Goal: Task Accomplishment & Management: Manage account settings

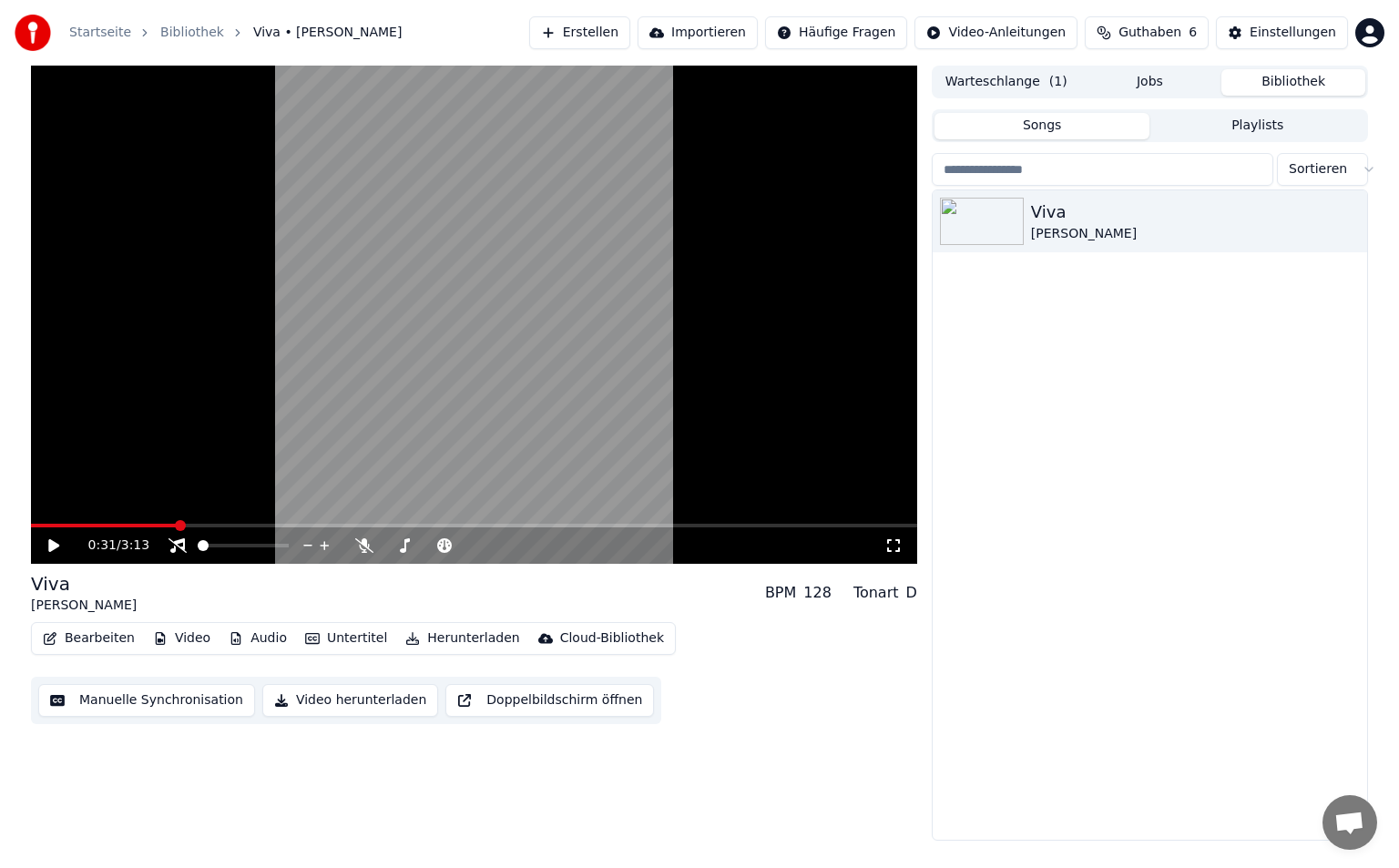
click at [492, 136] on video at bounding box center [474, 314] width 886 height 498
click at [214, 546] on span at bounding box center [243, 545] width 91 height 4
click at [209, 537] on div at bounding box center [259, 545] width 146 height 19
click at [207, 547] on span at bounding box center [202, 545] width 9 height 4
click at [349, 645] on button "Untertitel" at bounding box center [346, 638] width 97 height 25
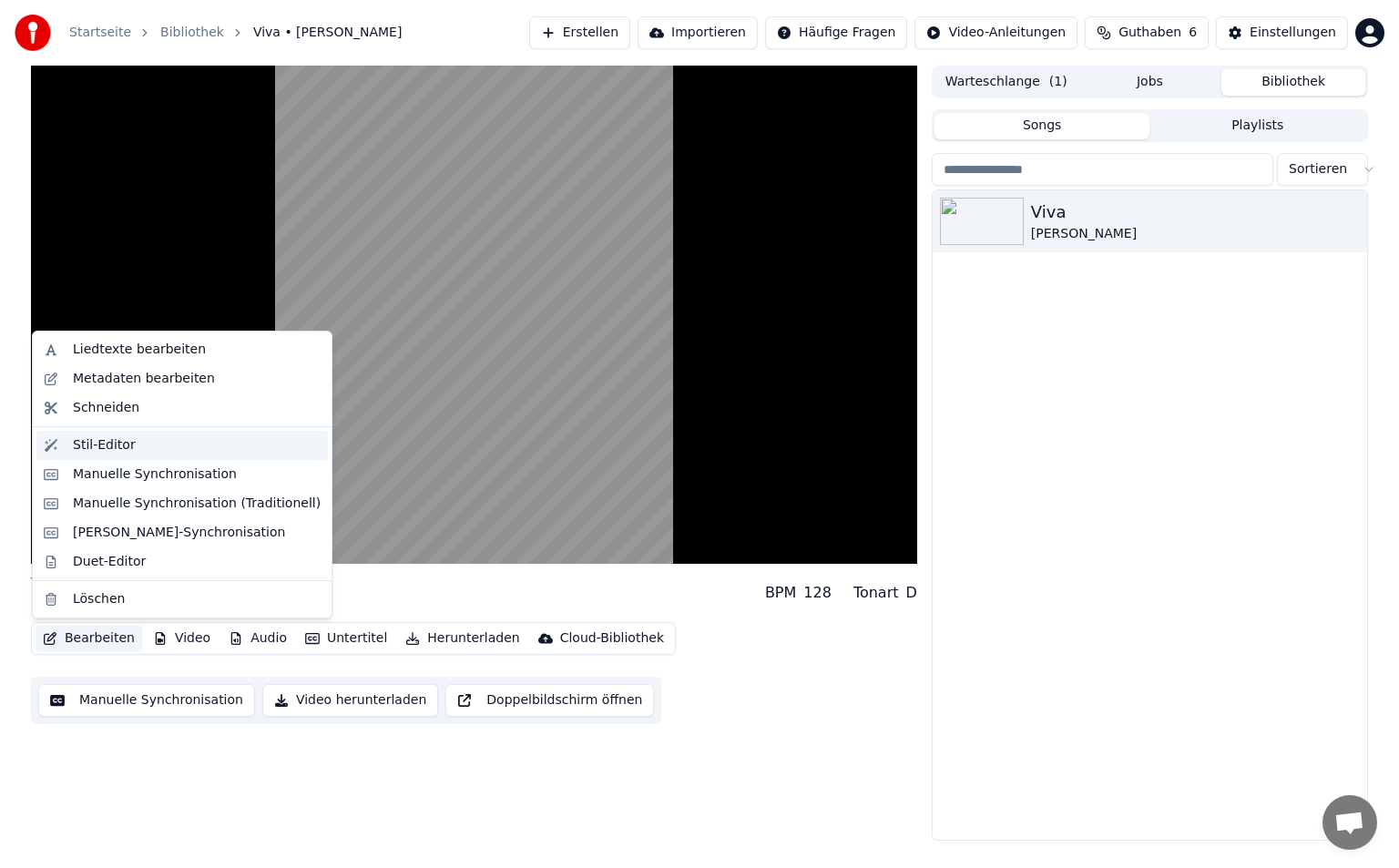
click at [198, 442] on div "Stil-Editor" at bounding box center [197, 446] width 248 height 19
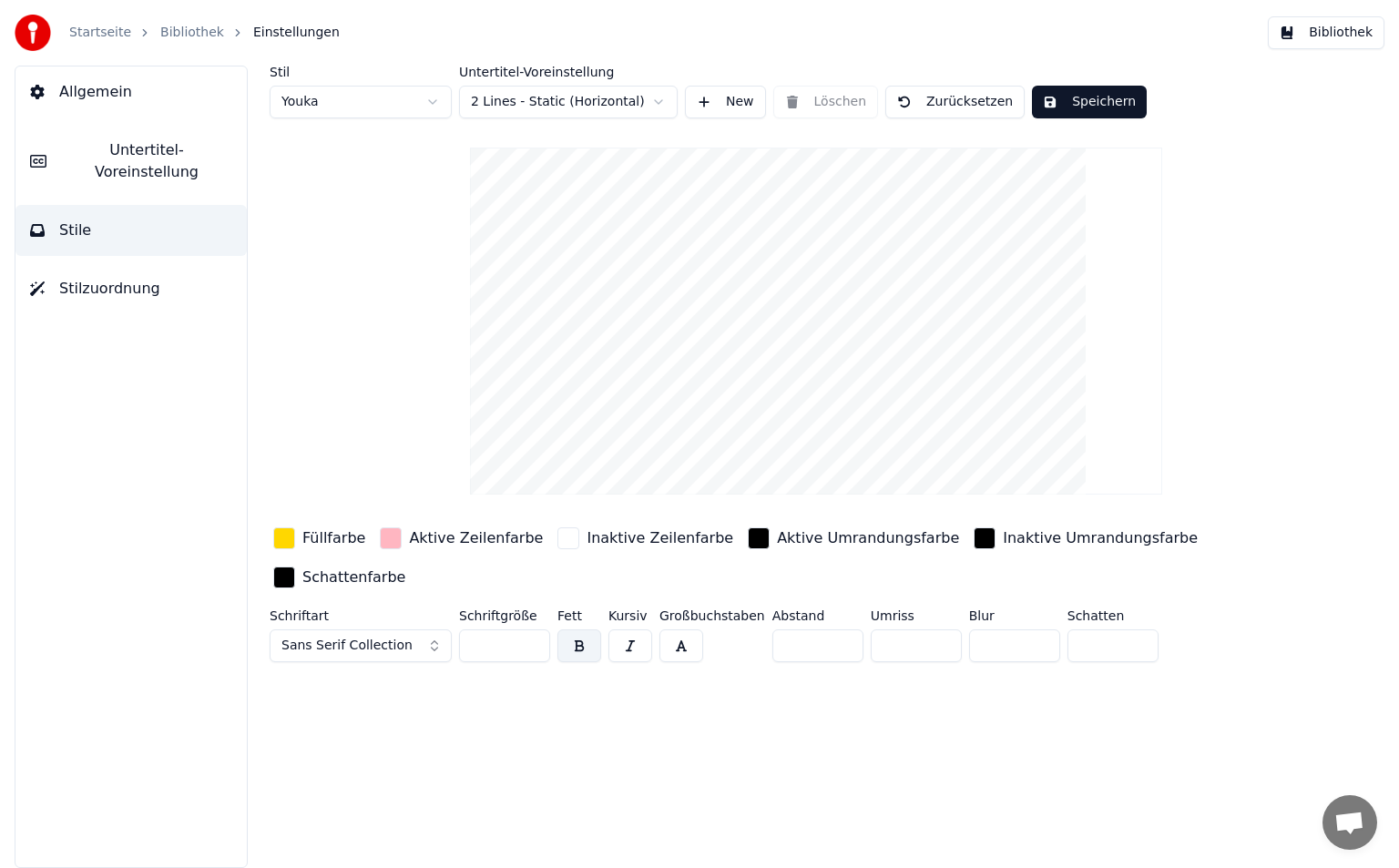
click at [877, 629] on input "*" at bounding box center [917, 645] width 91 height 33
click at [935, 629] on input "*" at bounding box center [917, 645] width 91 height 33
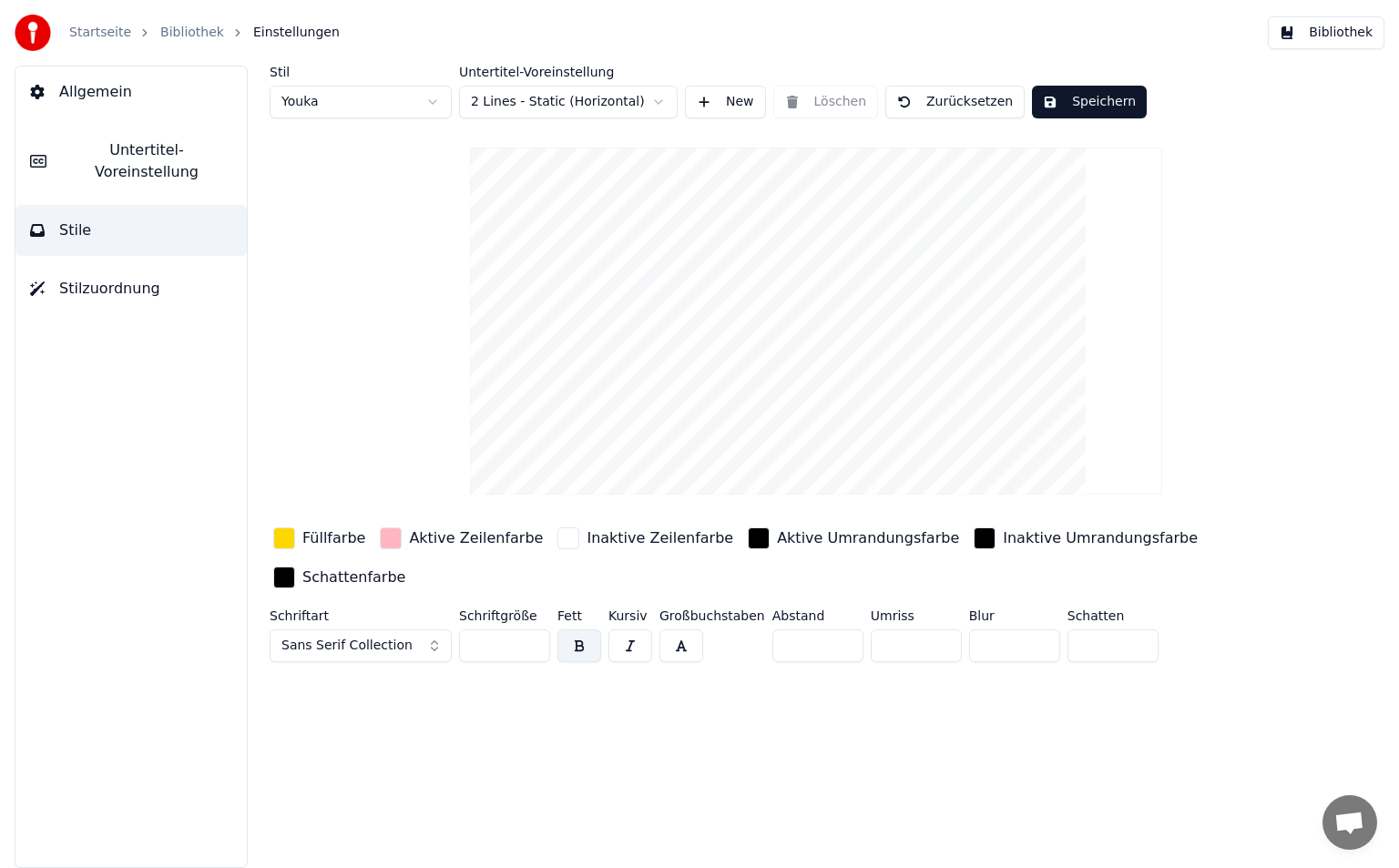
click at [935, 629] on input "*" at bounding box center [917, 645] width 91 height 33
type input "*"
click at [935, 629] on input "*" at bounding box center [917, 645] width 91 height 33
click at [1065, 107] on button "Speichern" at bounding box center [1089, 102] width 115 height 33
click at [1357, 23] on button "Bibliothek" at bounding box center [1325, 33] width 117 height 33
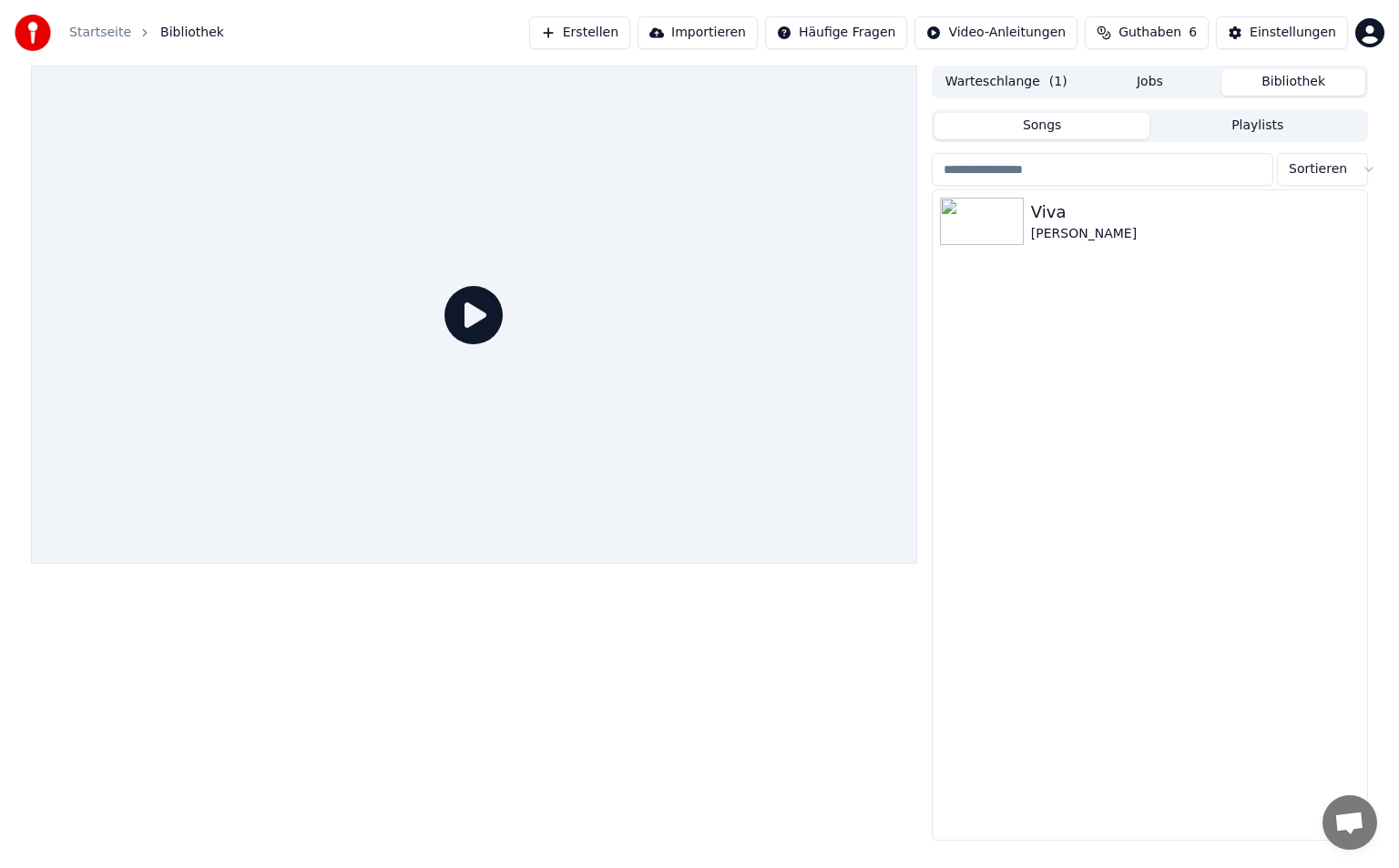
click at [478, 326] on icon at bounding box center [474, 315] width 59 height 59
click at [1011, 234] on img at bounding box center [982, 221] width 84 height 48
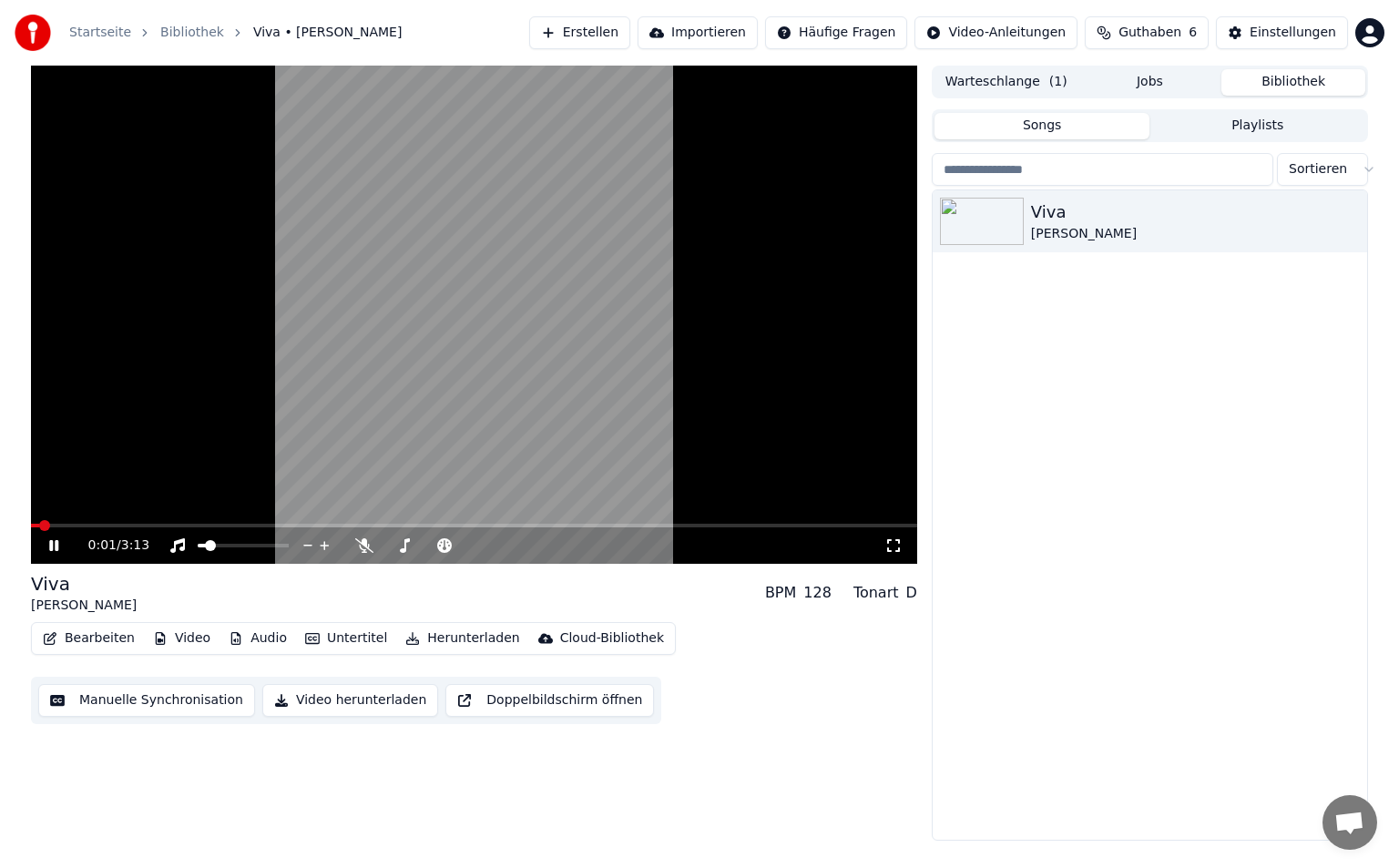
click at [348, 639] on button "Untertitel" at bounding box center [346, 638] width 97 height 25
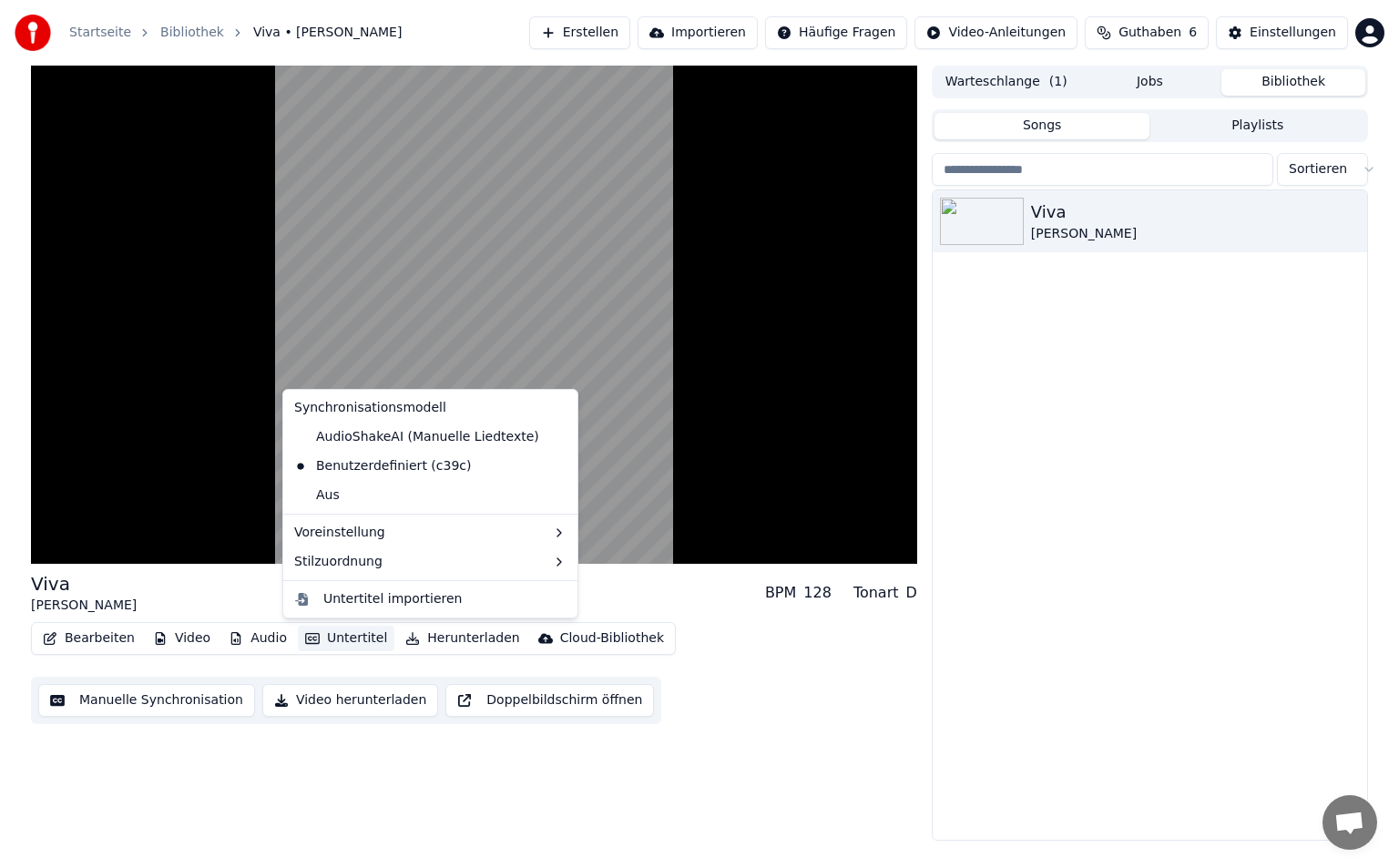
click at [1003, 740] on div "Viva [PERSON_NAME] • [PERSON_NAME]" at bounding box center [1150, 515] width 435 height 649
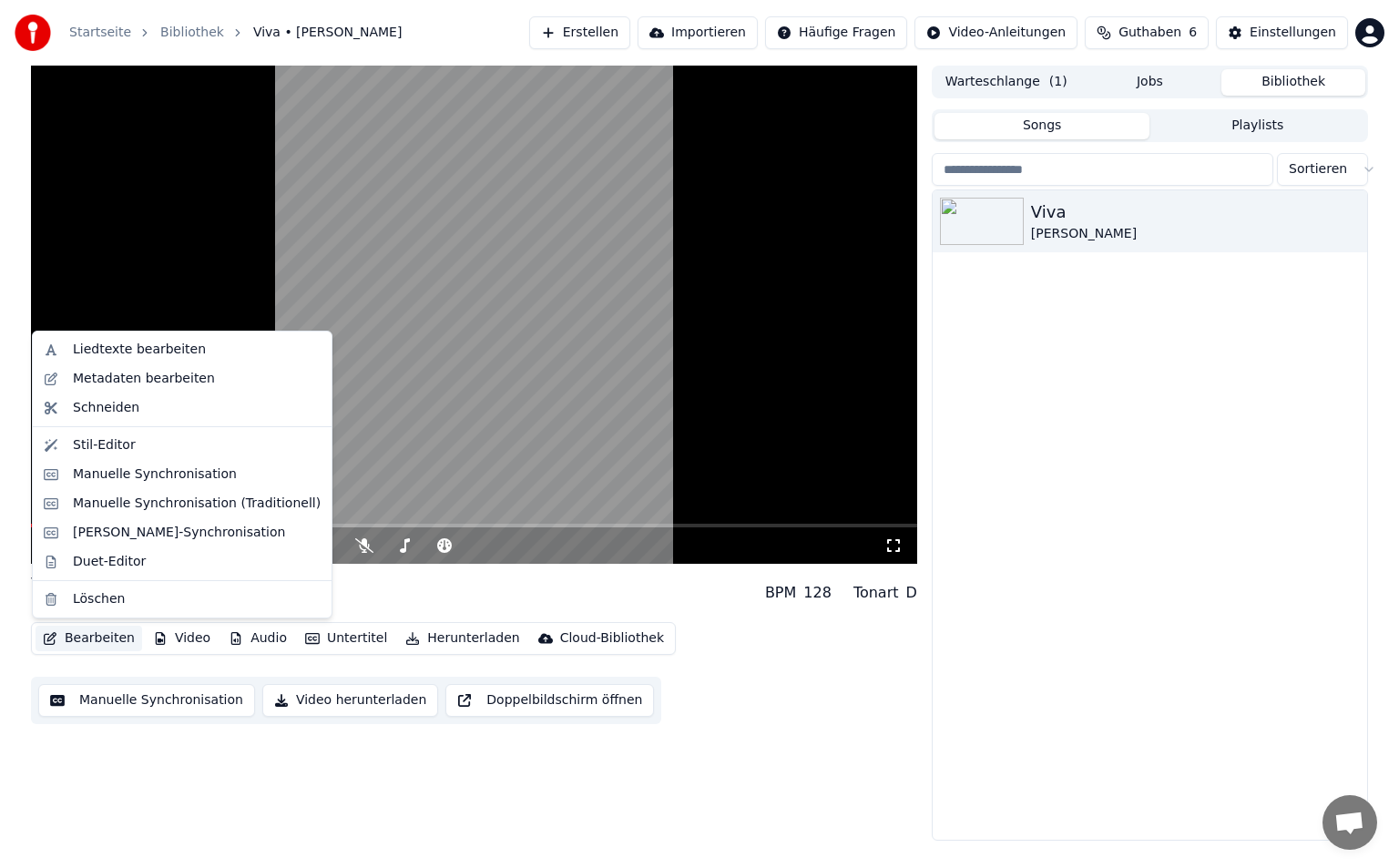
click at [84, 644] on button "Bearbeiten" at bounding box center [89, 638] width 106 height 25
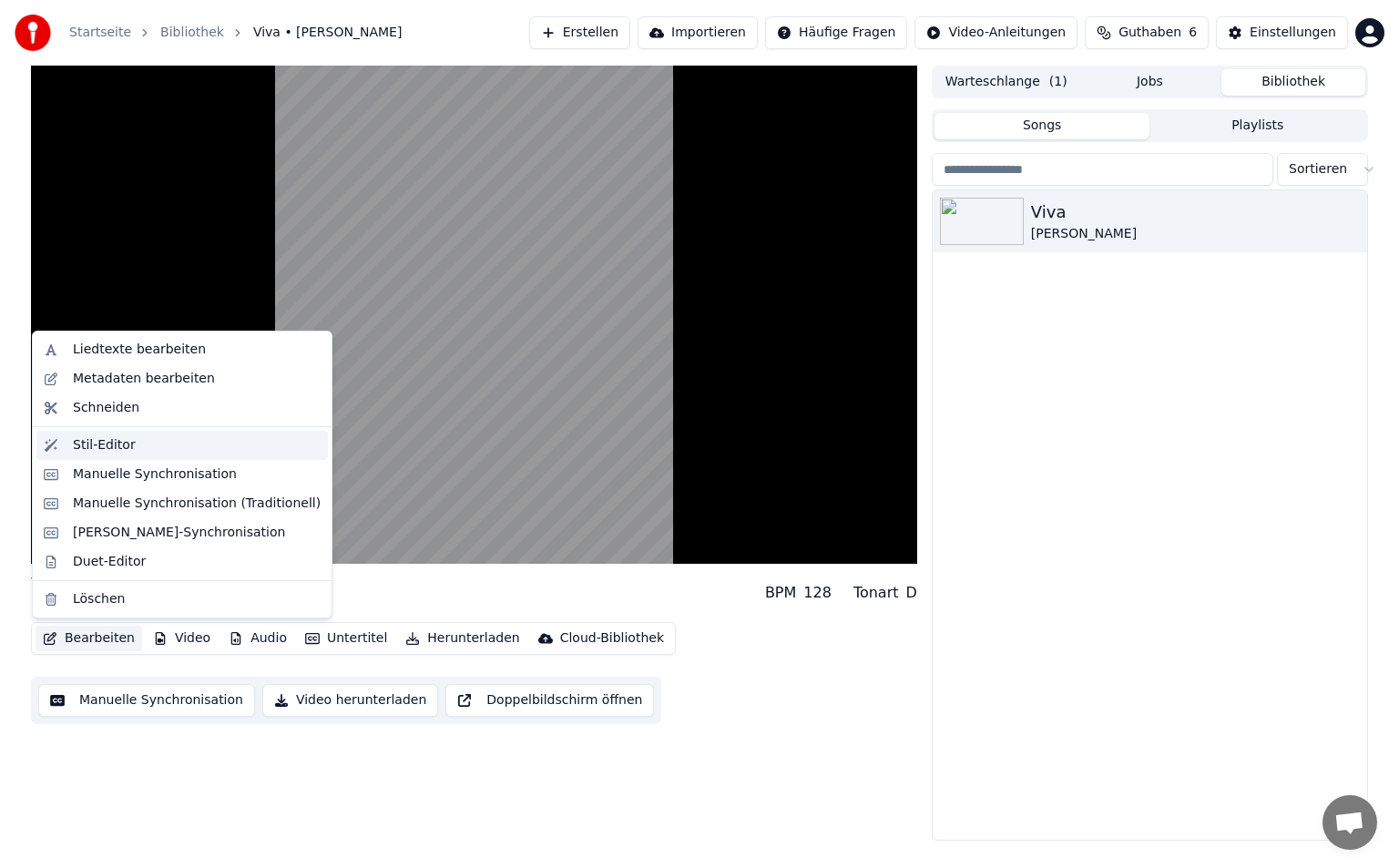
click at [77, 442] on div "Stil-Editor" at bounding box center [104, 446] width 62 height 19
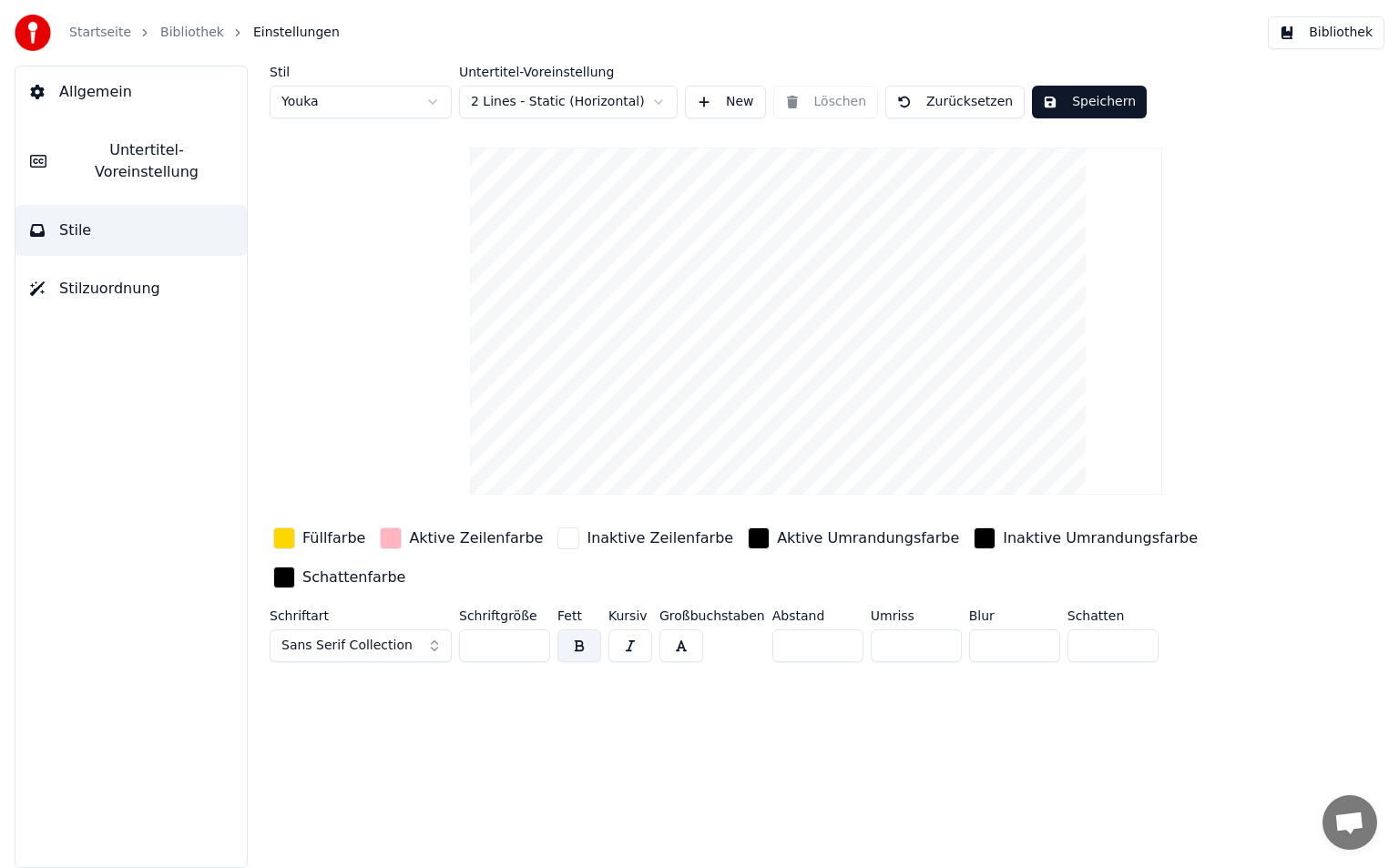
click at [832, 629] on input "**" at bounding box center [818, 645] width 91 height 33
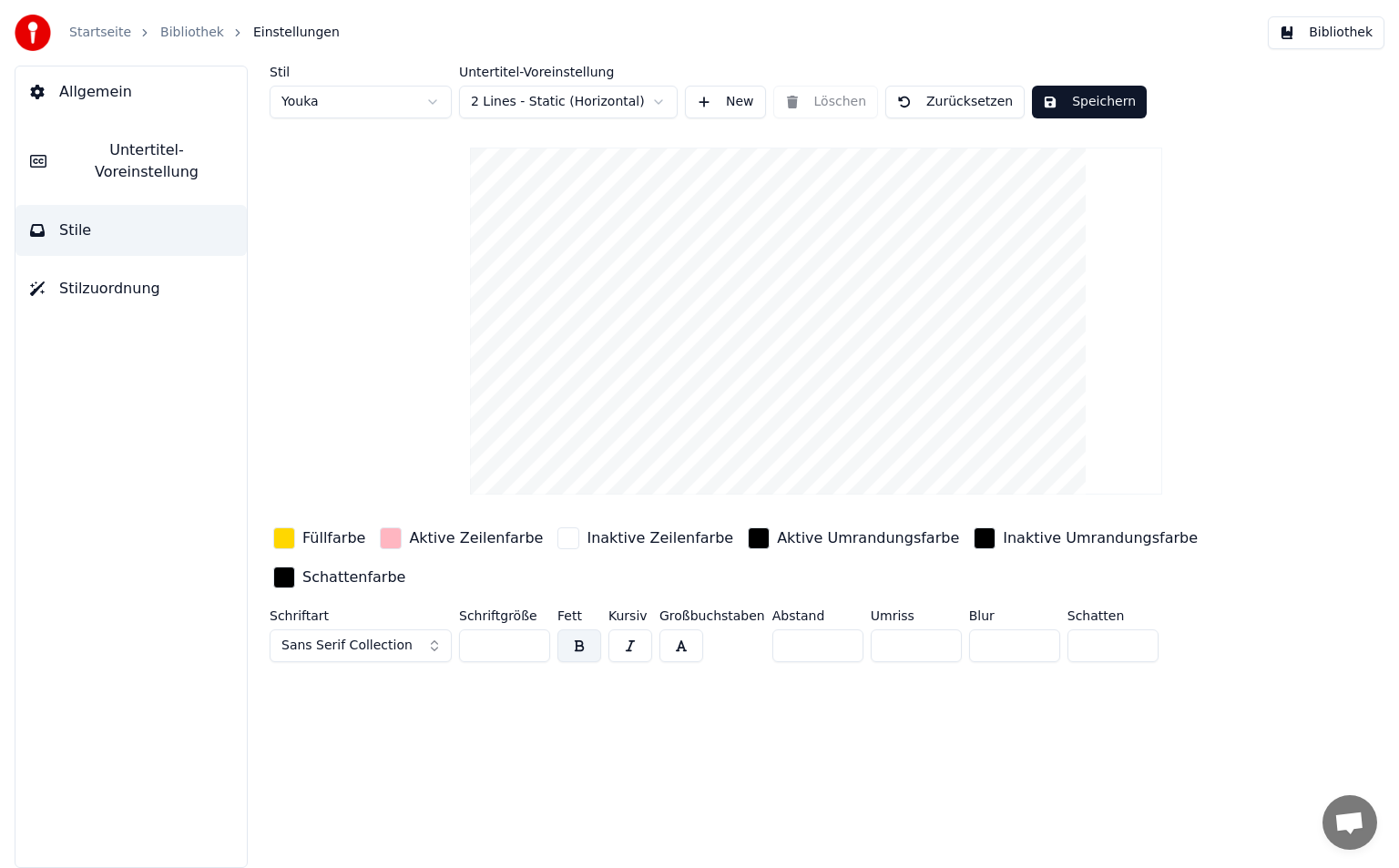
click at [832, 629] on input "**" at bounding box center [818, 645] width 91 height 33
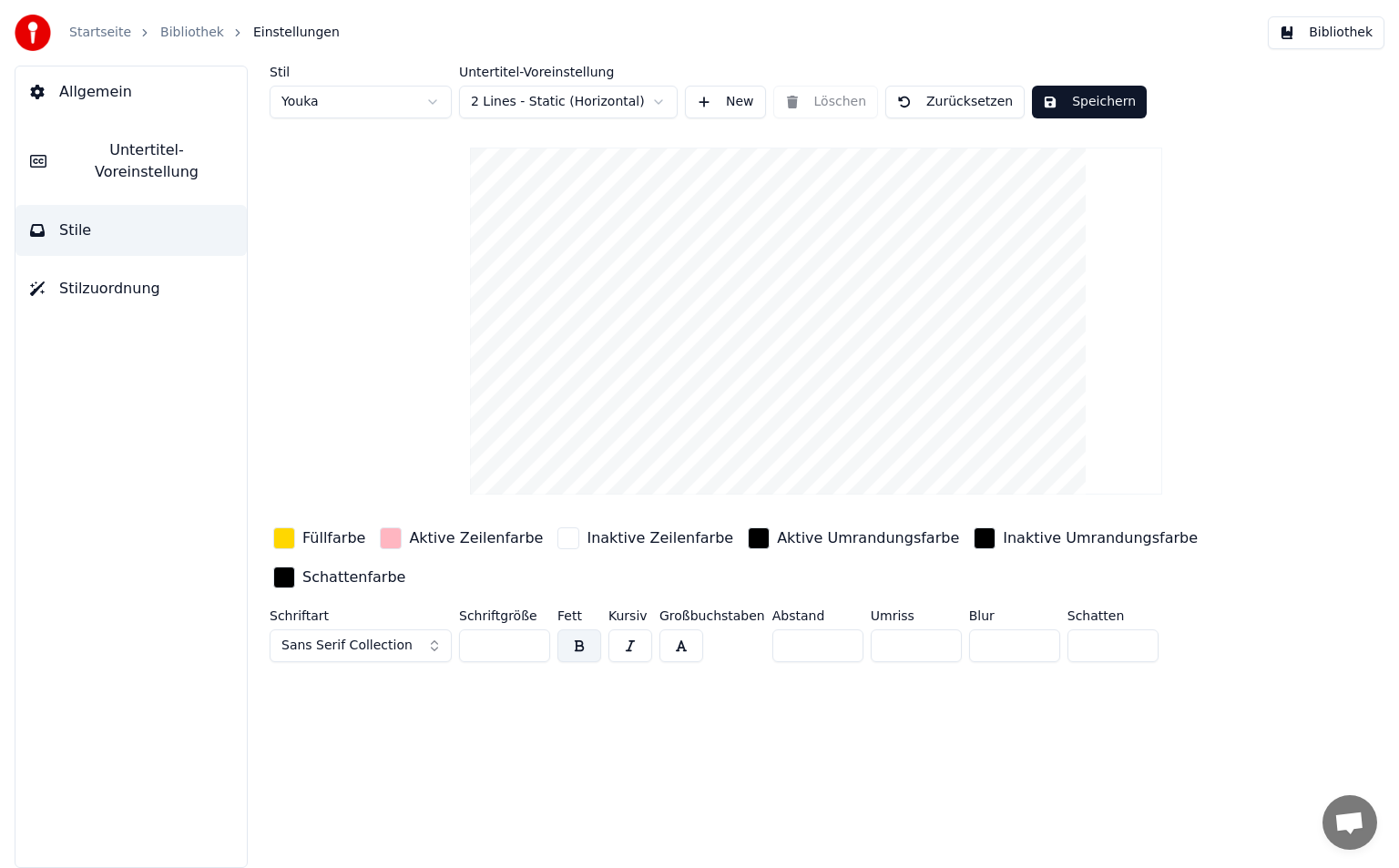
click at [838, 629] on input "**" at bounding box center [818, 645] width 91 height 33
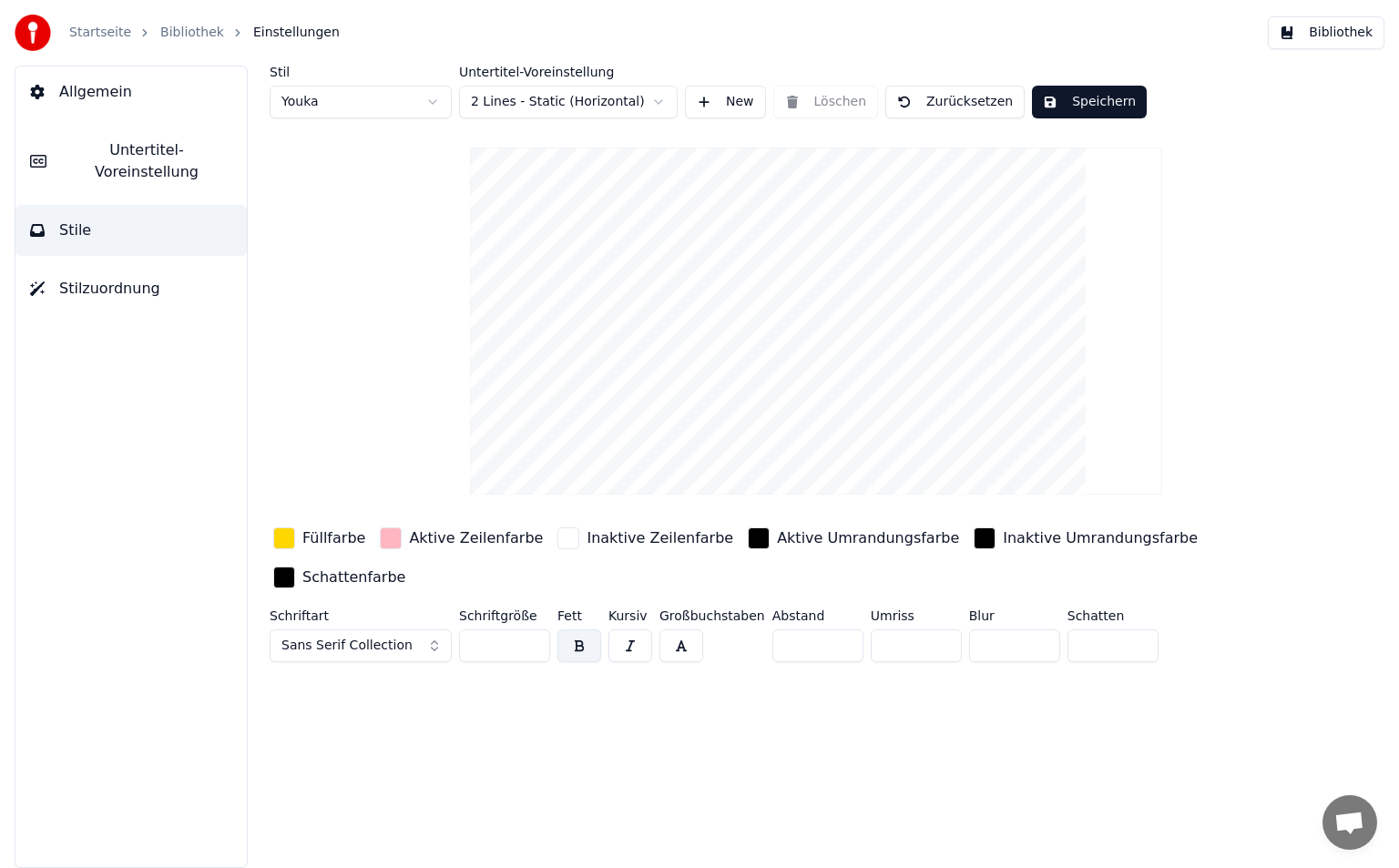
drag, startPoint x: 788, startPoint y: 599, endPoint x: 721, endPoint y: 605, distance: 67.3
click at [721, 609] on div "Schriftart Sans Serif Collection Schriftgröße *** Fett Kursiv Großbuchstaben Ab…" at bounding box center [759, 639] width 979 height 60
type input "*"
click at [974, 542] on div "button" at bounding box center [984, 537] width 21 height 21
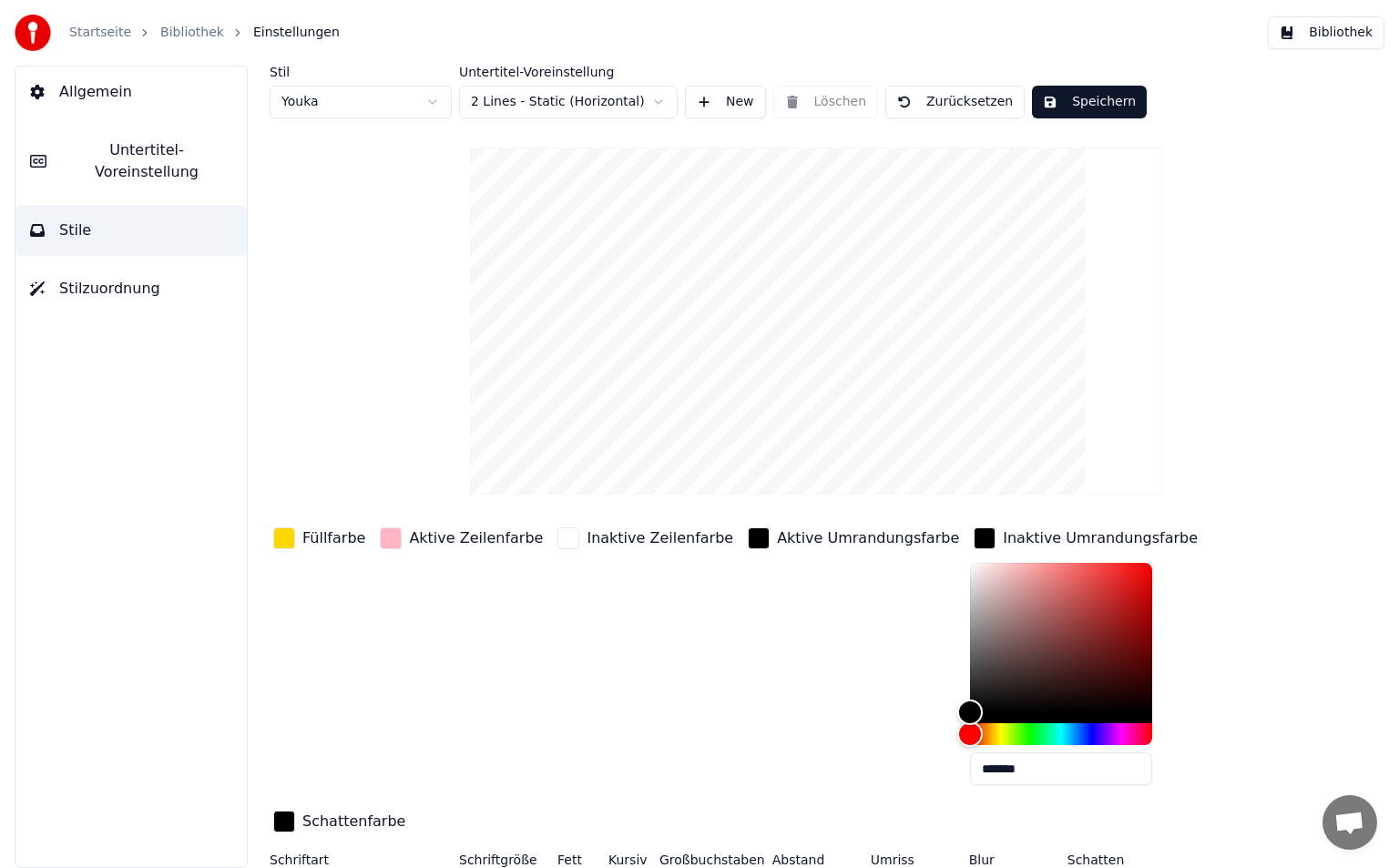
click at [748, 537] on div "button" at bounding box center [758, 537] width 21 height 21
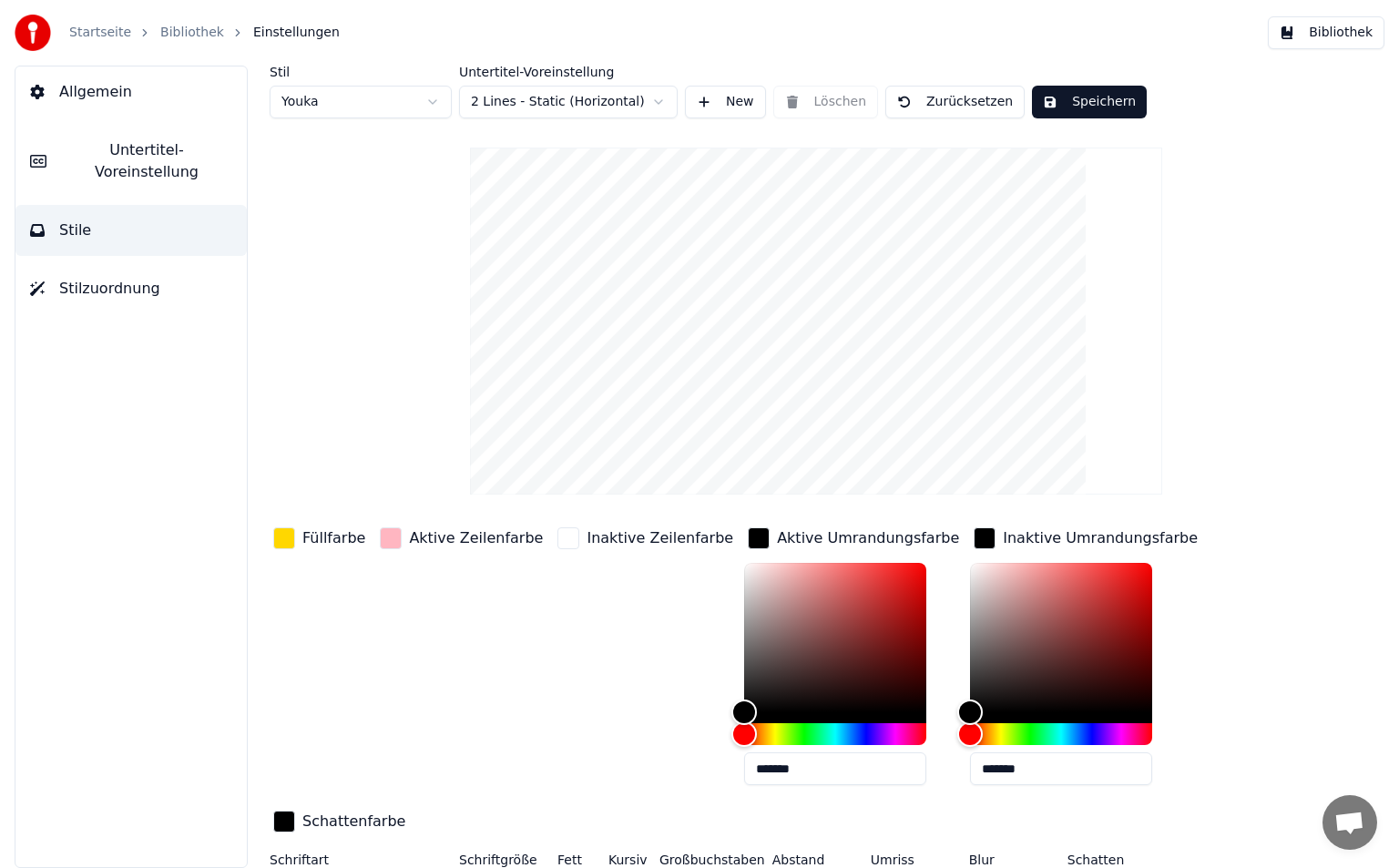
click at [422, 541] on div "Aktive Zeilenfarbe" at bounding box center [477, 537] width 134 height 21
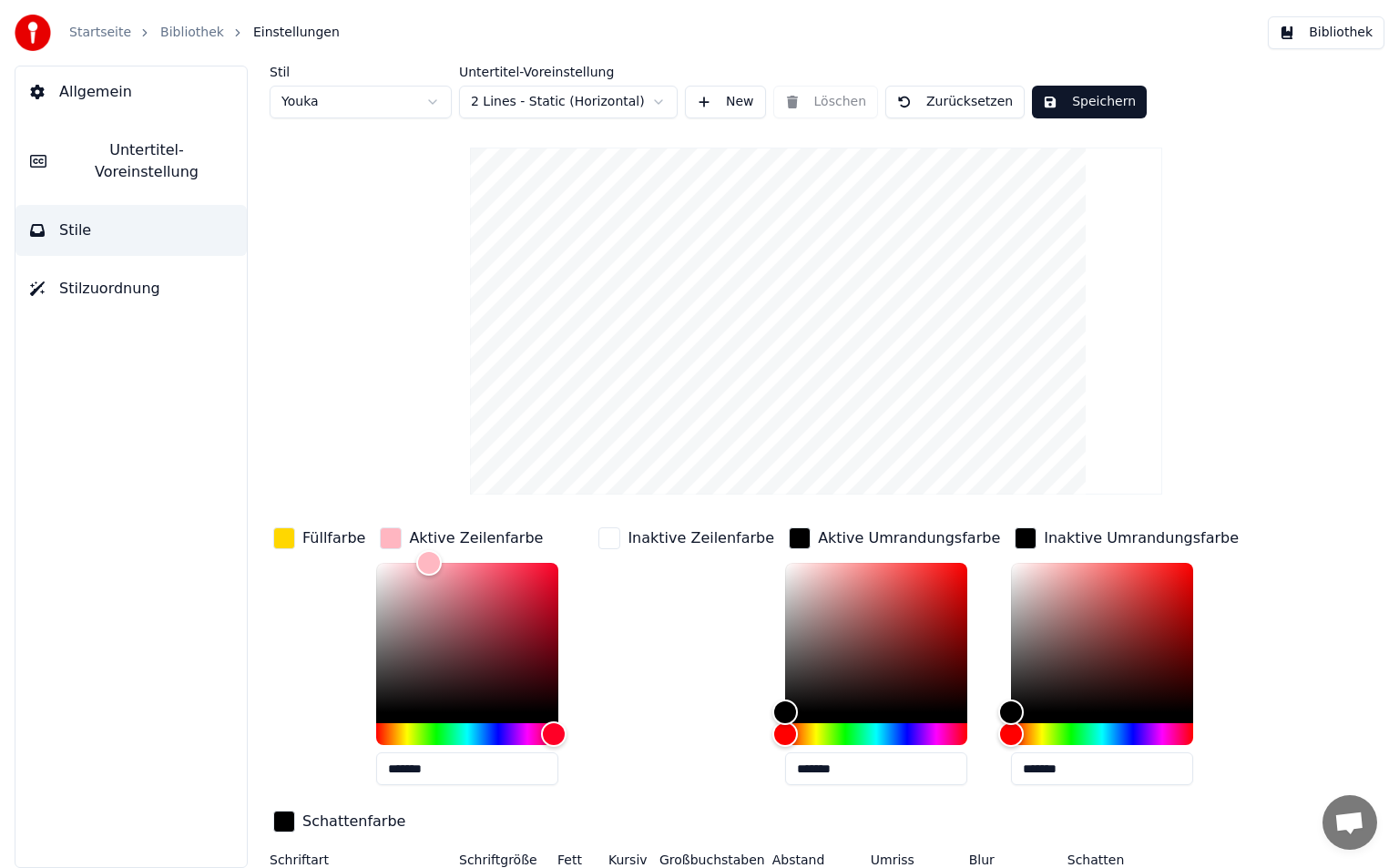
scroll to position [44, 0]
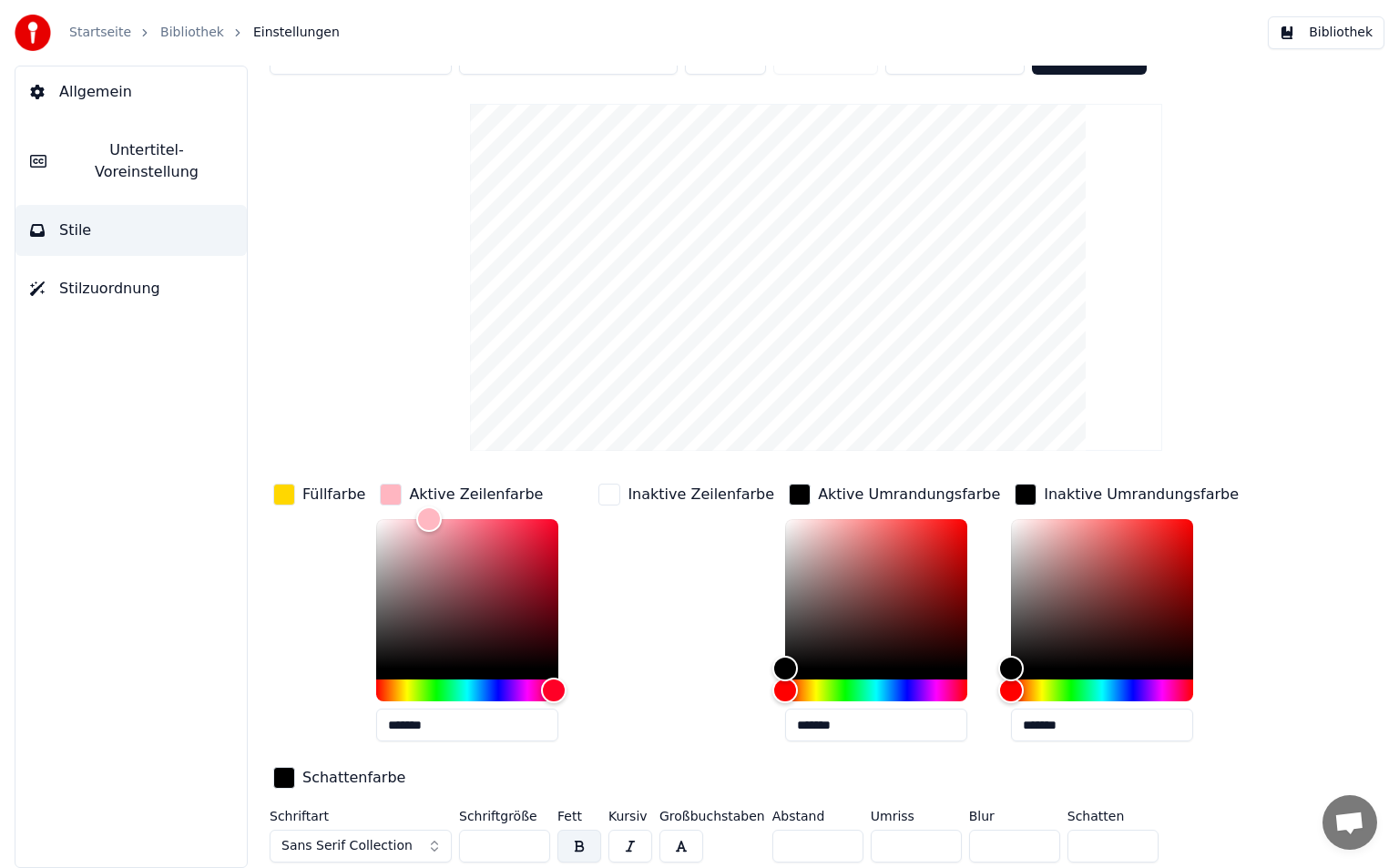
click at [335, 490] on div "Füllfarbe" at bounding box center [333, 494] width 62 height 21
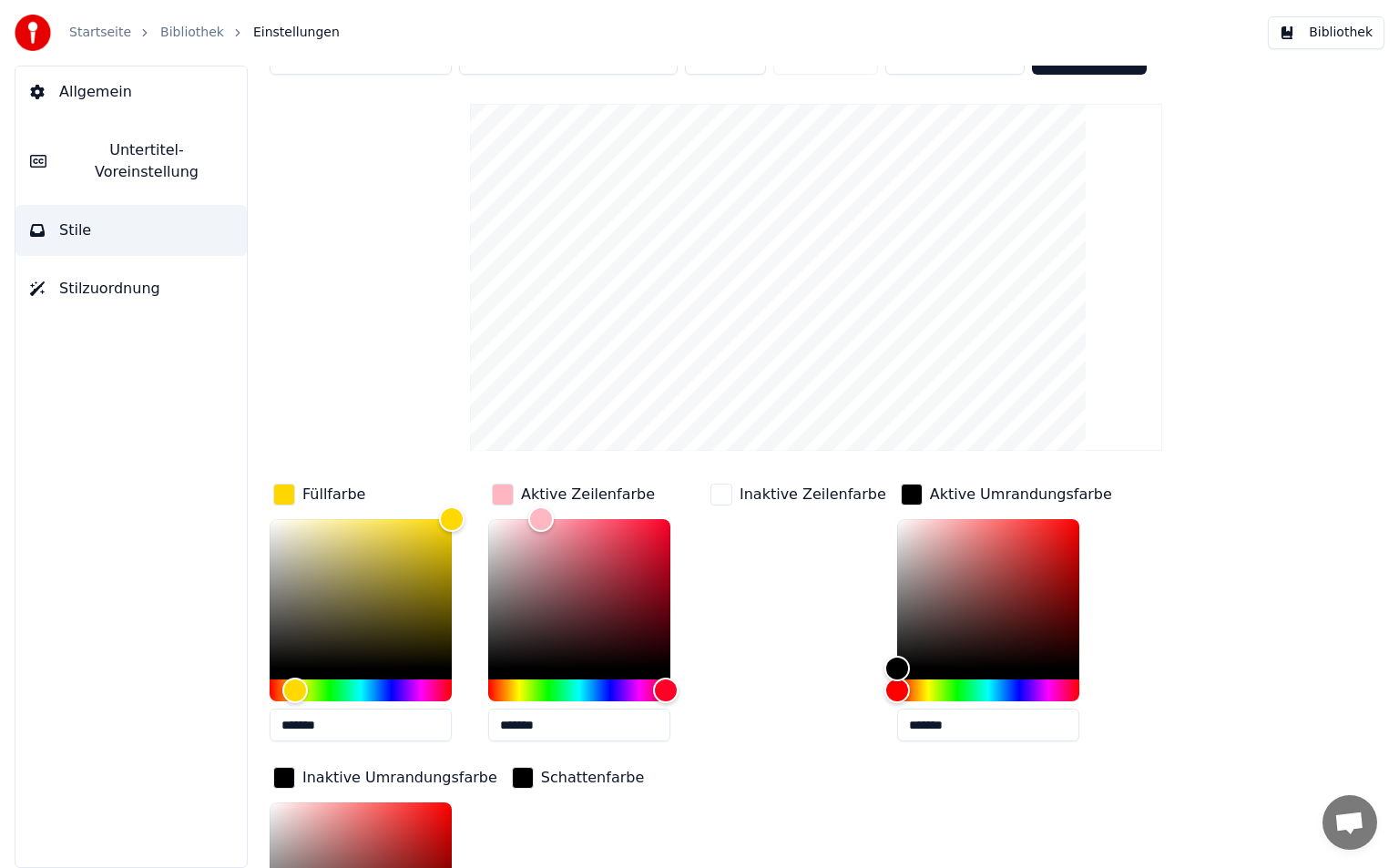
scroll to position [288, 0]
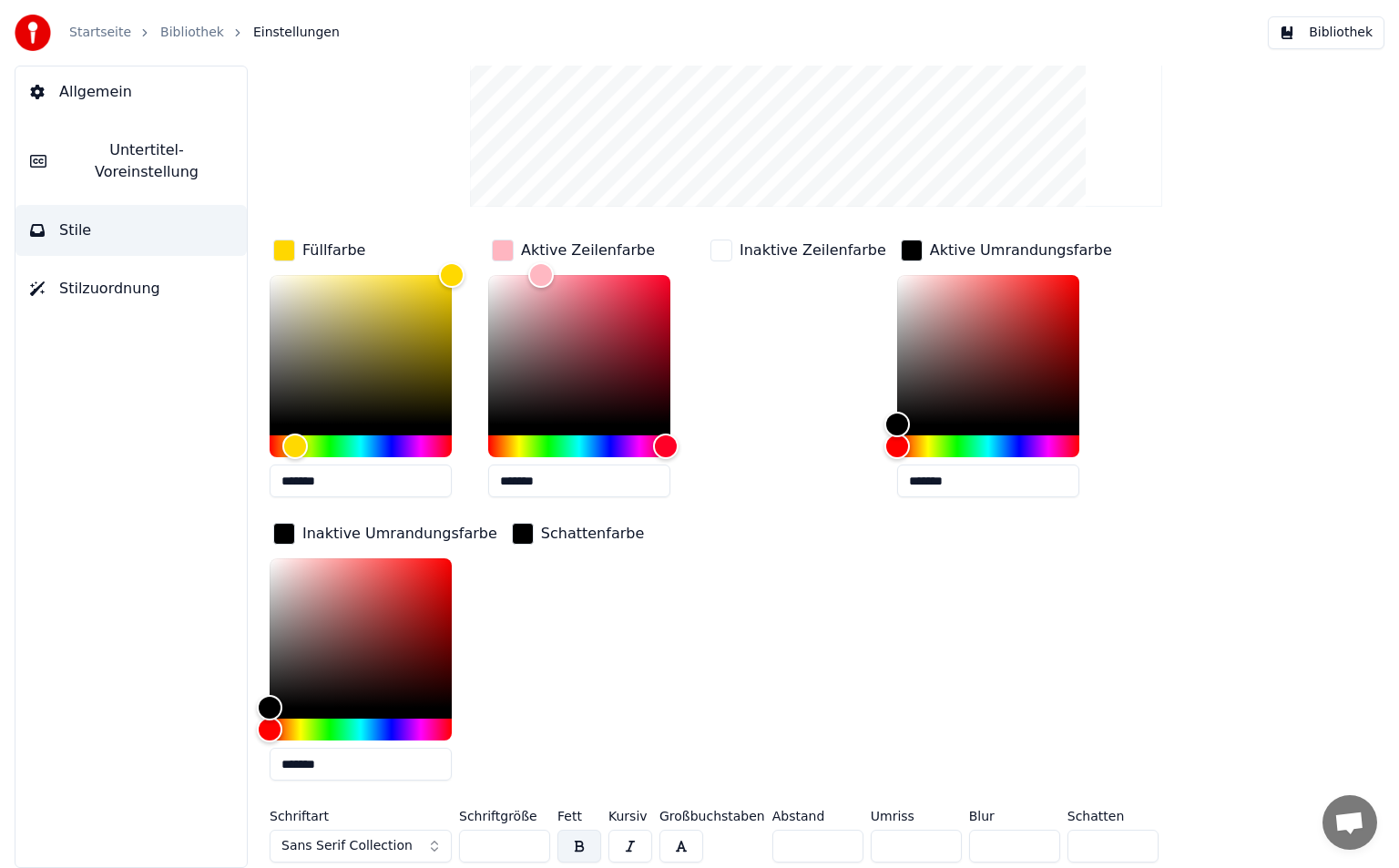
type input "*"
click at [933, 840] on input "*" at bounding box center [917, 846] width 91 height 33
type input "*"
click at [933, 842] on input "*" at bounding box center [917, 846] width 91 height 33
drag, startPoint x: 933, startPoint y: 844, endPoint x: 936, endPoint y: 857, distance: 13.3
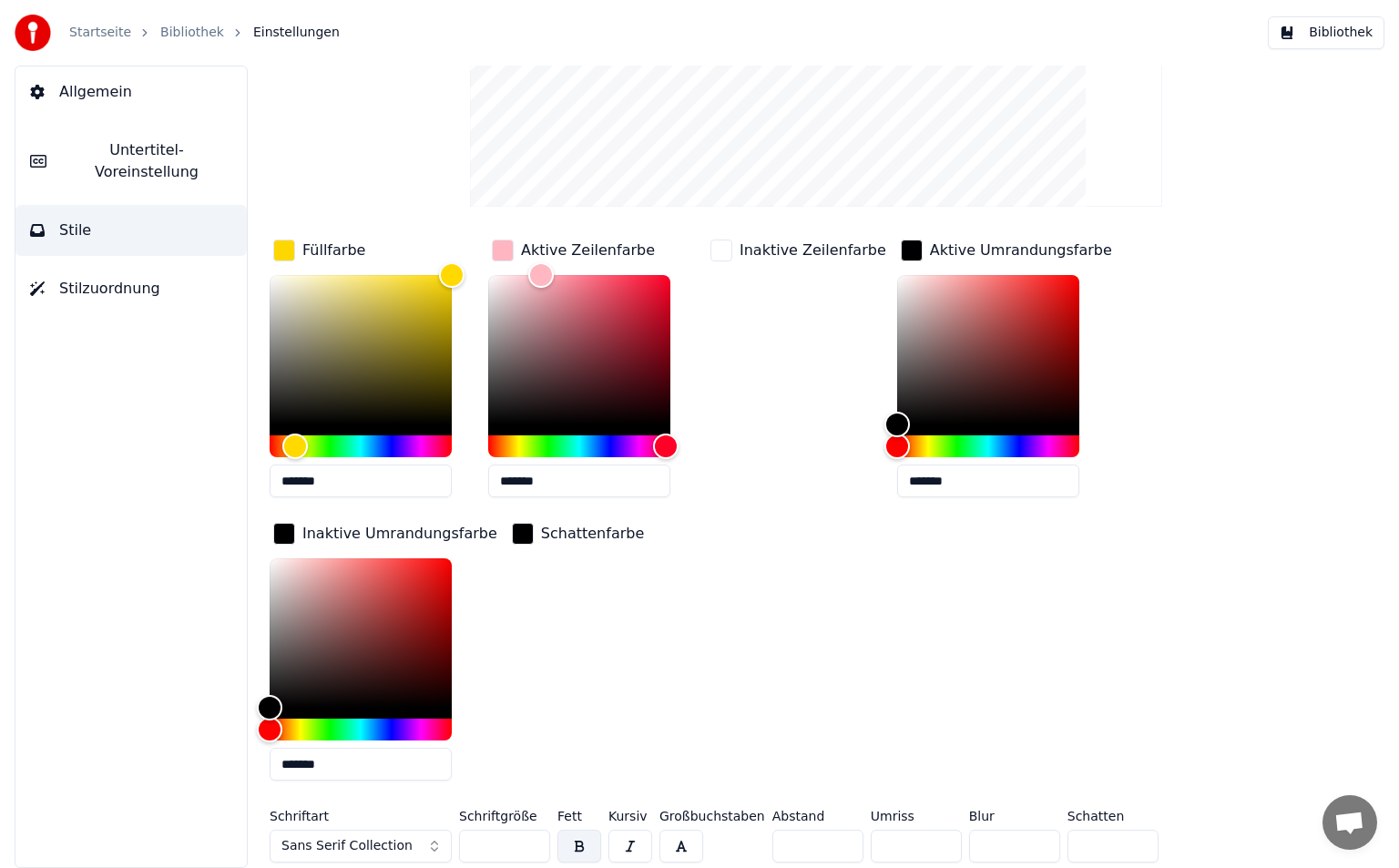
click at [936, 857] on input "*" at bounding box center [917, 846] width 91 height 33
type input "*"
click at [937, 847] on input "*" at bounding box center [917, 846] width 91 height 33
type input "*"
click at [937, 847] on input "*" at bounding box center [917, 846] width 91 height 33
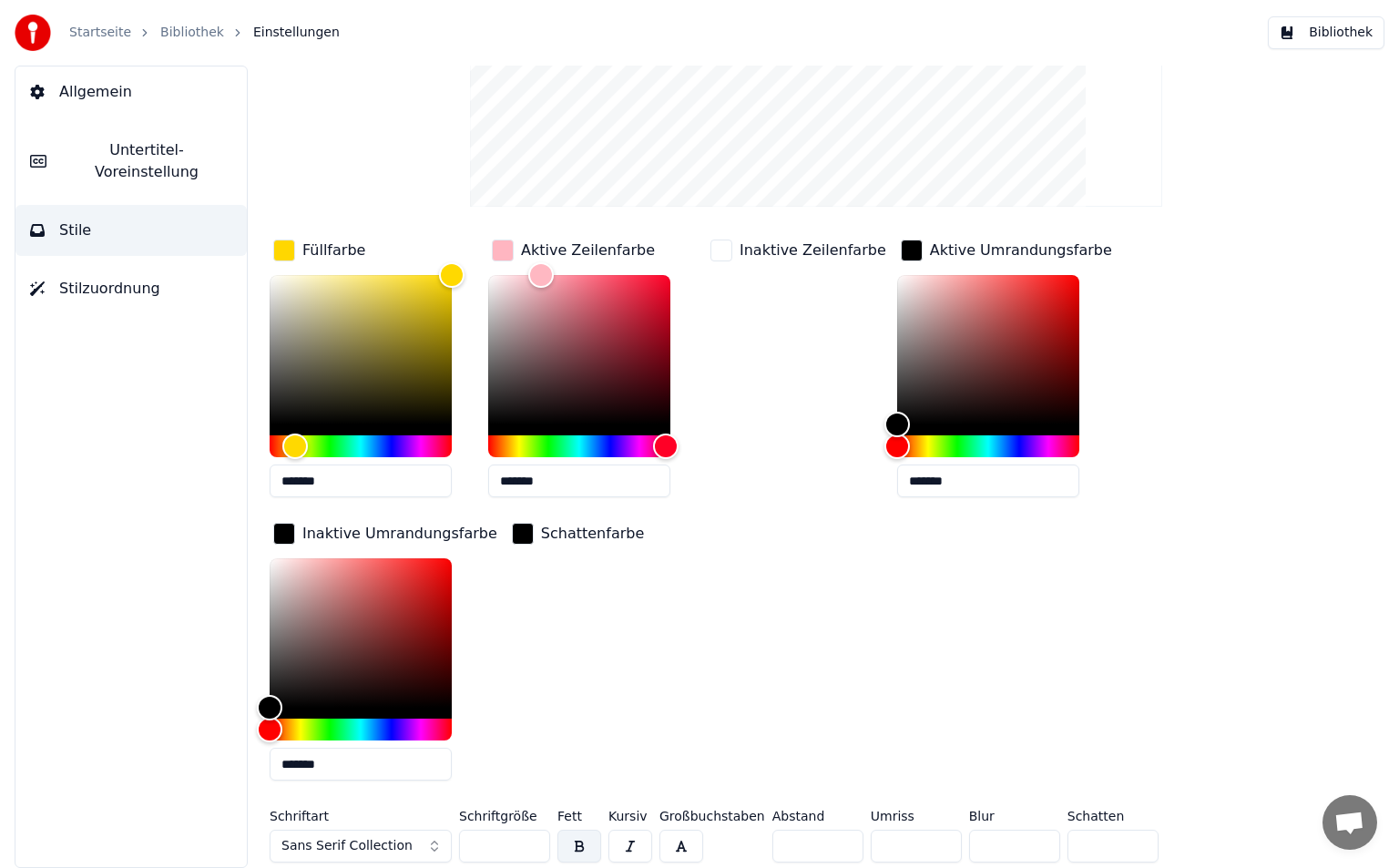
type input "*"
click at [937, 847] on input "*" at bounding box center [917, 846] width 91 height 33
type input "*"
click at [937, 847] on input "*" at bounding box center [917, 846] width 91 height 33
type input "*"
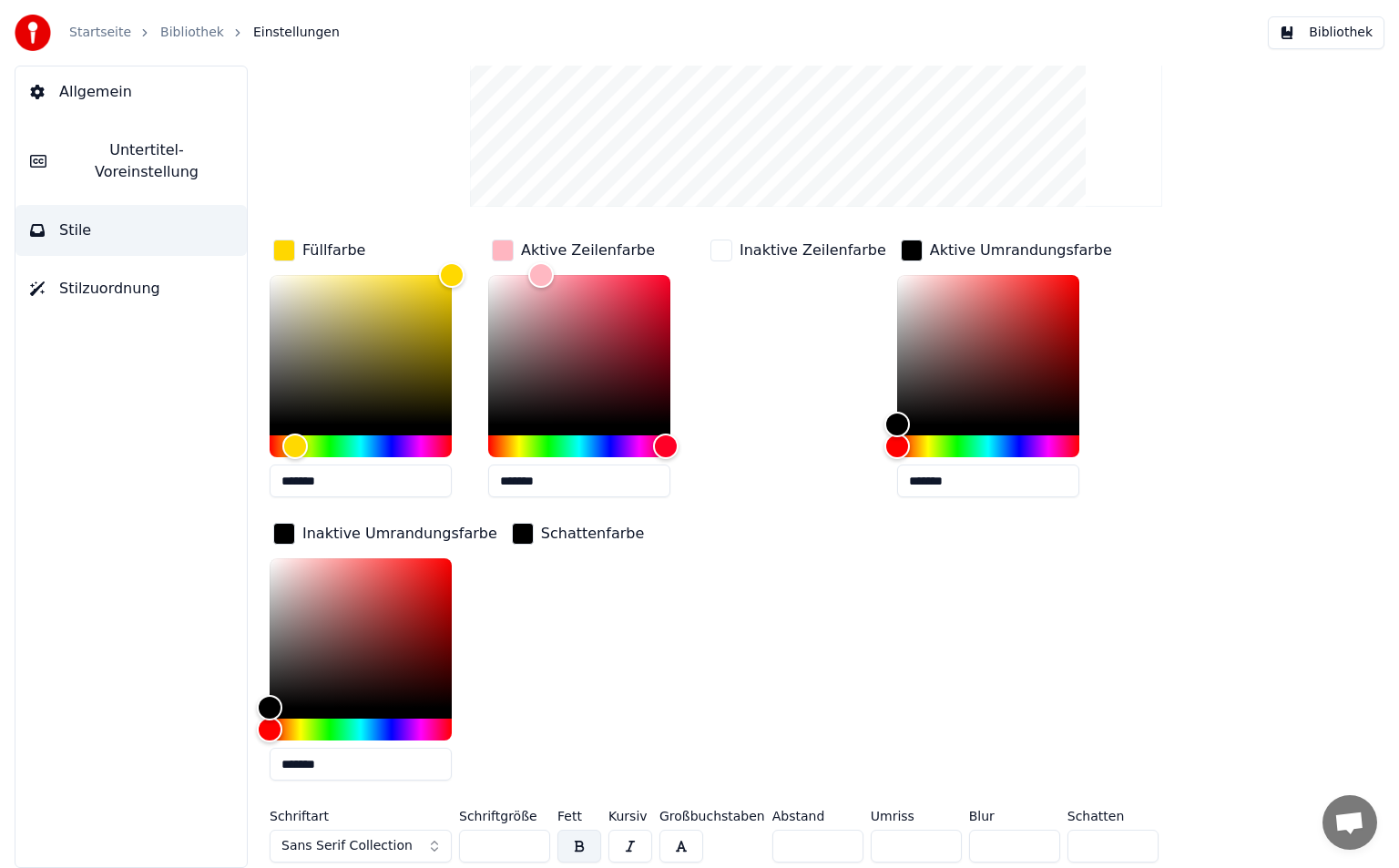
click at [931, 849] on input "*" at bounding box center [917, 846] width 91 height 33
type input "*"
click at [1128, 845] on input "*" at bounding box center [1114, 846] width 91 height 33
type input "*"
click at [1128, 845] on input "*" at bounding box center [1114, 846] width 91 height 33
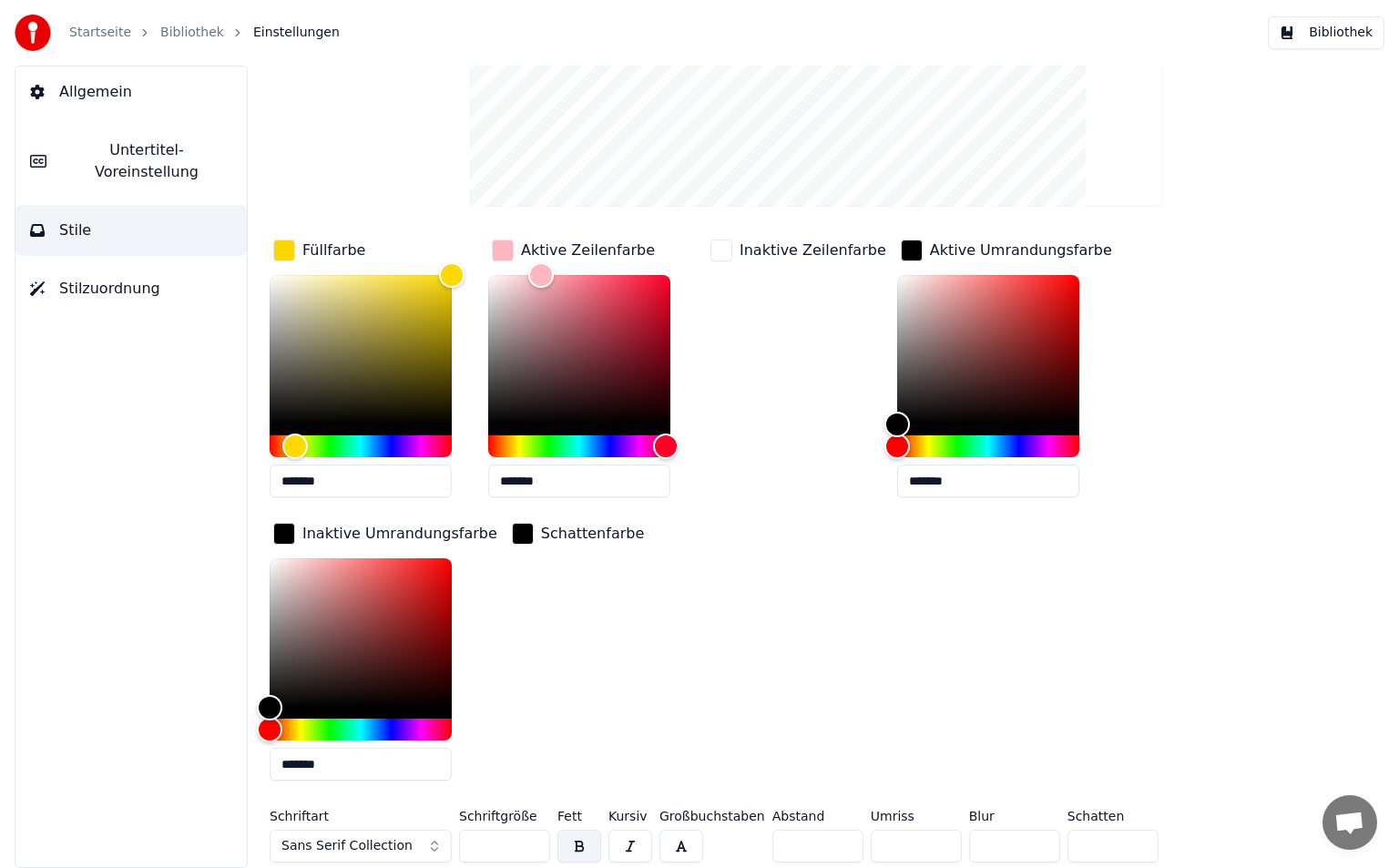
type input "*"
click at [1128, 845] on input "*" at bounding box center [1114, 846] width 91 height 33
type input "*"
click at [1128, 845] on input "*" at bounding box center [1114, 846] width 91 height 33
click at [1008, 844] on input "*" at bounding box center [1015, 846] width 91 height 33
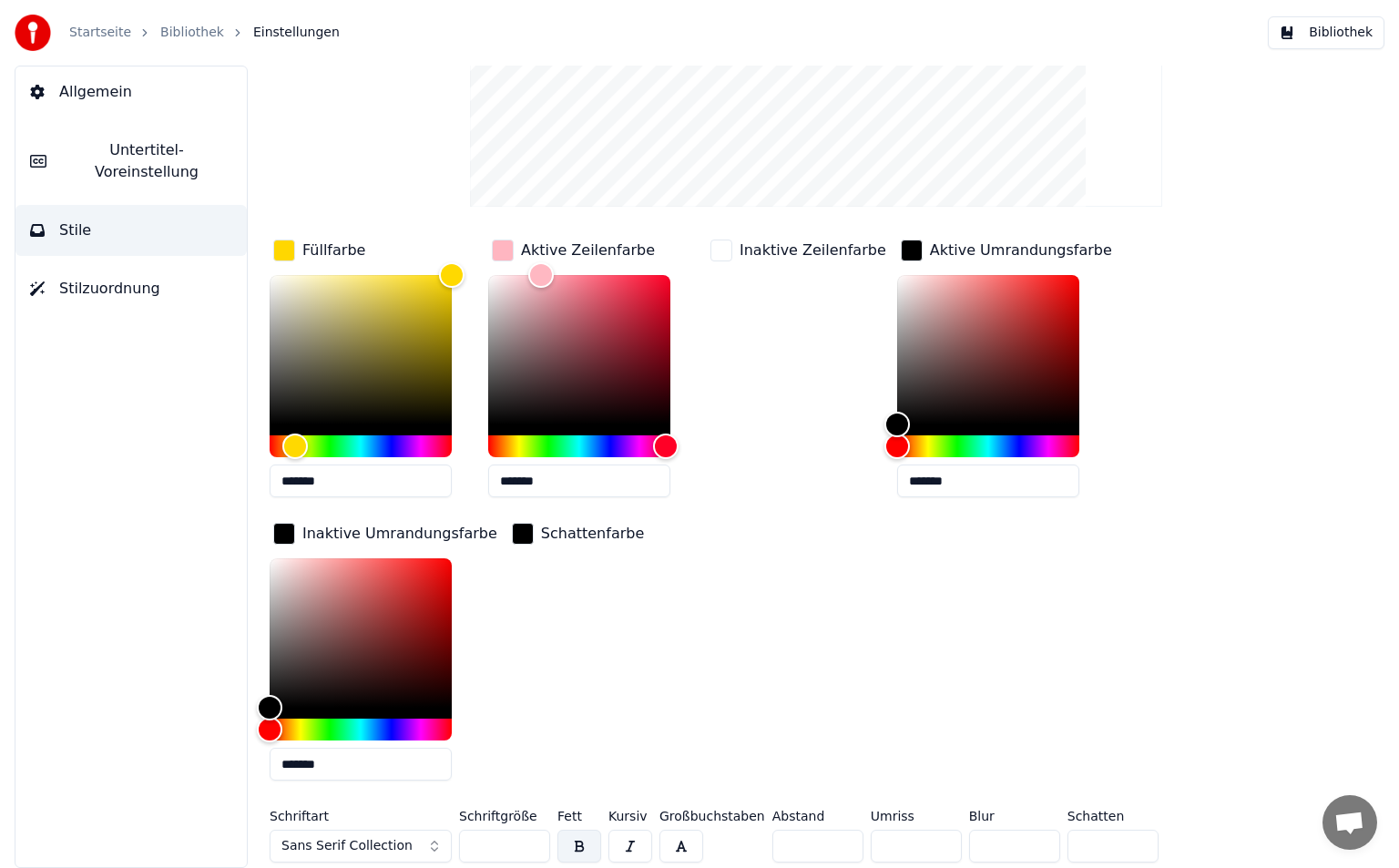
type input "*"
click at [1029, 845] on input "*" at bounding box center [1015, 846] width 91 height 33
type input "*"
click at [1029, 845] on input "*" at bounding box center [1015, 846] width 91 height 33
type input "*"
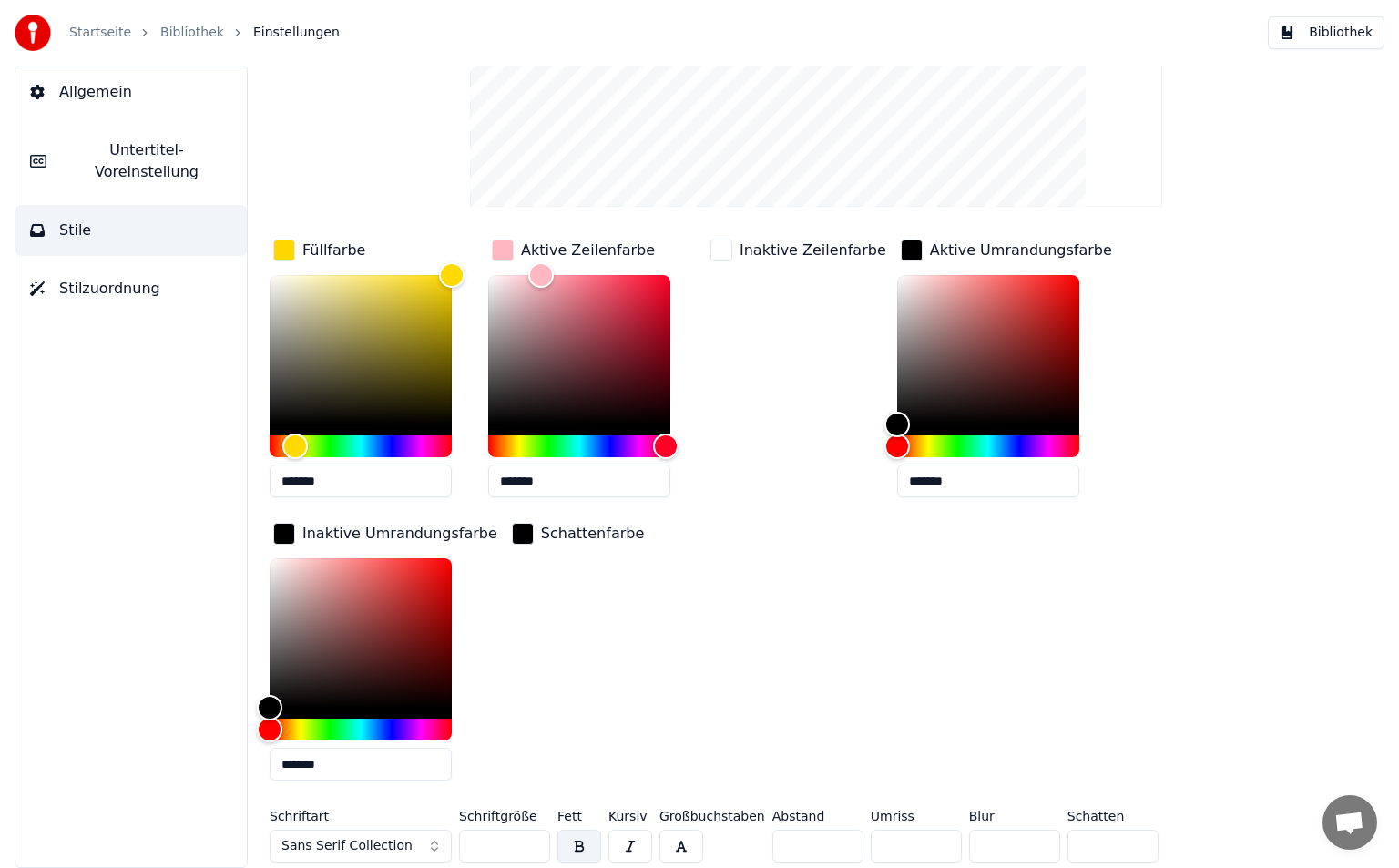
click at [1029, 845] on input "*" at bounding box center [1015, 846] width 91 height 33
click at [555, 255] on div "Aktive Zeilenfarbe" at bounding box center [589, 250] width 134 height 21
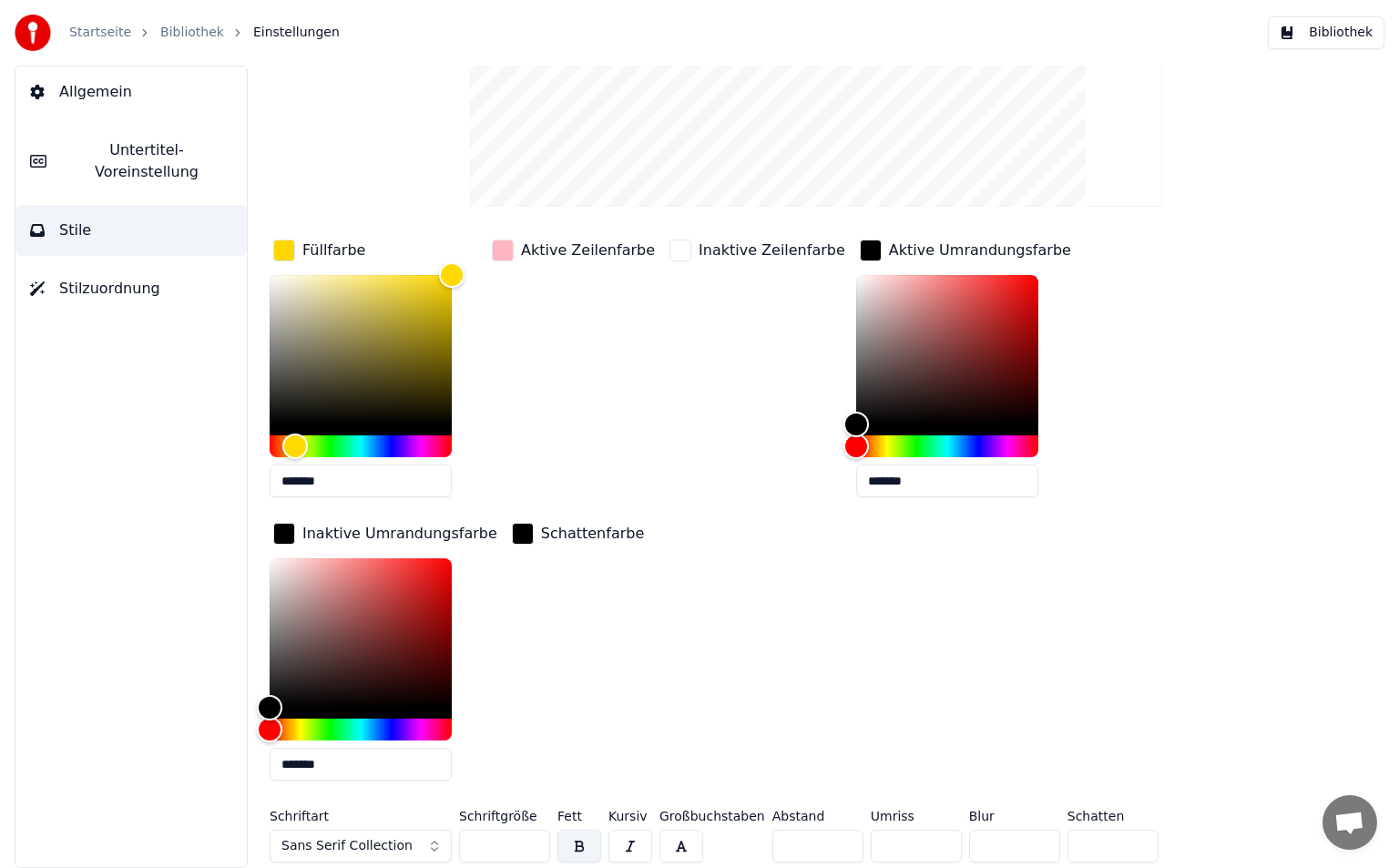
scroll to position [44, 0]
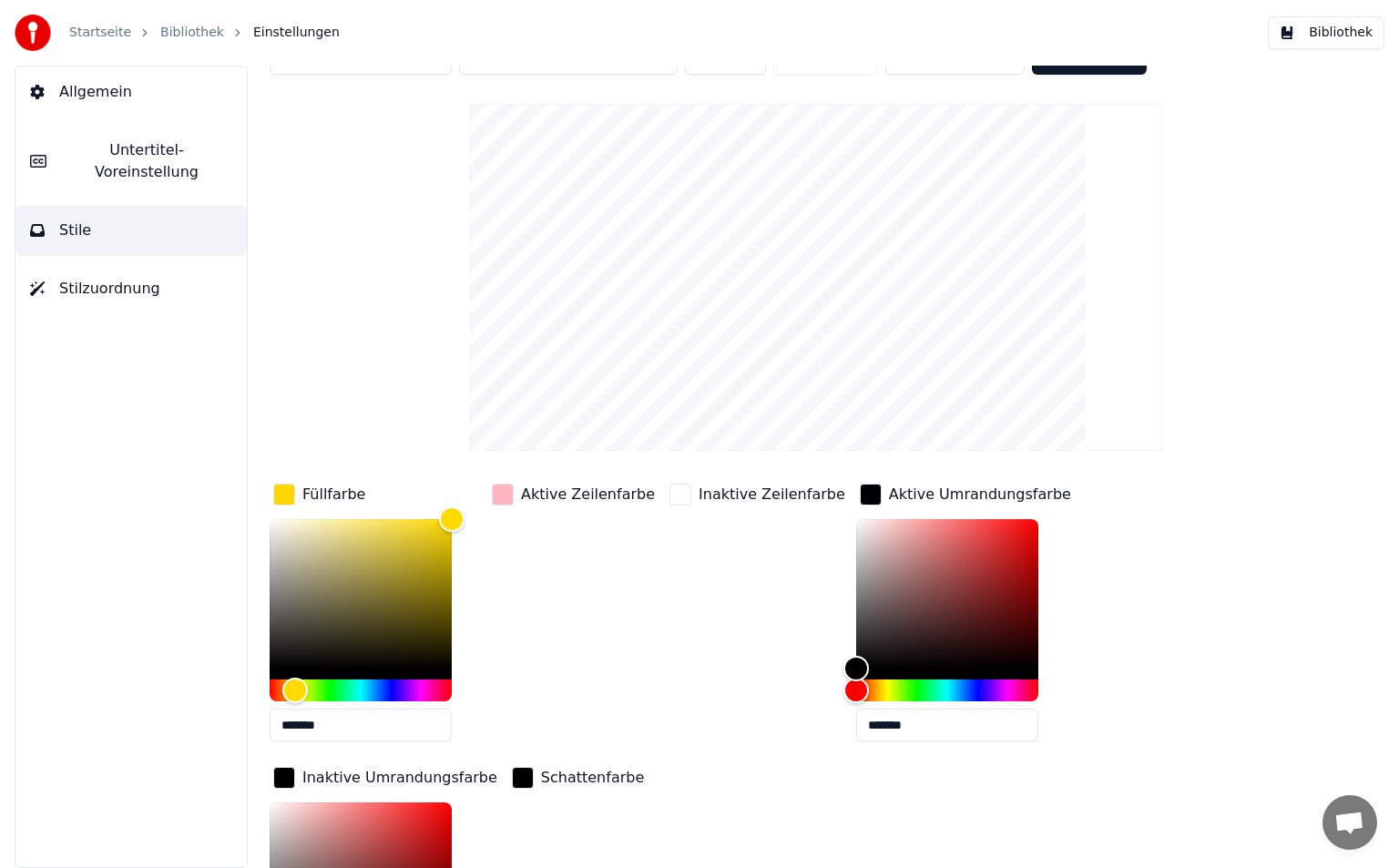
click at [860, 490] on div "button" at bounding box center [870, 494] width 21 height 21
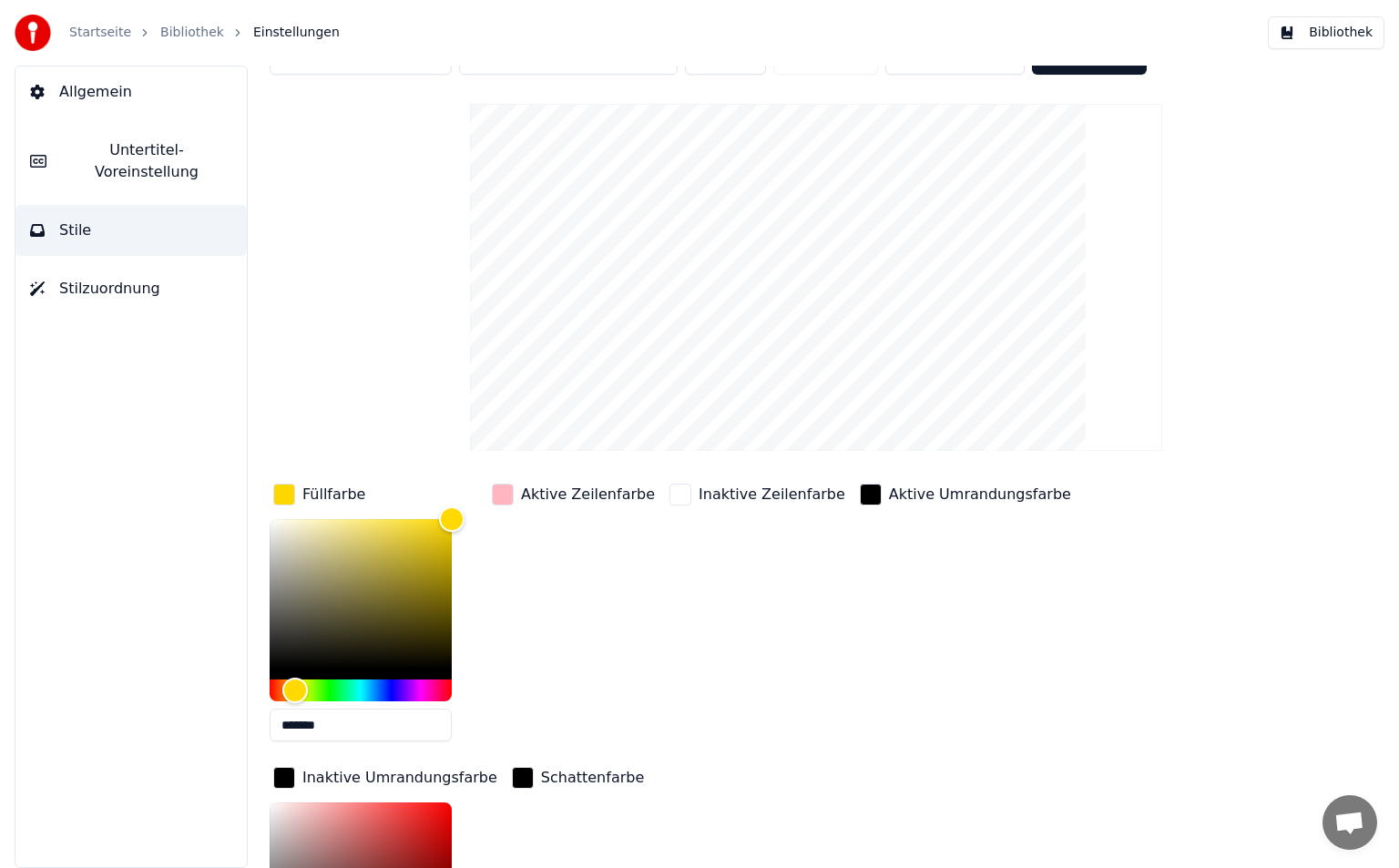
click at [501, 763] on div "Inaktive Umrandungsfarbe" at bounding box center [385, 777] width 231 height 29
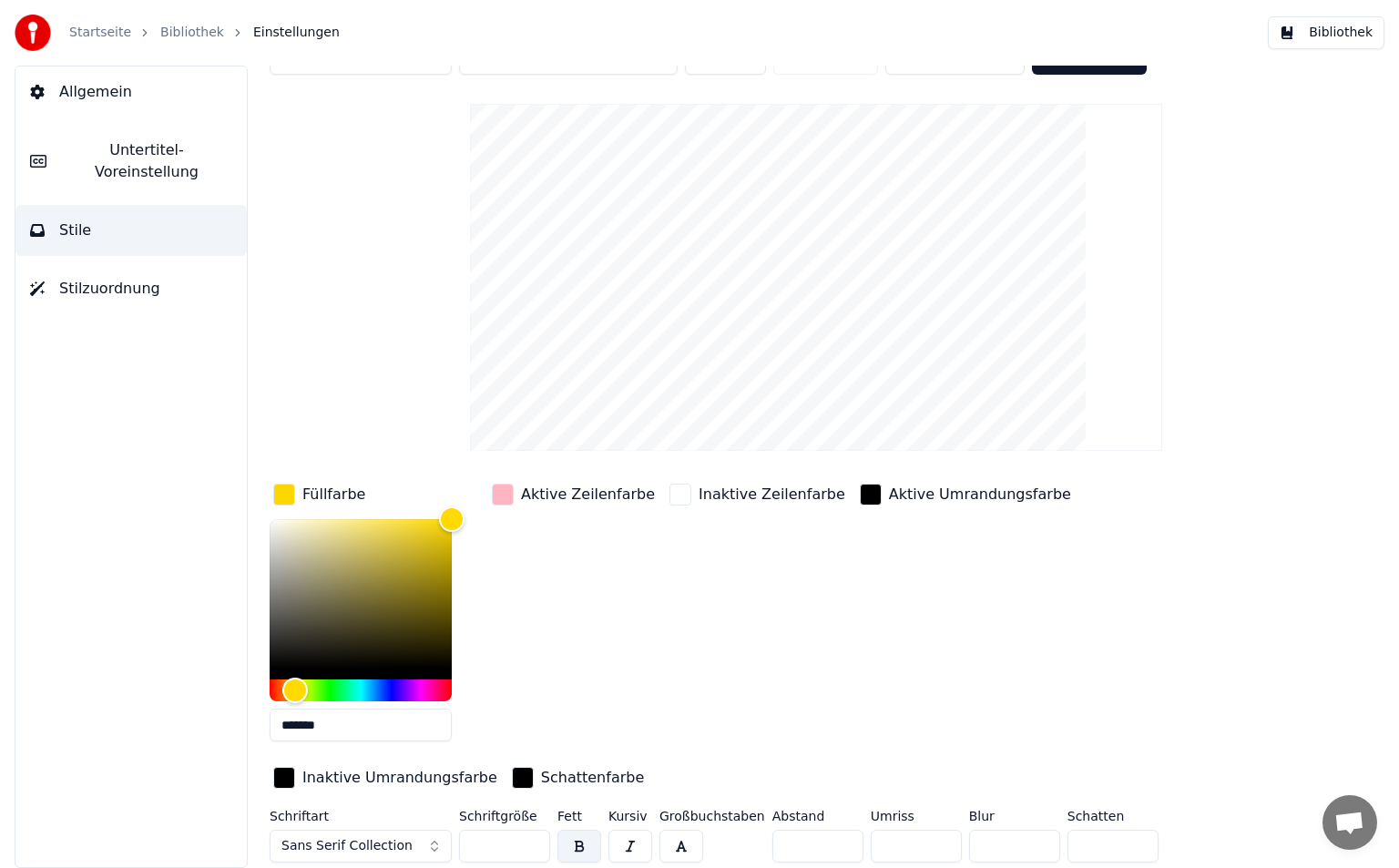
click at [295, 766] on div "button" at bounding box center [284, 777] width 21 height 21
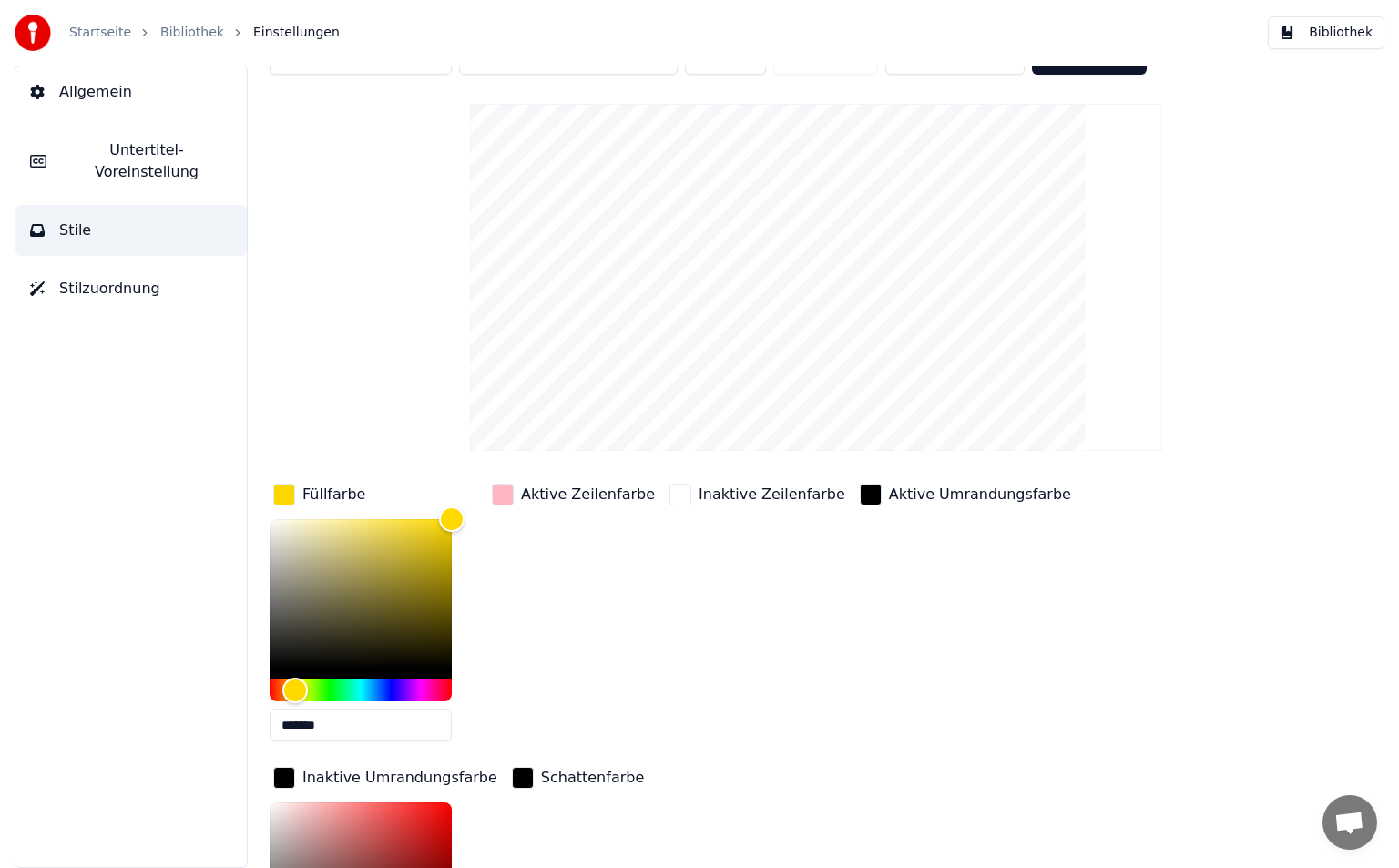
click at [295, 766] on div "button" at bounding box center [284, 777] width 21 height 21
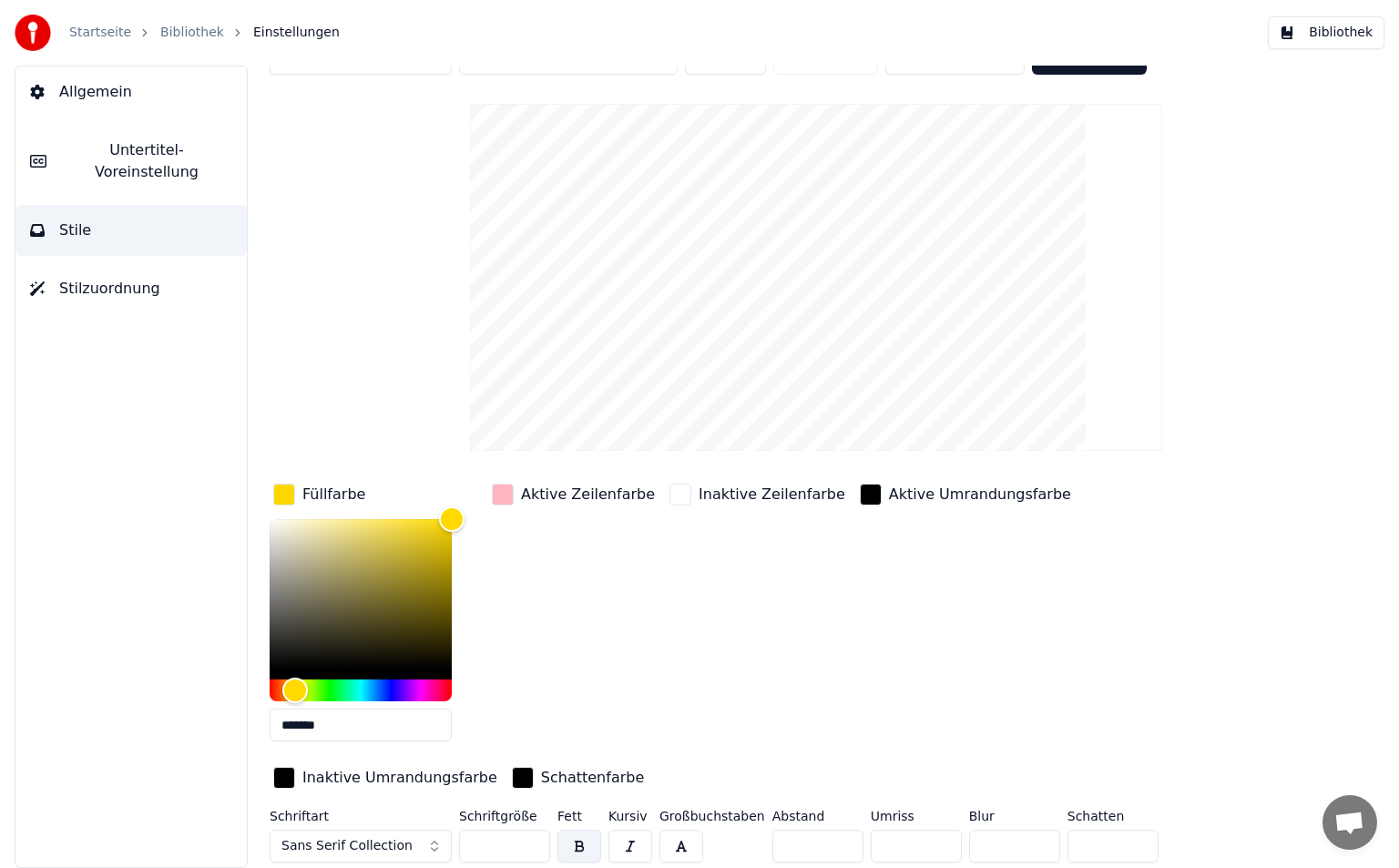
scroll to position [0, 0]
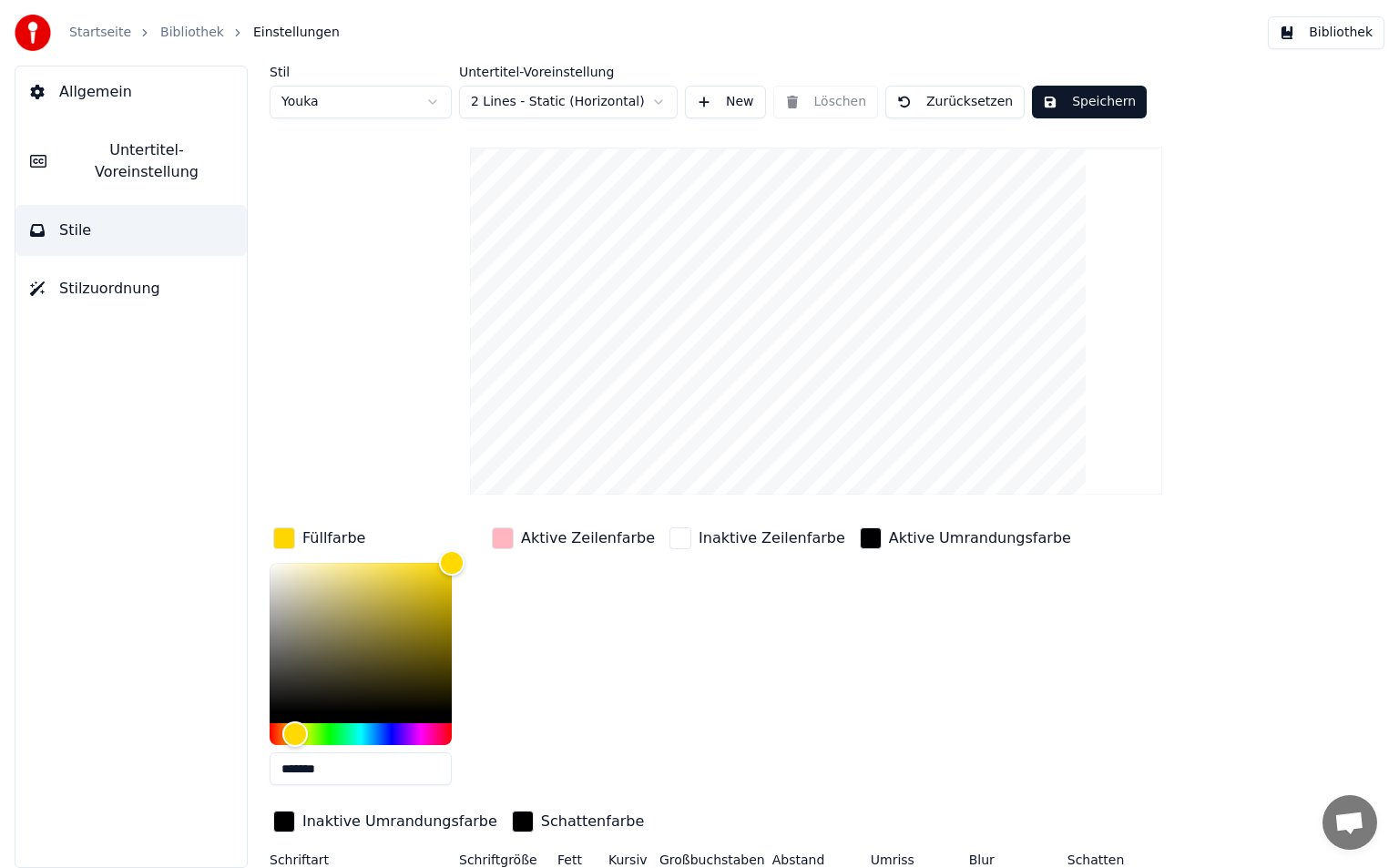
click at [1077, 98] on button "Speichern" at bounding box center [1089, 102] width 115 height 33
click at [1337, 31] on button "Bibliothek" at bounding box center [1325, 33] width 117 height 33
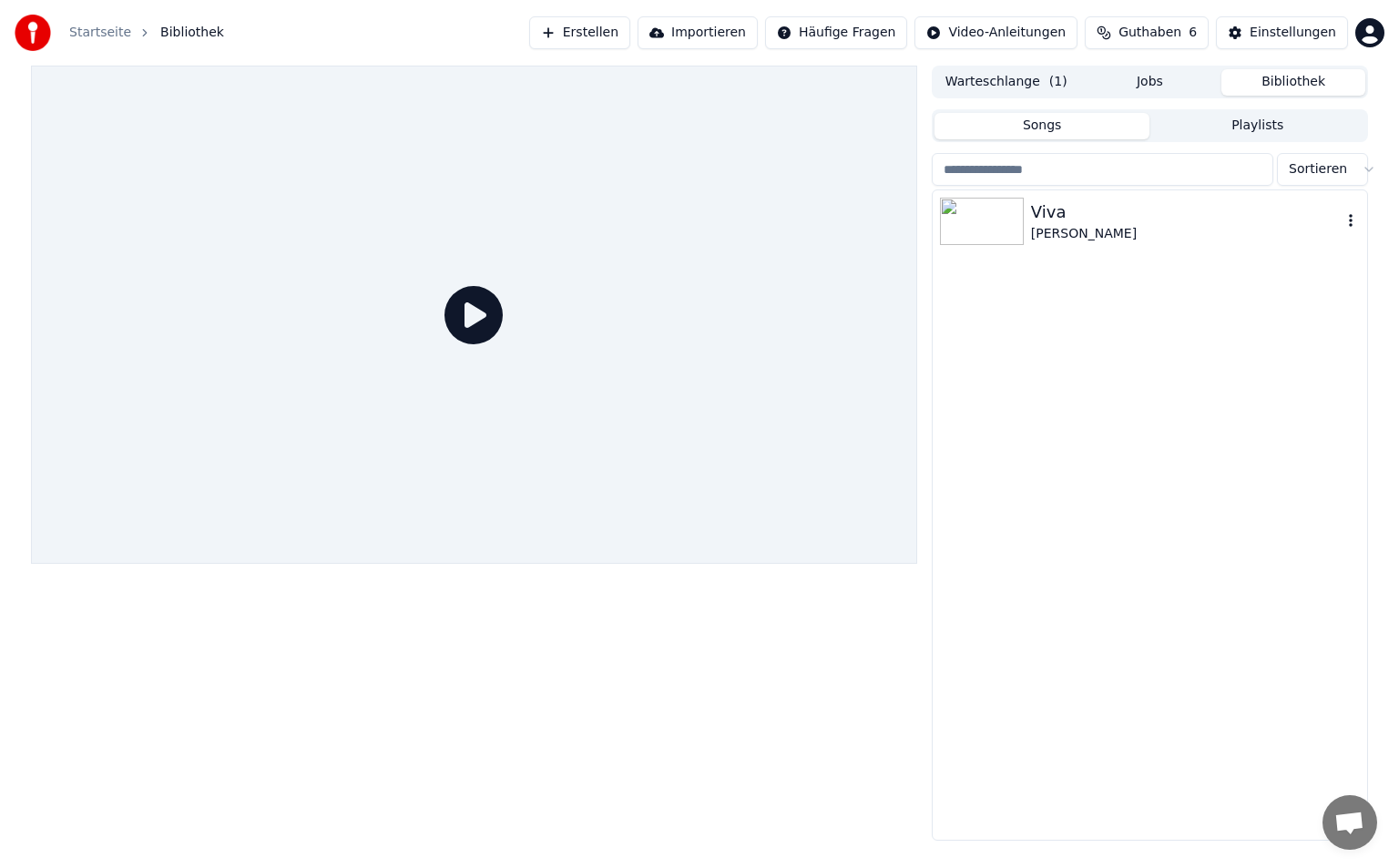
click at [983, 241] on img at bounding box center [982, 221] width 84 height 48
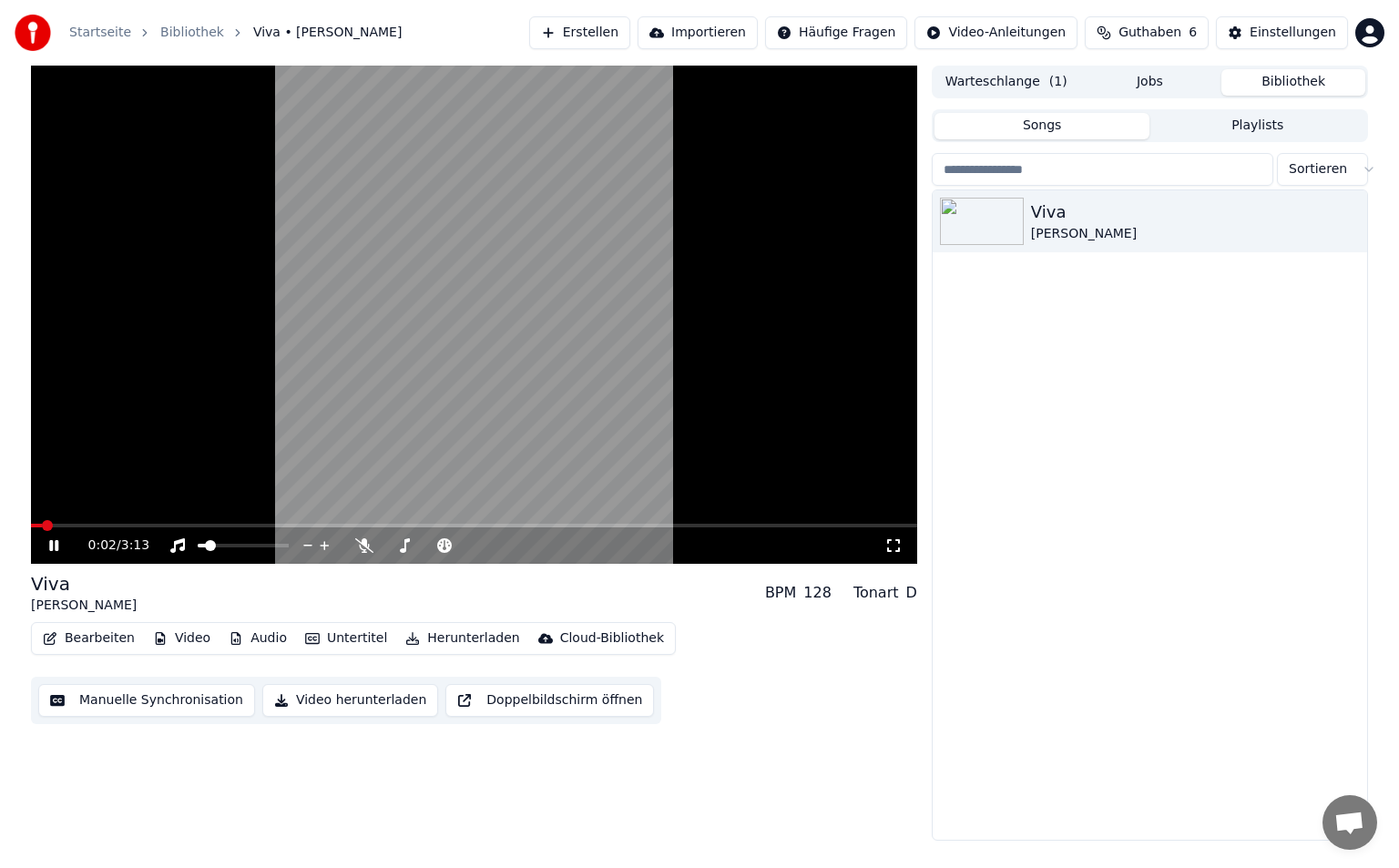
click at [67, 521] on video at bounding box center [474, 314] width 886 height 498
click at [70, 531] on div "0:02 / 3:13" at bounding box center [474, 544] width 886 height 36
click at [58, 544] on icon at bounding box center [54, 545] width 11 height 13
click at [83, 526] on span at bounding box center [474, 526] width 886 height 4
click at [99, 641] on button "Bearbeiten" at bounding box center [89, 638] width 106 height 25
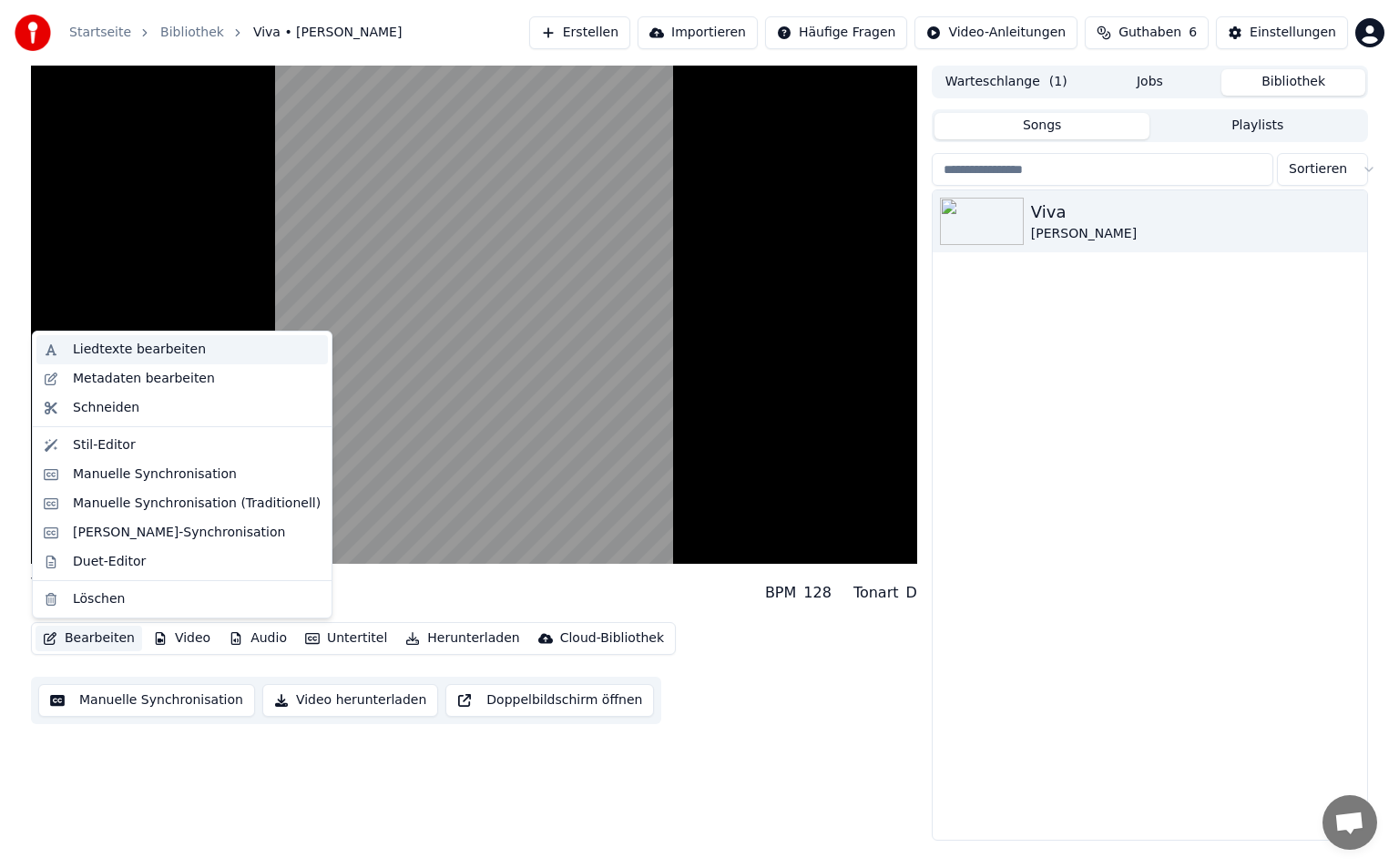
click at [138, 357] on div "Liedtexte bearbeiten" at bounding box center [139, 350] width 133 height 19
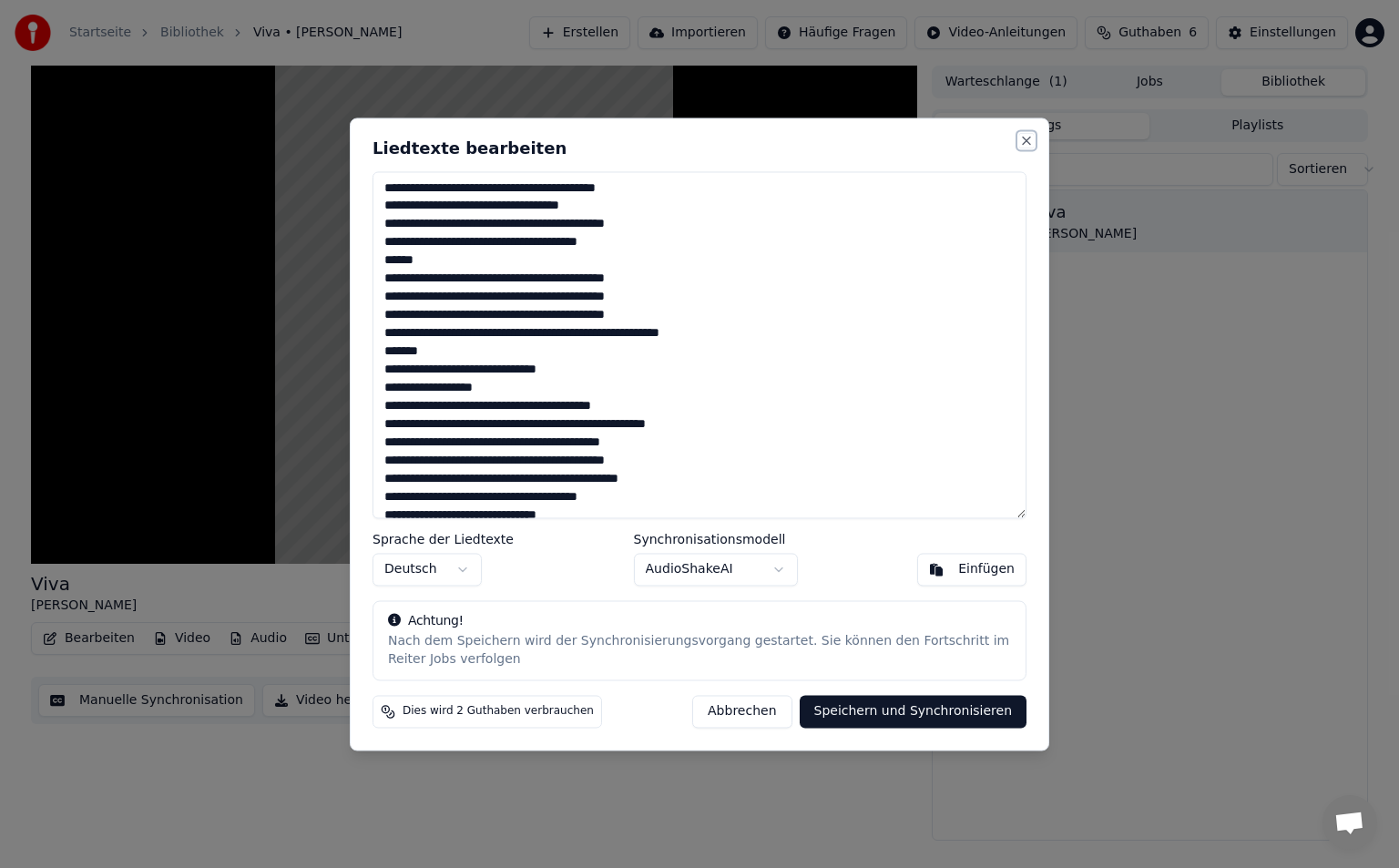
click at [1027, 144] on button "Close" at bounding box center [1027, 141] width 15 height 15
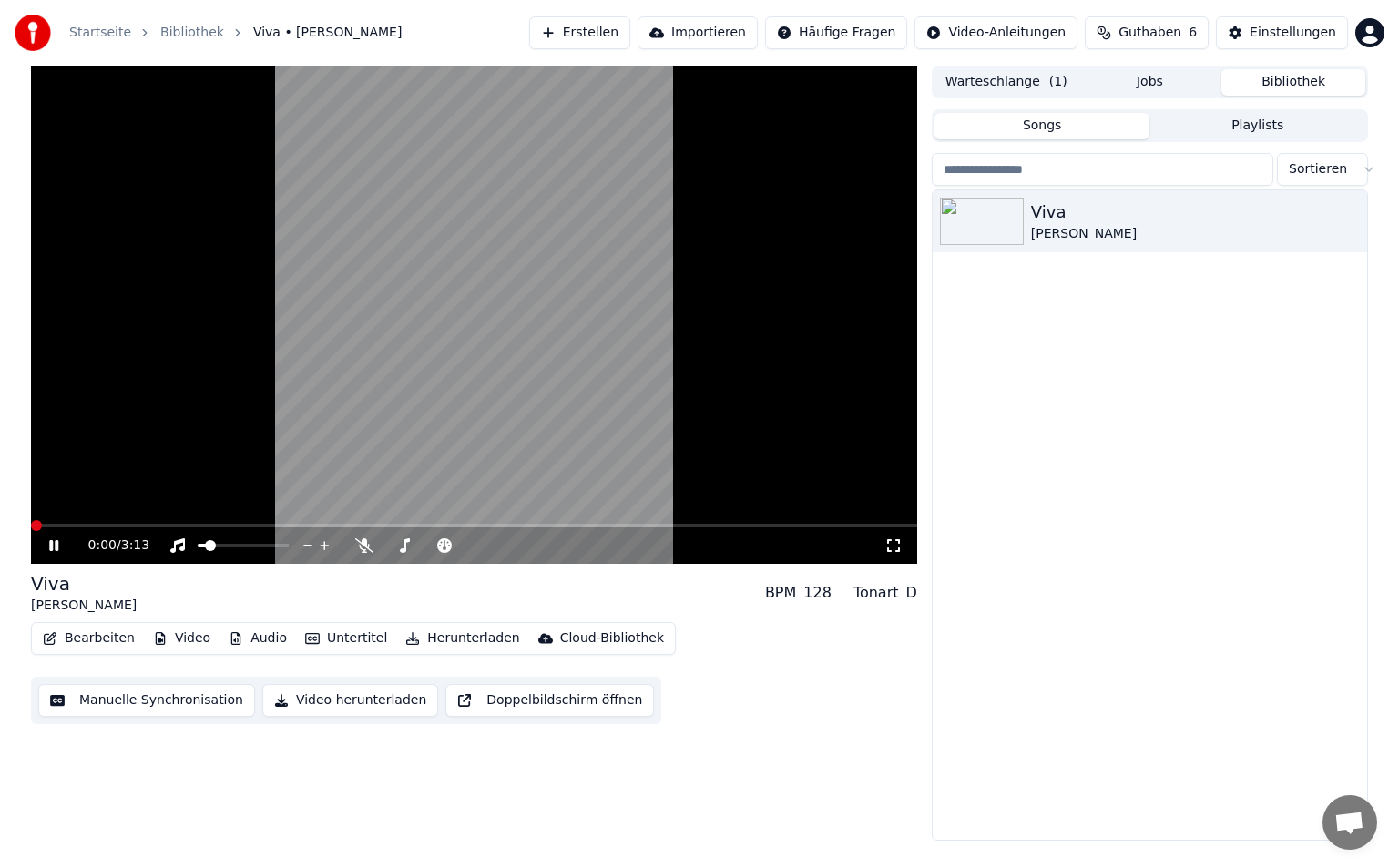
click at [31, 527] on span at bounding box center [31, 526] width 0 height 4
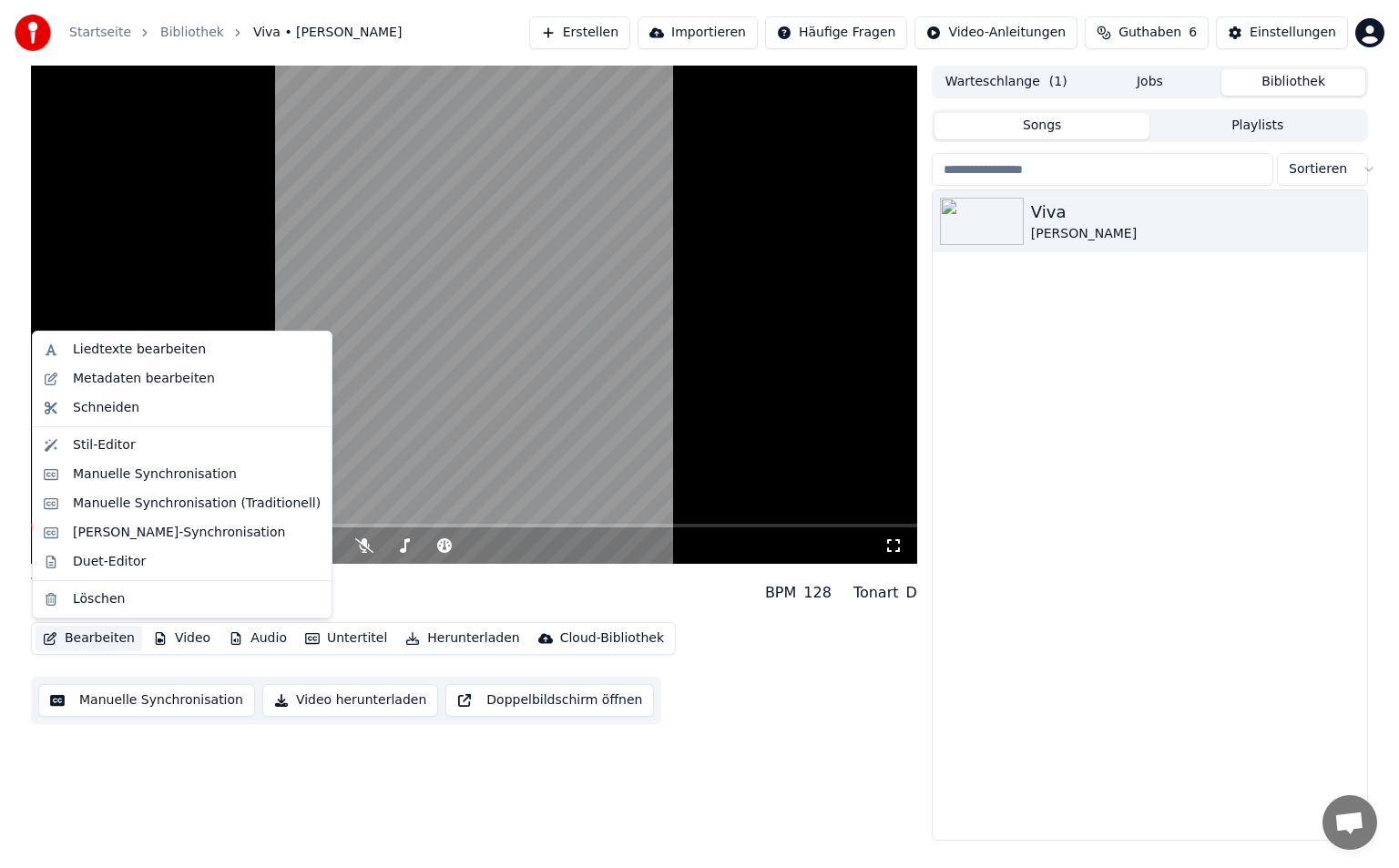
click at [108, 642] on button "Bearbeiten" at bounding box center [89, 638] width 106 height 25
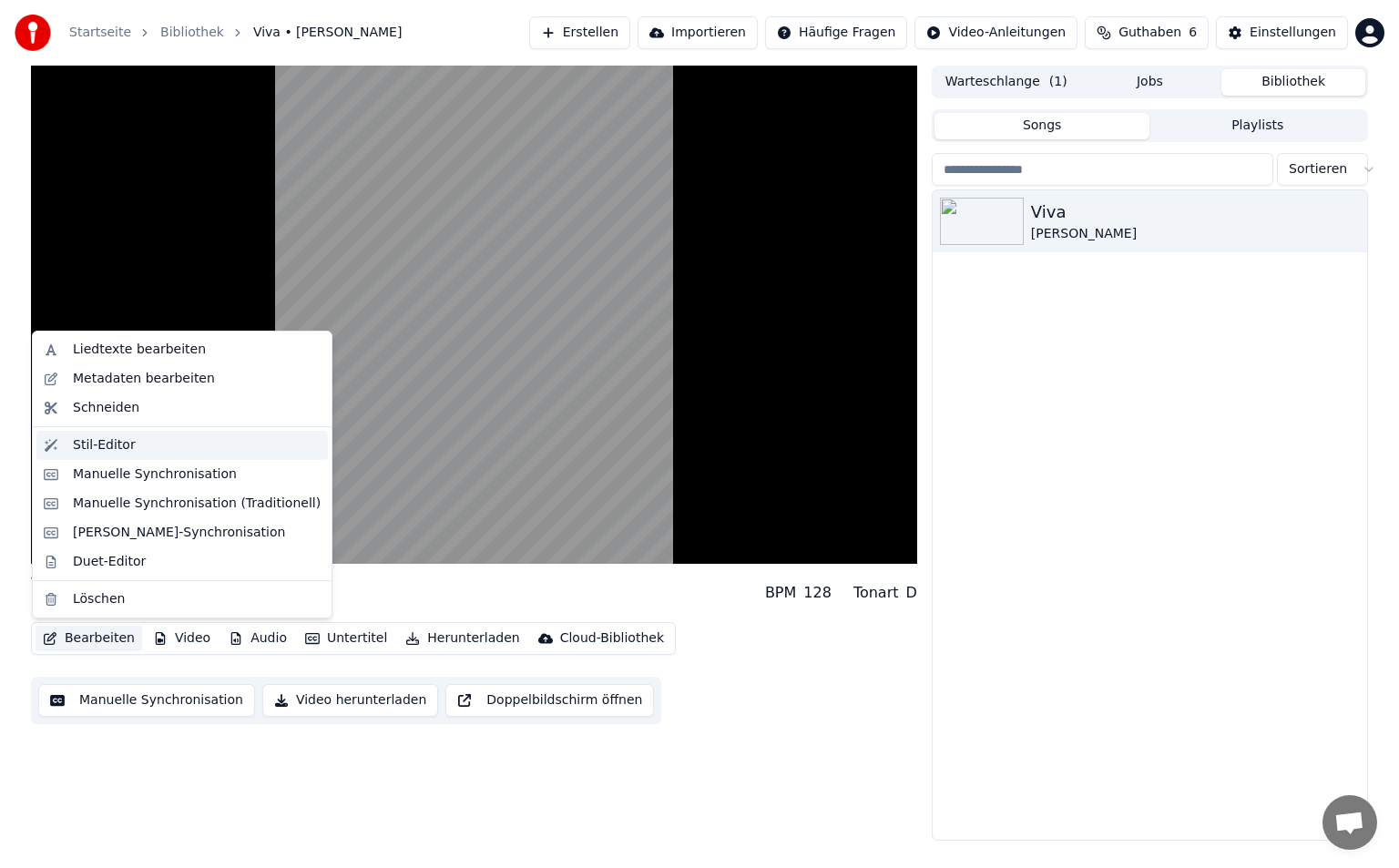
click at [134, 444] on div "Stil-Editor" at bounding box center [197, 446] width 248 height 19
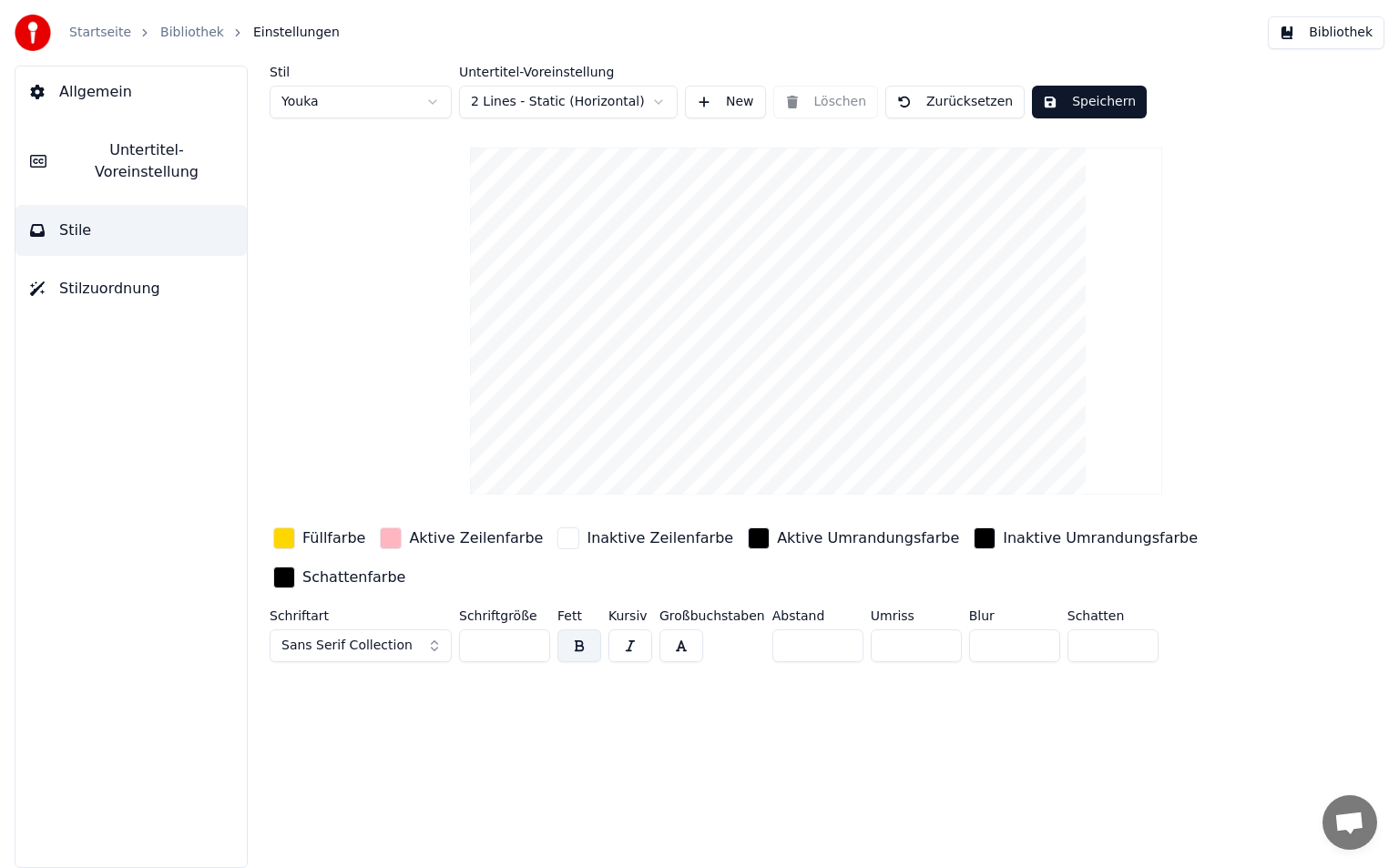
click at [748, 543] on div "button" at bounding box center [758, 537] width 21 height 21
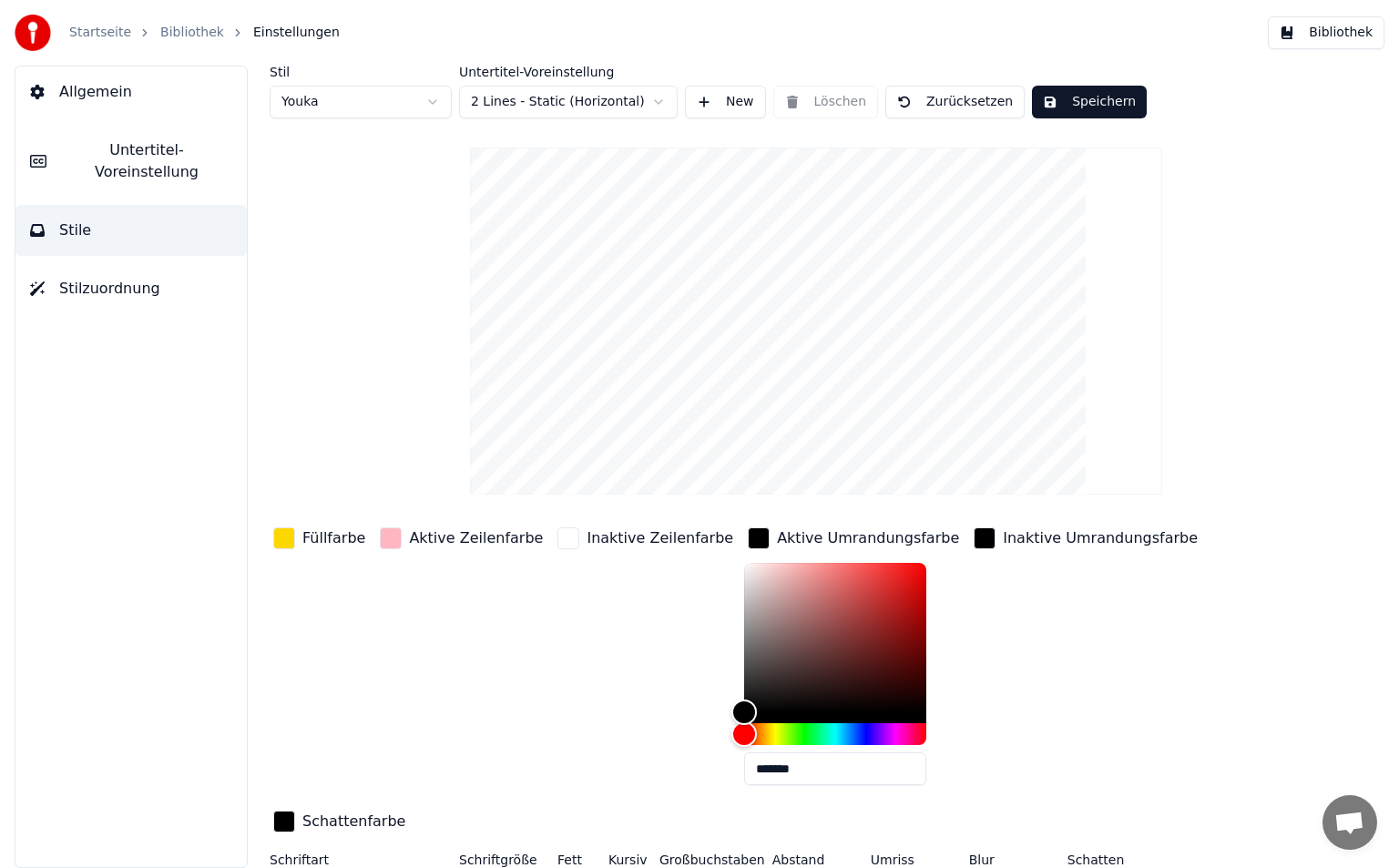
click at [748, 543] on div "button" at bounding box center [758, 537] width 21 height 21
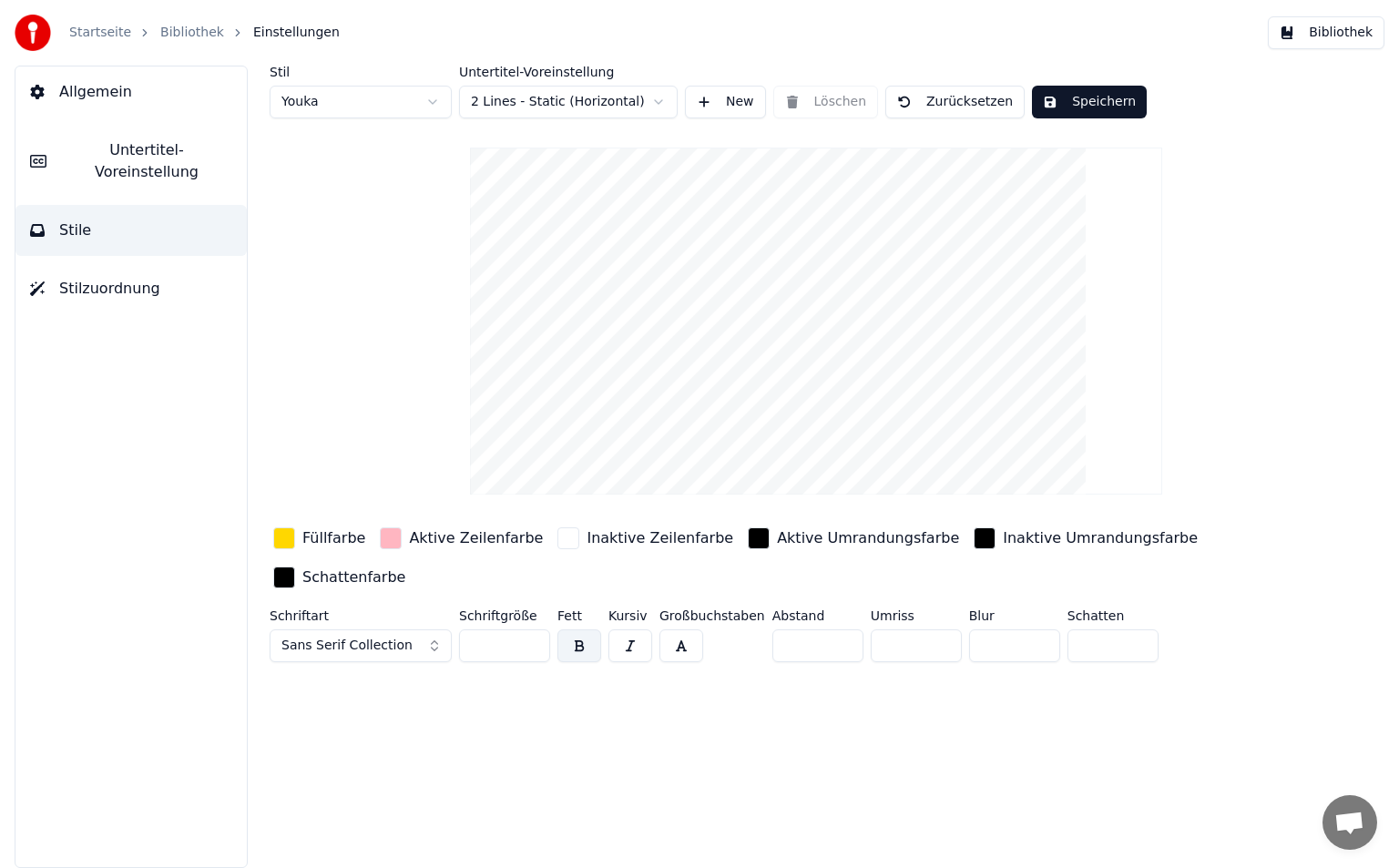
click at [555, 542] on div "Inaktive Zeilenfarbe" at bounding box center [645, 538] width 183 height 29
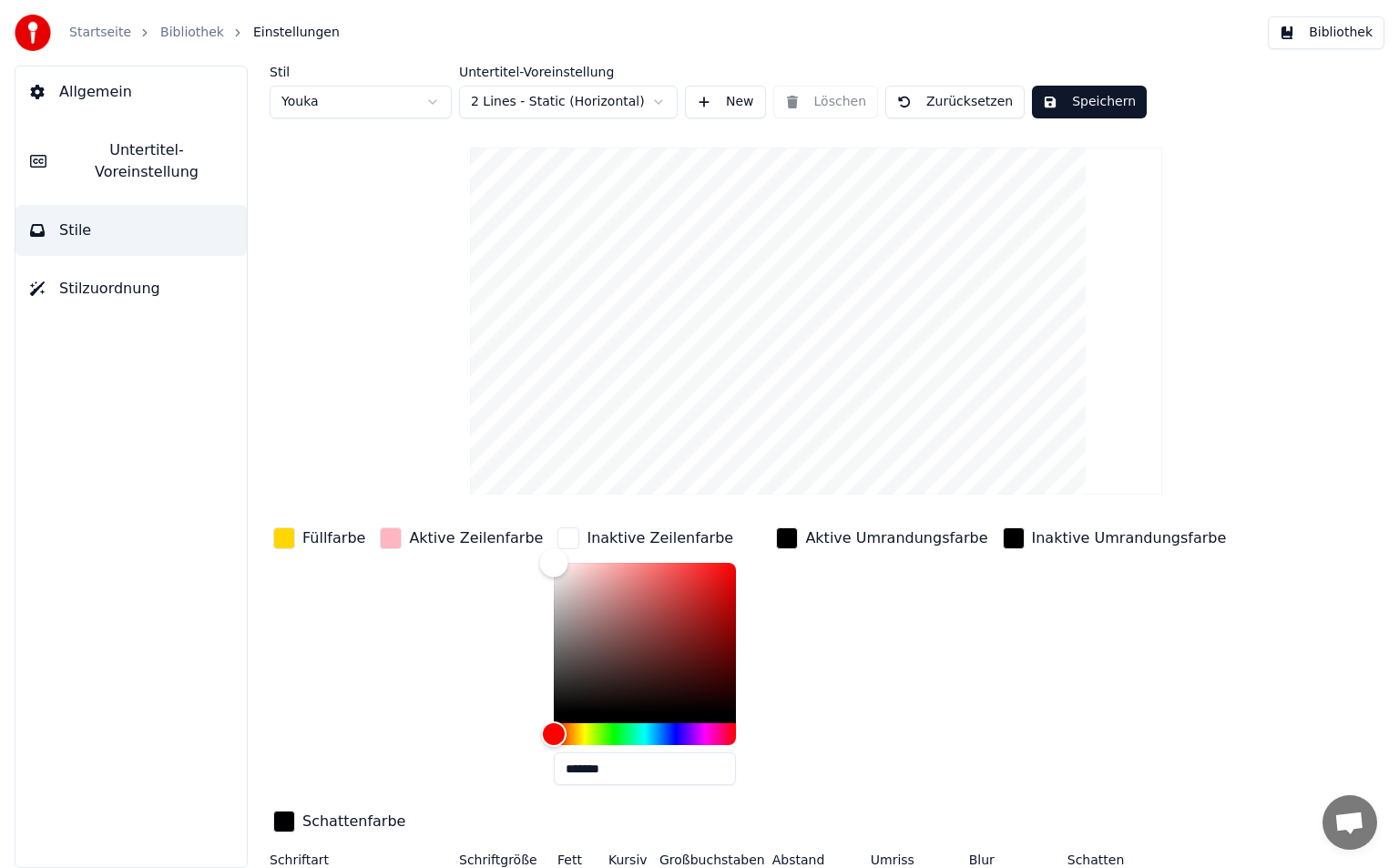
type input "*******"
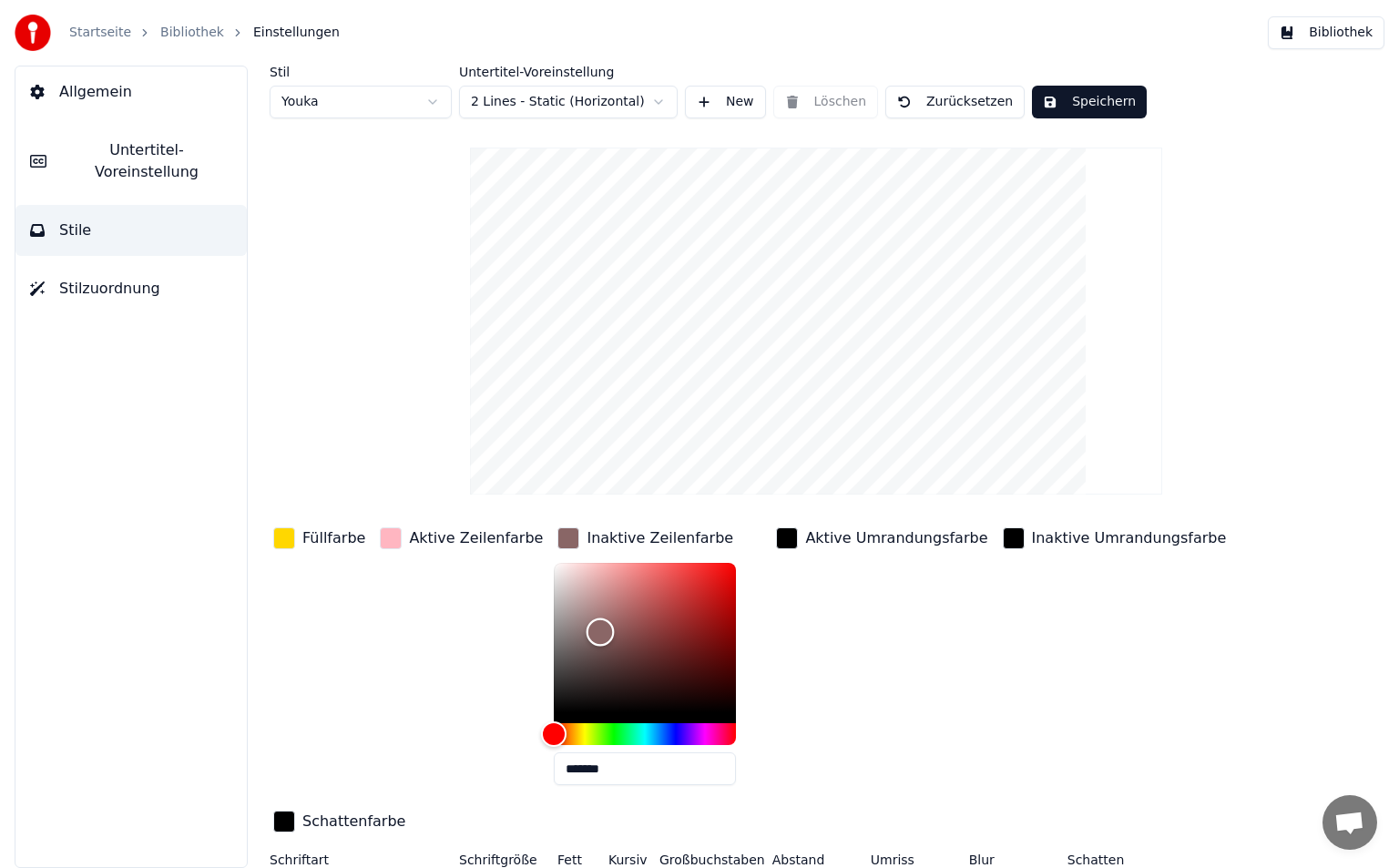
type input "*******"
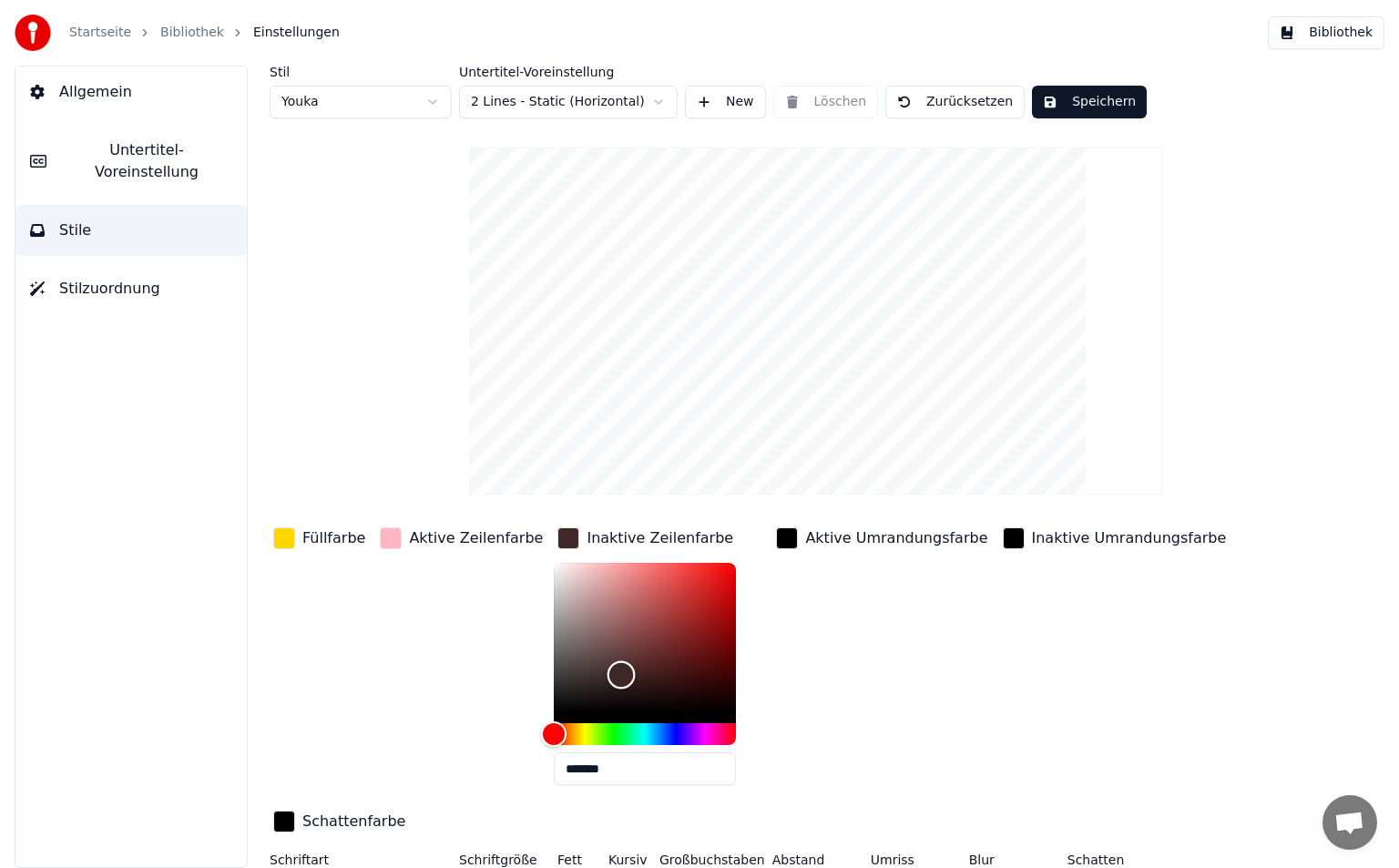
type input "*******"
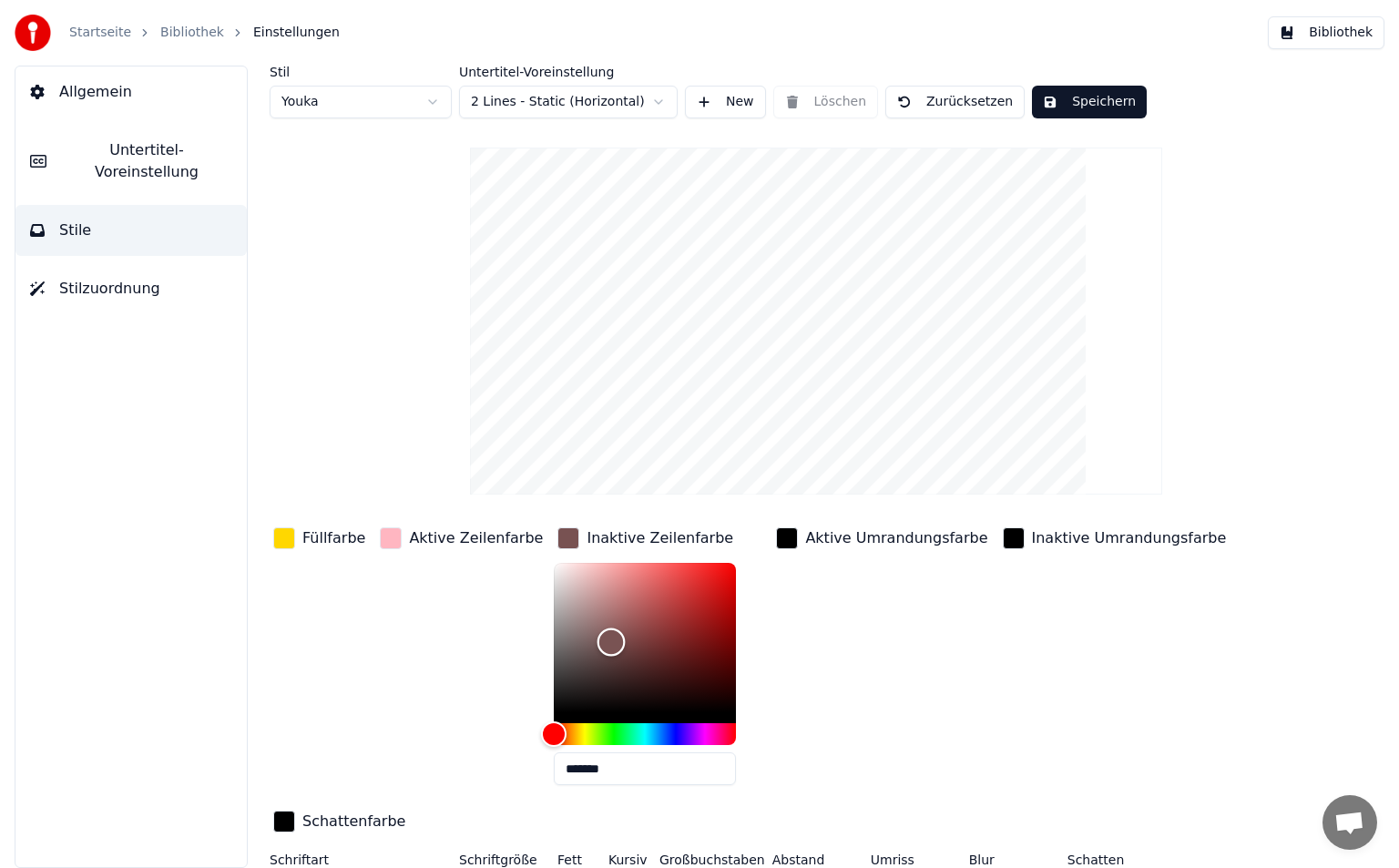
type input "*******"
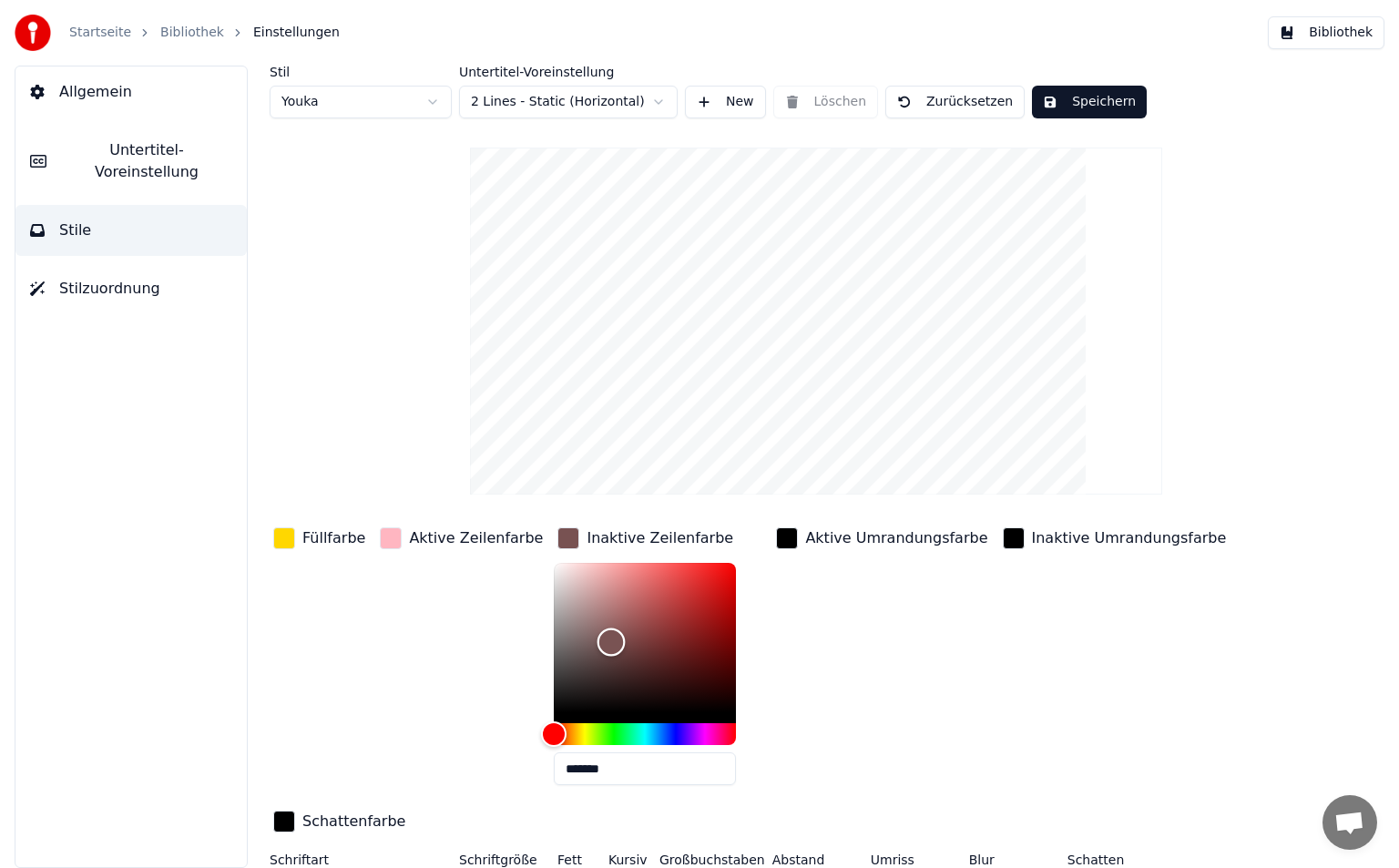
type input "*******"
drag, startPoint x: 575, startPoint y: 631, endPoint x: 565, endPoint y: 693, distance: 62.8
click at [565, 693] on div "Color" at bounding box center [644, 638] width 182 height 149
drag, startPoint x: 593, startPoint y: 769, endPoint x: 499, endPoint y: 751, distance: 95.7
click at [499, 751] on div "Füllfarbe Aktive Zeilenfarbe Inaktive Zeilenfarbe ******* Aktive Umrandungsfarb…" at bounding box center [759, 682] width 979 height 315
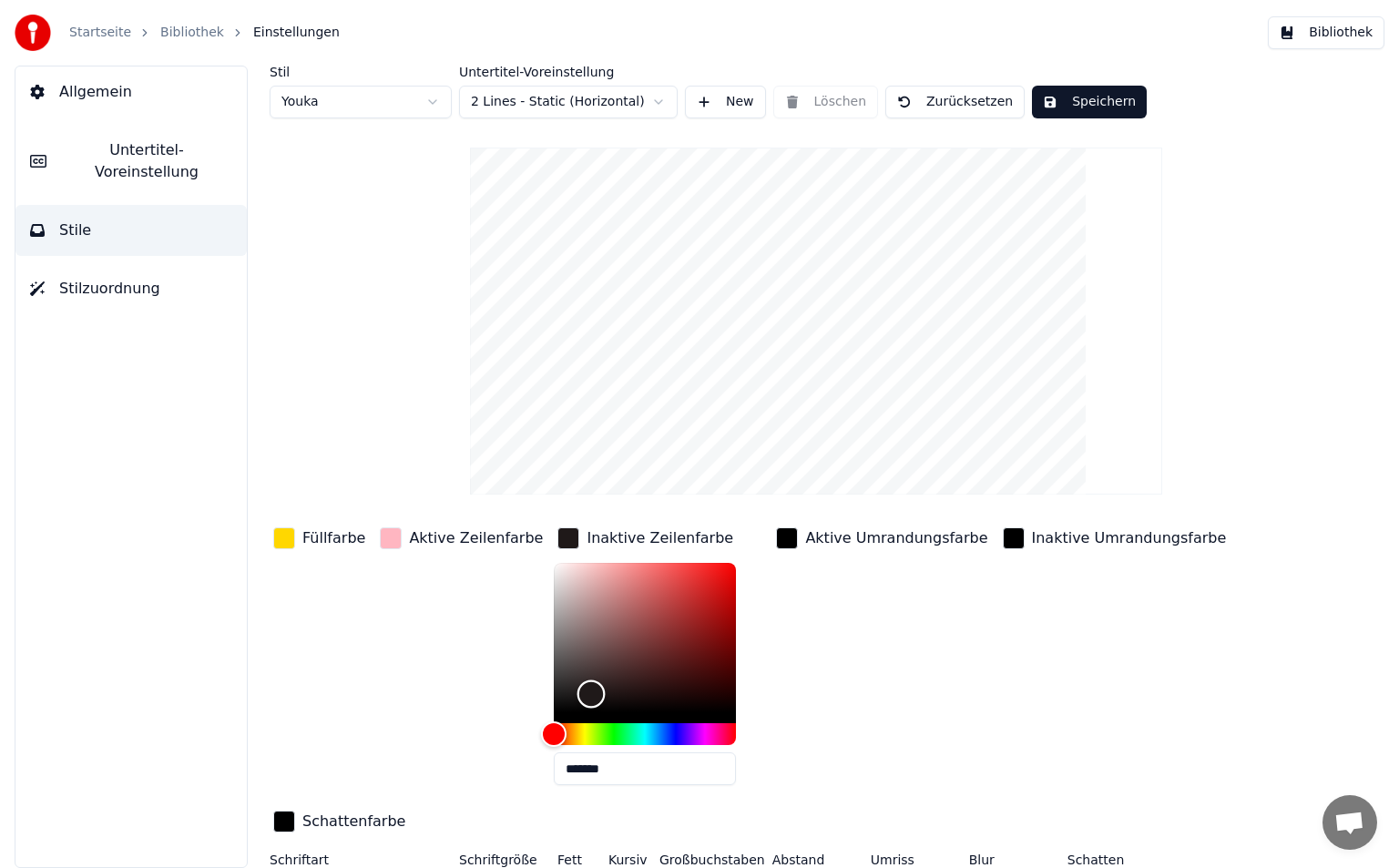
type input "*******"
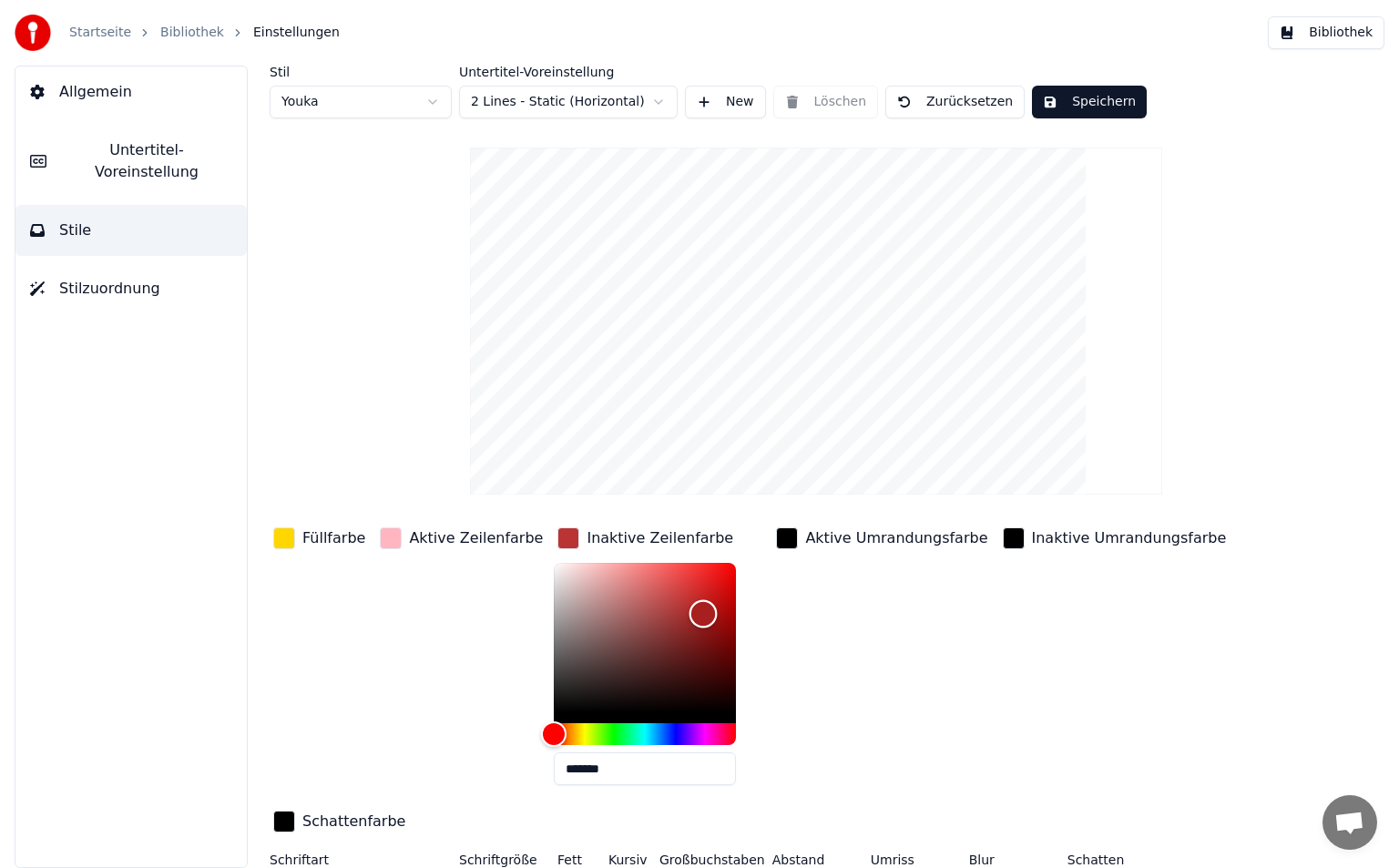
type input "*******"
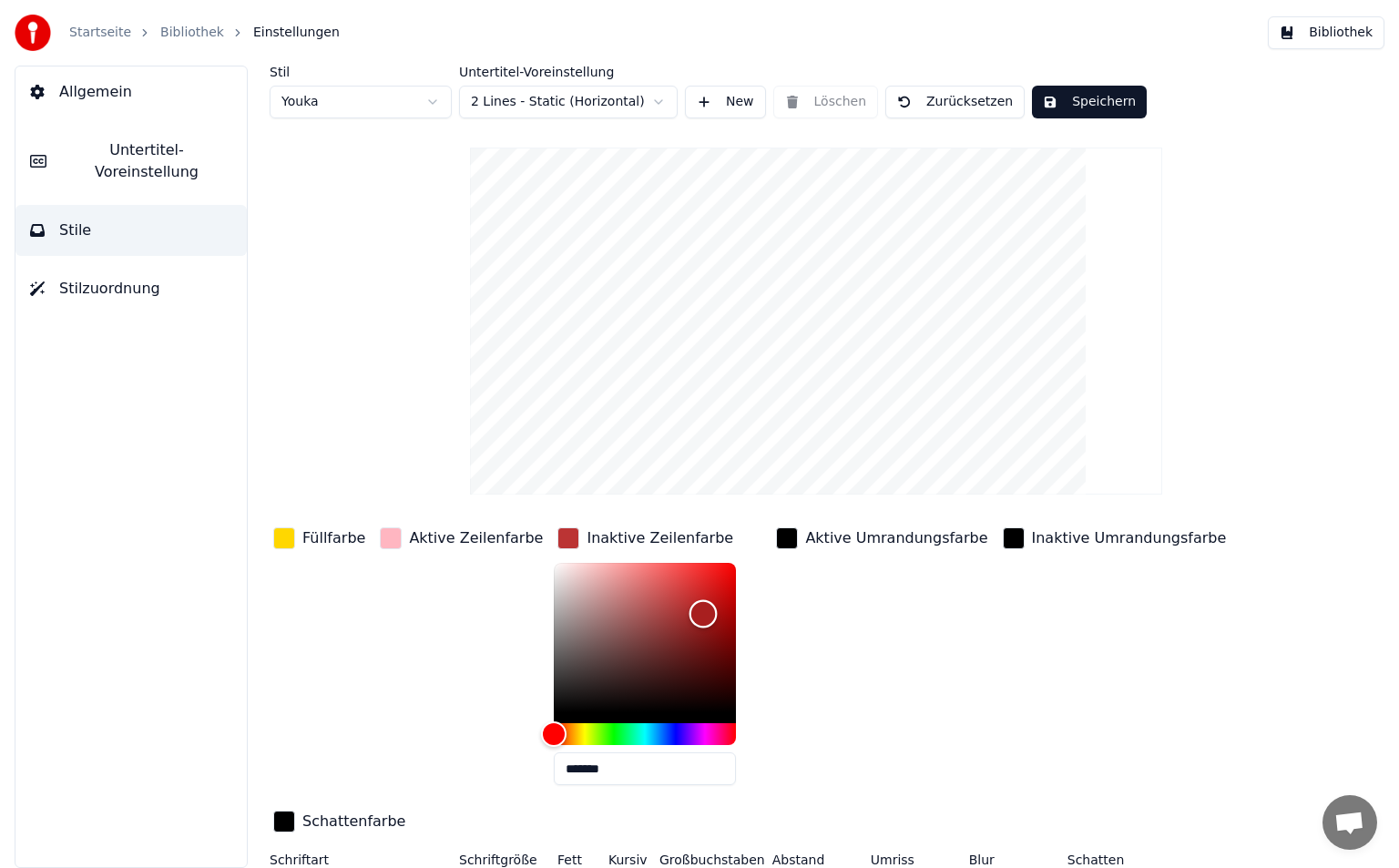
type input "*******"
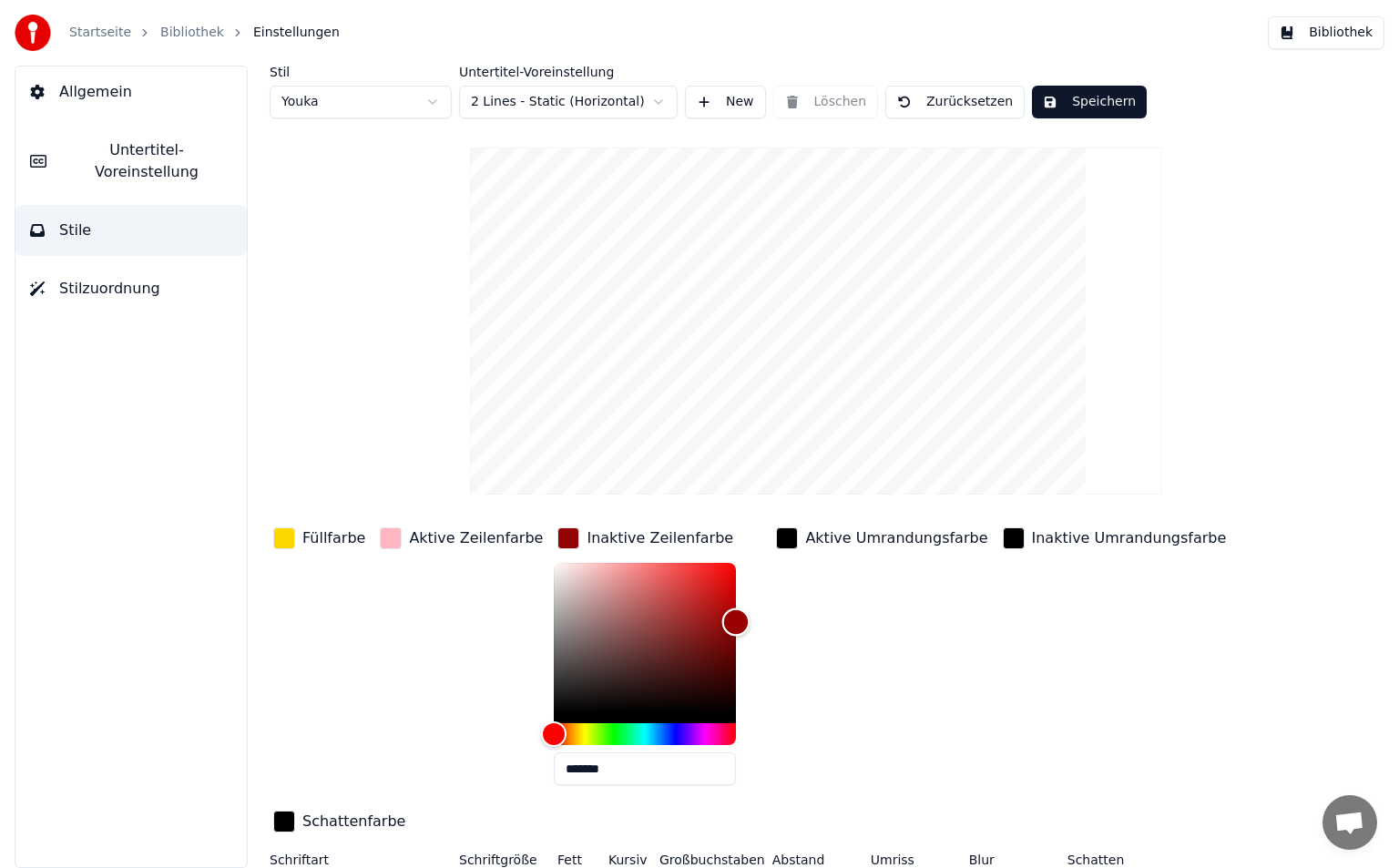
type input "*******"
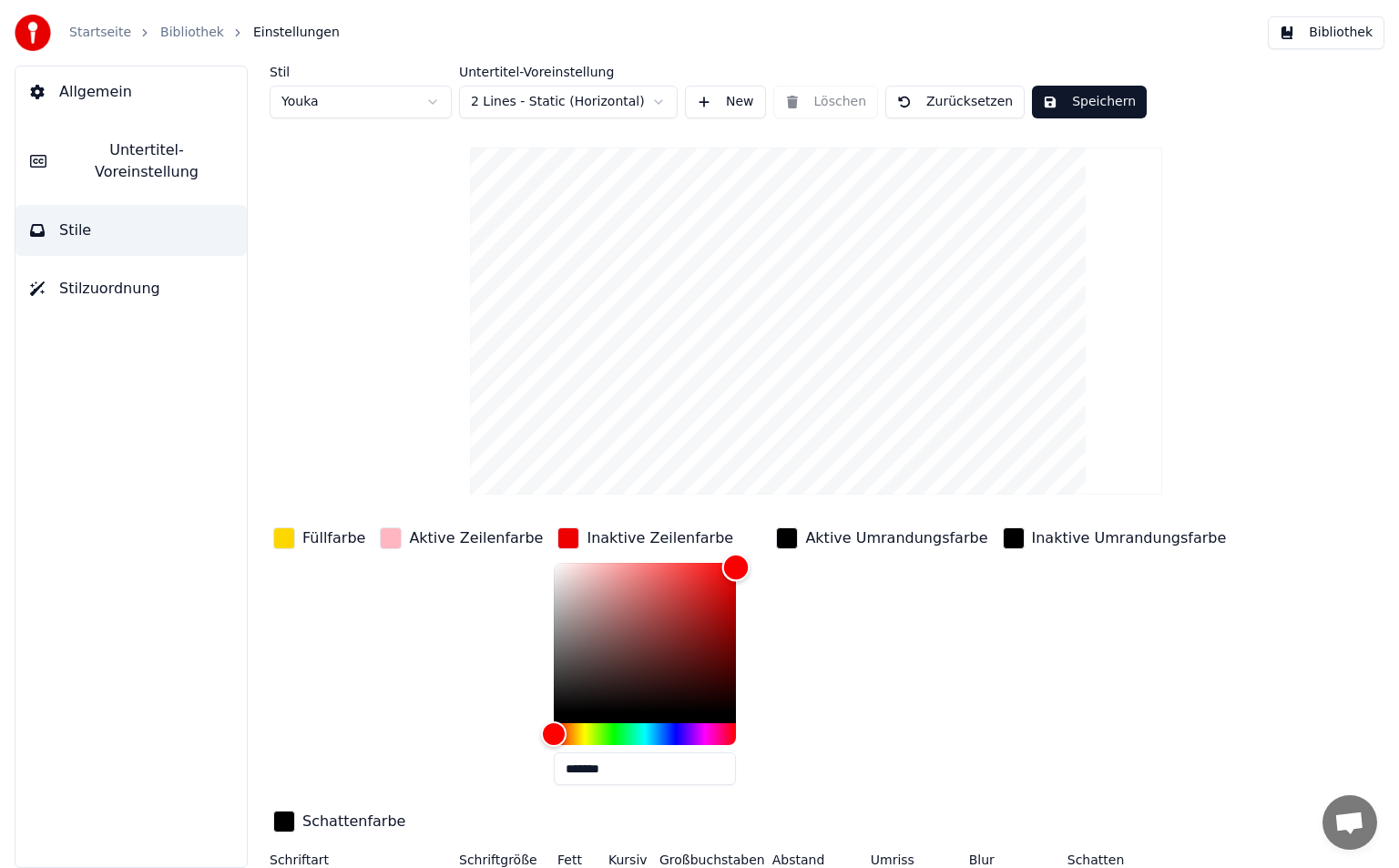
type input "*******"
drag, startPoint x: 640, startPoint y: 585, endPoint x: 752, endPoint y: 532, distance: 123.9
click at [752, 532] on div "Füllfarbe Aktive Zeilenfarbe Inaktive Zeilenfarbe ******* Aktive Umrandungsfarb…" at bounding box center [759, 682] width 979 height 315
click at [628, 97] on html "Startseite Bibliothek Einstellungen Bibliothek Allgemein Untertitel-Voreinstell…" at bounding box center [700, 434] width 1399 height 868
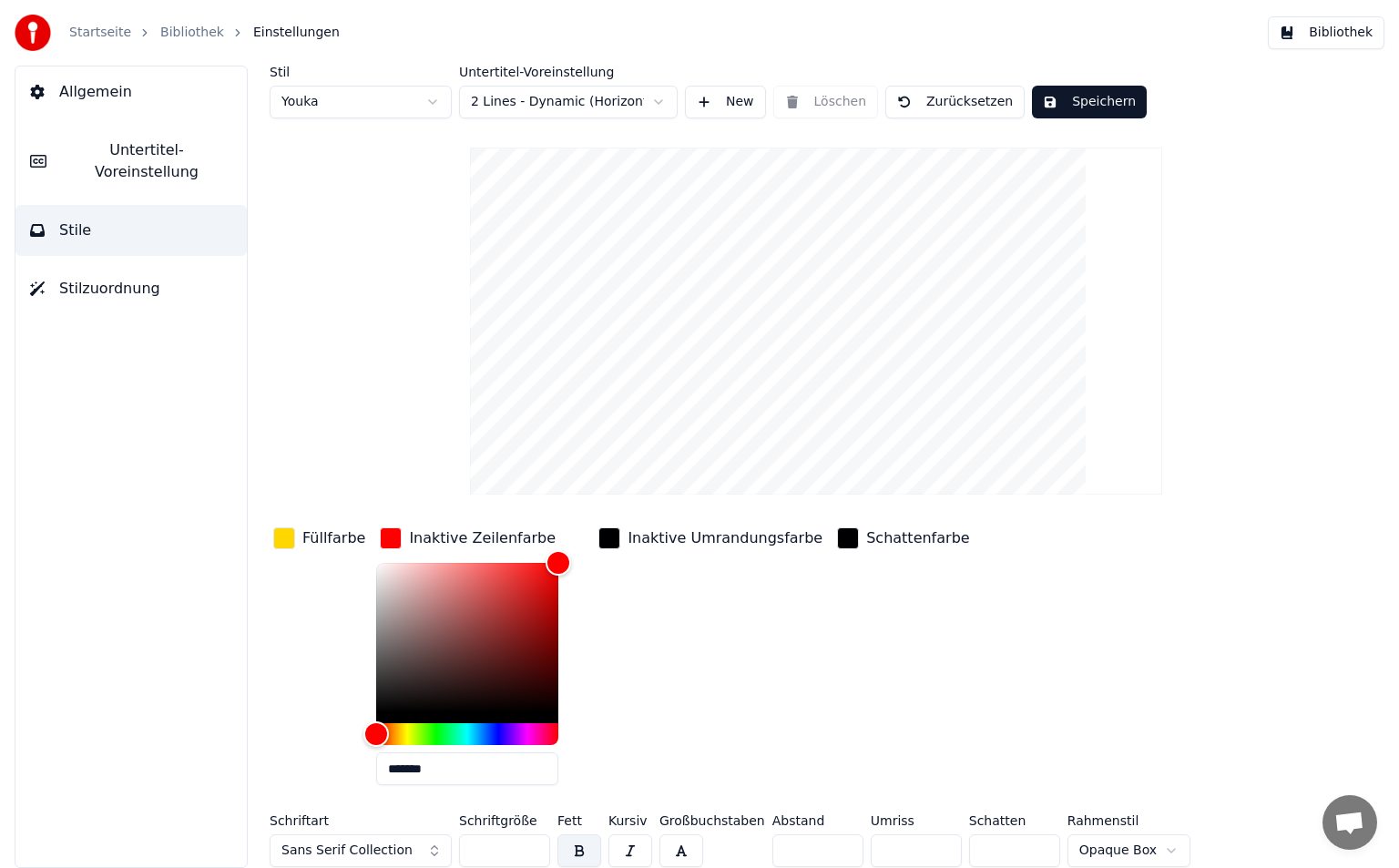
click at [595, 108] on html "Startseite Bibliothek Einstellungen Bibliothek Allgemein Untertitel-Voreinstell…" at bounding box center [700, 434] width 1399 height 868
click at [574, 108] on html "Startseite Bibliothek Einstellungen Bibliothek Allgemein Untertitel-Voreinstell…" at bounding box center [700, 434] width 1399 height 868
click at [578, 101] on html "Startseite Bibliothek Einstellungen Bibliothek Allgemein Untertitel-Voreinstell…" at bounding box center [700, 434] width 1399 height 868
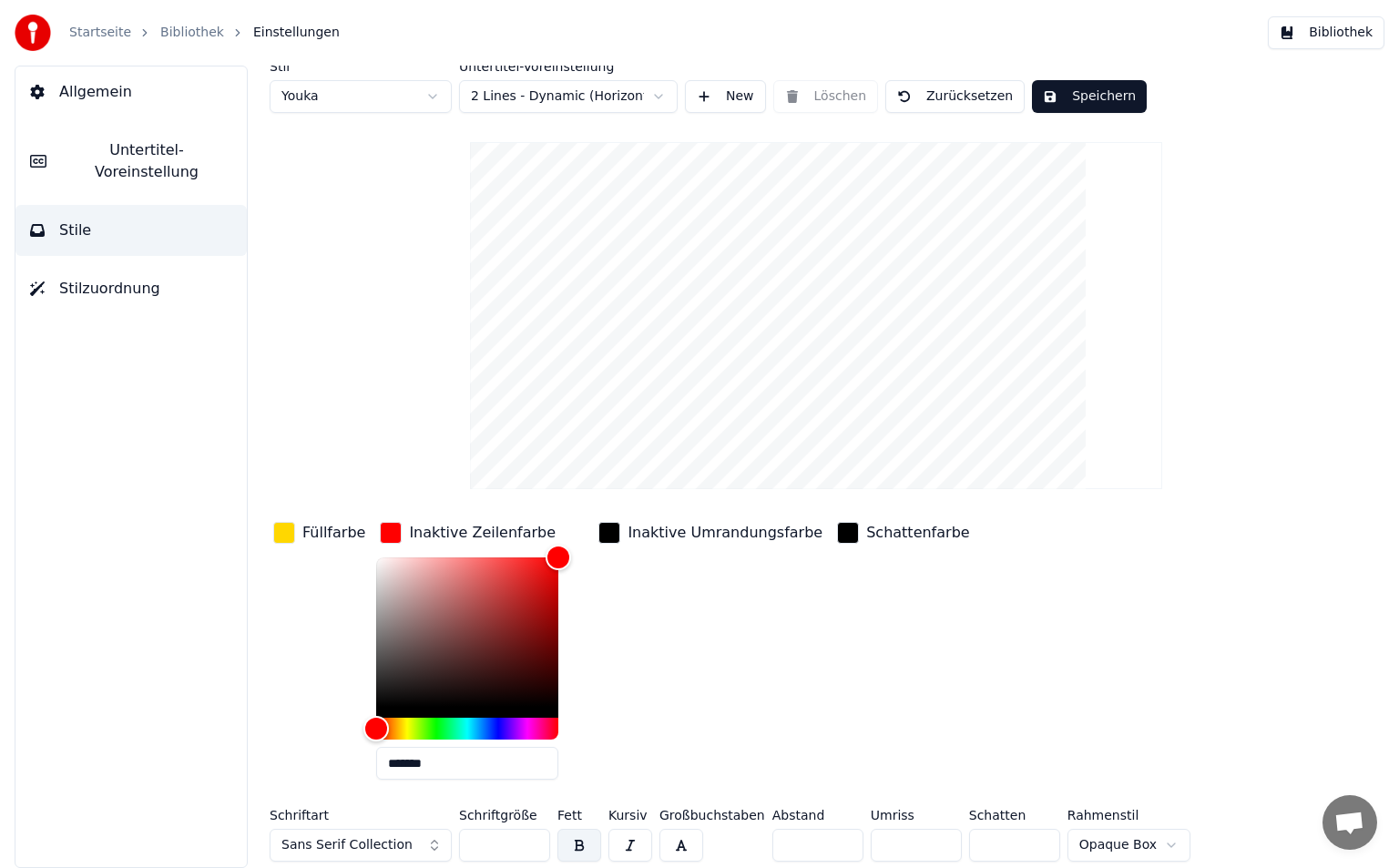
click at [276, 538] on div "button" at bounding box center [284, 532] width 21 height 21
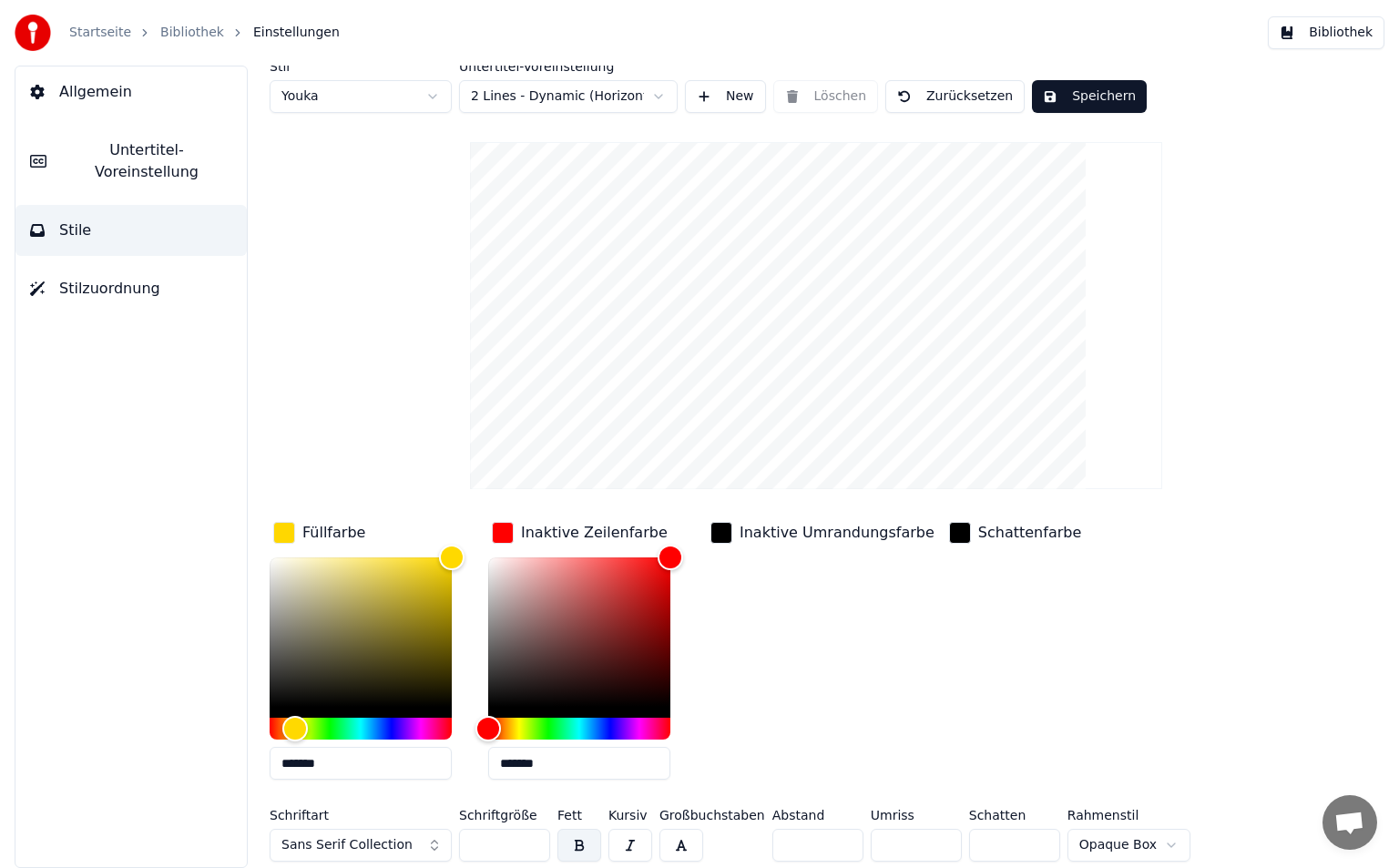
click at [519, 532] on div "Inaktive Zeilenfarbe" at bounding box center [579, 532] width 183 height 29
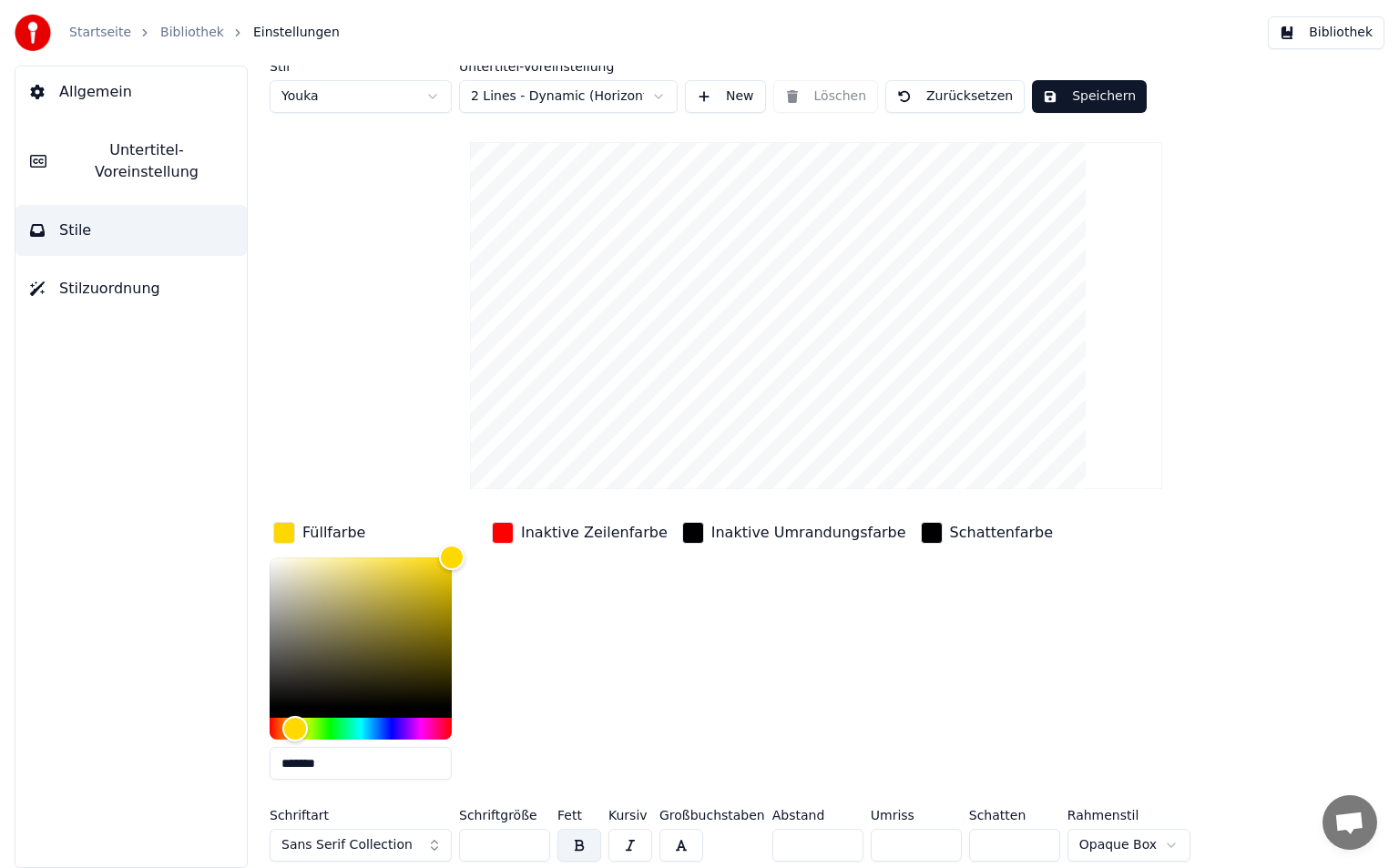
click at [505, 533] on div "button" at bounding box center [502, 532] width 21 height 21
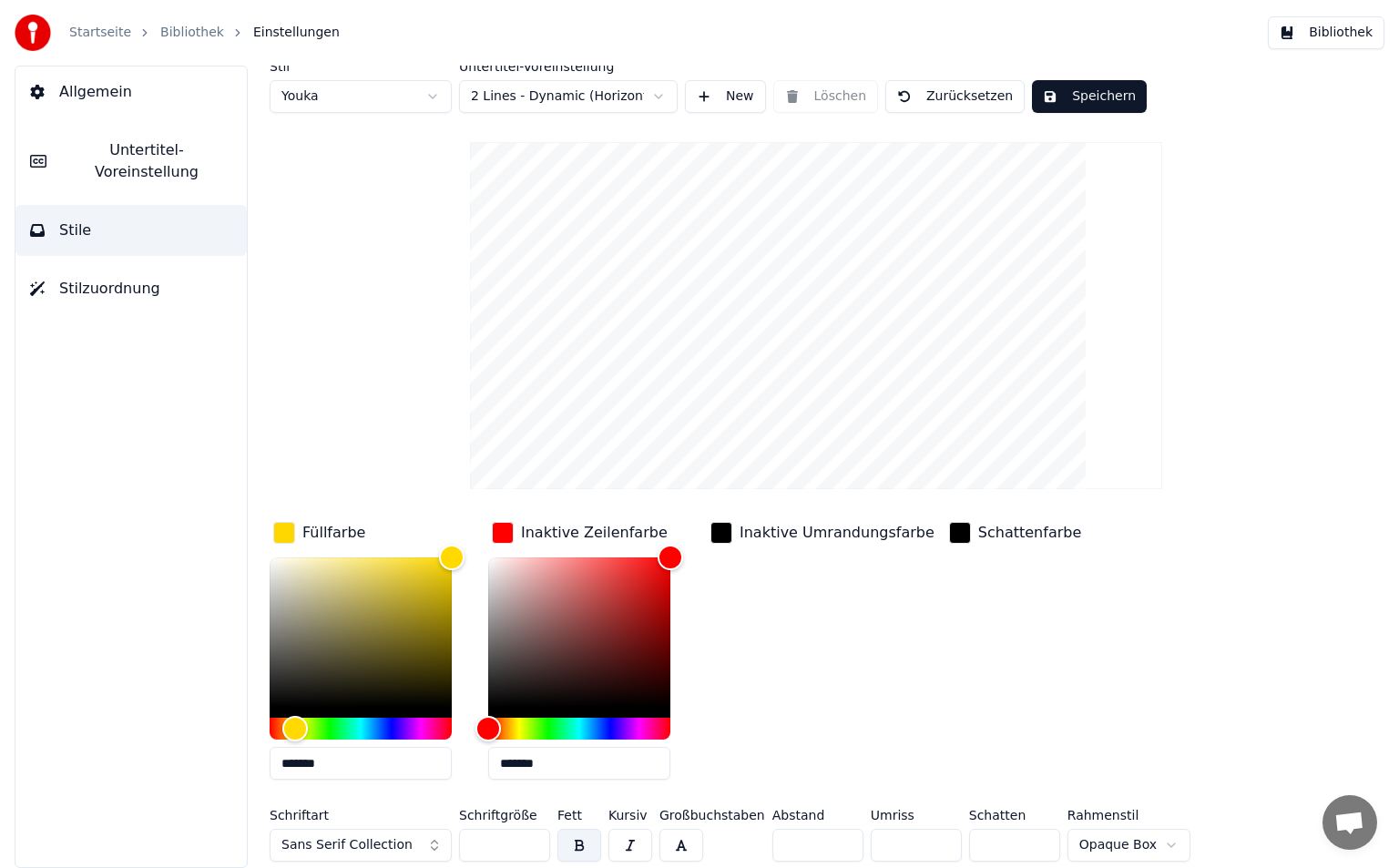
click at [554, 773] on input "*******" at bounding box center [578, 763] width 182 height 33
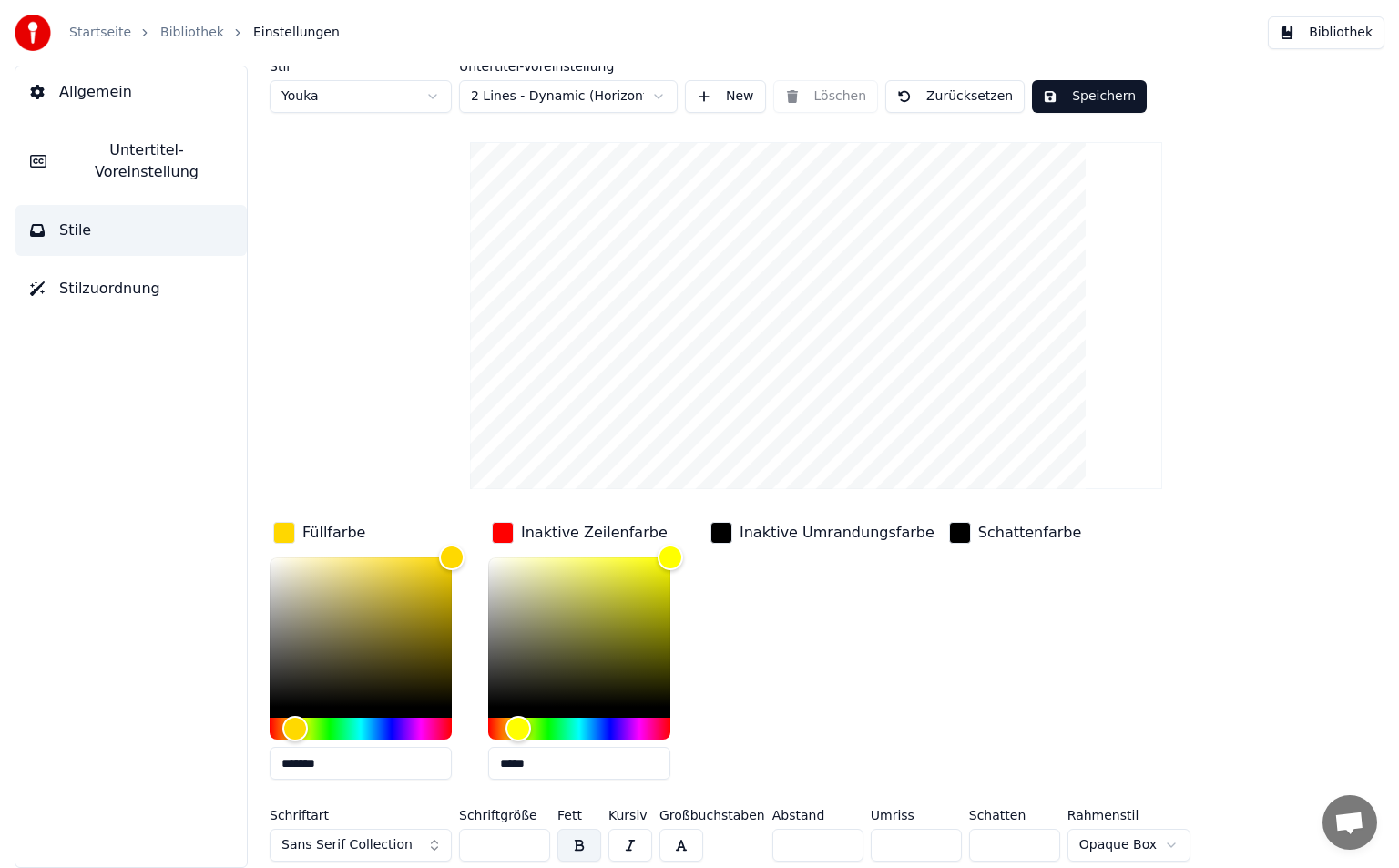
type input "****"
type input "*"
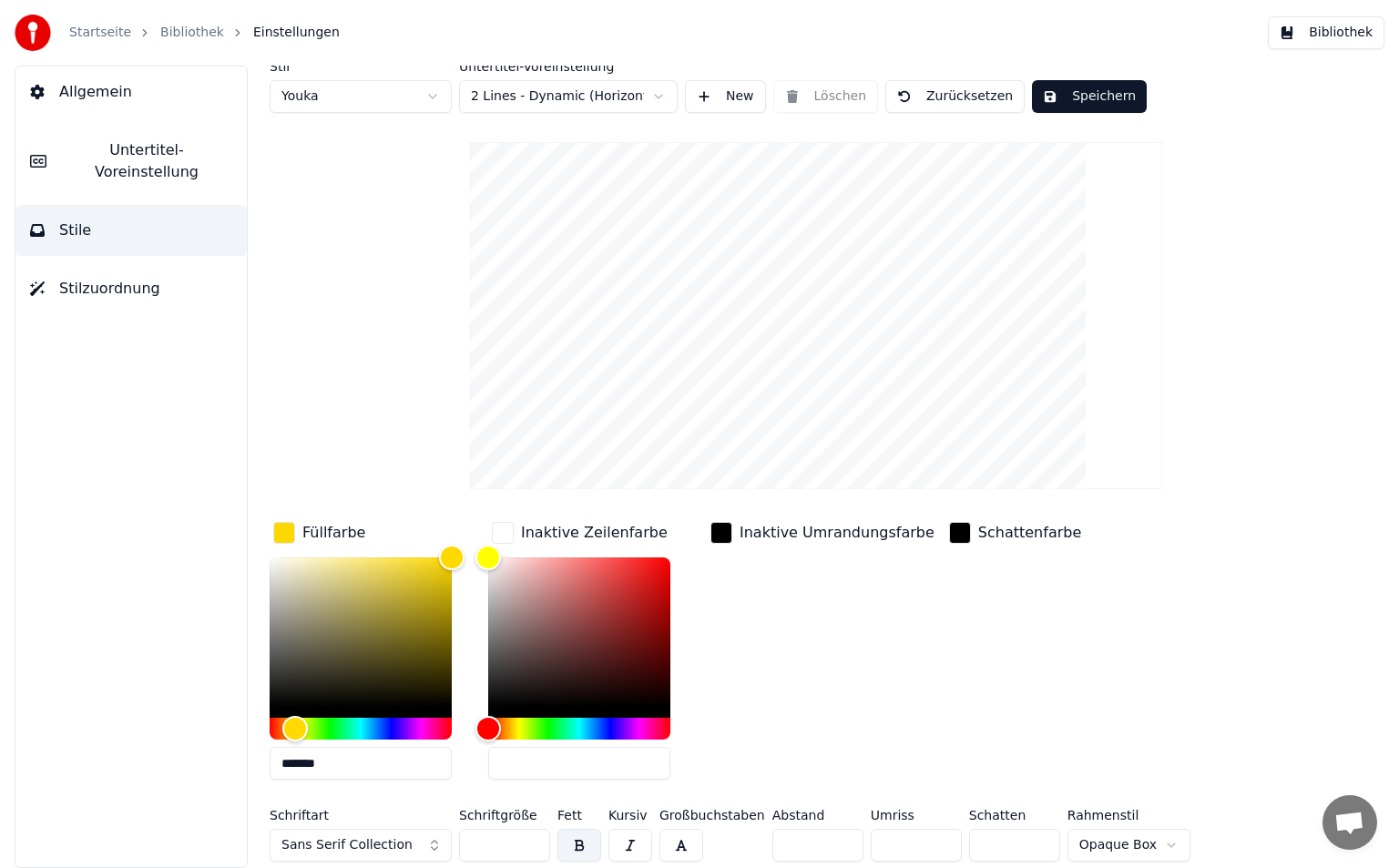
paste input "*******"
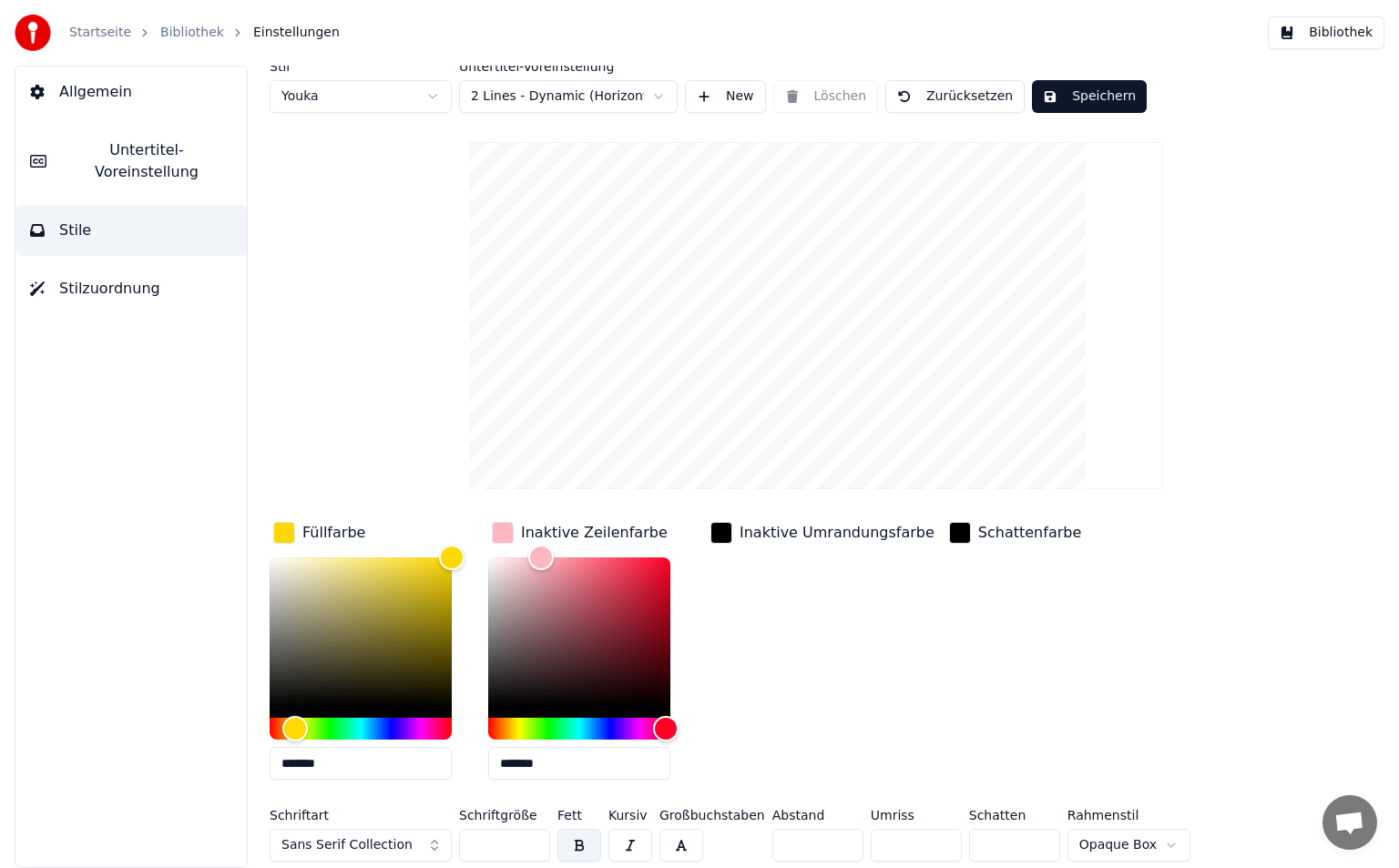
type input "*******"
click at [897, 691] on div "Inaktive Umrandungsfarbe" at bounding box center [823, 656] width 231 height 276
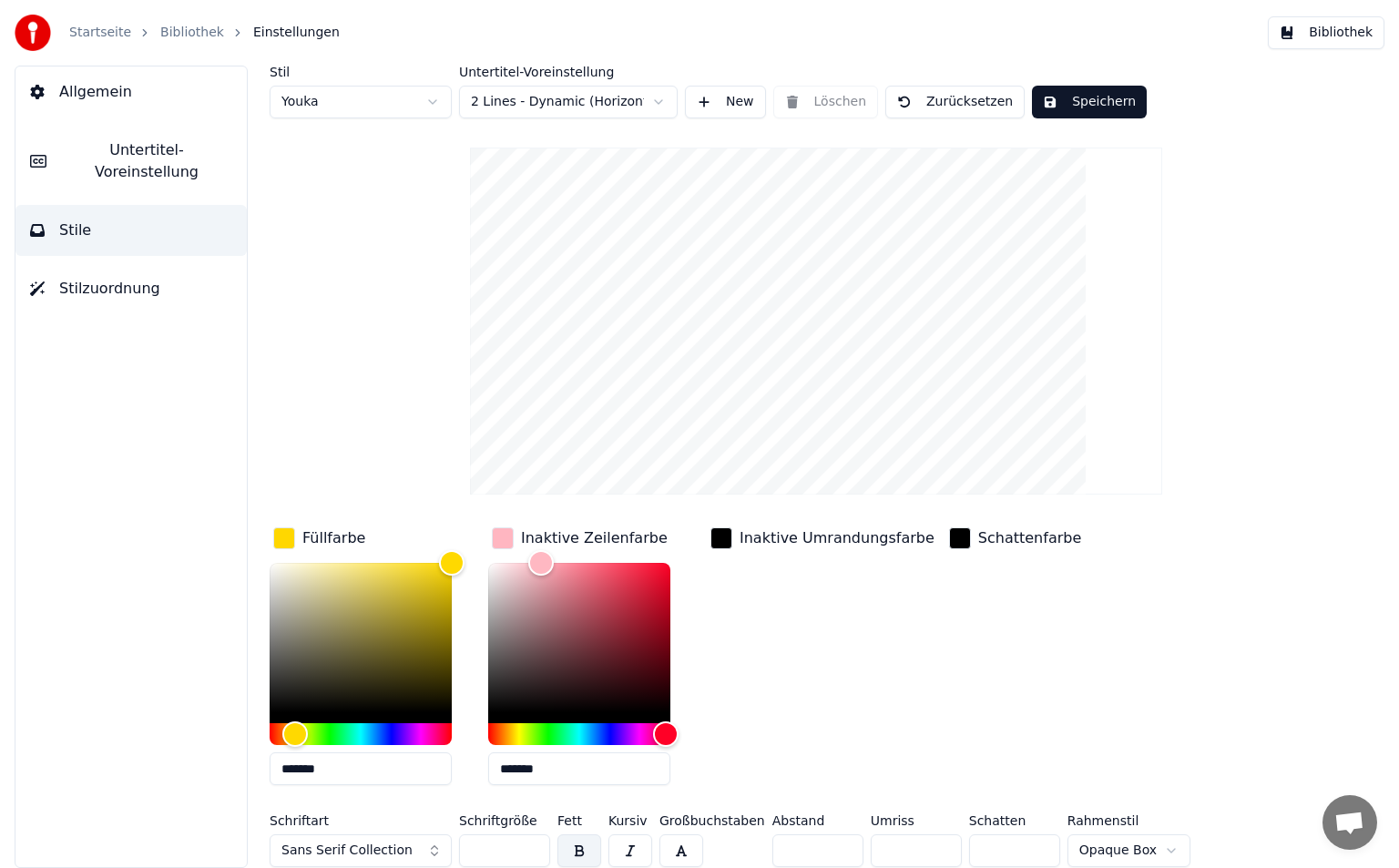
click at [432, 100] on html "Startseite Bibliothek Einstellungen Bibliothek Allgemein Untertitel-Voreinstell…" at bounding box center [700, 434] width 1399 height 868
click at [1160, 549] on html "Startseite Bibliothek Einstellungen Bibliothek Allgemein Untertitel-Voreinstell…" at bounding box center [700, 434] width 1399 height 868
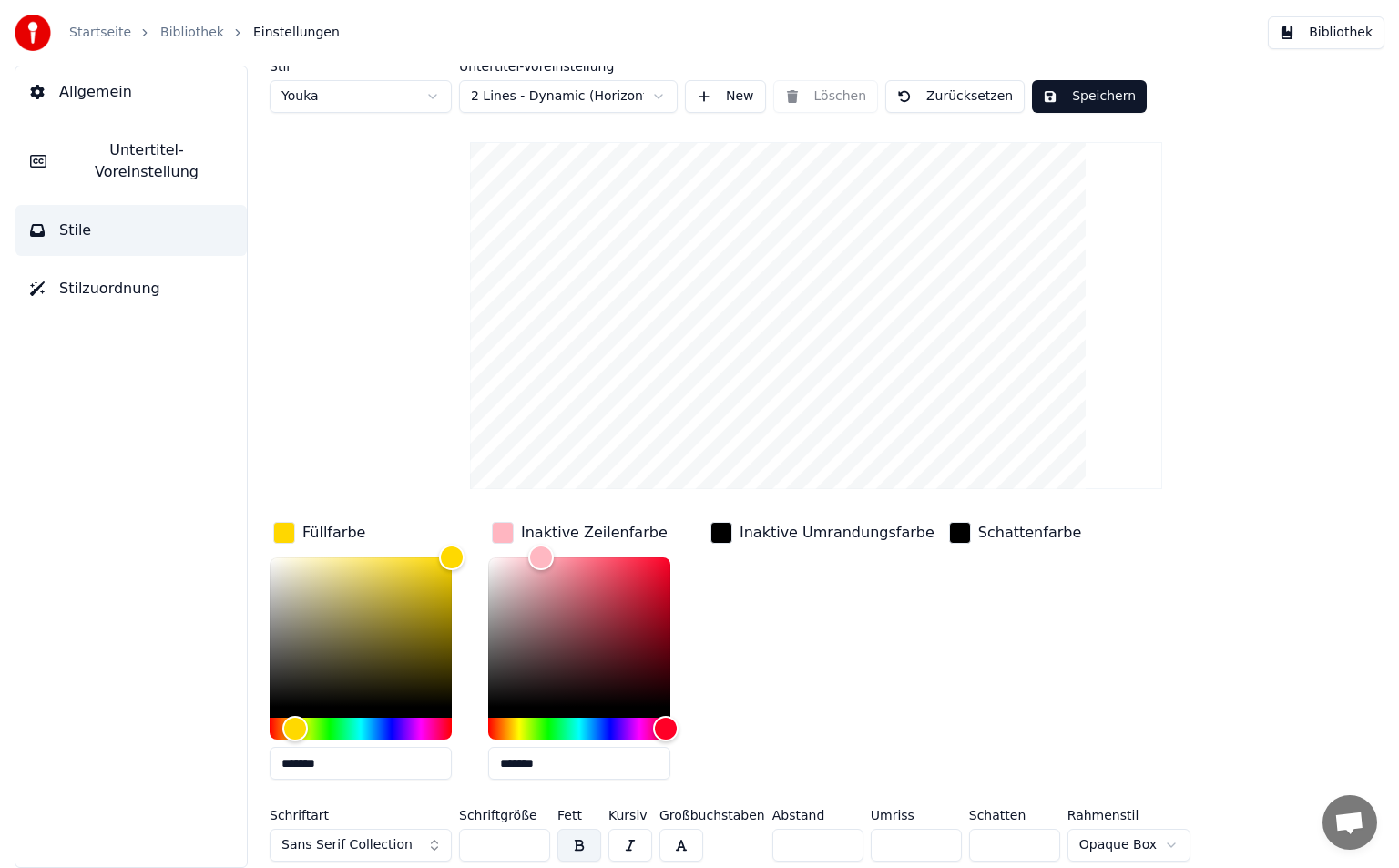
click at [1167, 840] on html "Startseite Bibliothek Einstellungen Bibliothek Allgemein Untertitel-Voreinstell…" at bounding box center [700, 434] width 1399 height 868
click at [1094, 94] on button "Speichern" at bounding box center [1089, 96] width 115 height 33
click at [1083, 100] on button "Speichern" at bounding box center [1089, 96] width 115 height 33
click at [1343, 33] on button "Bibliothek" at bounding box center [1325, 33] width 117 height 33
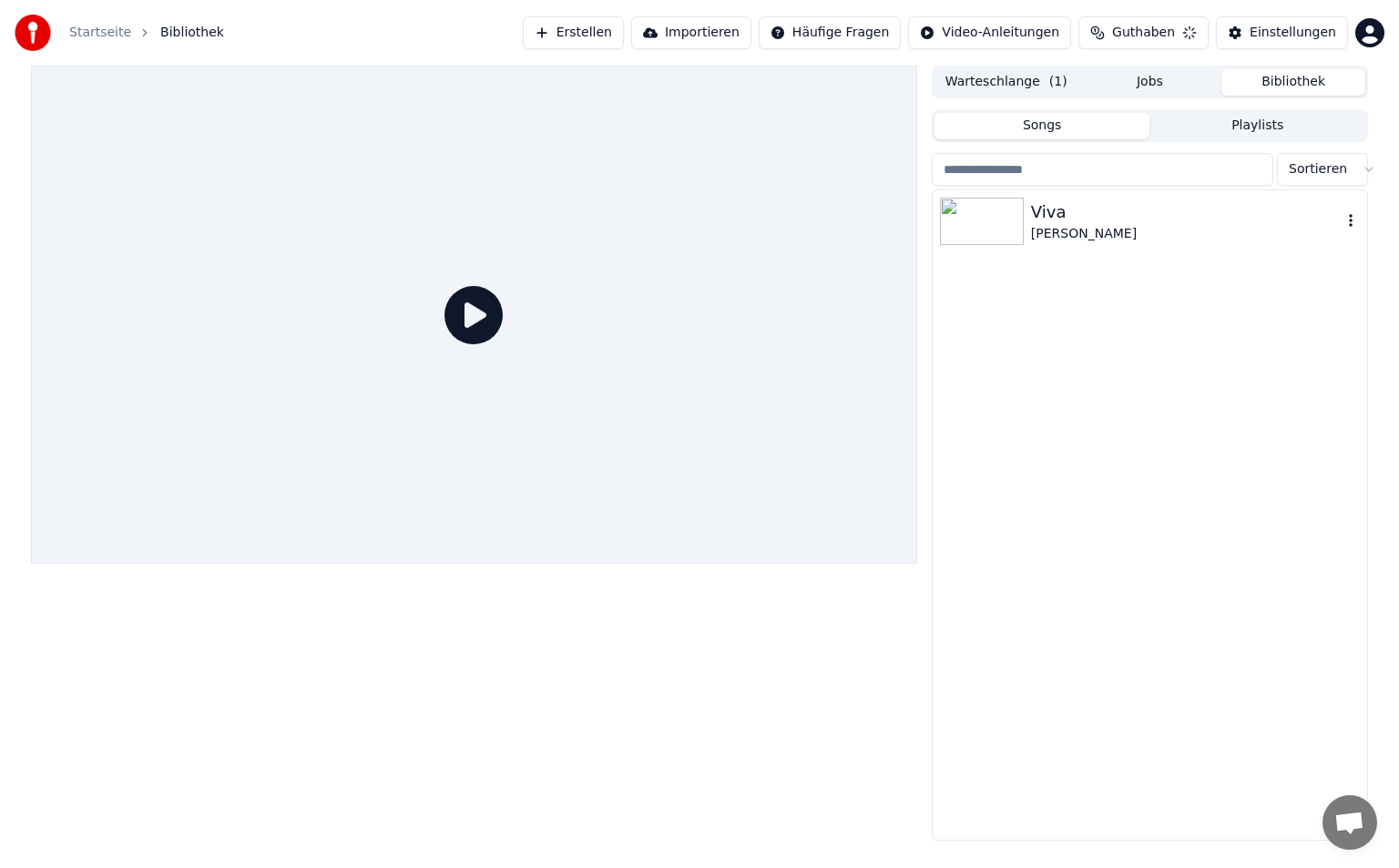
click at [1012, 237] on img at bounding box center [982, 221] width 84 height 48
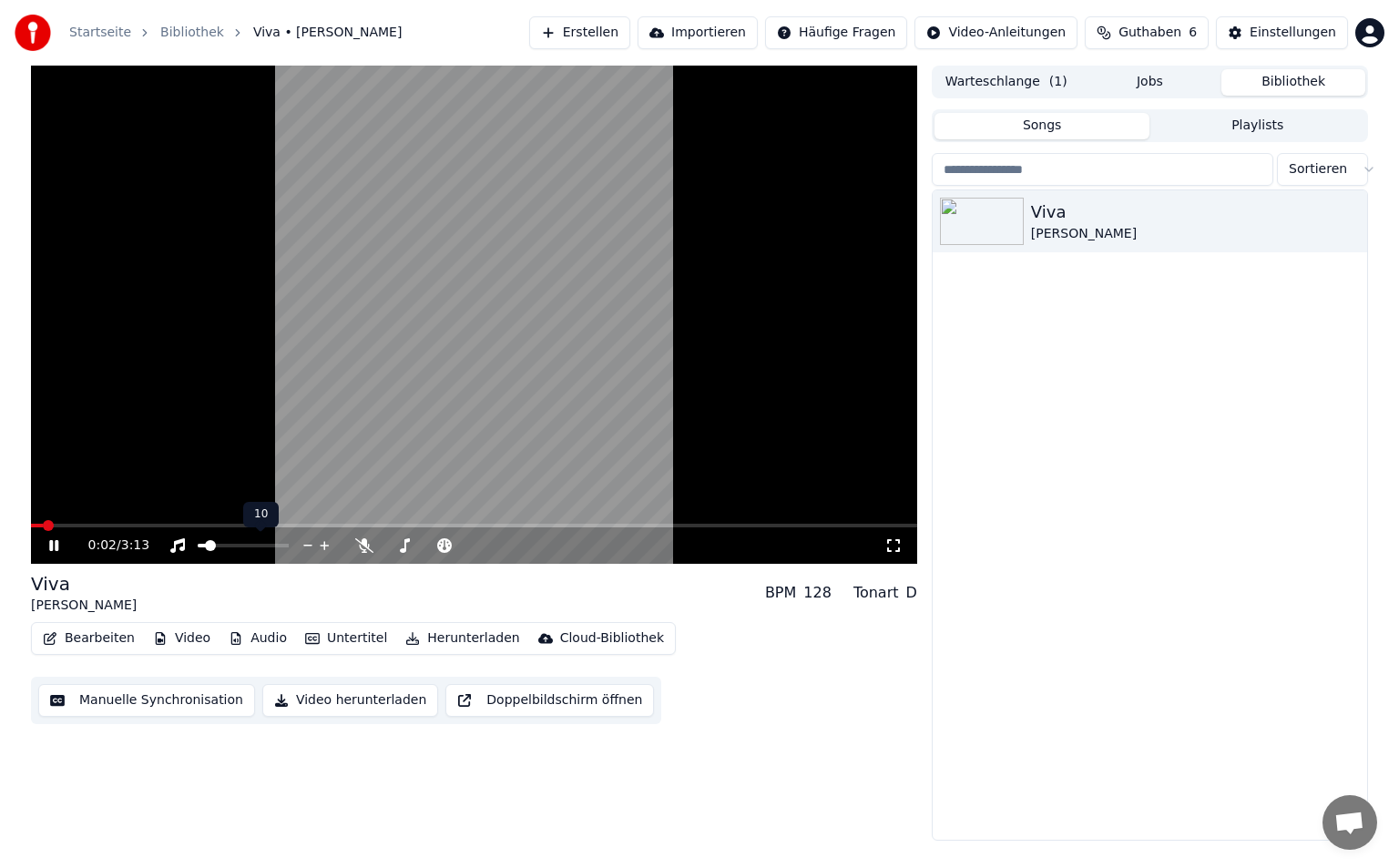
click at [204, 540] on div at bounding box center [259, 545] width 146 height 19
click at [204, 547] on span at bounding box center [201, 545] width 7 height 4
click at [204, 547] on span at bounding box center [209, 545] width 11 height 11
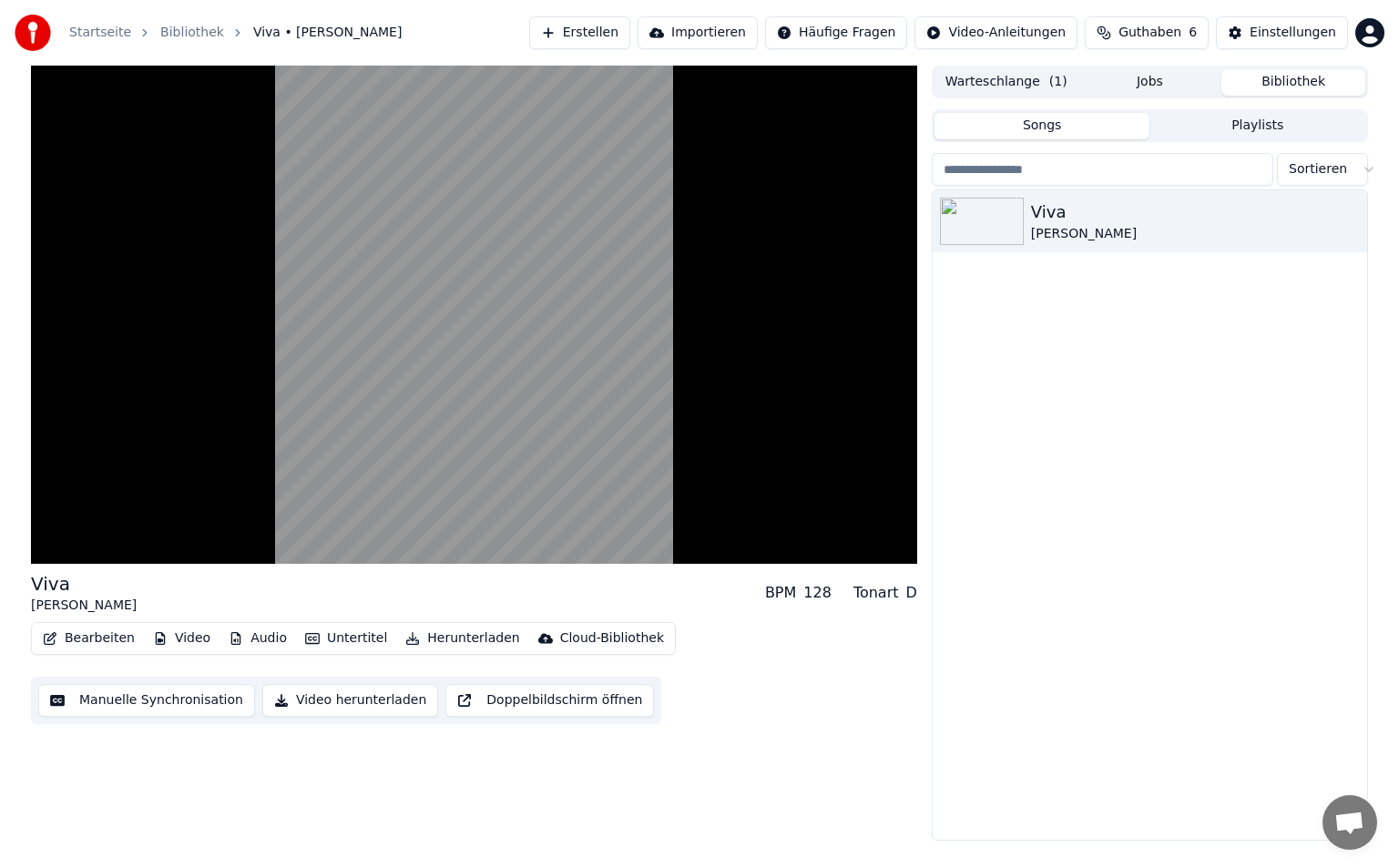
click at [345, 634] on button "Untertitel" at bounding box center [346, 638] width 97 height 25
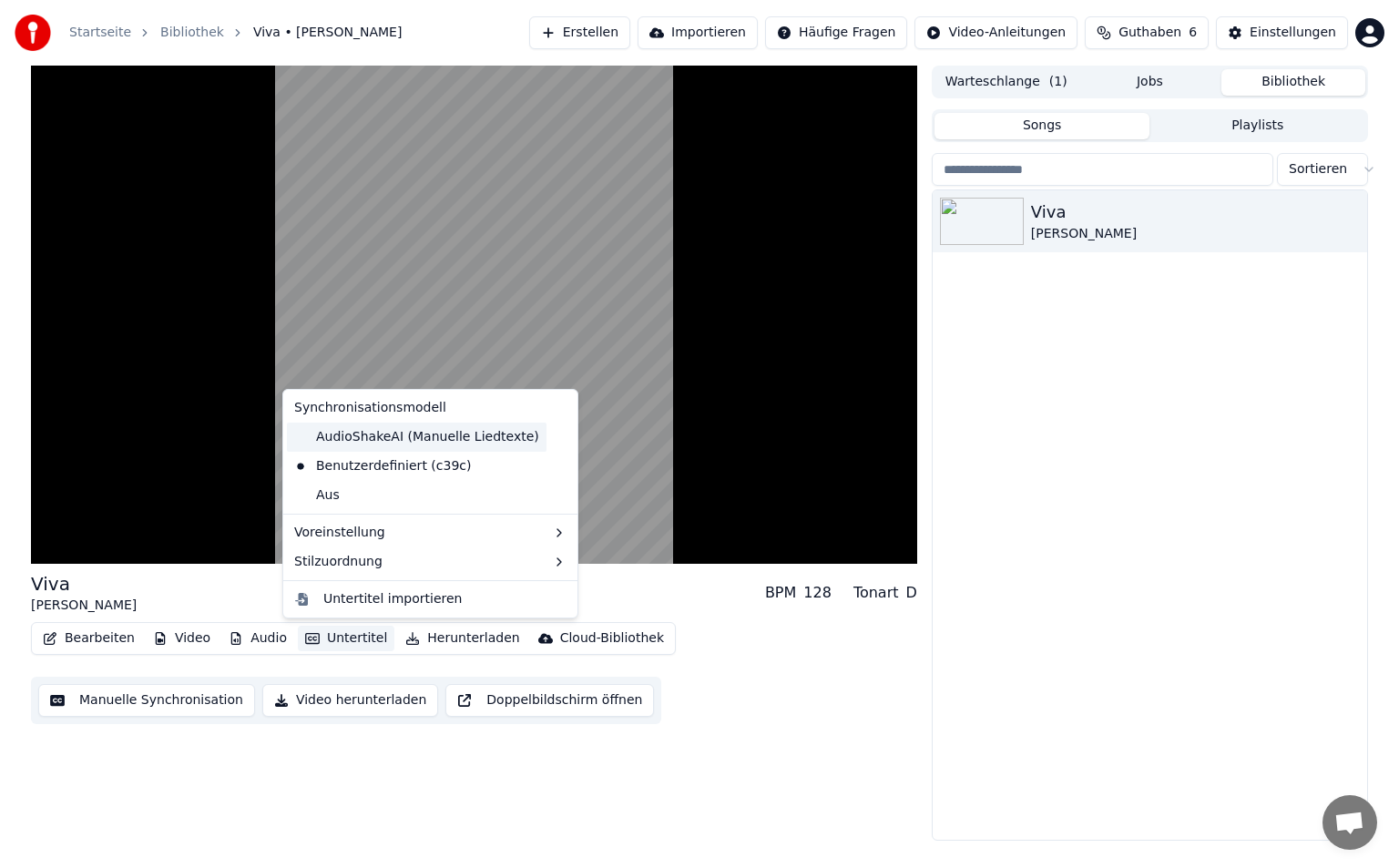
click at [389, 439] on div "AudioShakeAI (Manuelle Liedtexte)" at bounding box center [417, 436] width 259 height 29
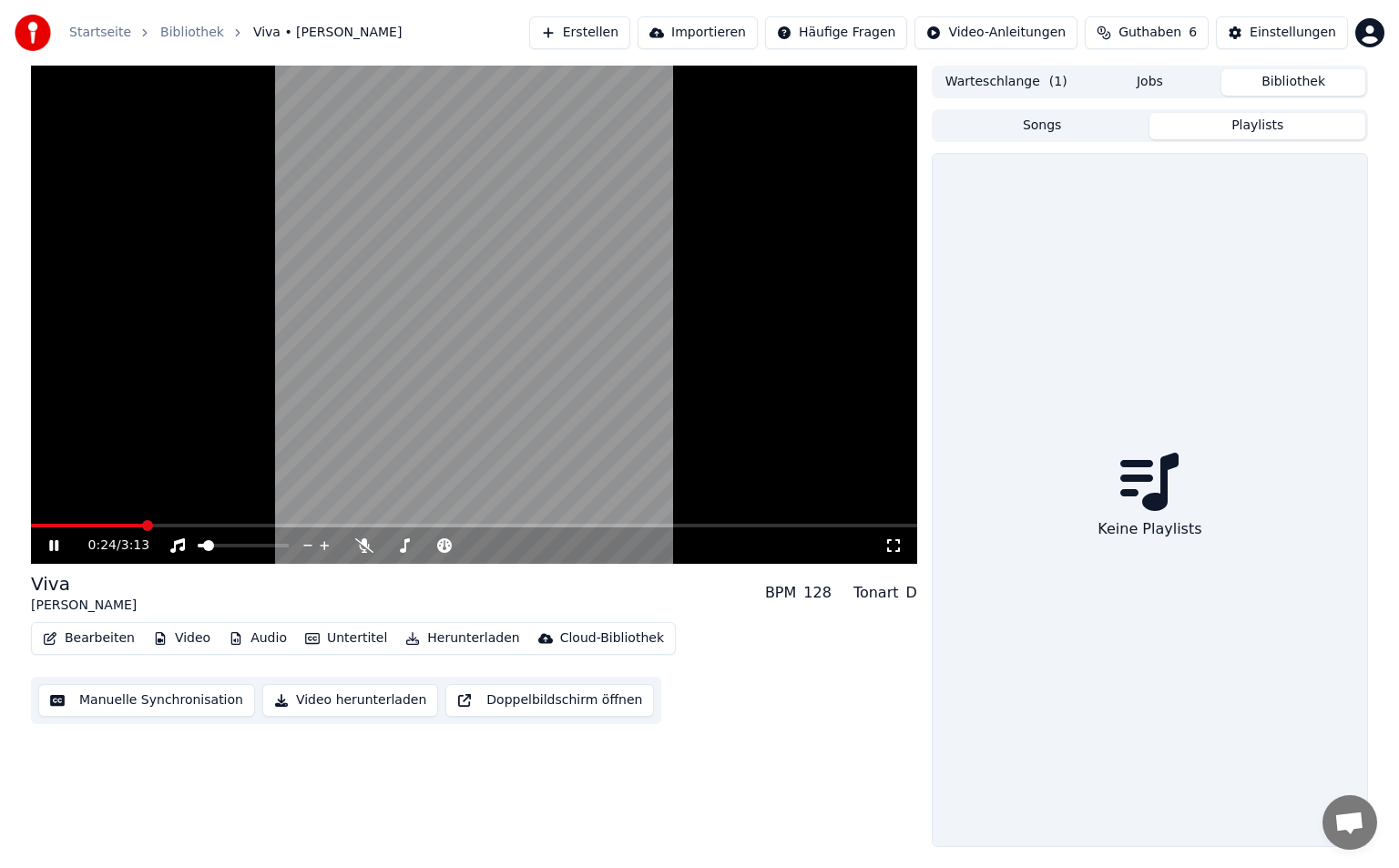
click at [1216, 126] on button "Playlists" at bounding box center [1256, 126] width 215 height 26
click at [1068, 135] on button "Songs" at bounding box center [1042, 126] width 215 height 26
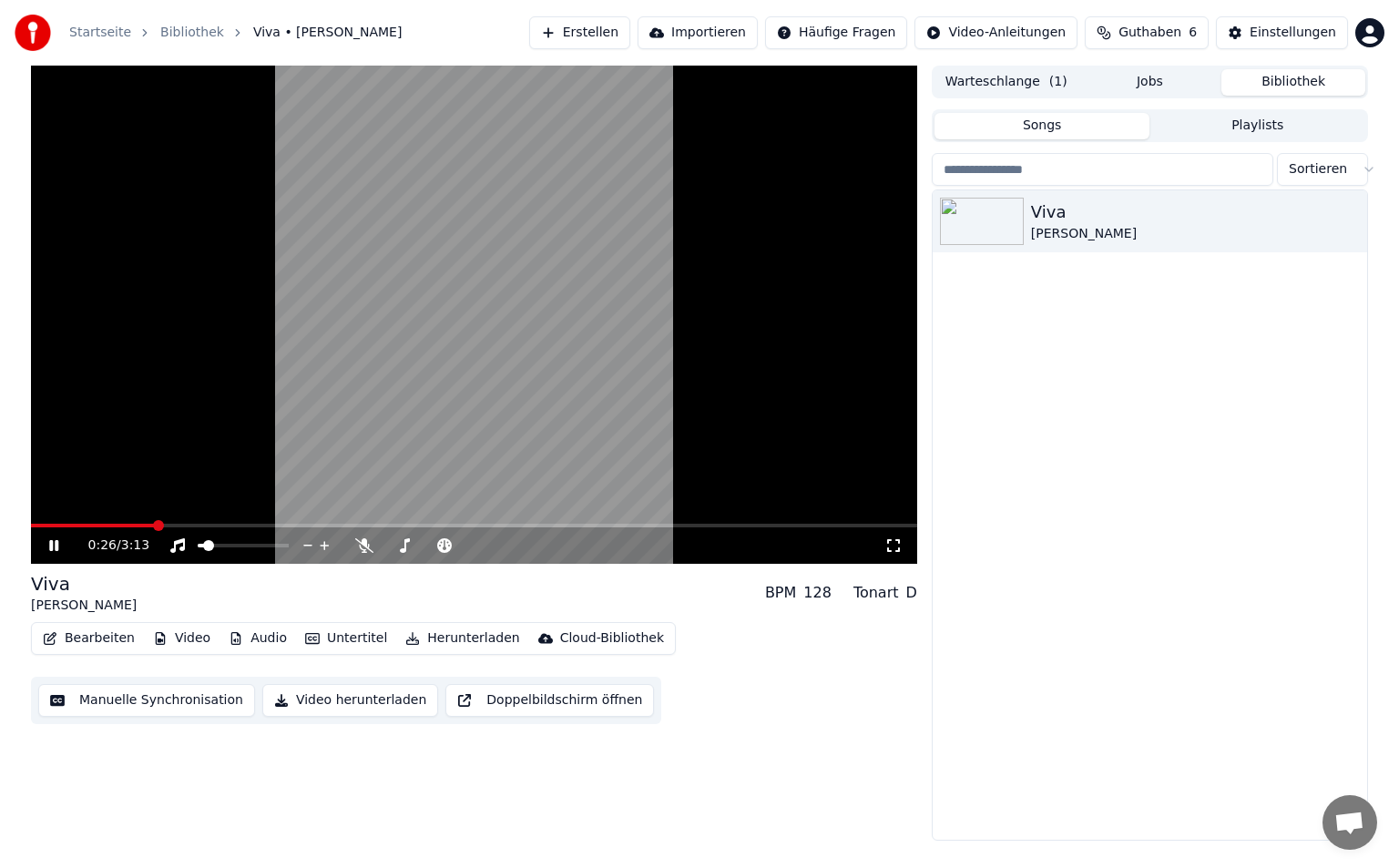
click at [104, 646] on button "Bearbeiten" at bounding box center [89, 638] width 106 height 25
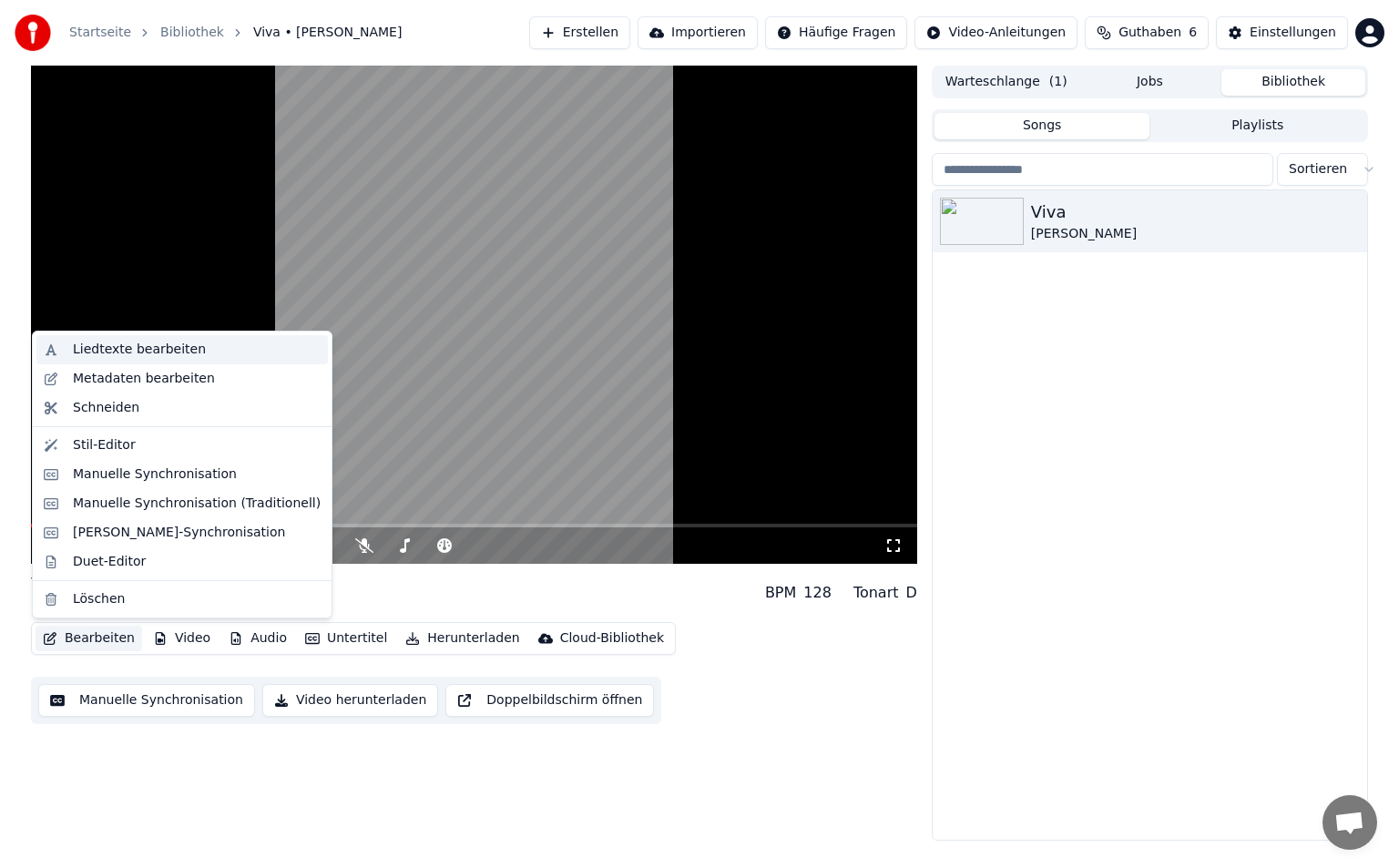
click at [177, 359] on div "Liedtexte bearbeiten" at bounding box center [182, 349] width 292 height 29
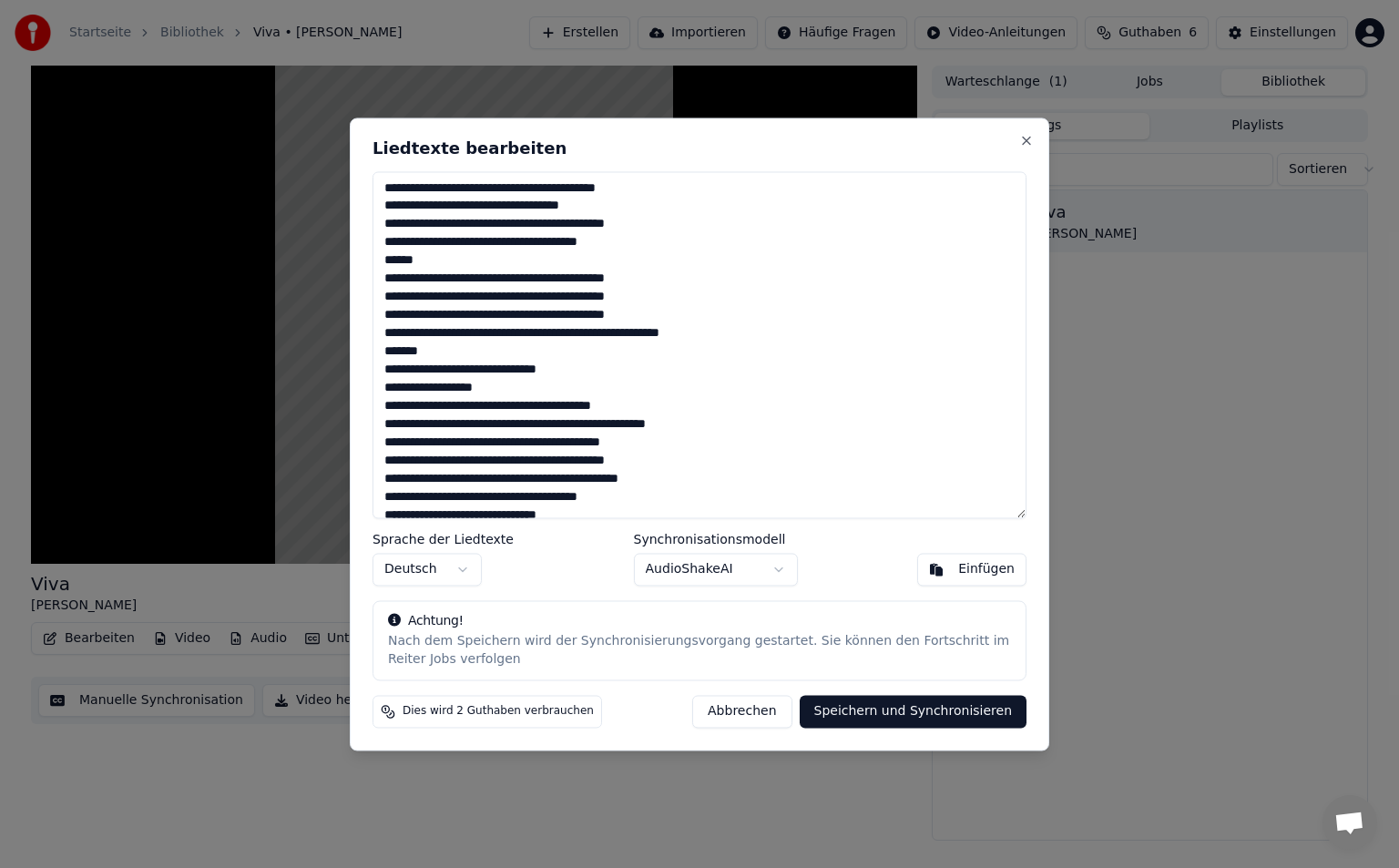
click at [961, 703] on button "Speichern und Synchronisieren" at bounding box center [913, 710] width 228 height 33
click at [743, 566] on body "Startseite Bibliothek Viva • Kathi • Tristan Erstellen Importieren Häufige Frag…" at bounding box center [700, 434] width 1399 height 868
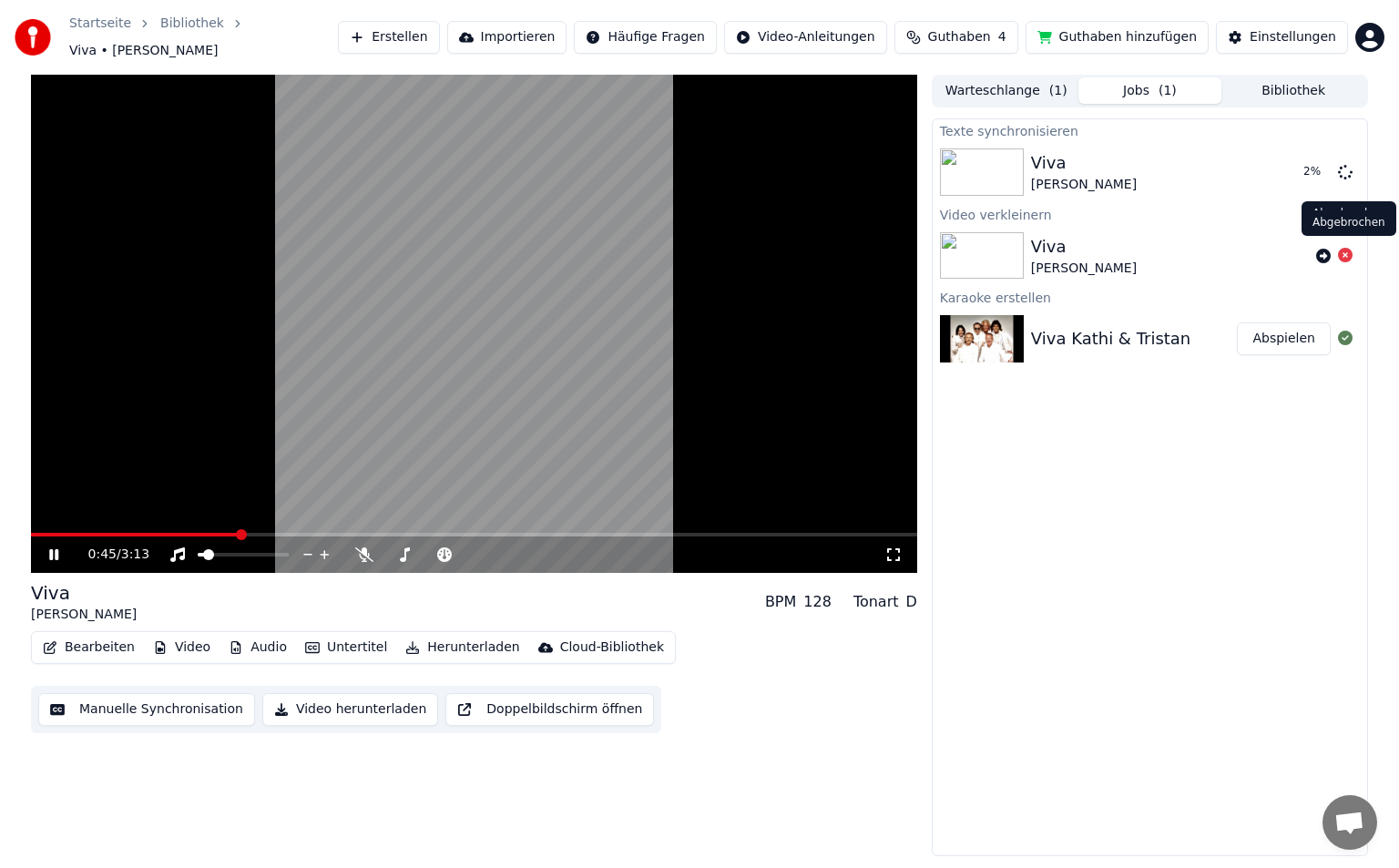
click at [1342, 248] on icon at bounding box center [1346, 255] width 15 height 15
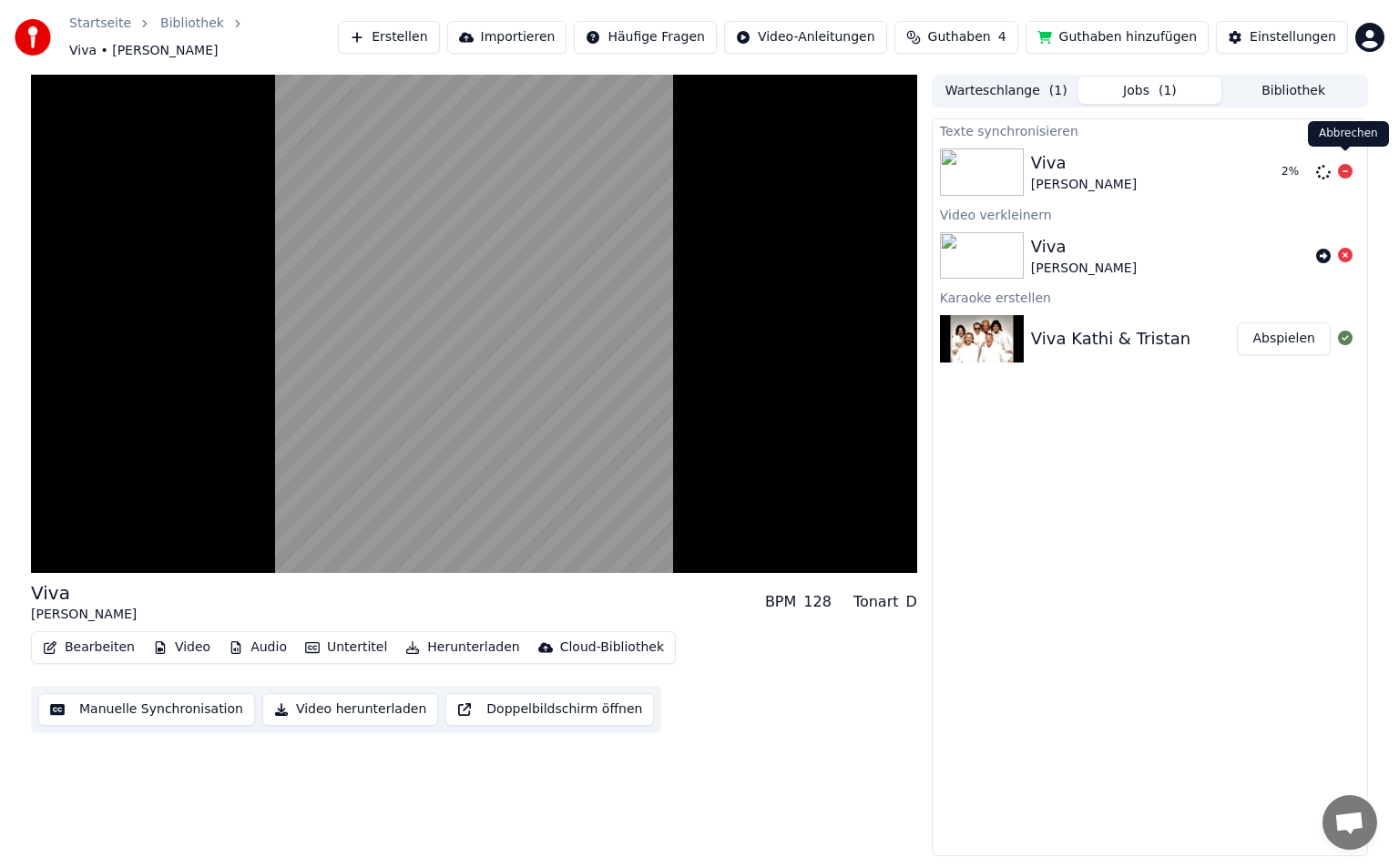
click at [1340, 164] on icon at bounding box center [1346, 172] width 15 height 15
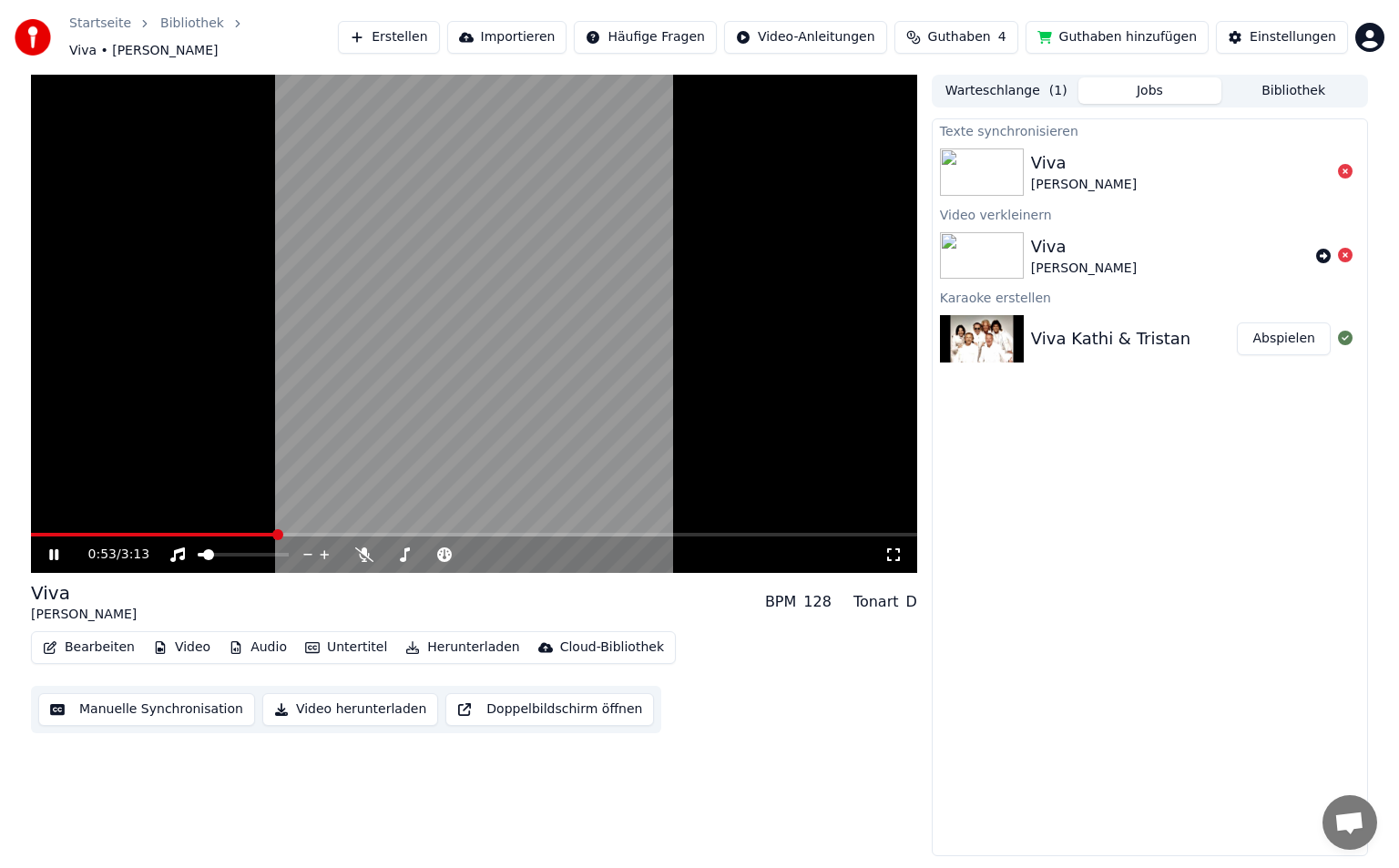
click at [352, 641] on button "Untertitel" at bounding box center [346, 647] width 97 height 25
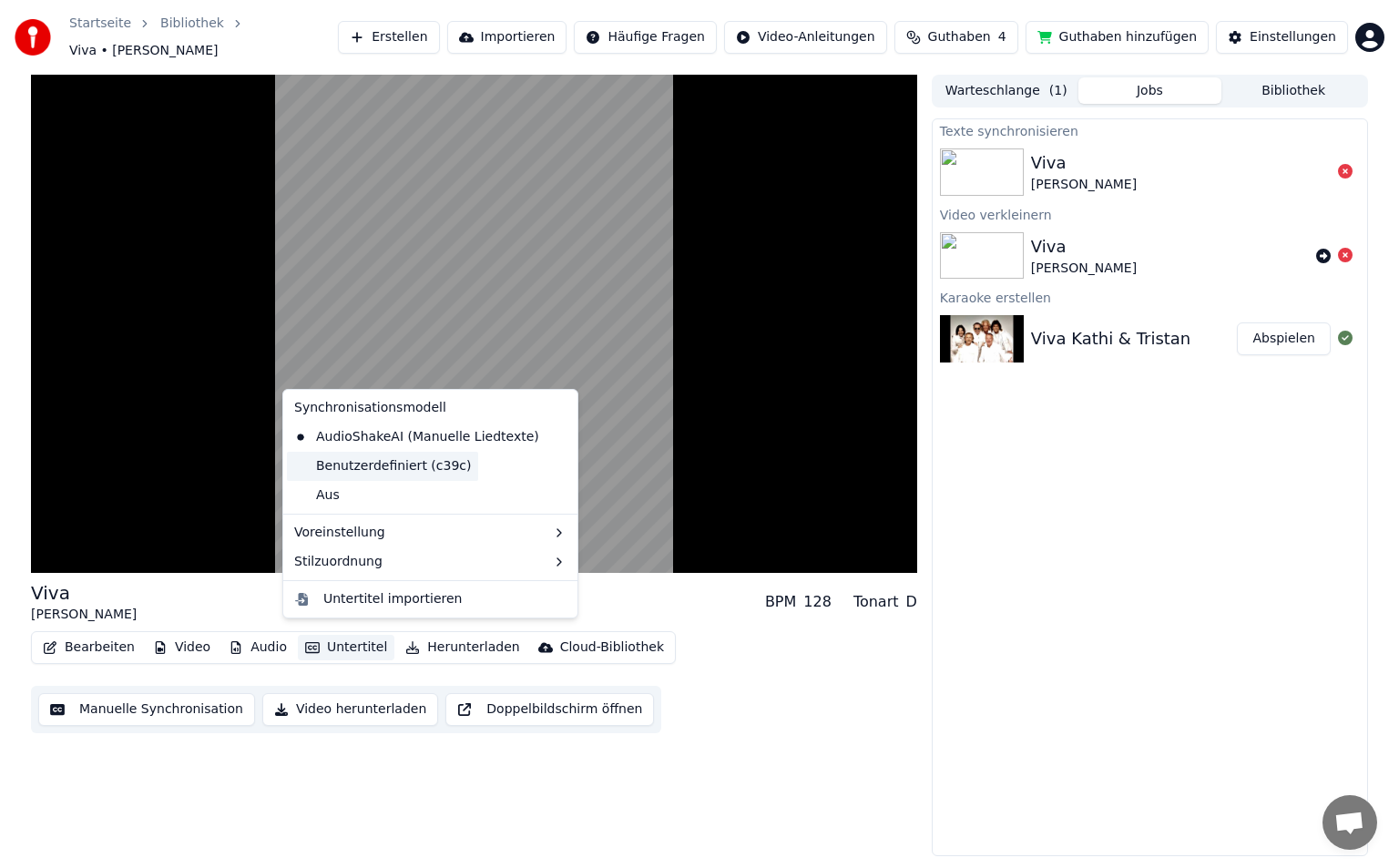
click at [397, 465] on div "Benutzerdefiniert (c39c)" at bounding box center [382, 465] width 191 height 29
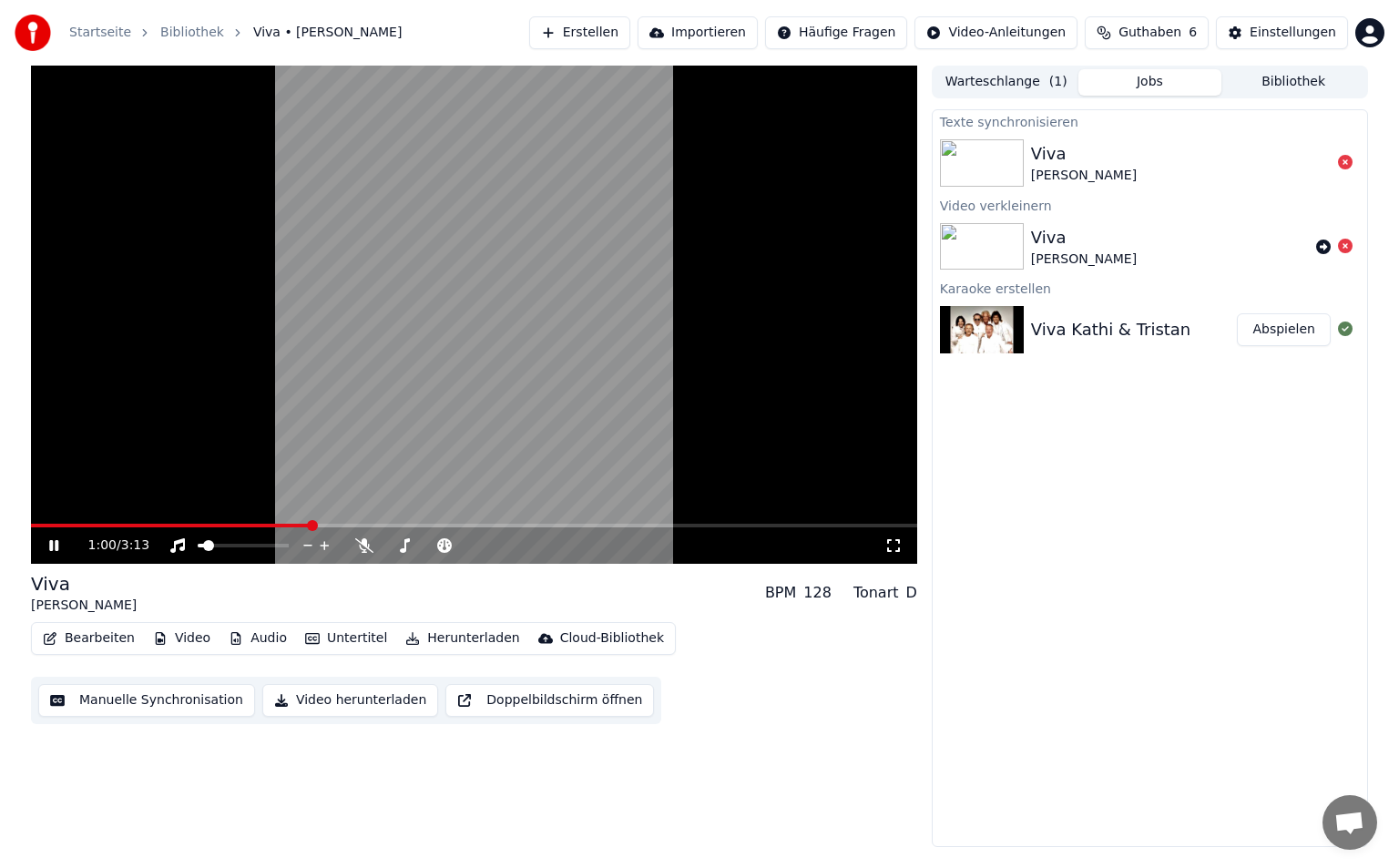
click at [345, 641] on button "Untertitel" at bounding box center [346, 638] width 97 height 25
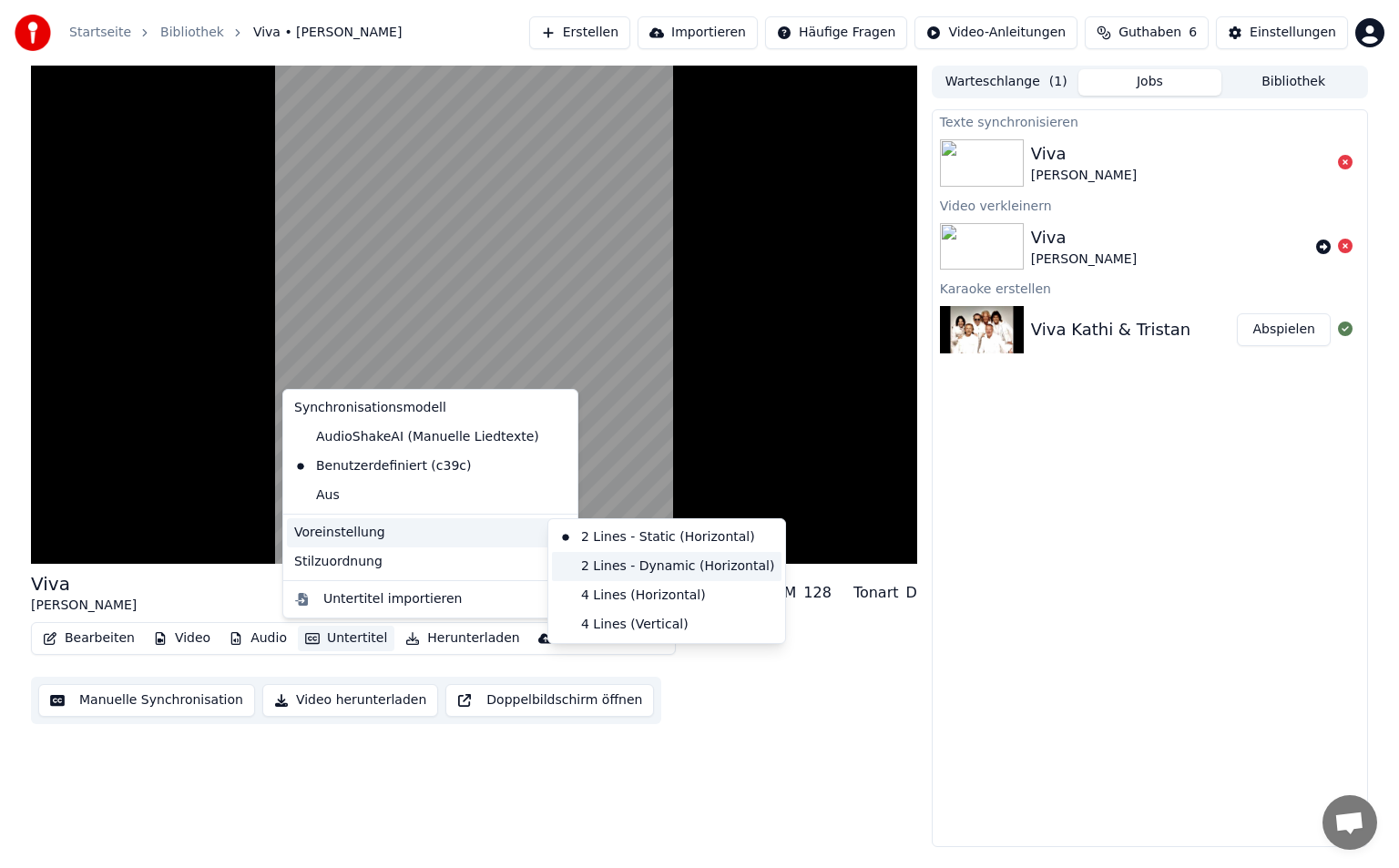
click at [637, 567] on div "2 Lines - Dynamic (Horizontal)" at bounding box center [667, 566] width 229 height 29
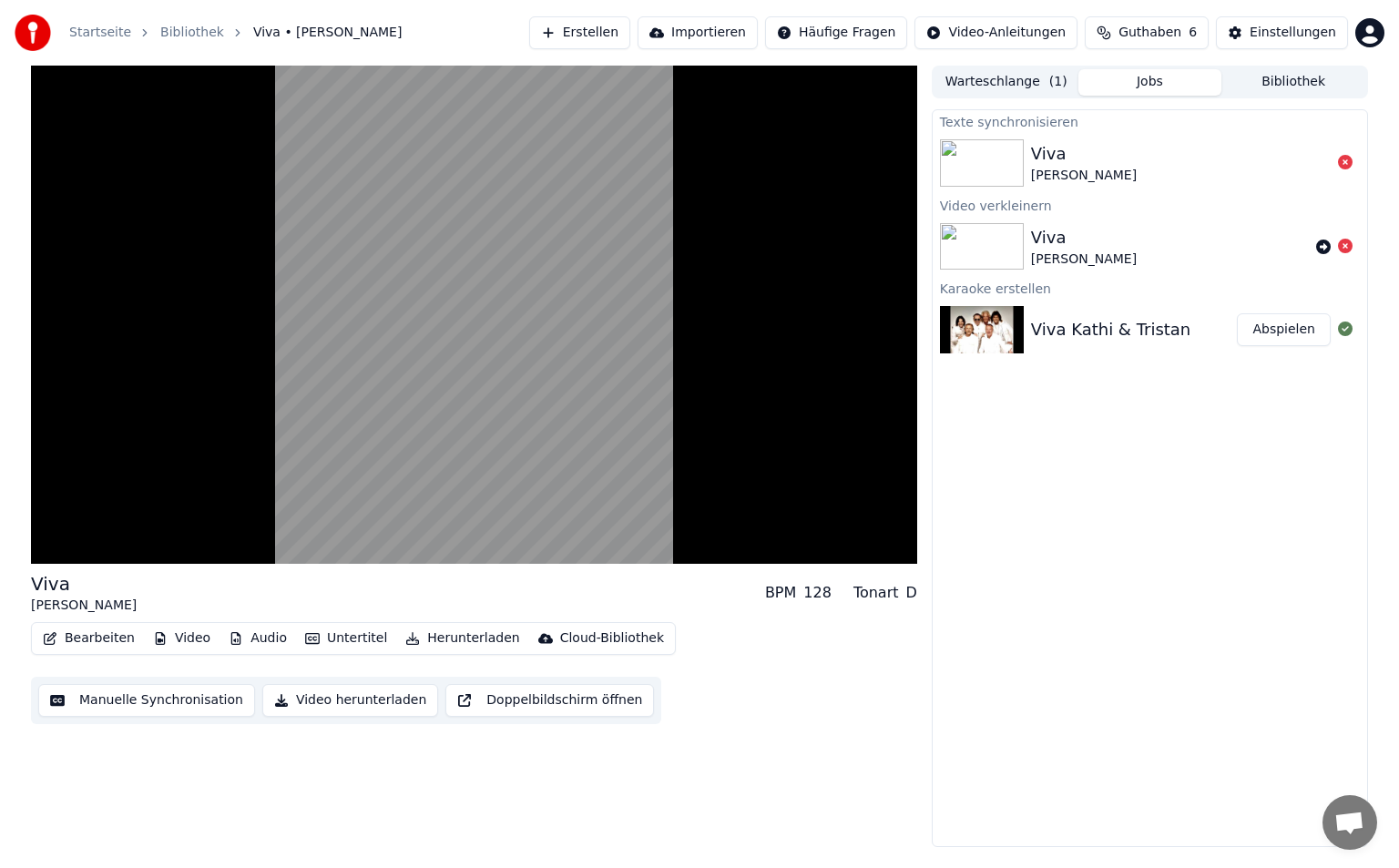
drag, startPoint x: 1398, startPoint y: 528, endPoint x: 1363, endPoint y: 333, distance: 198.1
click at [1363, 333] on div "Viva Kathi • Tristan BPM 128 Tonart D Bearbeiten Video Audio Untertitel Herunte…" at bounding box center [700, 456] width 1399 height 781
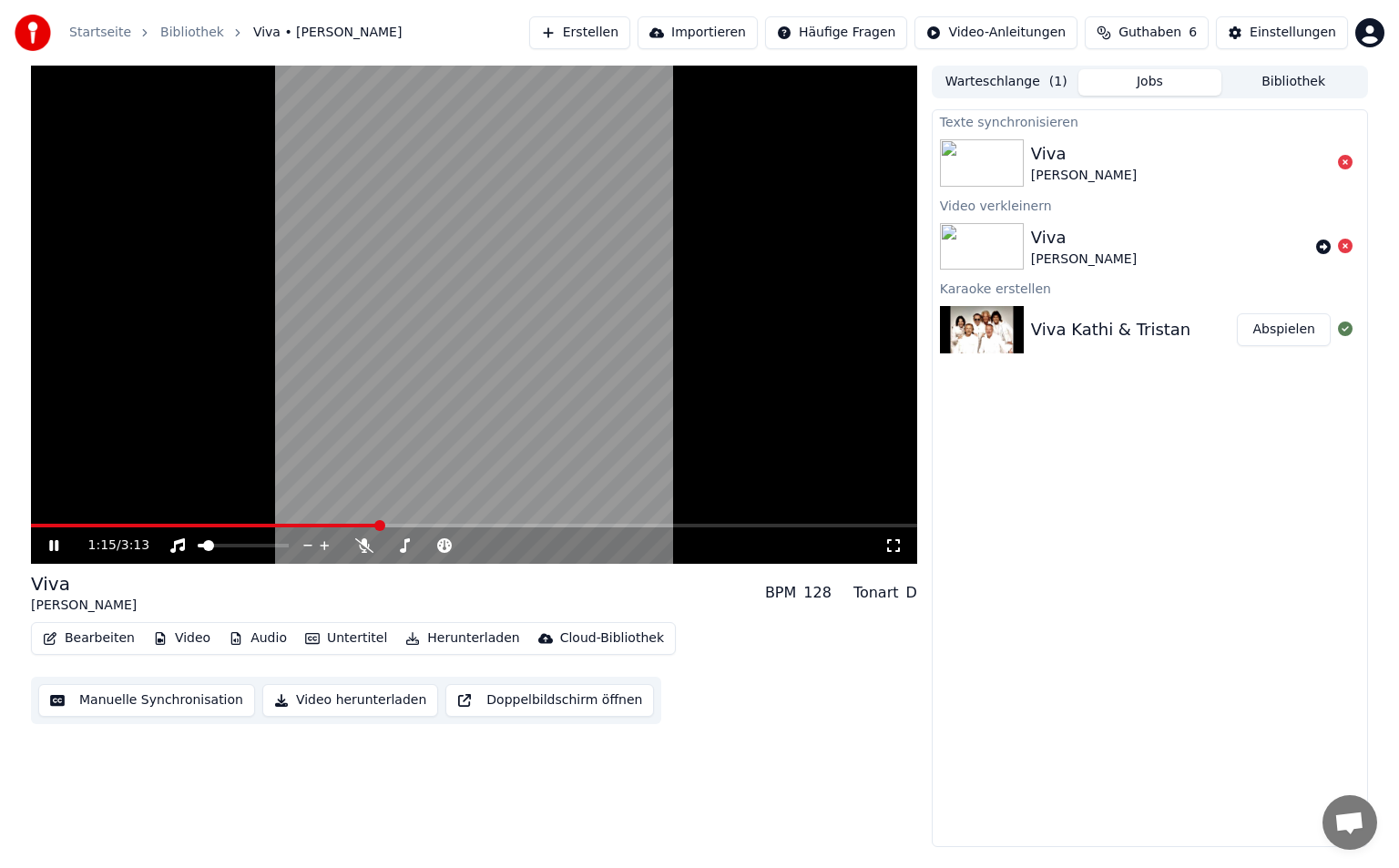
drag, startPoint x: 519, startPoint y: 403, endPoint x: 448, endPoint y: 246, distance: 172.3
click at [555, 39] on div "Startseite Bibliothek Viva • Kathi • Tristan Erstellen Importieren Häufige Frag…" at bounding box center [700, 434] width 1399 height 868
drag, startPoint x: 1398, startPoint y: 528, endPoint x: 1318, endPoint y: 338, distance: 206.2
click at [1378, 388] on div "1:24 / 3:13 Viva Kathi • Tristan BPM 128 Tonart D Bearbeiten Video Audio Untert…" at bounding box center [700, 456] width 1399 height 781
drag, startPoint x: 789, startPoint y: 447, endPoint x: 630, endPoint y: -21, distance: 494.3
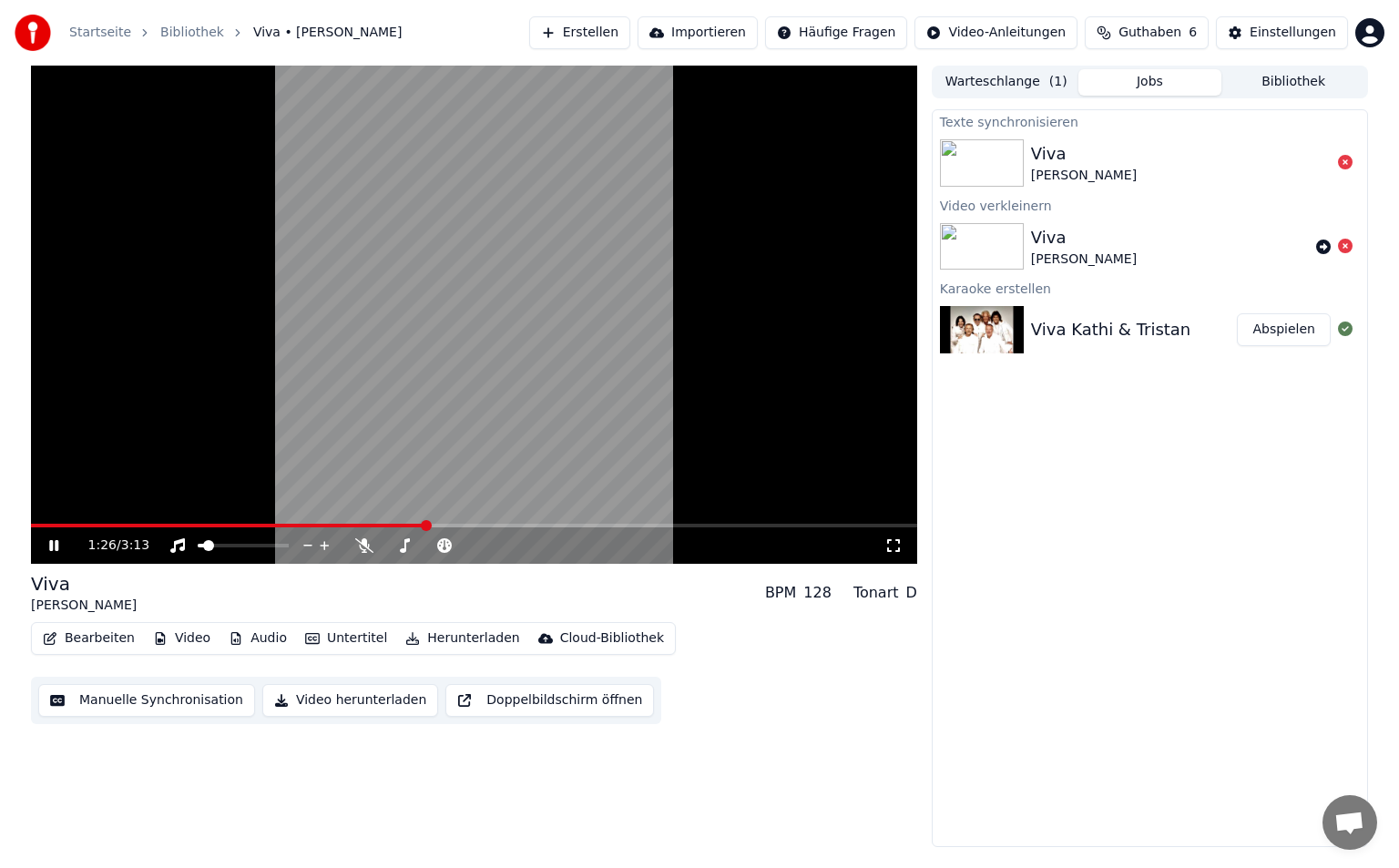
click at [630, 0] on html "Startseite Bibliothek Viva • Kathi • Tristan Erstellen Importieren Häufige Frag…" at bounding box center [700, 434] width 1399 height 868
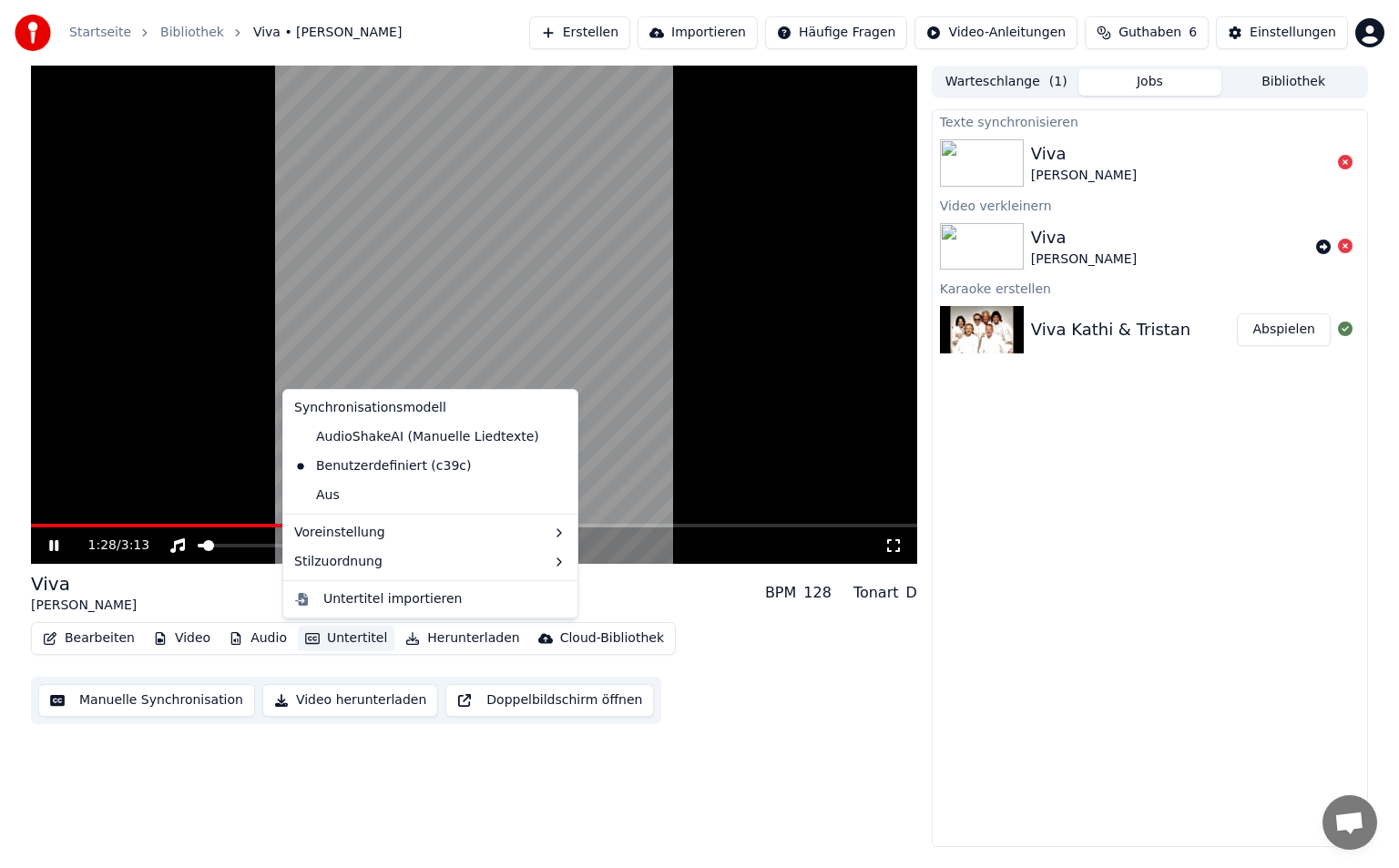
click at [345, 642] on button "Untertitel" at bounding box center [346, 638] width 97 height 25
click at [436, 430] on div "AudioShakeAI (Manuelle Liedtexte)" at bounding box center [417, 436] width 259 height 29
click at [349, 631] on button "Untertitel" at bounding box center [346, 638] width 97 height 25
click at [422, 464] on div "Benutzerdefiniert (c39c)" at bounding box center [382, 465] width 191 height 29
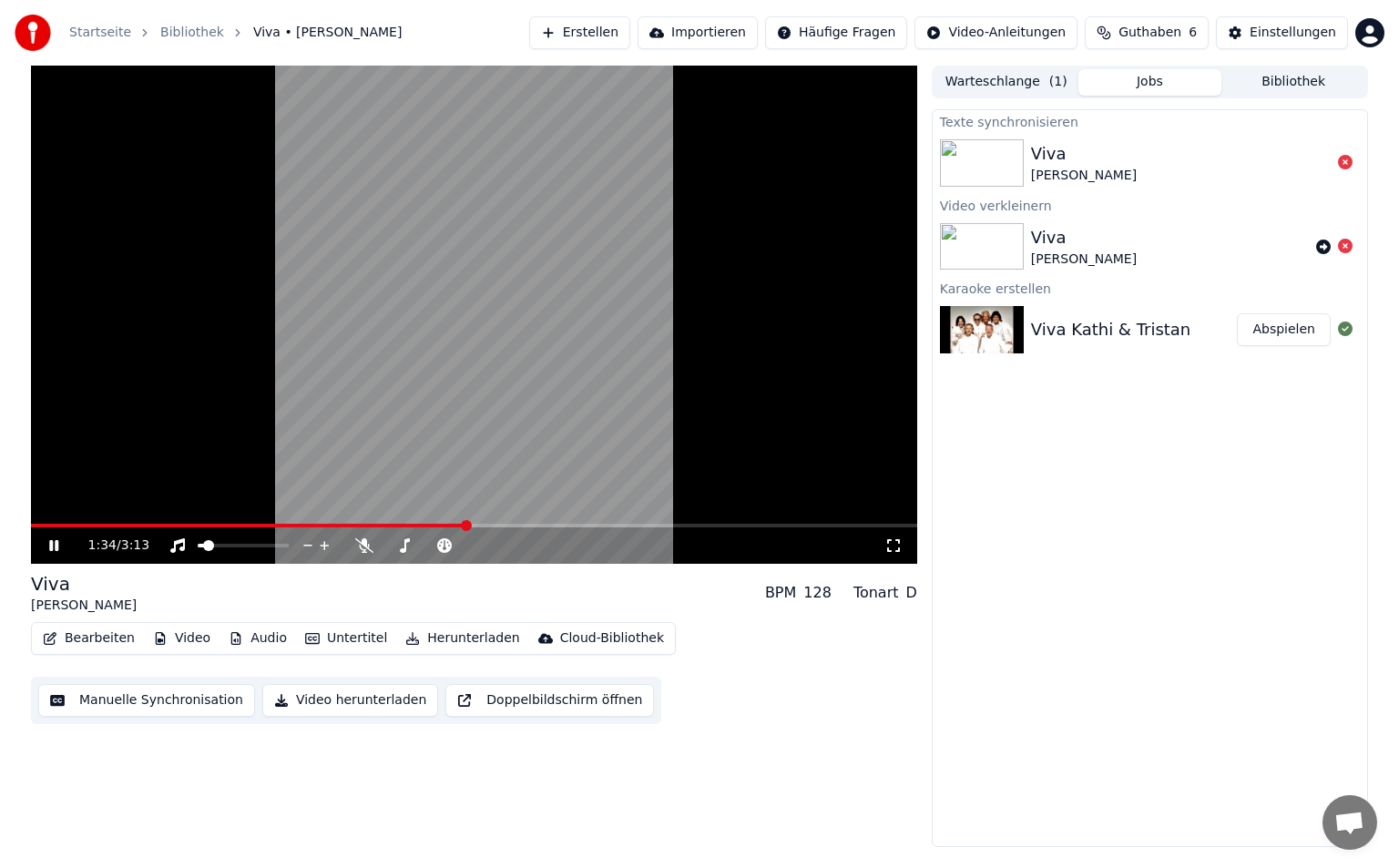
click at [334, 641] on button "Untertitel" at bounding box center [346, 638] width 97 height 25
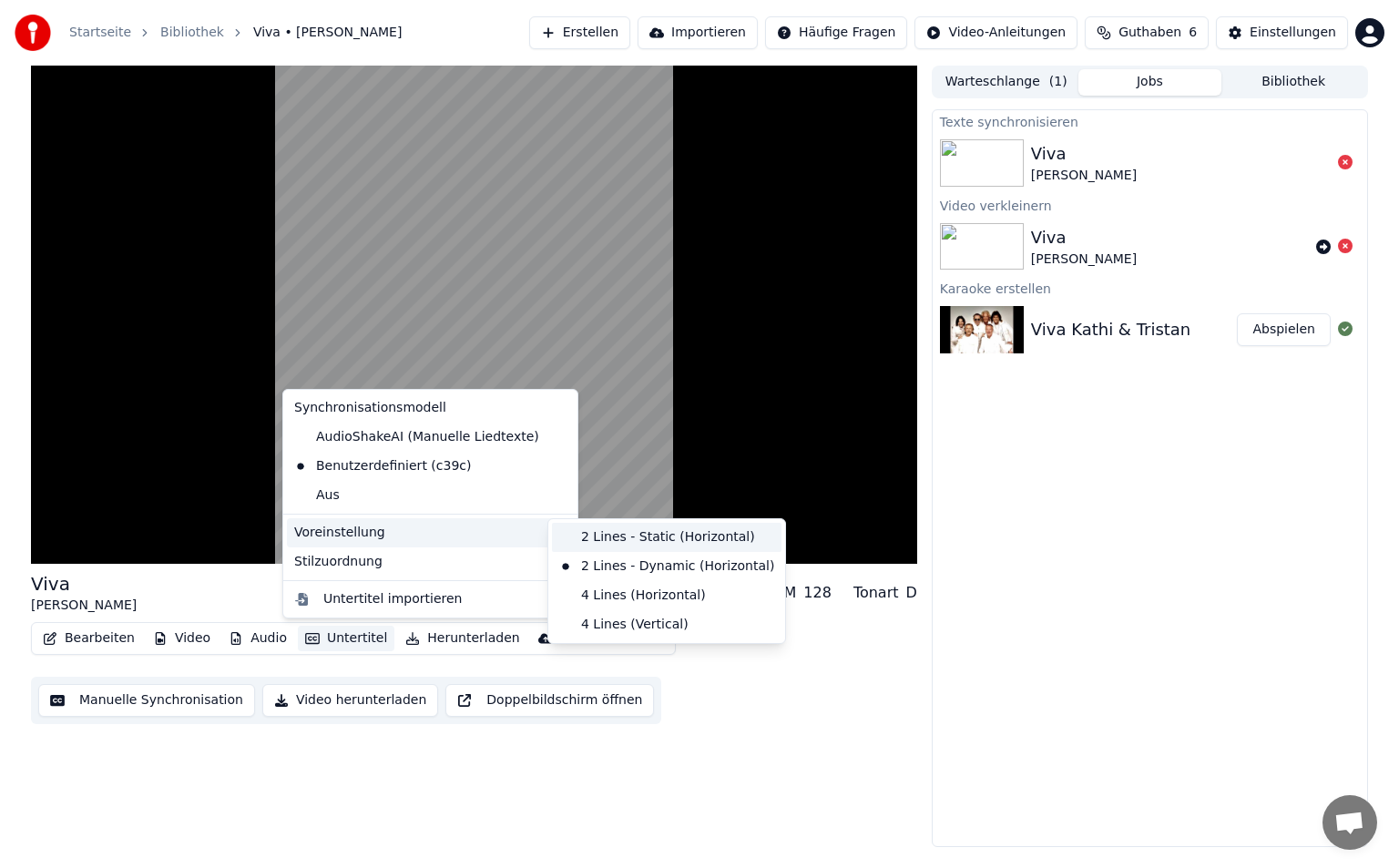
click at [612, 549] on div "2 Lines - Static (Horizontal)" at bounding box center [667, 537] width 229 height 29
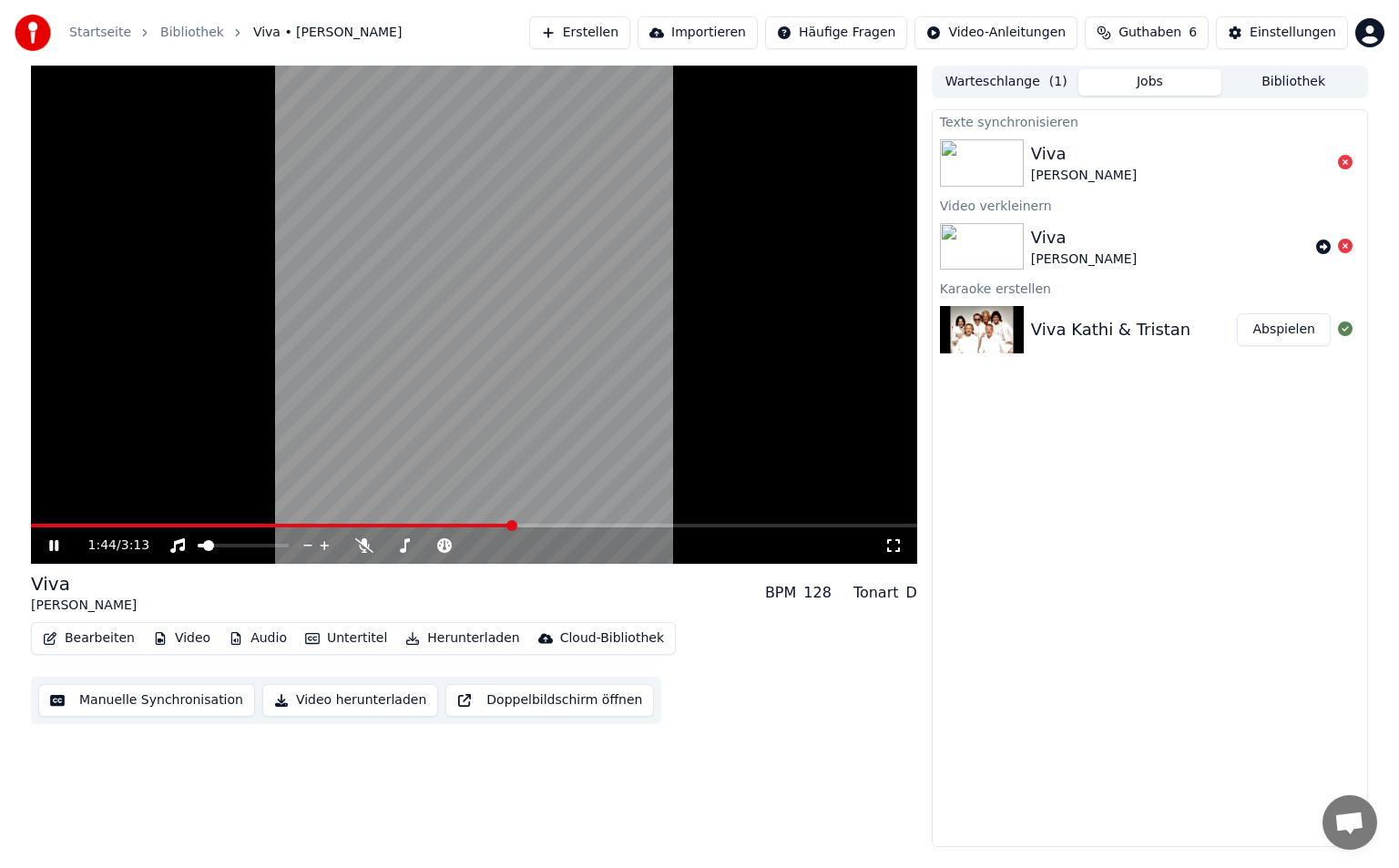
click at [164, 640] on button "Video" at bounding box center [181, 638] width 72 height 25
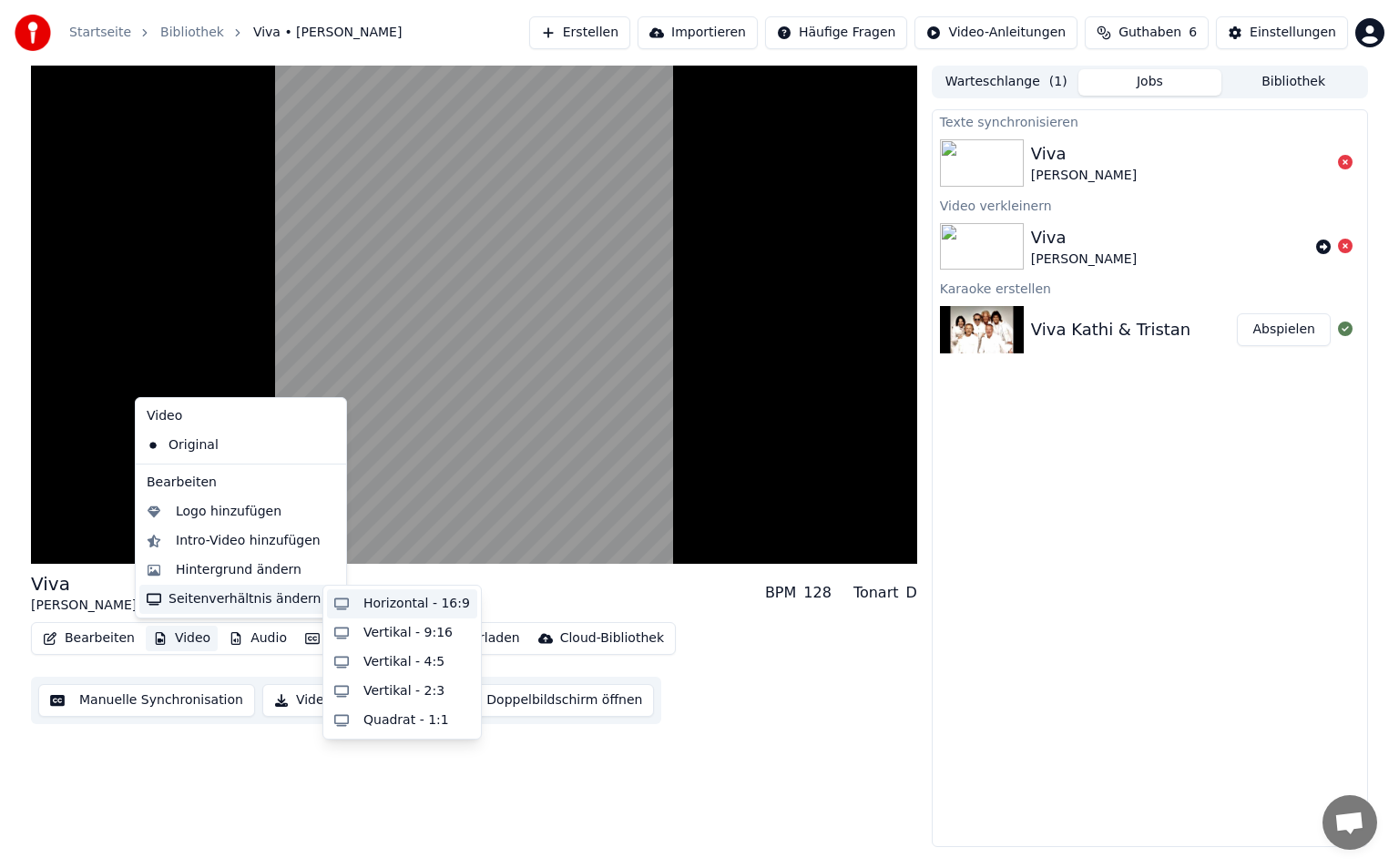
click at [348, 603] on div "Horizontal - 16:9" at bounding box center [402, 603] width 150 height 29
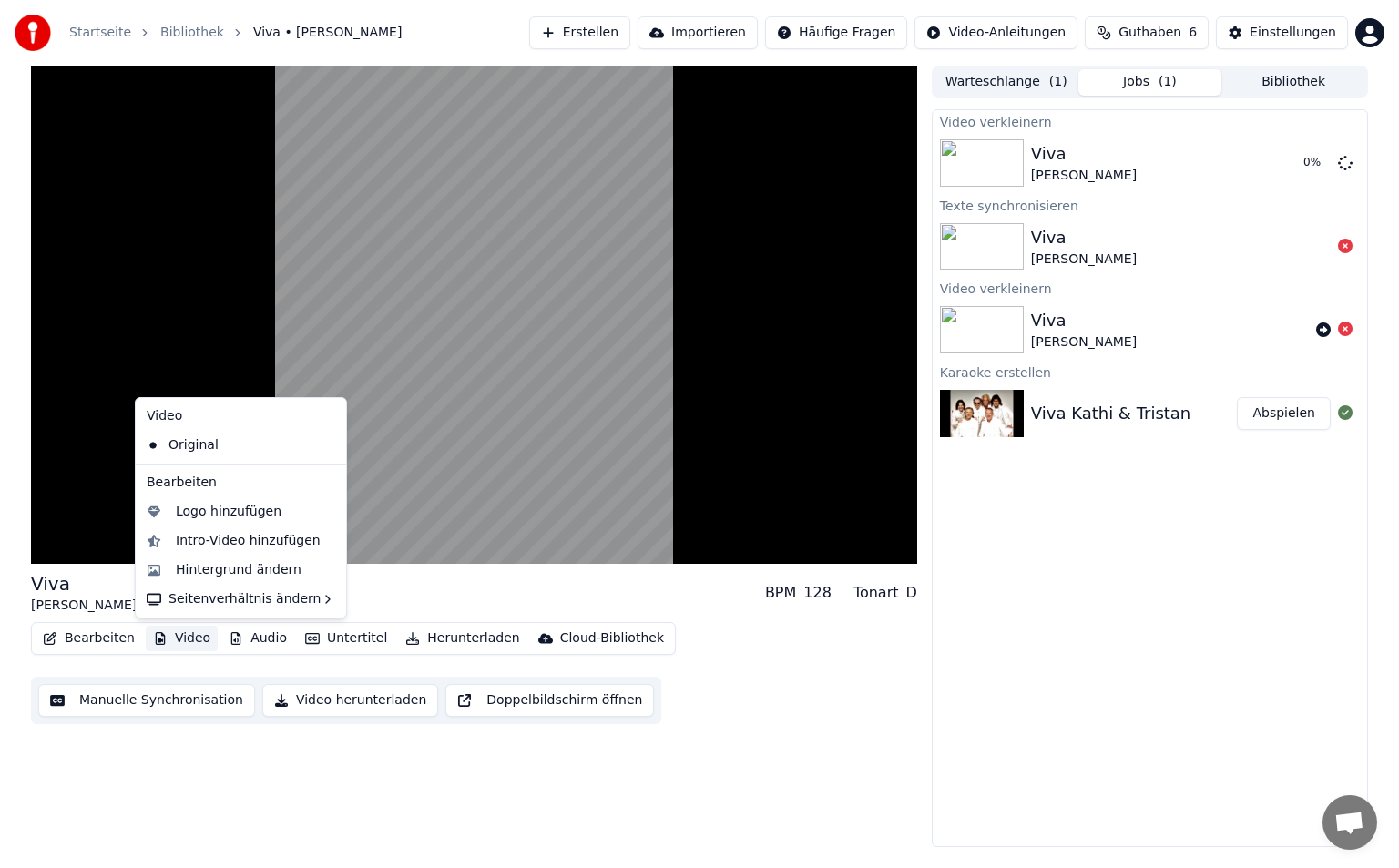
click at [173, 643] on button "Video" at bounding box center [181, 638] width 72 height 25
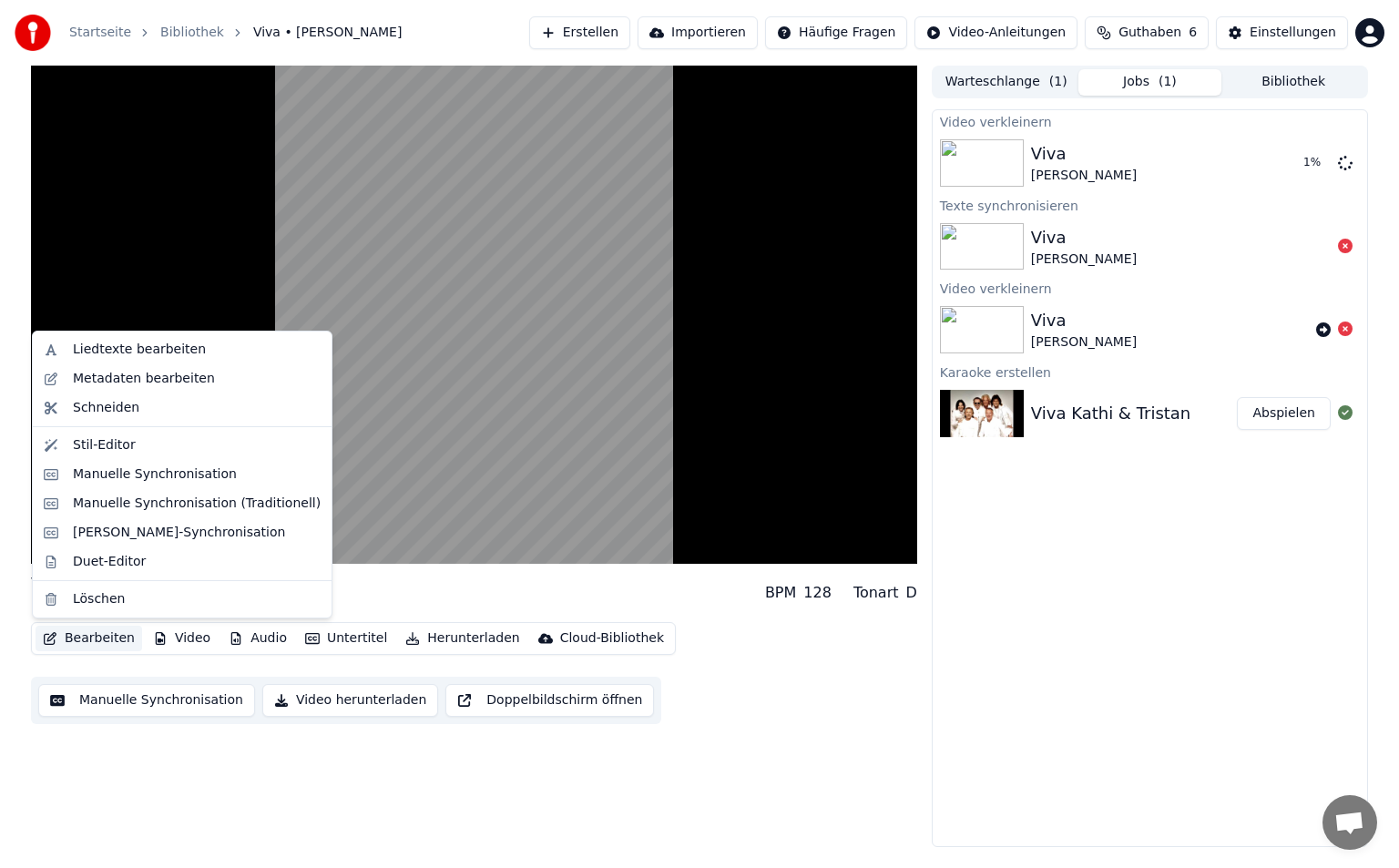
click at [91, 636] on button "Bearbeiten" at bounding box center [89, 638] width 106 height 25
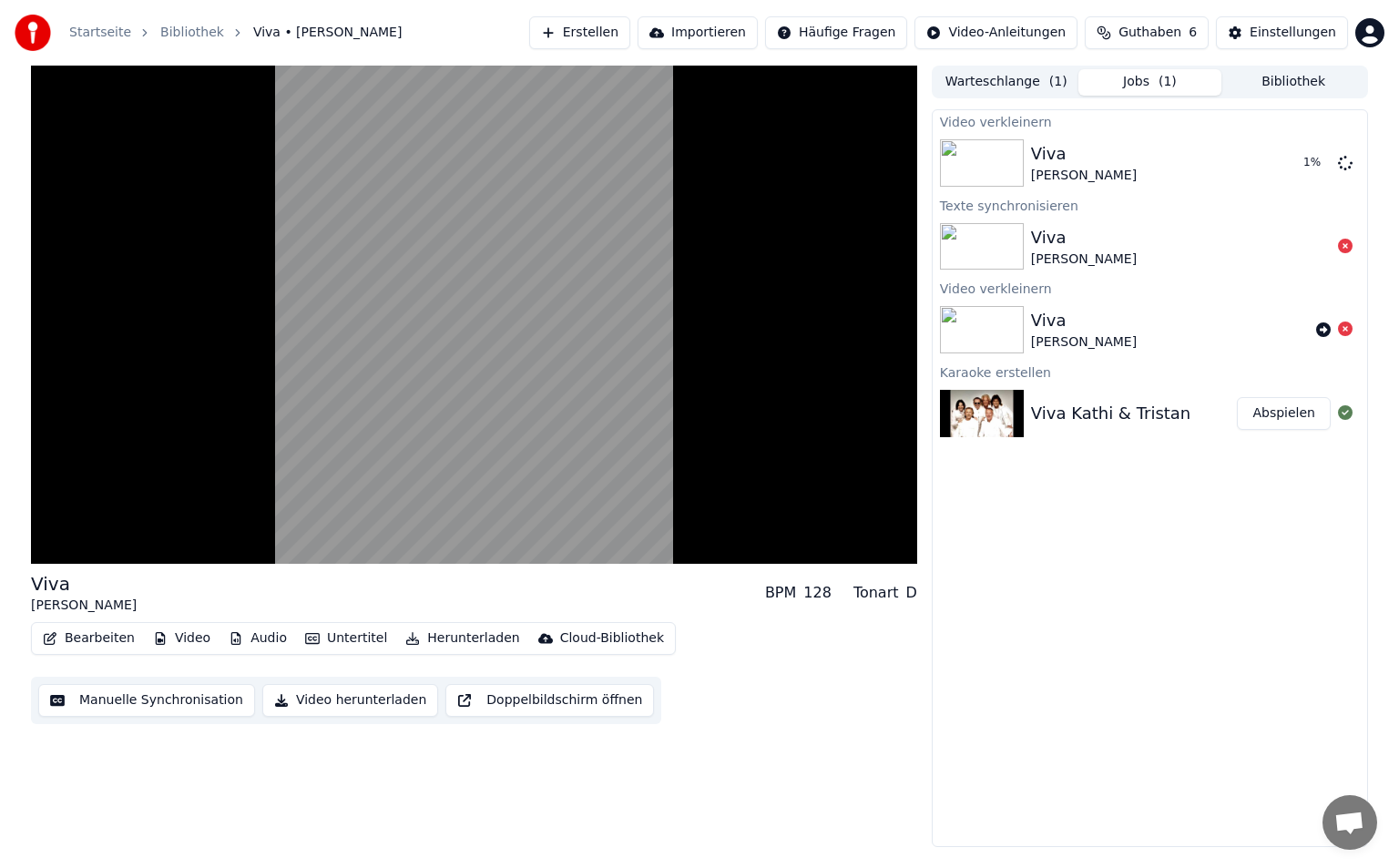
click at [91, 636] on button "Bearbeiten" at bounding box center [89, 638] width 106 height 25
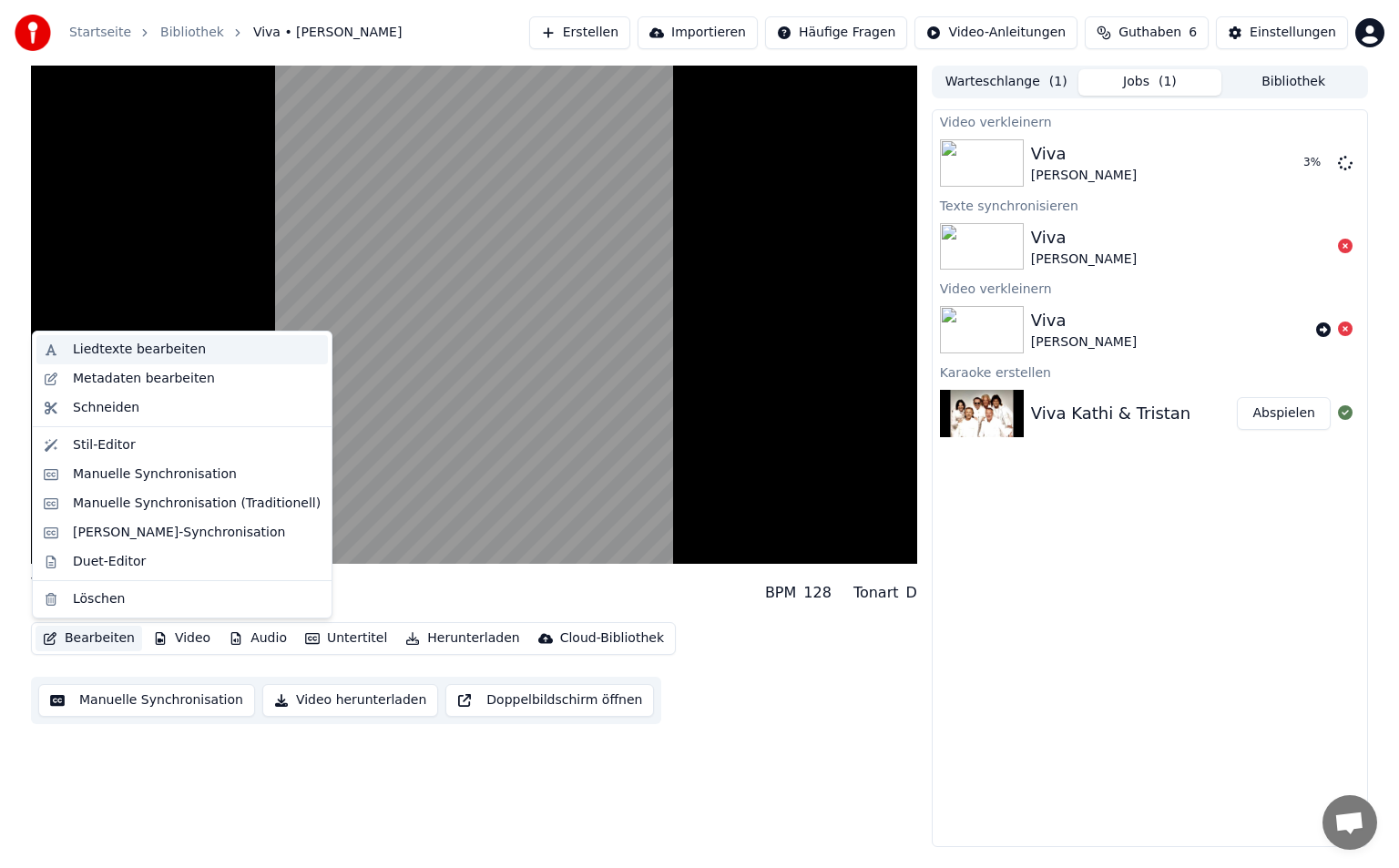
click at [159, 357] on div "Liedtexte bearbeiten" at bounding box center [139, 350] width 133 height 19
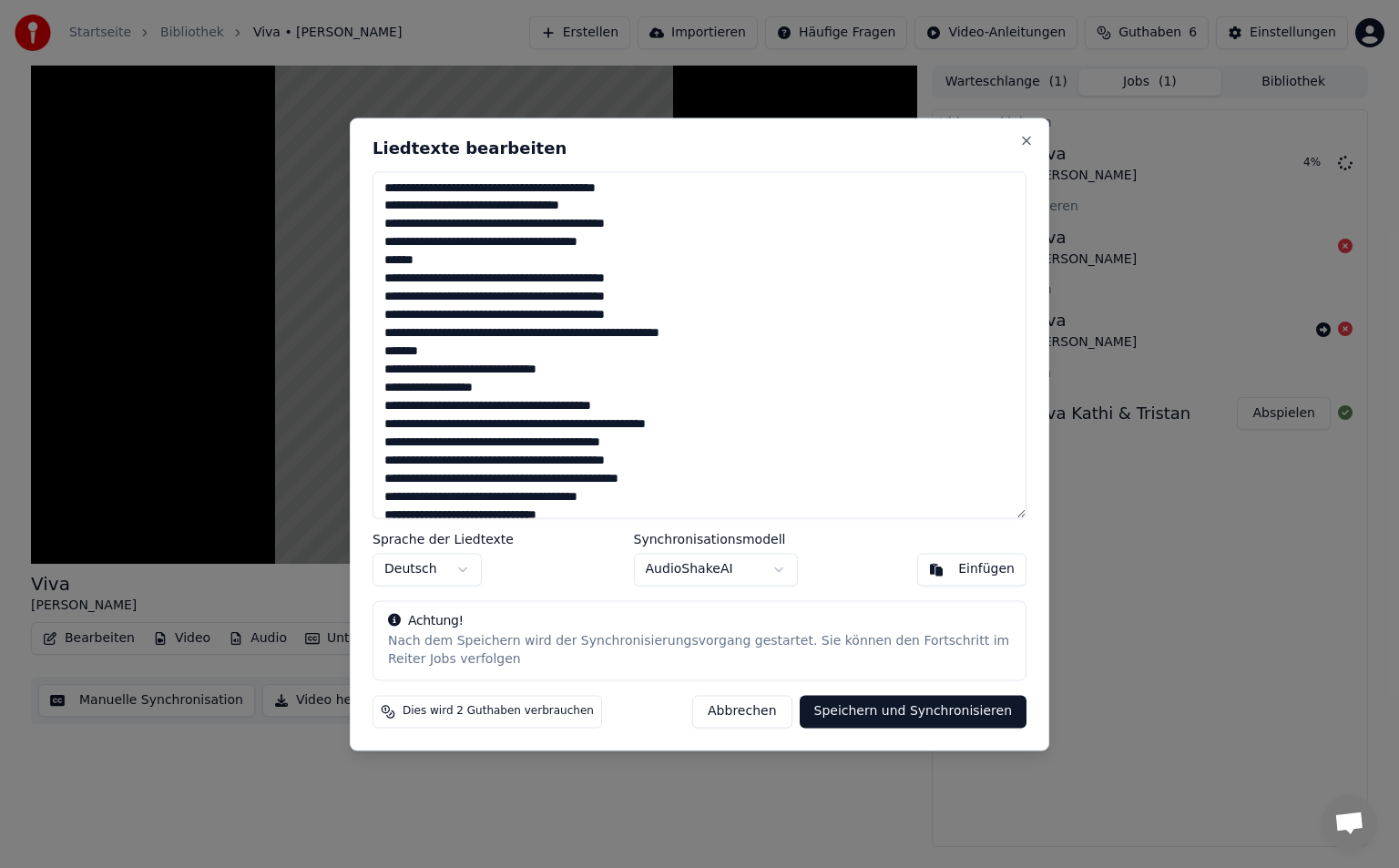
click at [775, 572] on body "Startseite Bibliothek Viva • Kathi • Tristan Erstellen Importieren Häufige Frag…" at bounding box center [700, 434] width 1399 height 868
click at [1041, 138] on body "Startseite Bibliothek Viva • Kathi • Tristan Erstellen Importieren Häufige Frag…" at bounding box center [700, 434] width 1399 height 868
click at [1027, 145] on button "Close" at bounding box center [1027, 141] width 15 height 15
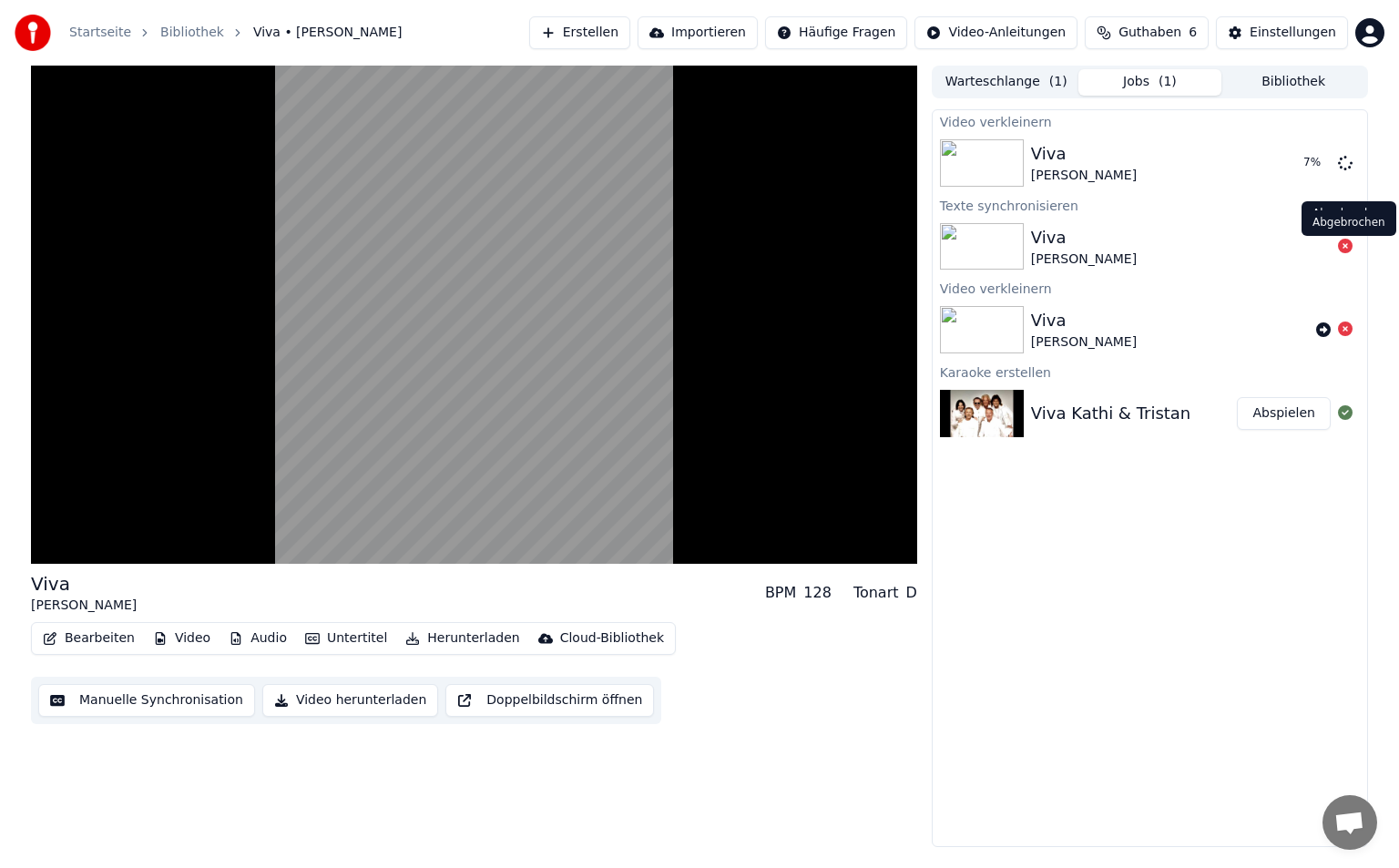
click at [1348, 247] on icon at bounding box center [1346, 246] width 15 height 15
click at [1346, 160] on icon at bounding box center [1346, 162] width 15 height 15
click at [1274, 85] on button "Bibliothek" at bounding box center [1294, 82] width 144 height 26
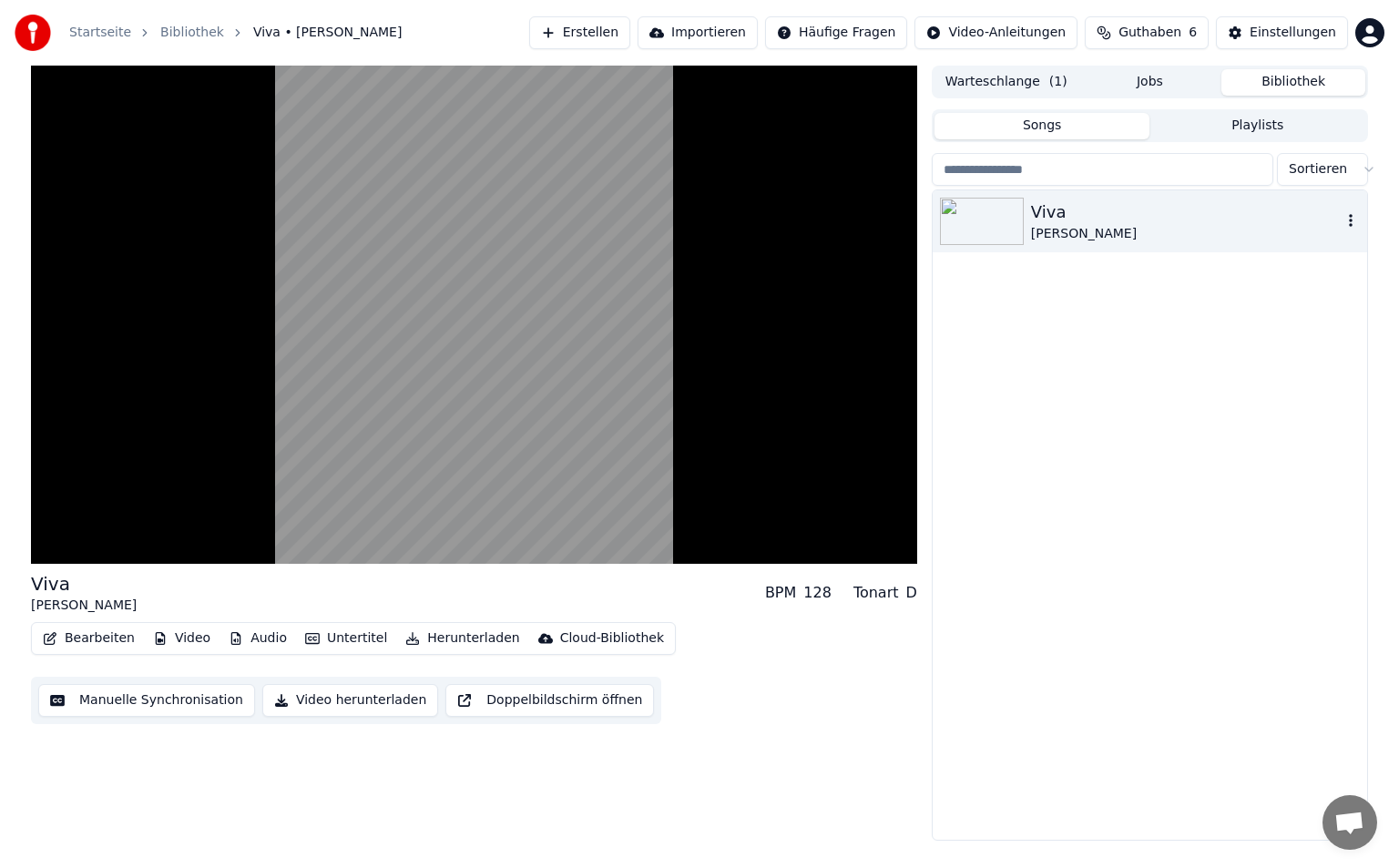
click at [1118, 222] on div "Viva" at bounding box center [1186, 212] width 311 height 25
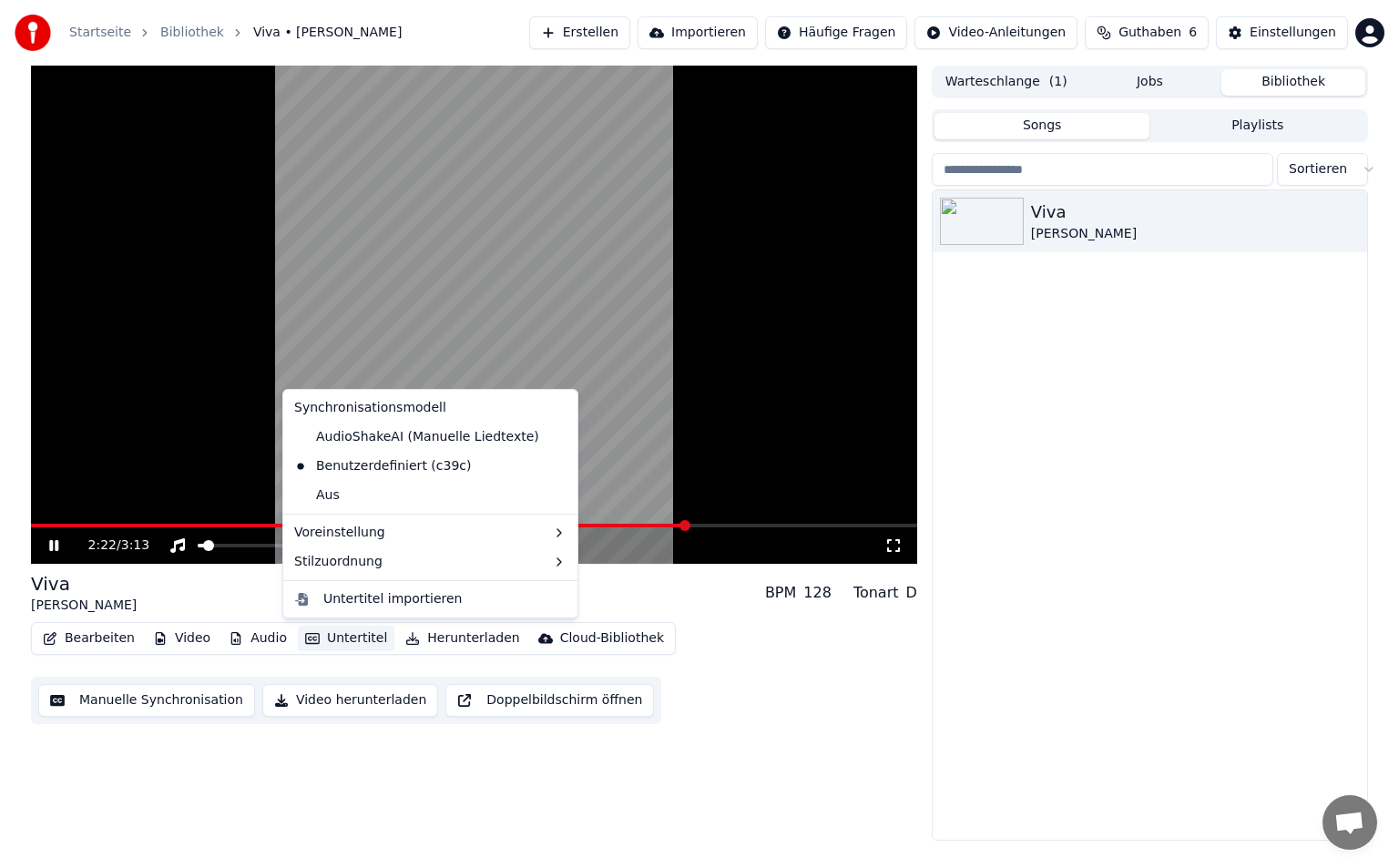
click at [355, 639] on button "Untertitel" at bounding box center [346, 638] width 97 height 25
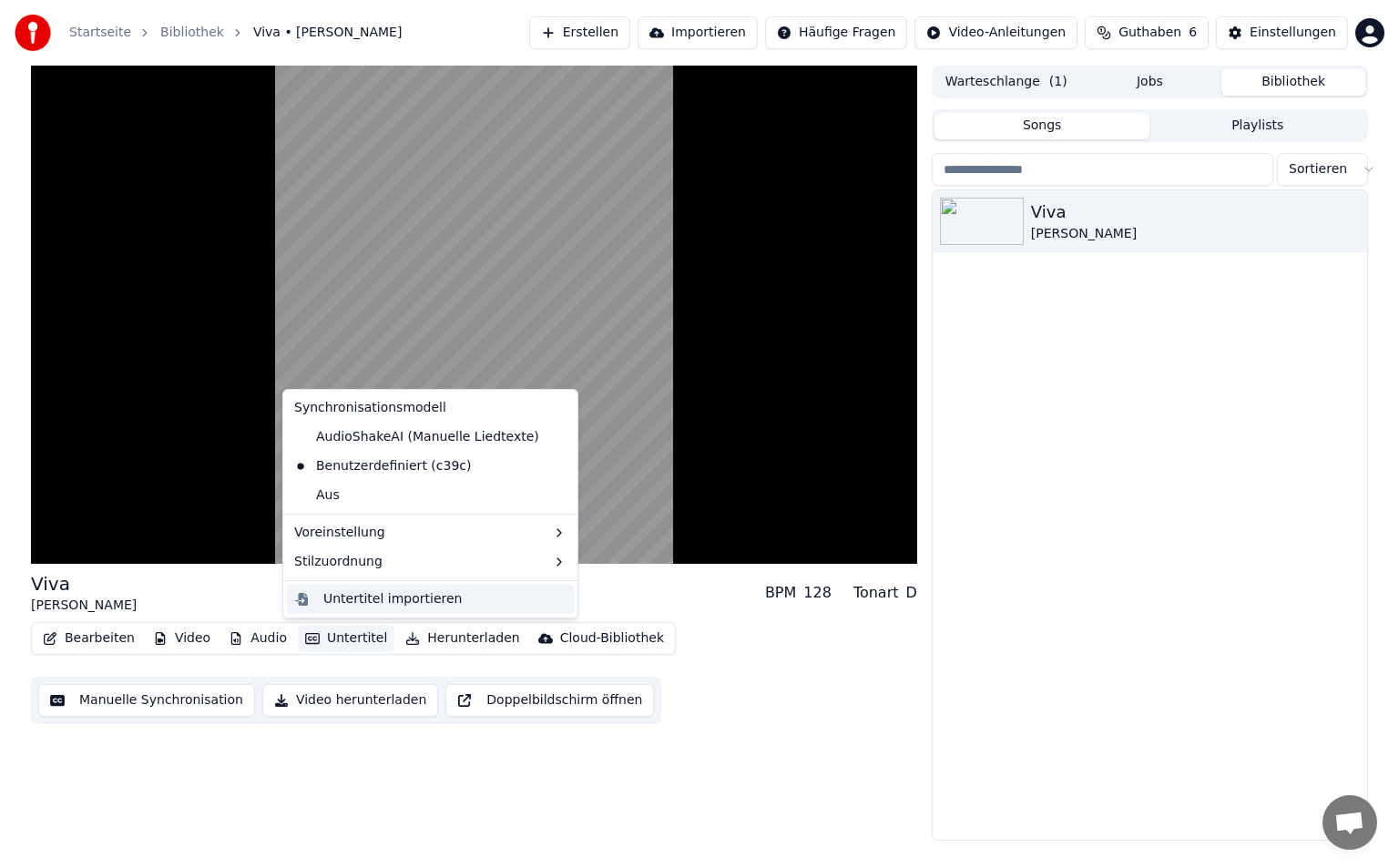
click at [376, 599] on div "Untertitel importieren" at bounding box center [393, 599] width 138 height 19
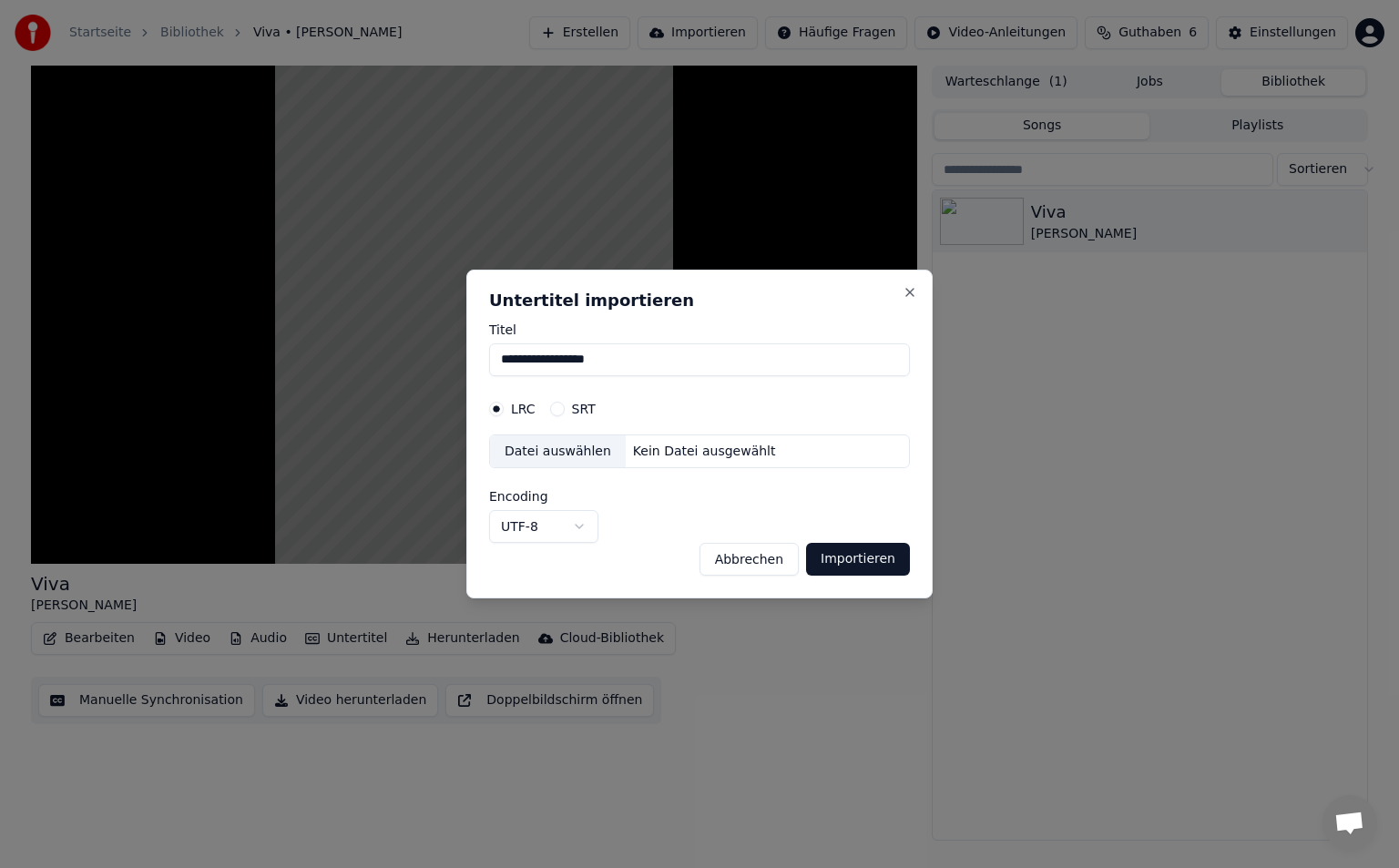
click at [770, 558] on button "Abbrechen" at bounding box center [749, 558] width 99 height 33
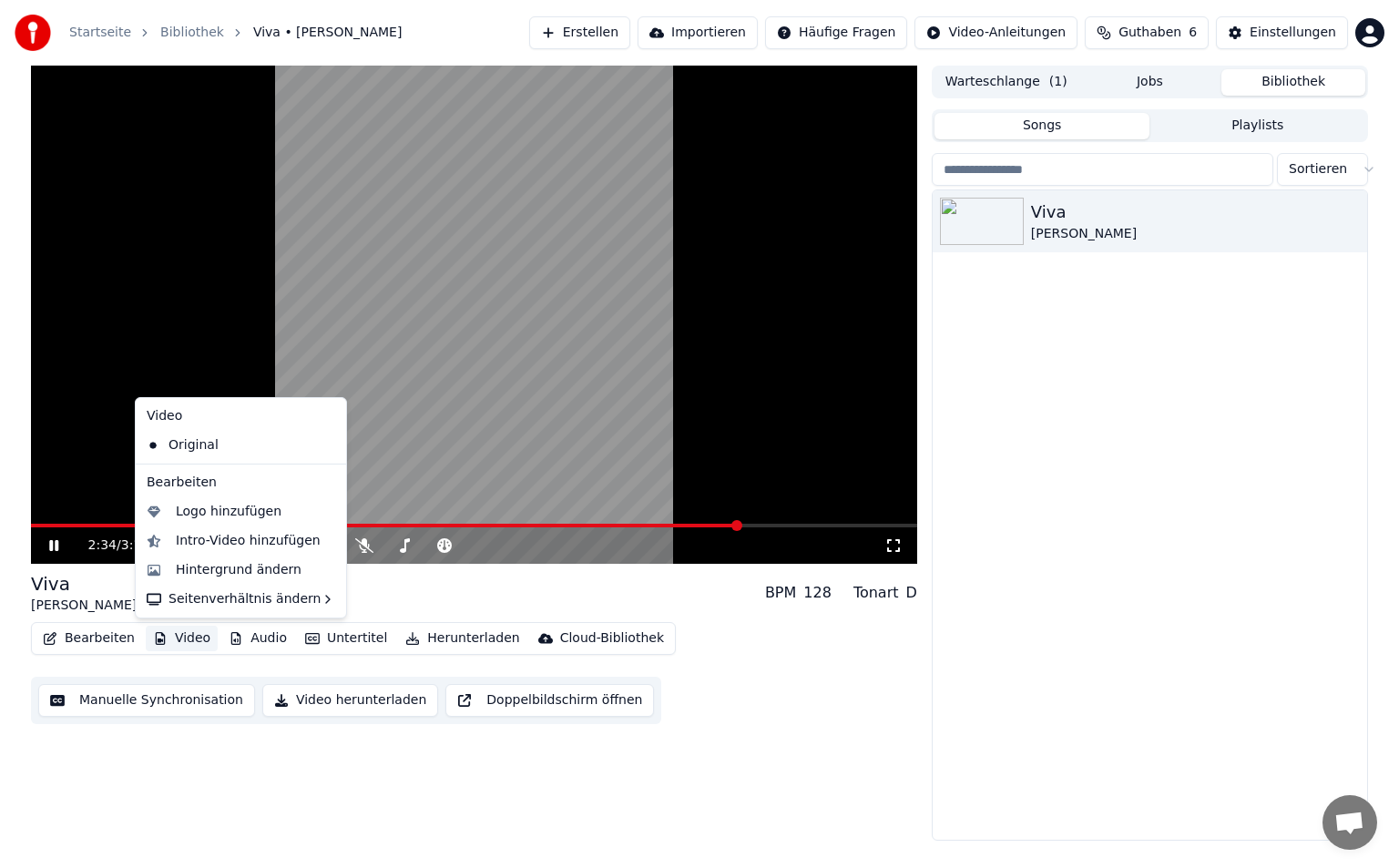
click at [187, 635] on button "Video" at bounding box center [181, 638] width 72 height 25
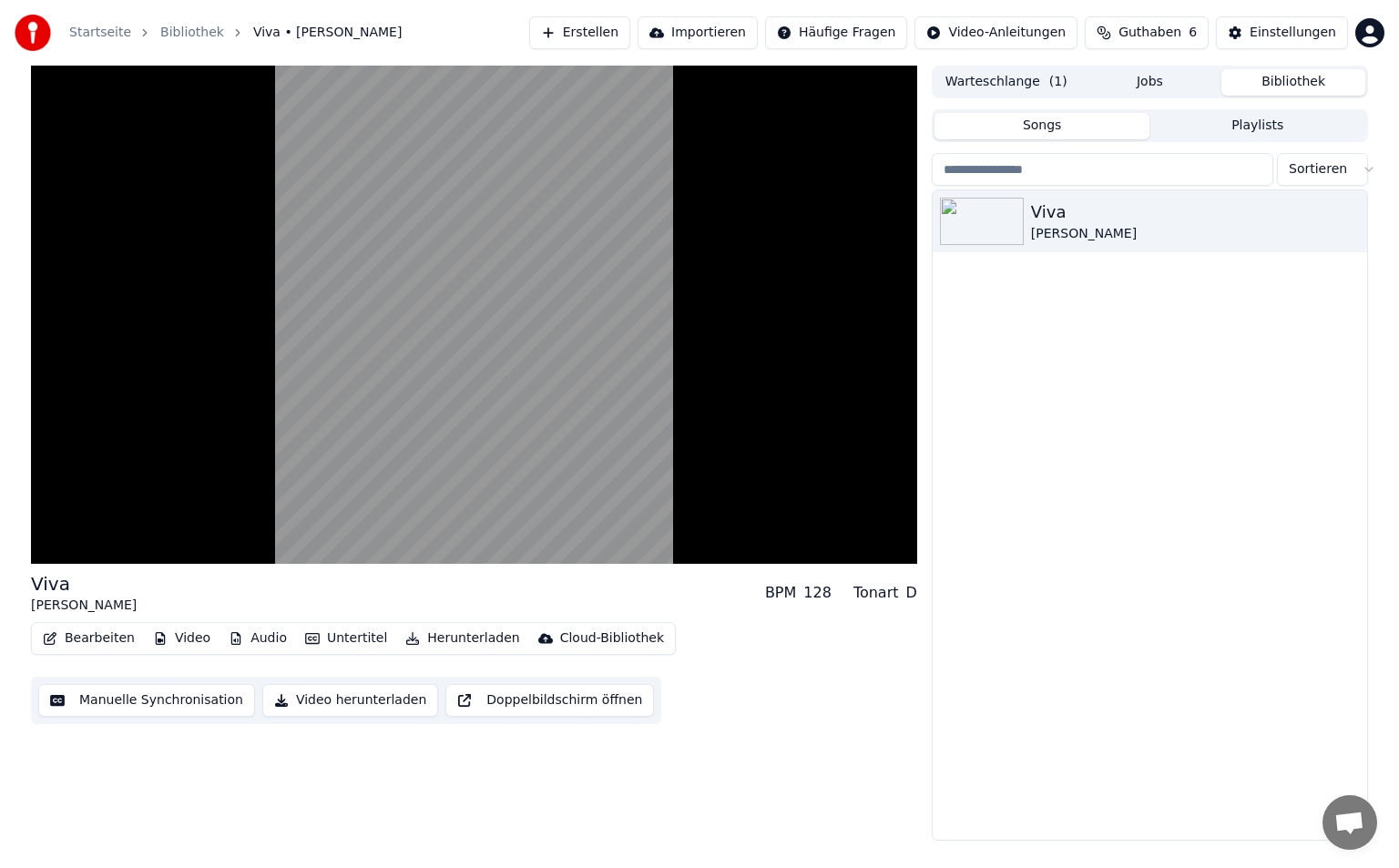
click at [776, 695] on div "Bearbeiten Video Audio Untertitel Herunterladen Cloud-Bibliothek Manuelle Synch…" at bounding box center [474, 672] width 886 height 102
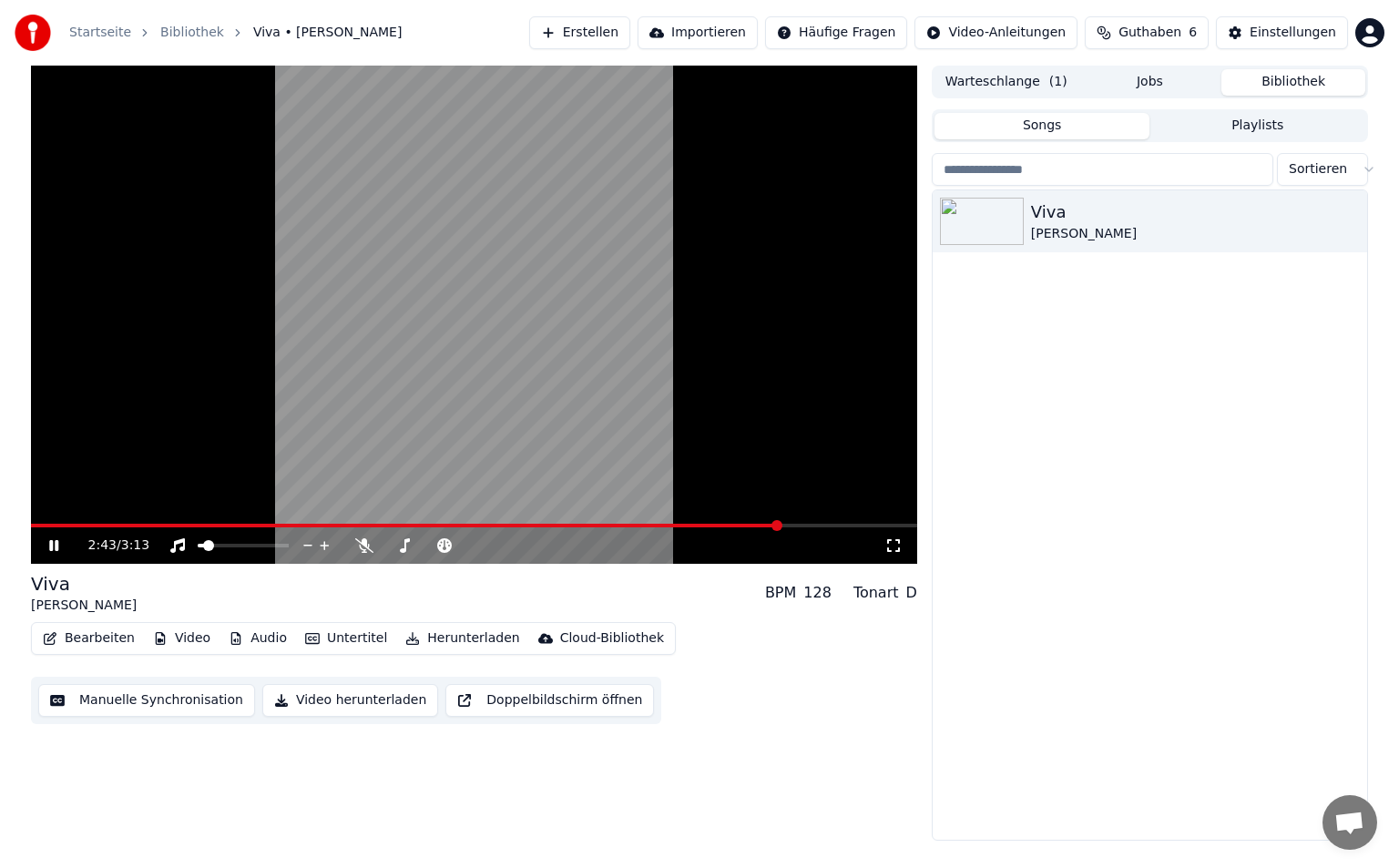
drag, startPoint x: 134, startPoint y: 520, endPoint x: 0, endPoint y: 540, distance: 135.5
click at [0, 540] on div "2:43 / 3:13 Viva Kathi • Tristan BPM 128 Tonart D Bearbeiten Video Audio Untert…" at bounding box center [700, 452] width 1399 height 775
click at [54, 525] on span at bounding box center [42, 526] width 22 height 4
click at [31, 525] on span at bounding box center [31, 526] width 0 height 4
click at [103, 629] on button "Bearbeiten" at bounding box center [89, 638] width 106 height 25
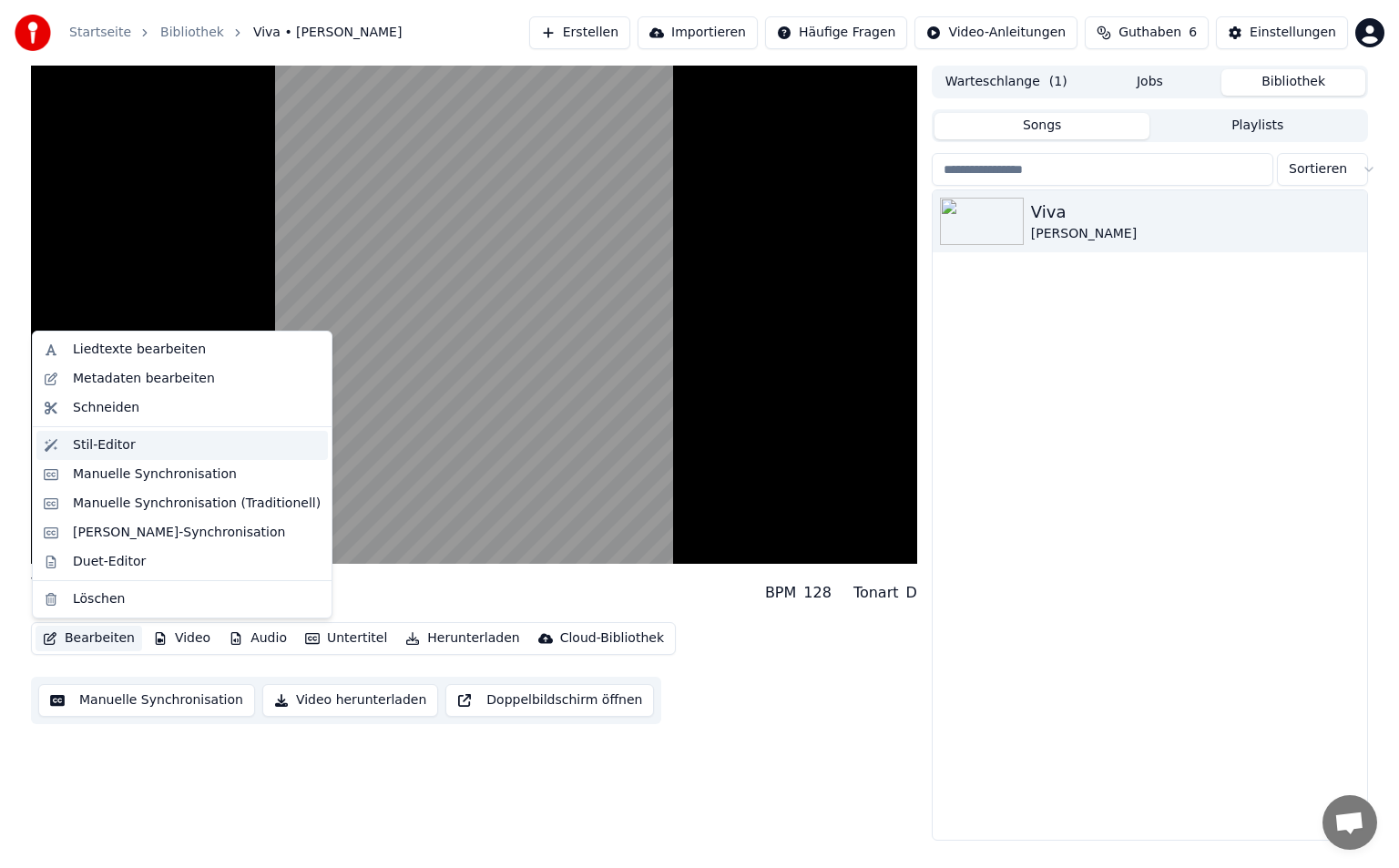
click at [137, 456] on div "Stil-Editor" at bounding box center [182, 445] width 292 height 29
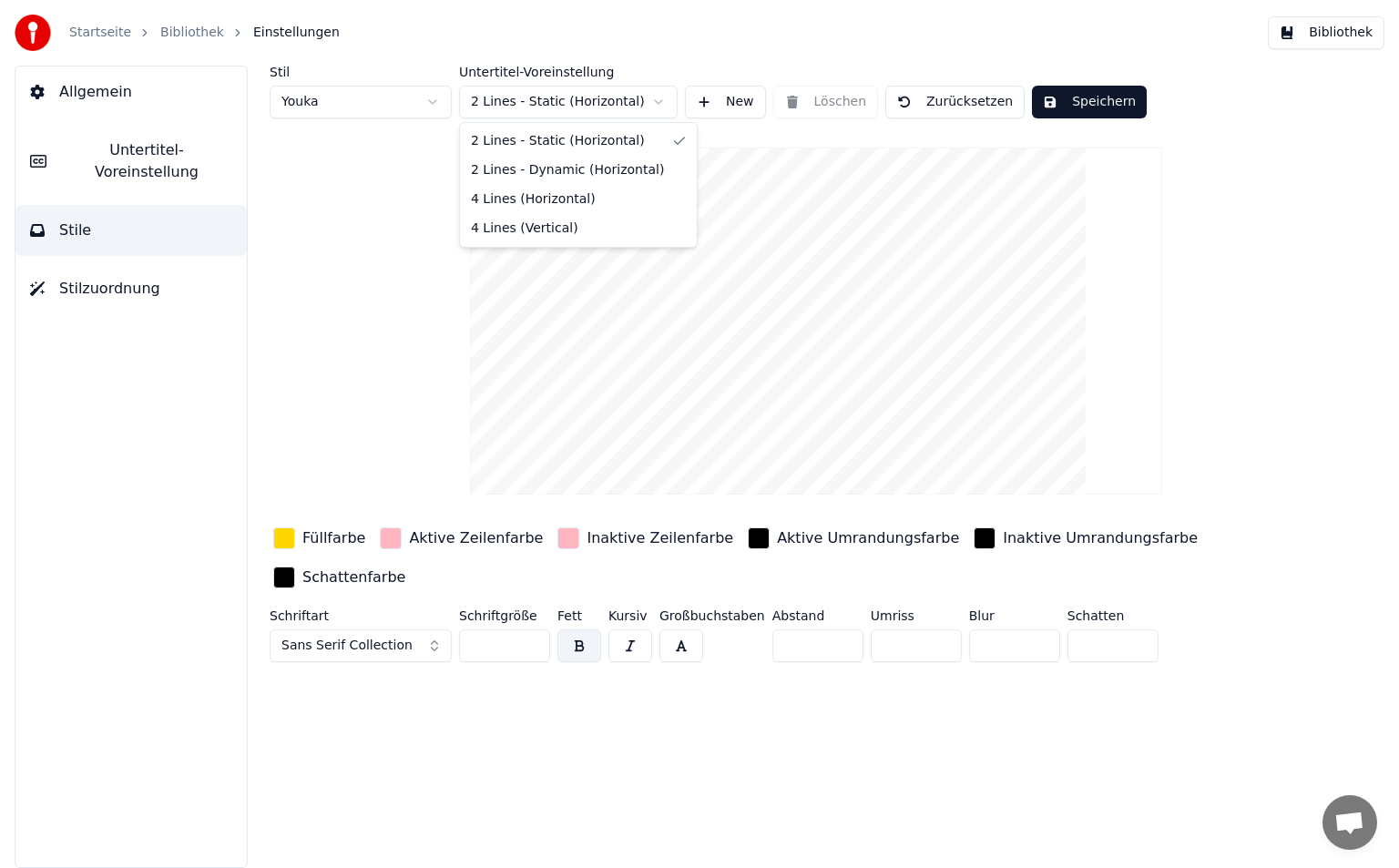
click at [581, 102] on html "Startseite Bibliothek Einstellungen Bibliothek Allgemein Untertitel-Voreinstell…" at bounding box center [700, 434] width 1399 height 868
click at [367, 97] on html "Startseite Bibliothek Einstellungen Bibliothek Allgemein Untertitel-Voreinstell…" at bounding box center [700, 434] width 1399 height 868
type input "*"
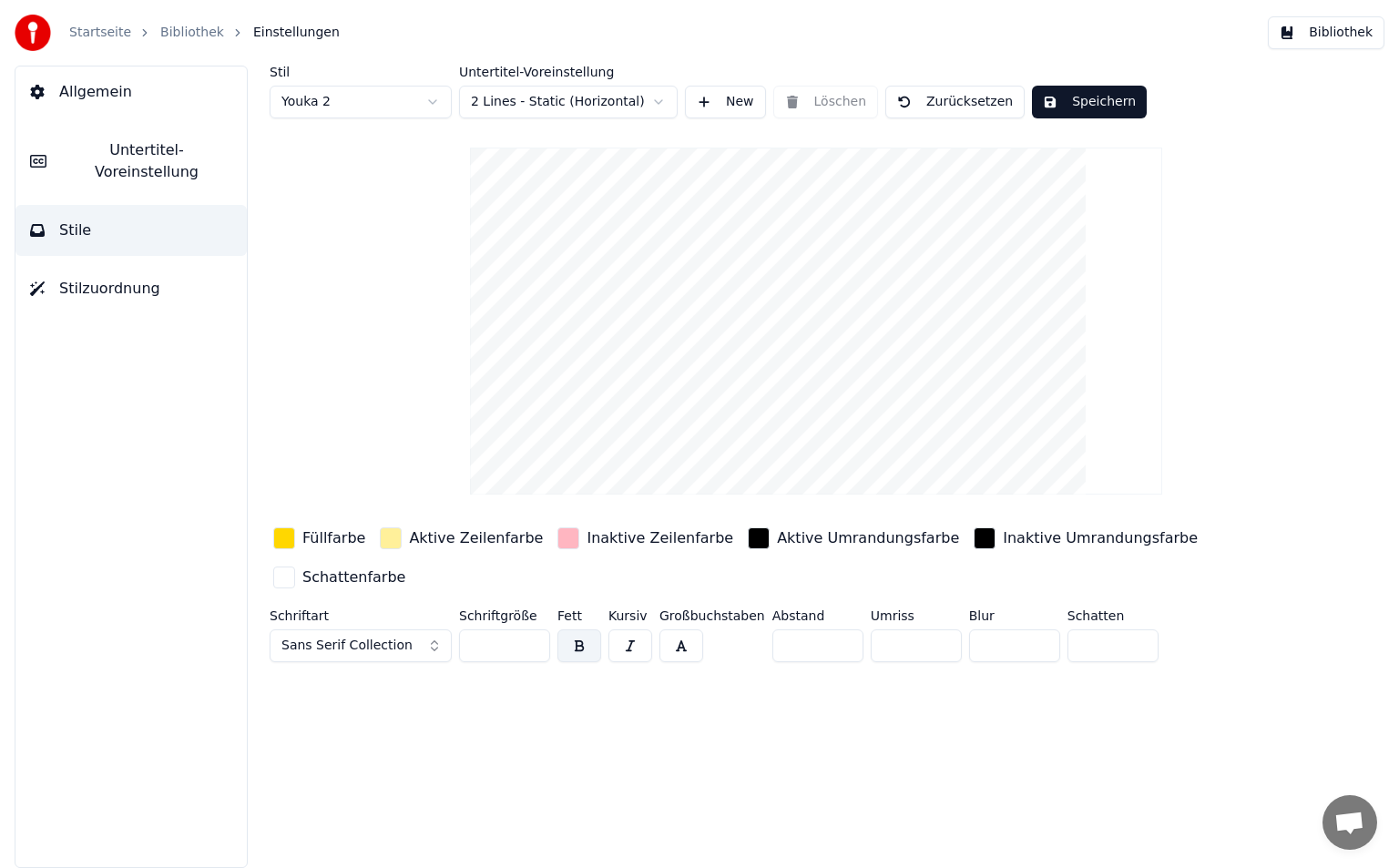
click at [395, 111] on html "Startseite Bibliothek Einstellungen Bibliothek Allgemein Untertitel-Voreinstell…" at bounding box center [700, 434] width 1399 height 868
type input "**"
type input "*"
click at [1089, 101] on button "Speichern" at bounding box center [1089, 102] width 115 height 33
click at [173, 33] on link "Bibliothek" at bounding box center [192, 33] width 63 height 19
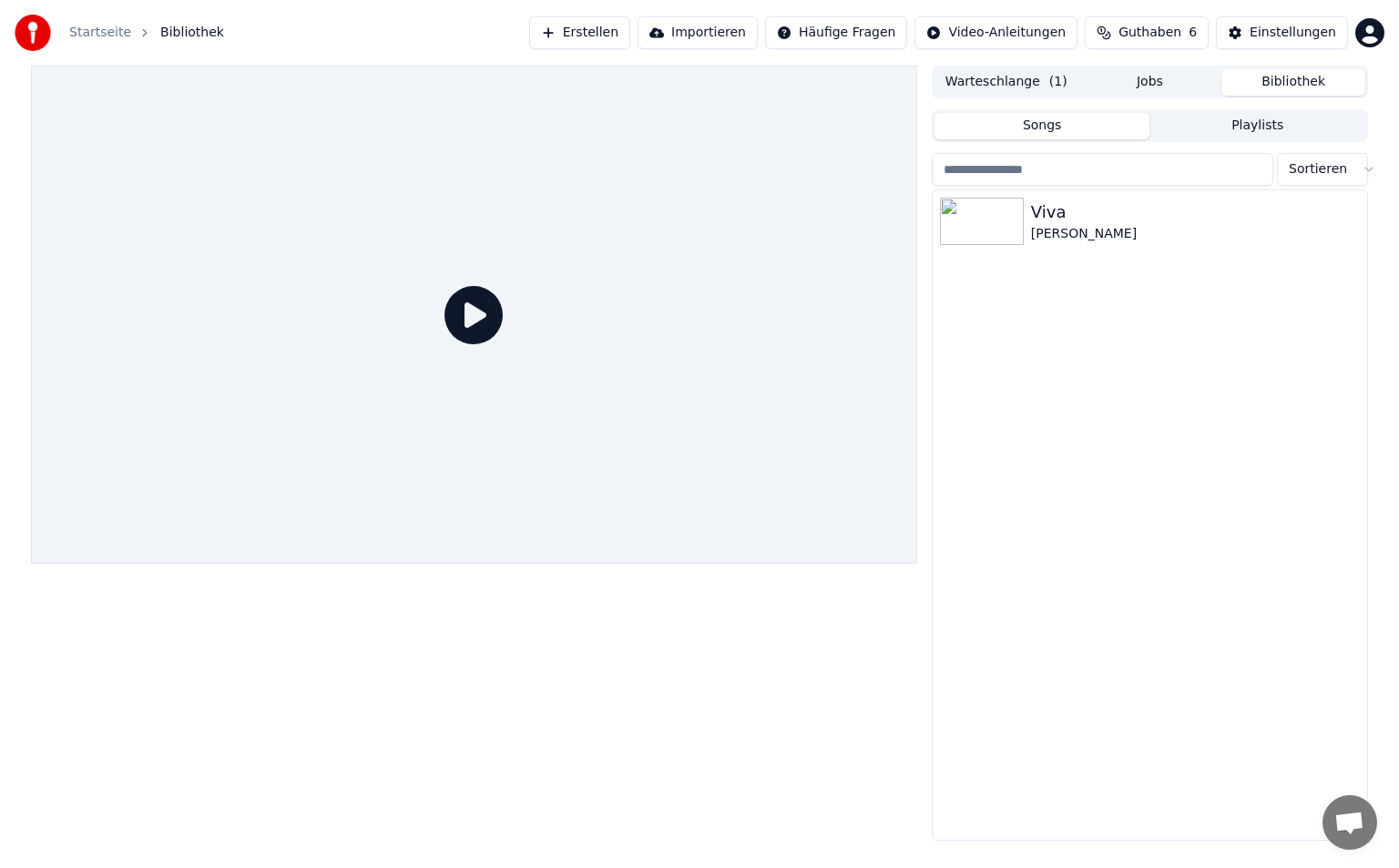
click at [1000, 260] on div "Viva [PERSON_NAME] • [PERSON_NAME]" at bounding box center [1150, 515] width 435 height 649
click at [1002, 234] on img at bounding box center [982, 221] width 84 height 48
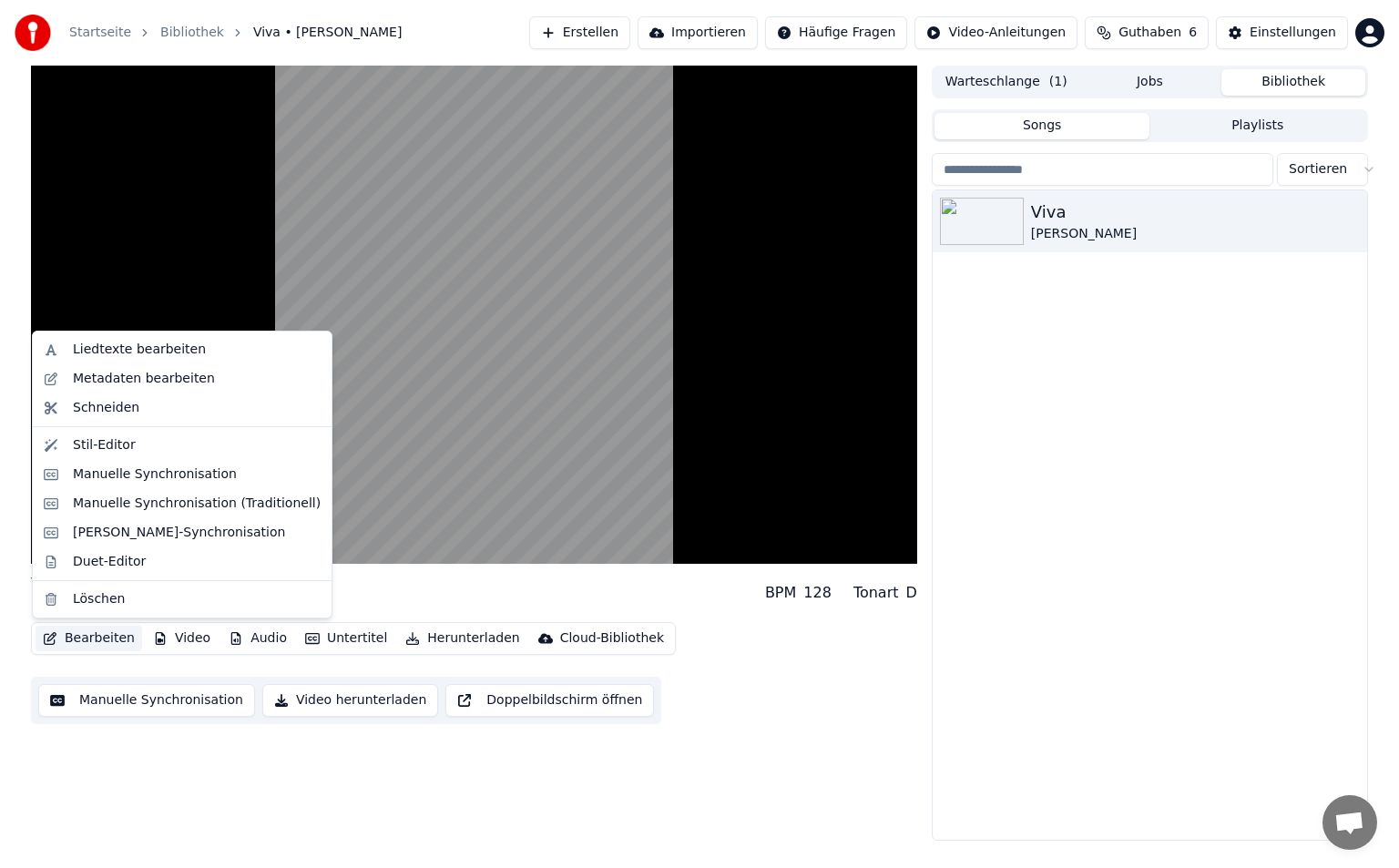
click at [109, 641] on button "Bearbeiten" at bounding box center [89, 638] width 106 height 25
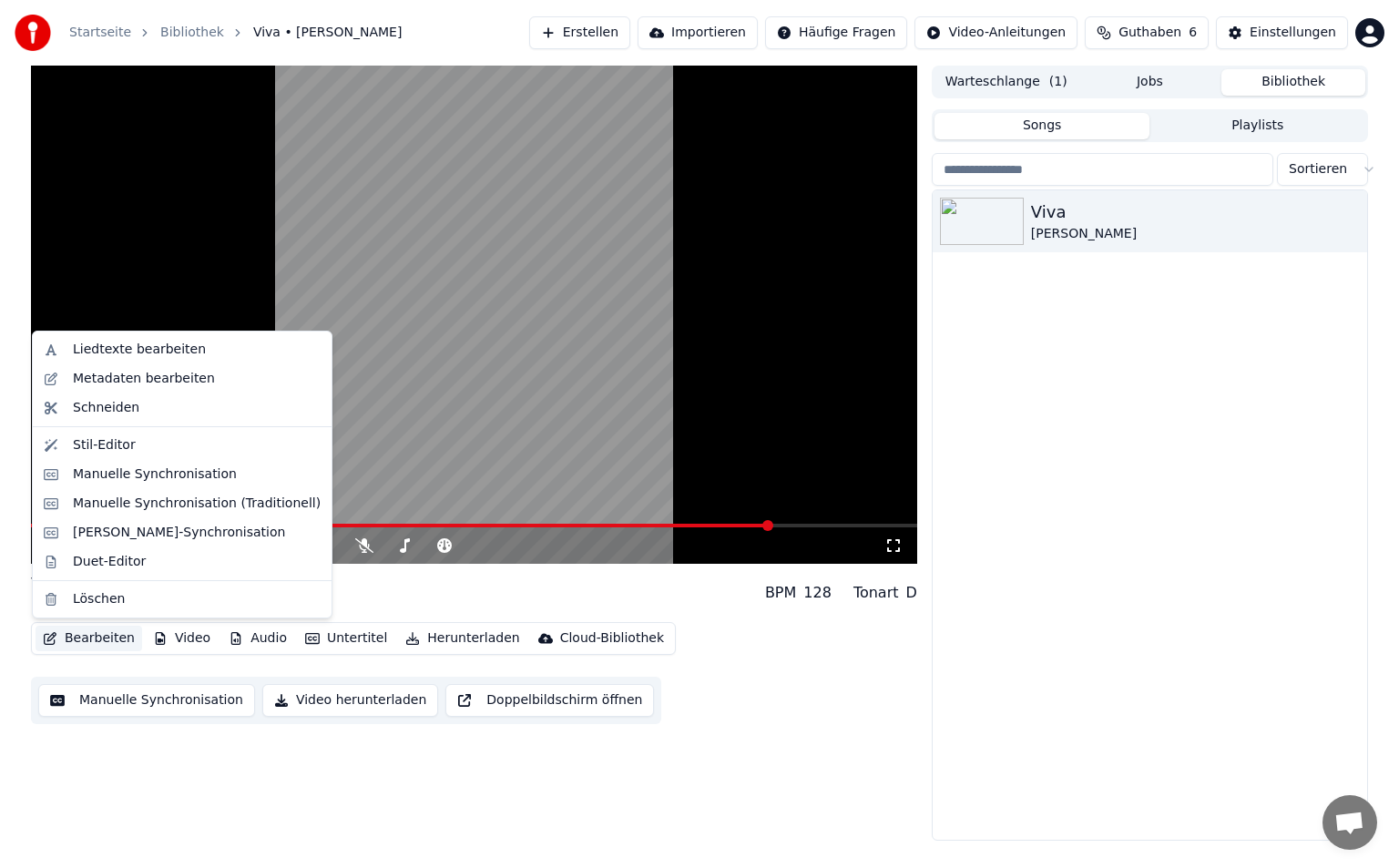
click at [1177, 487] on div "Viva [PERSON_NAME] • [PERSON_NAME]" at bounding box center [1150, 515] width 435 height 649
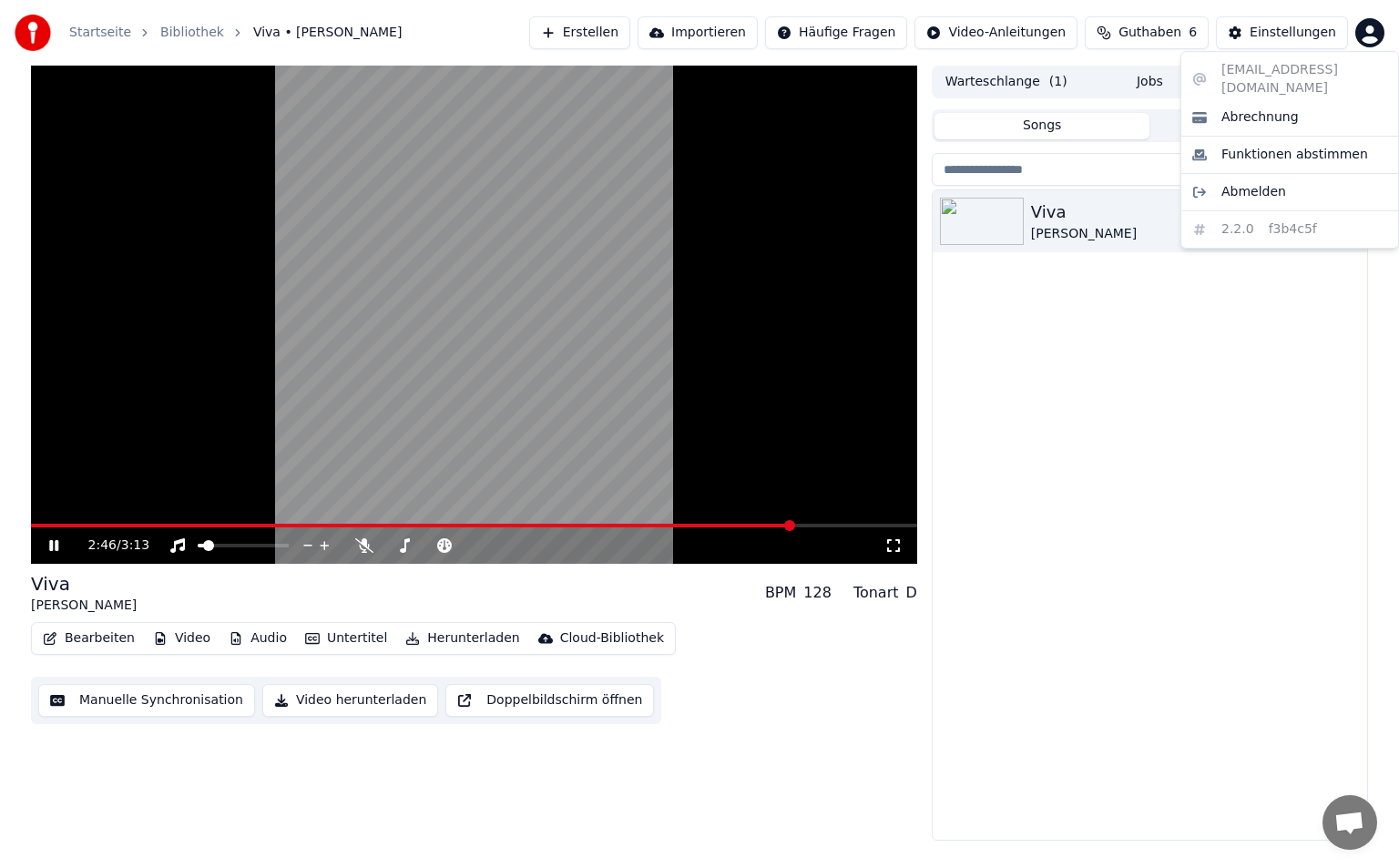
click at [1363, 21] on html "Startseite Bibliothek Viva • Kathi • Tristan Erstellen Importieren Häufige Frag…" at bounding box center [700, 434] width 1399 height 868
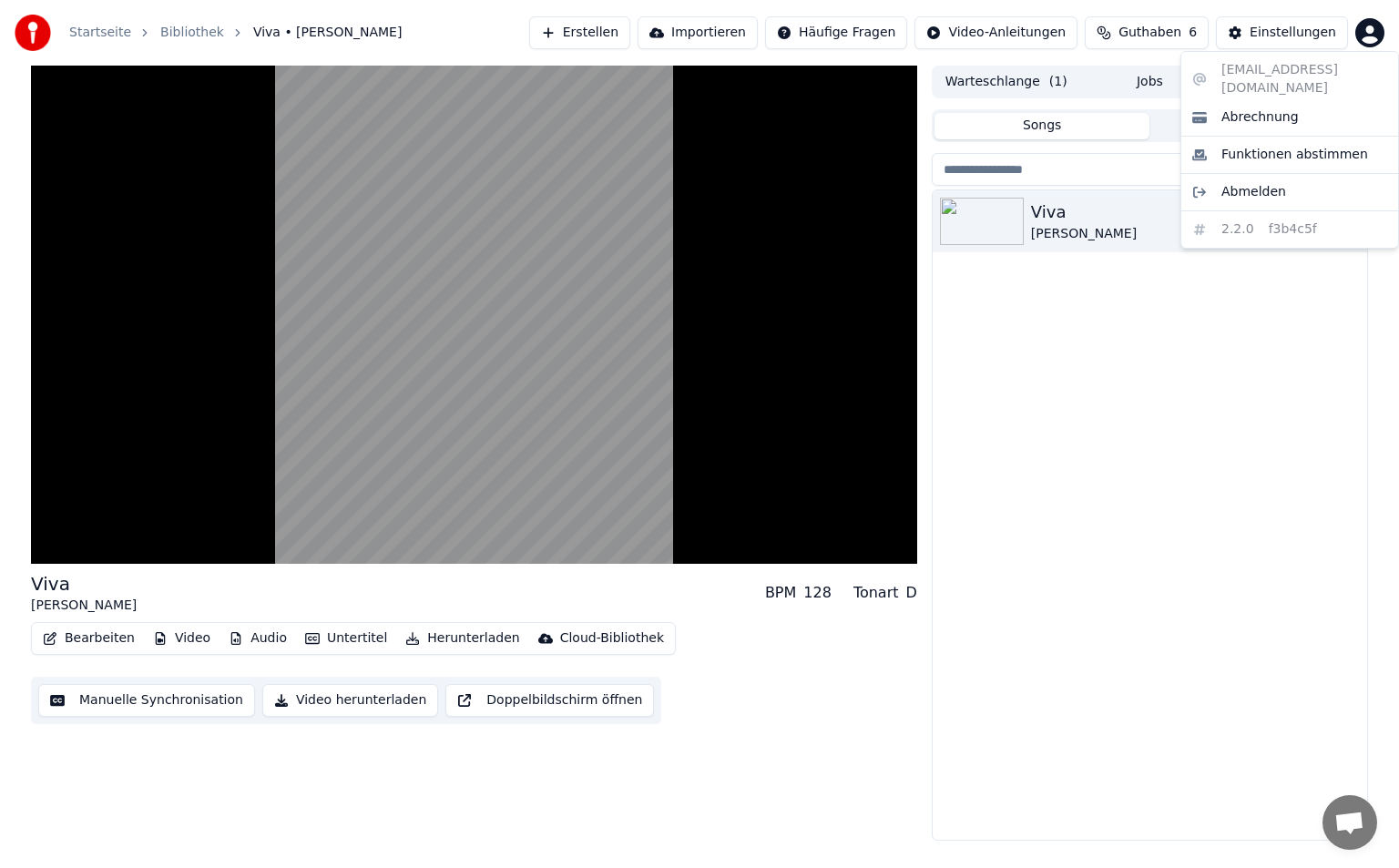
click at [1217, 636] on html "Startseite Bibliothek Viva • Kathi • Tristan Erstellen Importieren Häufige Frag…" at bounding box center [700, 434] width 1399 height 868
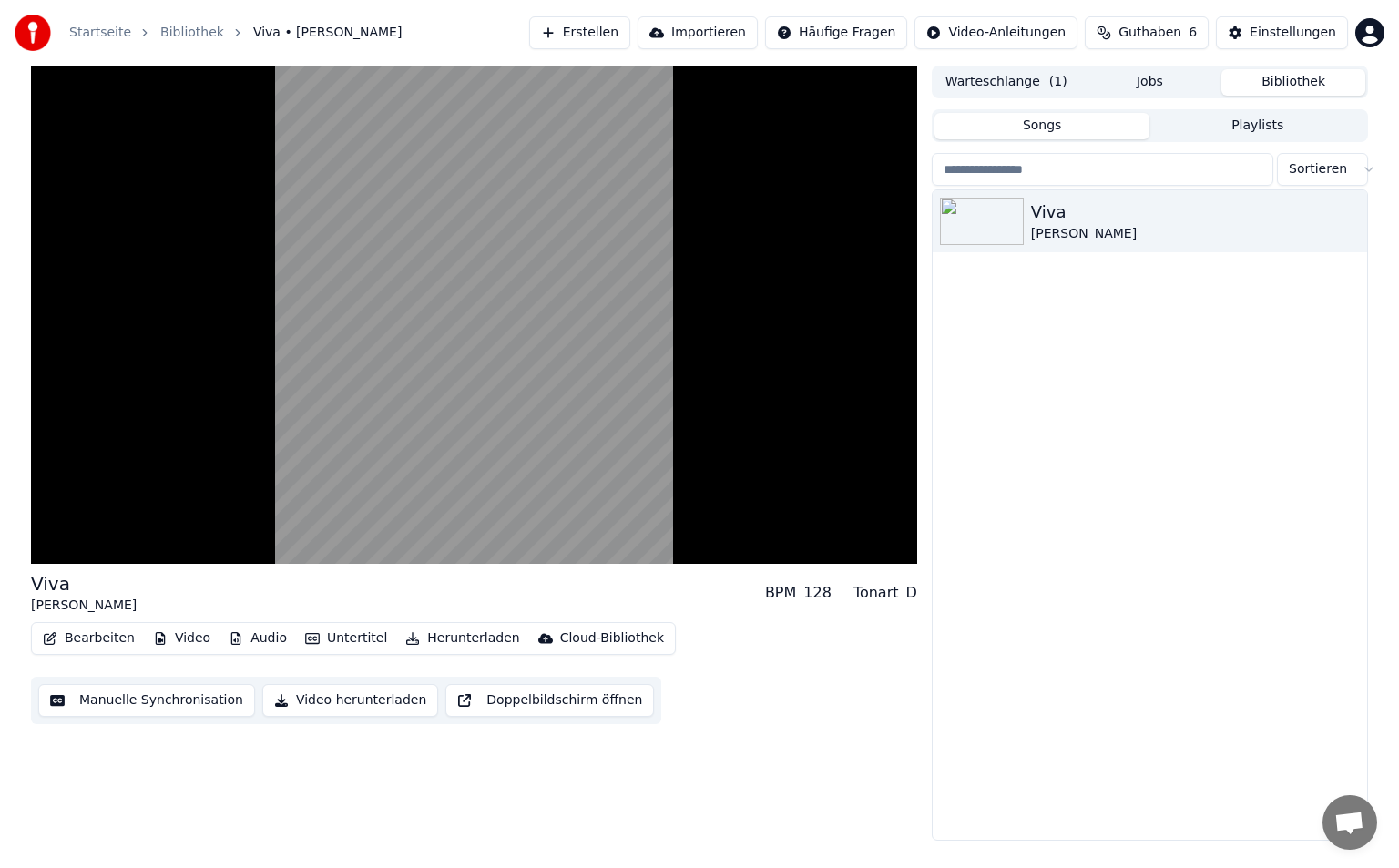
click at [93, 639] on button "Bearbeiten" at bounding box center [89, 638] width 106 height 25
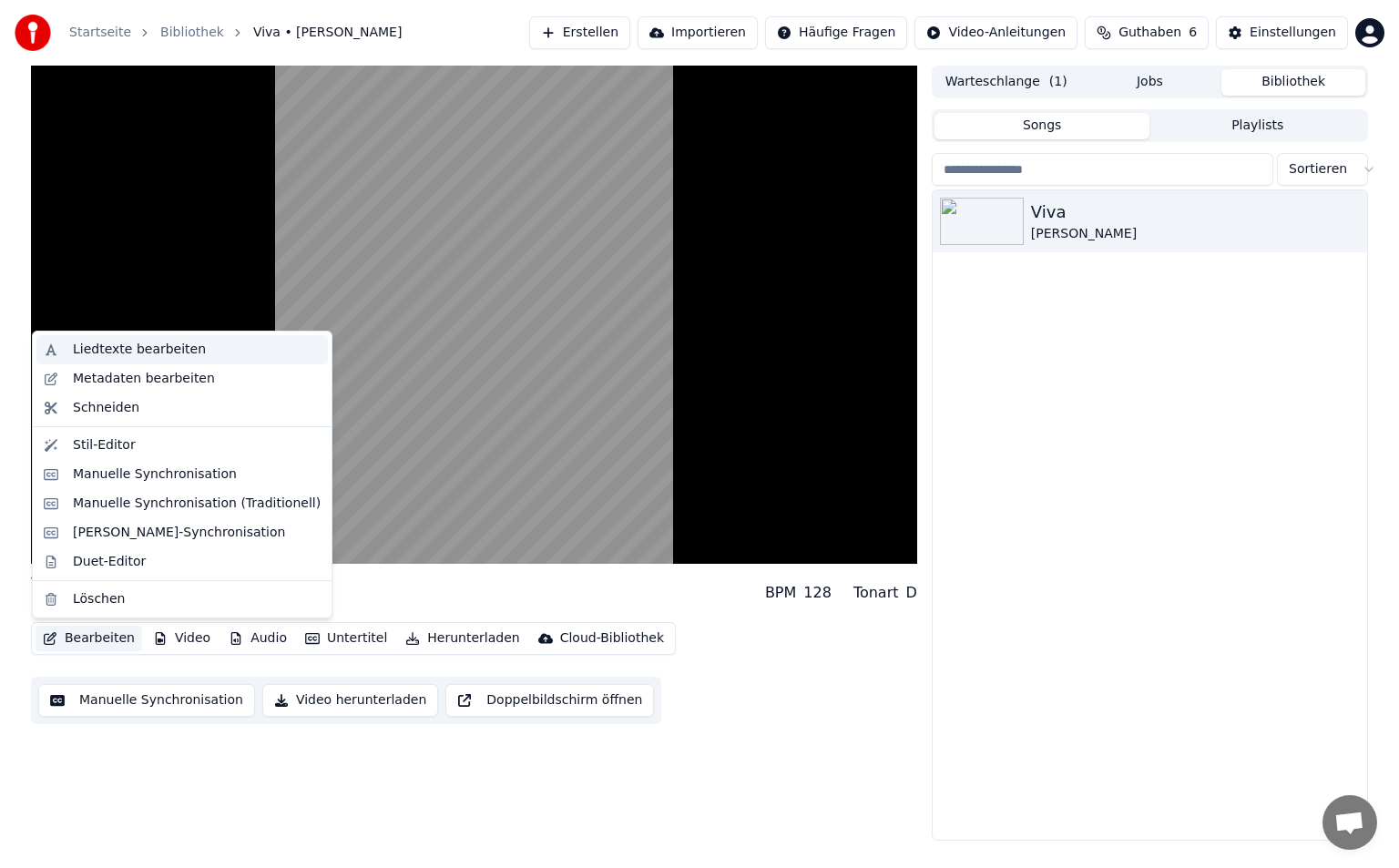
click at [167, 355] on div "Liedtexte bearbeiten" at bounding box center [139, 350] width 133 height 19
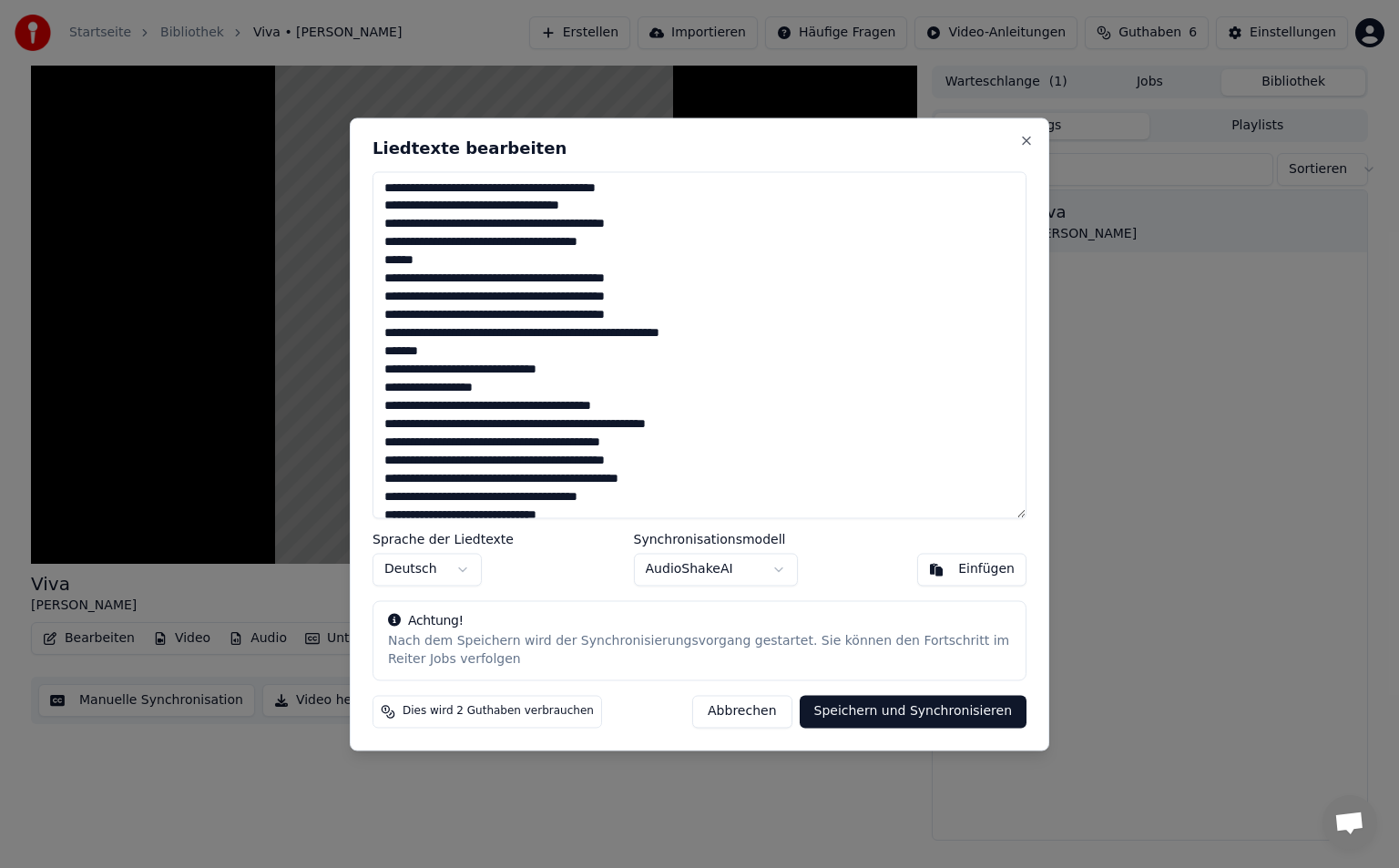
click at [764, 706] on button "Abbrechen" at bounding box center [741, 710] width 99 height 33
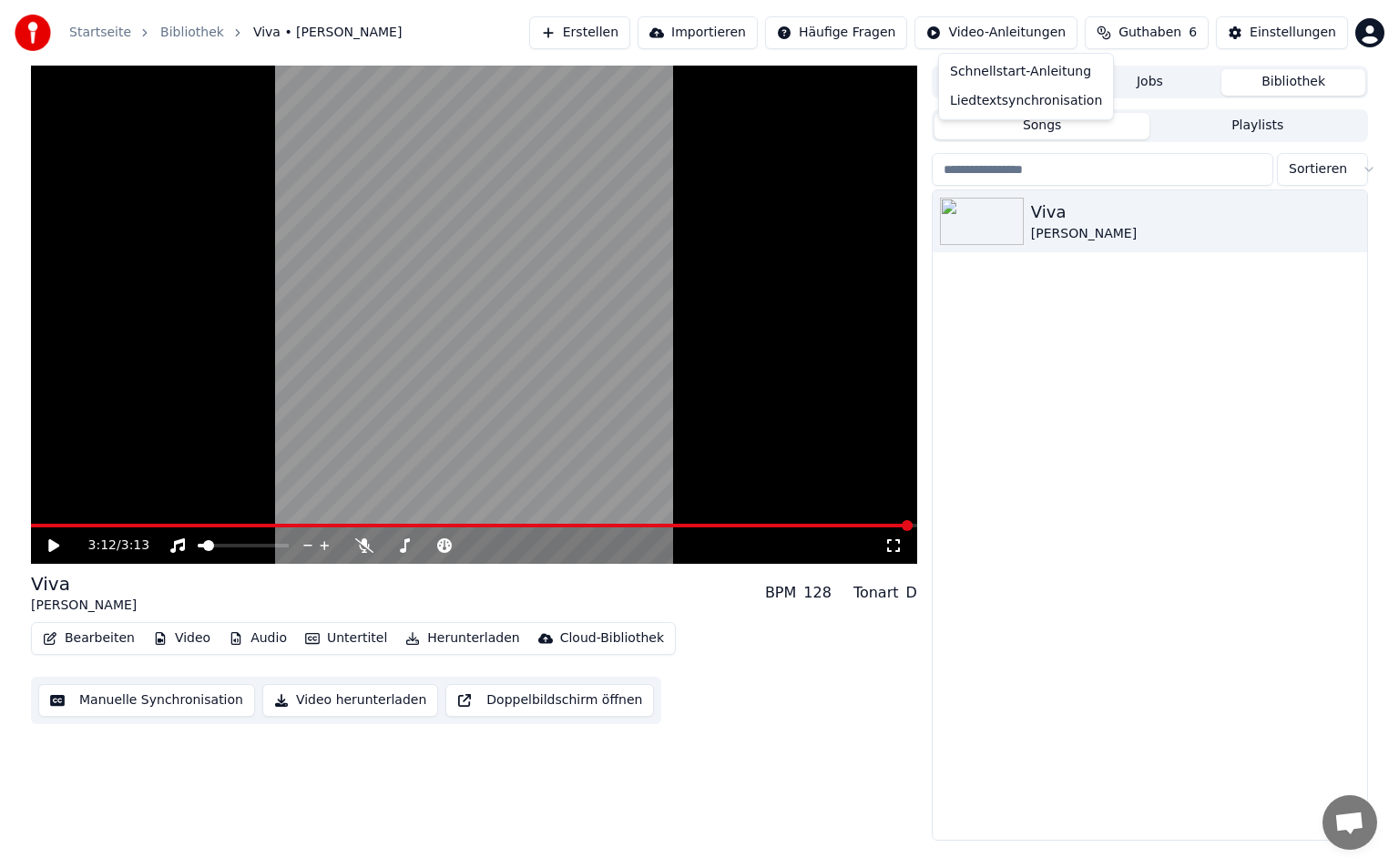
click at [1033, 31] on html "Startseite Bibliothek Viva • Kathi • Tristan Erstellen Importieren Häufige Frag…" at bounding box center [700, 434] width 1399 height 868
click at [1277, 41] on html "Startseite Bibliothek Viva • Kathi • Tristan Erstellen Importieren Häufige Frag…" at bounding box center [700, 434] width 1399 height 868
click at [1277, 41] on div "Einstellungen" at bounding box center [1293, 33] width 87 height 19
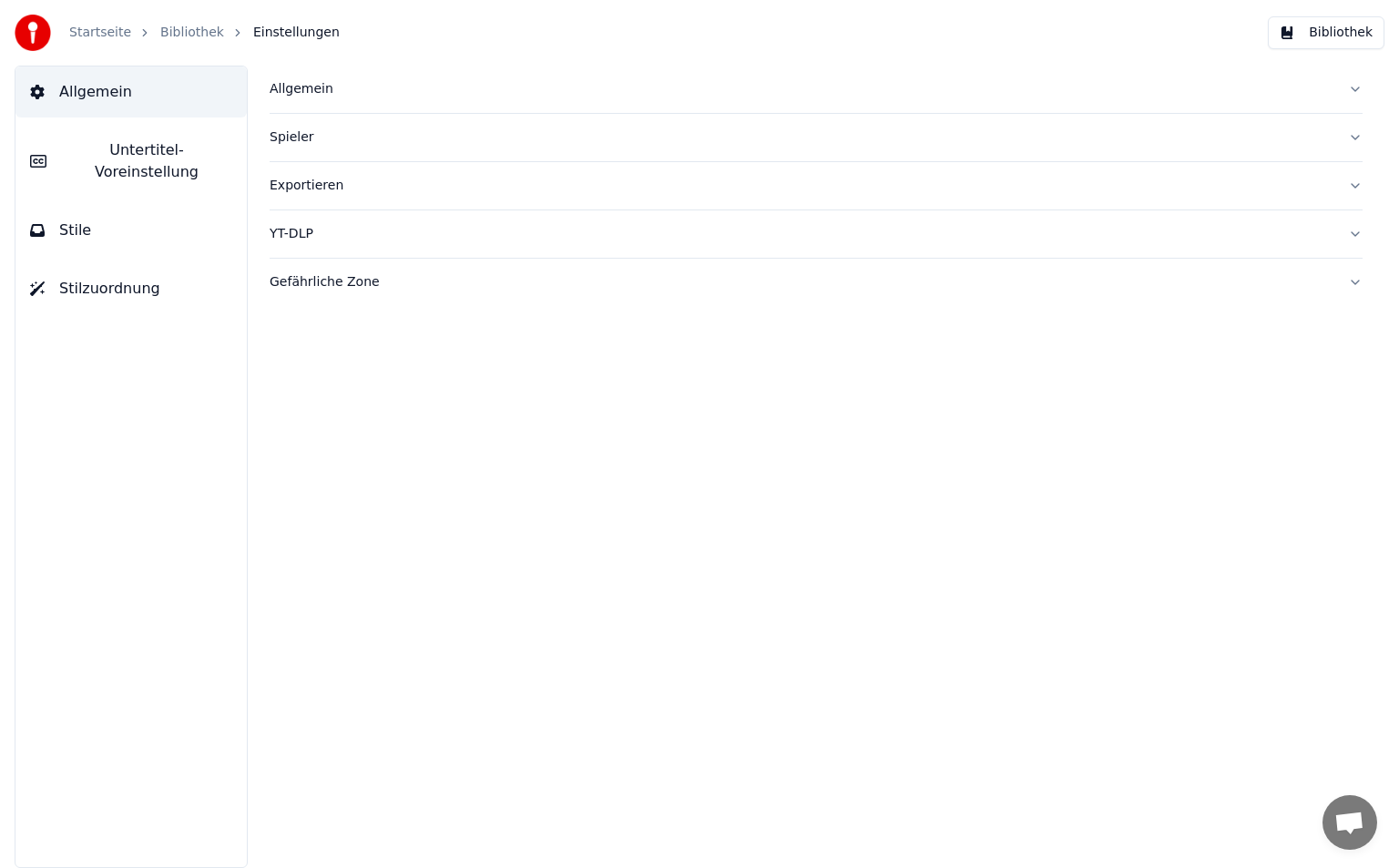
click at [104, 160] on span "Untertitel-Voreinstellung" at bounding box center [146, 160] width 172 height 44
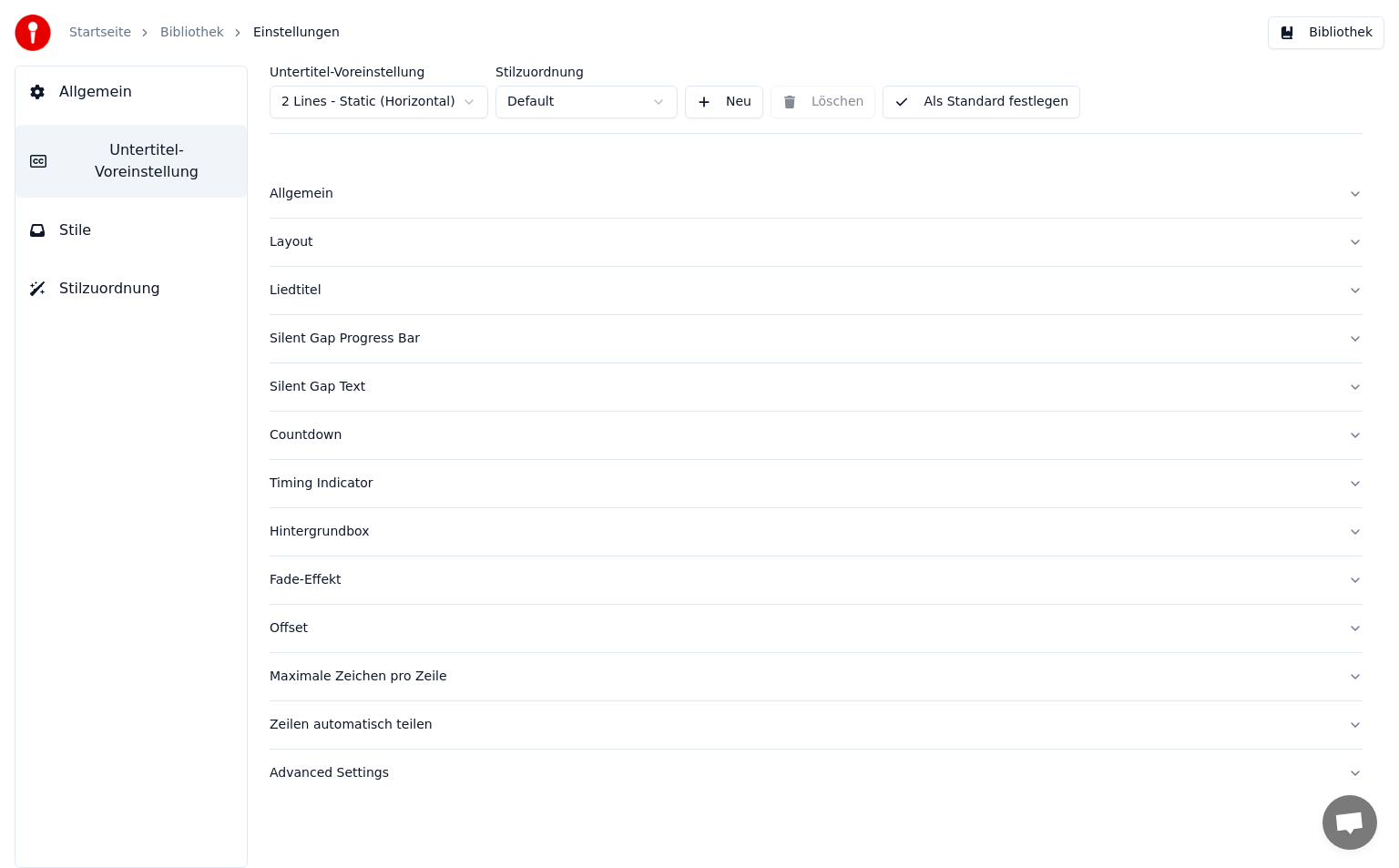
click at [427, 241] on div "Layout" at bounding box center [801, 242] width 1064 height 19
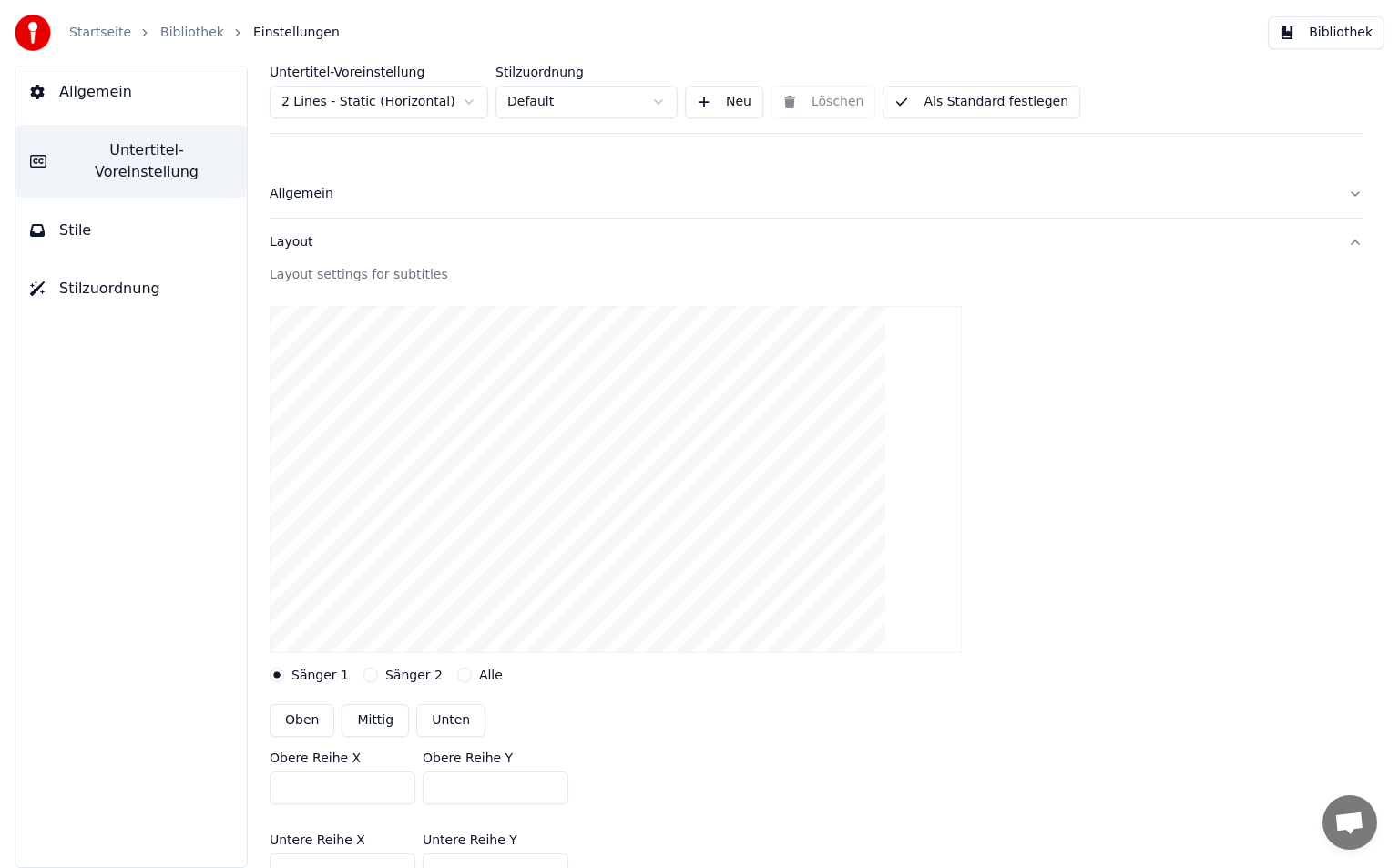
click at [1332, 31] on button "Bibliothek" at bounding box center [1325, 33] width 117 height 33
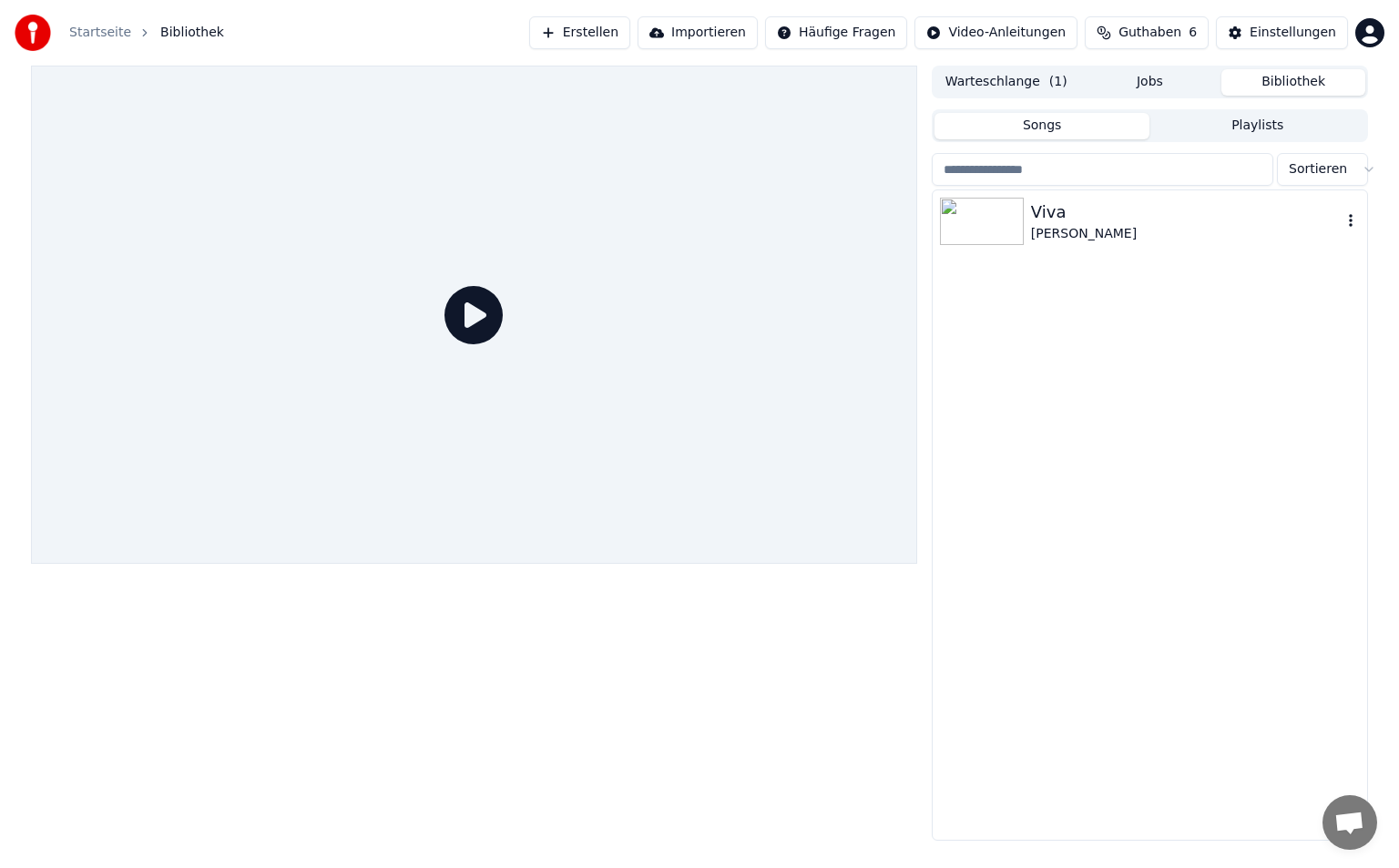
click at [980, 226] on img at bounding box center [982, 221] width 84 height 48
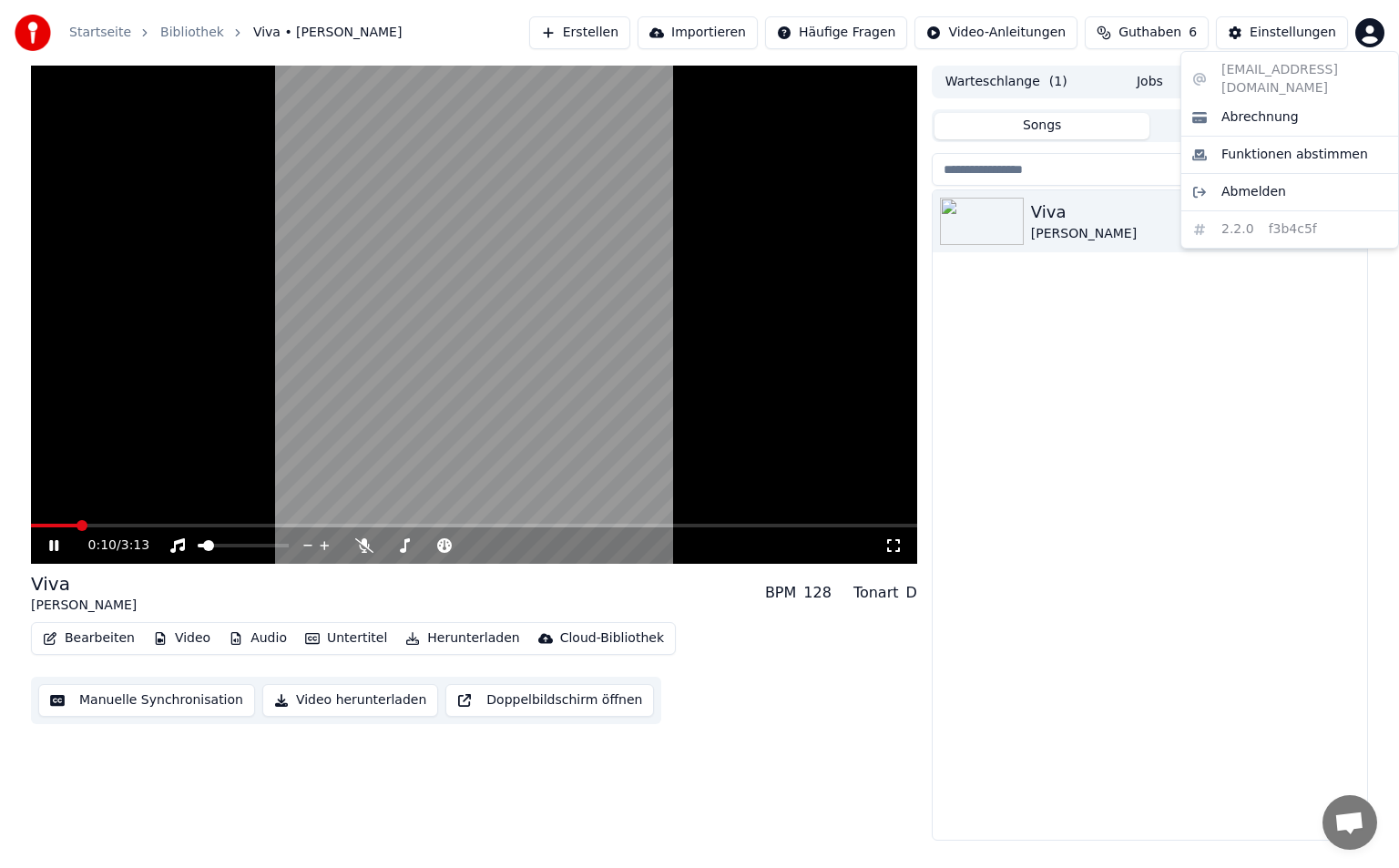
click at [1372, 26] on html "Startseite Bibliothek Viva • Kathi • Tristan Erstellen Importieren Häufige Frag…" at bounding box center [700, 434] width 1399 height 868
click at [1272, 183] on span "Abmelden" at bounding box center [1254, 192] width 64 height 19
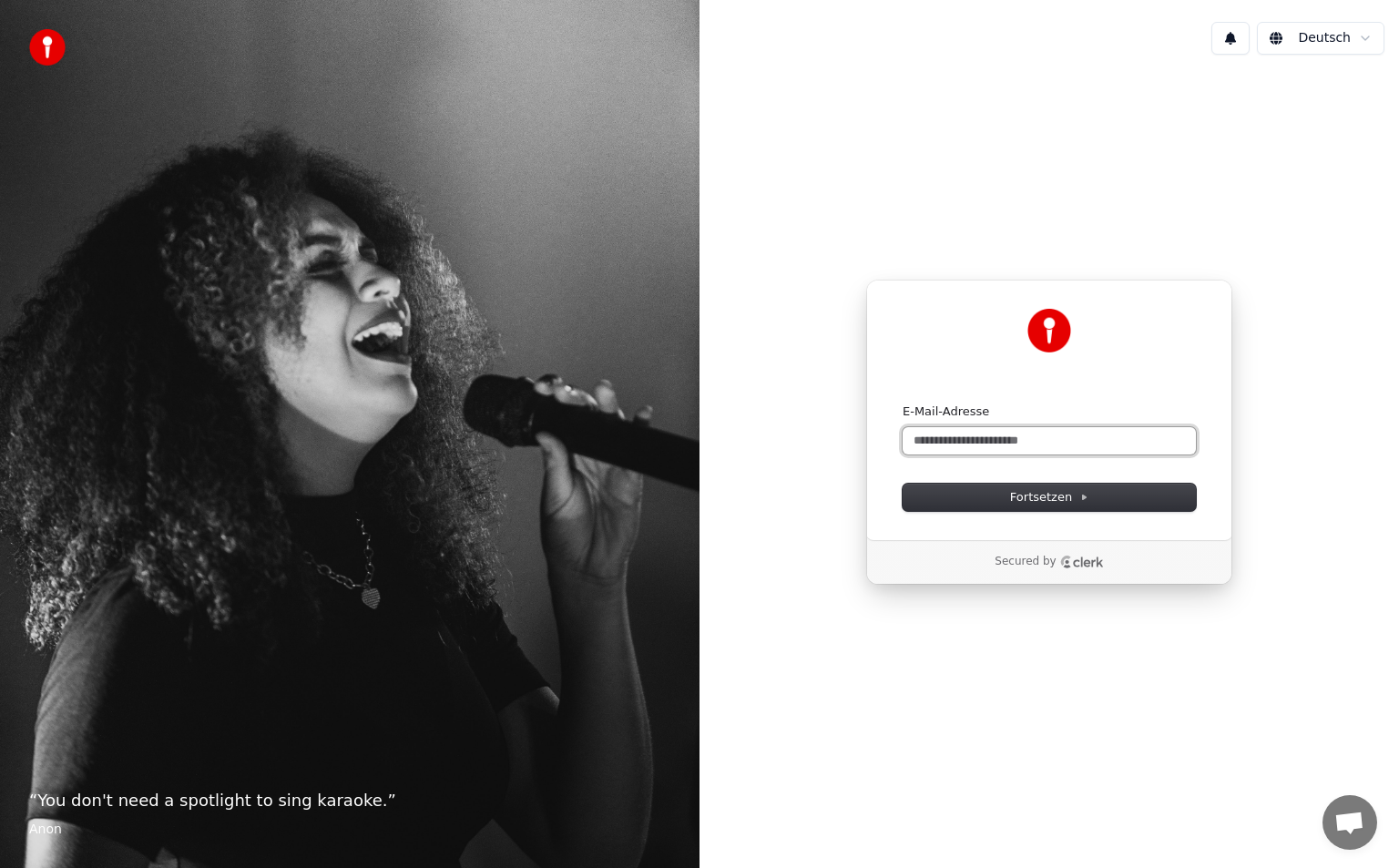
click at [1076, 448] on input "E-Mail-Adresse" at bounding box center [1049, 440] width 293 height 27
click at [903, 404] on button "submit" at bounding box center [903, 404] width 0 height 0
type input "**********"
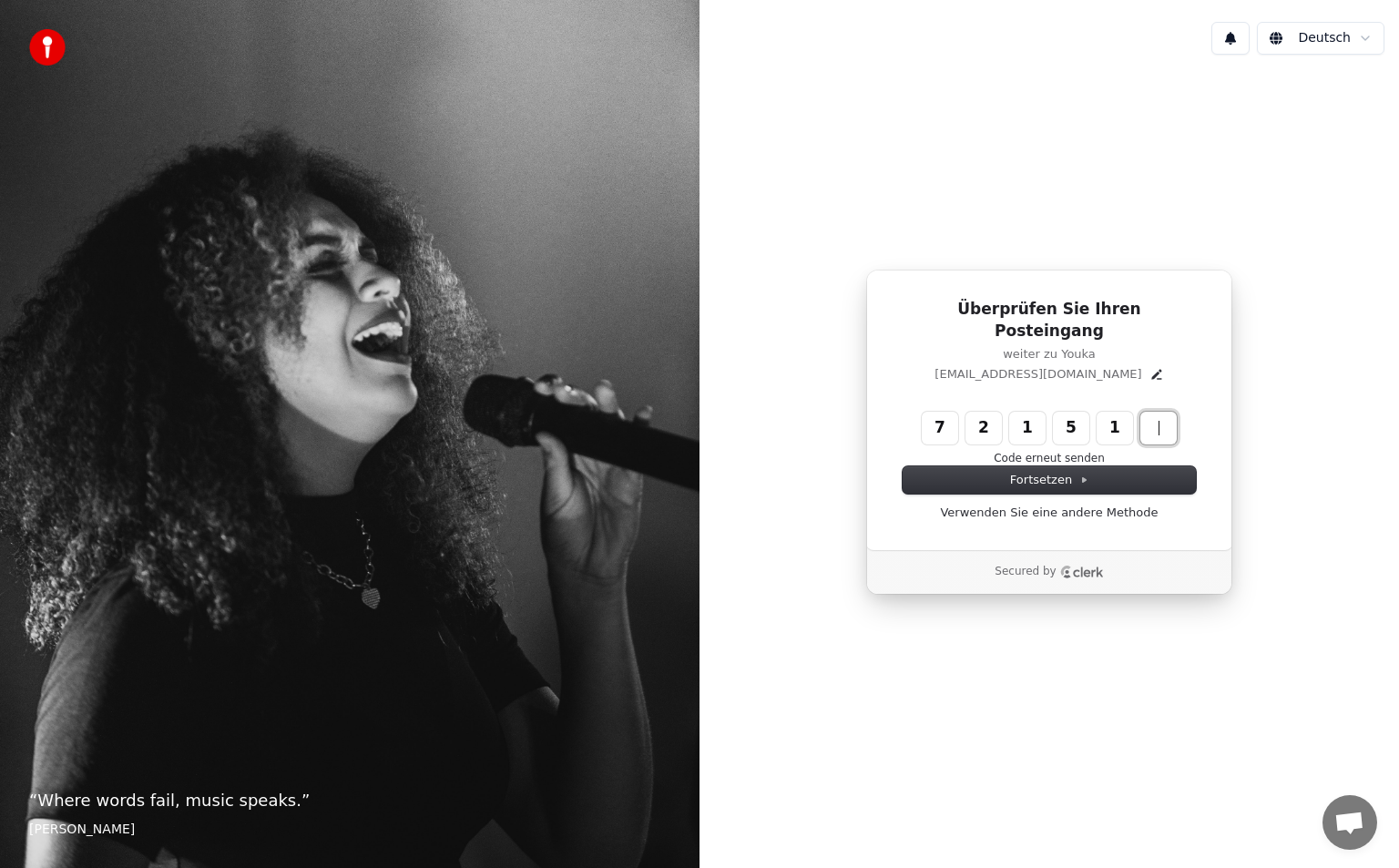
type input "******"
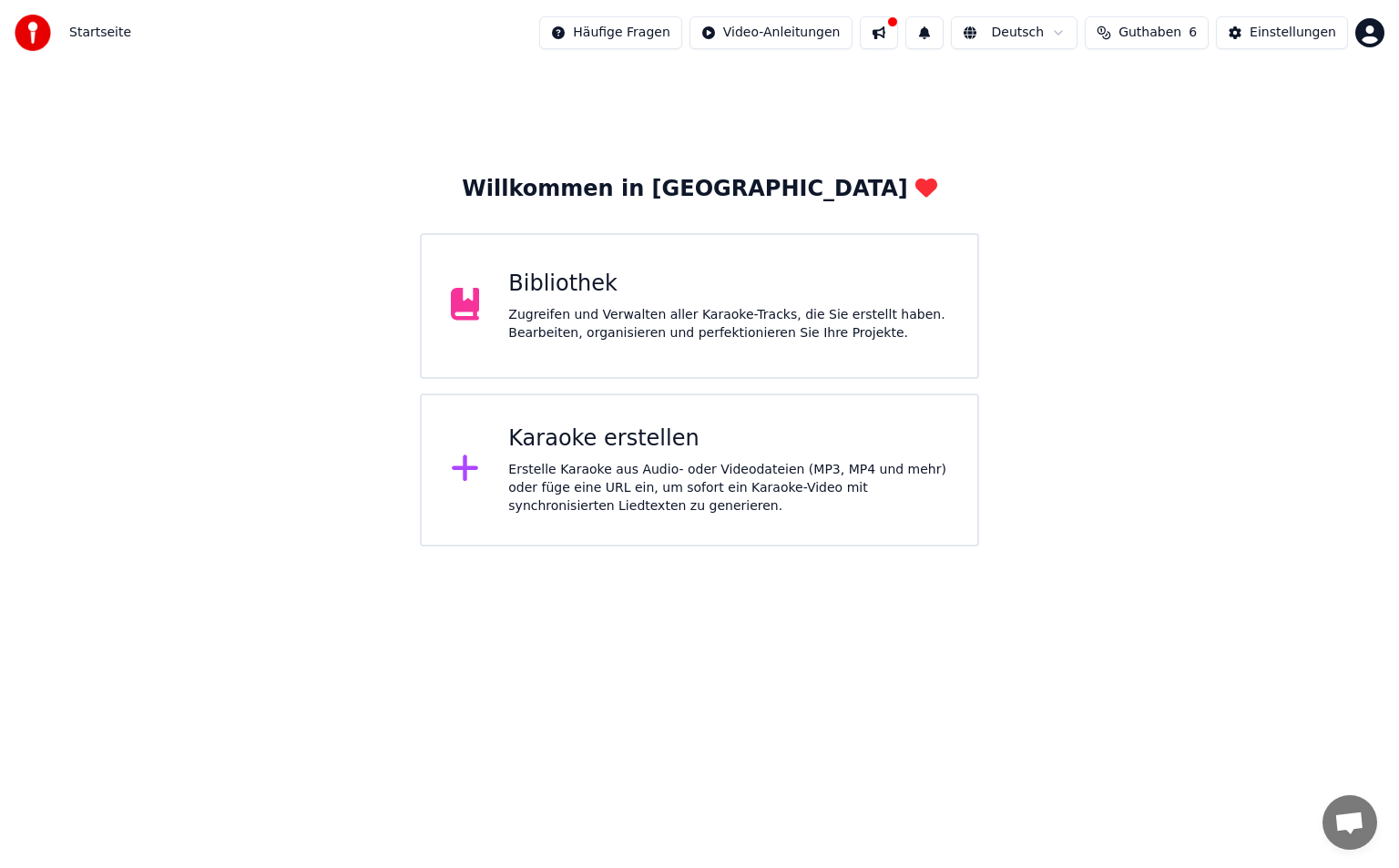
click at [773, 310] on div "Zugreifen und Verwalten aller Karaoke-Tracks, die Sie erstellt haben. Bearbeite…" at bounding box center [728, 324] width 440 height 36
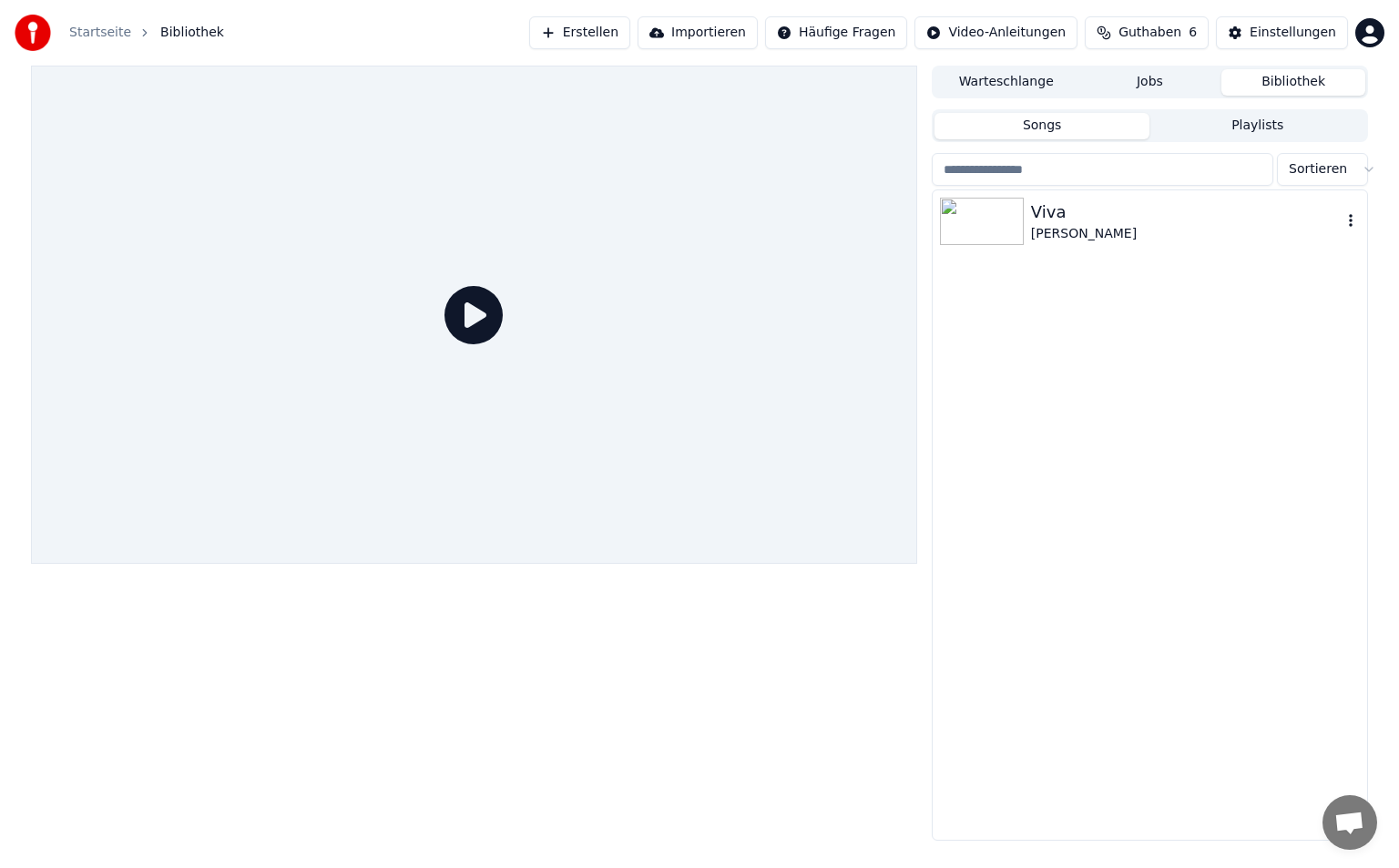
click at [979, 244] on img at bounding box center [982, 221] width 84 height 48
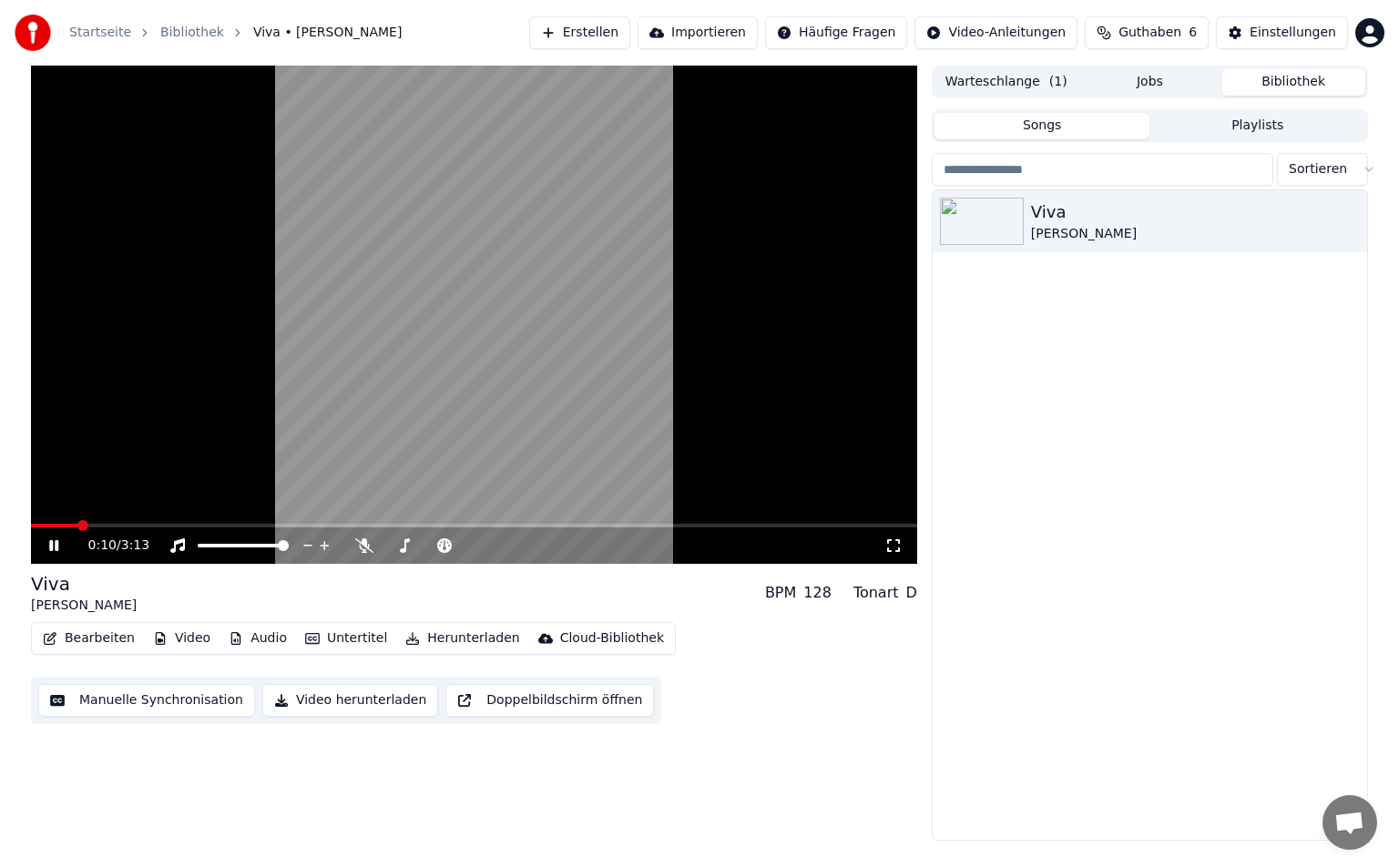
drag, startPoint x: 154, startPoint y: 703, endPoint x: 152, endPoint y: 684, distance: 19.1
click at [152, 684] on button "Manuelle Synchronisation" at bounding box center [146, 699] width 216 height 33
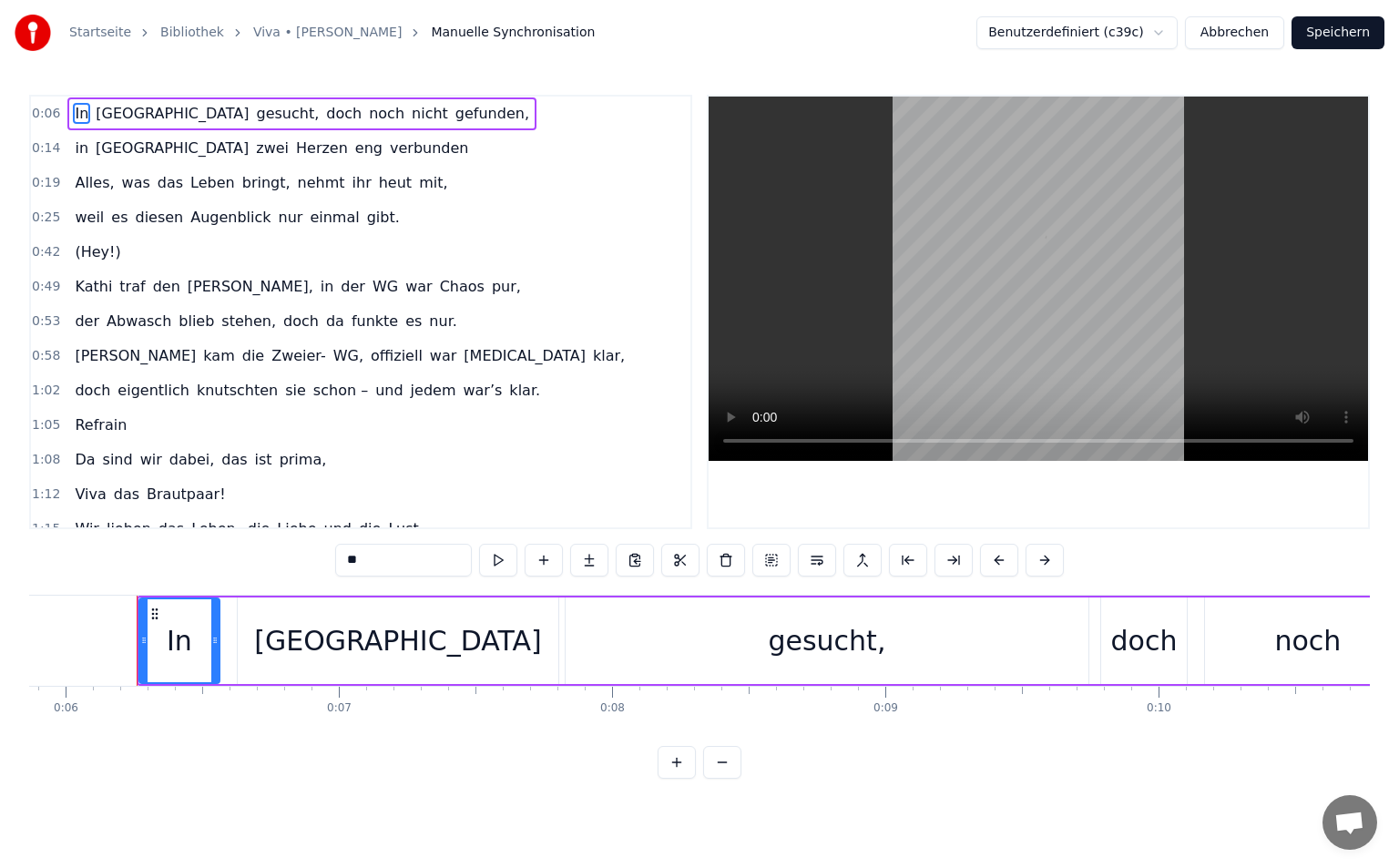
scroll to position [0, 1618]
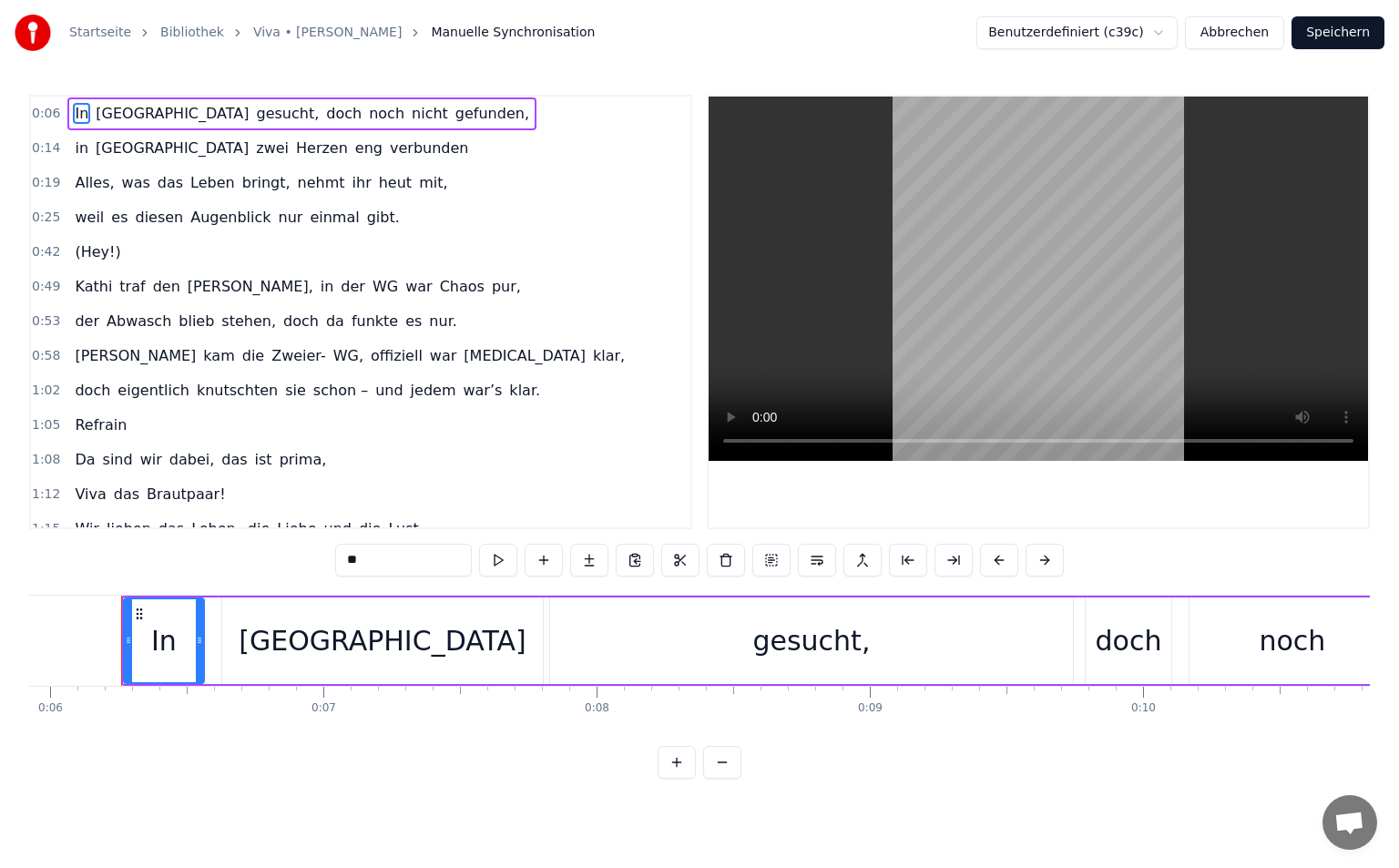
click at [1318, 37] on button "Speichern" at bounding box center [1338, 33] width 93 height 33
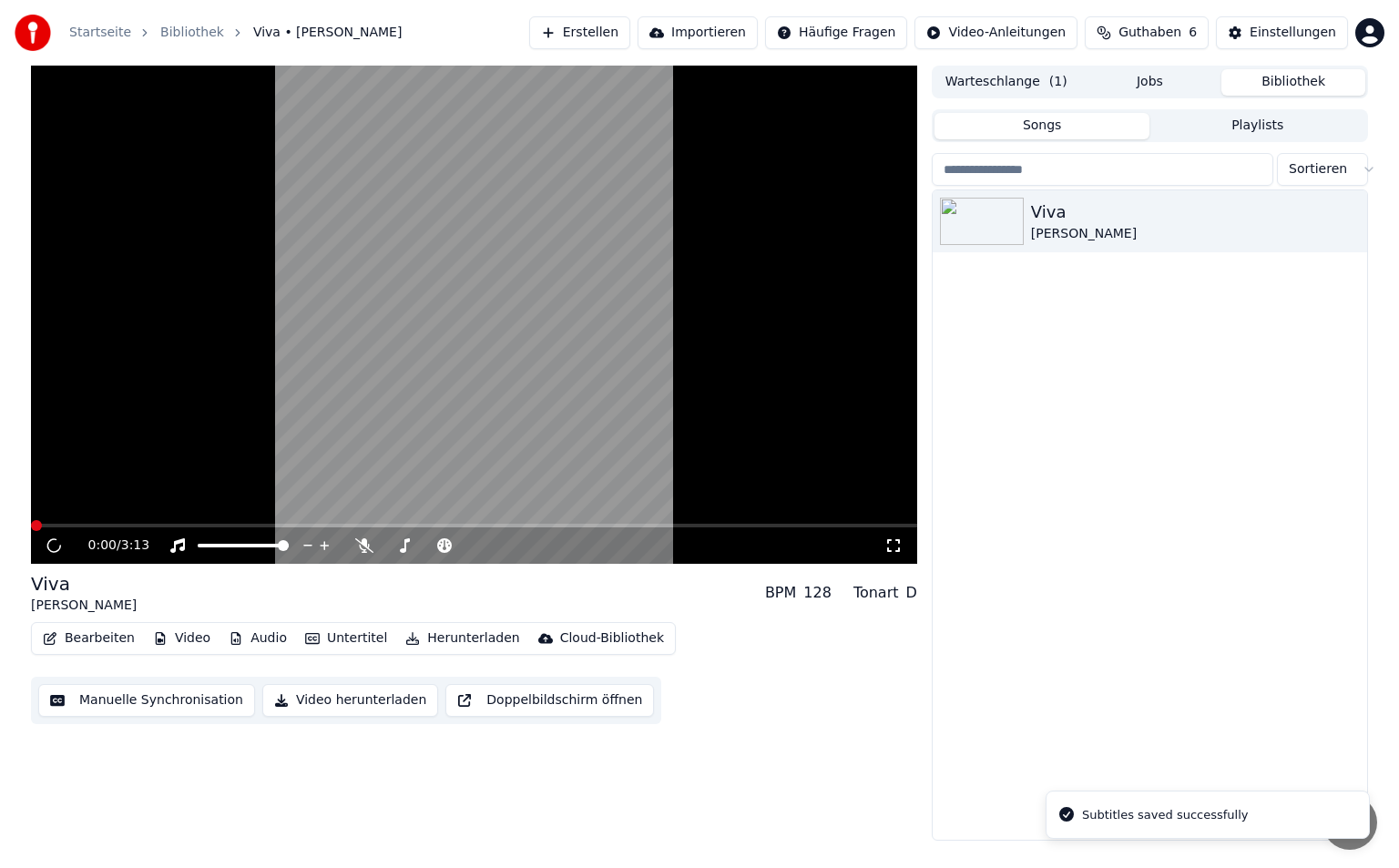
click at [320, 635] on button "Untertitel" at bounding box center [346, 638] width 97 height 25
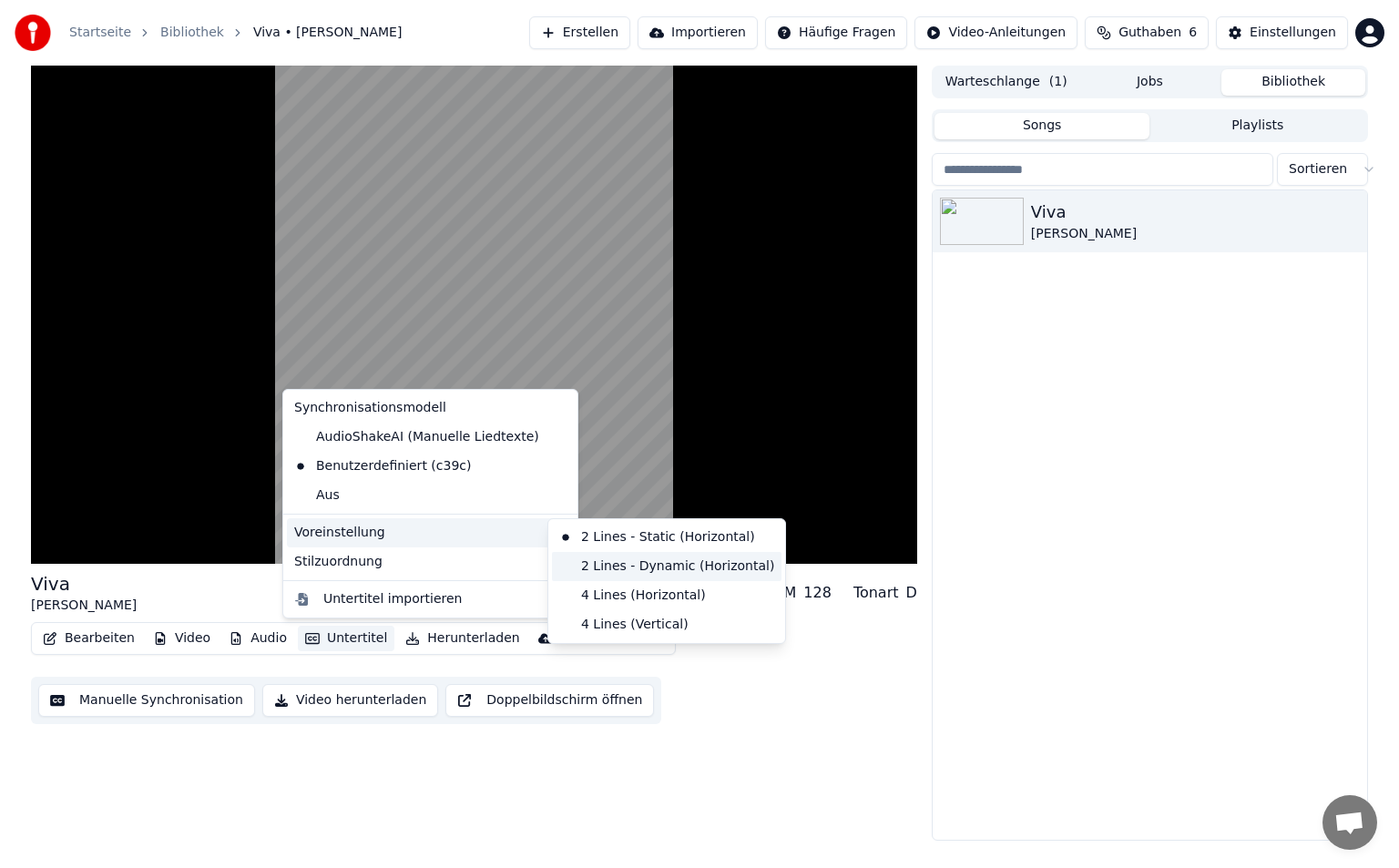
click at [644, 552] on div "2 Lines - Dynamic (Horizontal)" at bounding box center [667, 566] width 229 height 29
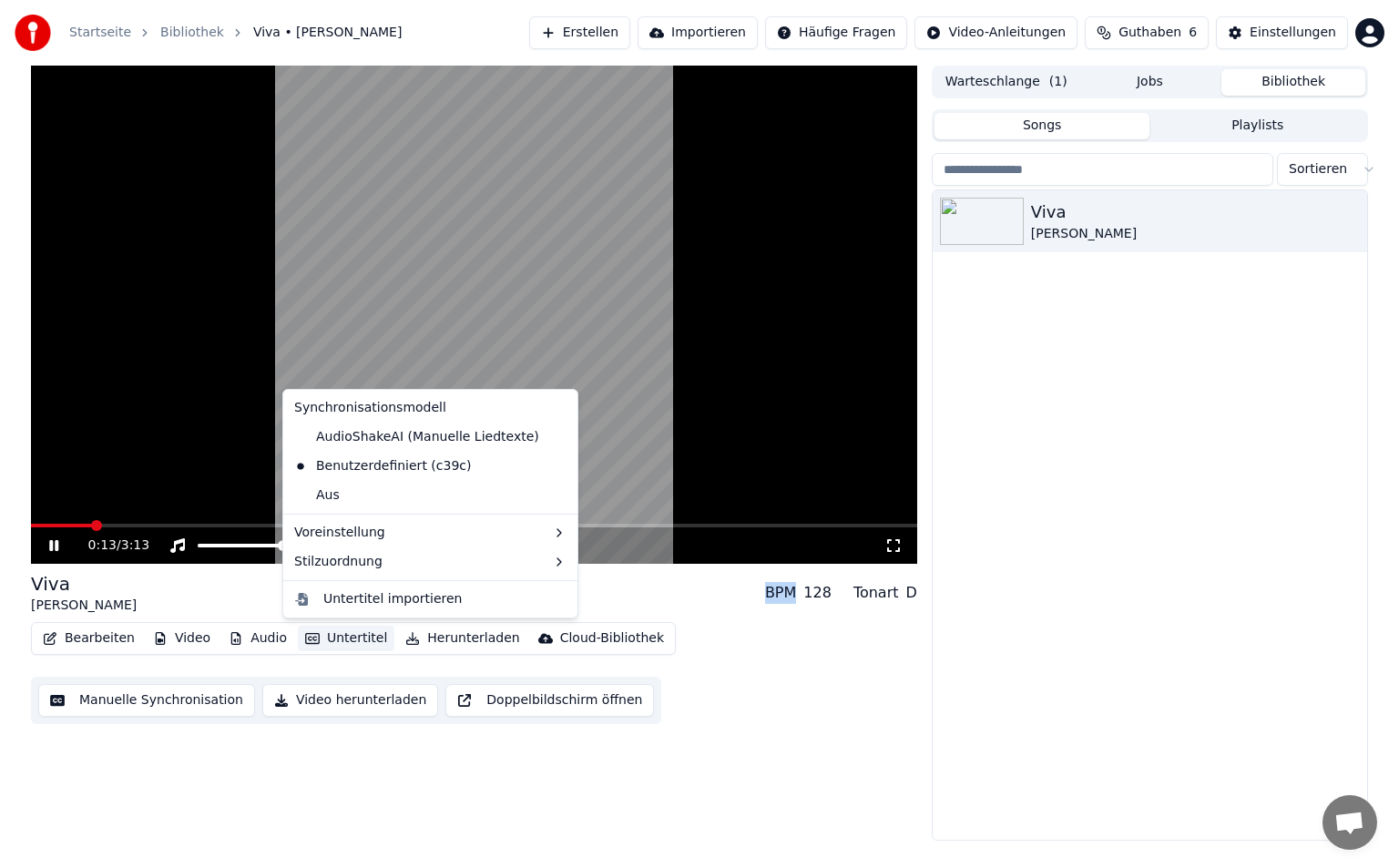
click at [344, 634] on button "Untertitel" at bounding box center [346, 638] width 97 height 25
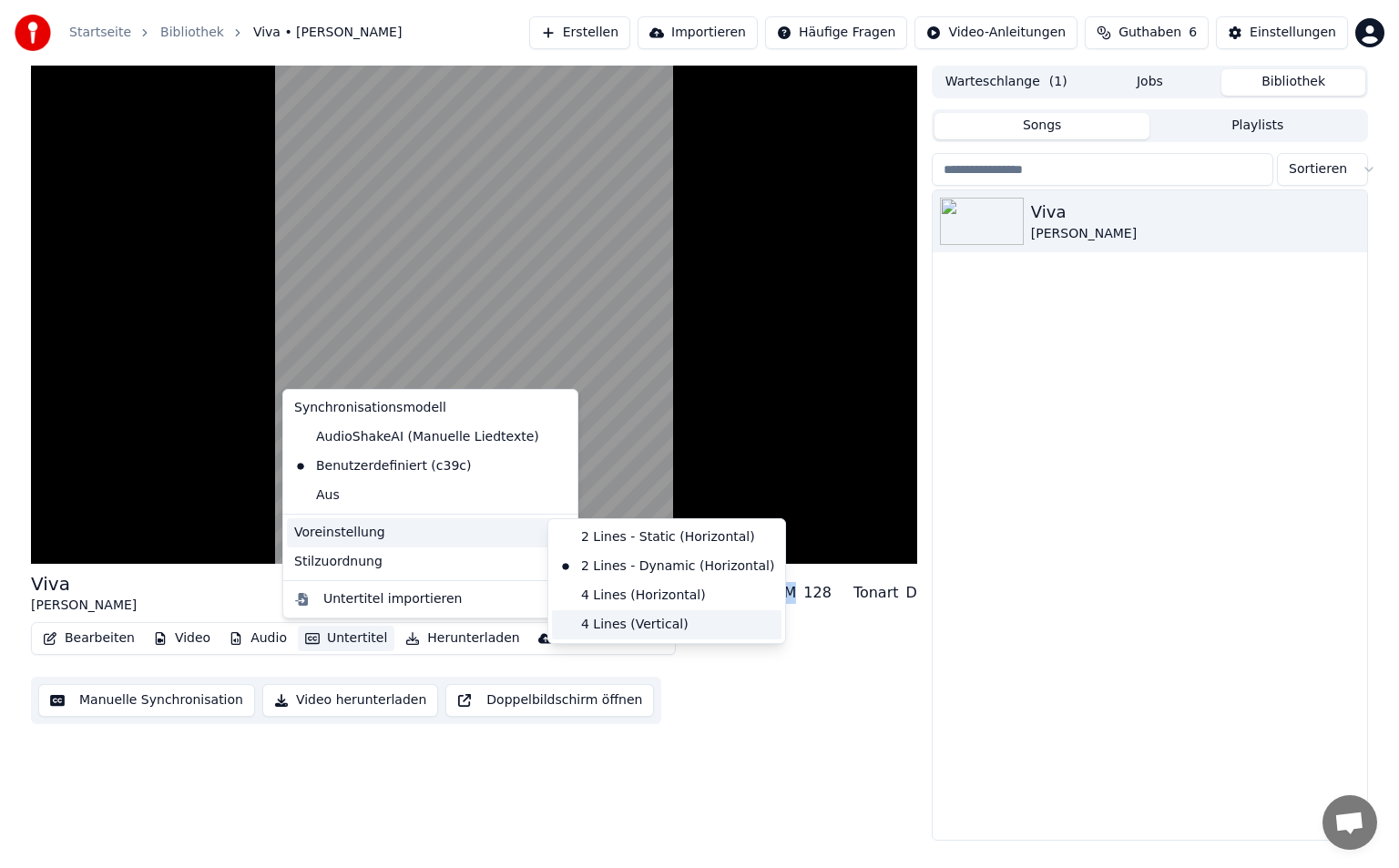
click at [665, 614] on div "4 Lines (Vertical)" at bounding box center [667, 624] width 229 height 29
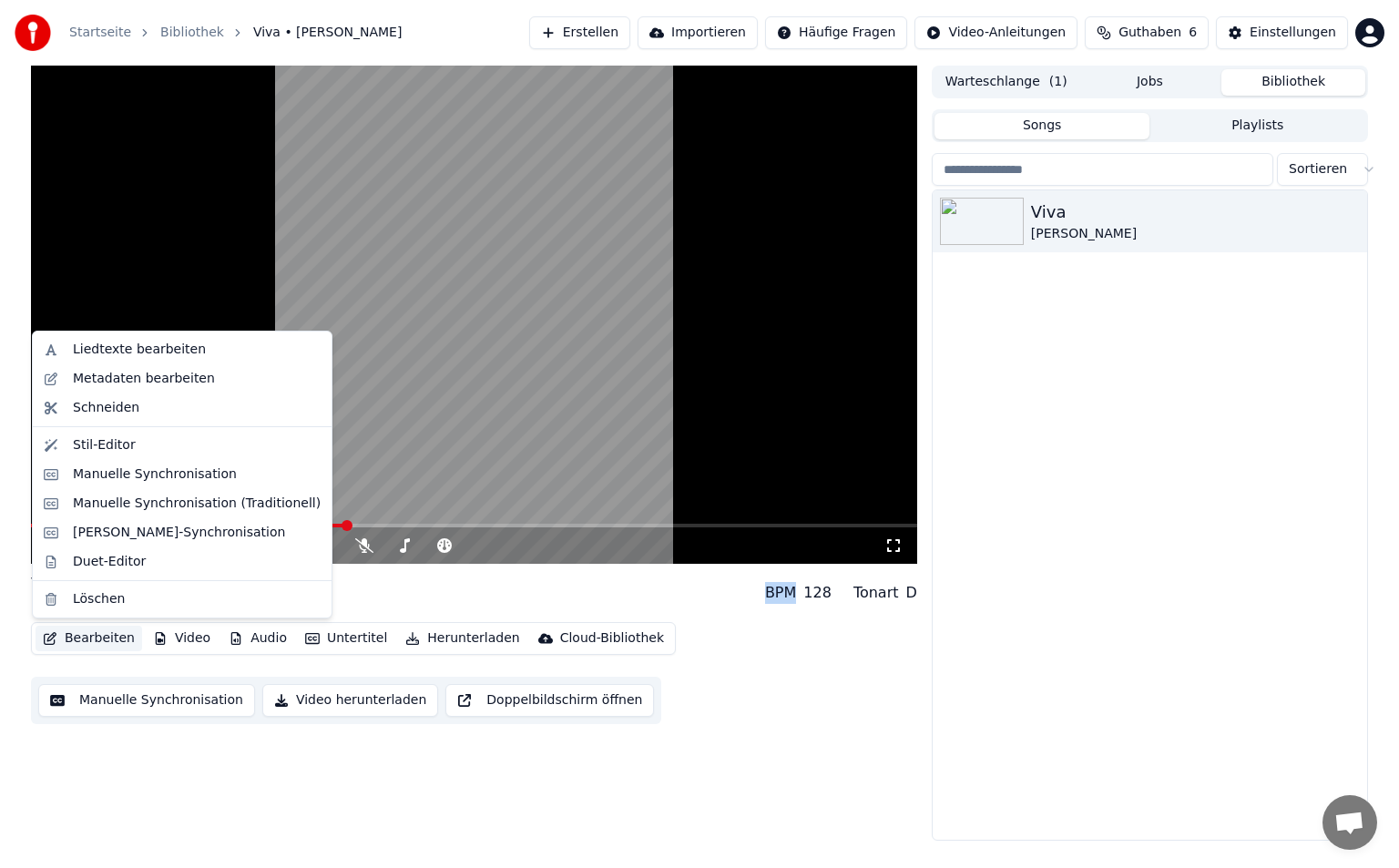
click at [95, 631] on button "Bearbeiten" at bounding box center [89, 638] width 106 height 25
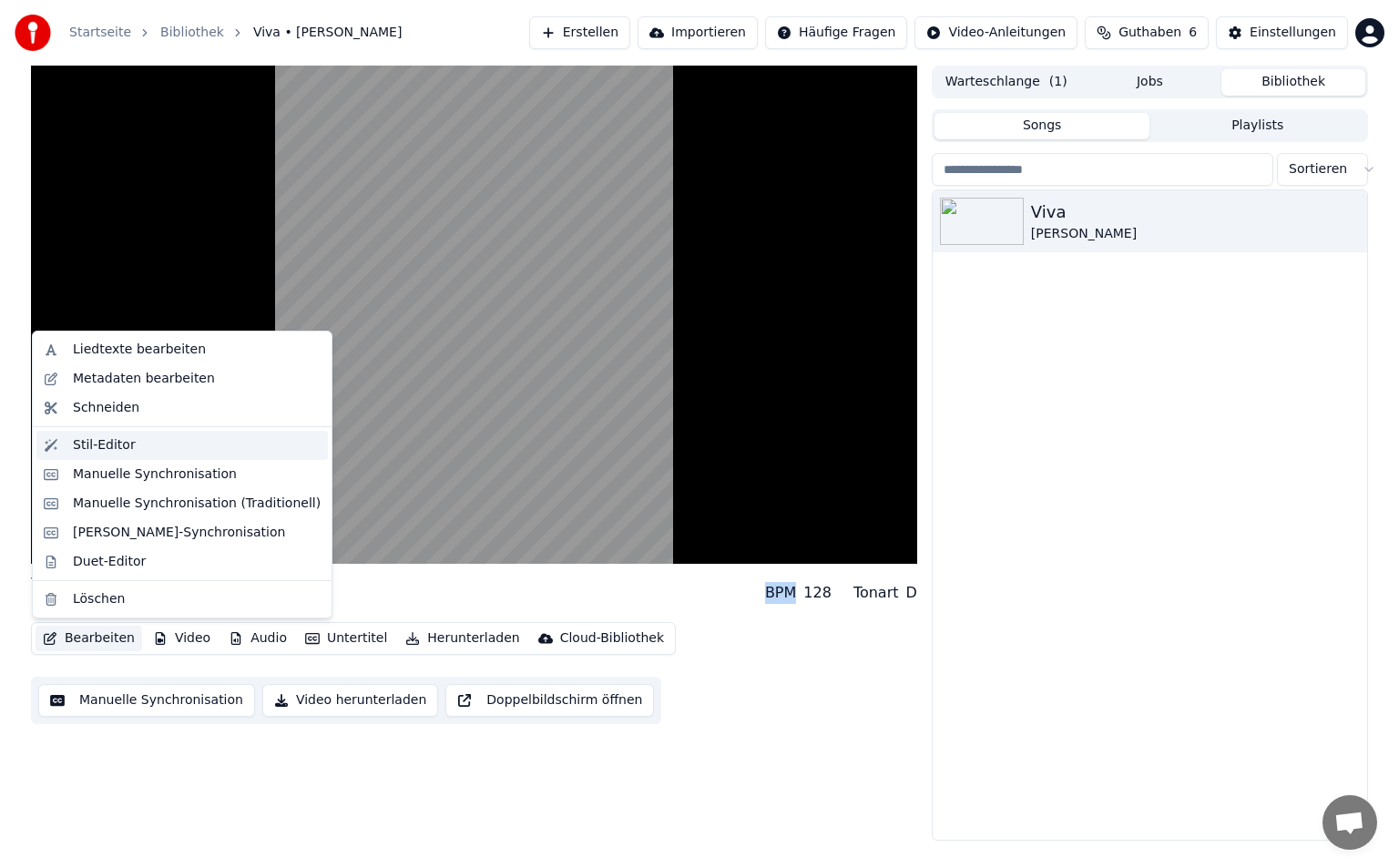
click at [114, 450] on div "Stil-Editor" at bounding box center [104, 446] width 62 height 19
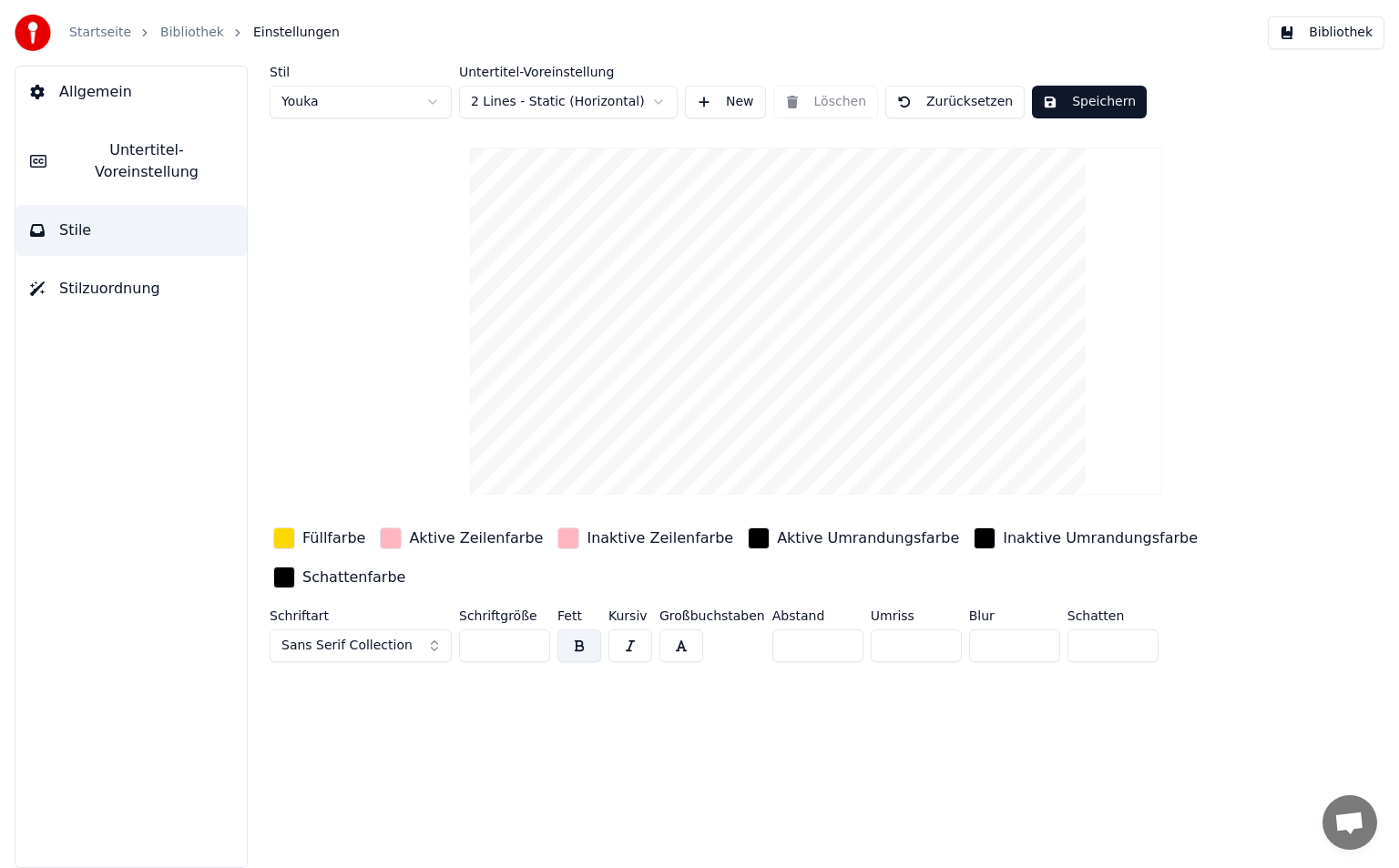
click at [627, 92] on html "Startseite Bibliothek Einstellungen Bibliothek Allgemein Untertitel-Voreinstell…" at bounding box center [700, 434] width 1399 height 868
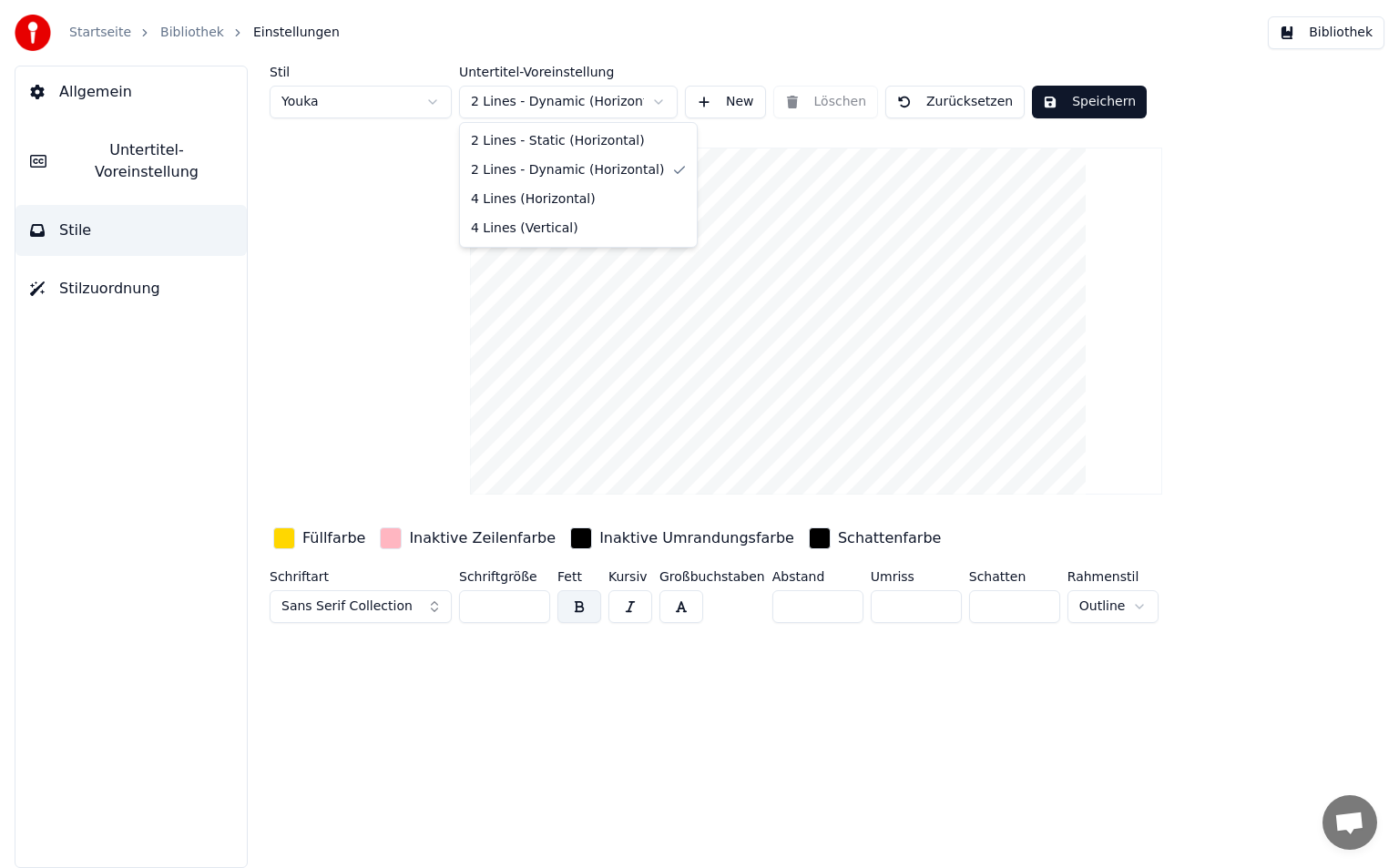
click at [584, 100] on html "Startseite Bibliothek Einstellungen Bibliothek Allgemein Untertitel-Voreinstell…" at bounding box center [700, 434] width 1399 height 868
click at [552, 541] on html "Startseite Bibliothek Einstellungen Bibliothek Allgemein Untertitel-Voreinstell…" at bounding box center [700, 434] width 1399 height 868
click at [570, 541] on div "button" at bounding box center [580, 537] width 21 height 21
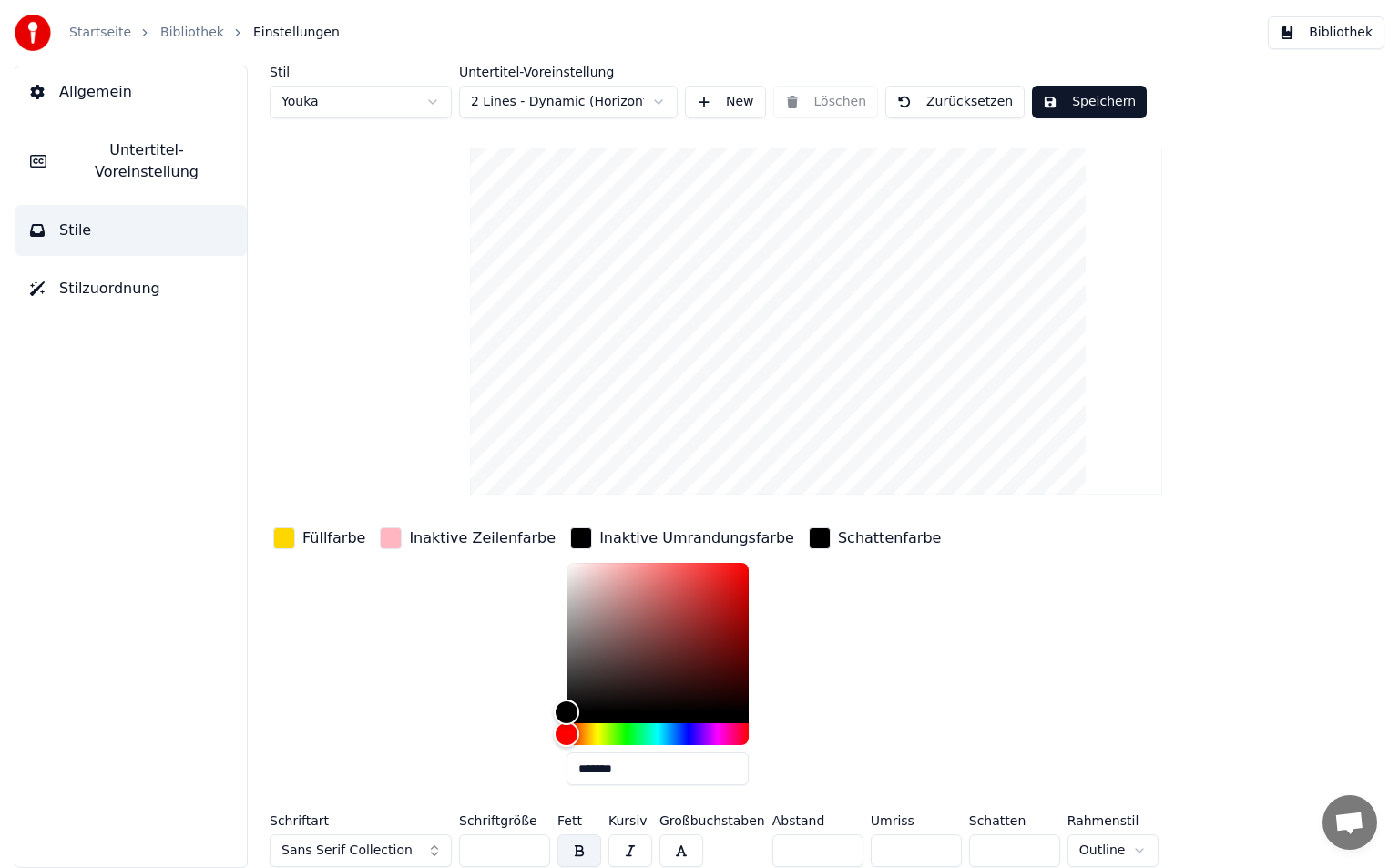
click at [570, 541] on div "button" at bounding box center [580, 537] width 21 height 21
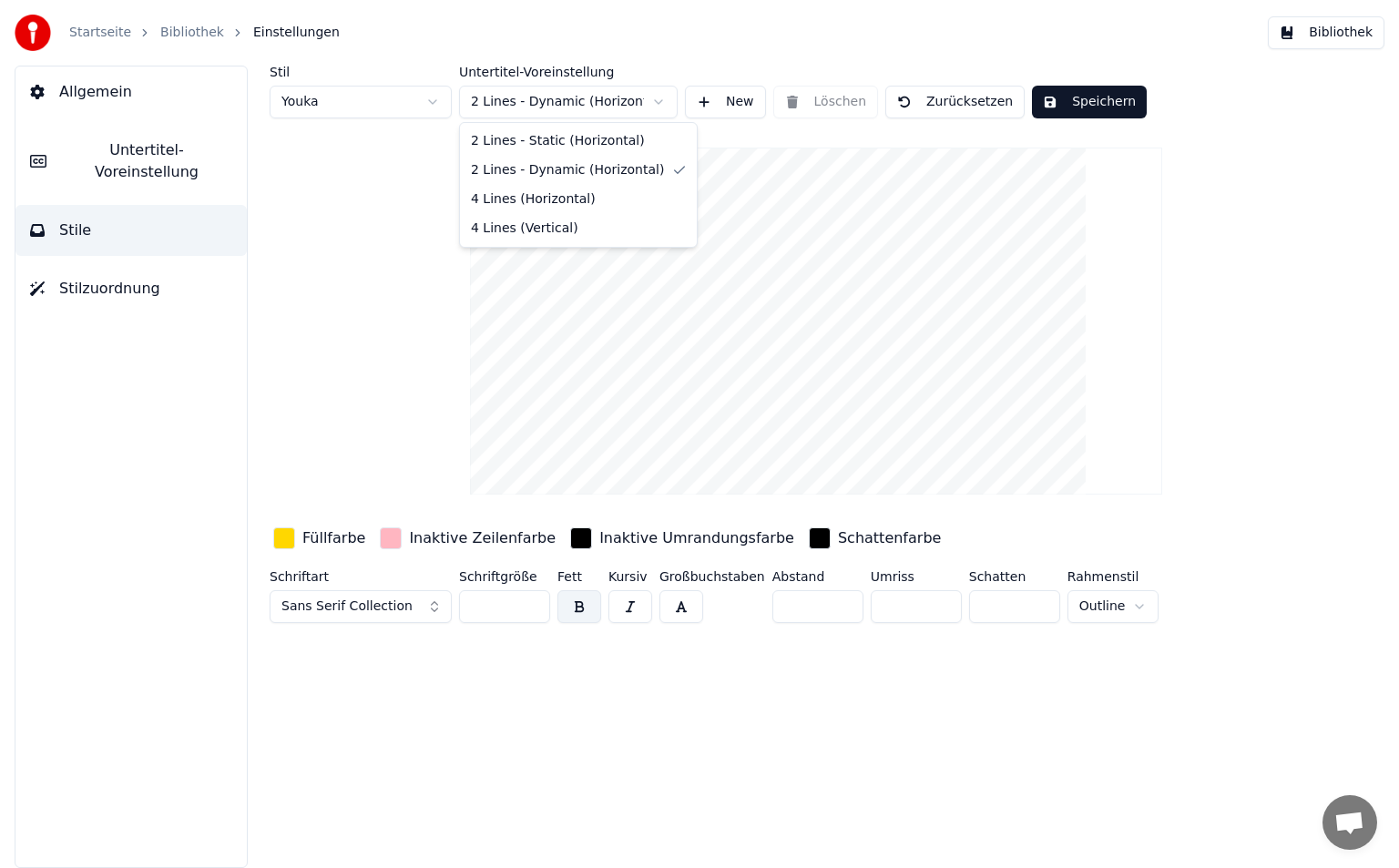
click at [520, 102] on html "Startseite Bibliothek Einstellungen Bibliothek Allgemein Untertitel-Voreinstell…" at bounding box center [700, 434] width 1399 height 868
click at [587, 103] on html "Startseite Bibliothek Einstellungen Bibliothek Allgemein Untertitel-Voreinstell…" at bounding box center [700, 434] width 1399 height 868
click at [593, 102] on html "Startseite Bibliothek Einstellungen Bibliothek Allgemein Untertitel-Voreinstell…" at bounding box center [700, 434] width 1399 height 868
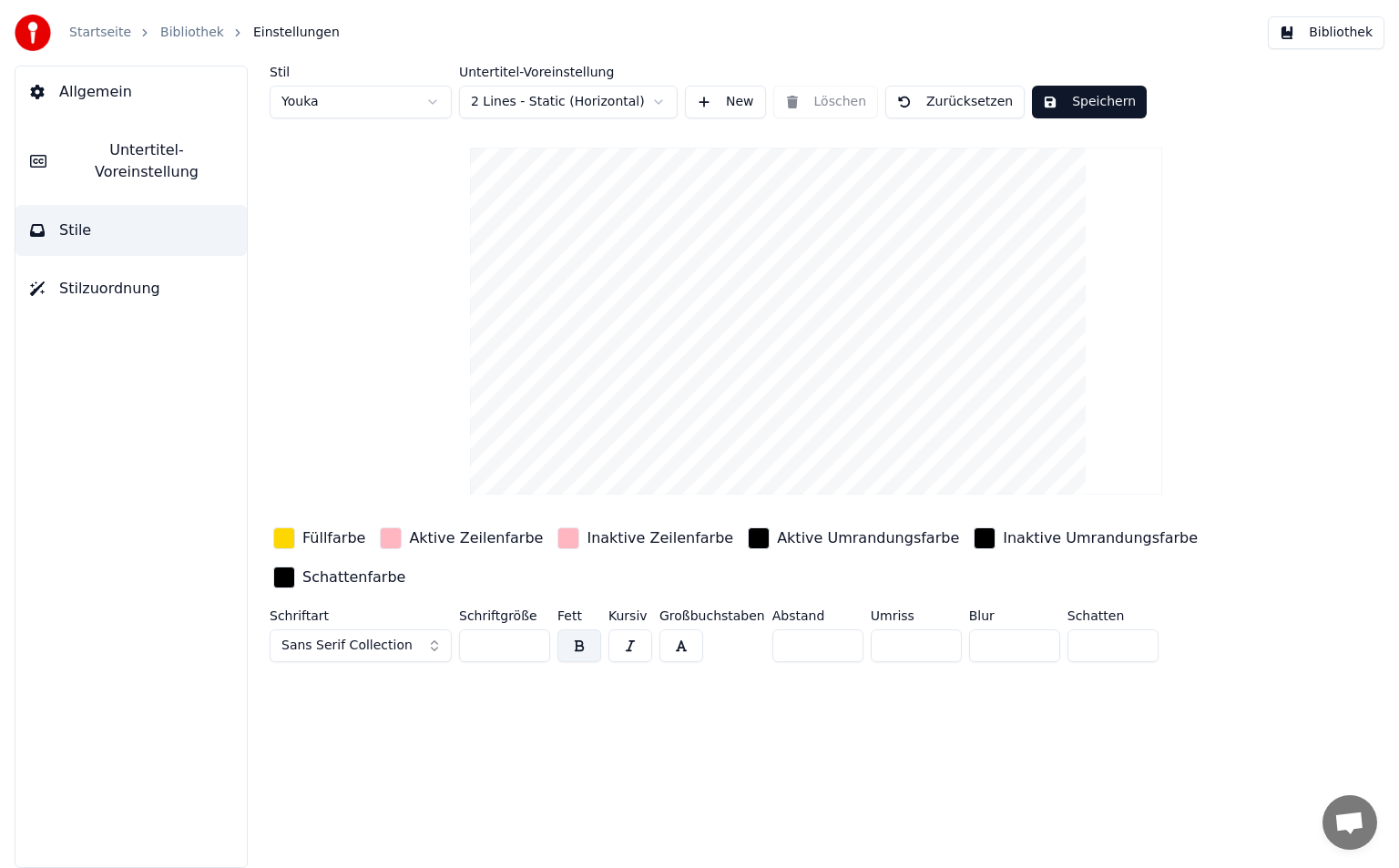
click at [330, 101] on html "Startseite Bibliothek Einstellungen Bibliothek Allgemein Untertitel-Voreinstell…" at bounding box center [700, 434] width 1399 height 868
type input "*"
click at [367, 97] on html "Startseite Bibliothek Einstellungen Bibliothek Allgemein Untertitel-Voreinstell…" at bounding box center [700, 434] width 1399 height 868
type input "**"
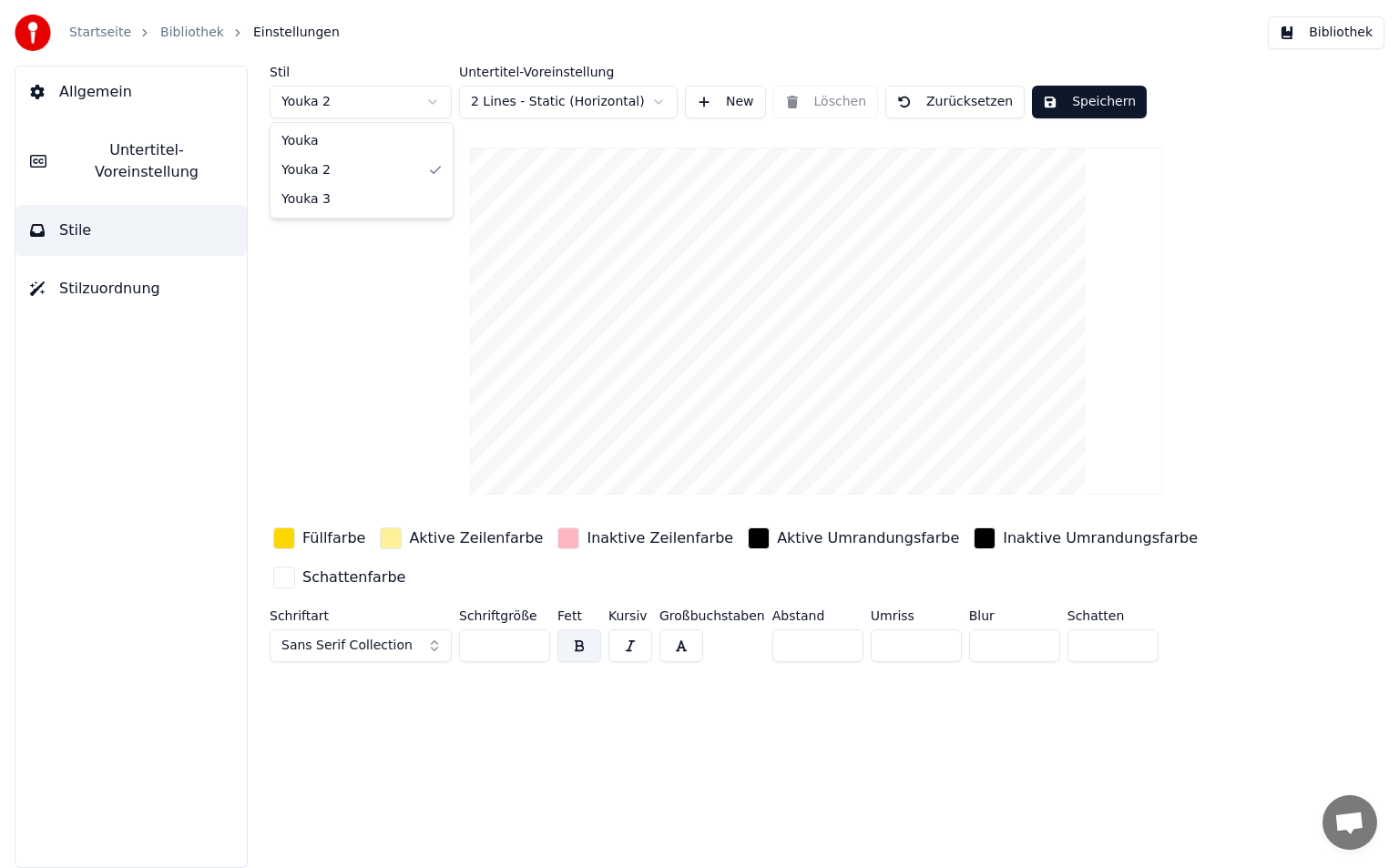
type input "*"
click at [1036, 104] on button "Speichern" at bounding box center [1089, 102] width 115 height 33
click at [1327, 42] on button "Bibliothek" at bounding box center [1325, 33] width 117 height 33
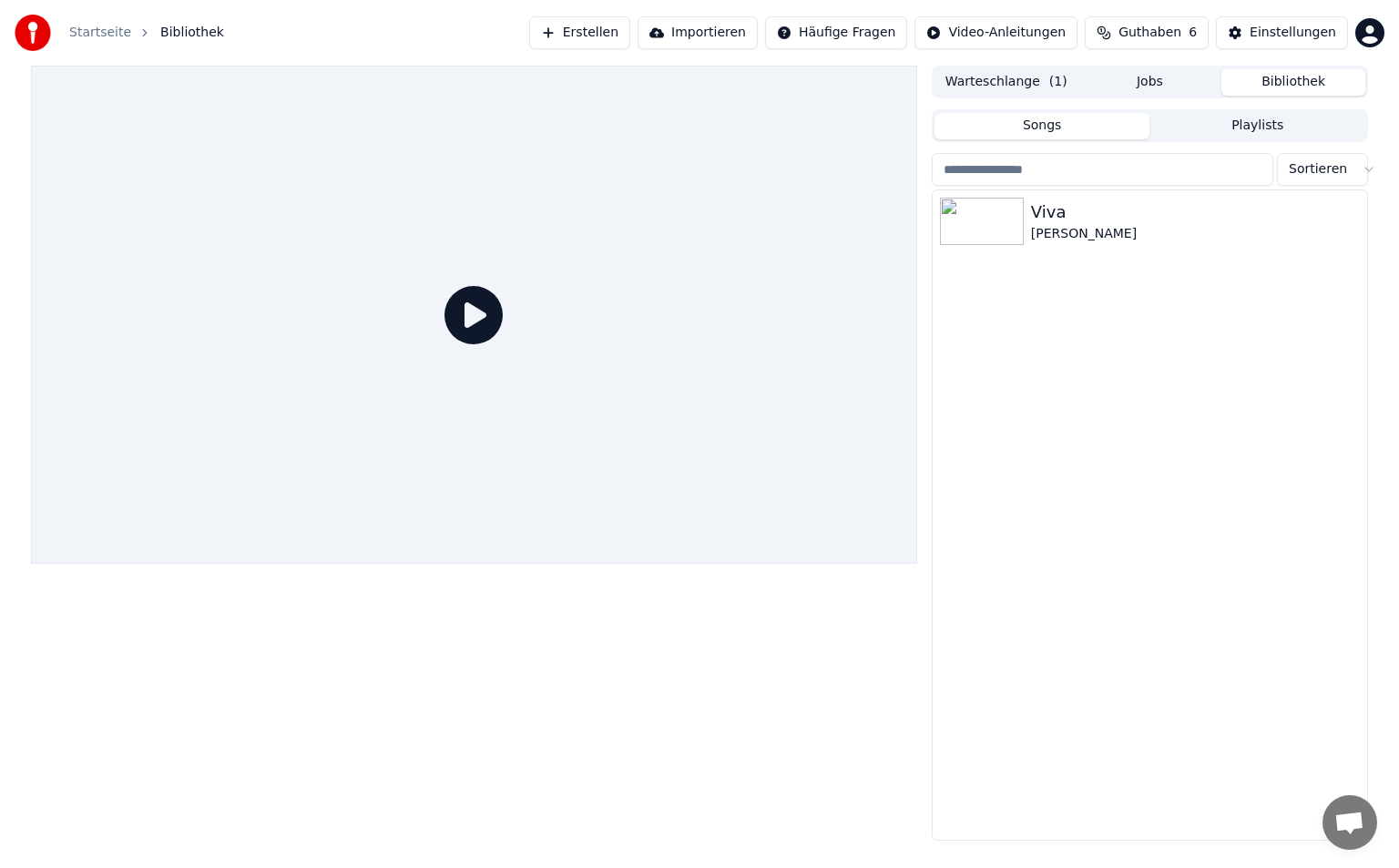
click at [479, 330] on icon at bounding box center [474, 315] width 59 height 59
click at [1104, 223] on div "Viva" at bounding box center [1186, 212] width 311 height 25
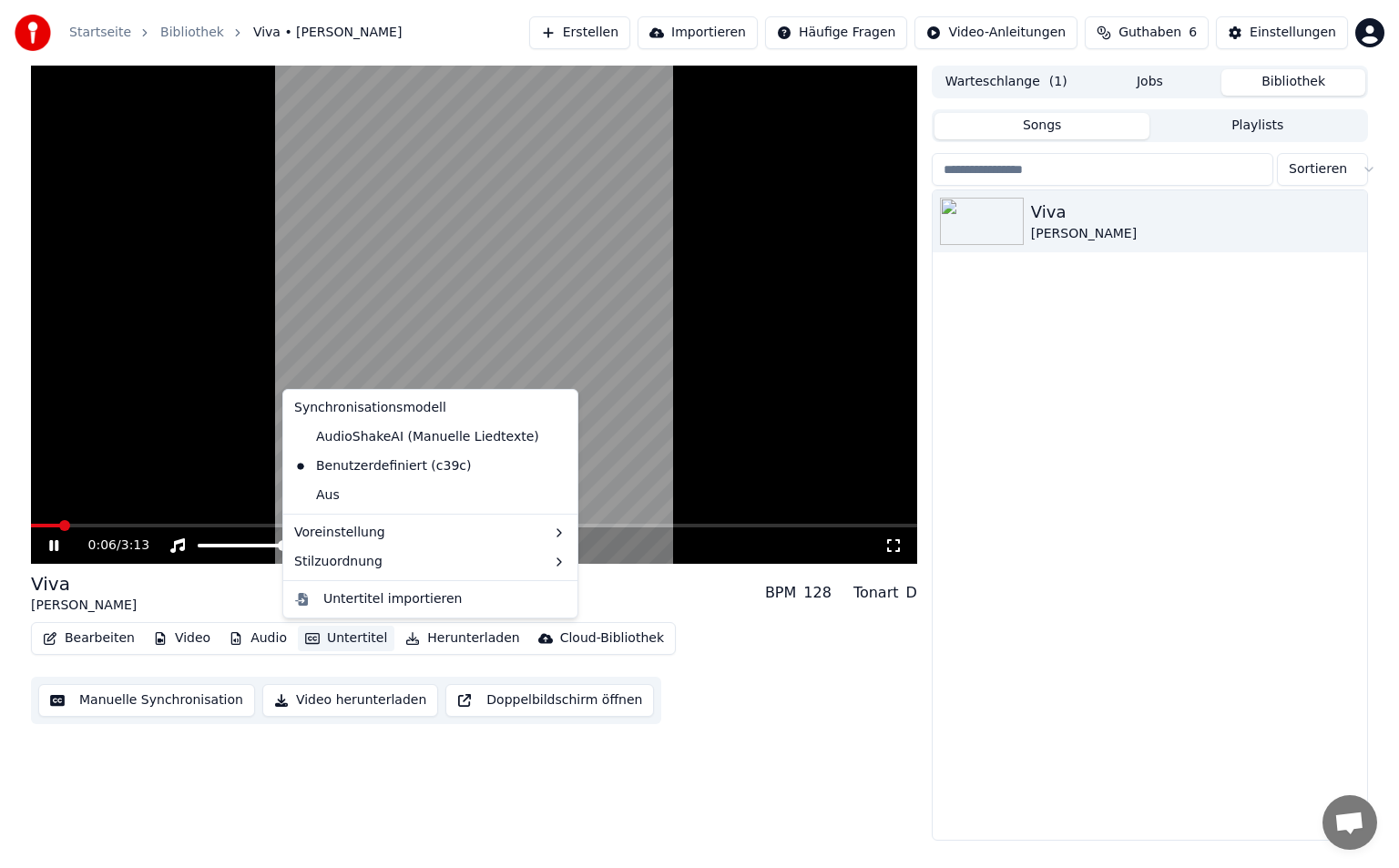
click at [315, 637] on button "Untertitel" at bounding box center [346, 638] width 97 height 25
click at [409, 466] on div "Benutzerdefiniert (c39c)" at bounding box center [382, 465] width 191 height 29
click at [320, 645] on button "Untertitel" at bounding box center [346, 638] width 97 height 25
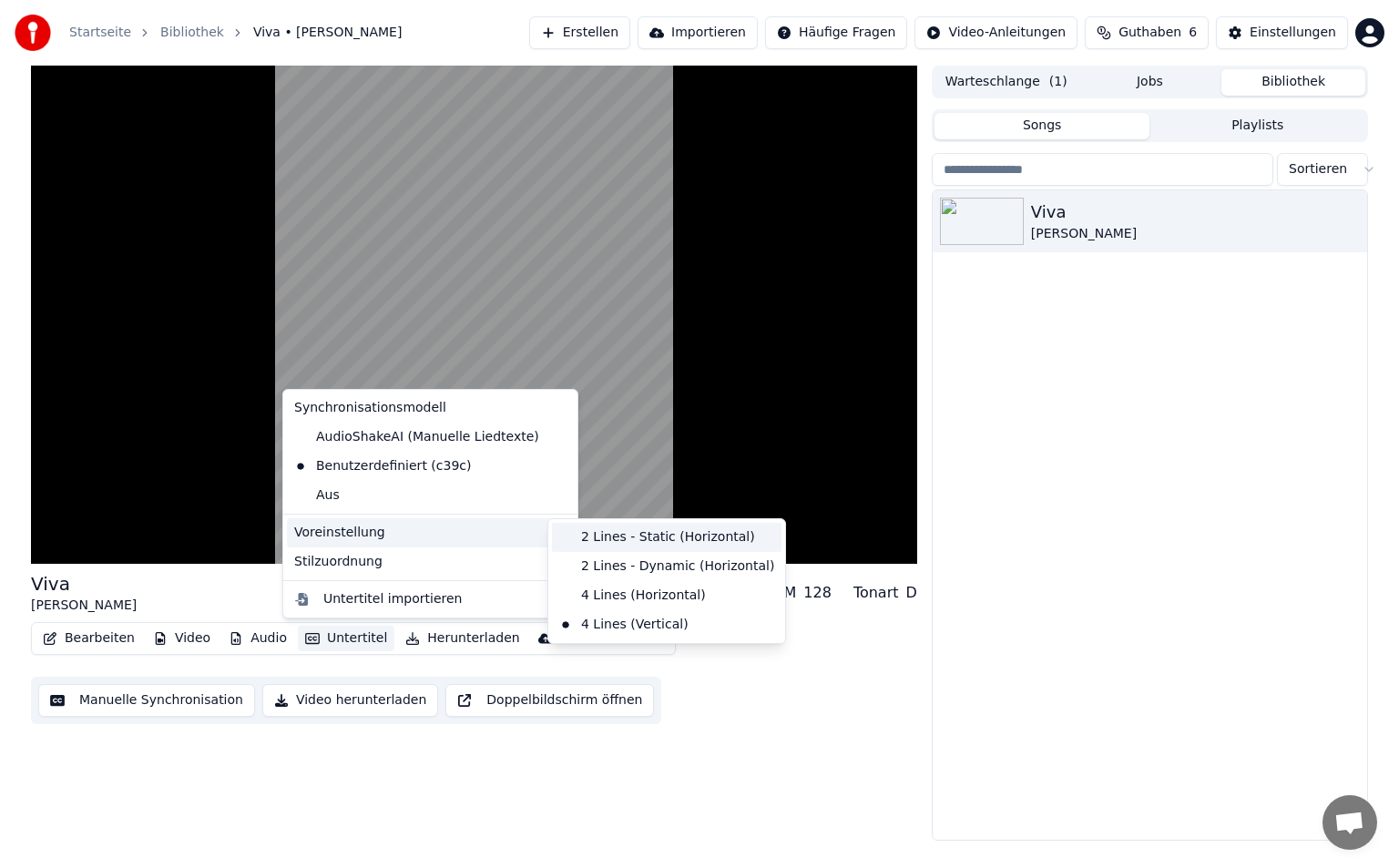
click at [643, 544] on div "2 Lines - Static (Horizontal)" at bounding box center [667, 537] width 229 height 29
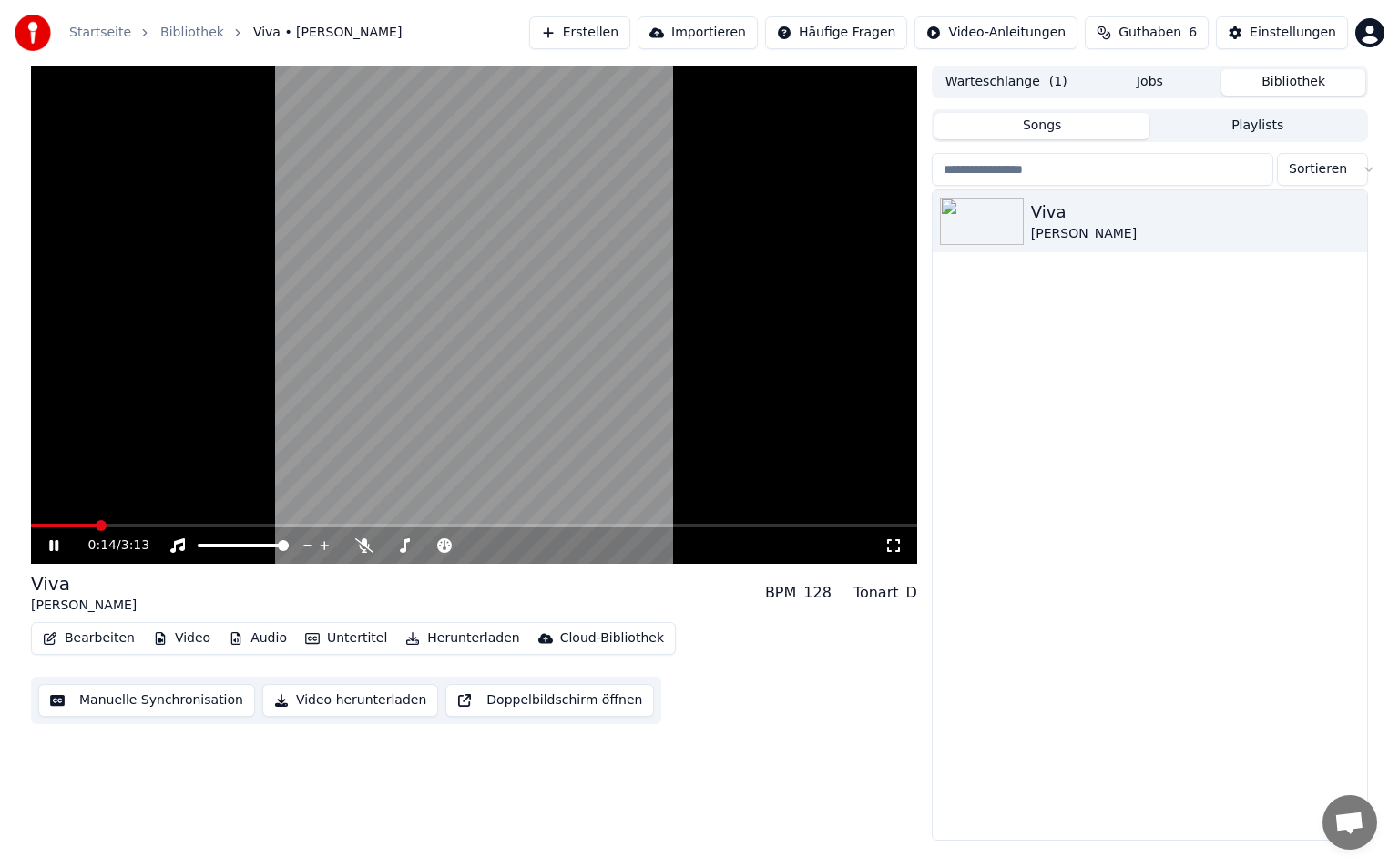
click at [338, 638] on button "Untertitel" at bounding box center [346, 638] width 97 height 25
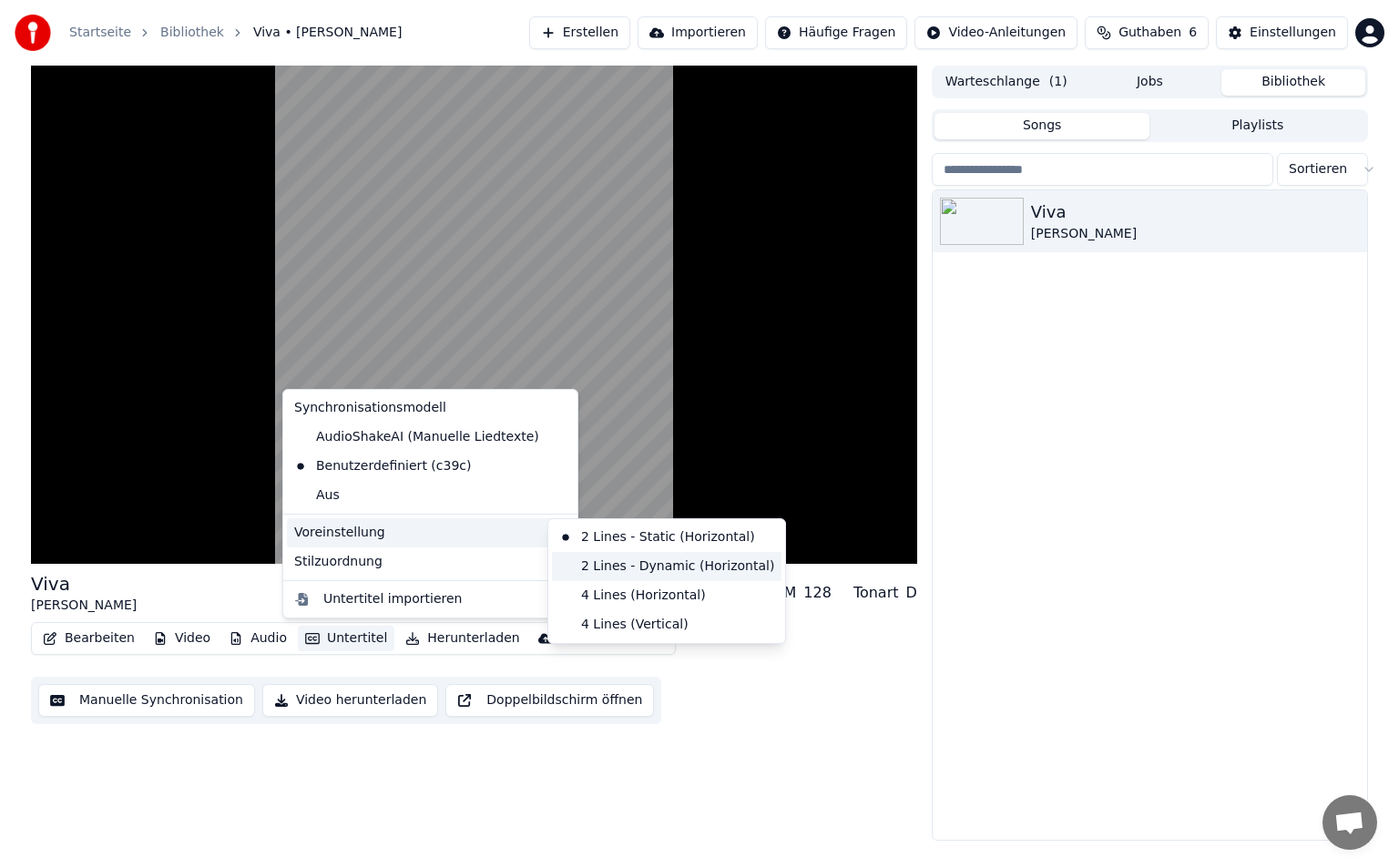
click at [643, 574] on div "2 Lines - Dynamic (Horizontal)" at bounding box center [667, 566] width 229 height 29
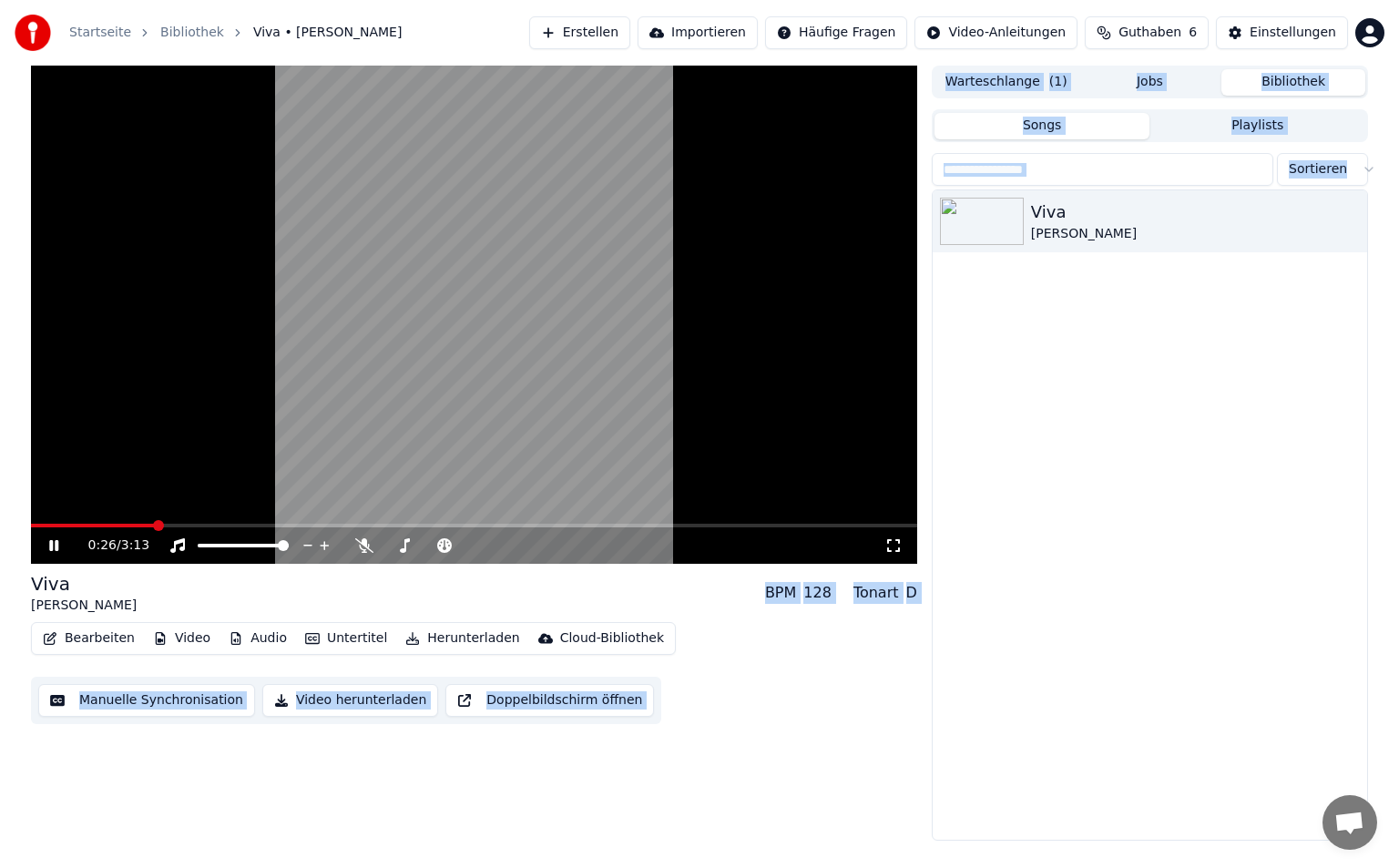
drag, startPoint x: 1398, startPoint y: 203, endPoint x: 1395, endPoint y: 19, distance: 184.0
click at [1395, 19] on div "Startseite Bibliothek Viva • Kathi • Tristan Erstellen Importieren Häufige Frag…" at bounding box center [700, 434] width 1399 height 868
click at [822, 692] on div "Bearbeiten Video Audio Untertitel Herunterladen Cloud-Bibliothek Manuelle Synch…" at bounding box center [474, 672] width 886 height 102
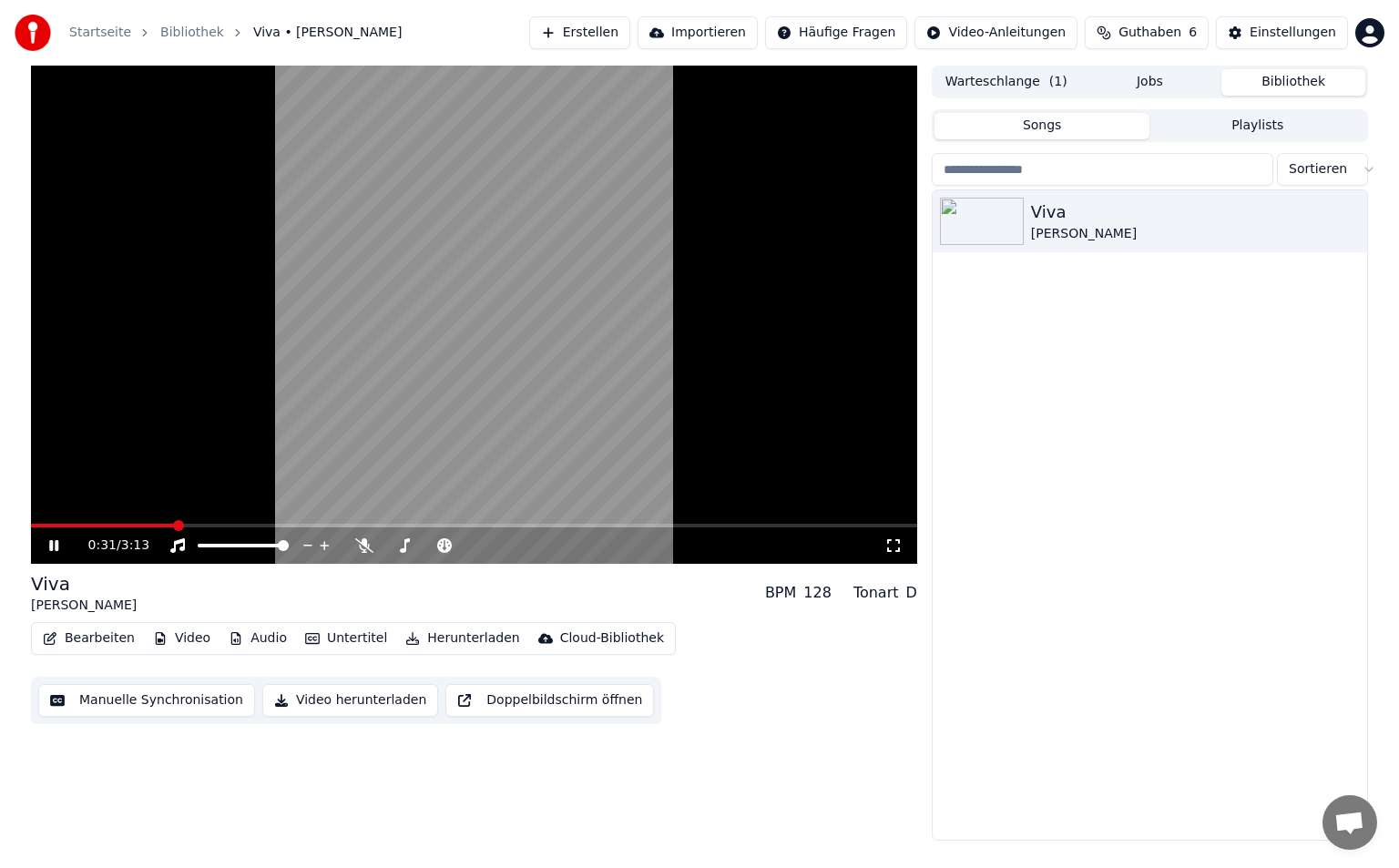
click at [893, 538] on icon at bounding box center [893, 545] width 19 height 15
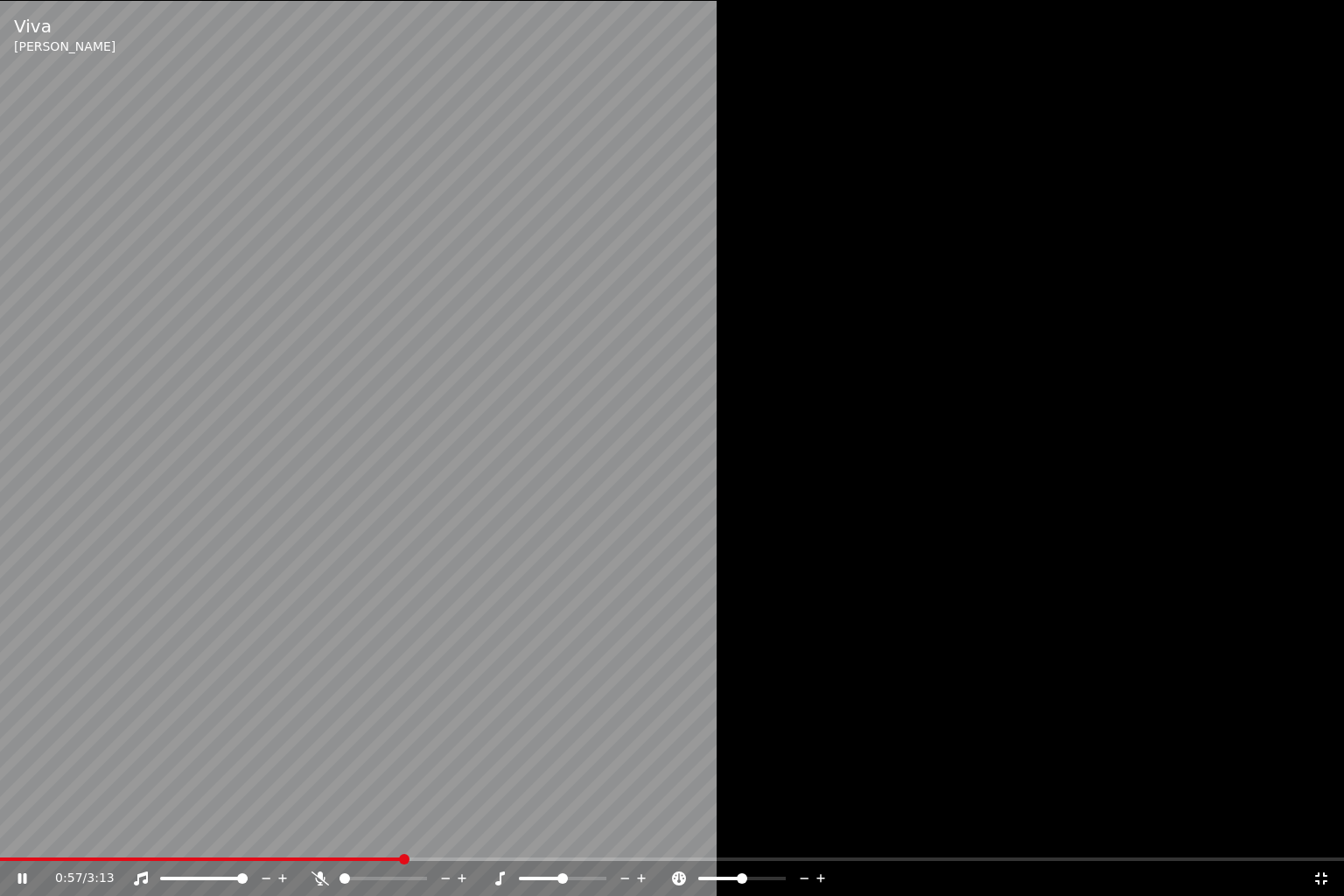
click at [1329, 833] on icon at bounding box center [1322, 879] width 18 height 14
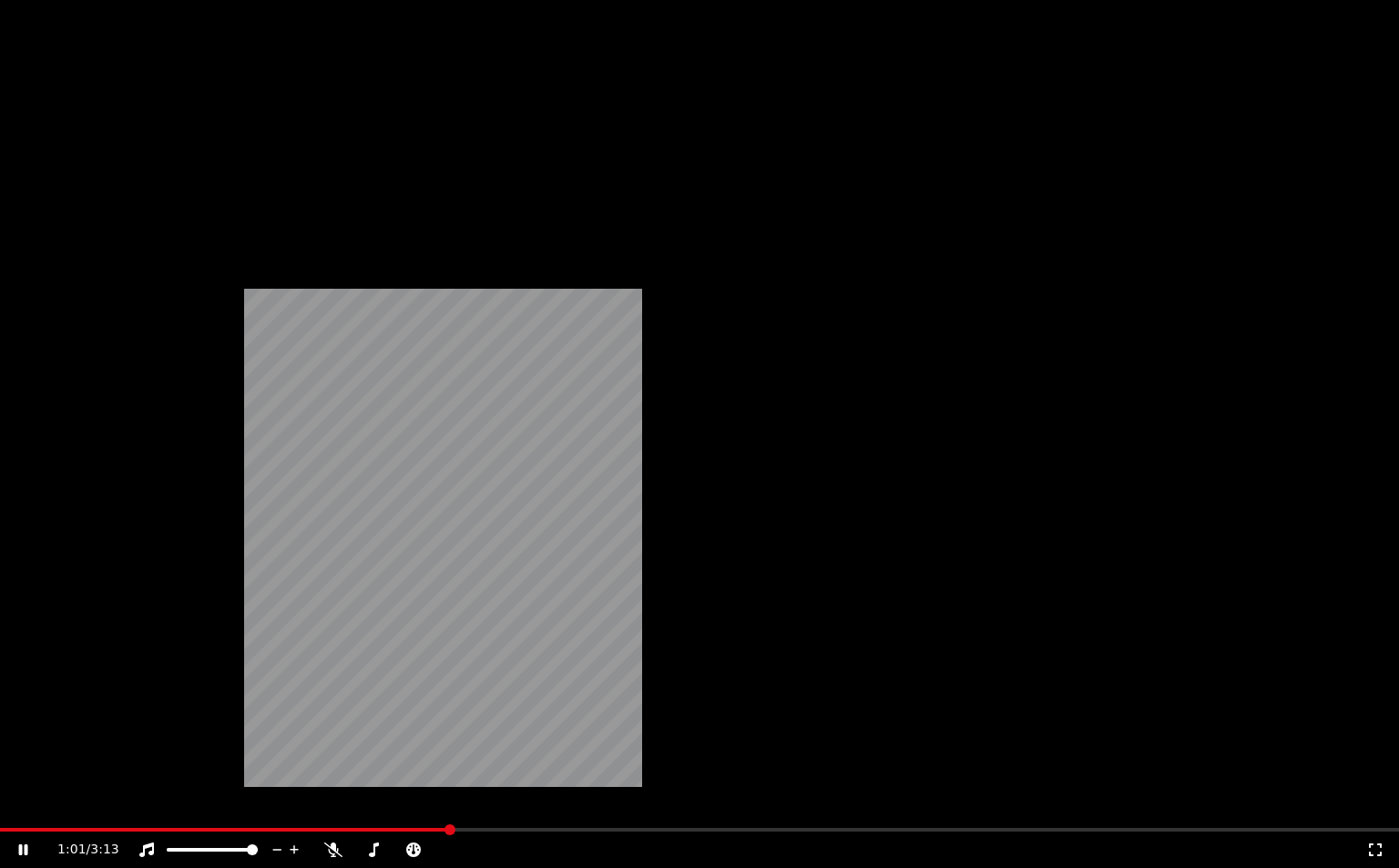
click at [349, 153] on button "Untertitel" at bounding box center [346, 140] width 97 height 25
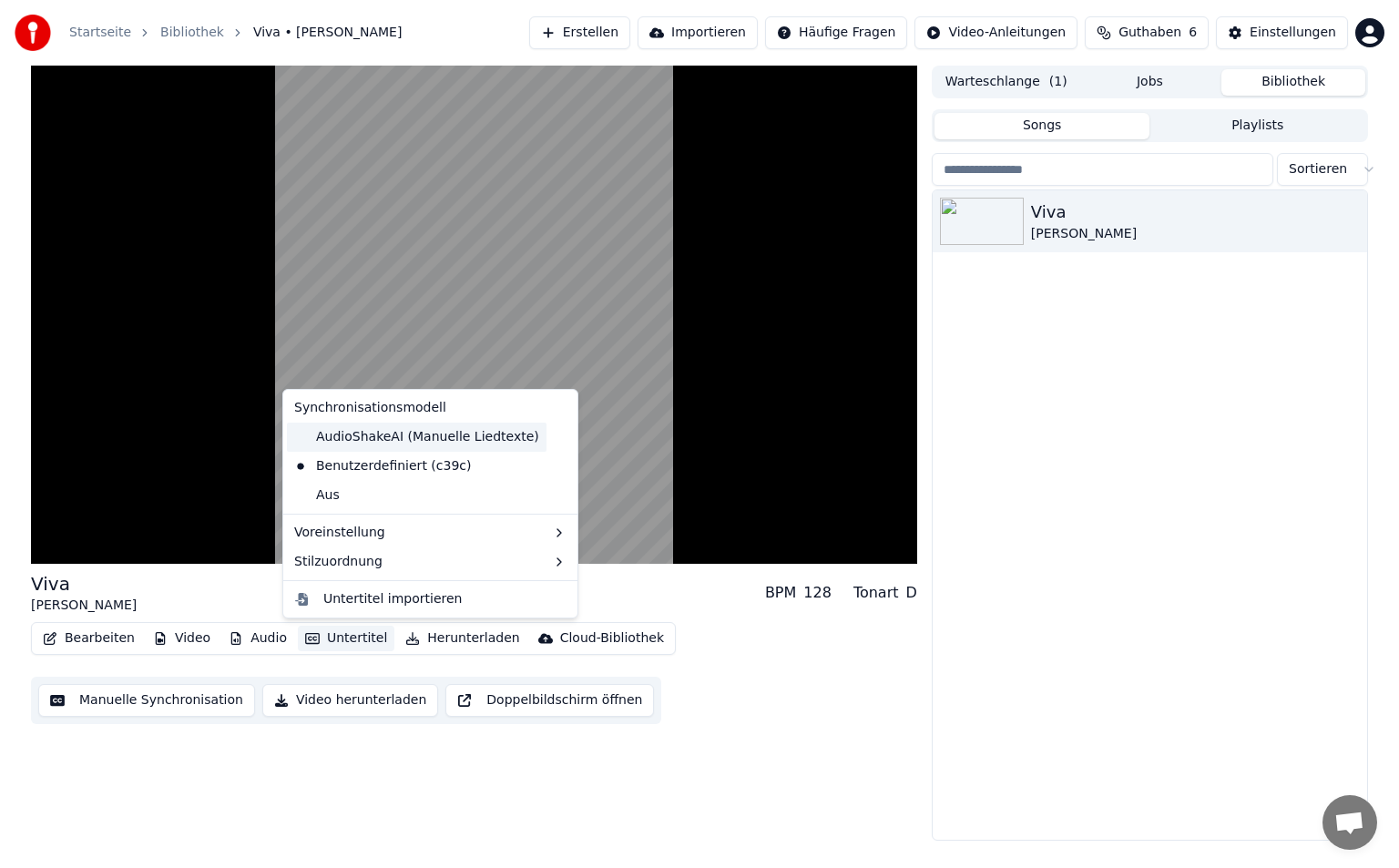
click at [428, 437] on div "AudioShakeAI (Manuelle Liedtexte)" at bounding box center [417, 436] width 259 height 29
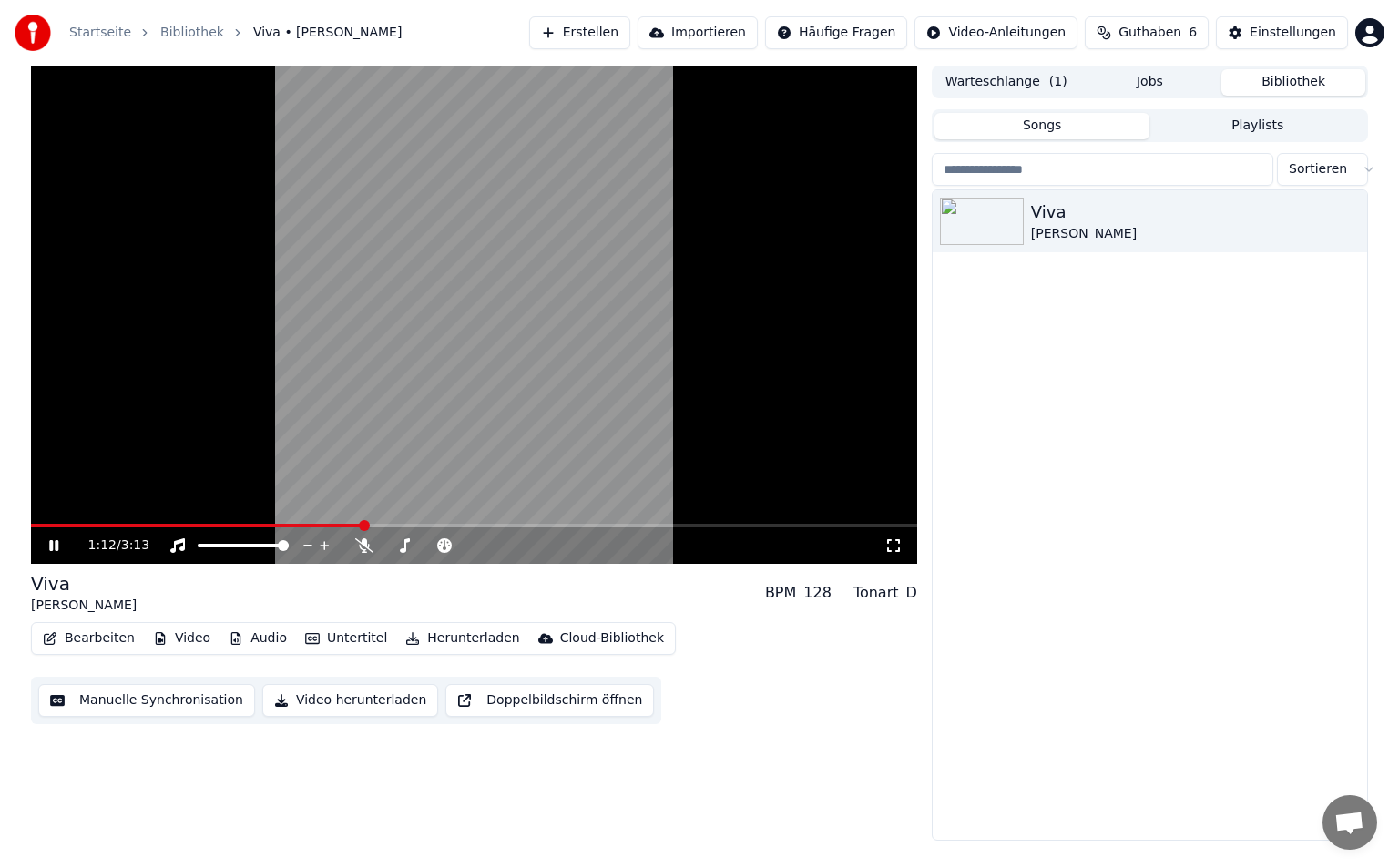
click at [889, 540] on icon at bounding box center [893, 545] width 13 height 13
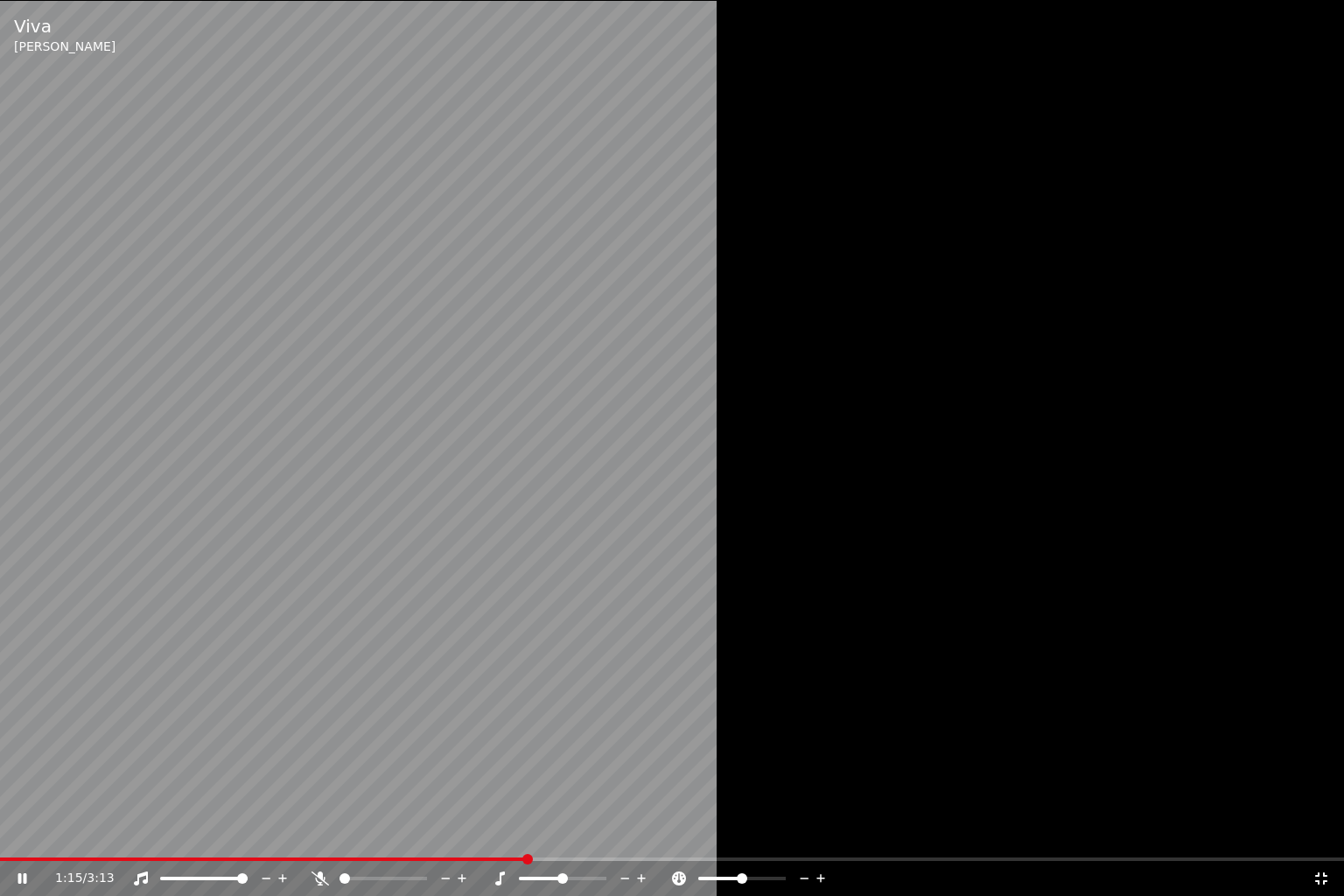
click at [1322, 833] on icon at bounding box center [1322, 879] width 18 height 14
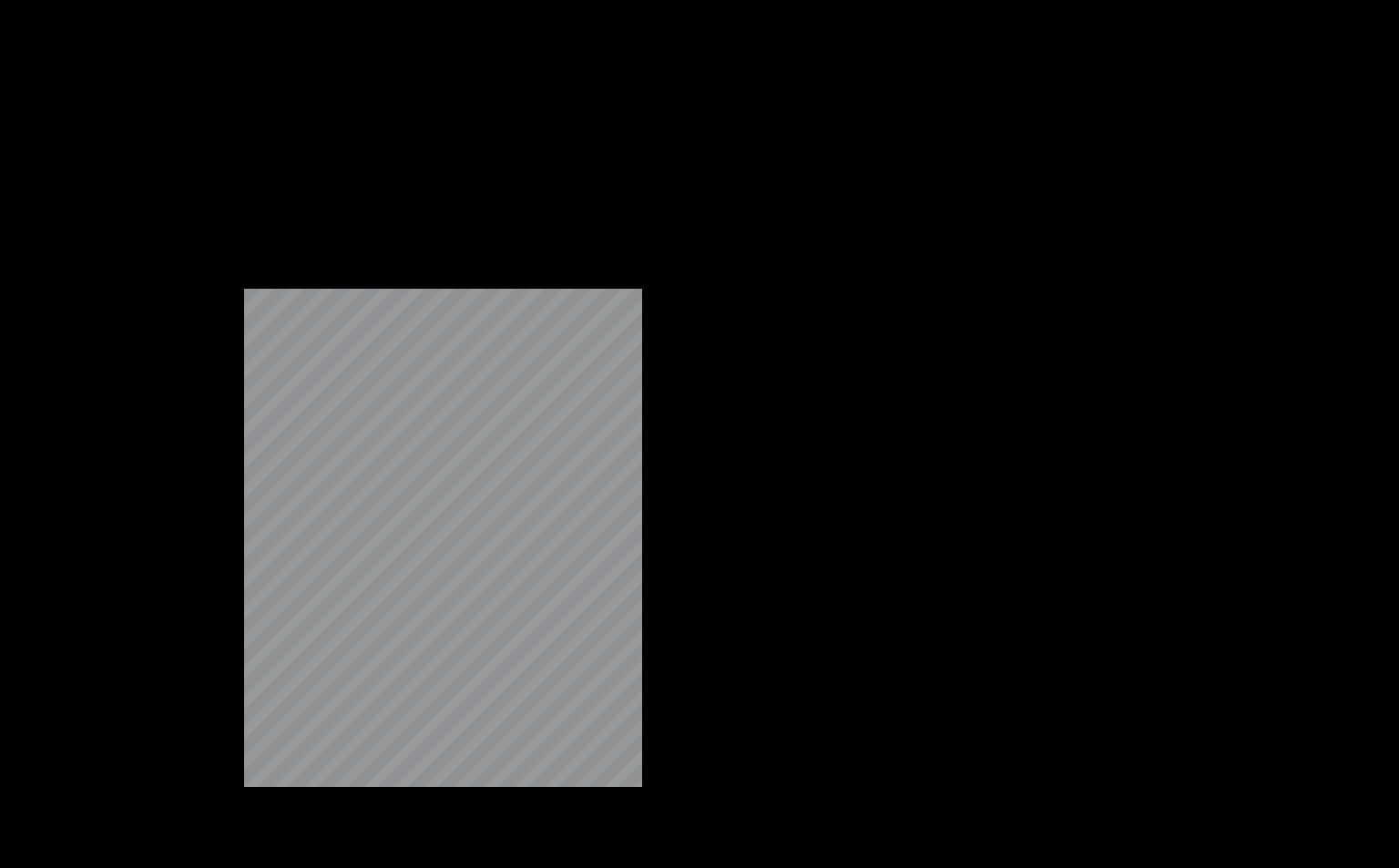
click at [331, 153] on button "Untertitel" at bounding box center [346, 140] width 97 height 25
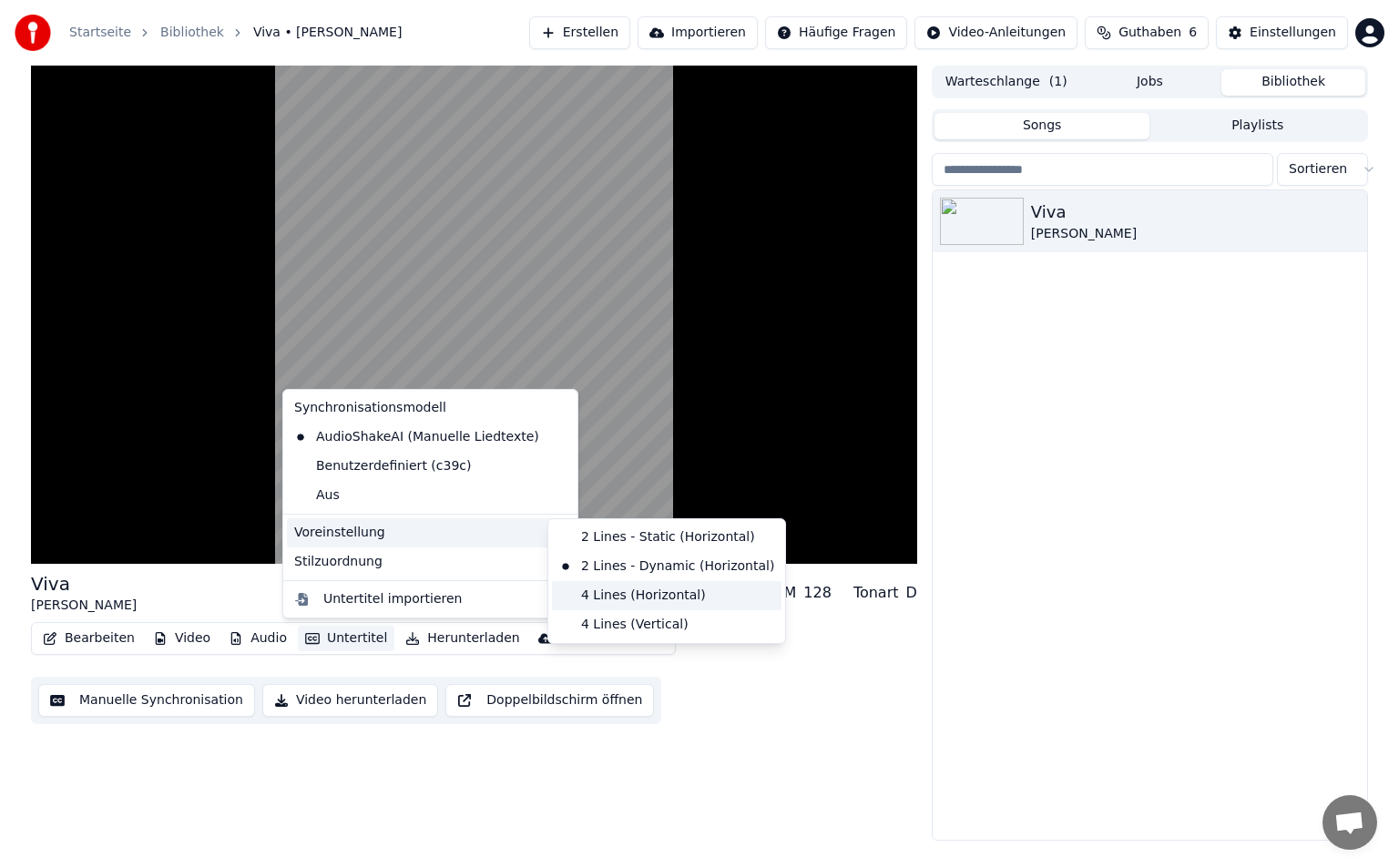
click at [605, 584] on div "4 Lines (Horizontal)" at bounding box center [667, 595] width 229 height 29
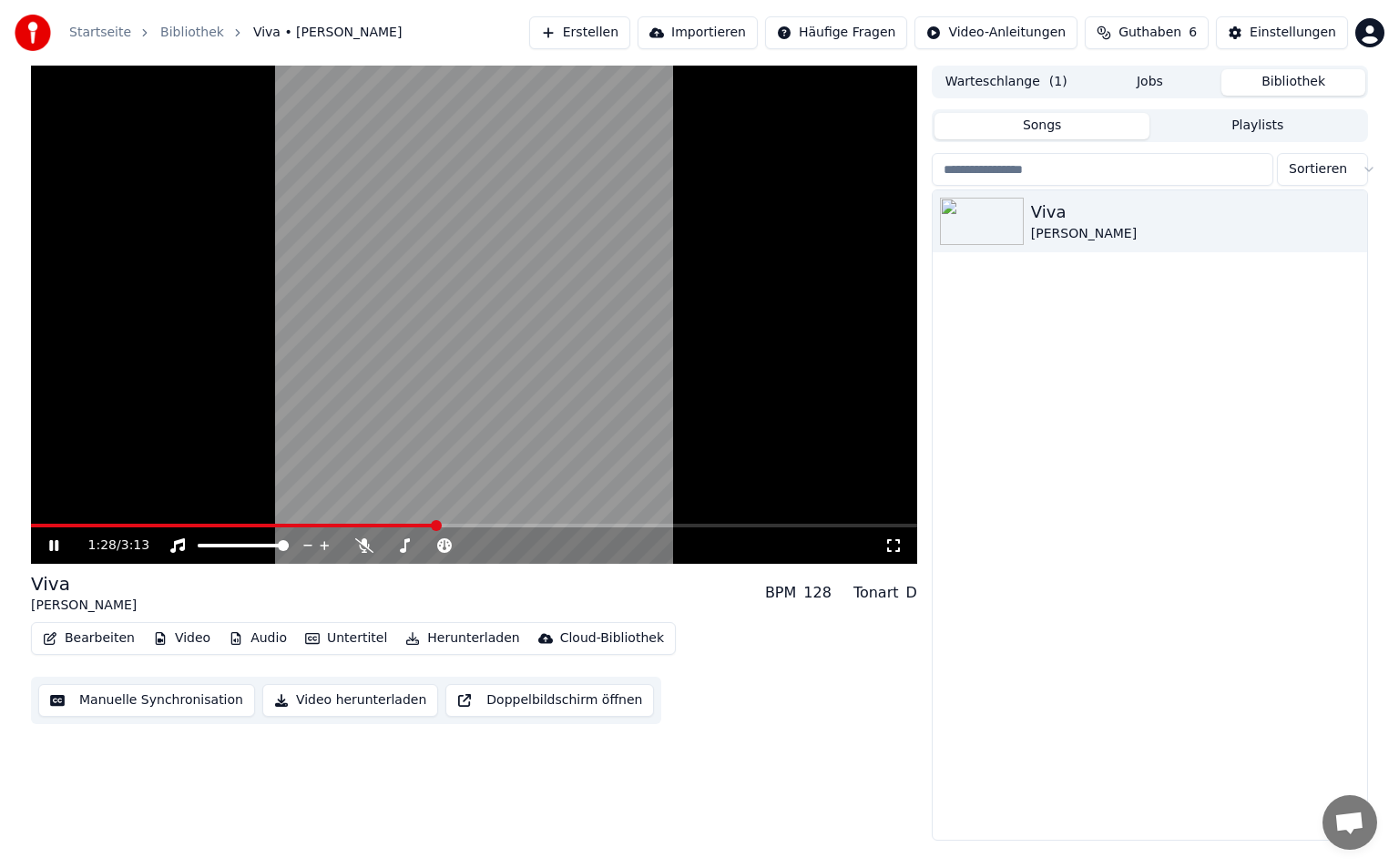
click at [887, 548] on icon at bounding box center [893, 545] width 13 height 13
click at [179, 635] on button "Video" at bounding box center [181, 638] width 72 height 25
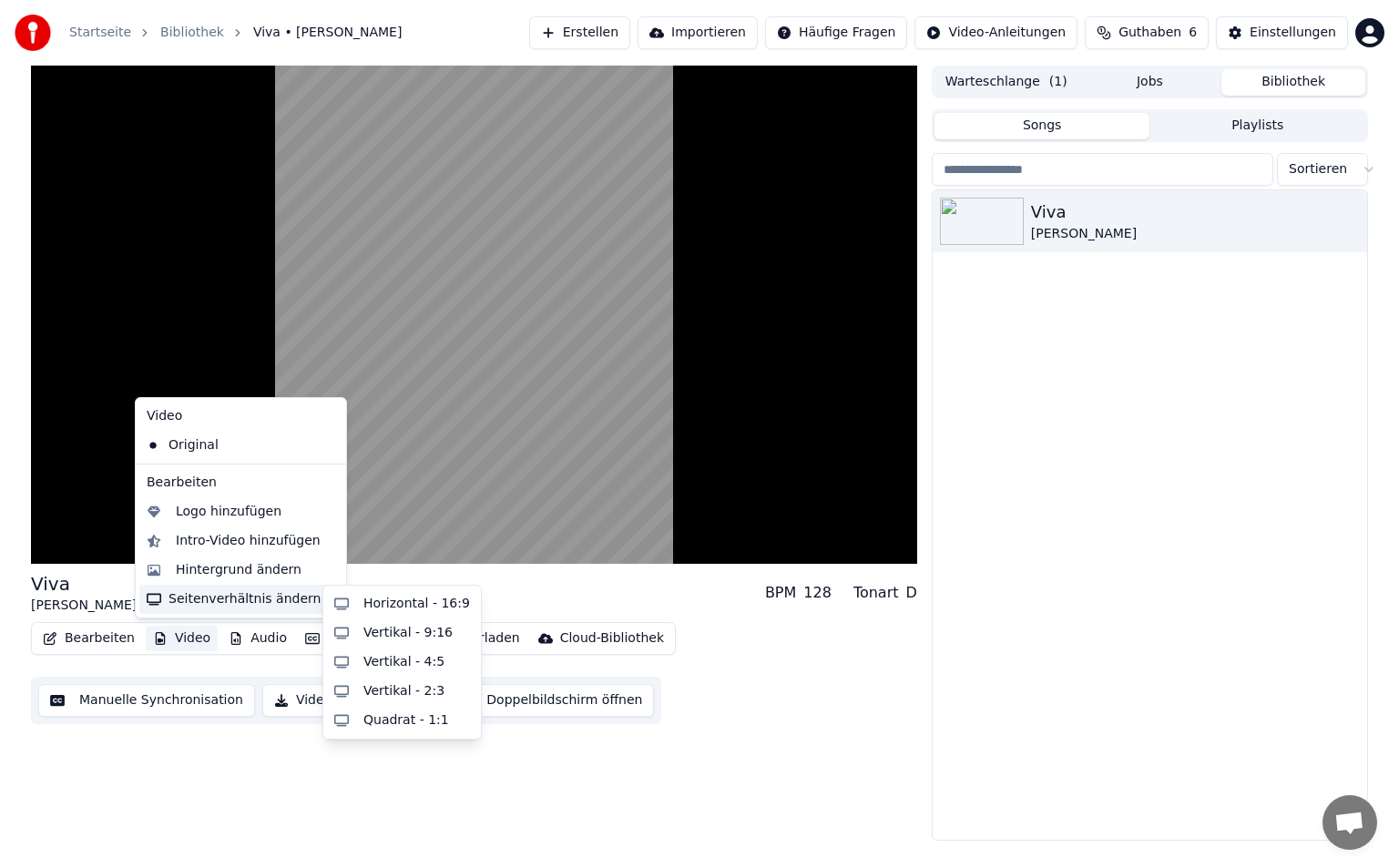
click at [279, 592] on div "Seitenverhältnis ändern" at bounding box center [241, 599] width 203 height 29
click at [393, 612] on div "Horizontal - 16:9" at bounding box center [417, 604] width 106 height 19
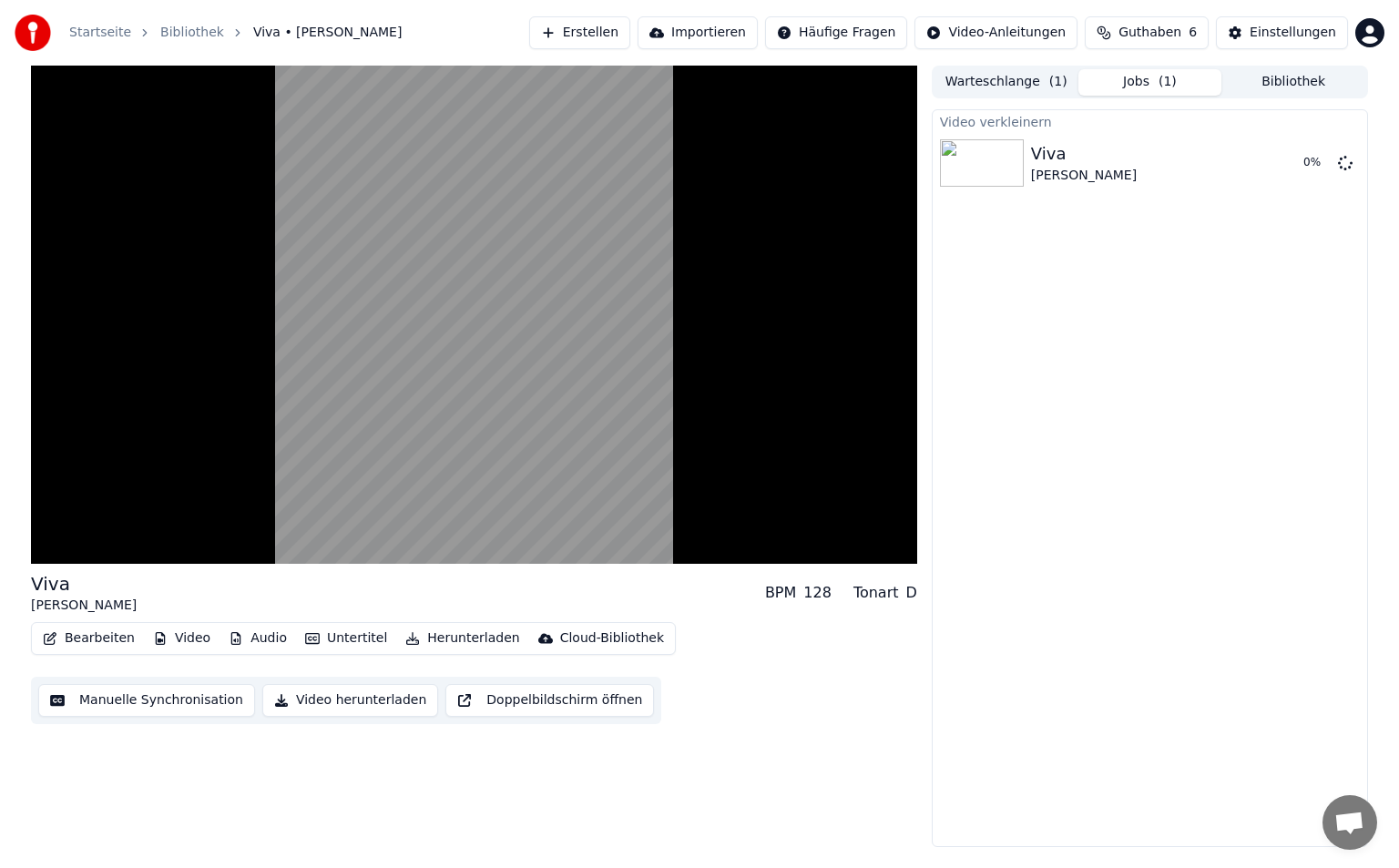
click at [351, 631] on button "Untertitel" at bounding box center [346, 638] width 97 height 25
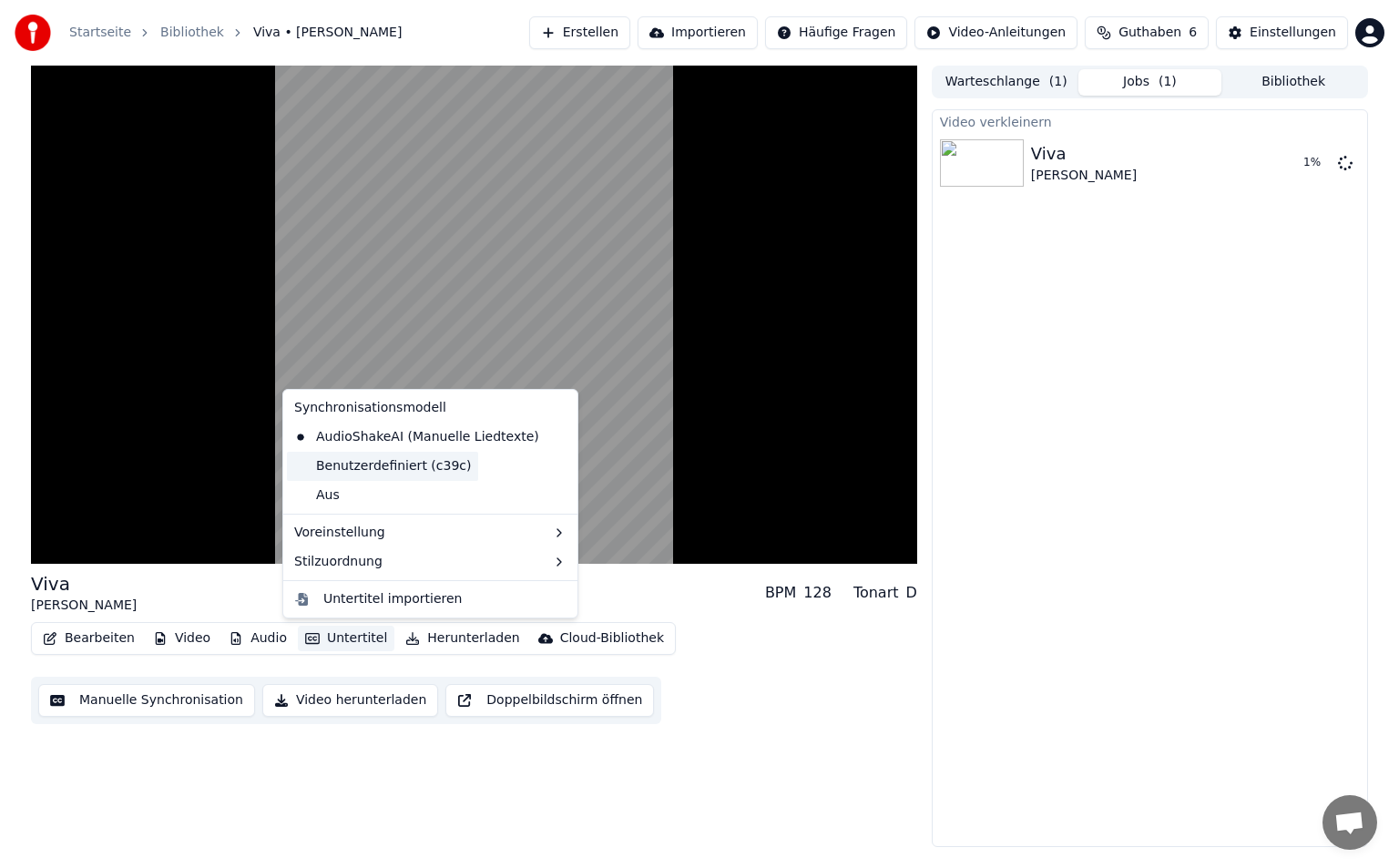
click at [387, 462] on div "Benutzerdefiniert (c39c)" at bounding box center [382, 465] width 191 height 29
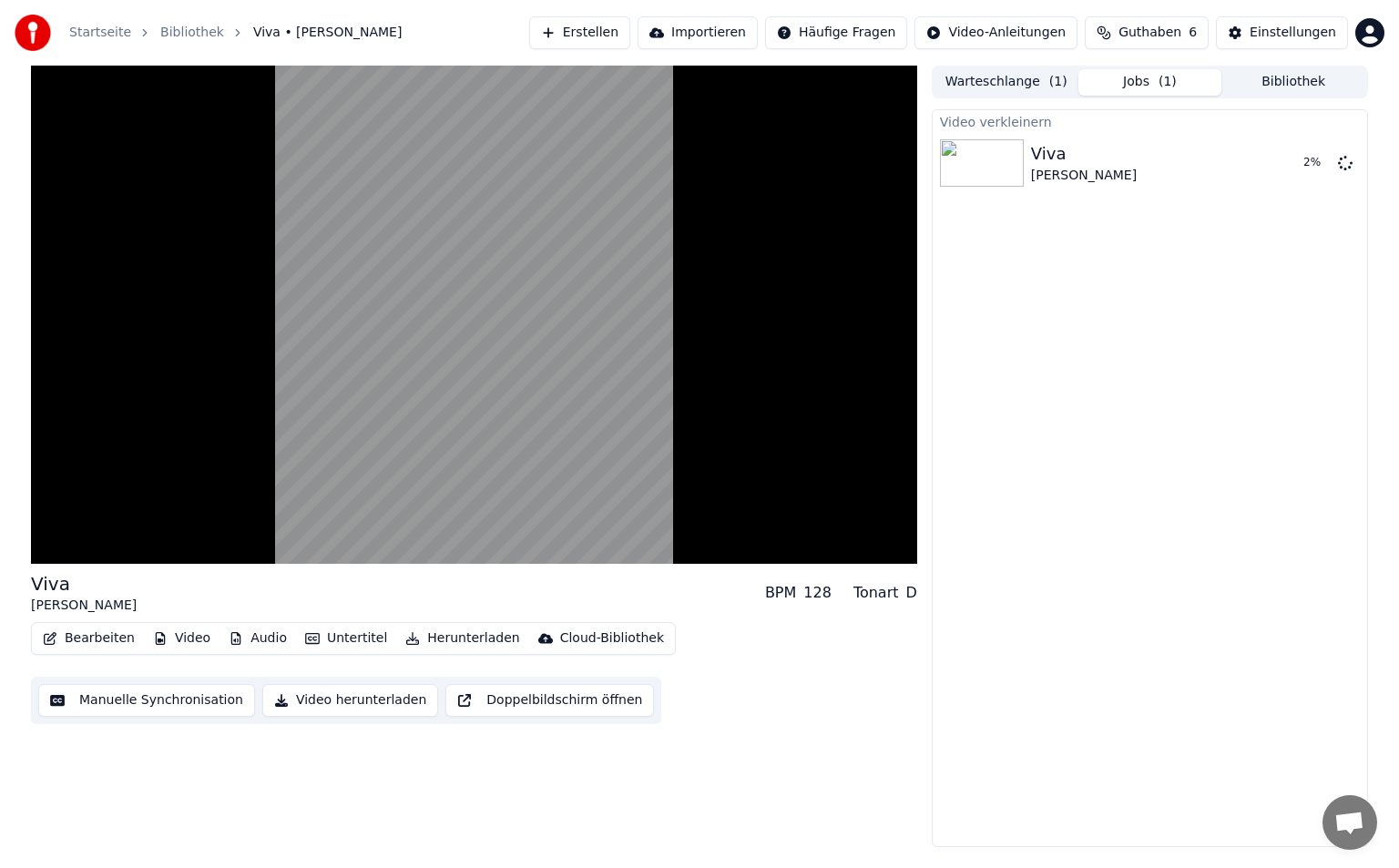
click at [342, 647] on button "Untertitel" at bounding box center [346, 638] width 97 height 25
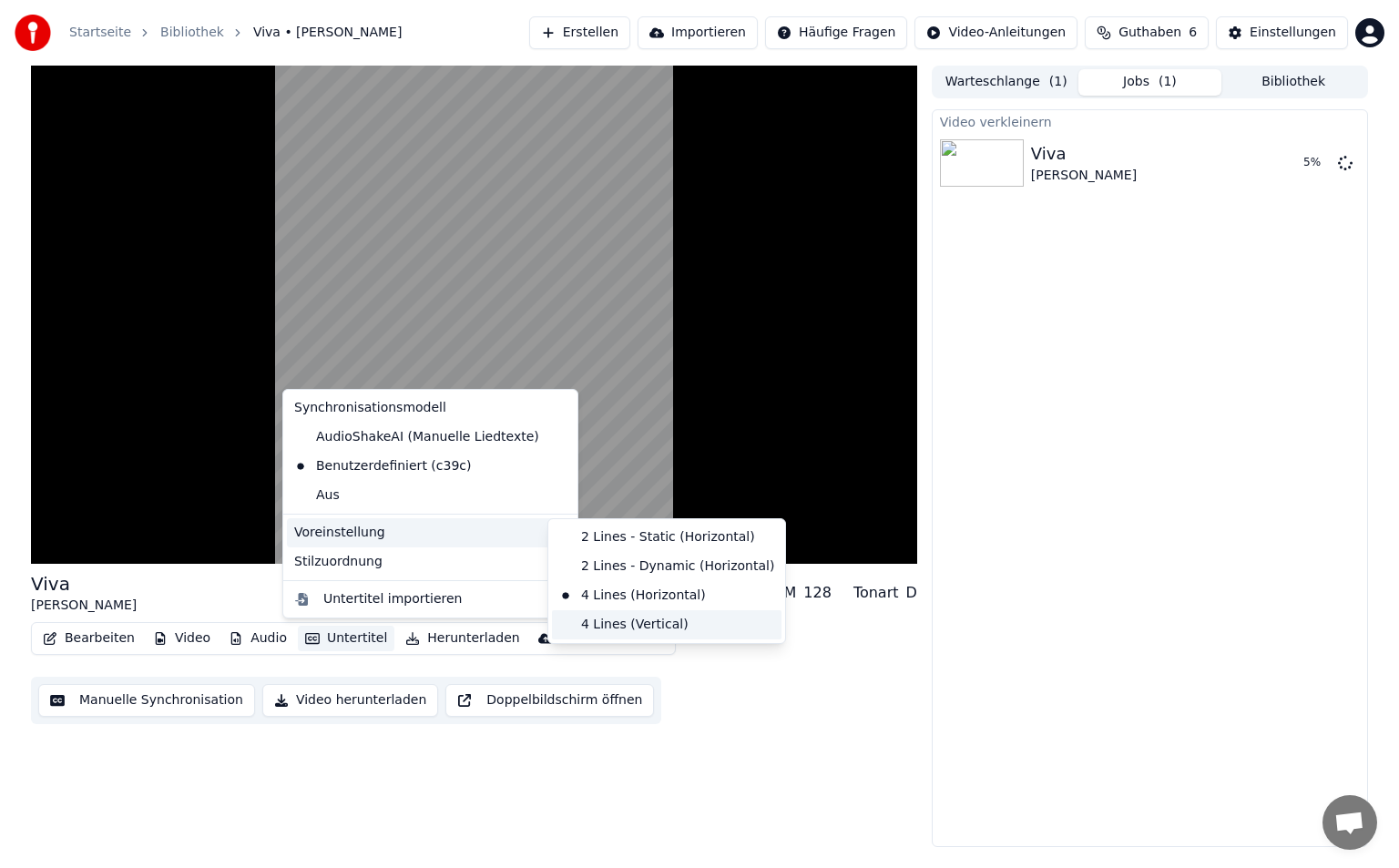
click at [691, 622] on div "4 Lines (Vertical)" at bounding box center [667, 624] width 229 height 29
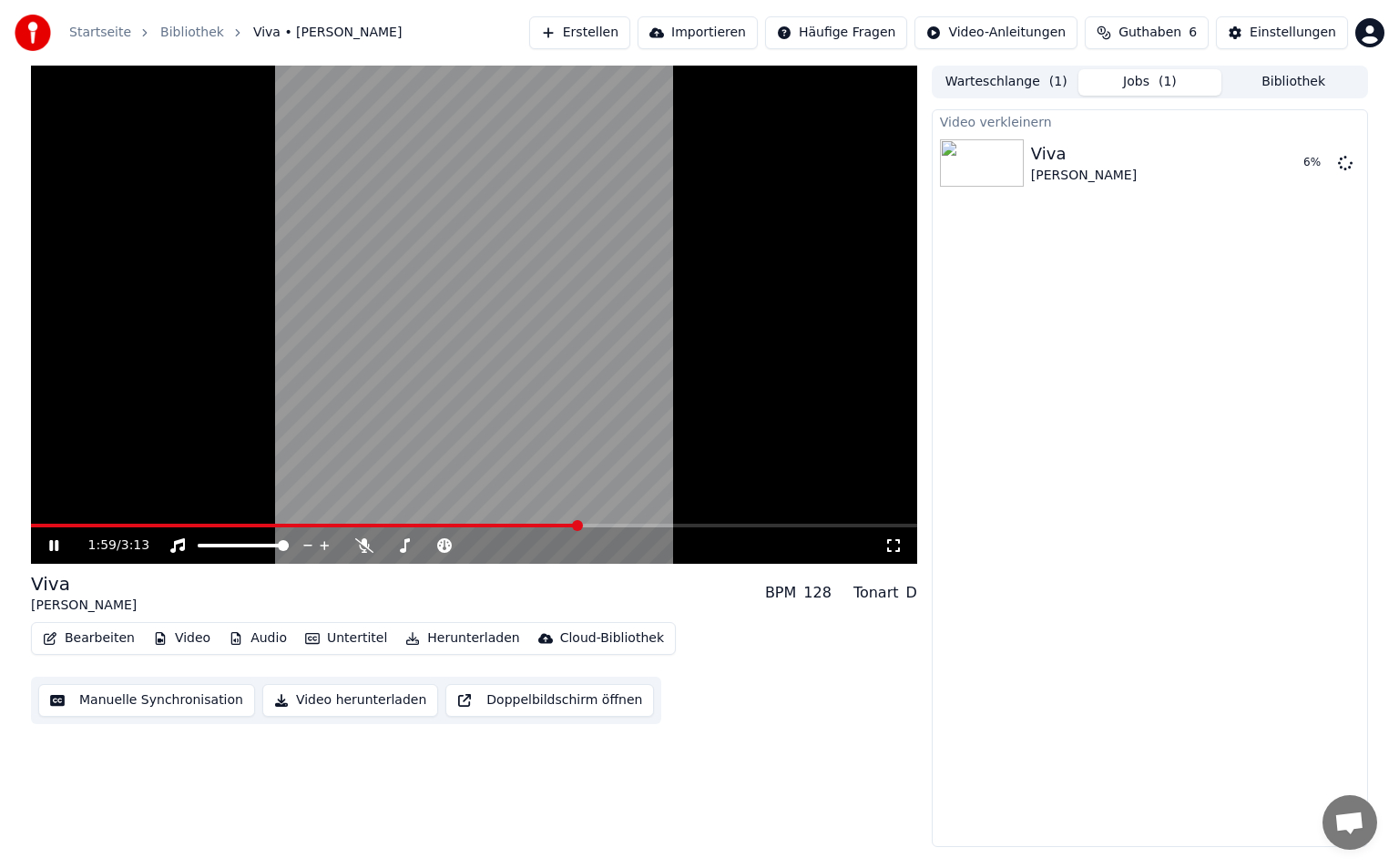
click at [358, 643] on button "Untertitel" at bounding box center [346, 638] width 97 height 25
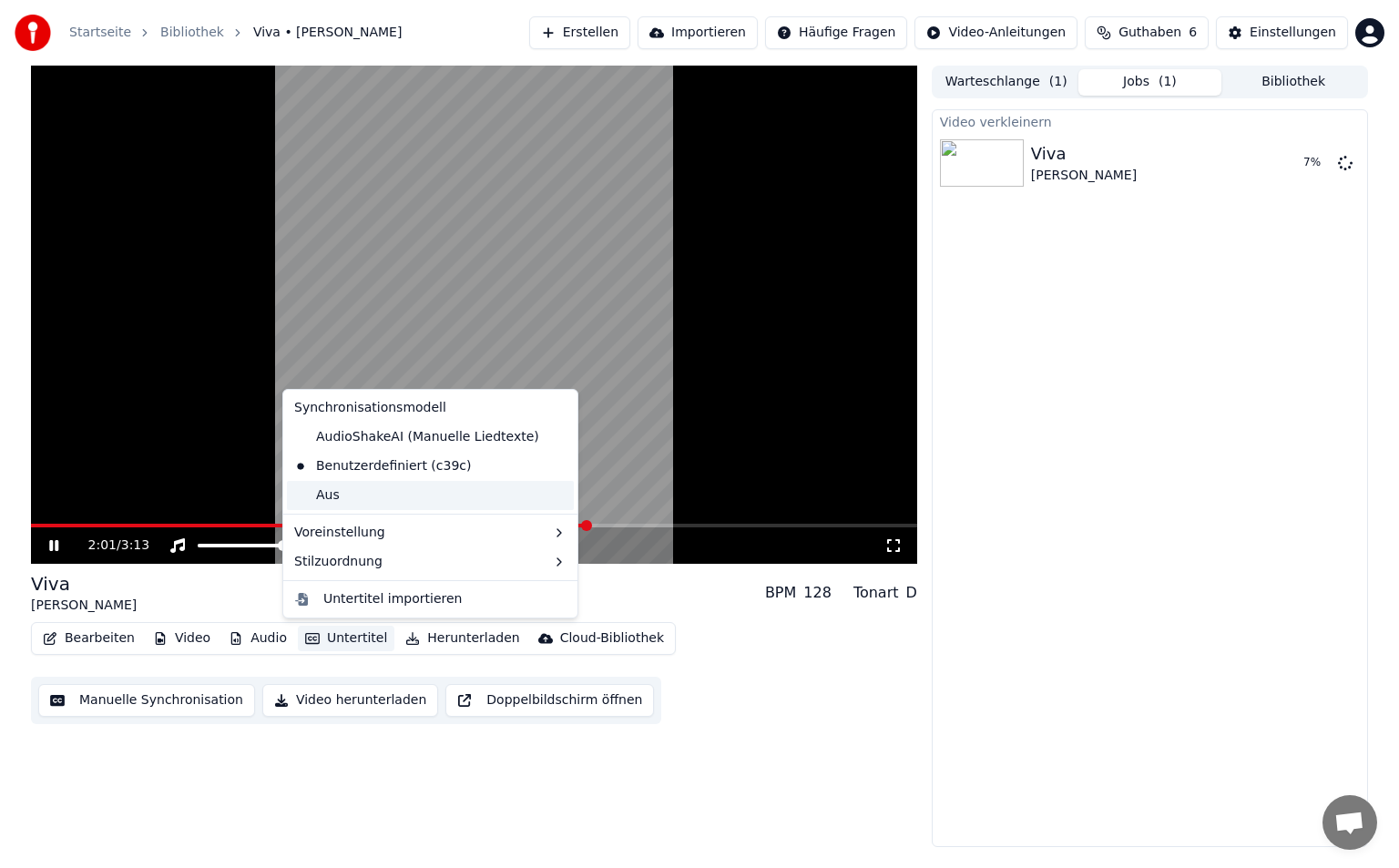
click at [394, 483] on div "Aus" at bounding box center [431, 495] width 287 height 29
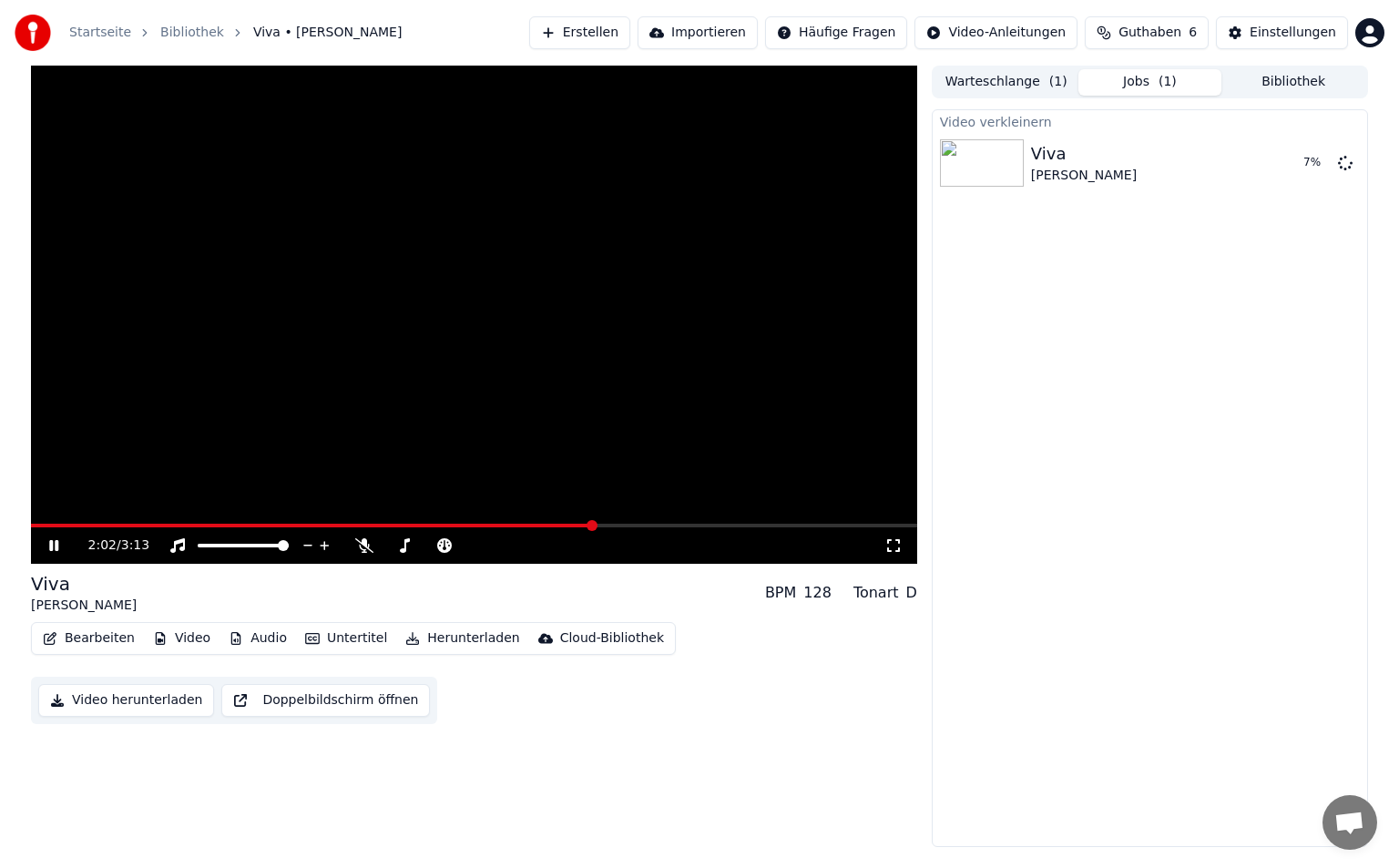
click at [330, 647] on button "Untertitel" at bounding box center [346, 638] width 97 height 25
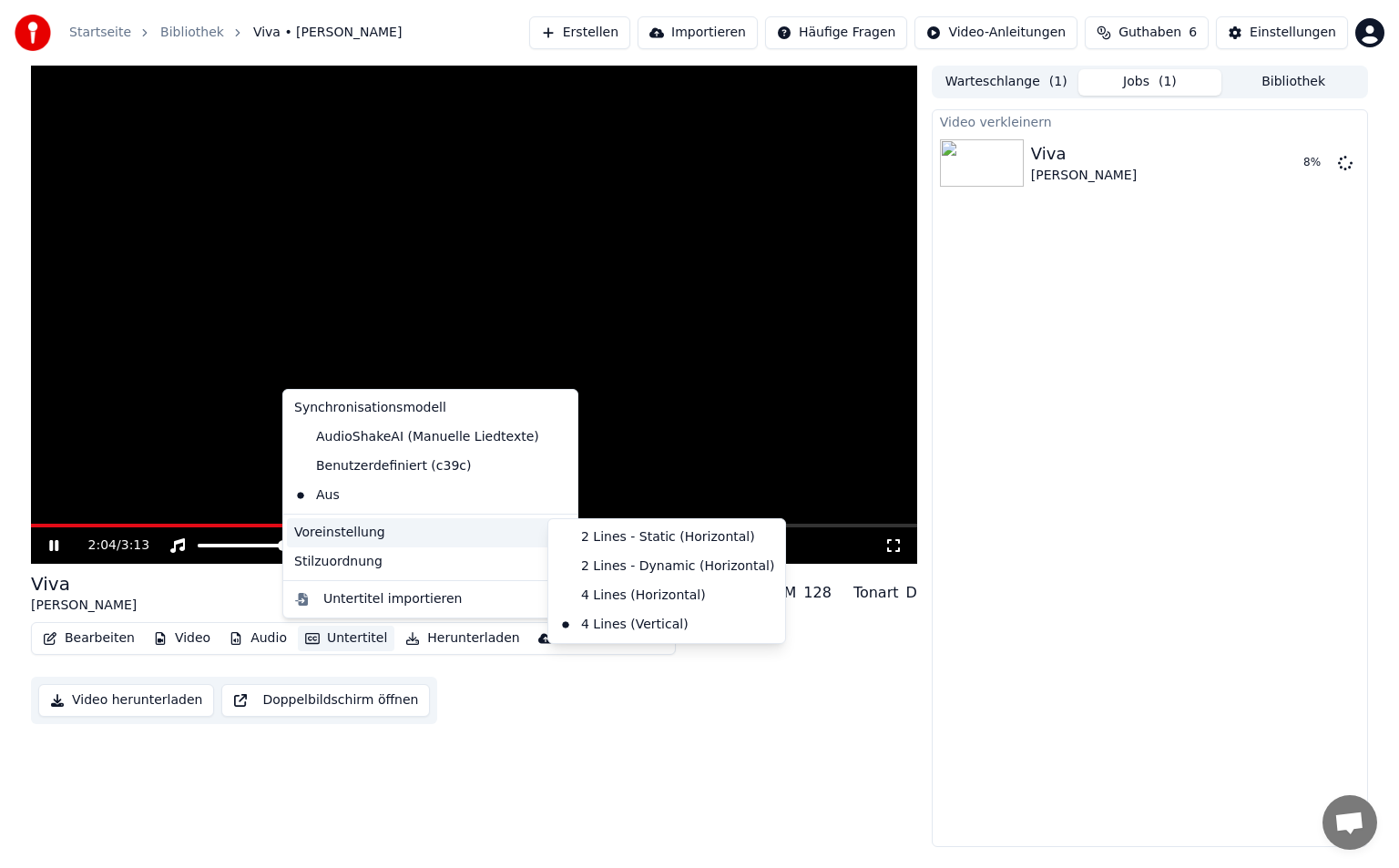
click at [379, 532] on div "Voreinstellung" at bounding box center [431, 532] width 287 height 29
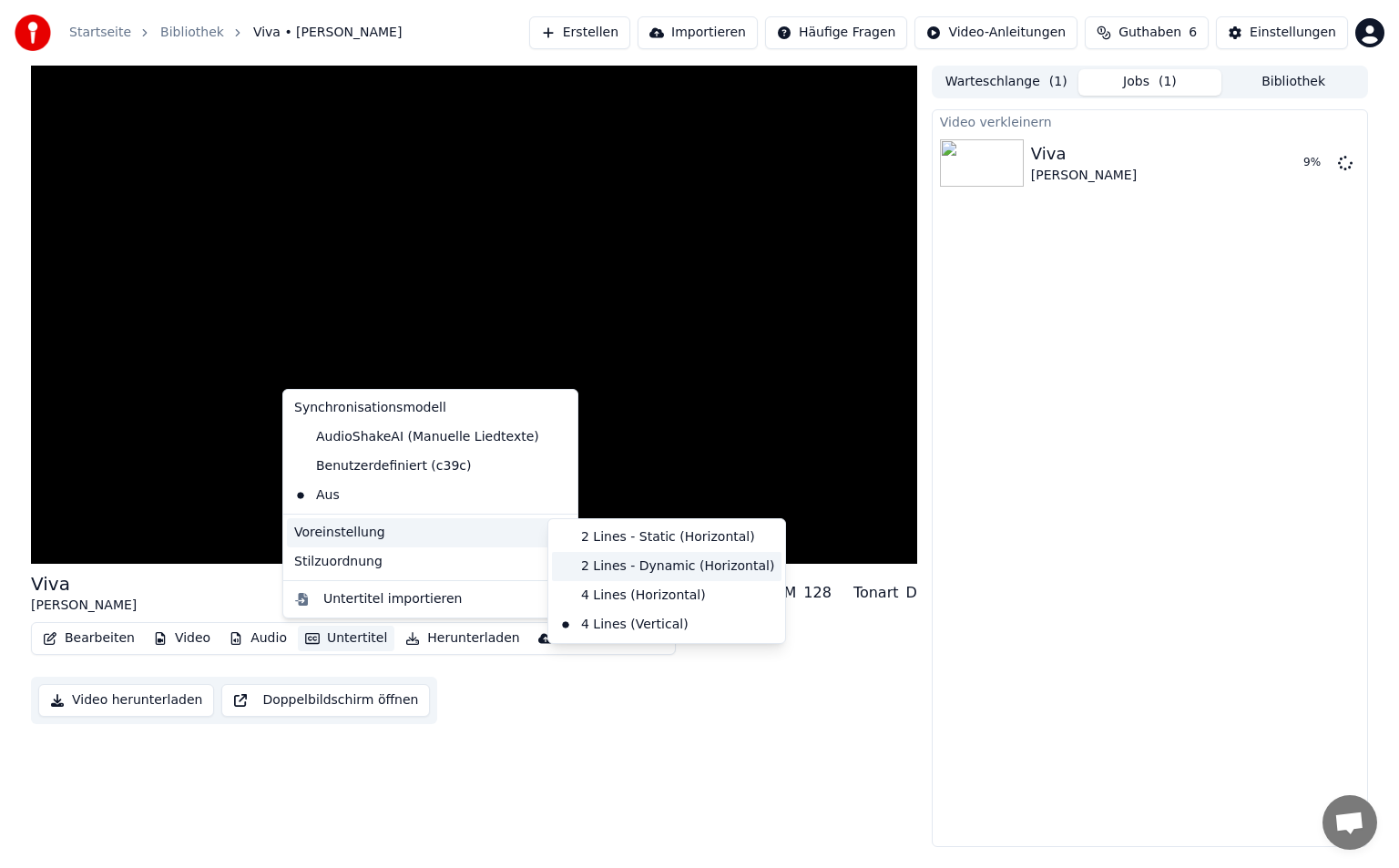
click at [617, 578] on div "2 Lines - Dynamic (Horizontal)" at bounding box center [667, 566] width 229 height 29
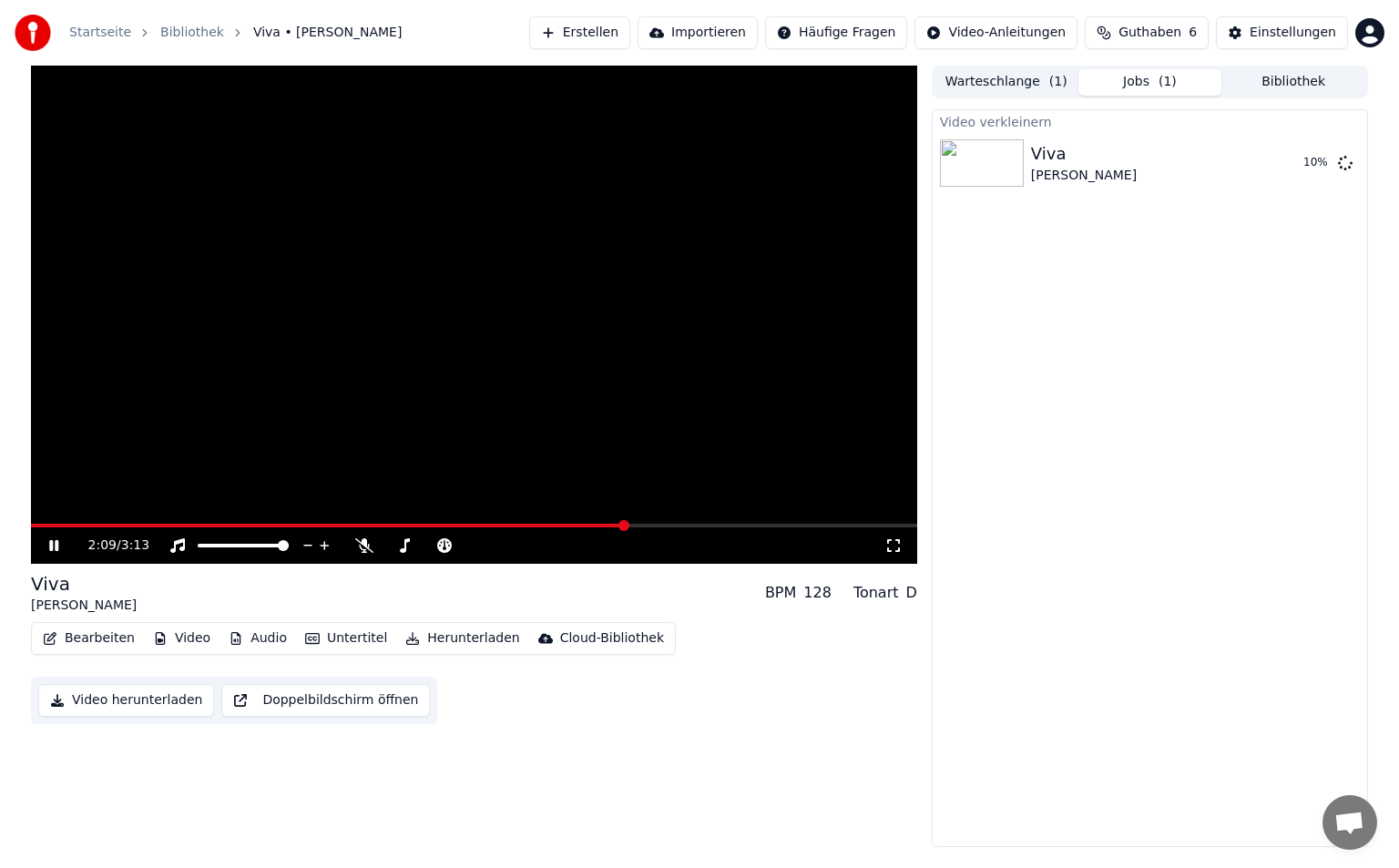
click at [247, 517] on video at bounding box center [474, 314] width 886 height 498
click at [246, 526] on span at bounding box center [138, 526] width 215 height 4
click at [46, 553] on icon at bounding box center [67, 545] width 43 height 15
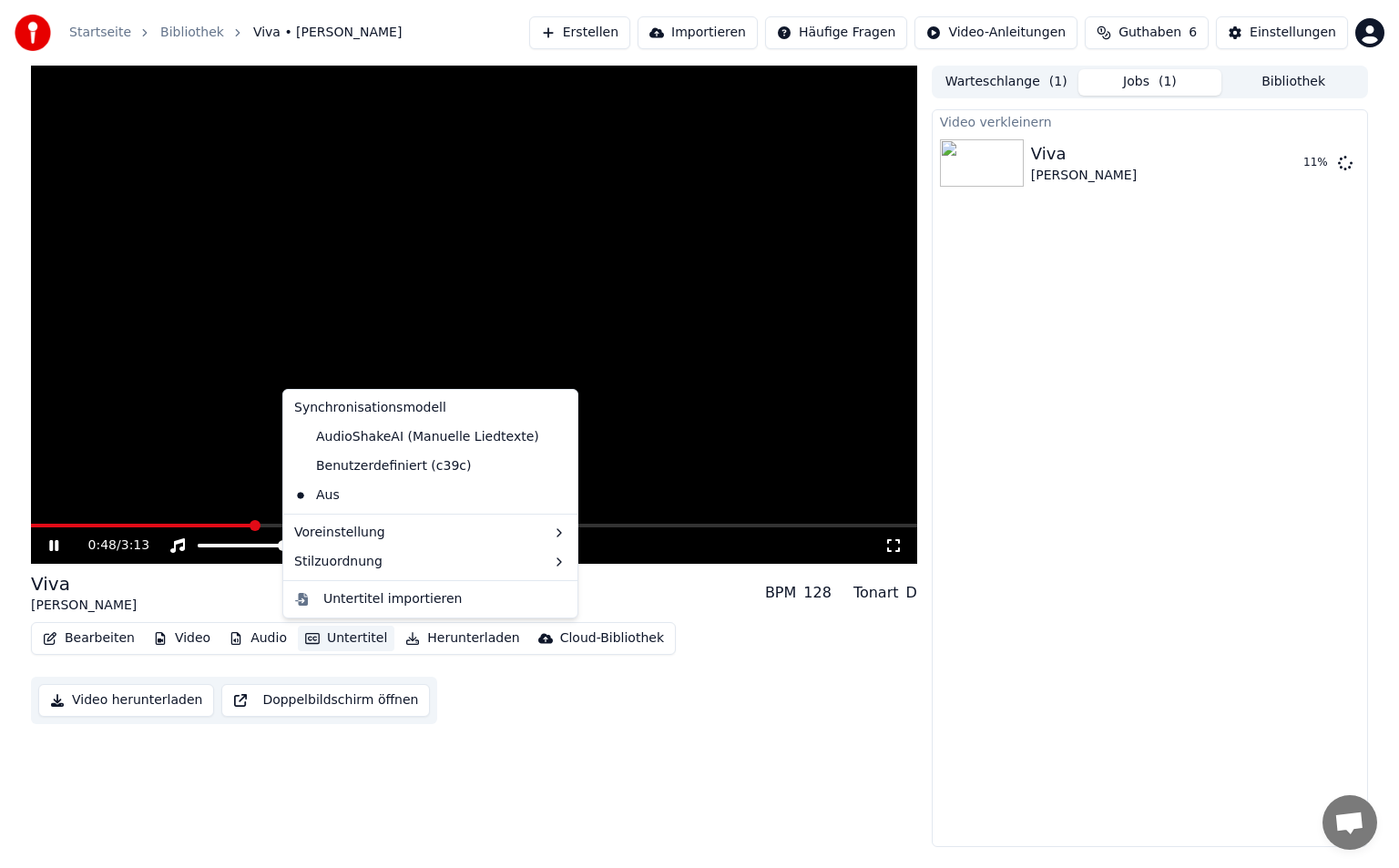
click at [309, 635] on button "Untertitel" at bounding box center [346, 638] width 97 height 25
click at [365, 498] on div "Aus" at bounding box center [431, 495] width 287 height 29
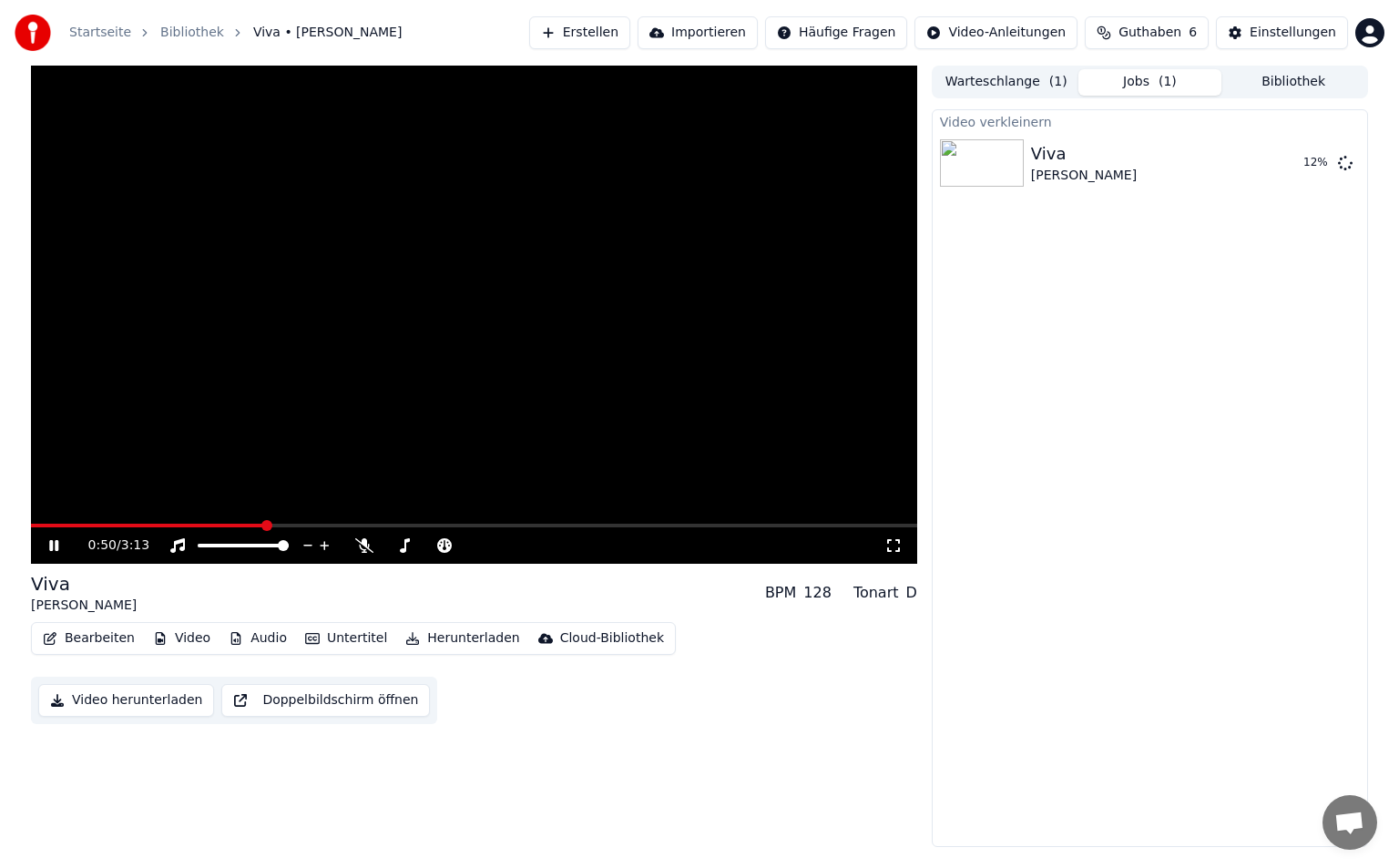
click at [334, 653] on div "Bearbeiten Video Audio Untertitel Herunterladen Cloud-Bibliothek" at bounding box center [353, 638] width 644 height 33
click at [337, 644] on button "Untertitel" at bounding box center [346, 638] width 97 height 25
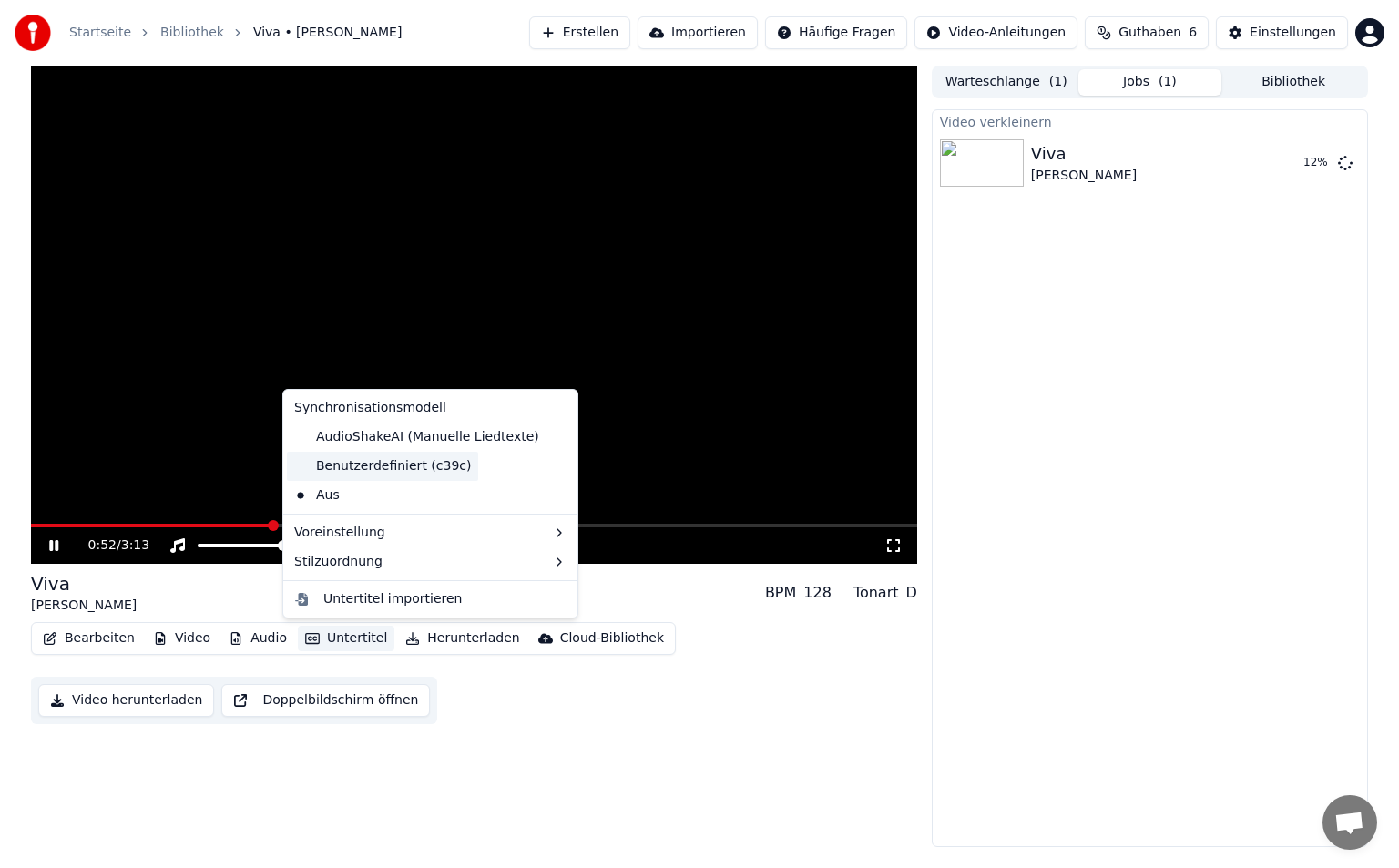
click at [381, 460] on div "Benutzerdefiniert (c39c)" at bounding box center [382, 465] width 191 height 29
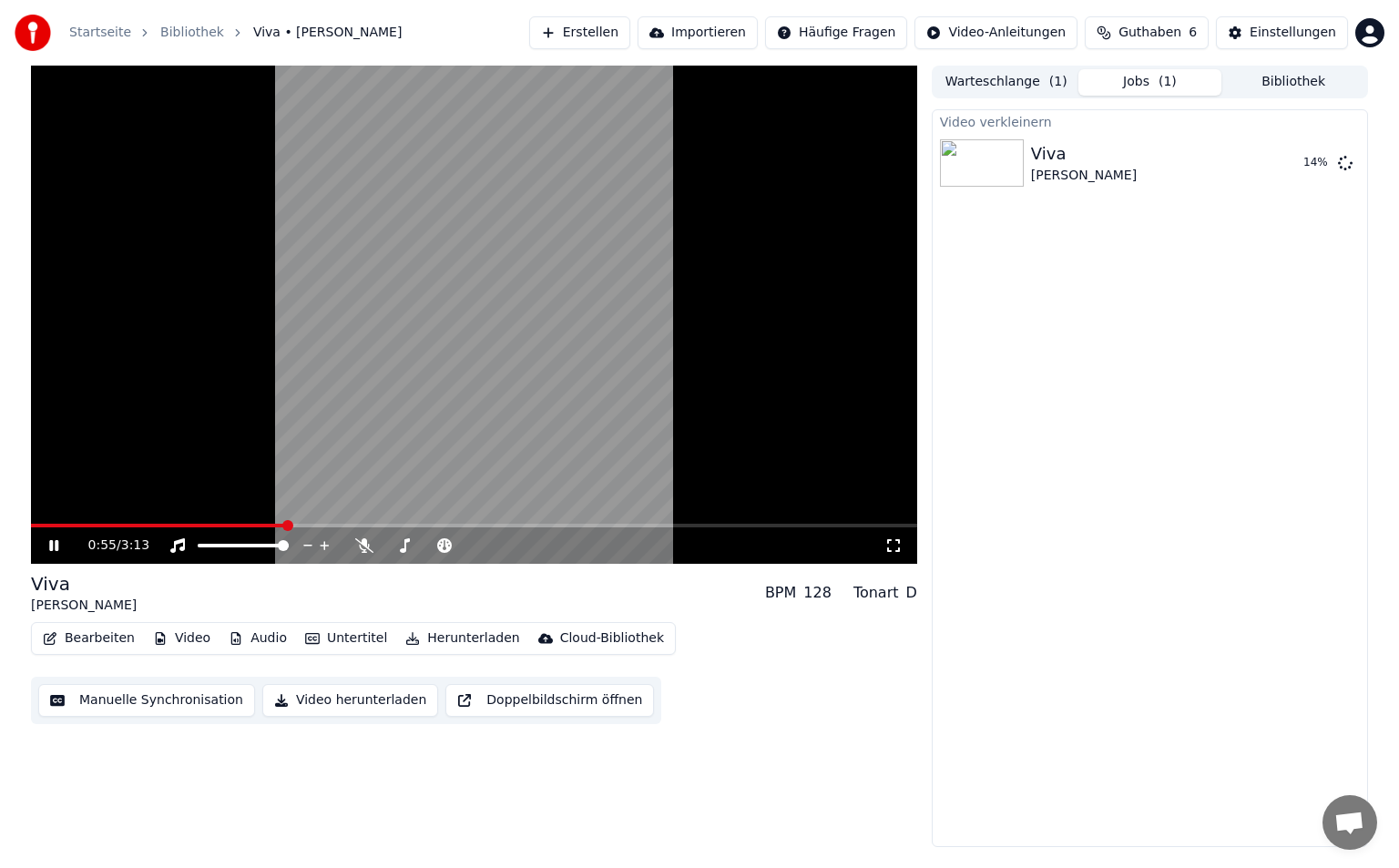
click at [887, 552] on icon at bounding box center [893, 545] width 19 height 15
click at [188, 643] on button "Video" at bounding box center [181, 638] width 72 height 25
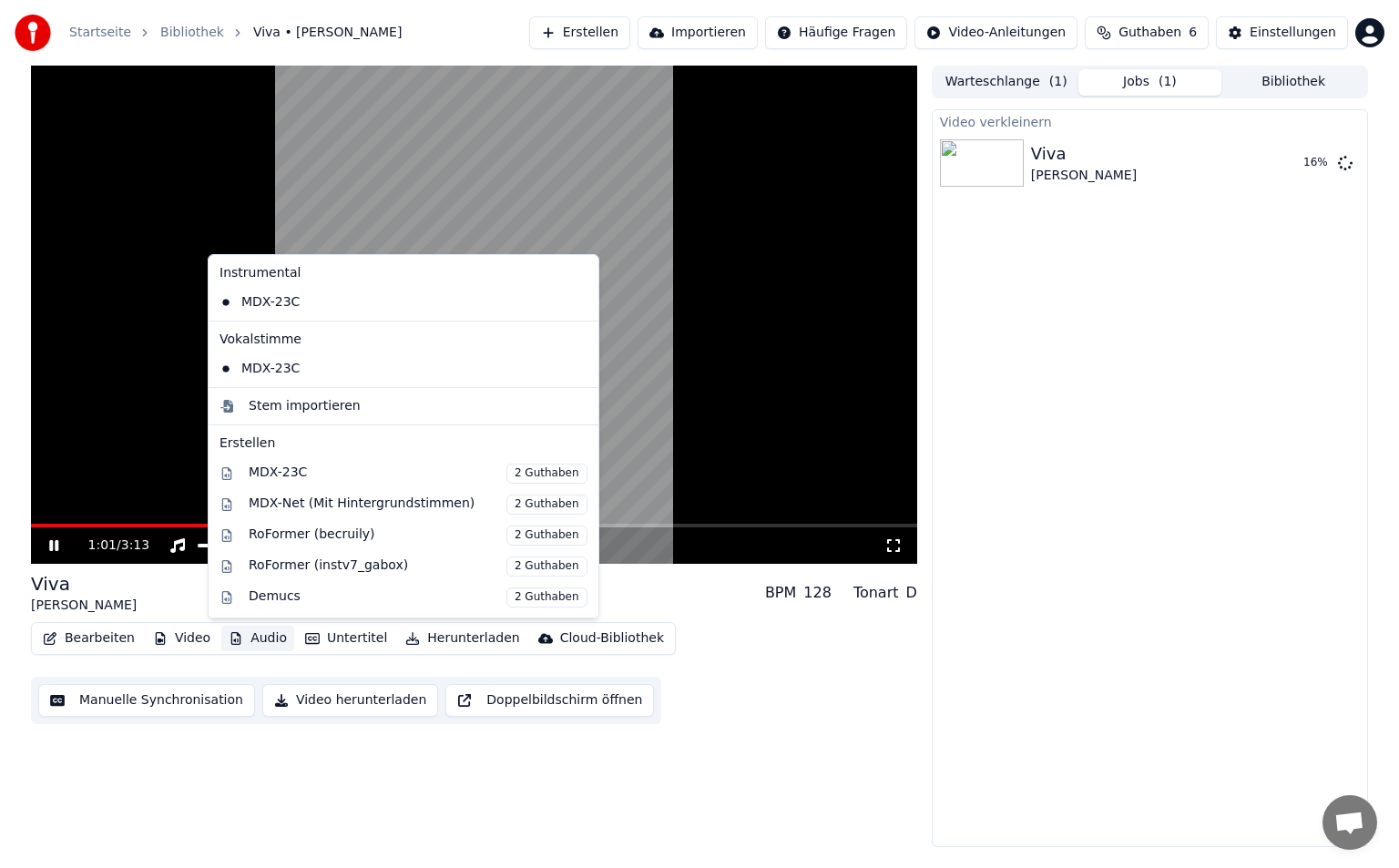
click at [256, 631] on button "Audio" at bounding box center [257, 638] width 73 height 25
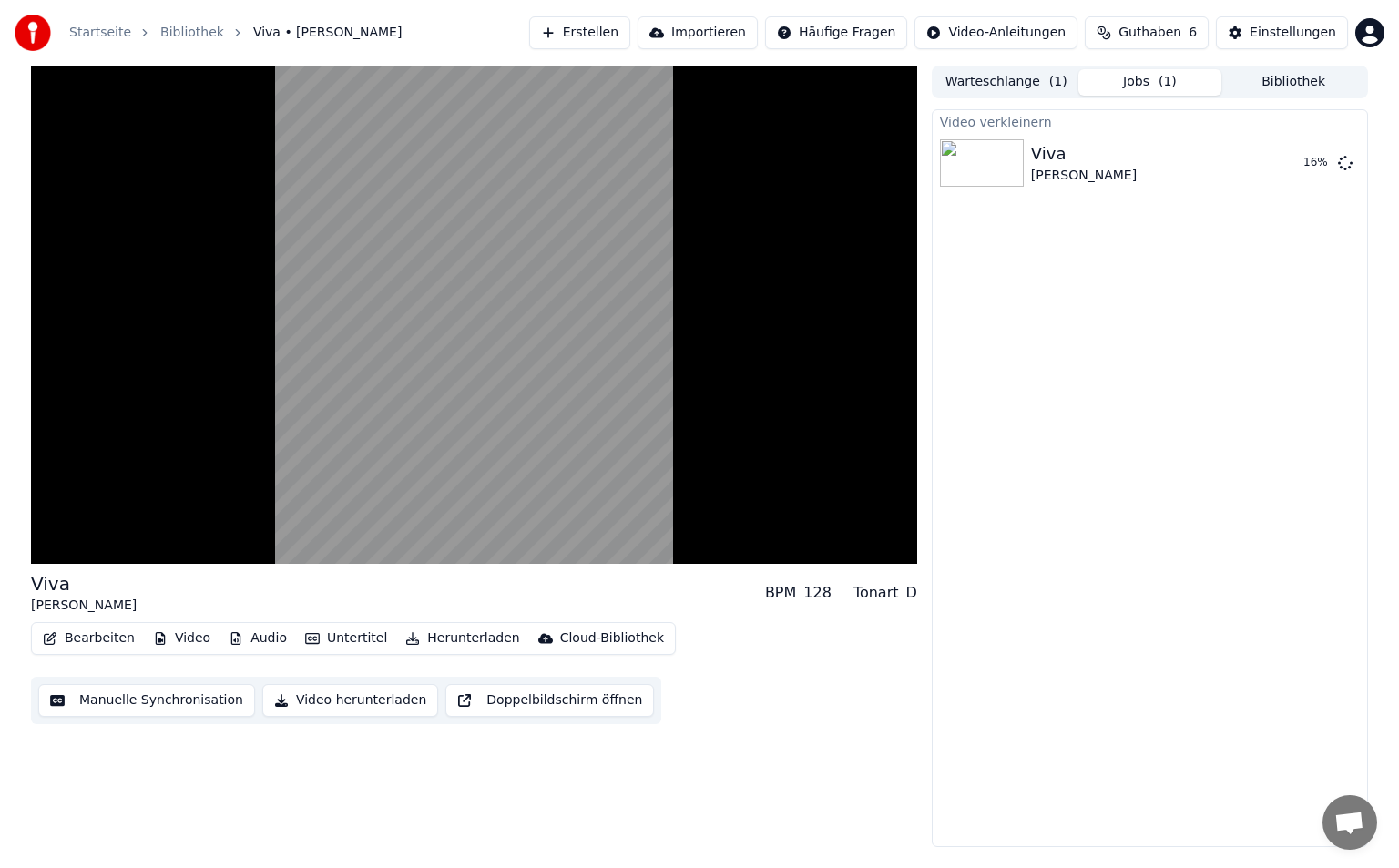
click at [256, 631] on button "Audio" at bounding box center [257, 638] width 73 height 25
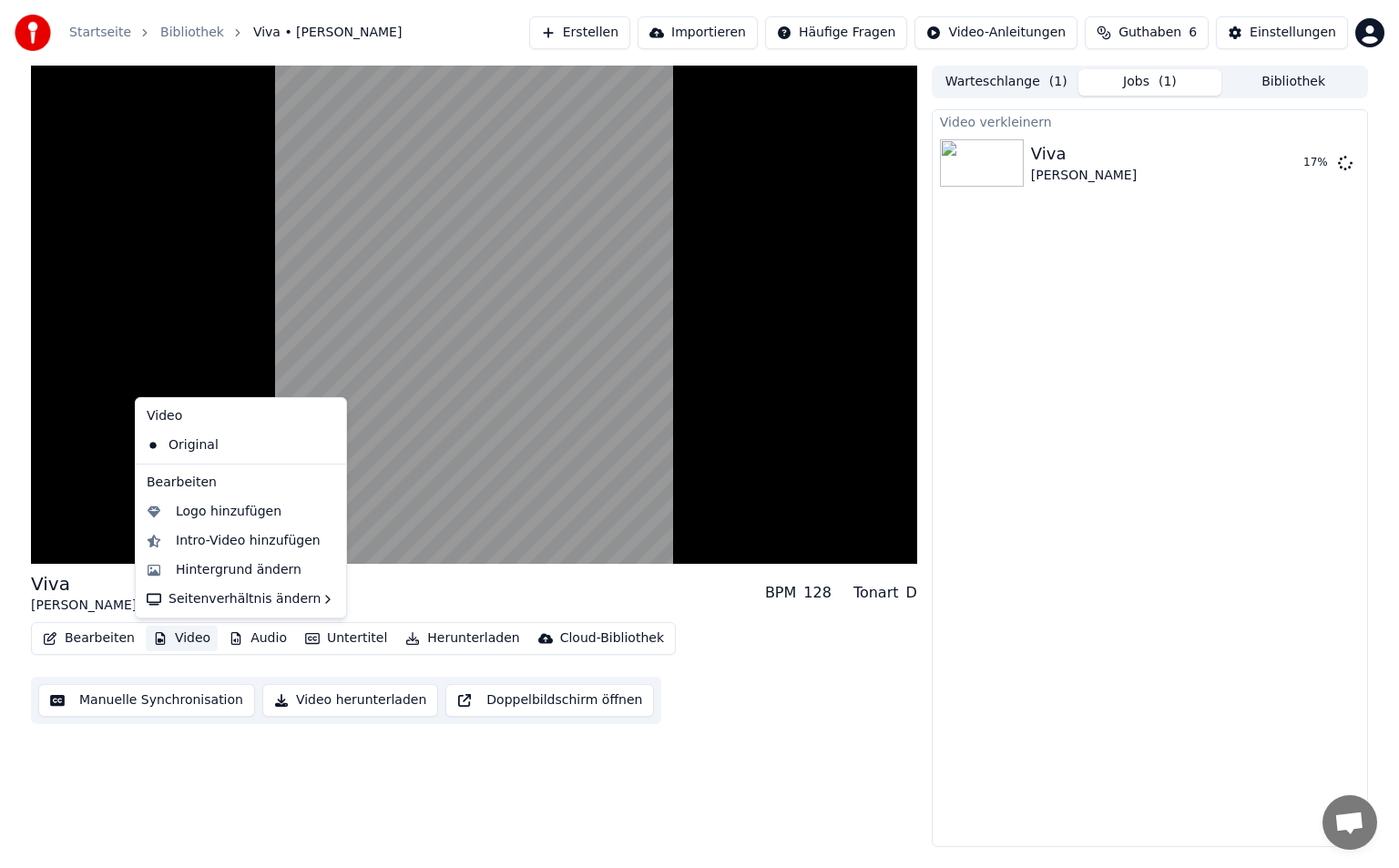
click at [159, 634] on icon "button" at bounding box center [160, 639] width 15 height 13
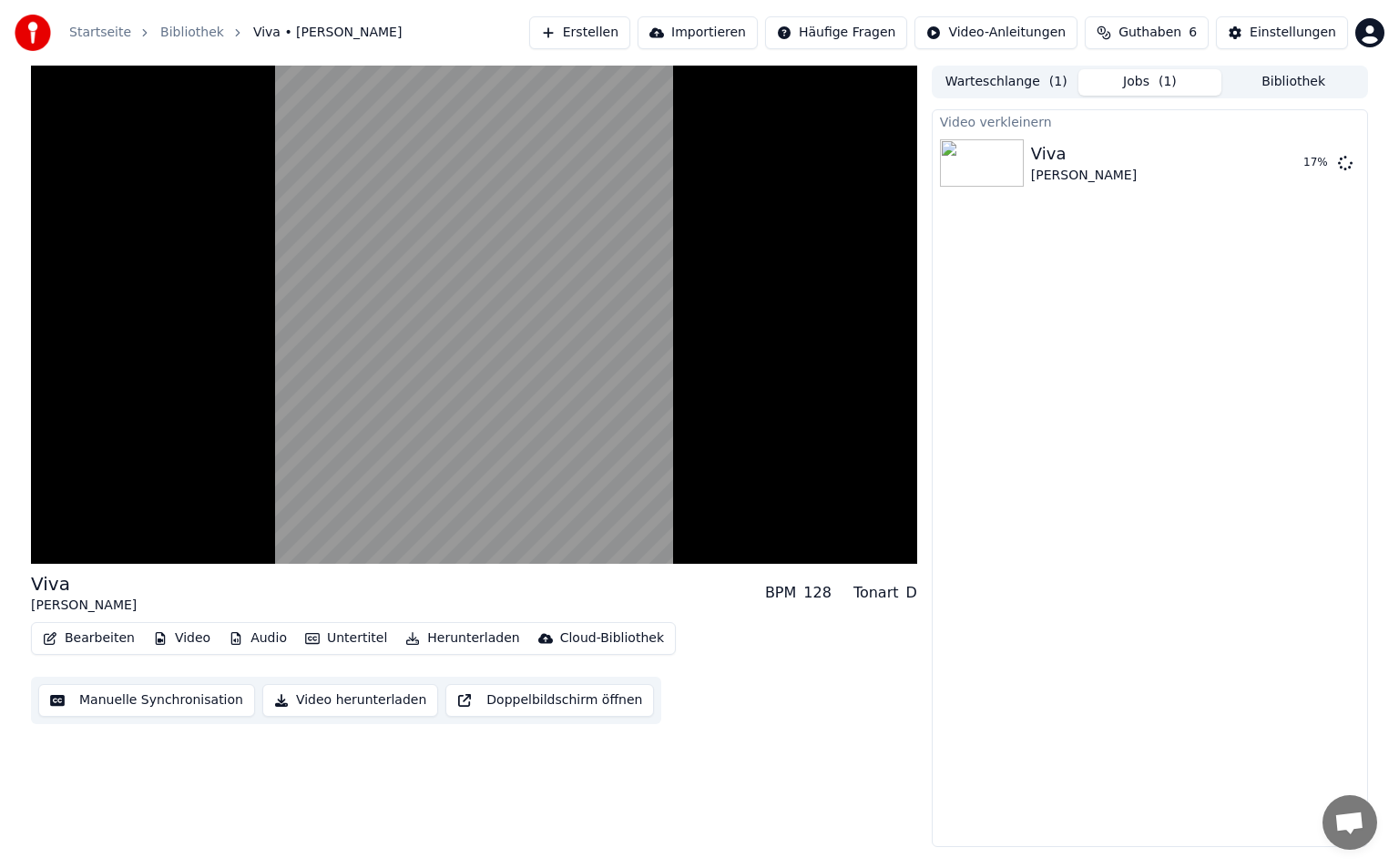
click at [159, 634] on icon "button" at bounding box center [160, 639] width 15 height 13
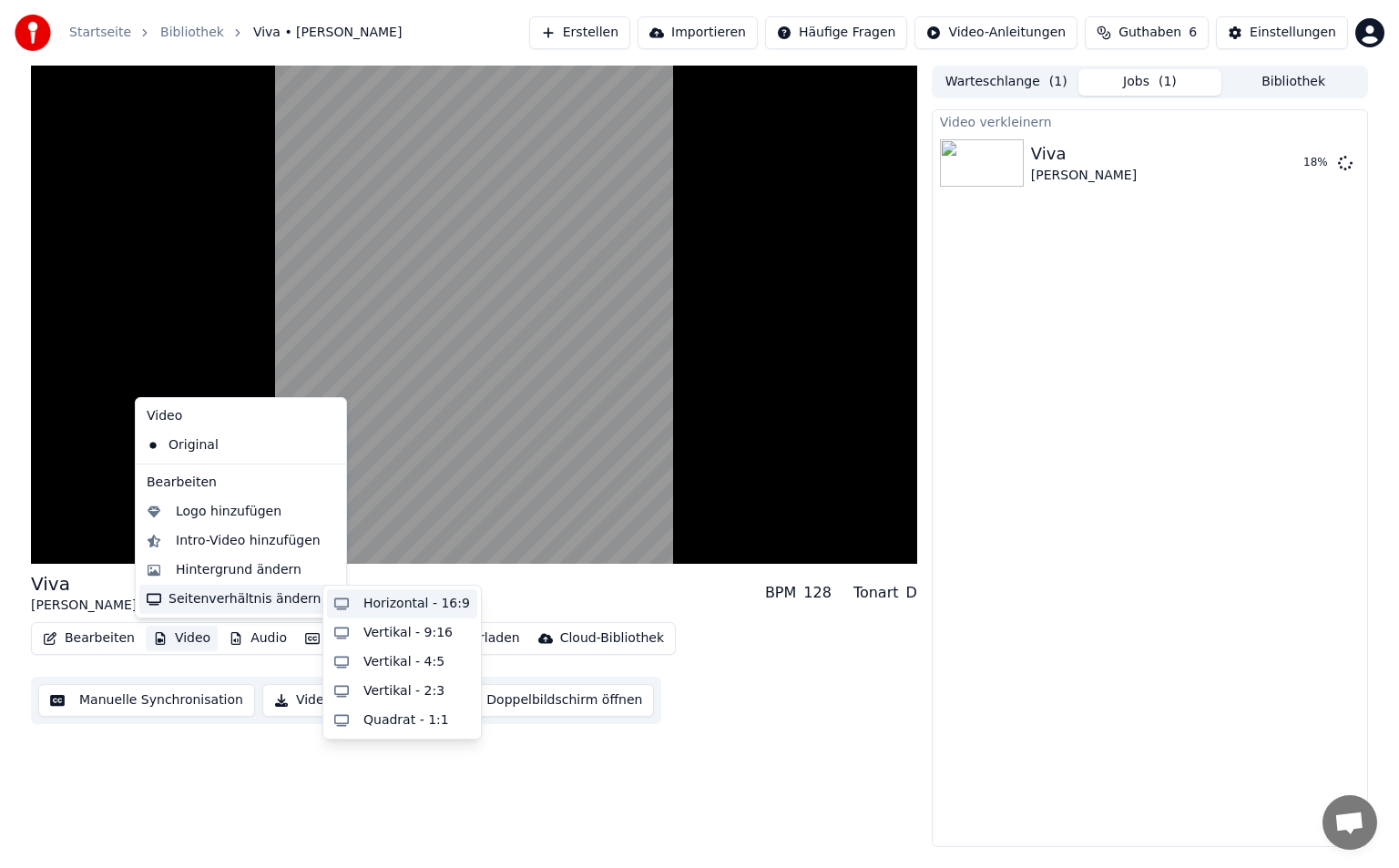
click at [365, 603] on div "Horizontal - 16:9" at bounding box center [417, 604] width 106 height 19
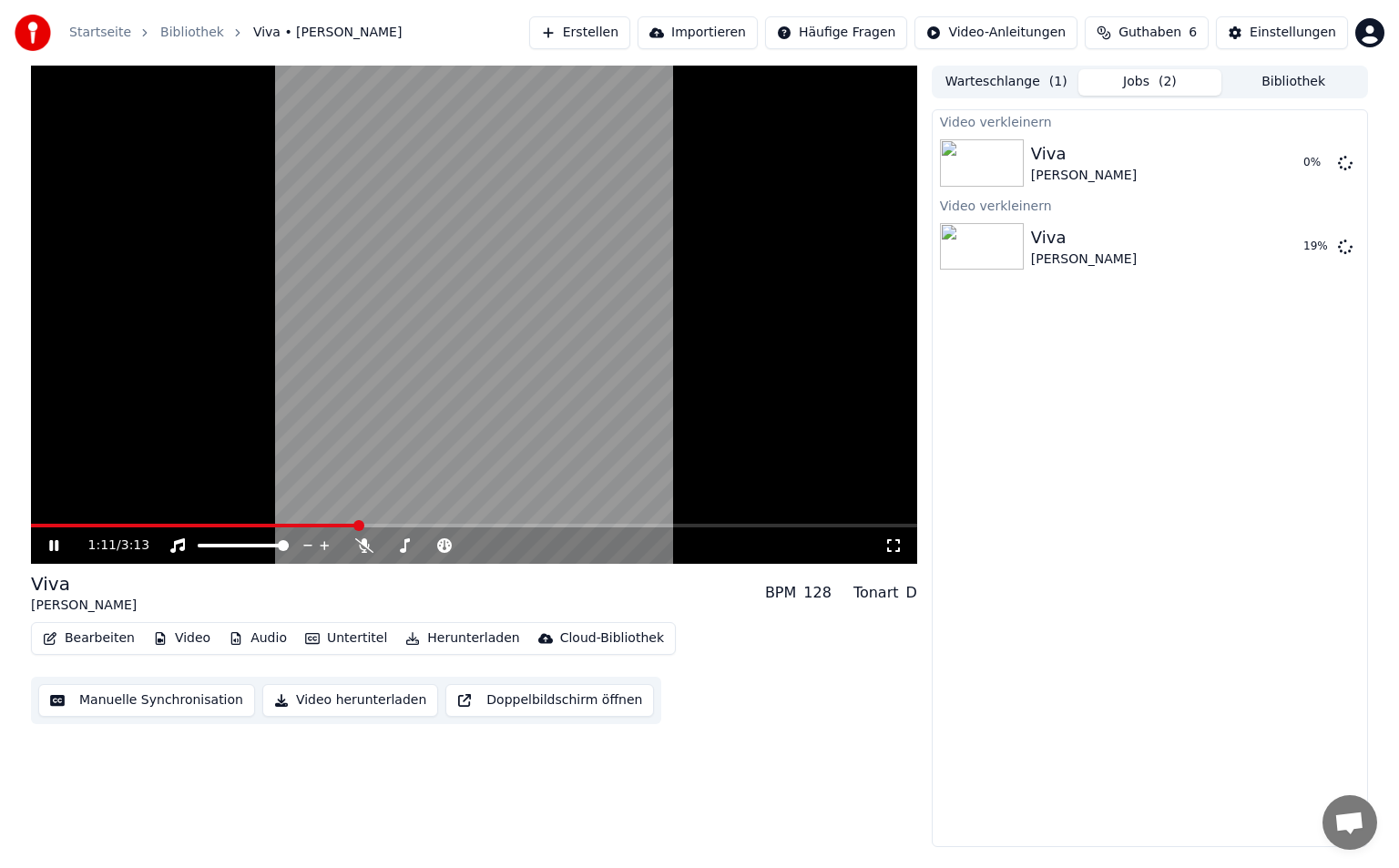
click at [897, 549] on icon at bounding box center [893, 545] width 19 height 15
click at [185, 641] on button "Video" at bounding box center [181, 638] width 72 height 25
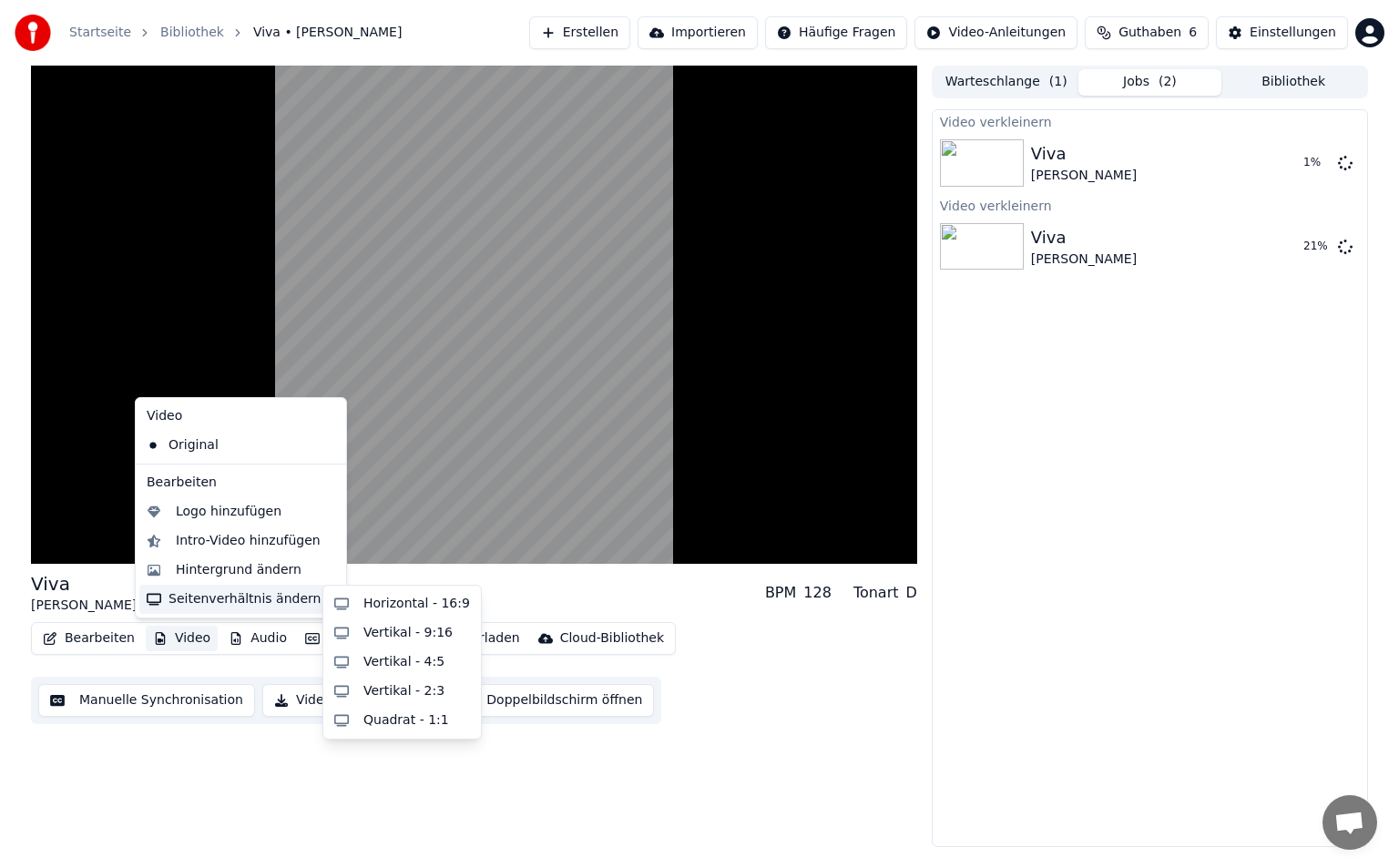
click at [215, 602] on div "Seitenverhältnis ändern" at bounding box center [241, 599] width 203 height 29
click at [424, 636] on div "Vertikal - 9:16" at bounding box center [409, 633] width 90 height 19
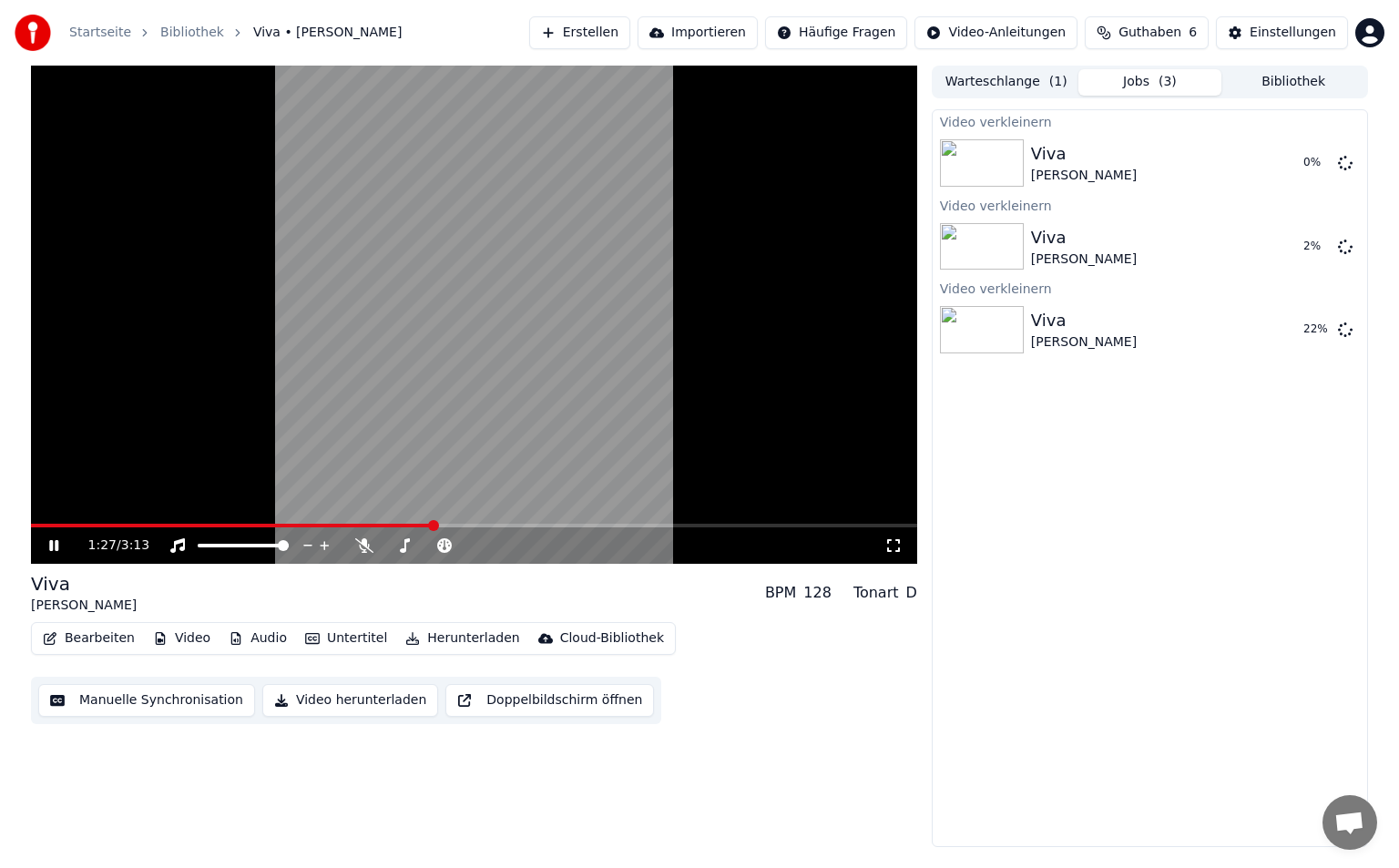
click at [890, 538] on icon at bounding box center [893, 545] width 19 height 15
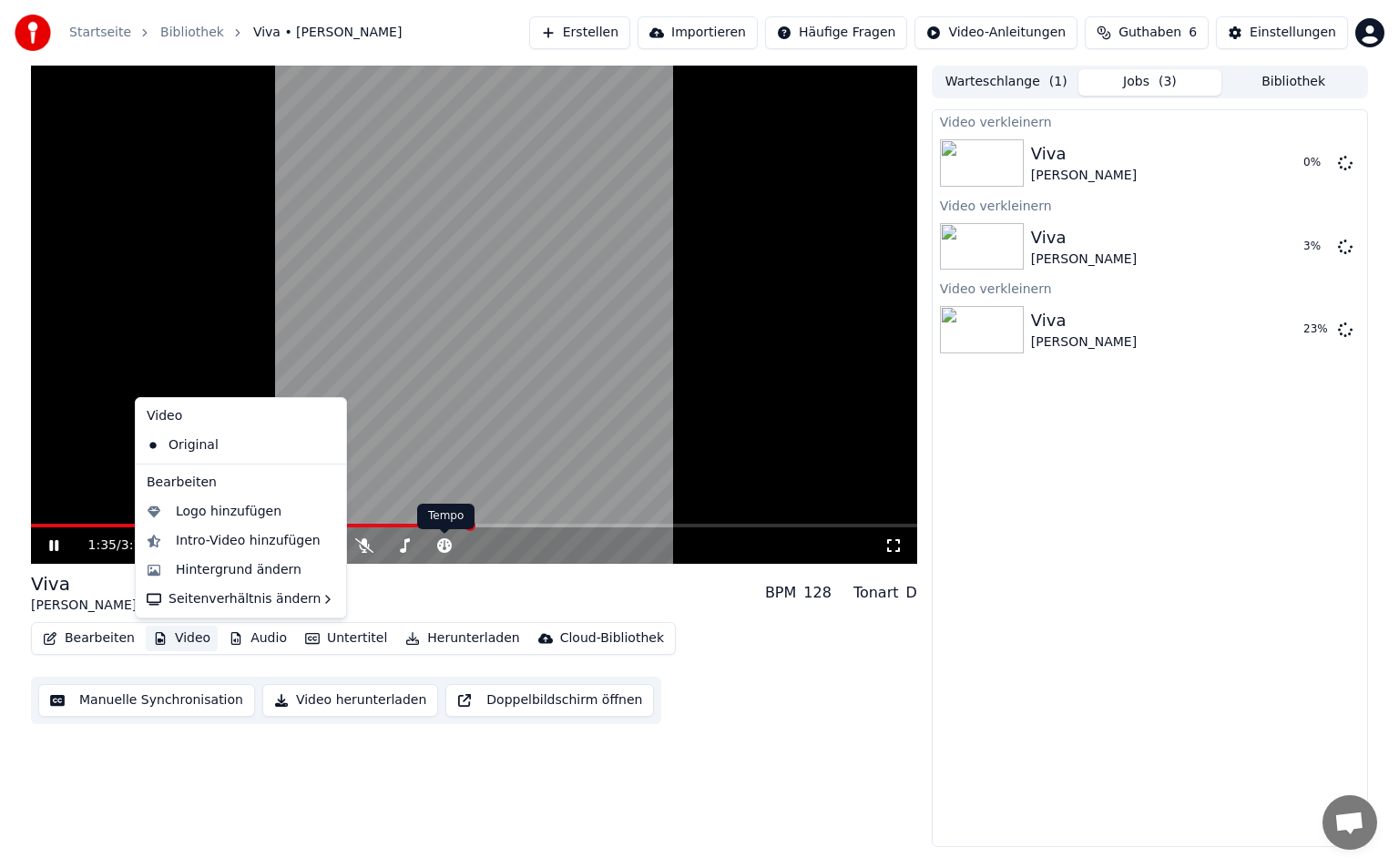
click at [187, 636] on button "Video" at bounding box center [181, 638] width 72 height 25
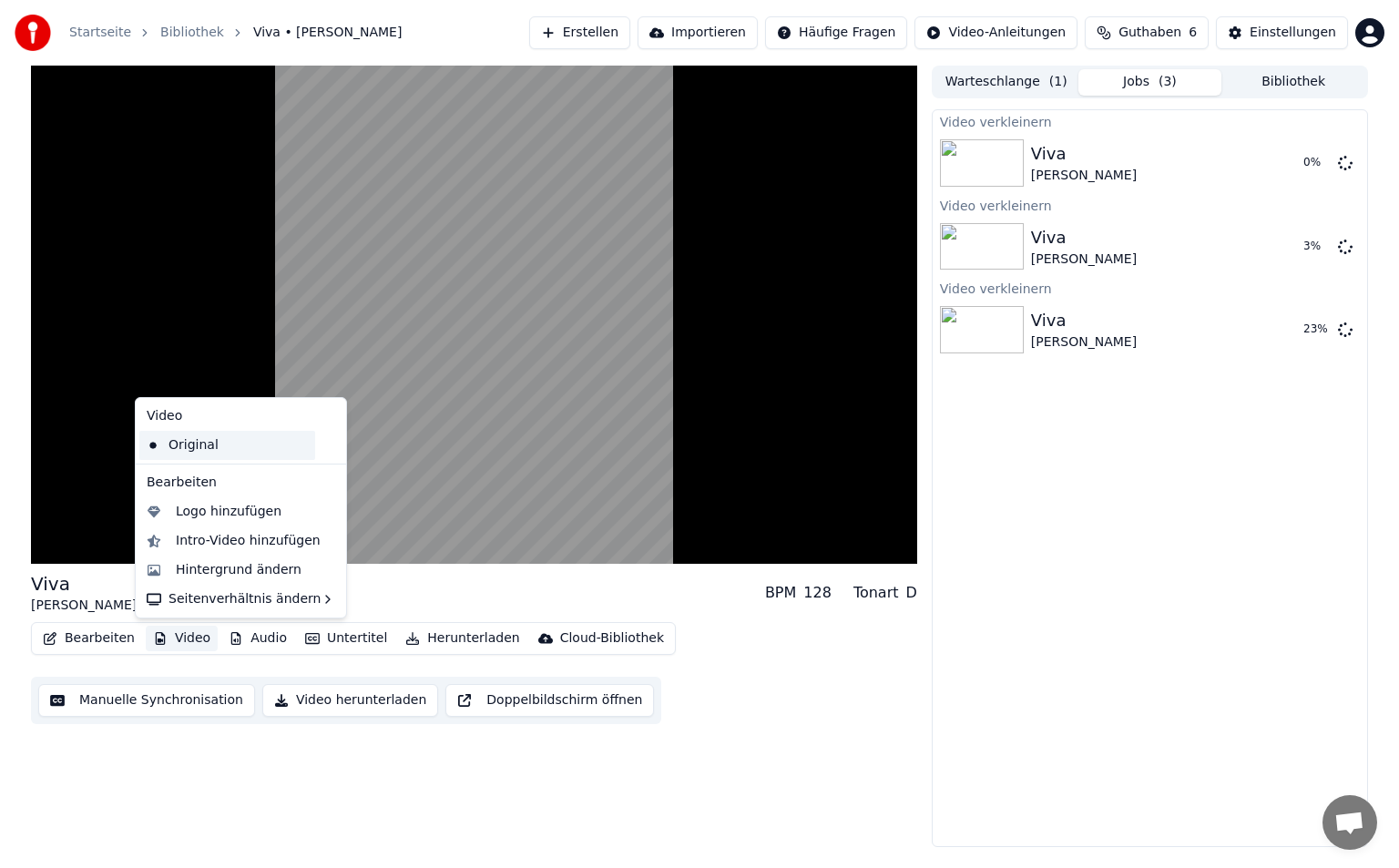
click at [246, 448] on div "Original" at bounding box center [227, 445] width 175 height 29
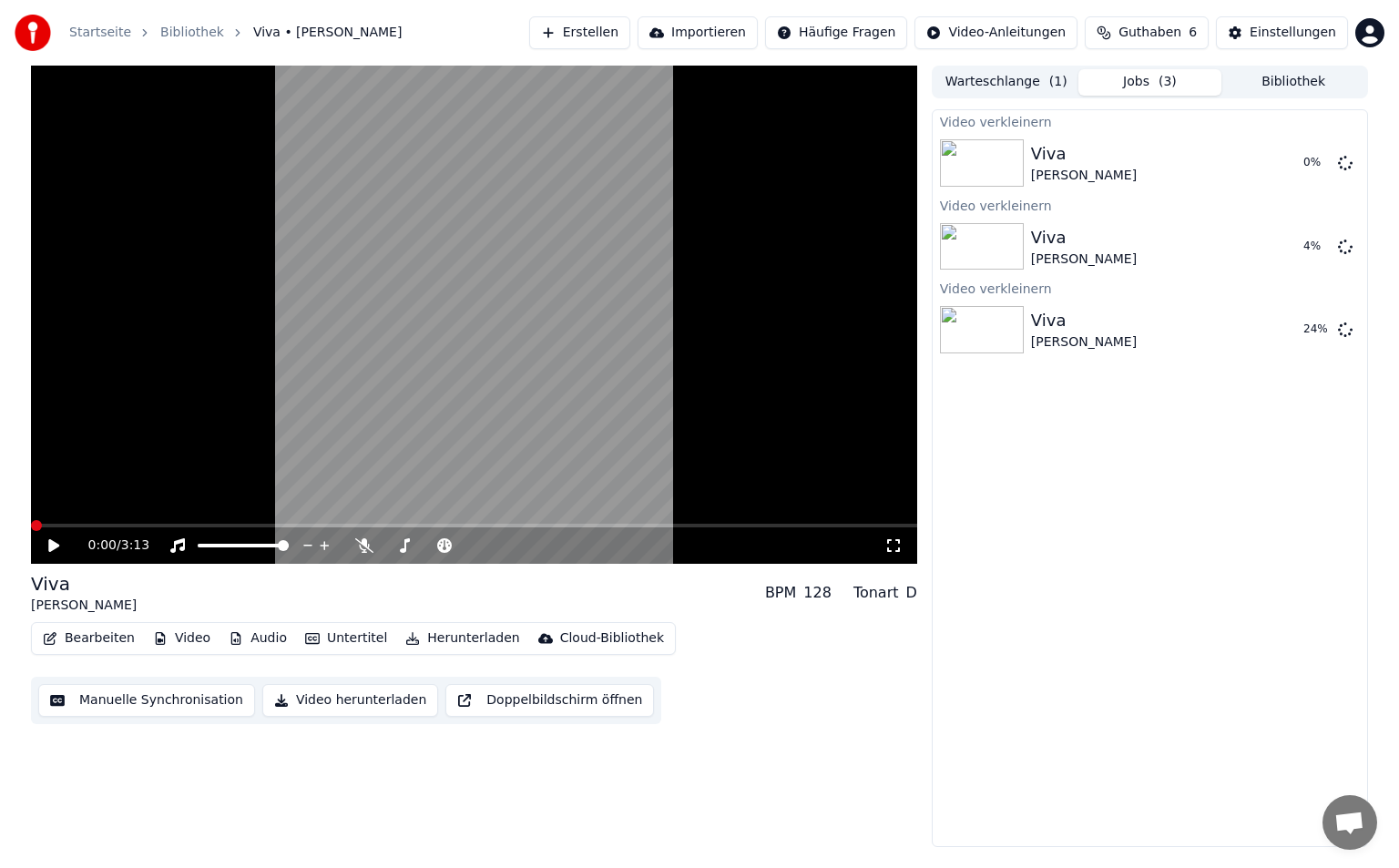
click at [39, 546] on div "0:00 / 3:13" at bounding box center [474, 545] width 872 height 19
click at [50, 548] on icon at bounding box center [54, 545] width 11 height 13
click at [78, 522] on video at bounding box center [474, 314] width 886 height 498
click at [60, 542] on icon at bounding box center [67, 545] width 43 height 15
click at [168, 641] on button "Video" at bounding box center [181, 638] width 72 height 25
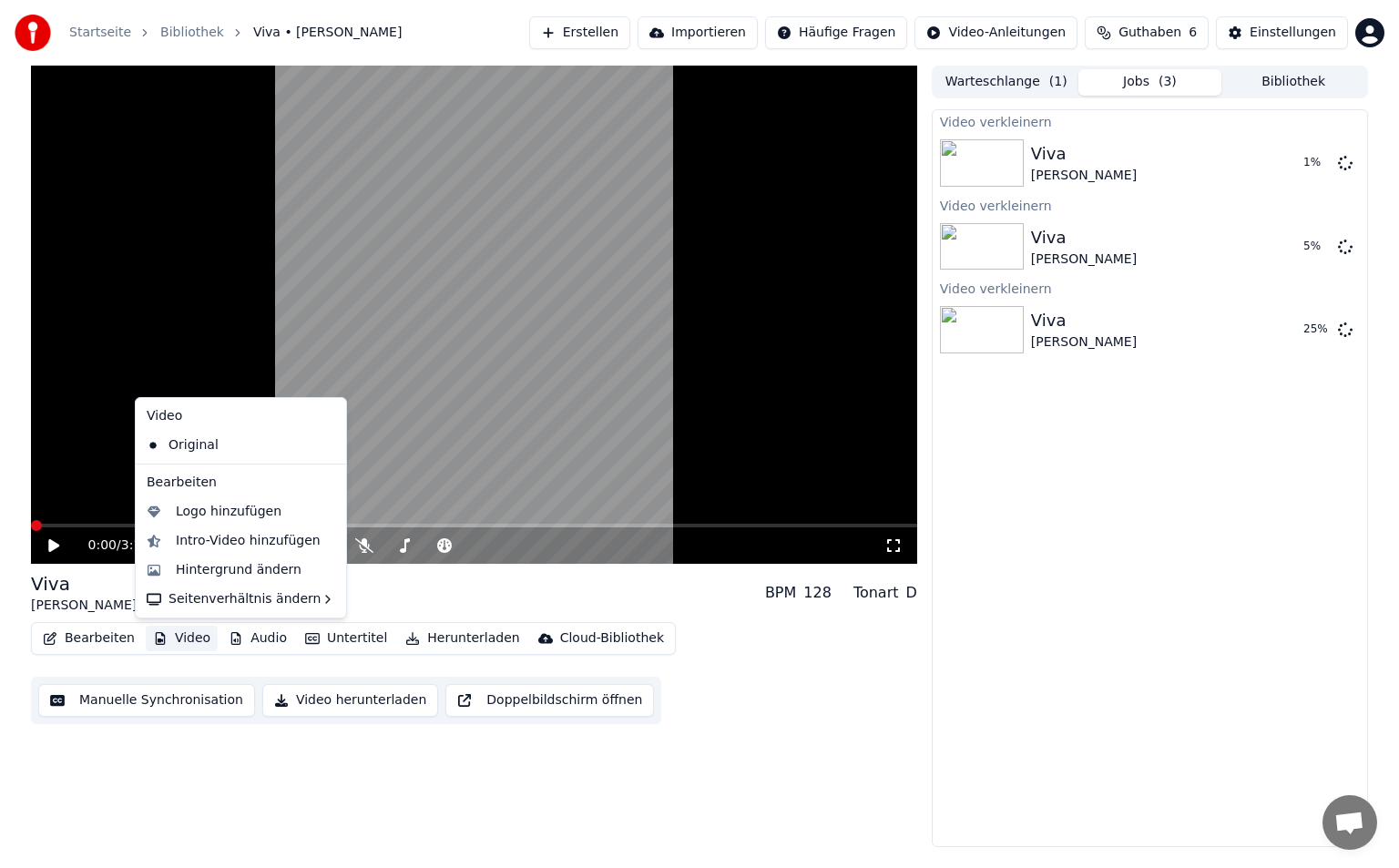
click at [538, 349] on video at bounding box center [474, 314] width 886 height 498
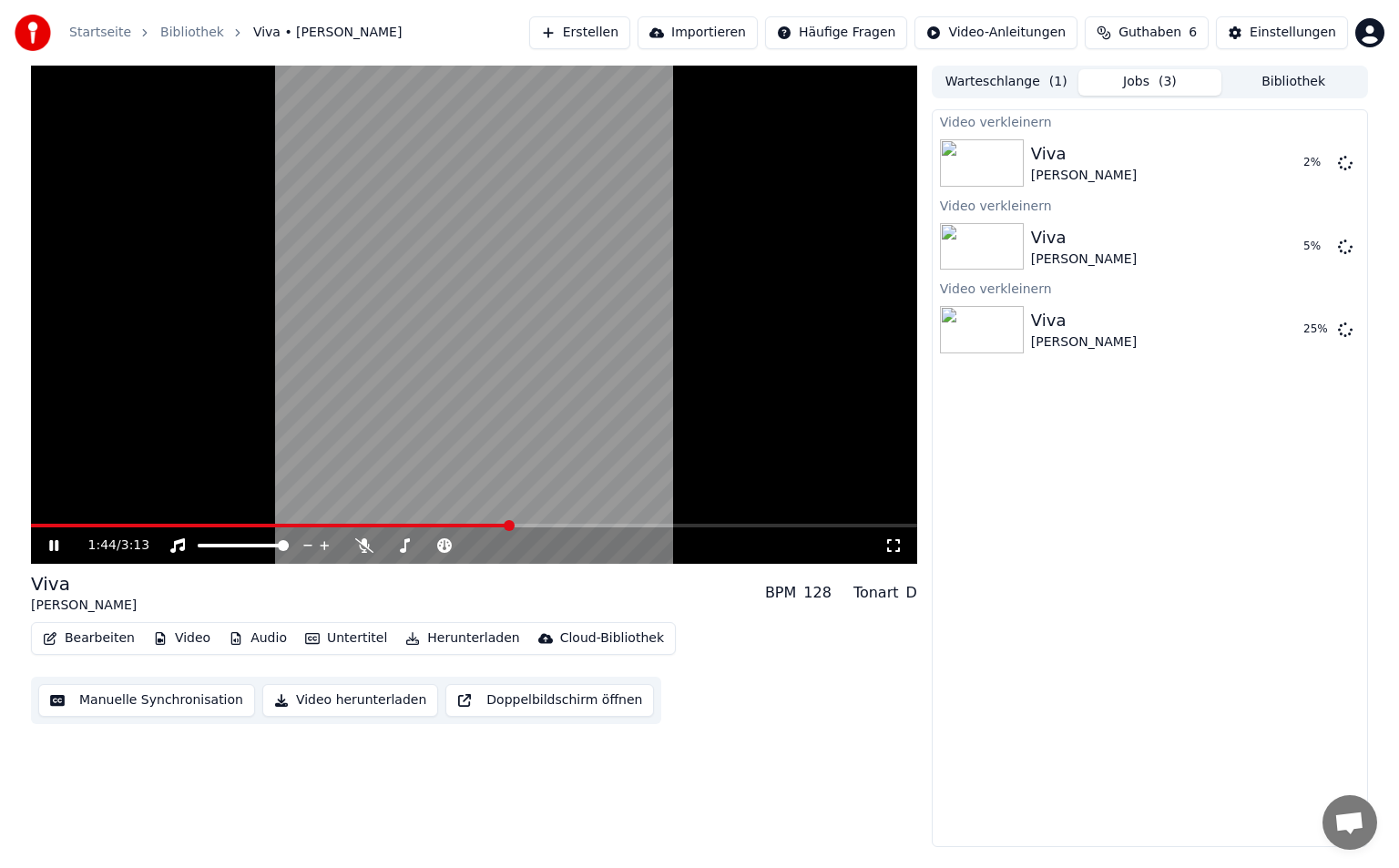
click at [889, 544] on icon at bounding box center [893, 545] width 19 height 15
click at [188, 641] on button "Video" at bounding box center [181, 638] width 72 height 25
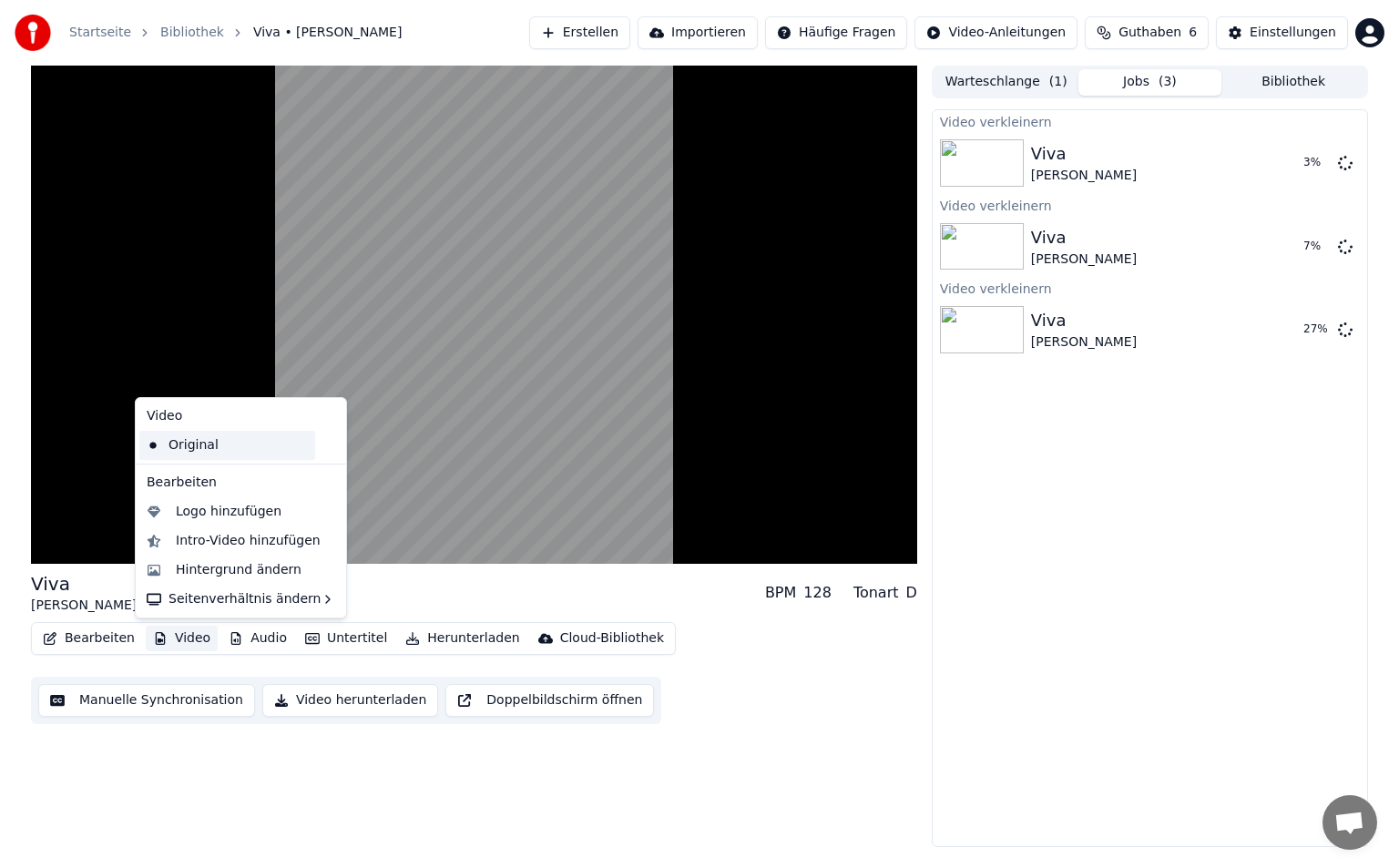
click at [253, 447] on div "Original" at bounding box center [227, 445] width 175 height 29
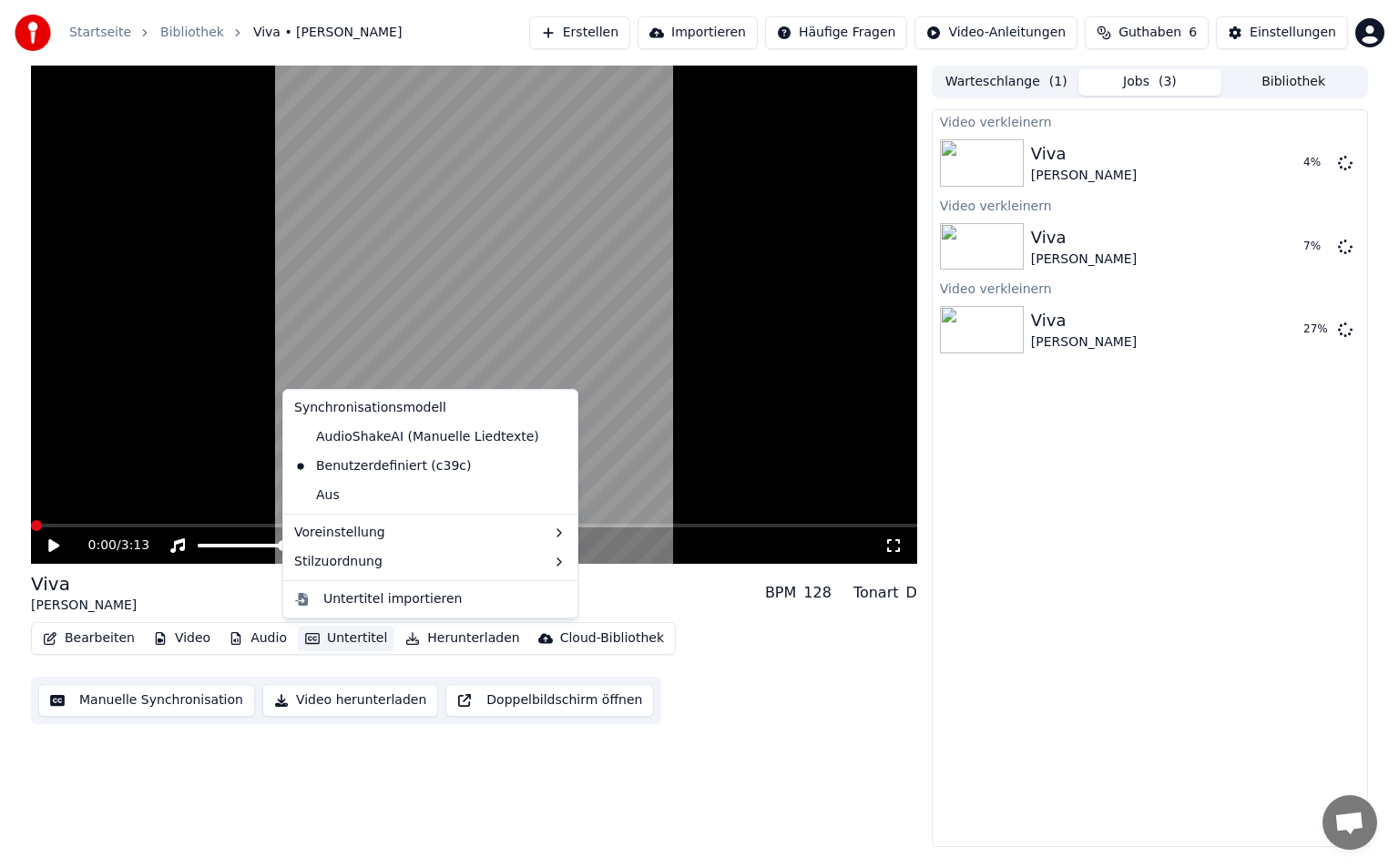
click at [334, 642] on button "Untertitel" at bounding box center [346, 638] width 97 height 25
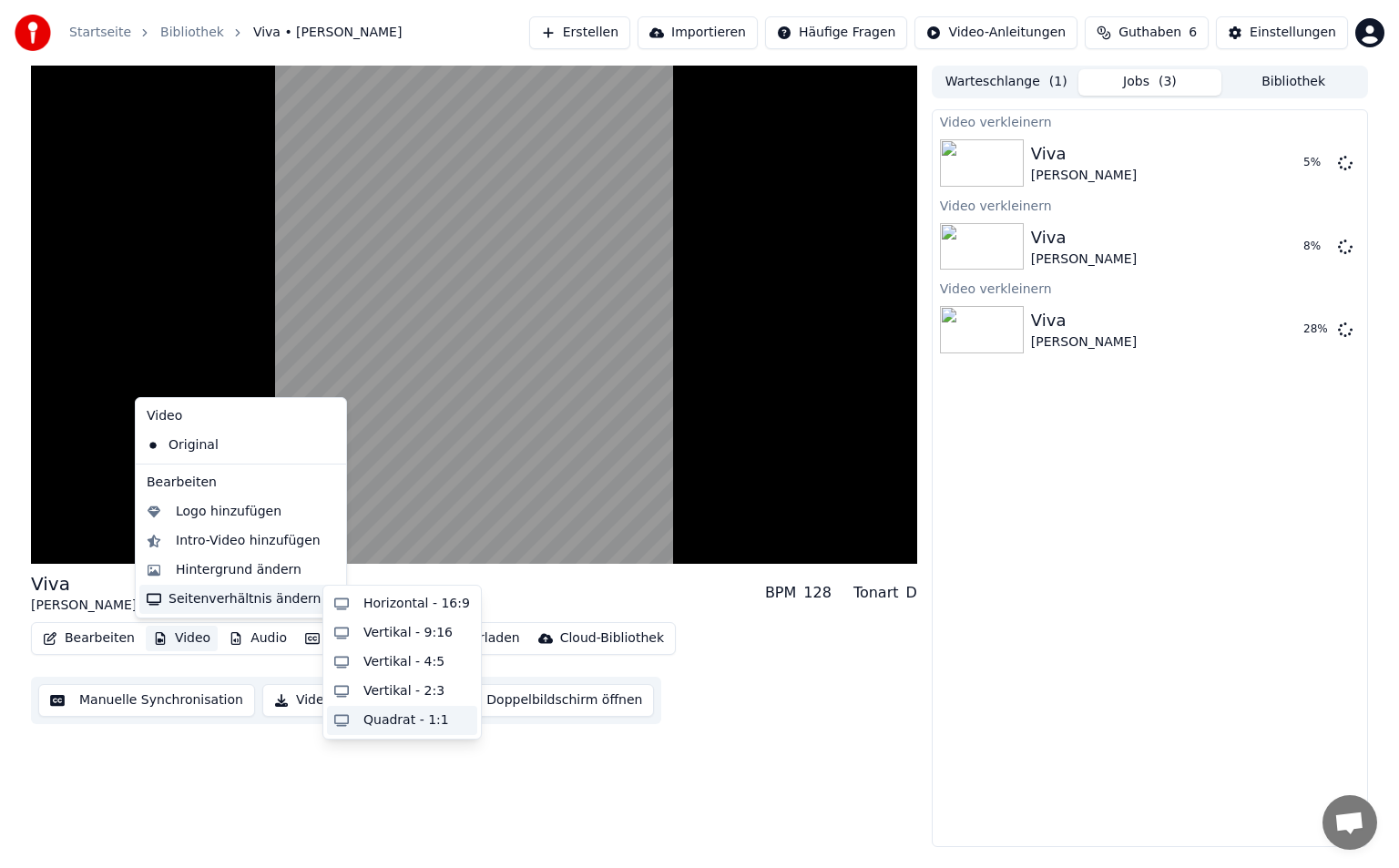
click at [390, 717] on div "Quadrat - 1:1" at bounding box center [407, 721] width 86 height 19
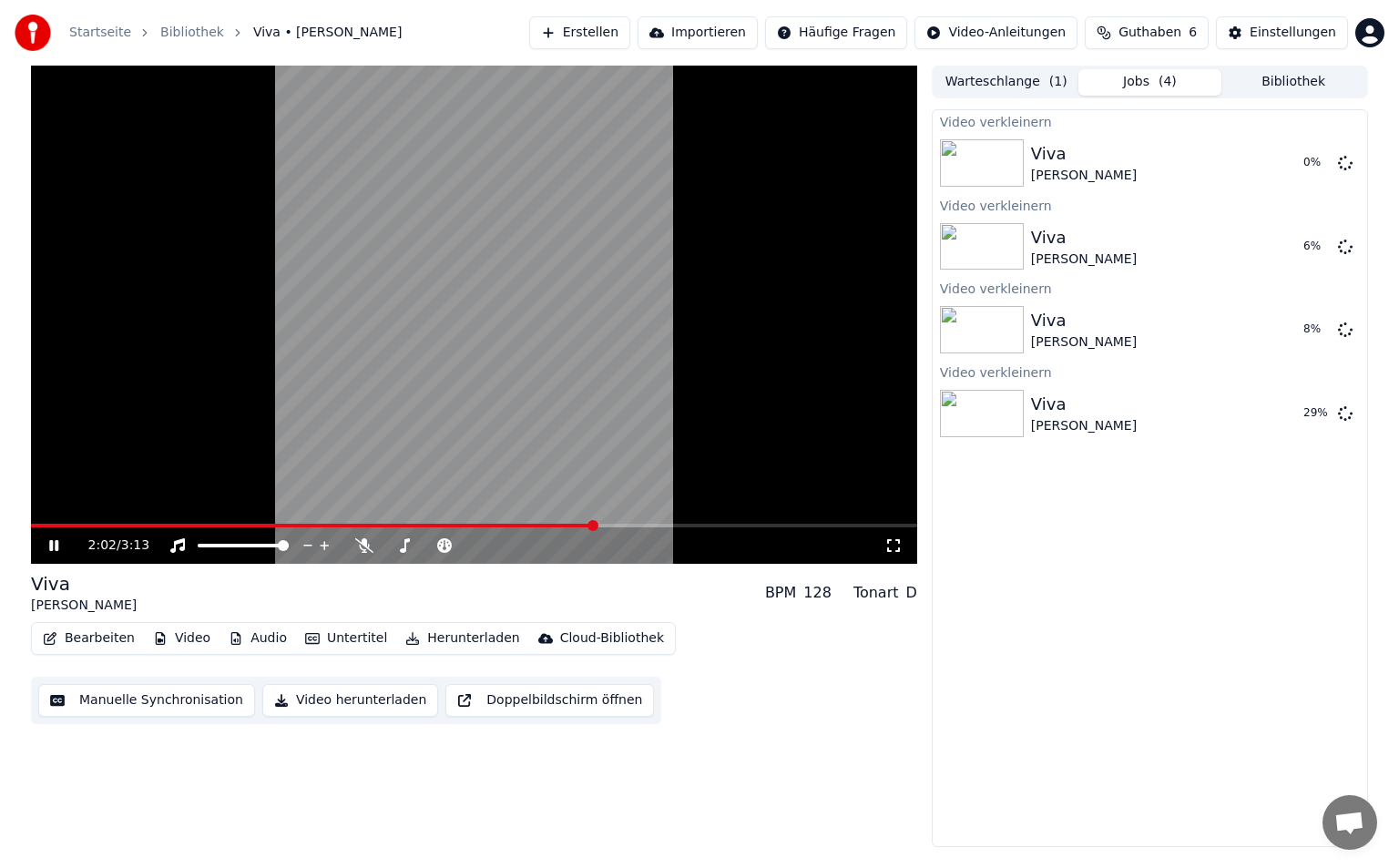
click at [897, 552] on icon at bounding box center [893, 545] width 13 height 13
click at [191, 634] on button "Video" at bounding box center [181, 638] width 72 height 25
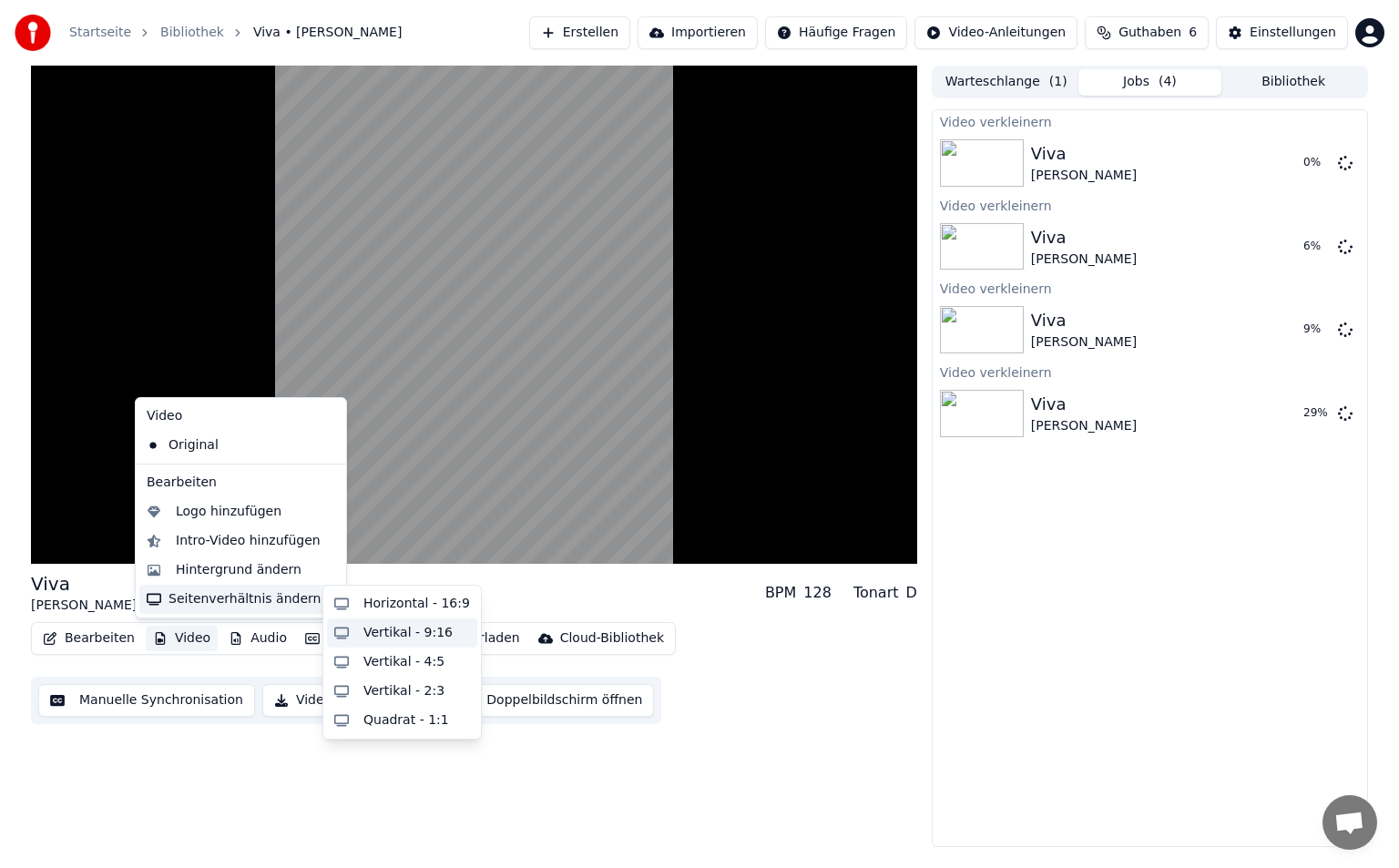
click at [420, 636] on div "Vertikal - 9:16" at bounding box center [409, 633] width 90 height 19
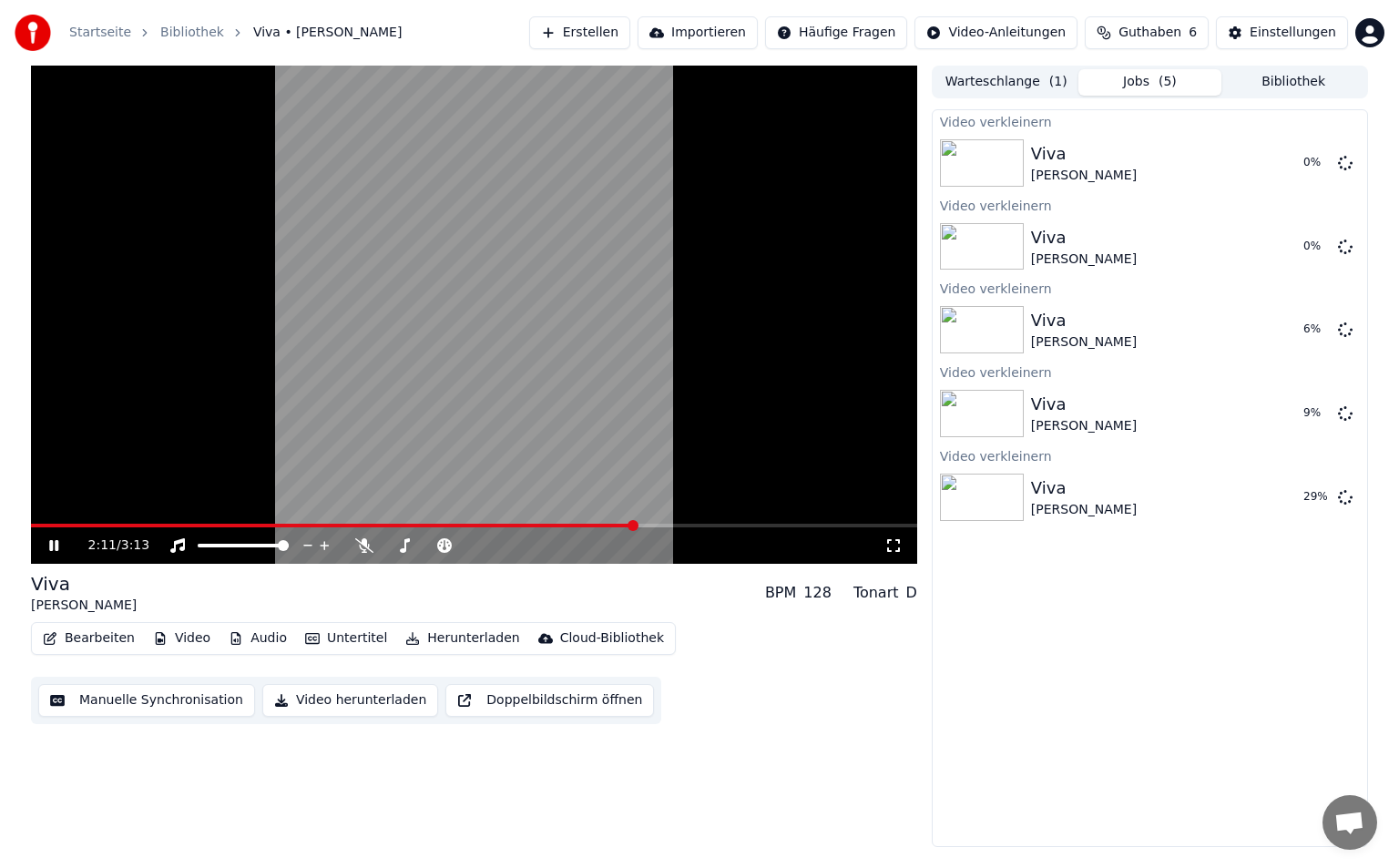
click at [893, 543] on icon at bounding box center [893, 545] width 19 height 15
click at [186, 644] on button "Video" at bounding box center [181, 638] width 72 height 25
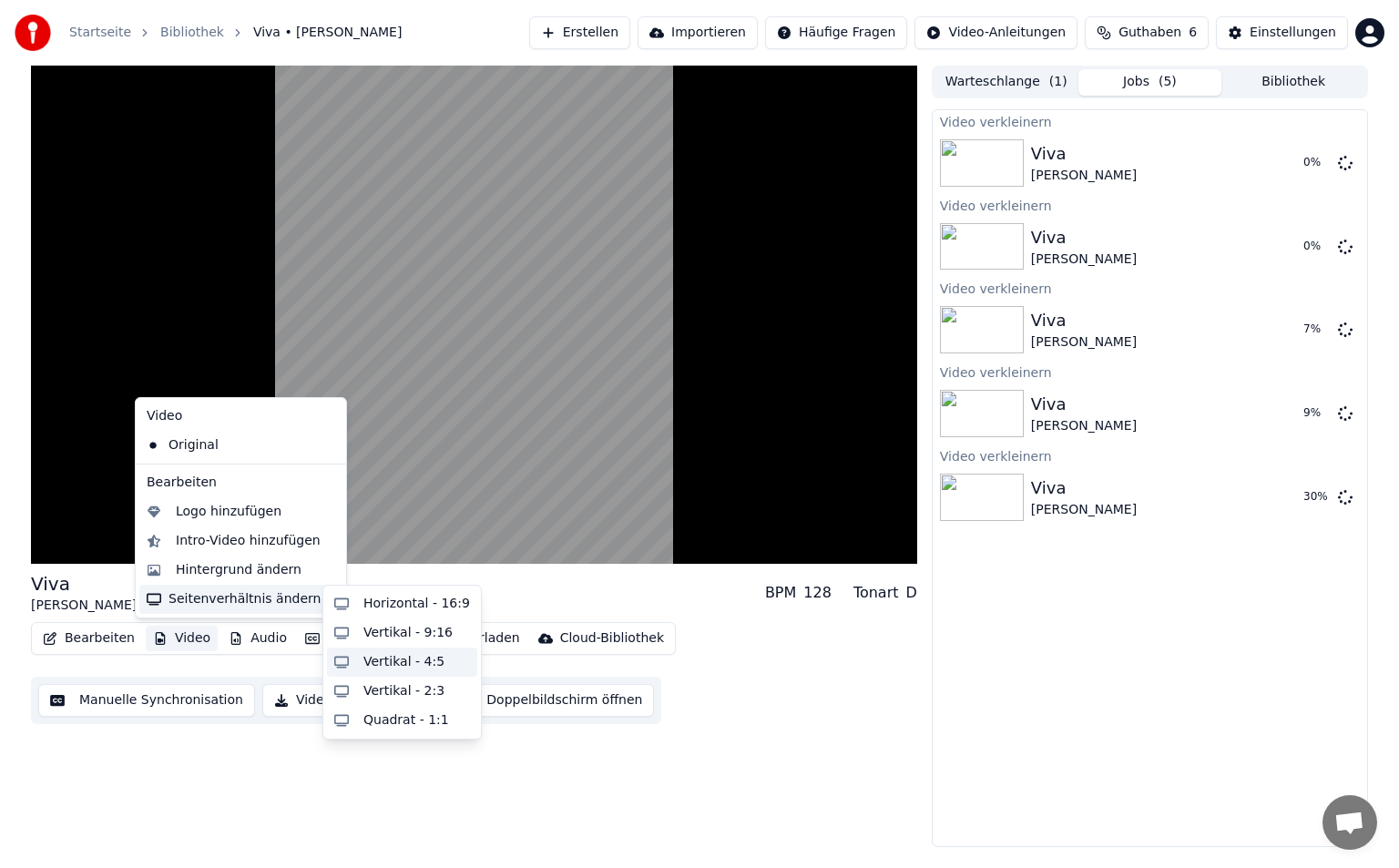
click at [405, 662] on div "Vertikal - 4:5" at bounding box center [404, 662] width 81 height 19
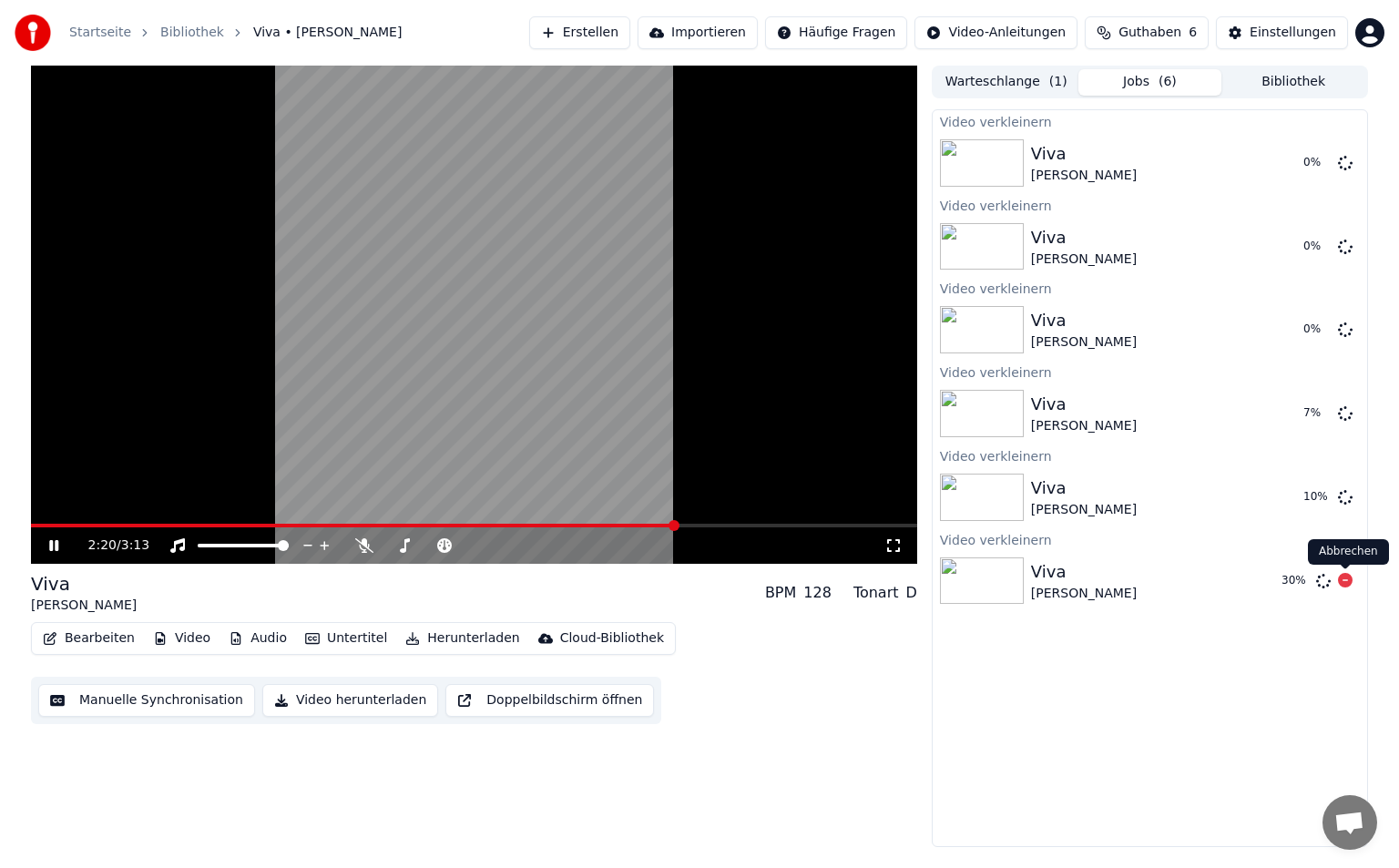
click at [1347, 579] on icon at bounding box center [1346, 580] width 15 height 15
click at [1342, 497] on icon at bounding box center [1346, 496] width 15 height 15
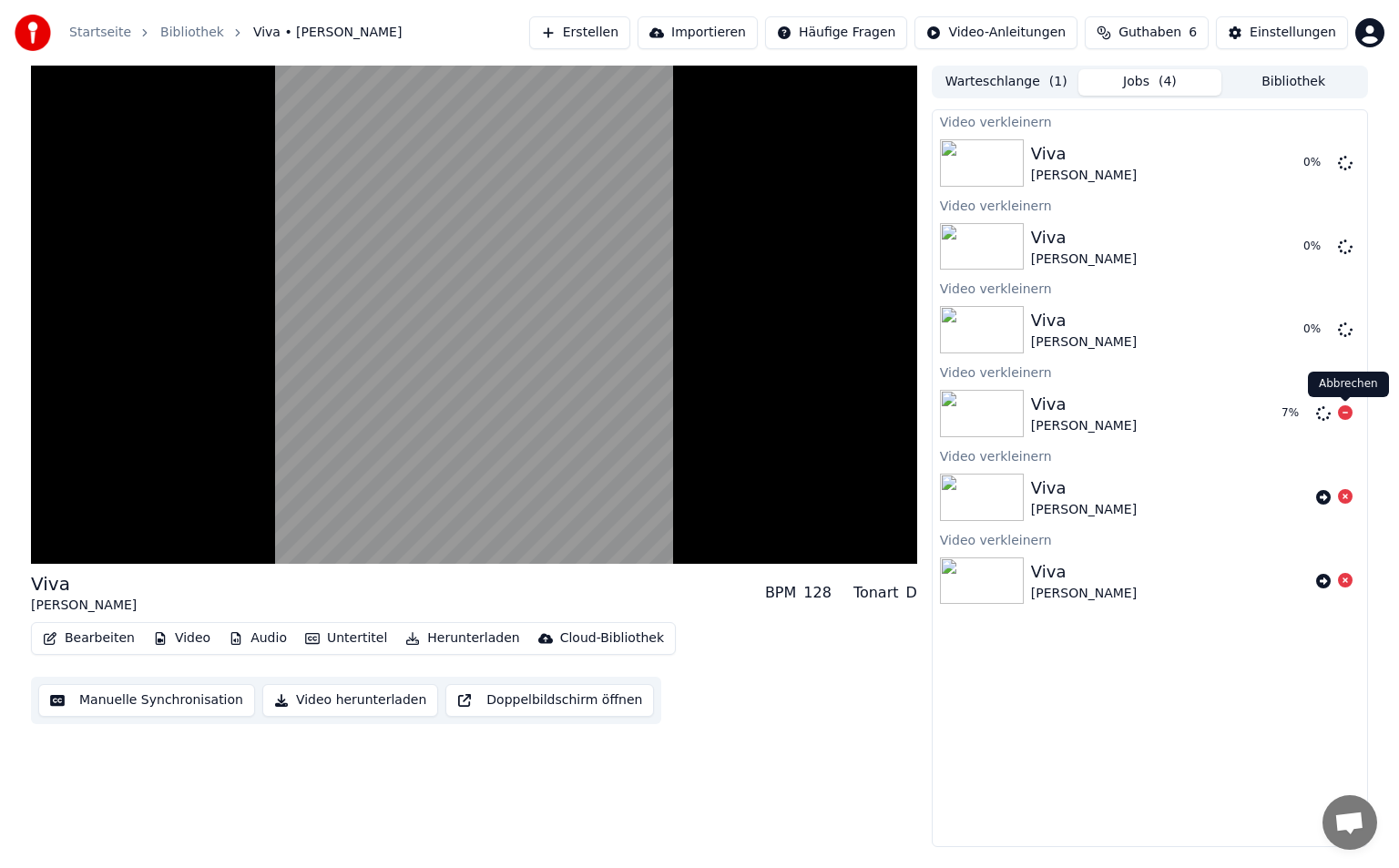
click at [1345, 409] on body "Startseite Bibliothek Viva • Kathi • Tristan Erstellen Importieren Häufige Frag…" at bounding box center [700, 434] width 1399 height 868
click at [1339, 334] on icon at bounding box center [1346, 329] width 15 height 15
click at [1351, 247] on icon at bounding box center [1346, 246] width 15 height 15
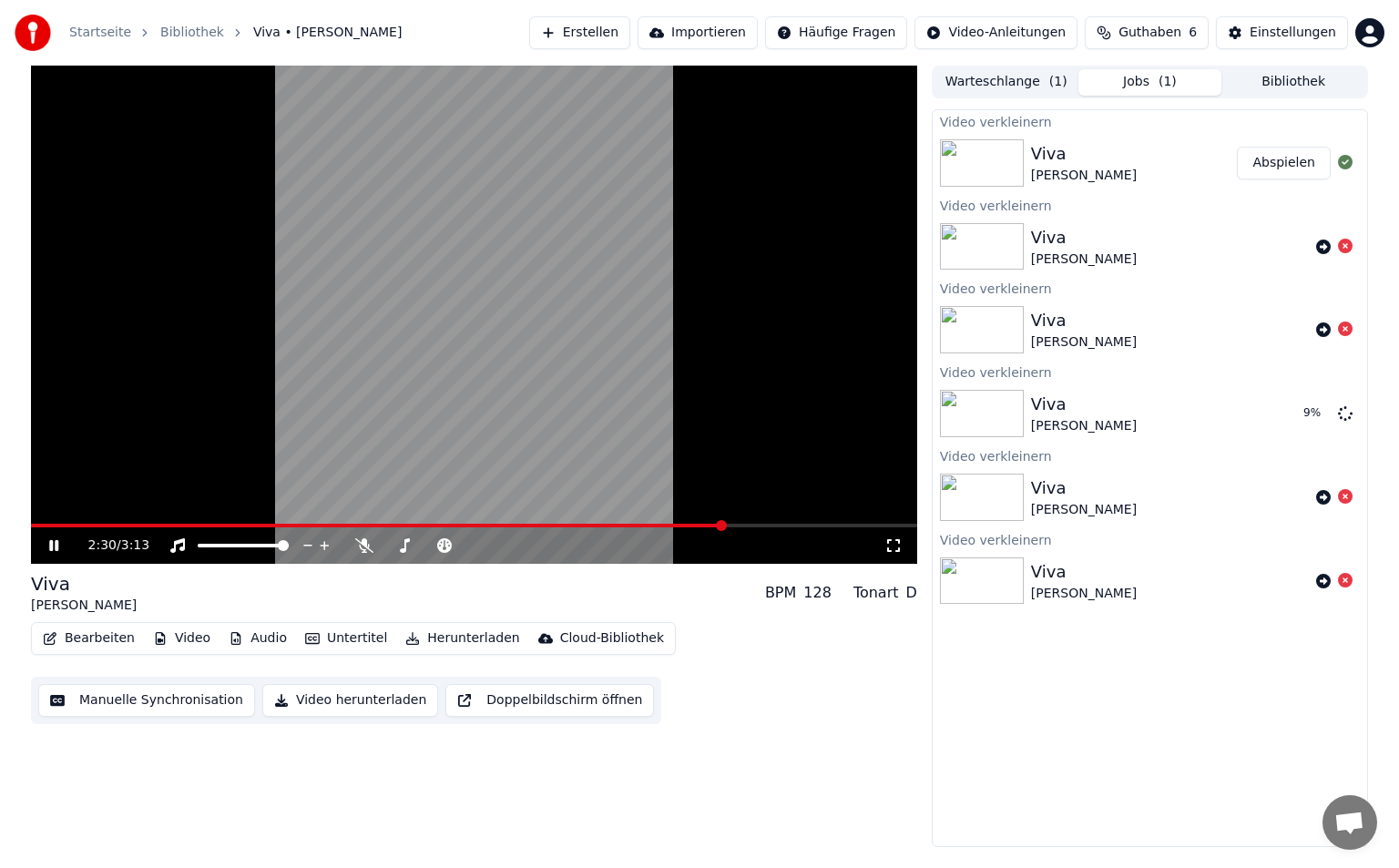
click at [904, 543] on div "2:30 / 3:13" at bounding box center [474, 545] width 872 height 19
click at [894, 544] on icon at bounding box center [893, 545] width 19 height 15
click at [987, 89] on button "Warteschlange ( 1 )" at bounding box center [1006, 82] width 144 height 26
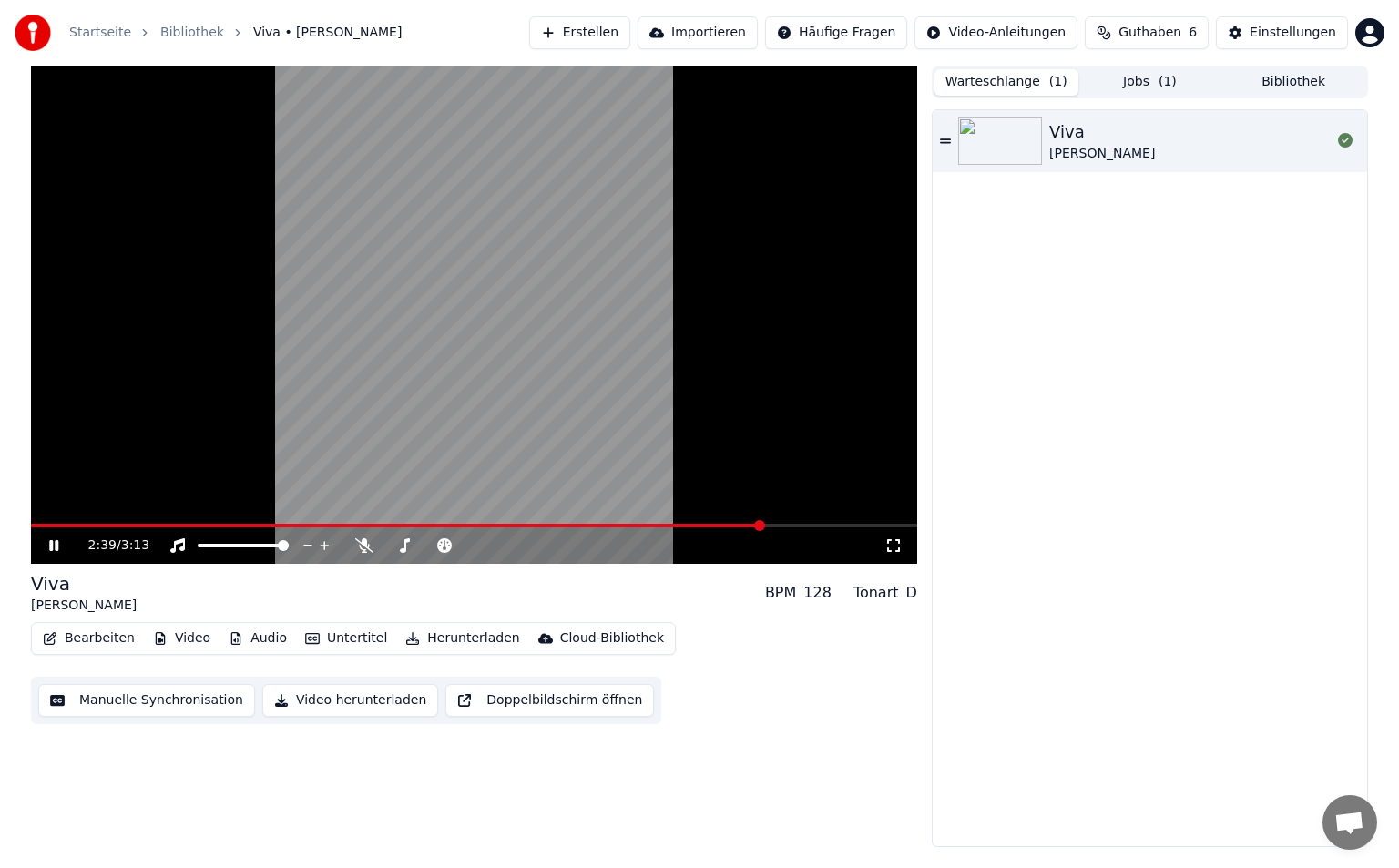
click at [1159, 84] on button "Jobs ( 1 )" at bounding box center [1150, 82] width 144 height 26
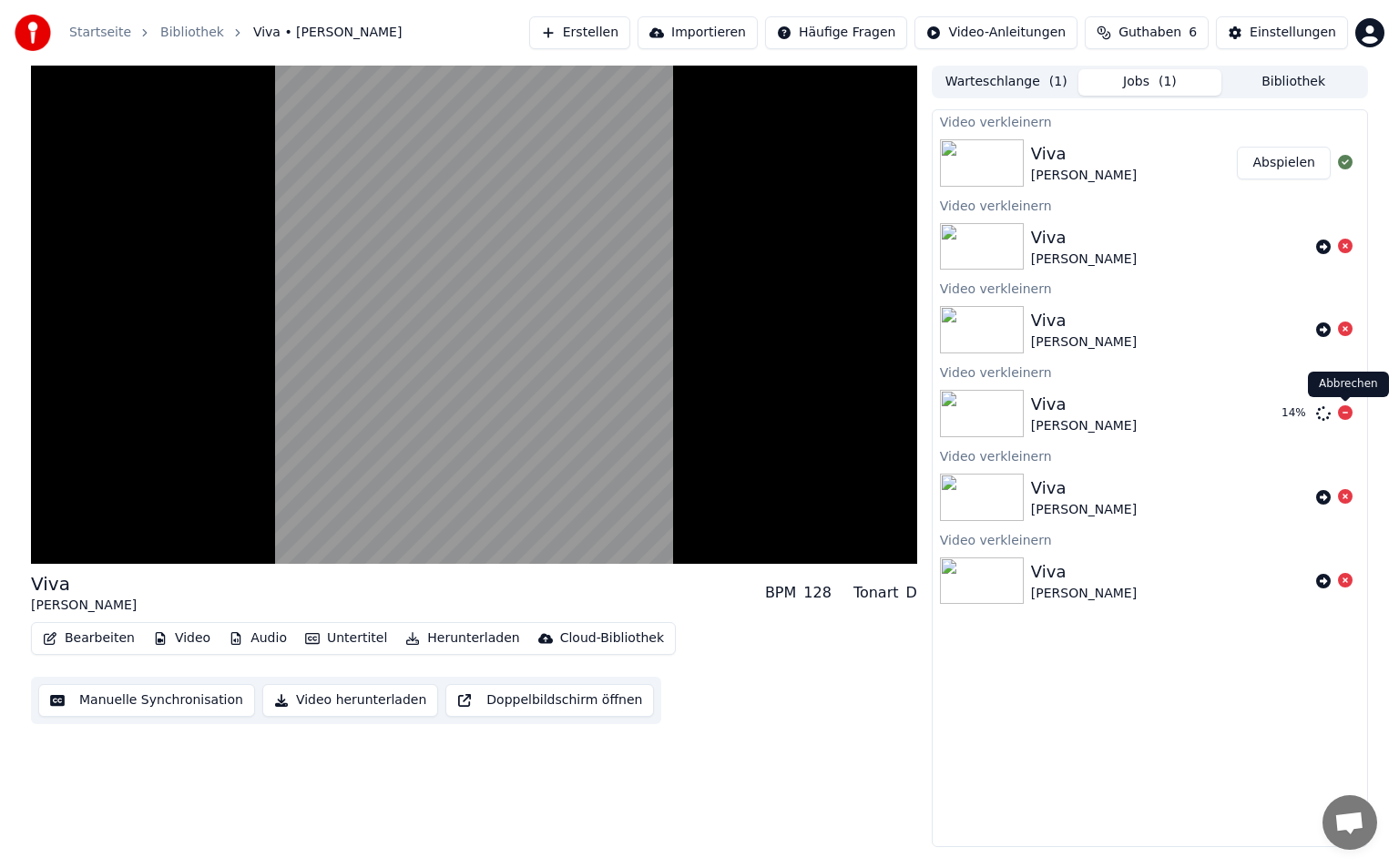
click at [1349, 407] on icon at bounding box center [1346, 413] width 15 height 15
click at [1014, 38] on html "Startseite Bibliothek Viva • Kathi • Tristan Erstellen Importieren Häufige Frag…" at bounding box center [700, 434] width 1399 height 868
click at [339, 632] on html "Startseite Bibliothek Viva • Kathi • Tristan Erstellen Importieren Häufige Frag…" at bounding box center [700, 434] width 1399 height 868
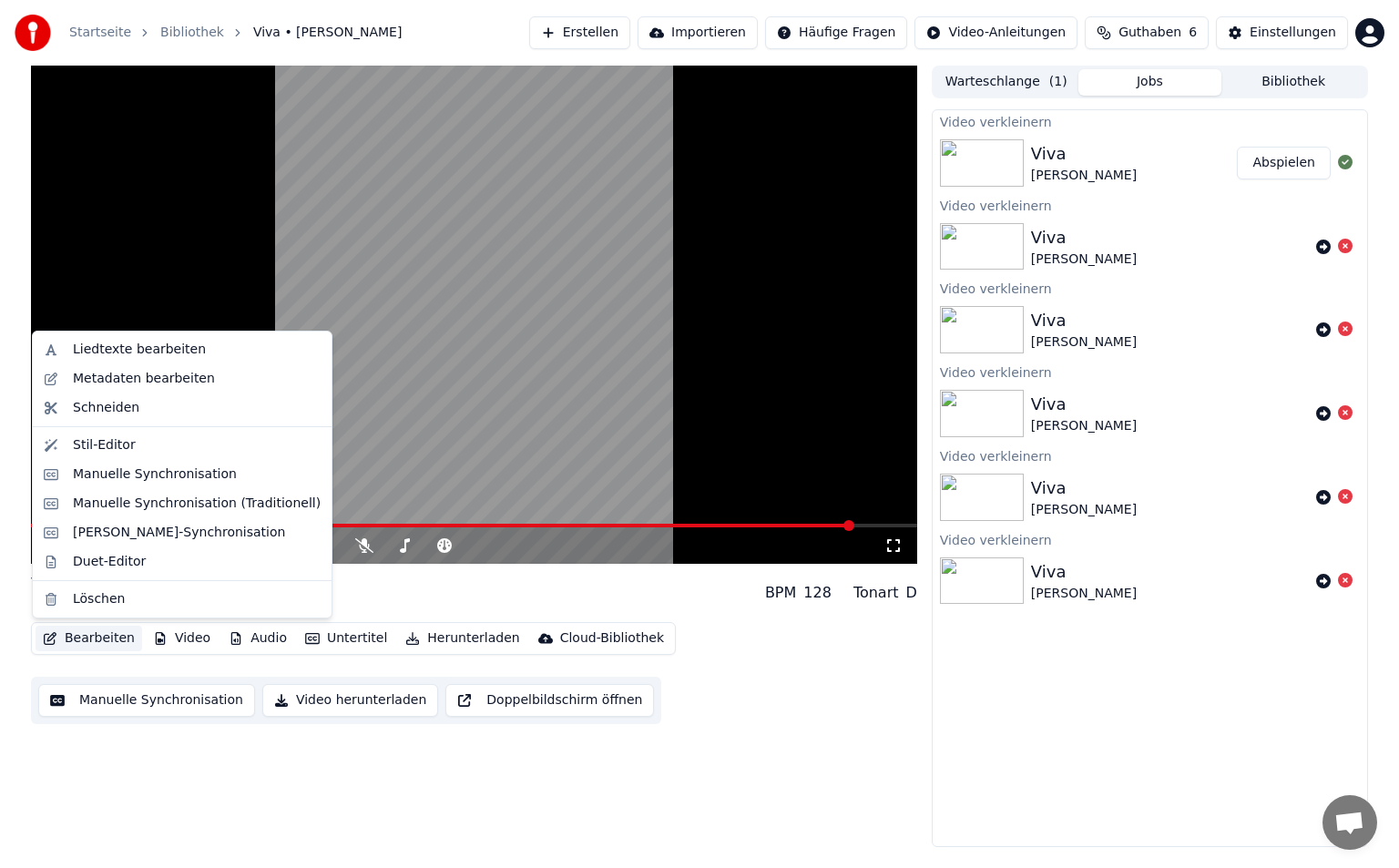
click at [91, 642] on button "Bearbeiten" at bounding box center [89, 638] width 106 height 25
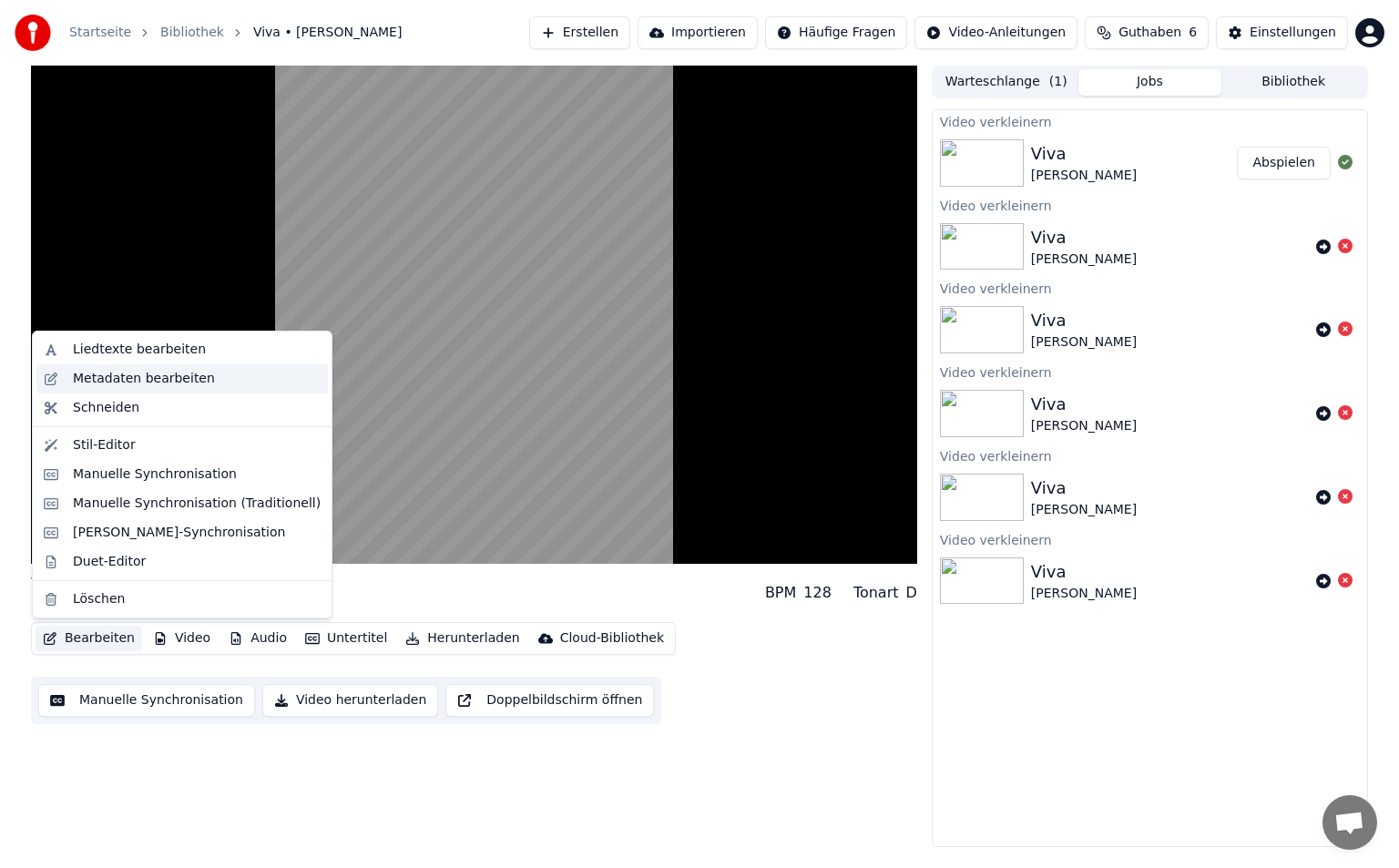
click at [104, 370] on div "Metadaten bearbeiten" at bounding box center [144, 379] width 142 height 19
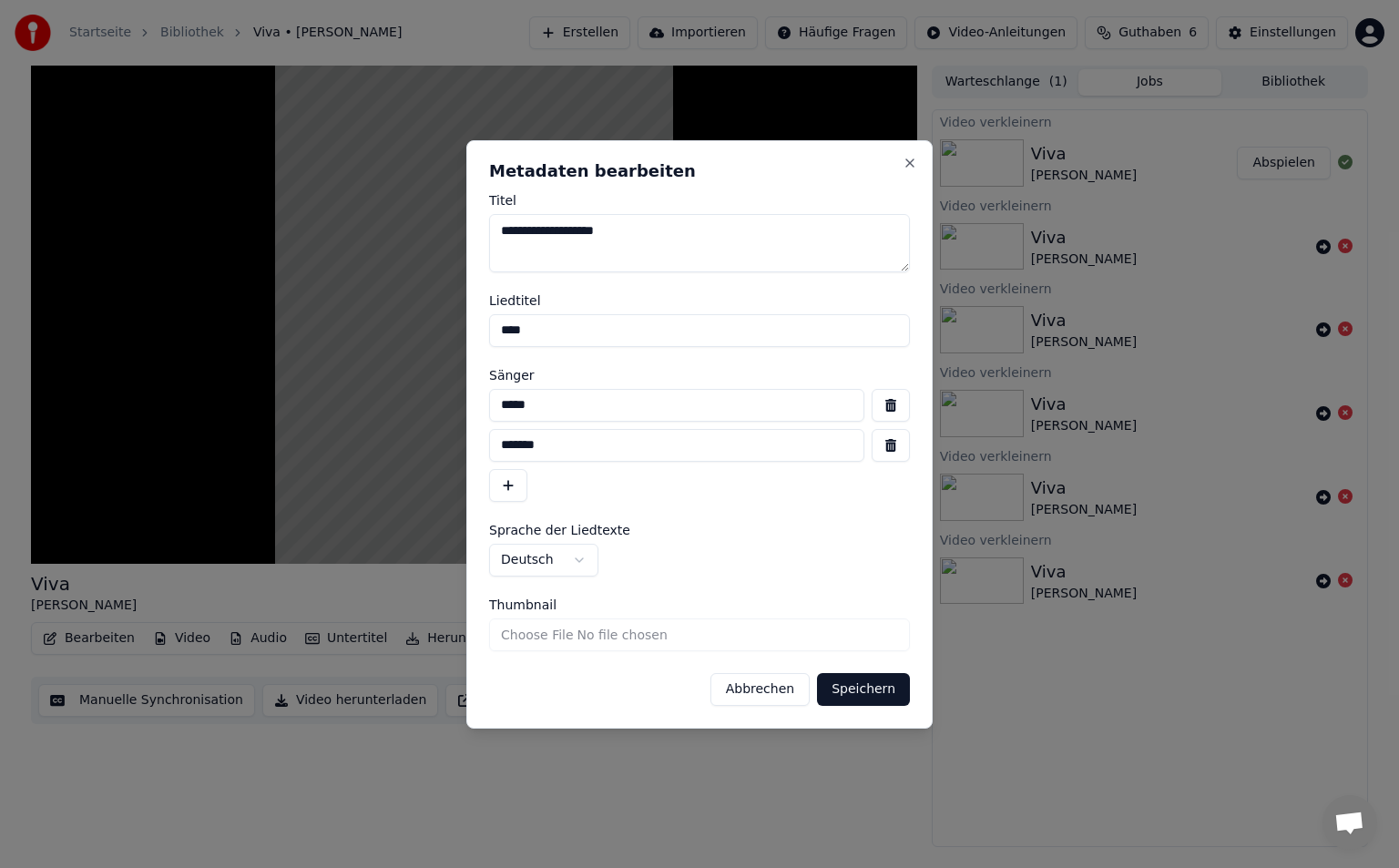
click at [752, 694] on button "Abbrechen" at bounding box center [760, 689] width 99 height 33
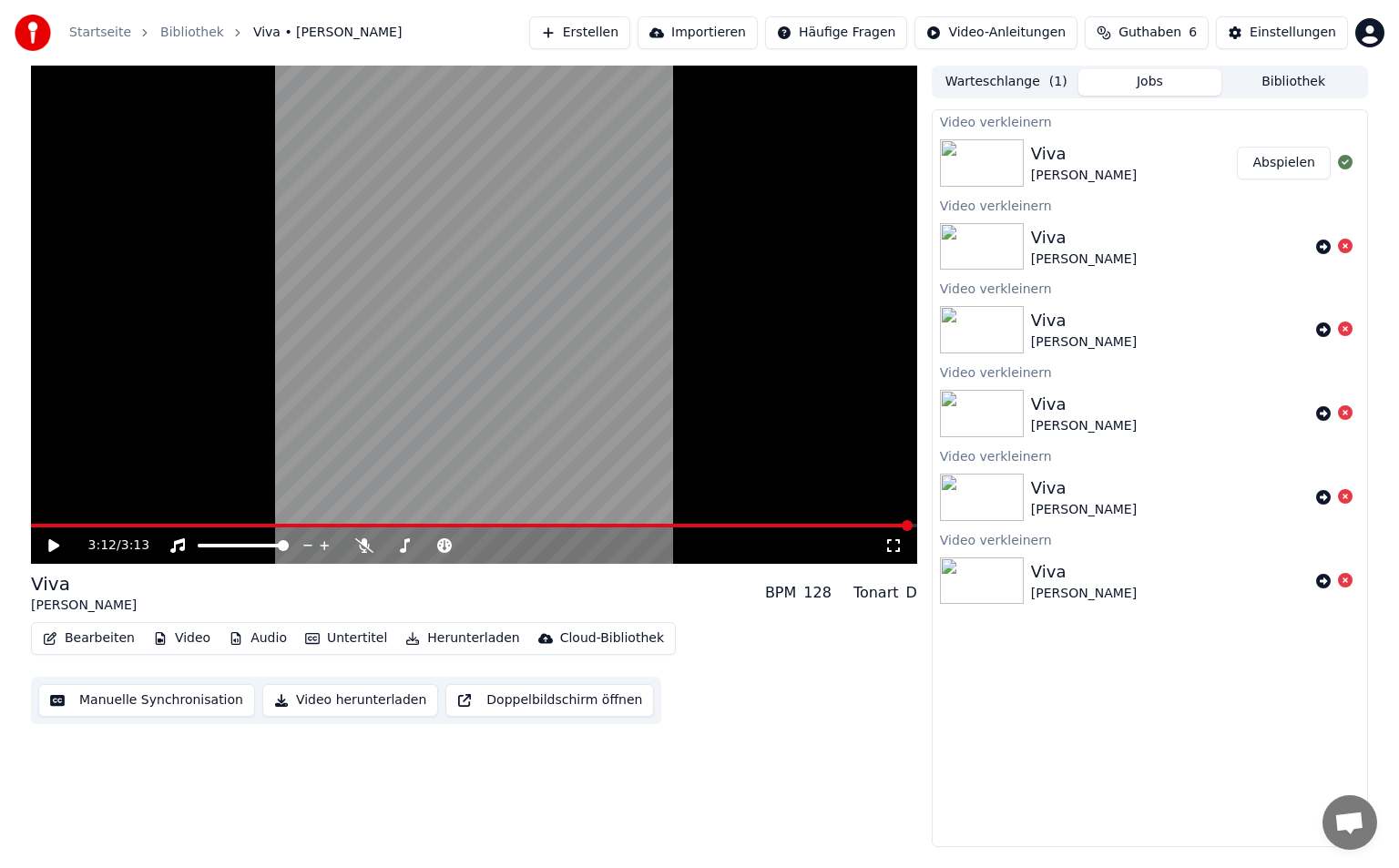
click at [255, 636] on button "Audio" at bounding box center [257, 638] width 73 height 25
click at [204, 626] on button "Video" at bounding box center [181, 638] width 72 height 25
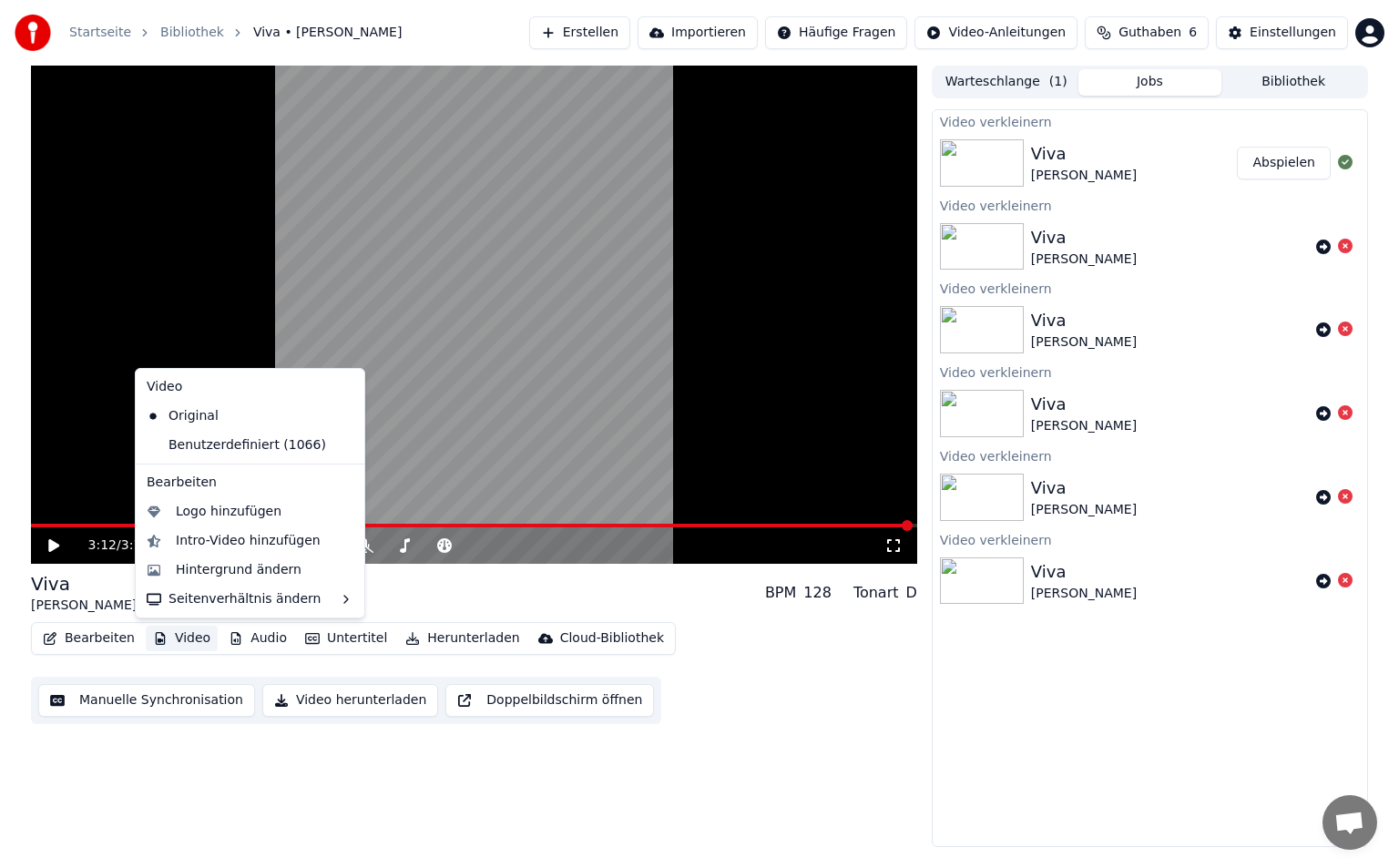
click at [201, 636] on button "Video" at bounding box center [181, 638] width 72 height 25
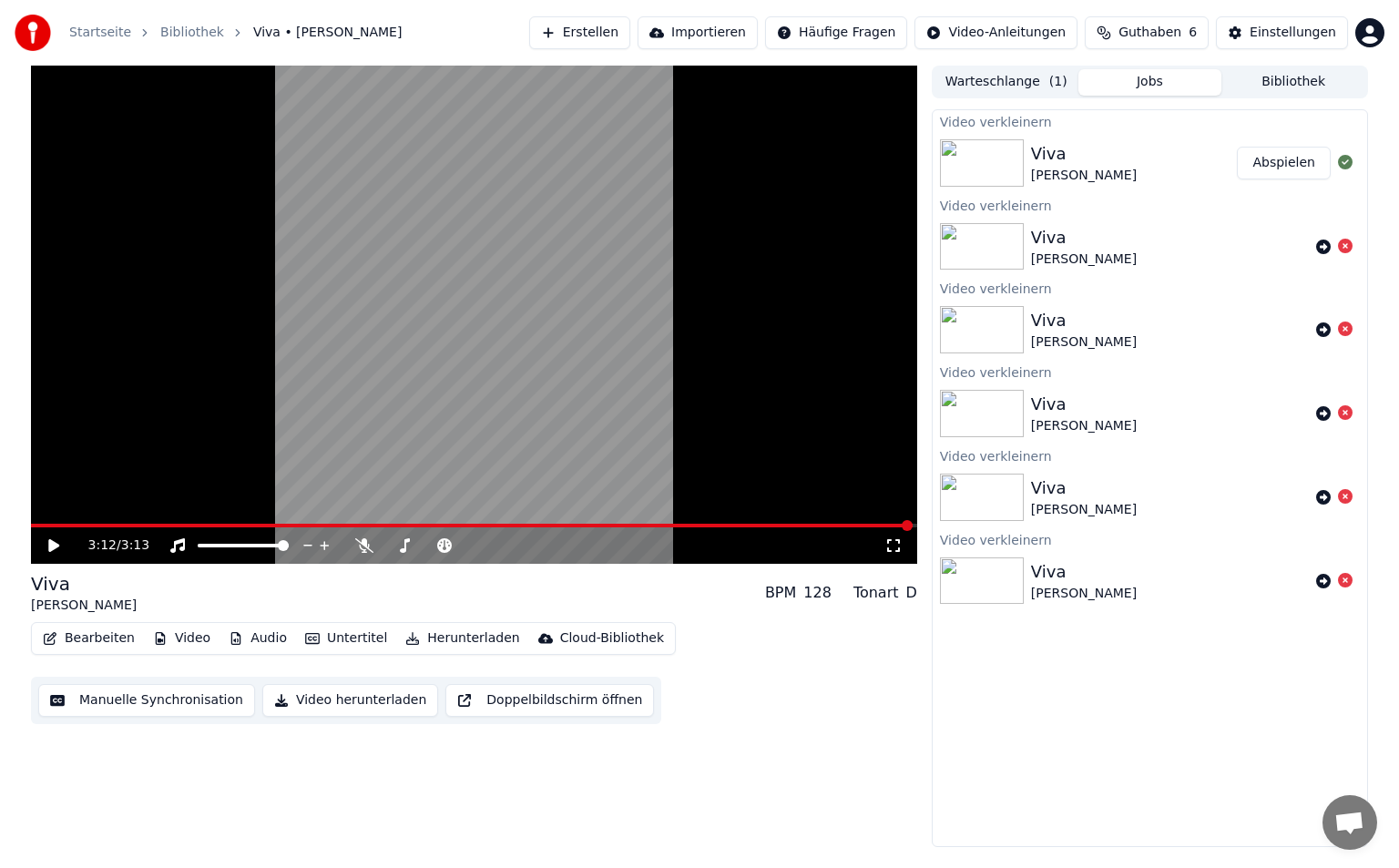
click at [882, 545] on div "3:12 / 3:13" at bounding box center [487, 545] width 796 height 19
click at [888, 547] on icon at bounding box center [893, 545] width 19 height 15
click at [259, 644] on button "Audio" at bounding box center [257, 638] width 73 height 25
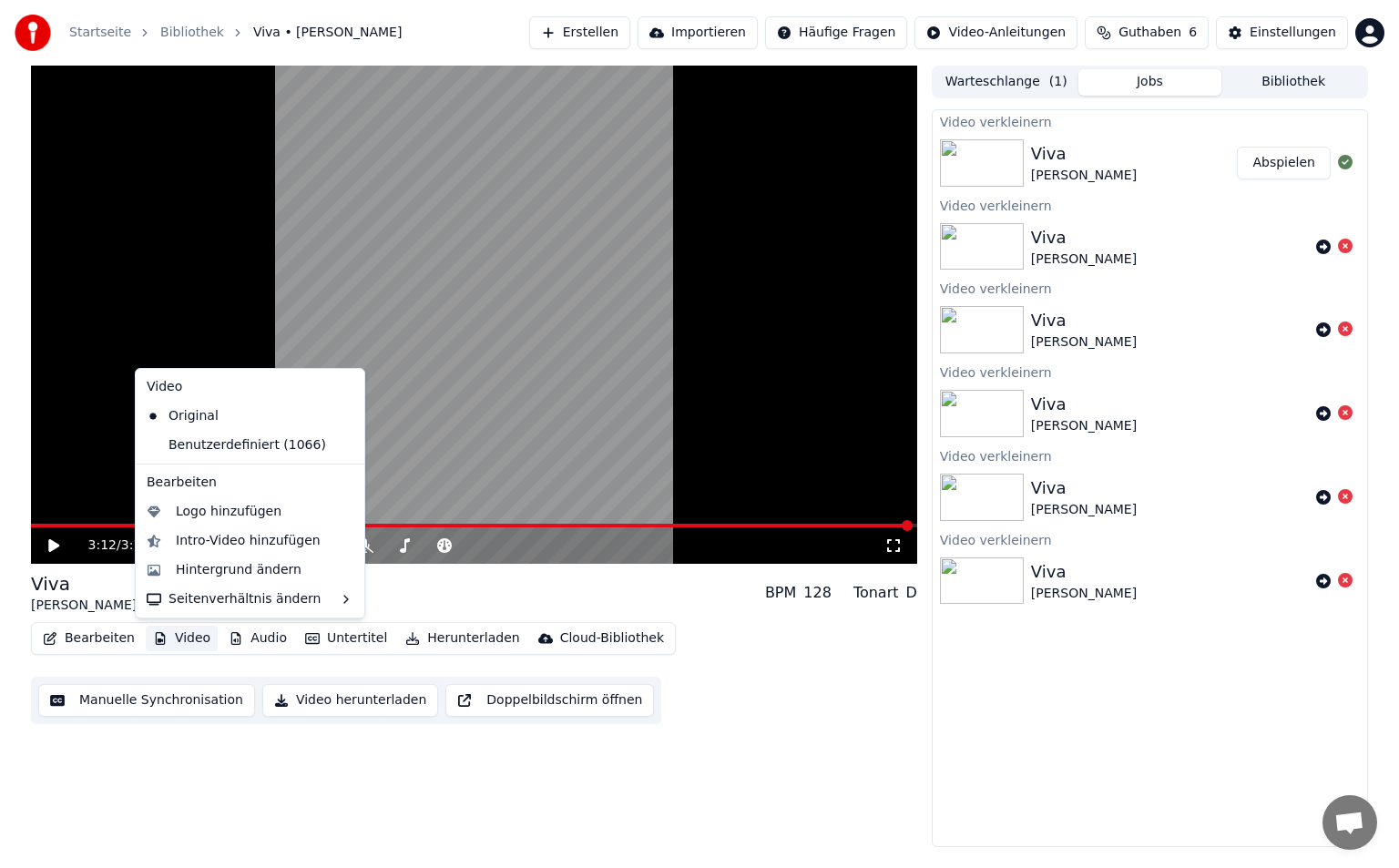
click at [183, 643] on button "Video" at bounding box center [181, 638] width 72 height 25
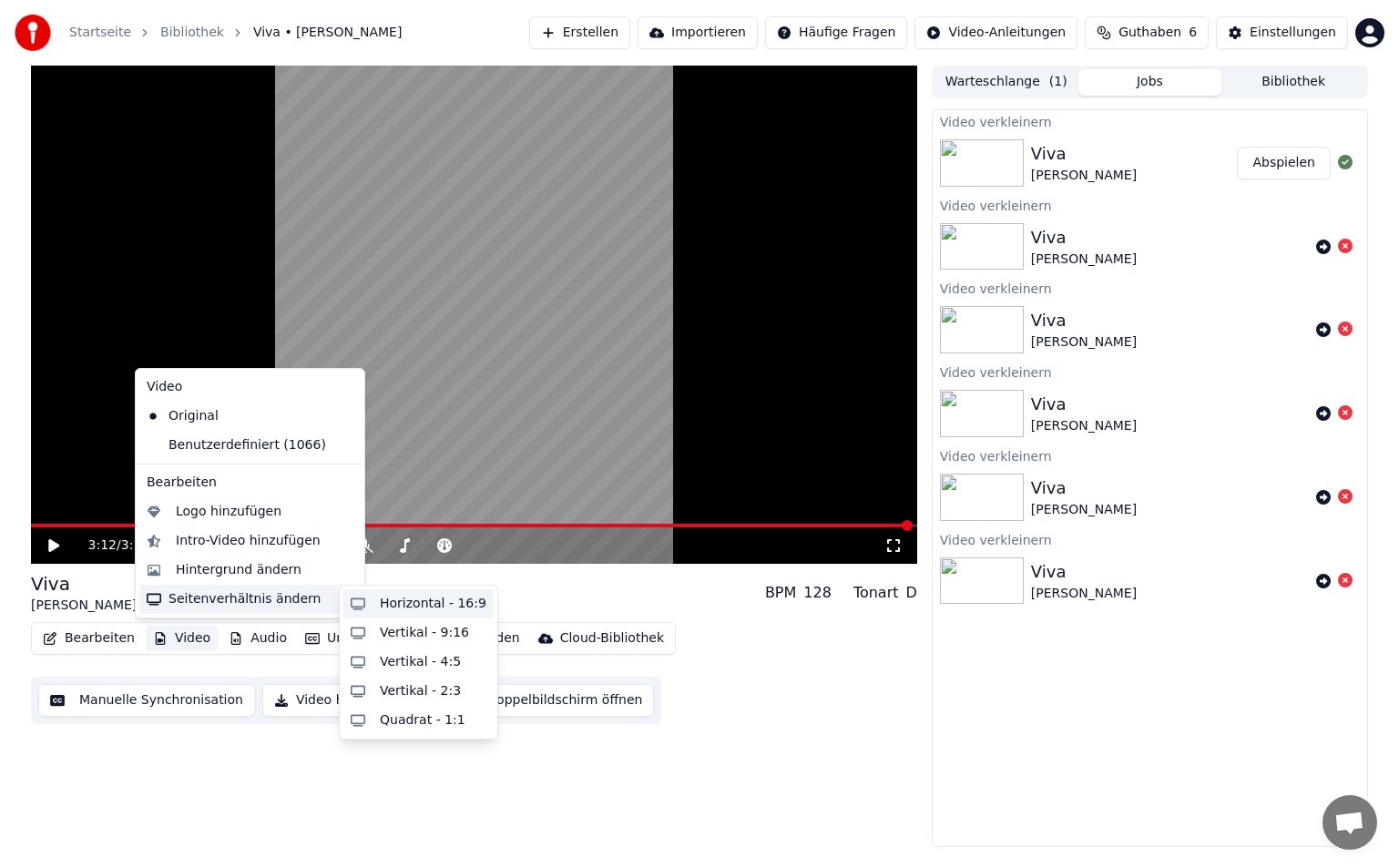
click at [371, 605] on div "Horizontal - 16:9" at bounding box center [418, 603] width 150 height 29
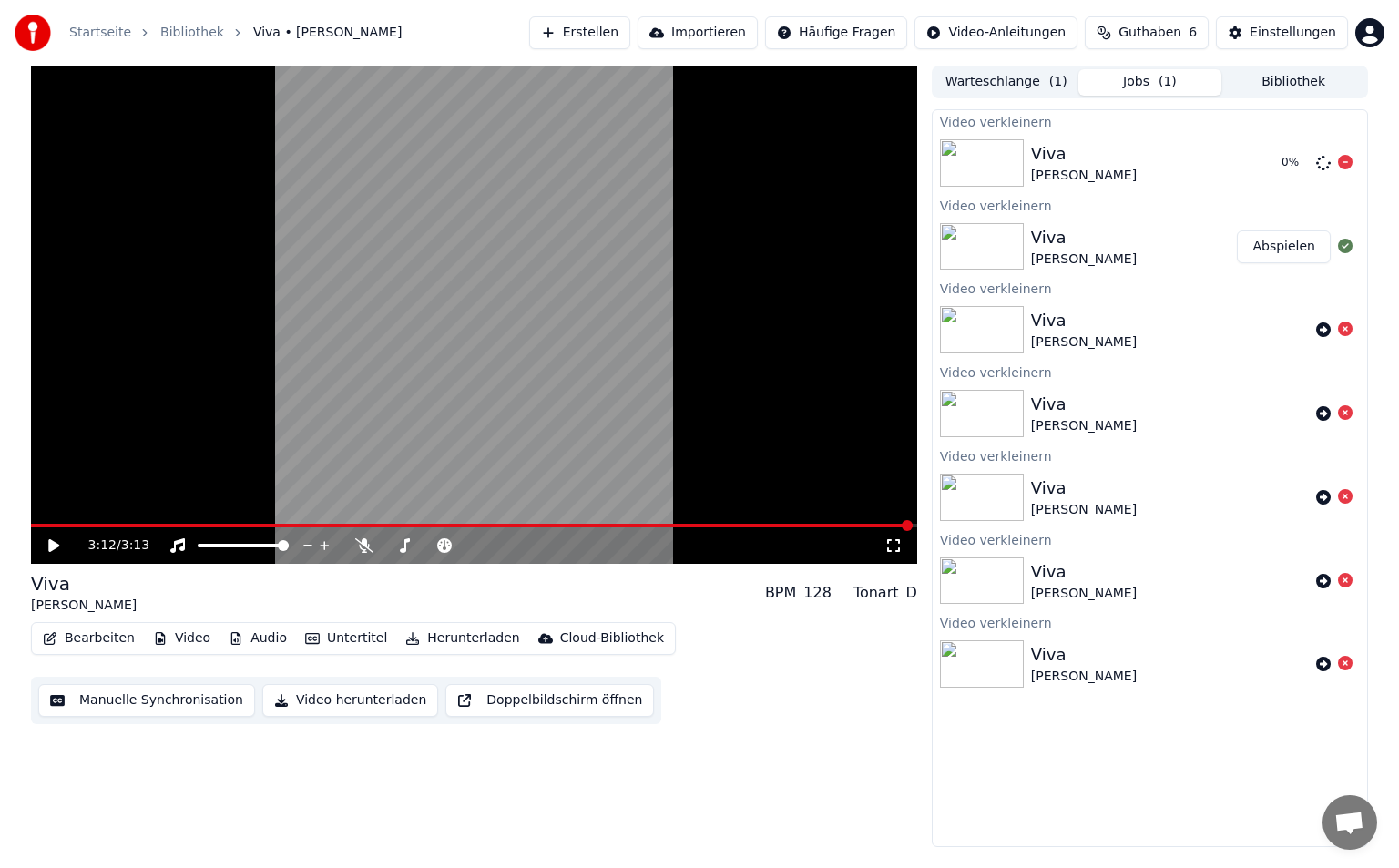
click at [1032, 164] on div "Viva" at bounding box center [1084, 153] width 105 height 25
click at [1344, 329] on icon at bounding box center [1346, 329] width 15 height 15
click at [1342, 329] on icon at bounding box center [1346, 329] width 15 height 15
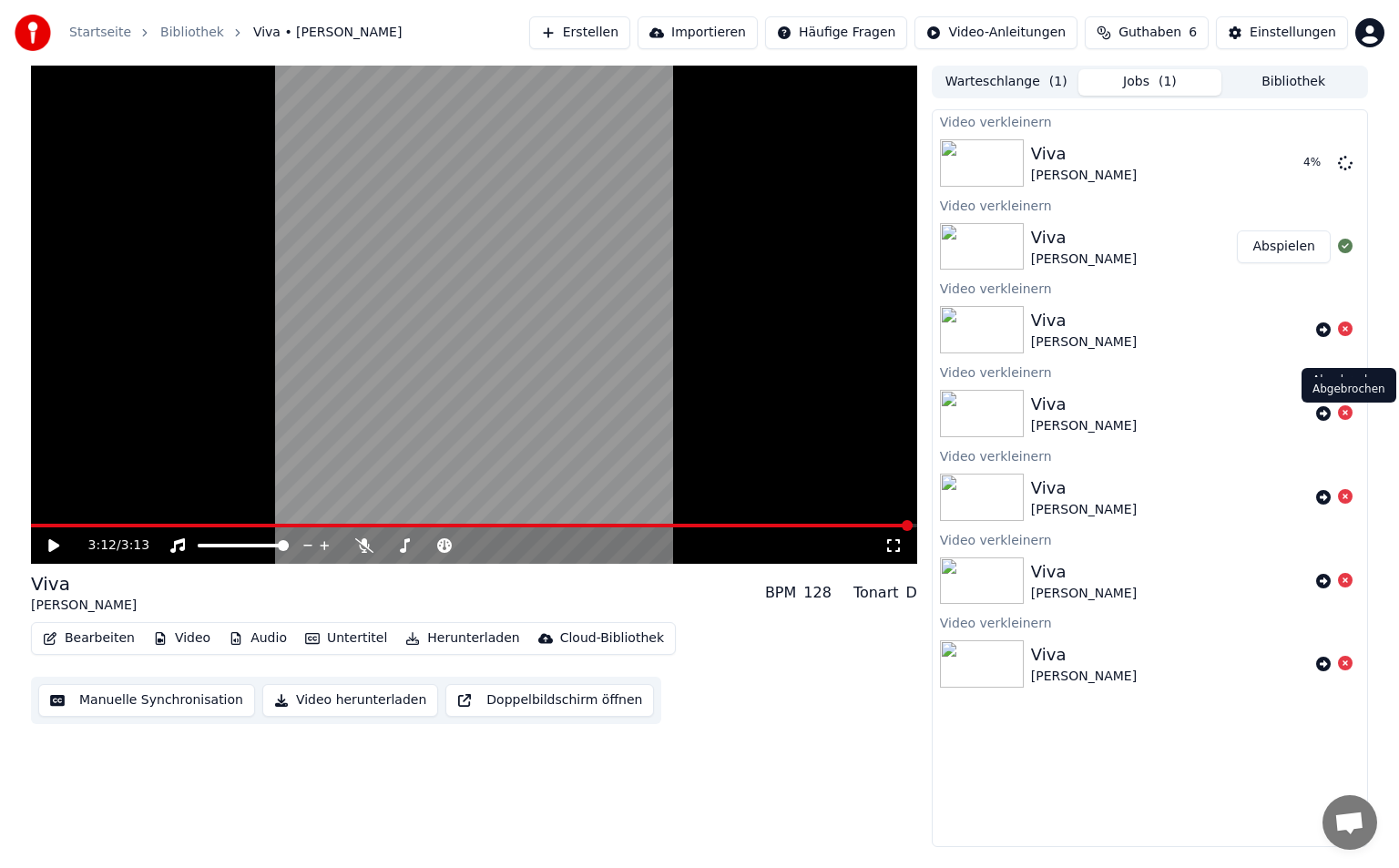
click at [1347, 411] on icon at bounding box center [1346, 413] width 15 height 15
click at [1328, 495] on icon at bounding box center [1323, 497] width 15 height 15
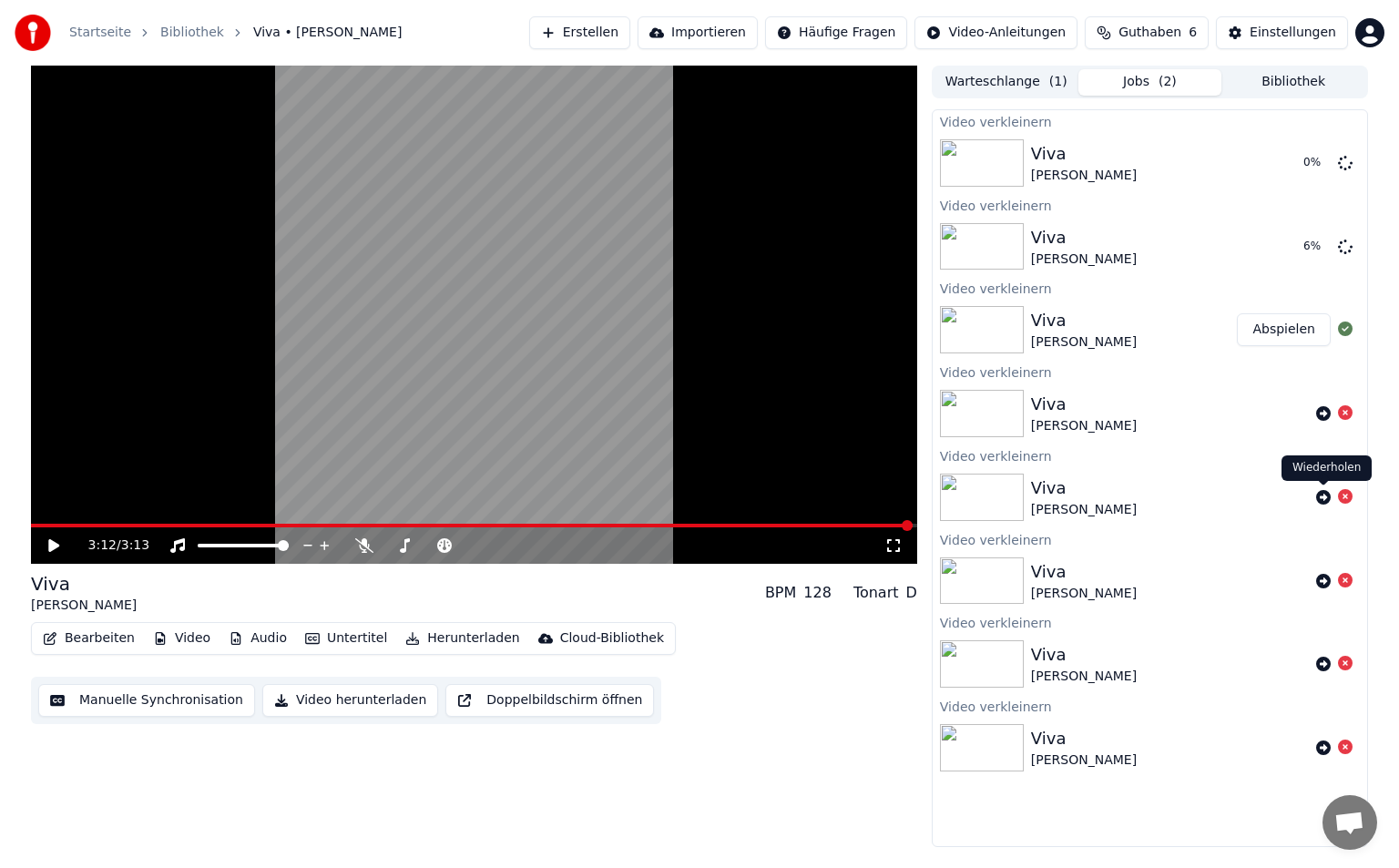
click at [1324, 497] on icon at bounding box center [1323, 497] width 15 height 15
click at [1242, 308] on div "Viva [PERSON_NAME] • [PERSON_NAME]" at bounding box center [1149, 329] width 236 height 44
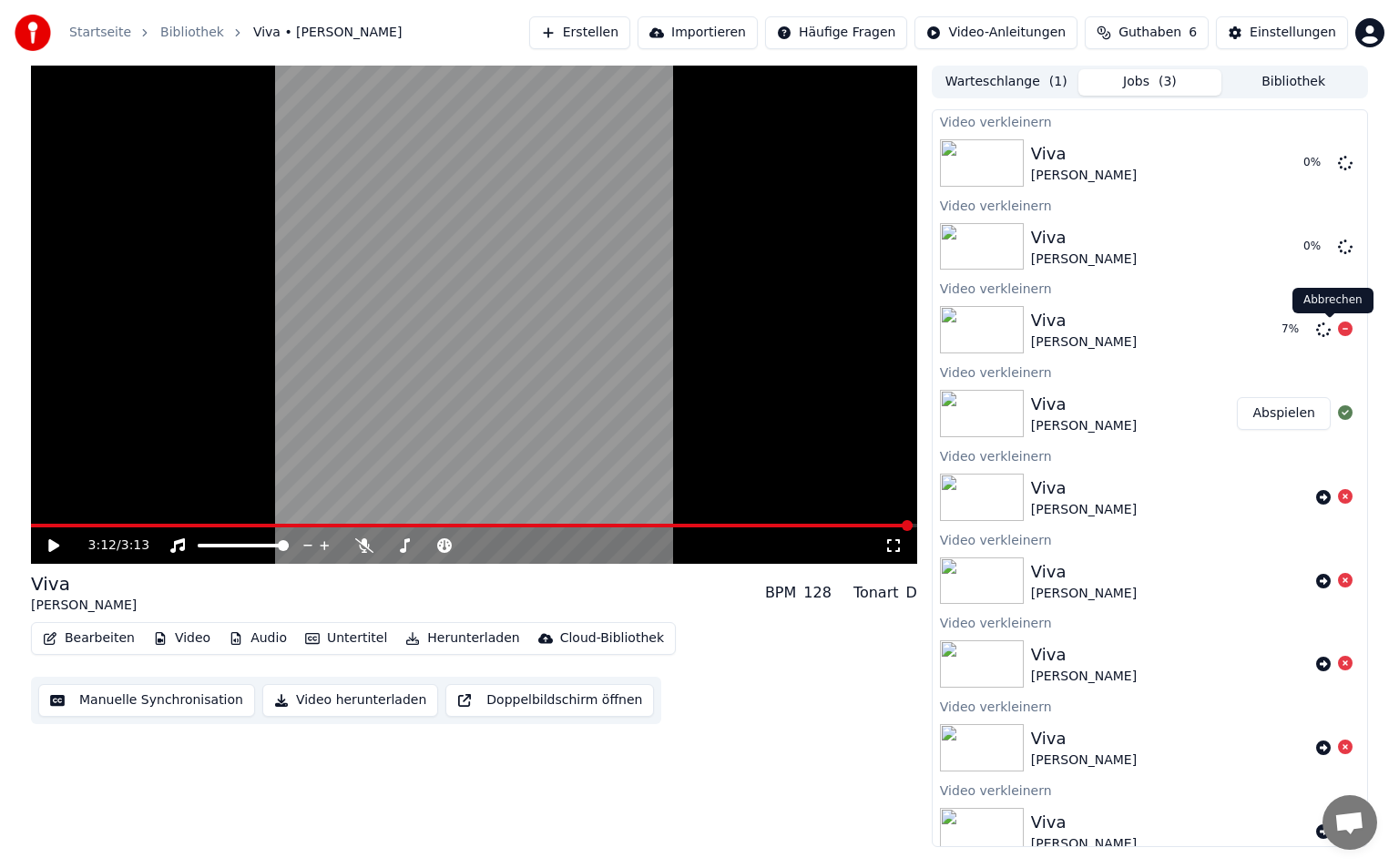
click at [1338, 335] on icon at bounding box center [1346, 329] width 15 height 15
click at [433, 296] on video at bounding box center [474, 314] width 886 height 498
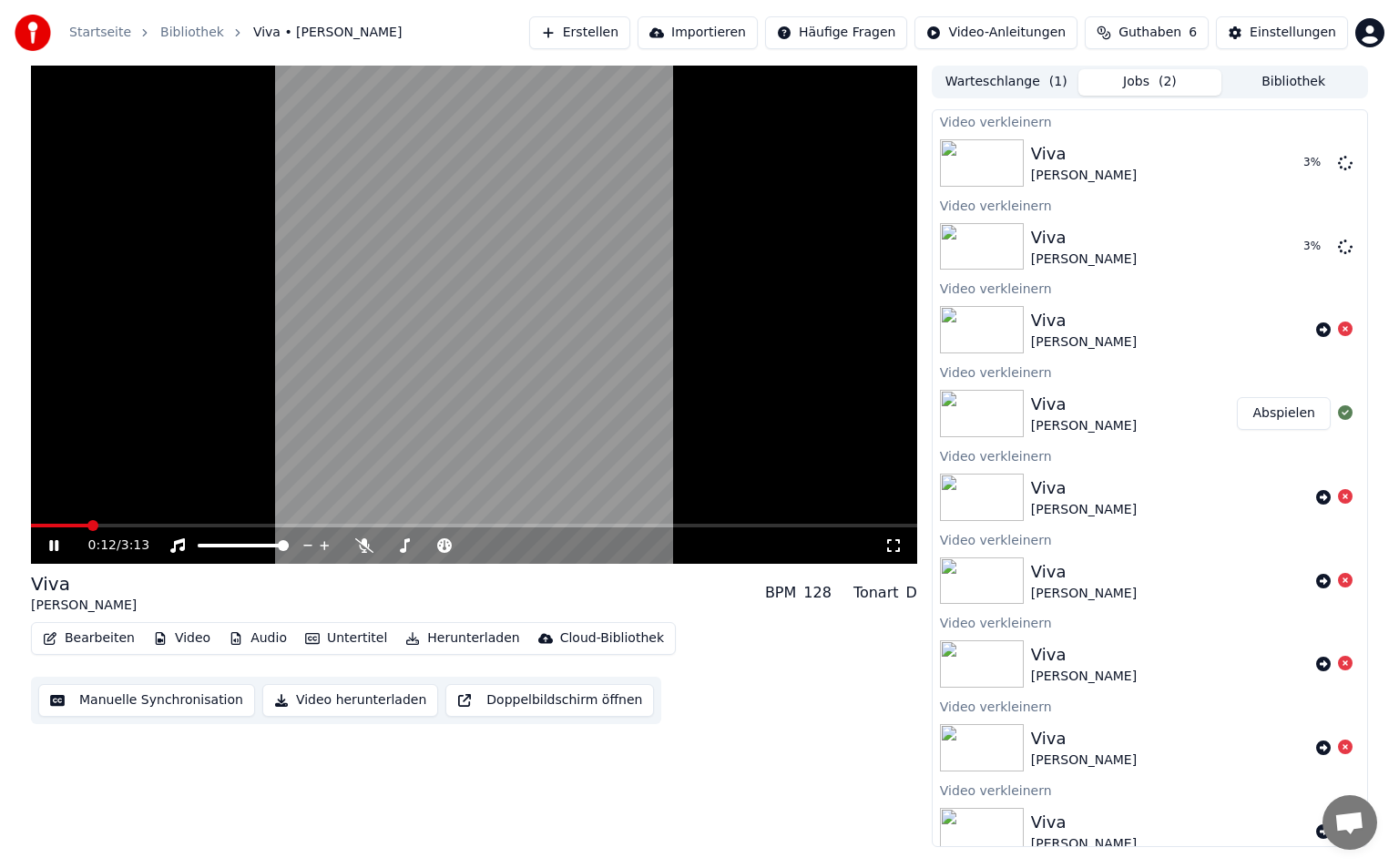
click at [353, 640] on button "Untertitel" at bounding box center [346, 638] width 97 height 25
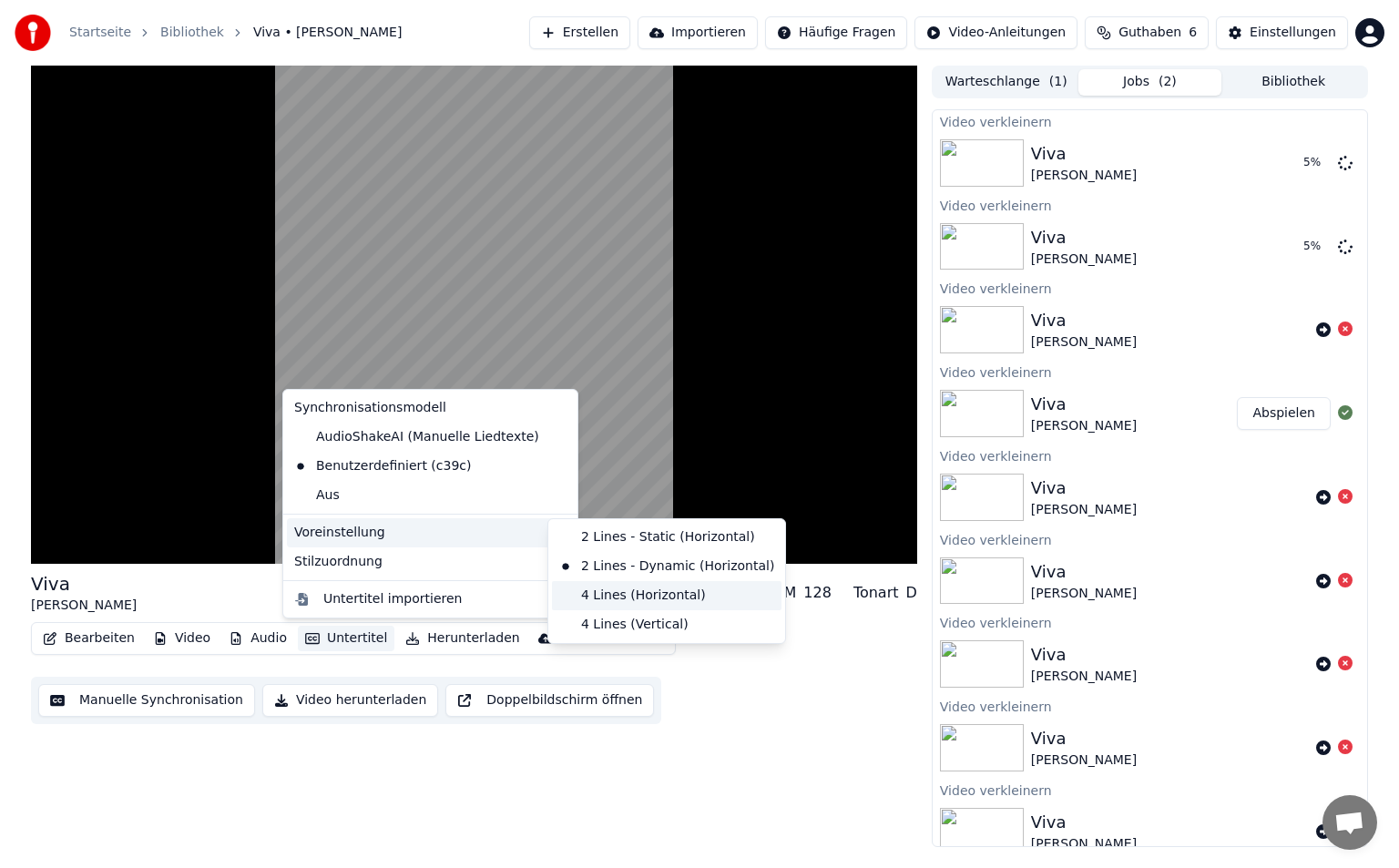
click at [682, 593] on div "4 Lines (Horizontal)" at bounding box center [667, 595] width 229 height 29
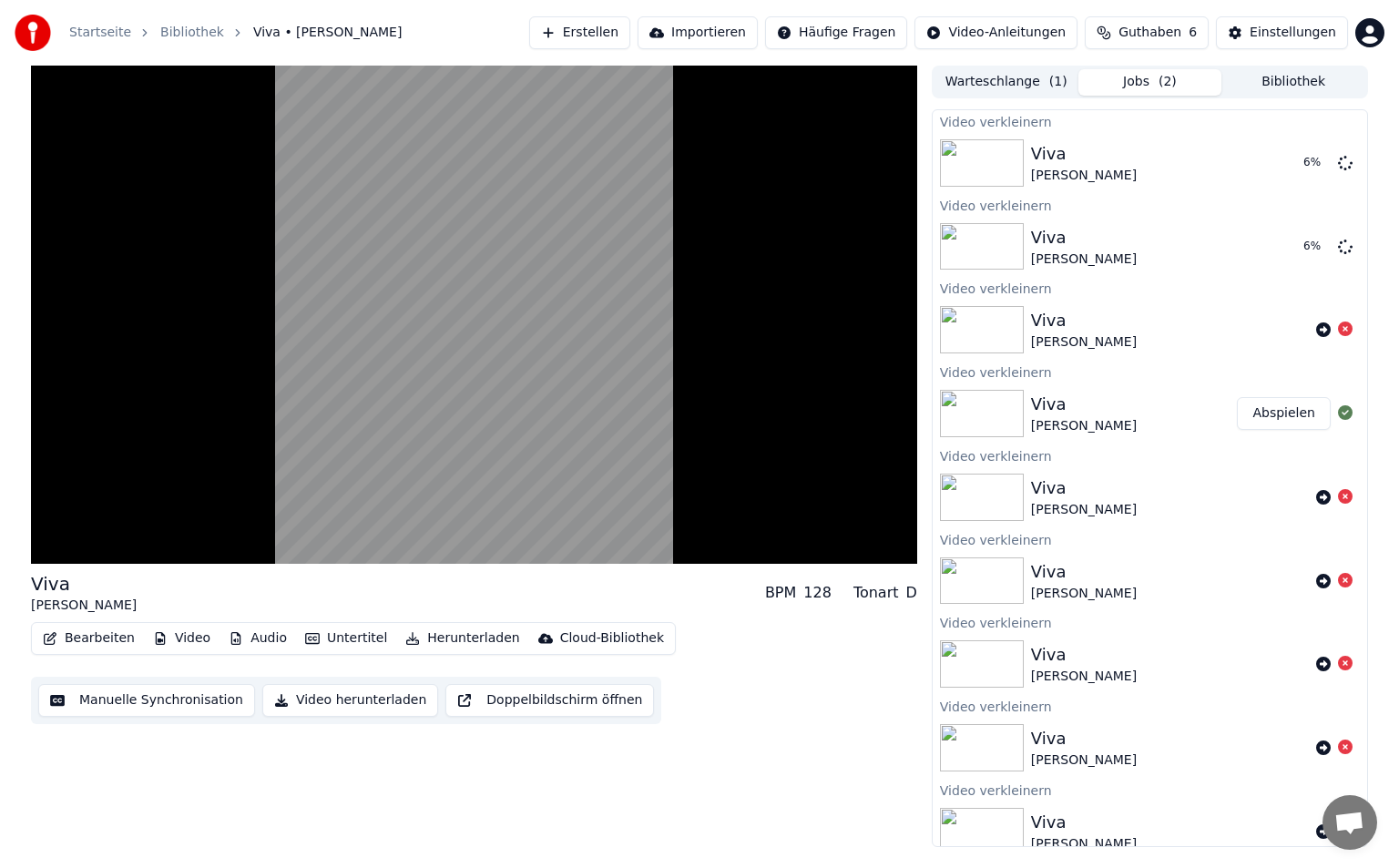
click at [357, 632] on button "Untertitel" at bounding box center [346, 638] width 97 height 25
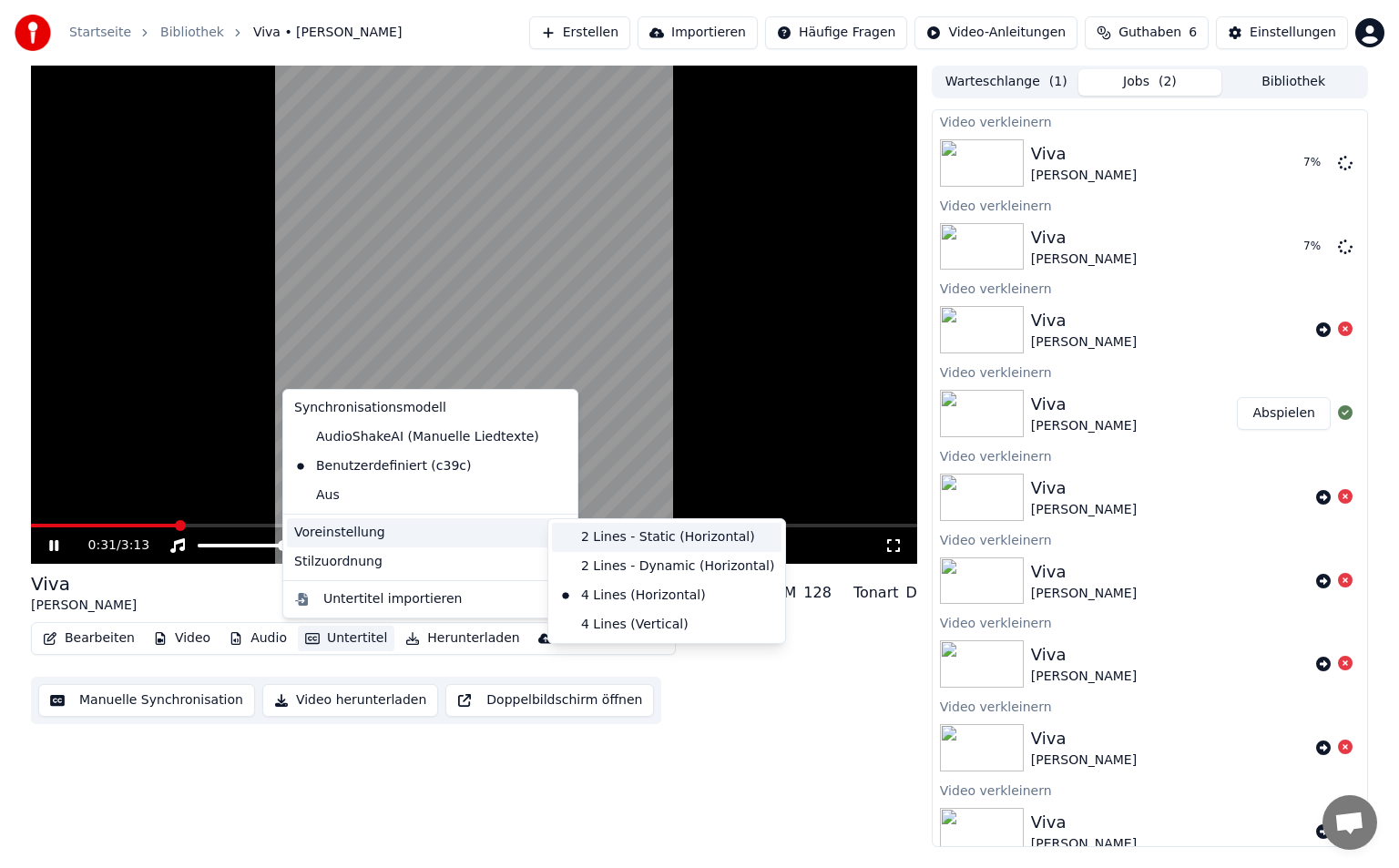
click at [577, 527] on div "2 Lines - Static (Horizontal)" at bounding box center [667, 537] width 229 height 29
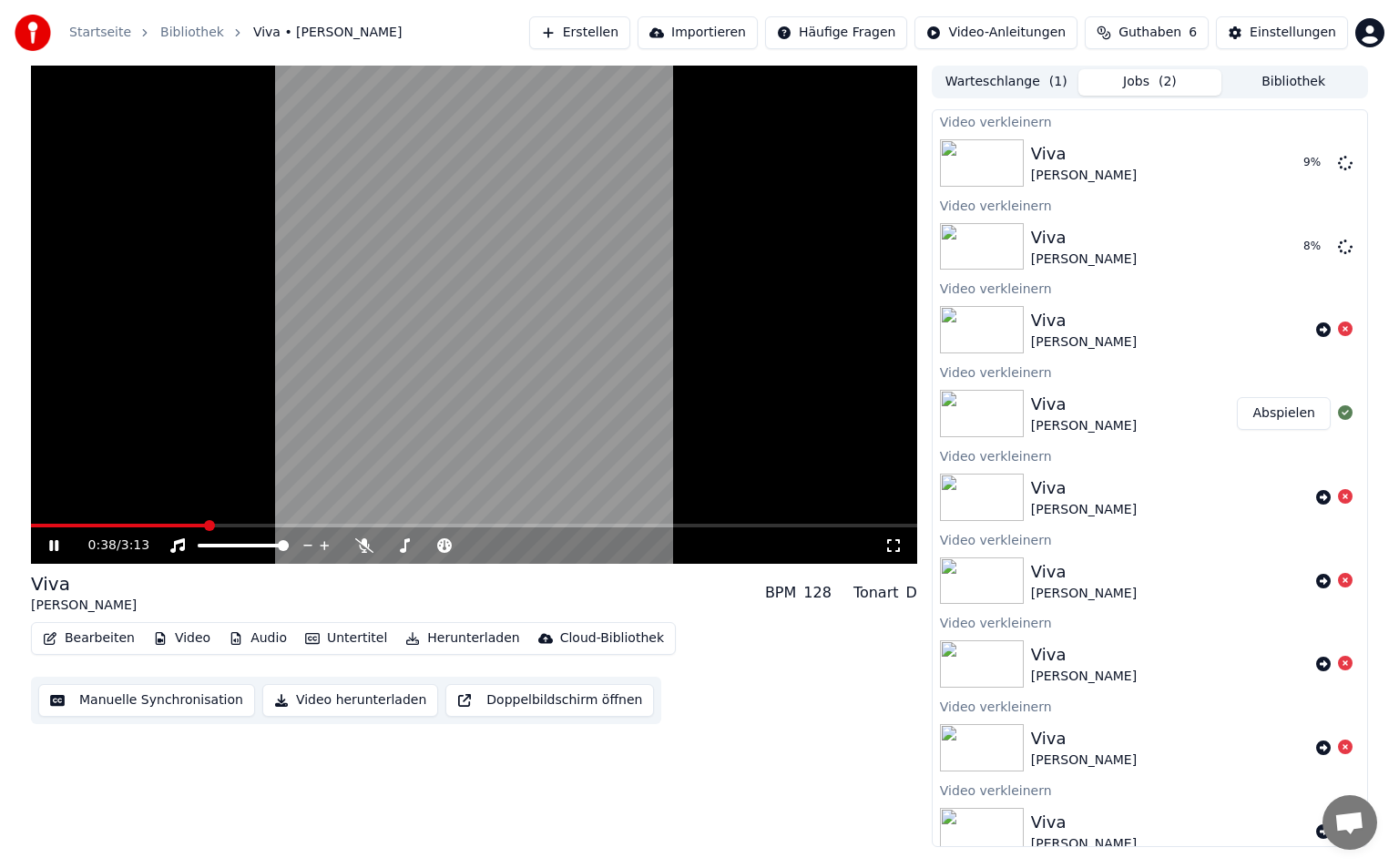
click at [895, 543] on icon at bounding box center [893, 545] width 19 height 15
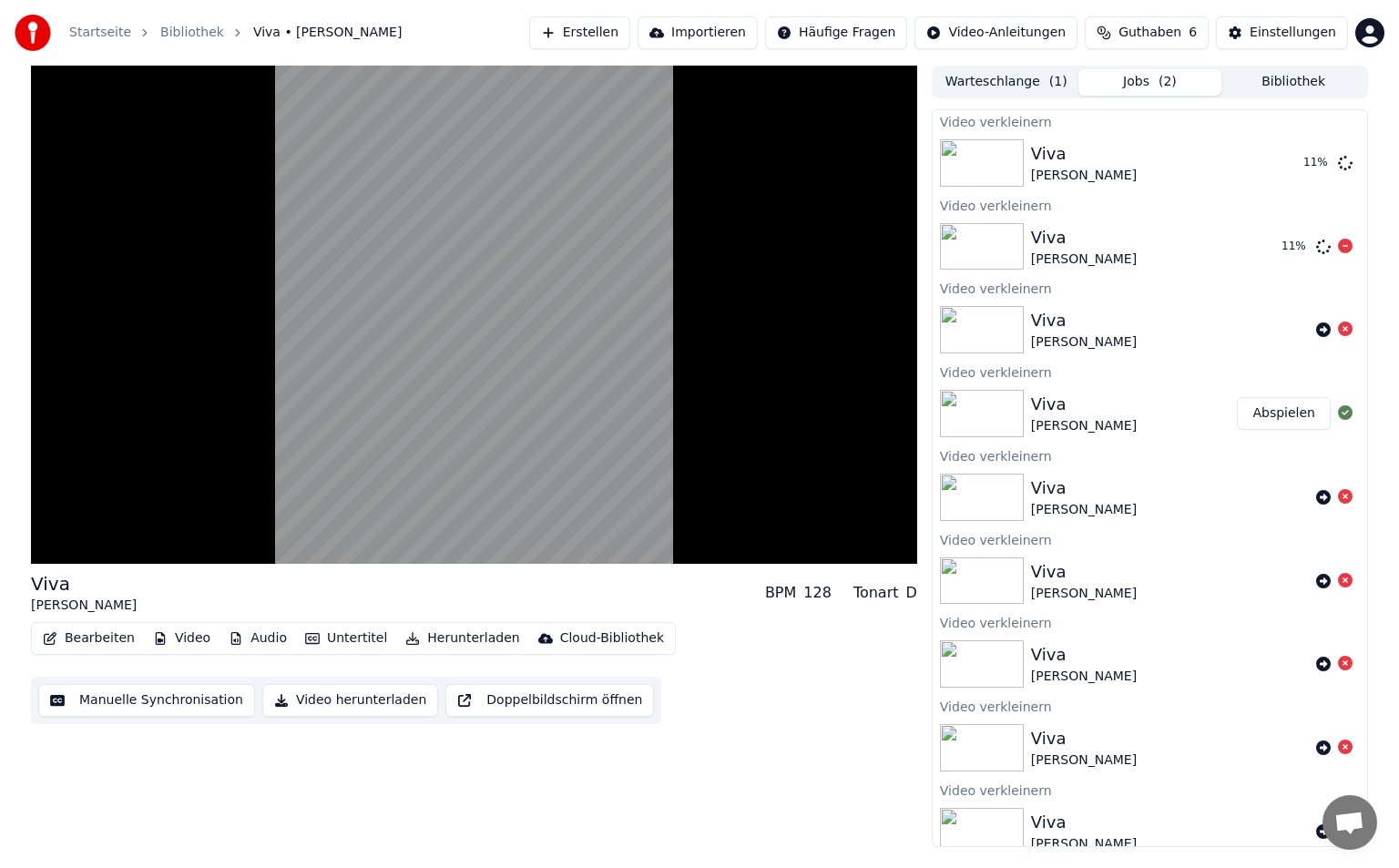
click at [1242, 253] on div "Viva [PERSON_NAME] • [PERSON_NAME]" at bounding box center [1149, 246] width 236 height 44
click at [1338, 246] on icon at bounding box center [1346, 246] width 15 height 15
click at [1338, 166] on icon at bounding box center [1346, 162] width 15 height 15
click at [533, 704] on button "Doppelbildschirm öffnen" at bounding box center [550, 699] width 209 height 33
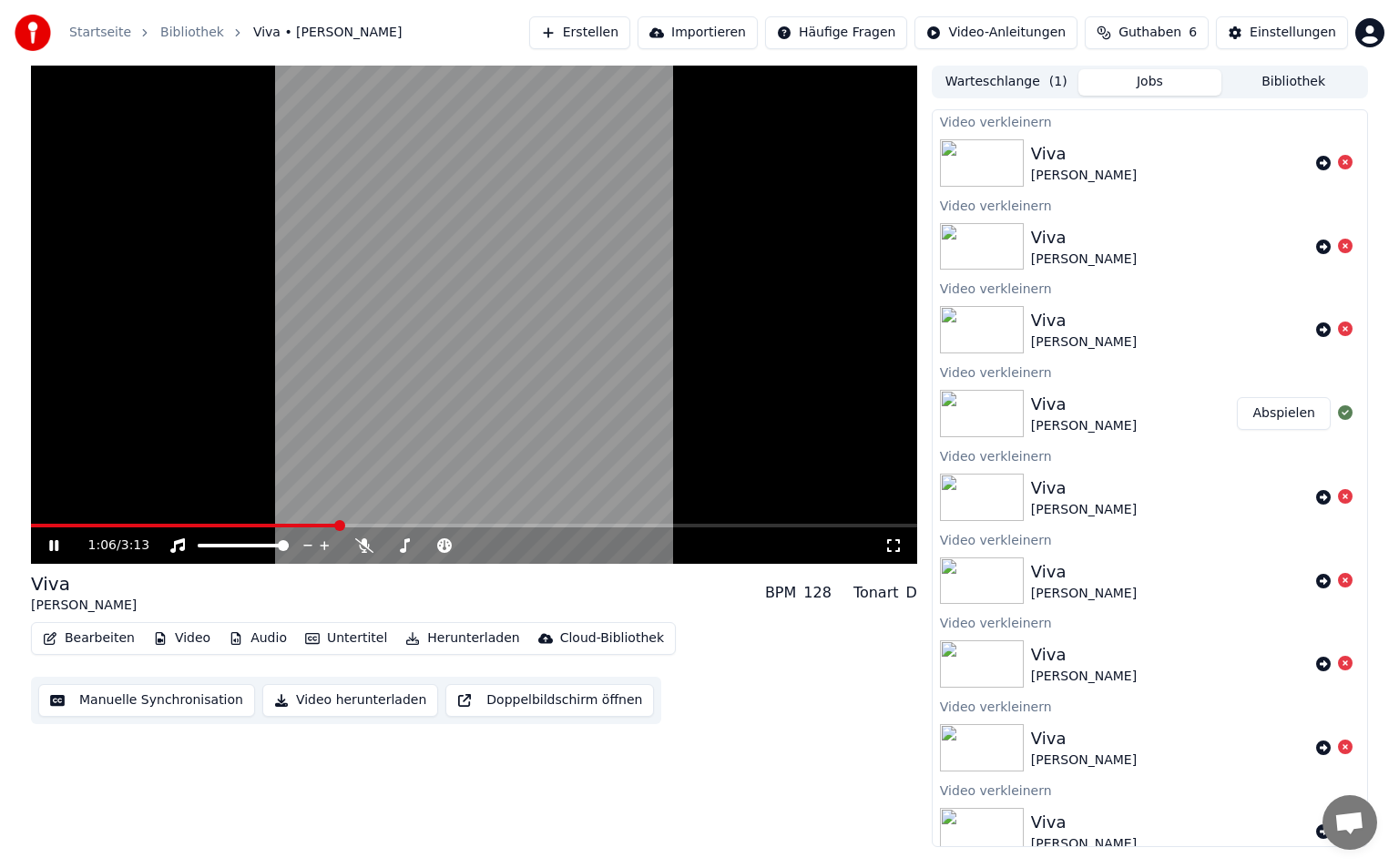
click at [888, 554] on div "1:06 / 3:13" at bounding box center [474, 545] width 872 height 19
click at [892, 548] on icon at bounding box center [893, 545] width 19 height 15
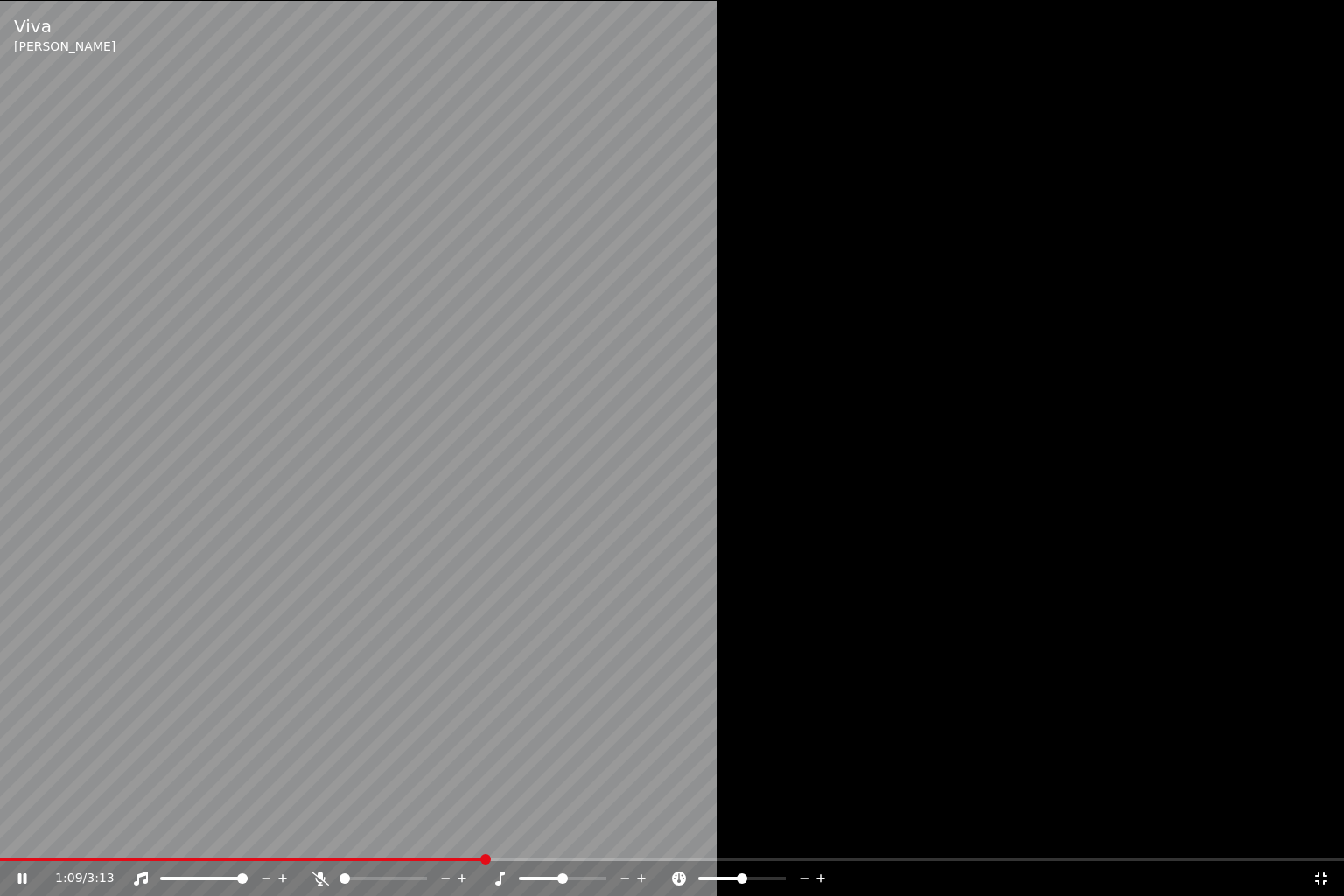
click at [422, 833] on video at bounding box center [672, 448] width 1344 height 896
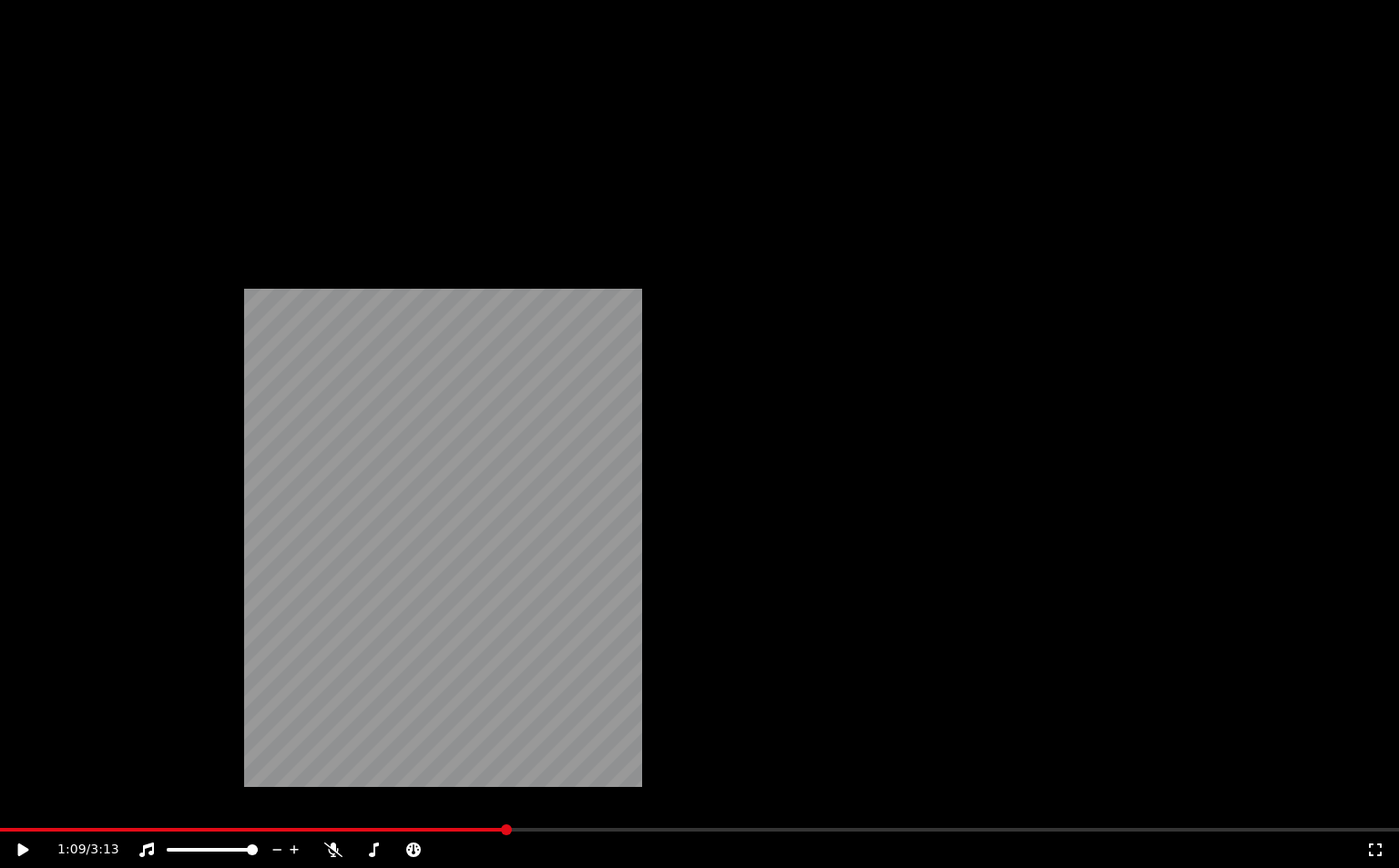
click at [186, 153] on button "Video" at bounding box center [181, 140] width 72 height 25
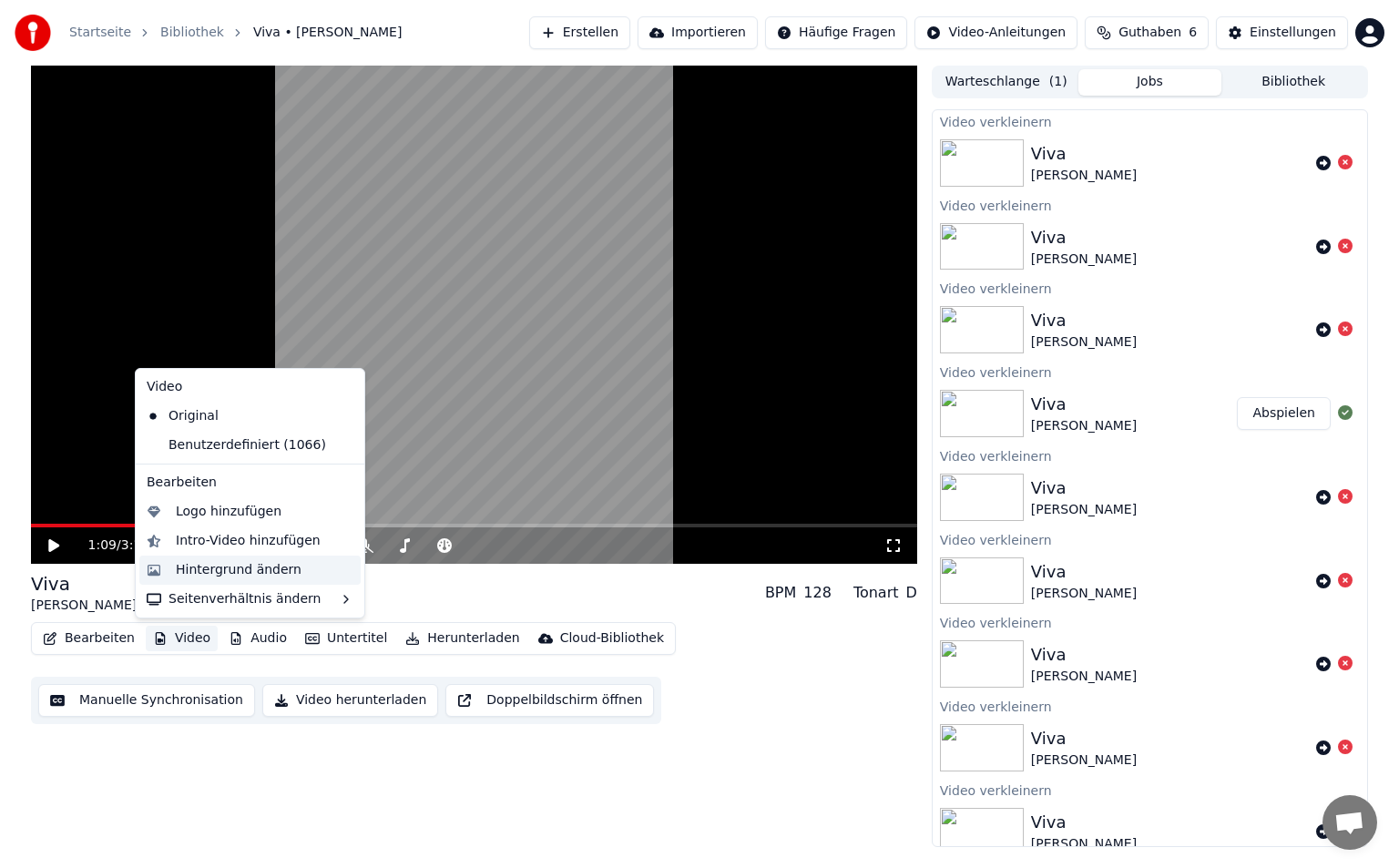
click at [217, 569] on div "Hintergrund ändern" at bounding box center [238, 571] width 126 height 19
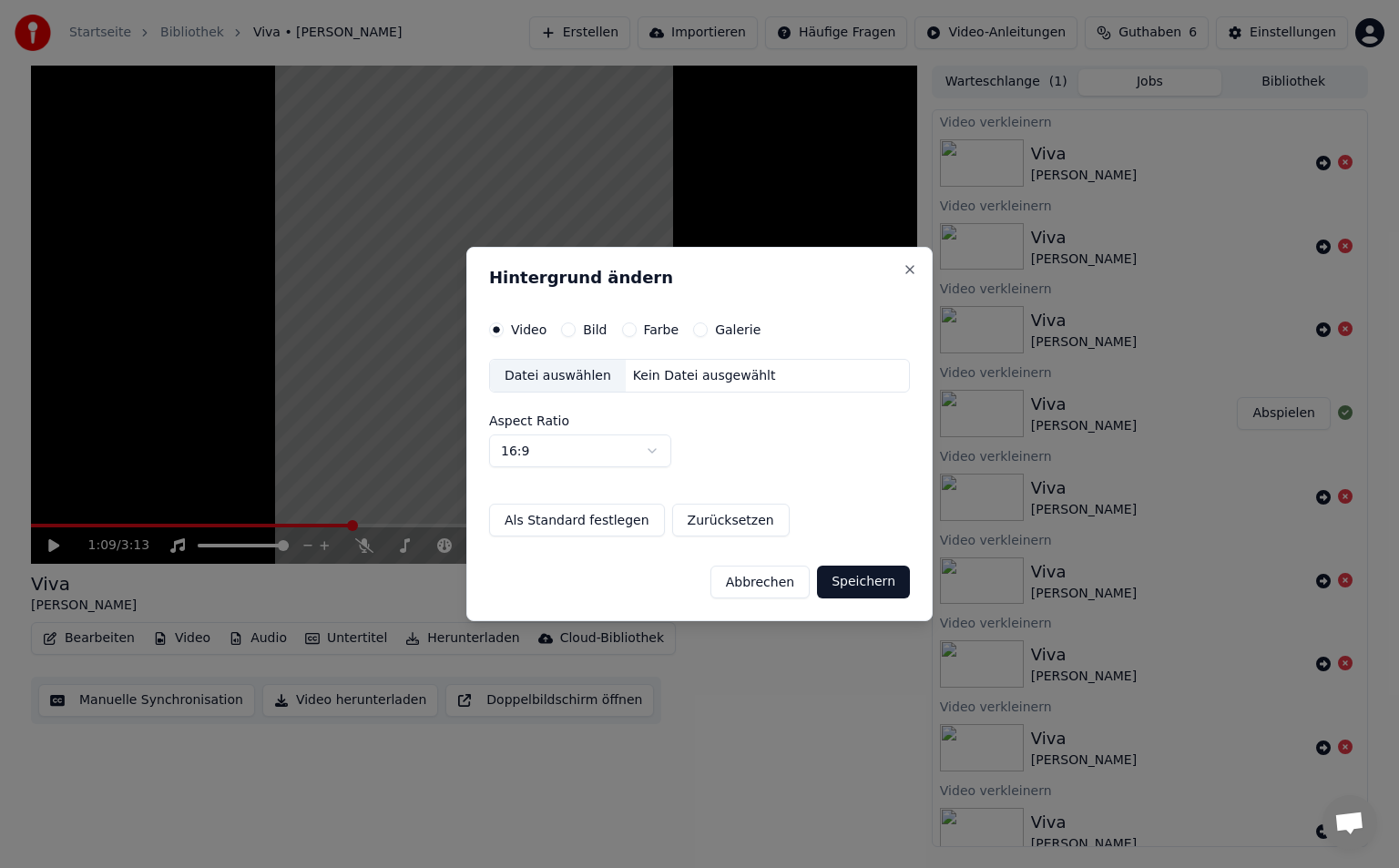
click at [576, 326] on div "Bild" at bounding box center [584, 330] width 46 height 15
click at [563, 330] on button "Bild" at bounding box center [569, 330] width 15 height 15
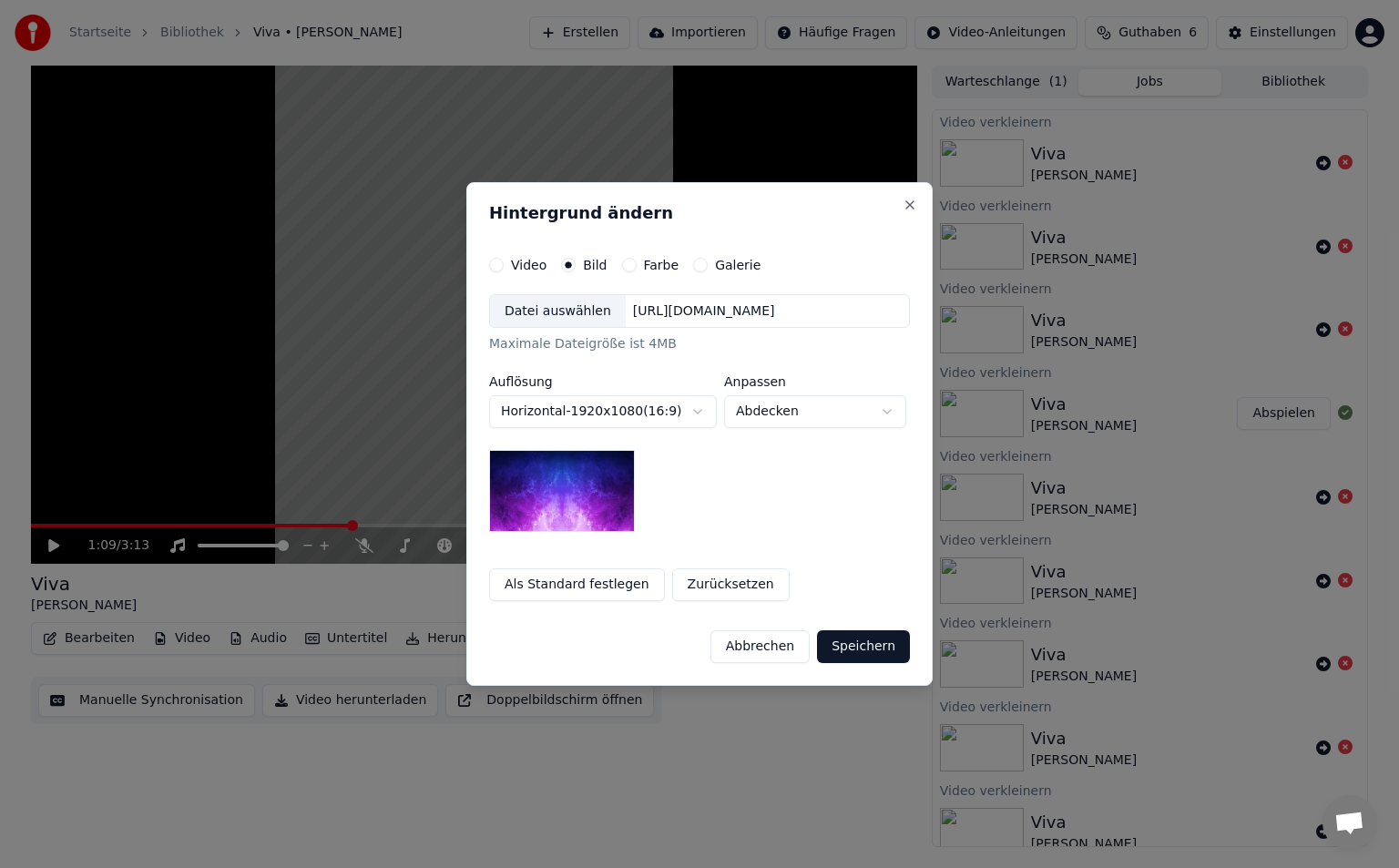
click at [626, 269] on div "Farbe" at bounding box center [651, 265] width 58 height 15
click at [623, 403] on body "**********" at bounding box center [700, 434] width 1399 height 868
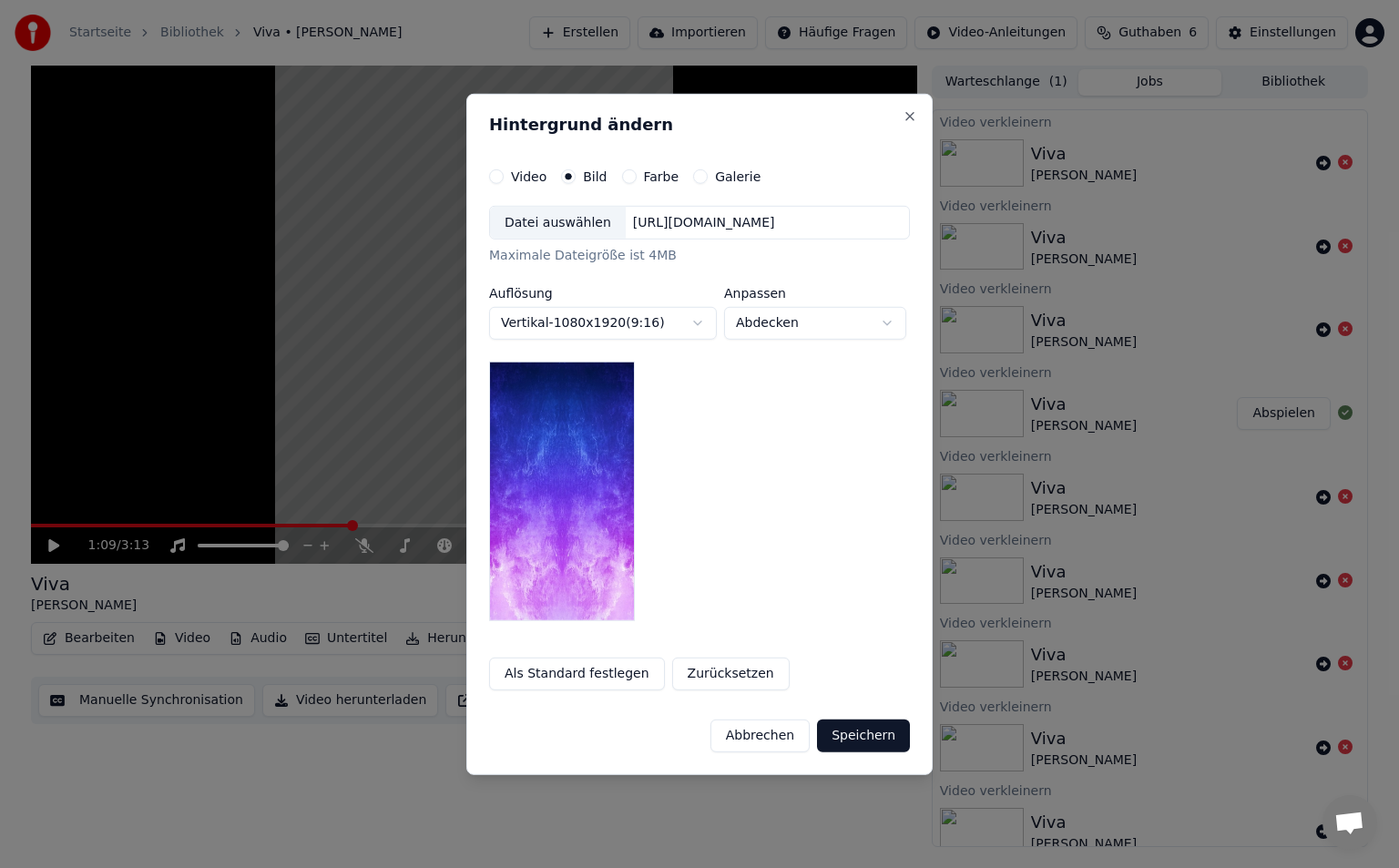
click at [677, 325] on body "**********" at bounding box center [700, 434] width 1399 height 868
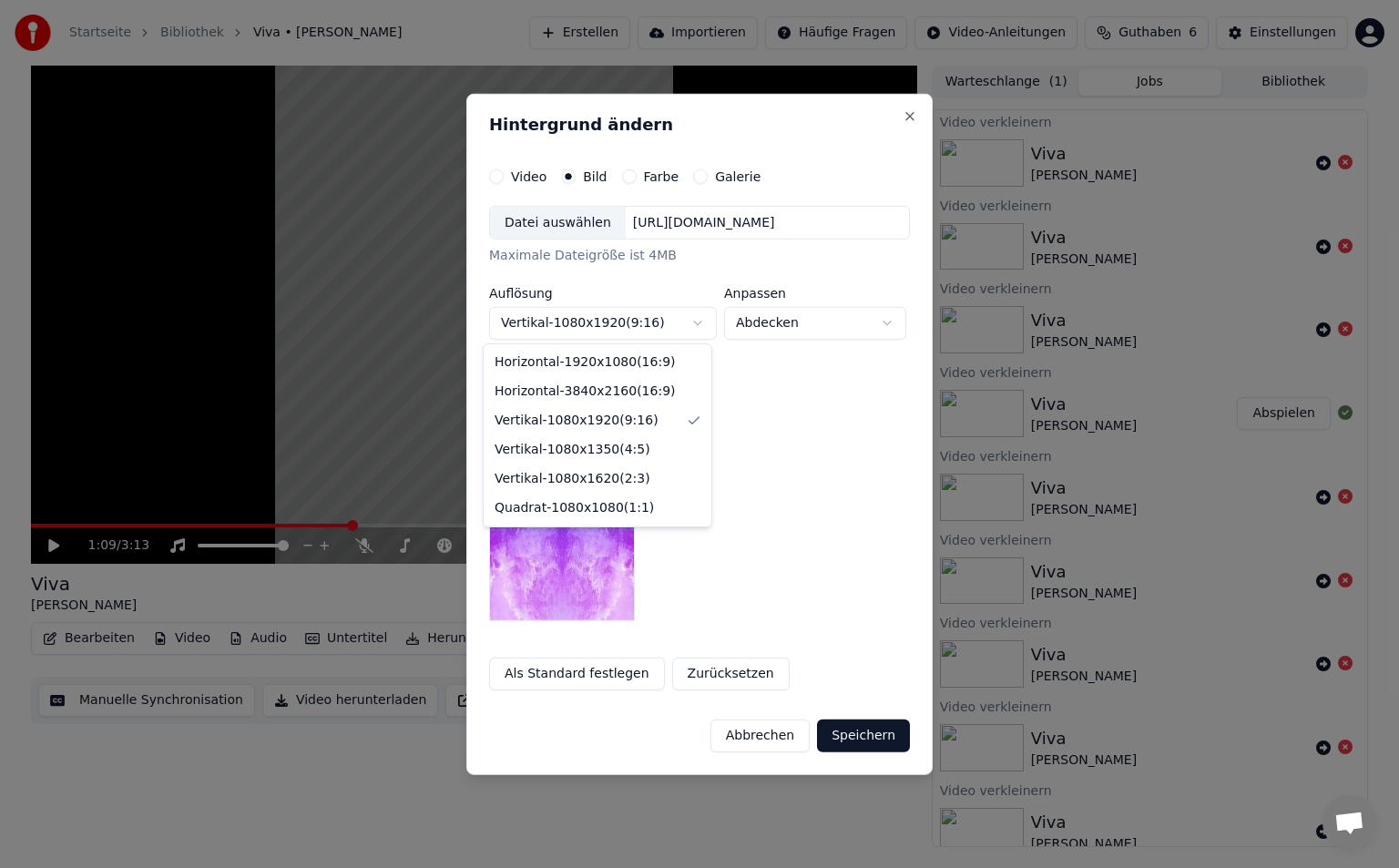
select select "*********"
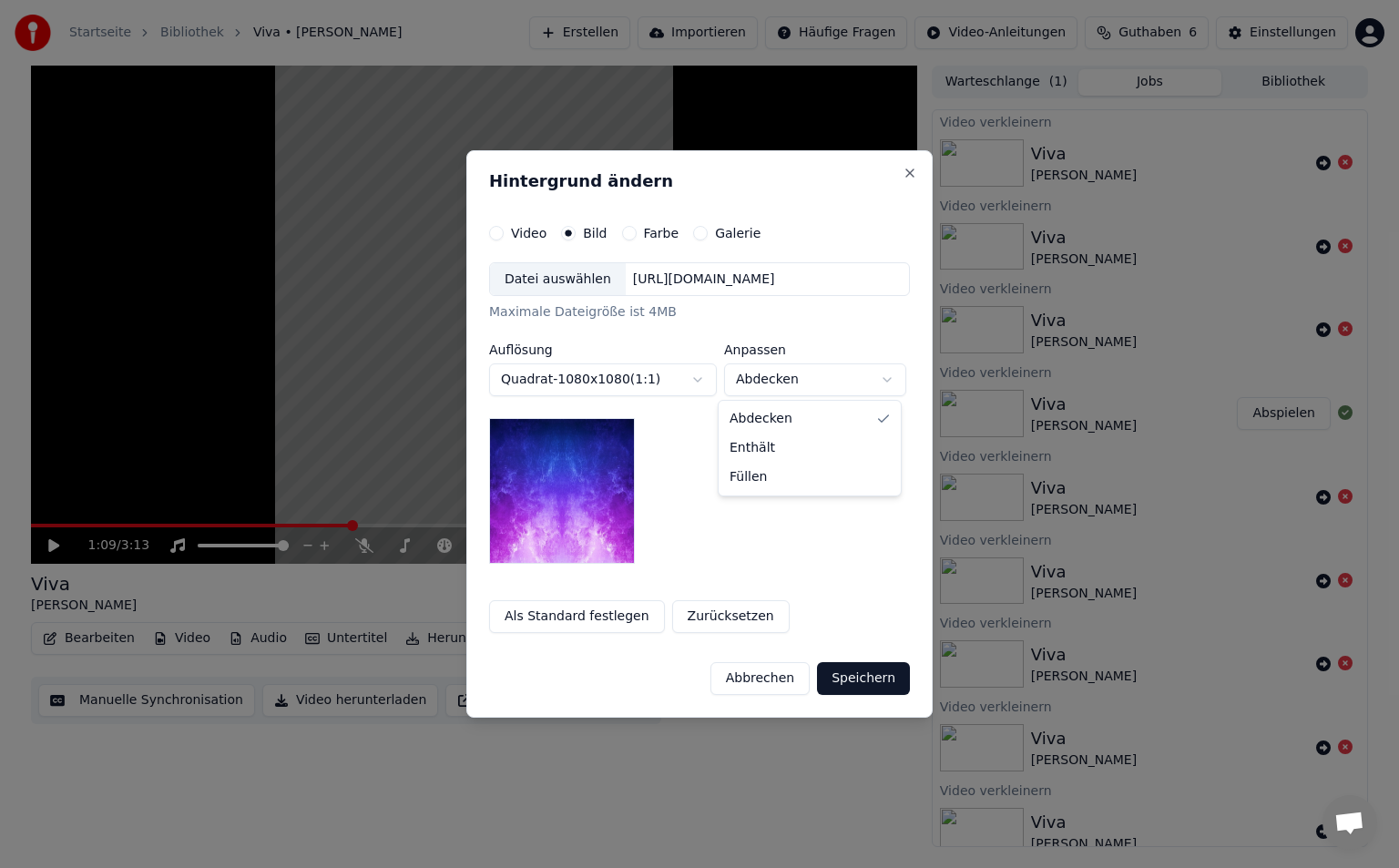
click at [800, 370] on body "**********" at bounding box center [700, 434] width 1399 height 868
select select "*******"
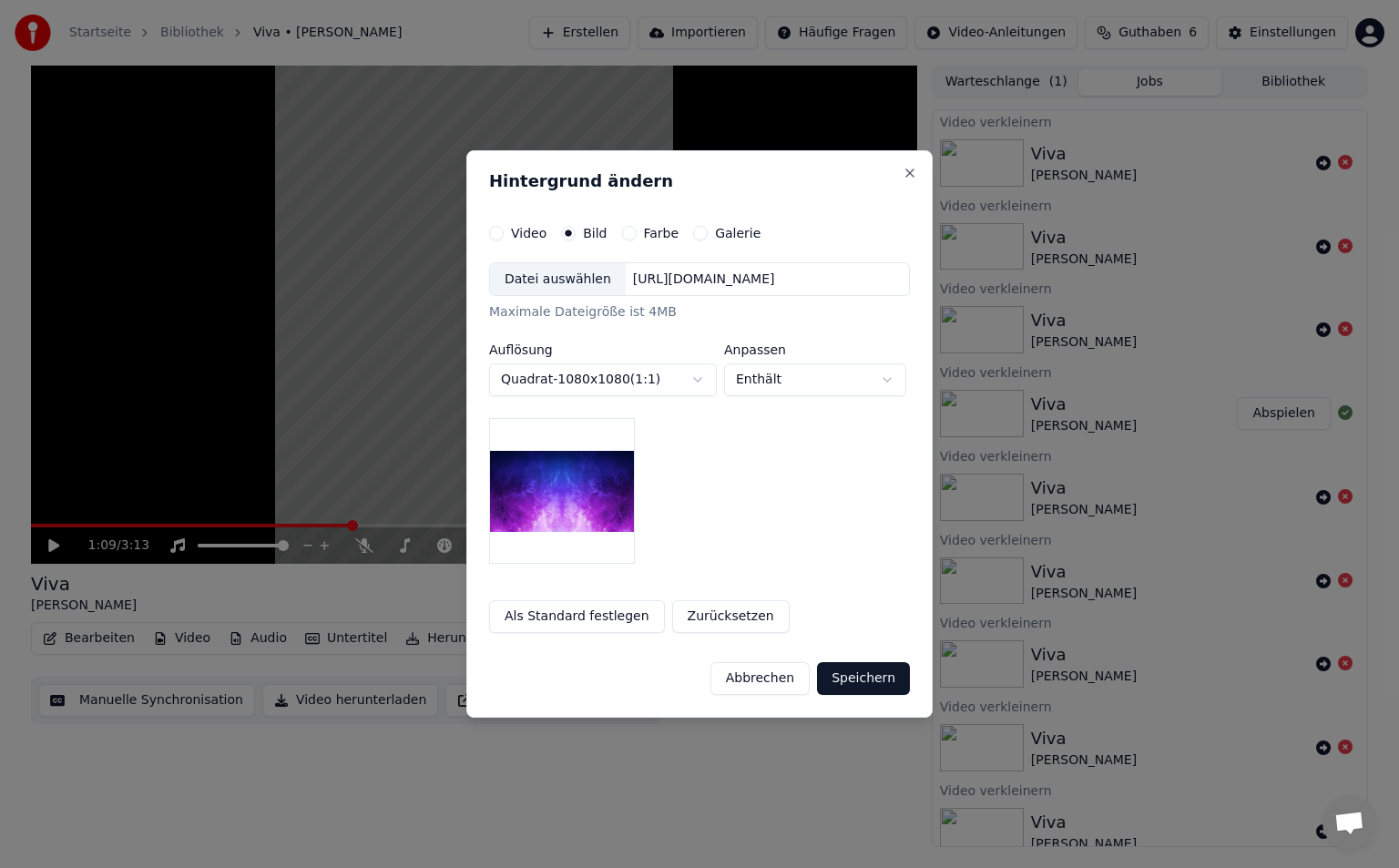
click at [489, 232] on button "Video" at bounding box center [496, 233] width 15 height 15
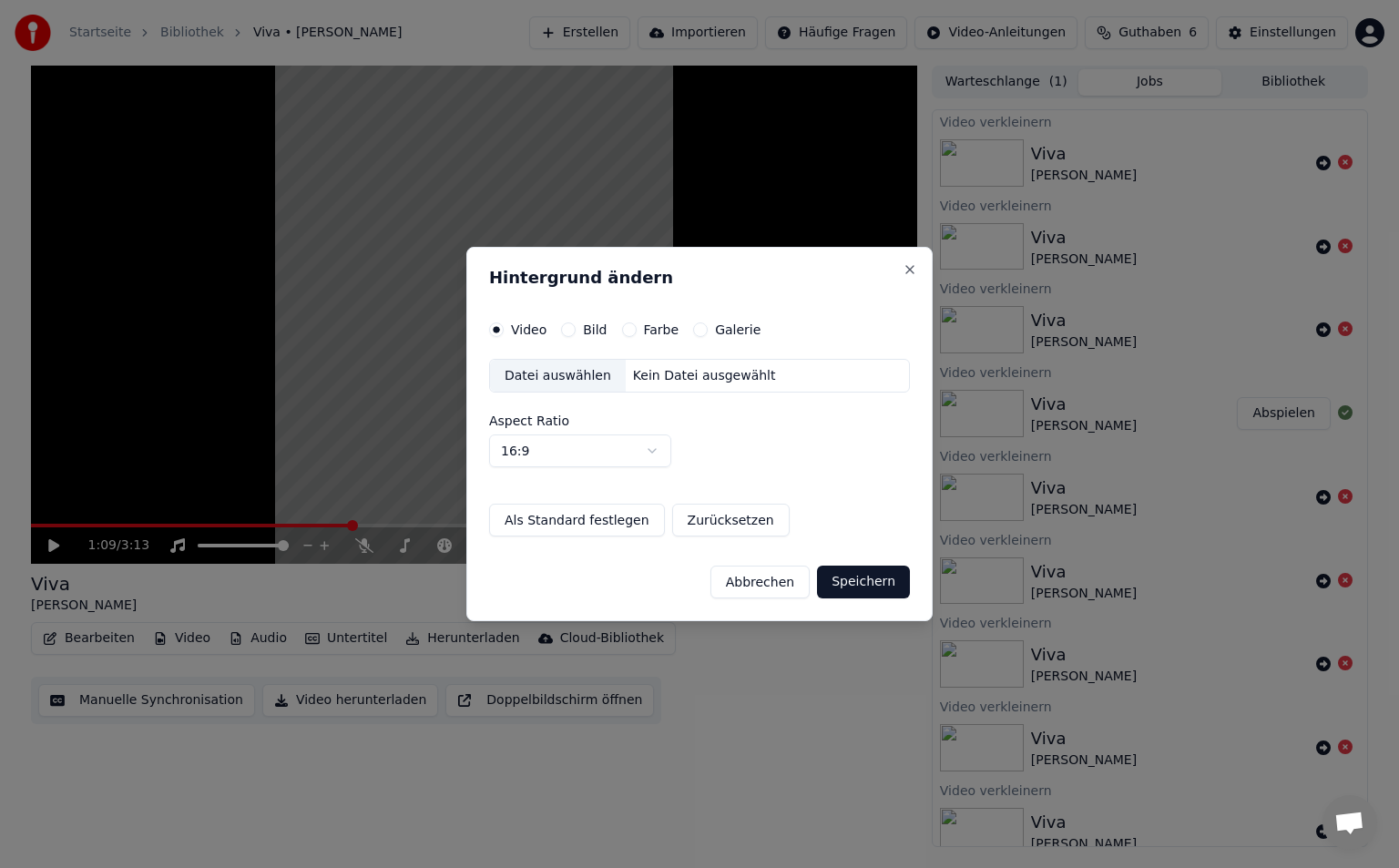
click at [875, 580] on button "Speichern" at bounding box center [864, 581] width 93 height 33
click at [876, 580] on button "Speichern" at bounding box center [864, 581] width 93 height 33
click at [583, 330] on label "Bild" at bounding box center [594, 330] width 23 height 13
click at [575, 330] on button "Bild" at bounding box center [569, 330] width 15 height 15
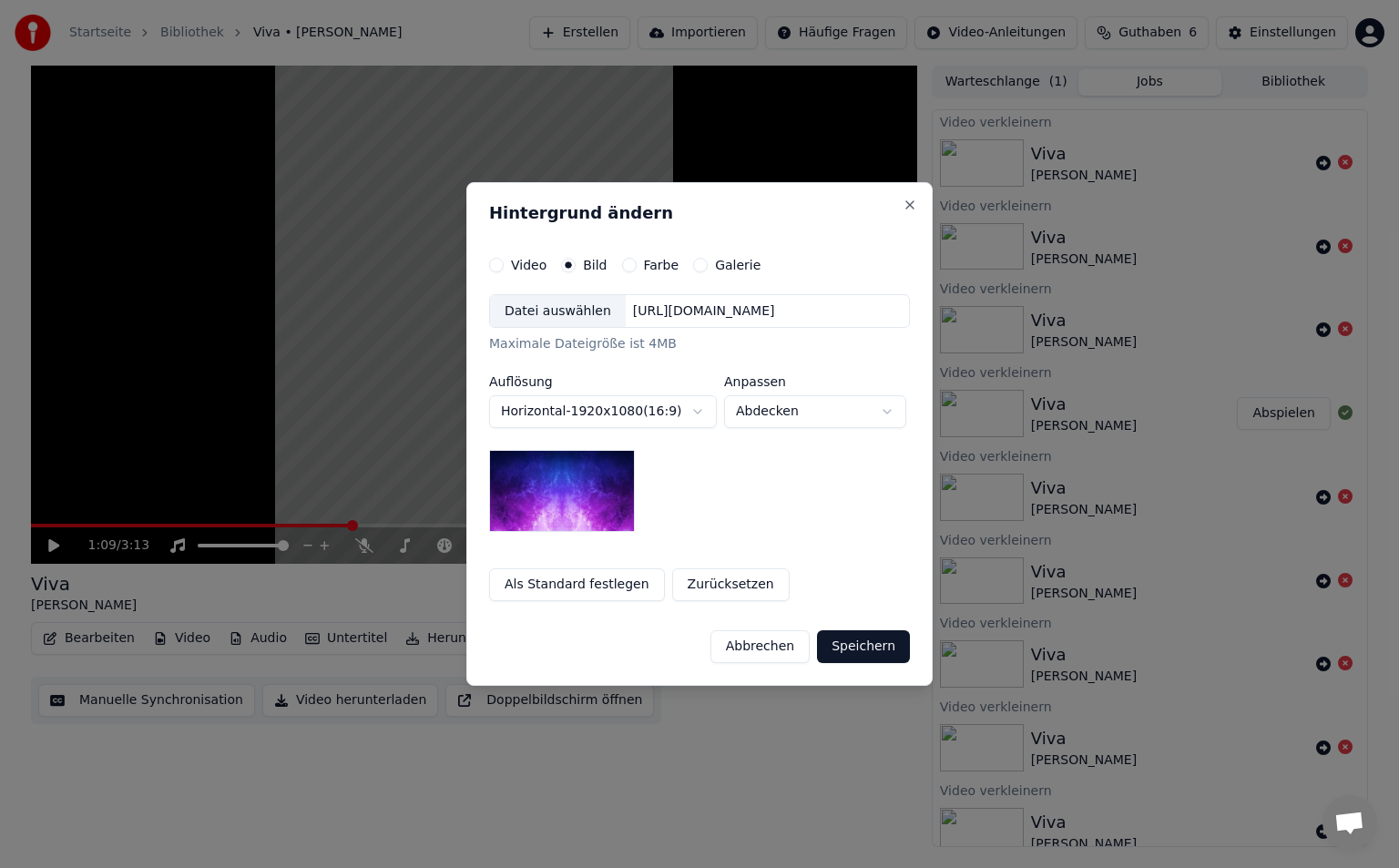
click at [644, 265] on label "Farbe" at bounding box center [661, 265] width 35 height 13
click at [637, 265] on button "Farbe" at bounding box center [630, 265] width 15 height 15
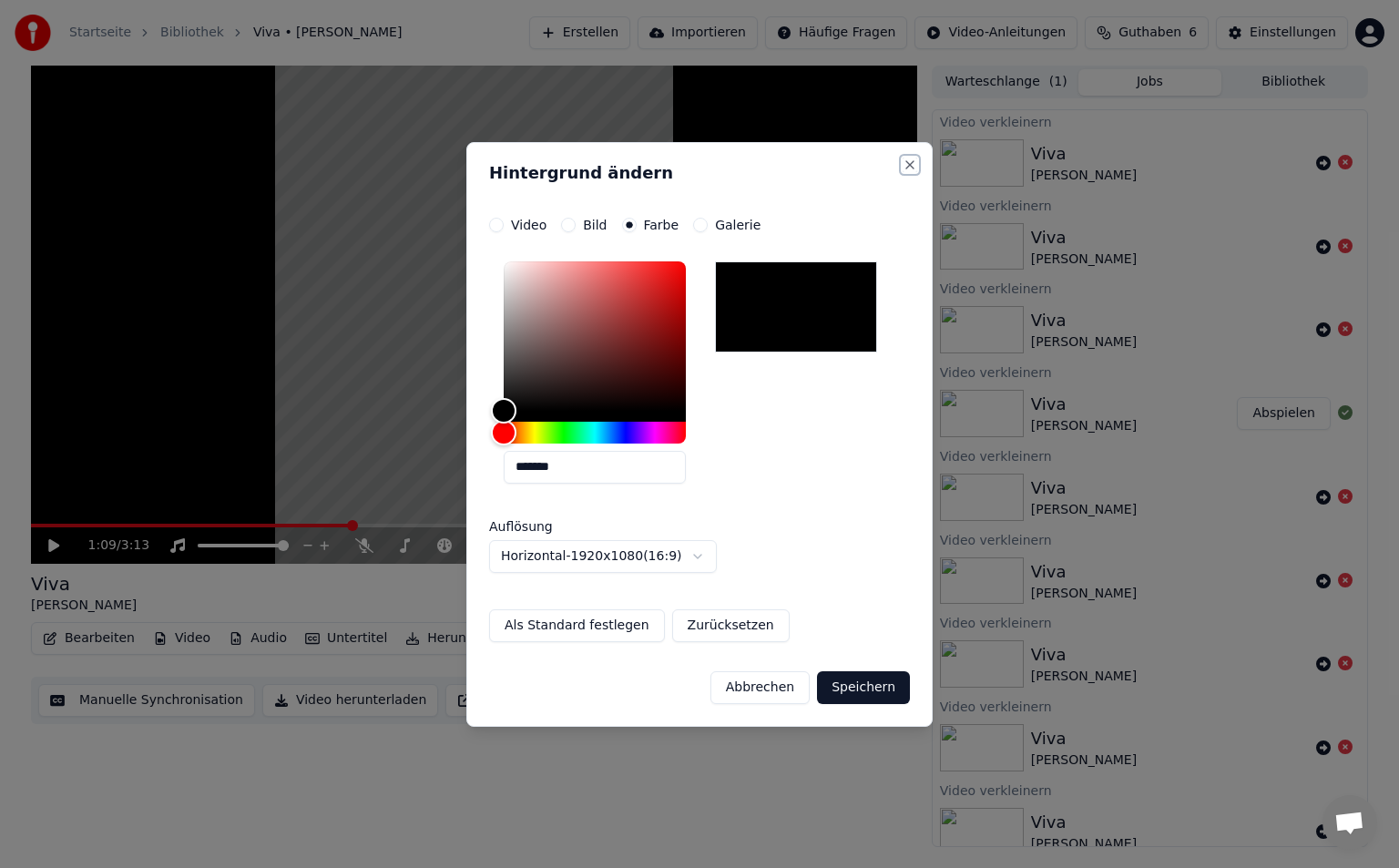
click at [908, 171] on button "Close" at bounding box center [910, 165] width 15 height 15
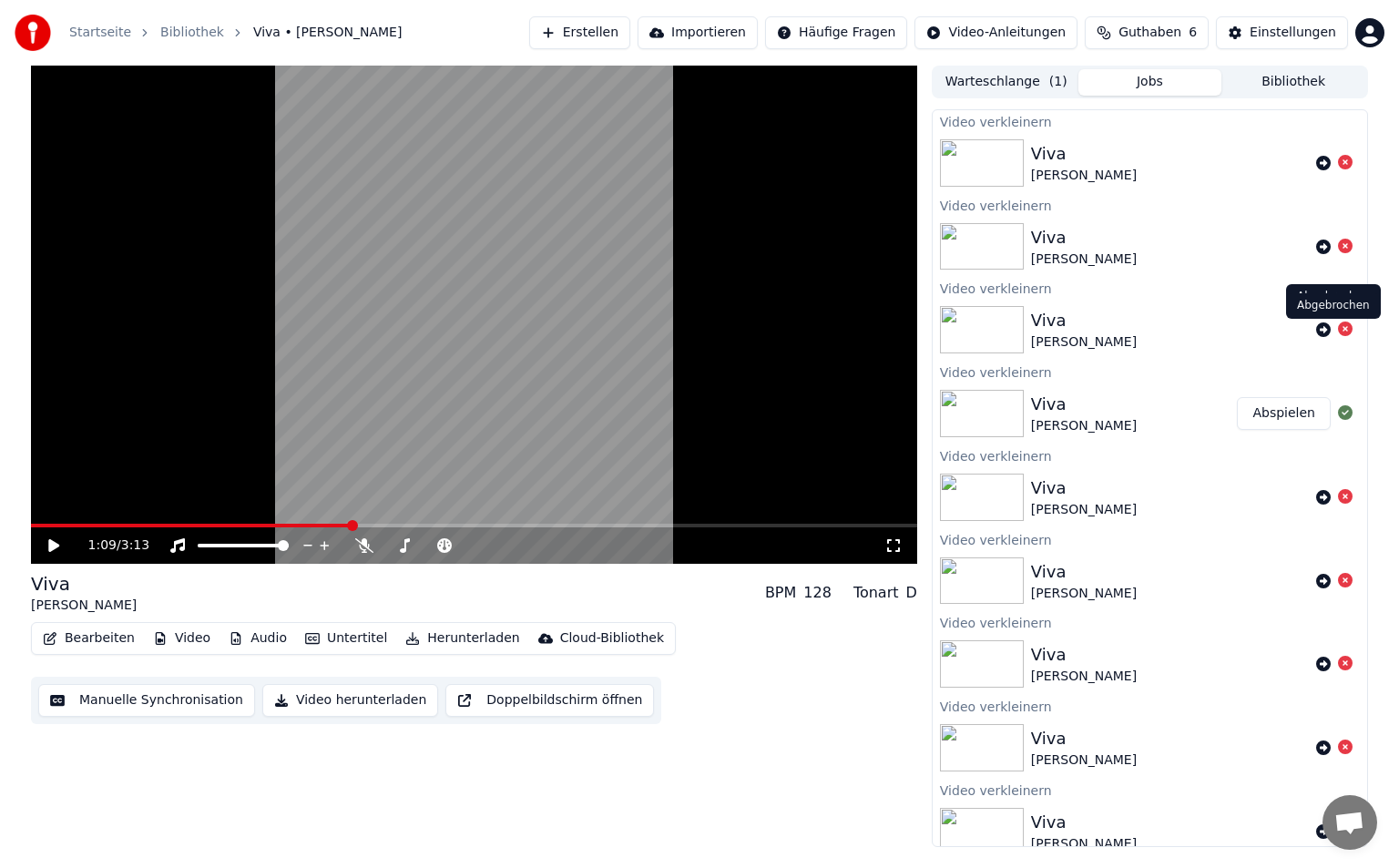
click at [1338, 325] on icon at bounding box center [1346, 329] width 15 height 15
click at [1338, 330] on icon at bounding box center [1346, 329] width 15 height 15
click at [1142, 289] on div "Video verkleinern" at bounding box center [1150, 287] width 435 height 21
click at [1106, 256] on div "[PERSON_NAME] • [PERSON_NAME]" at bounding box center [1084, 260] width 105 height 19
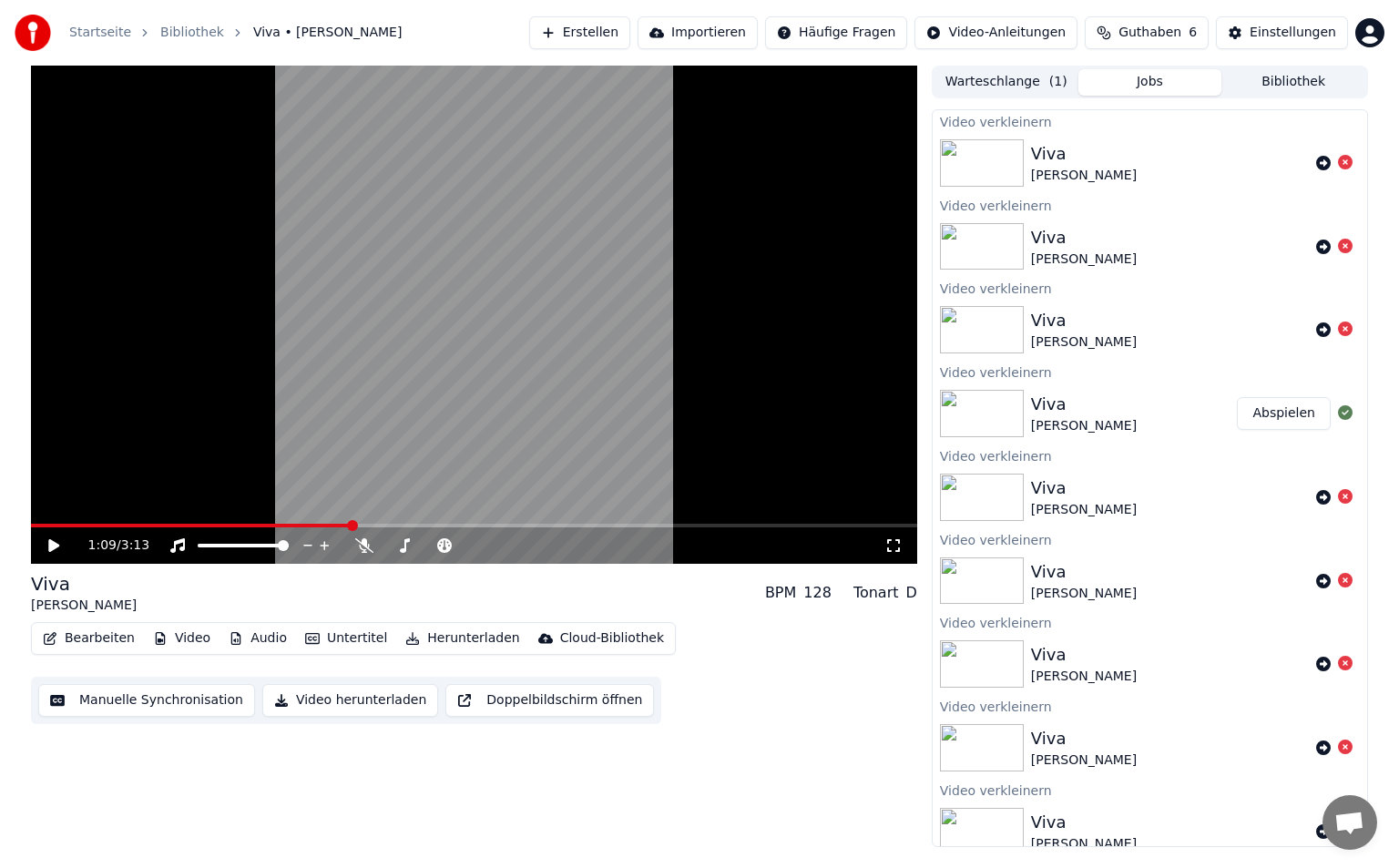
scroll to position [17, 0]
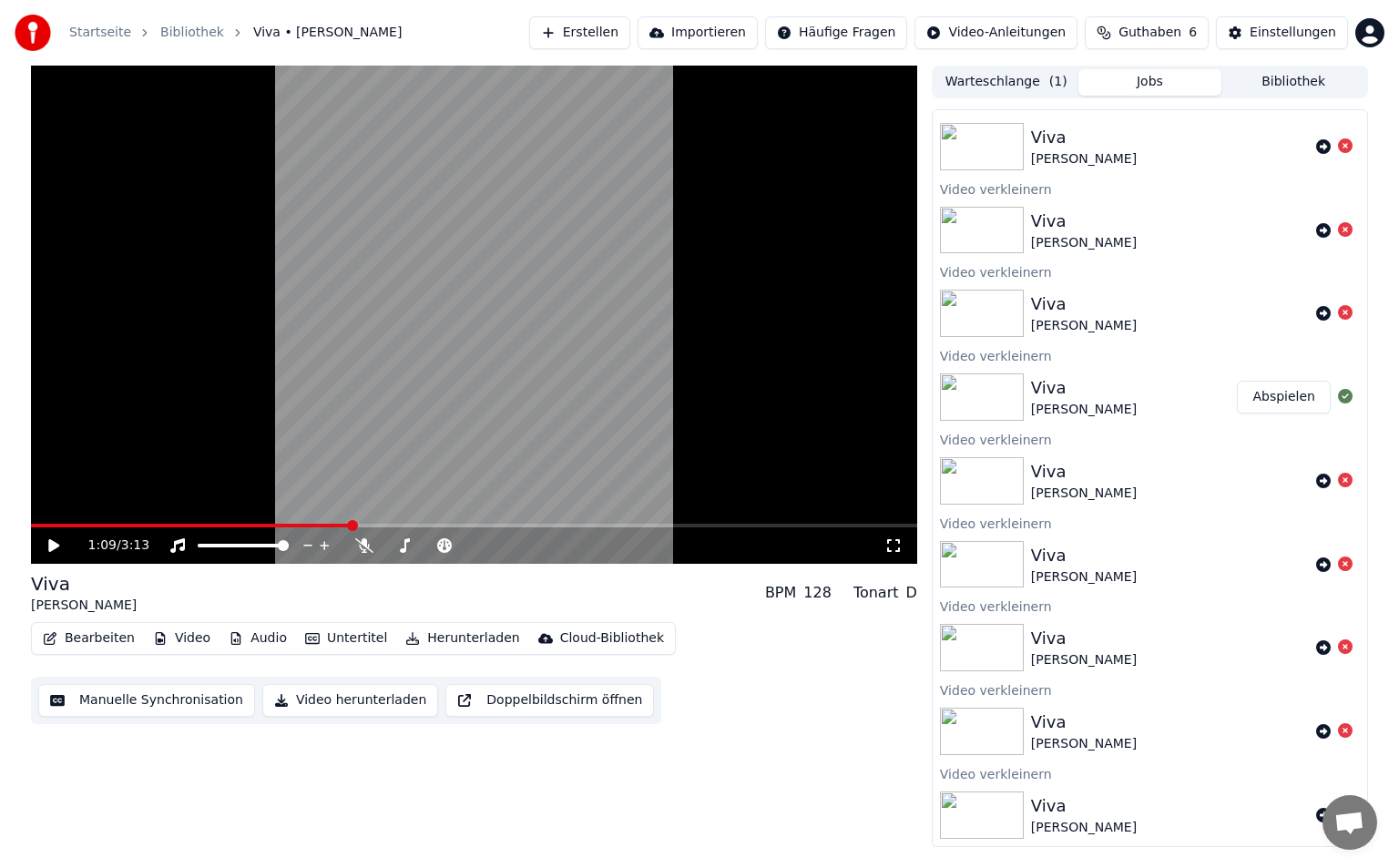
click at [276, 25] on span "Viva • [PERSON_NAME] • [PERSON_NAME]" at bounding box center [326, 33] width 148 height 19
click at [985, 107] on div "Video verkleinern Viva Kathi • Tristan Video verkleinern Viva Kathi • Tristan V…" at bounding box center [1150, 475] width 436 height 741
click at [994, 100] on div "Warteschlange ( 1 ) Jobs Bibliothek Video verkleinern Viva Kathi • Tristan Vide…" at bounding box center [1150, 456] width 436 height 781
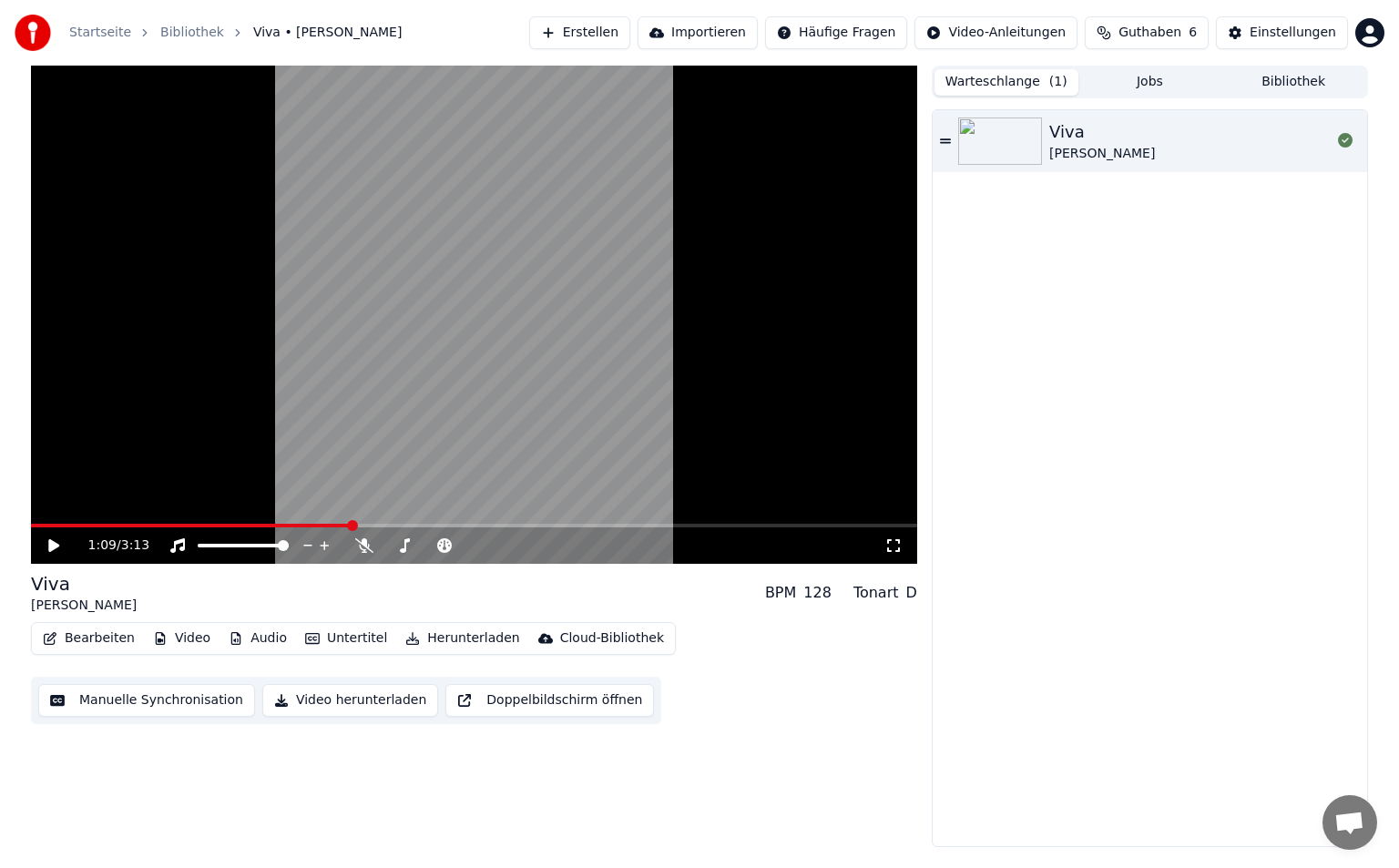
click at [995, 90] on button "Warteschlange ( 1 )" at bounding box center [1006, 82] width 144 height 26
click at [447, 529] on div "1:09 / 3:13" at bounding box center [474, 544] width 886 height 36
click at [450, 551] on icon at bounding box center [445, 545] width 19 height 15
click at [348, 638] on button "Untertitel" at bounding box center [346, 638] width 97 height 25
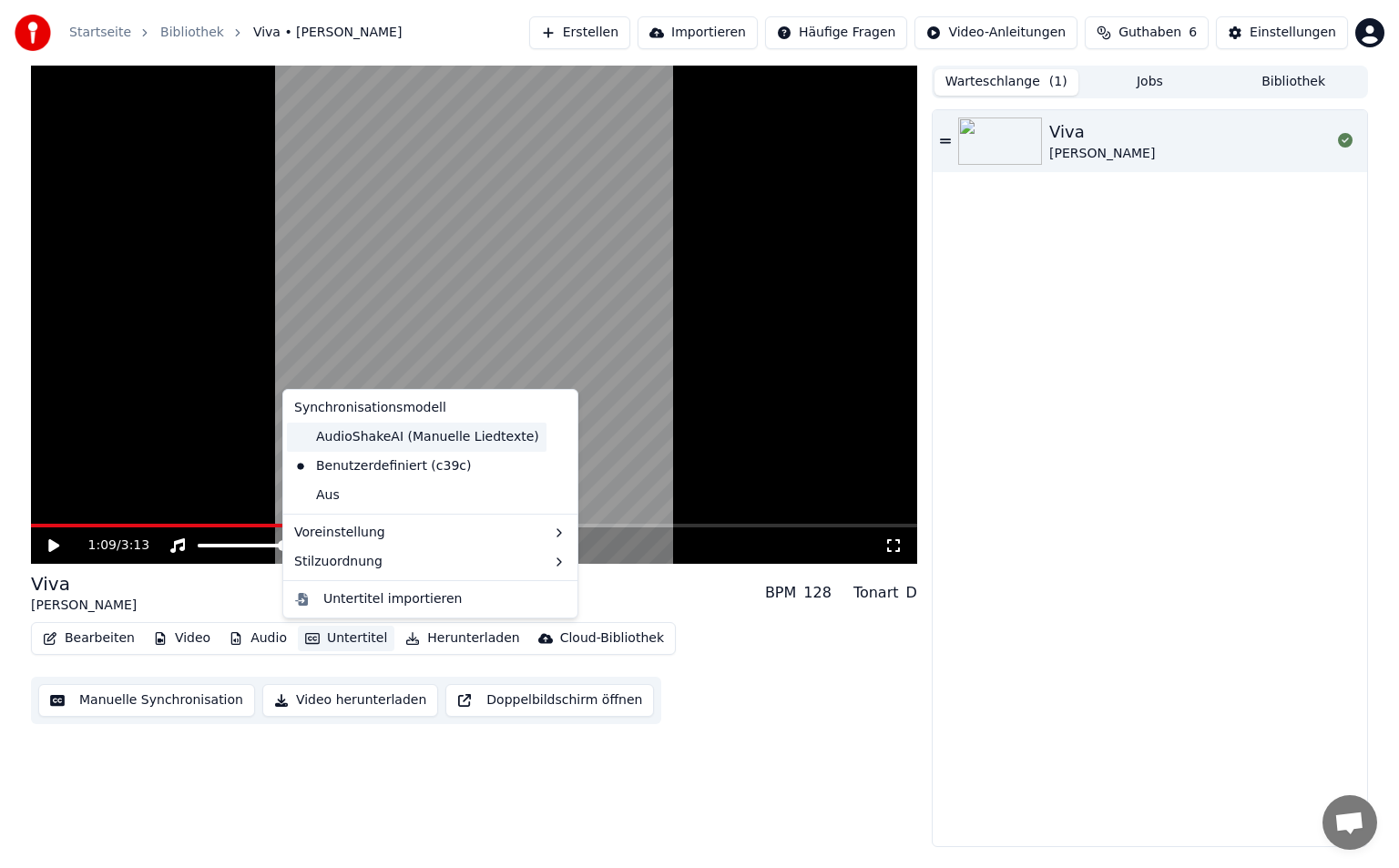
click at [405, 439] on div "AudioShakeAI (Manuelle Liedtexte)" at bounding box center [417, 436] width 259 height 29
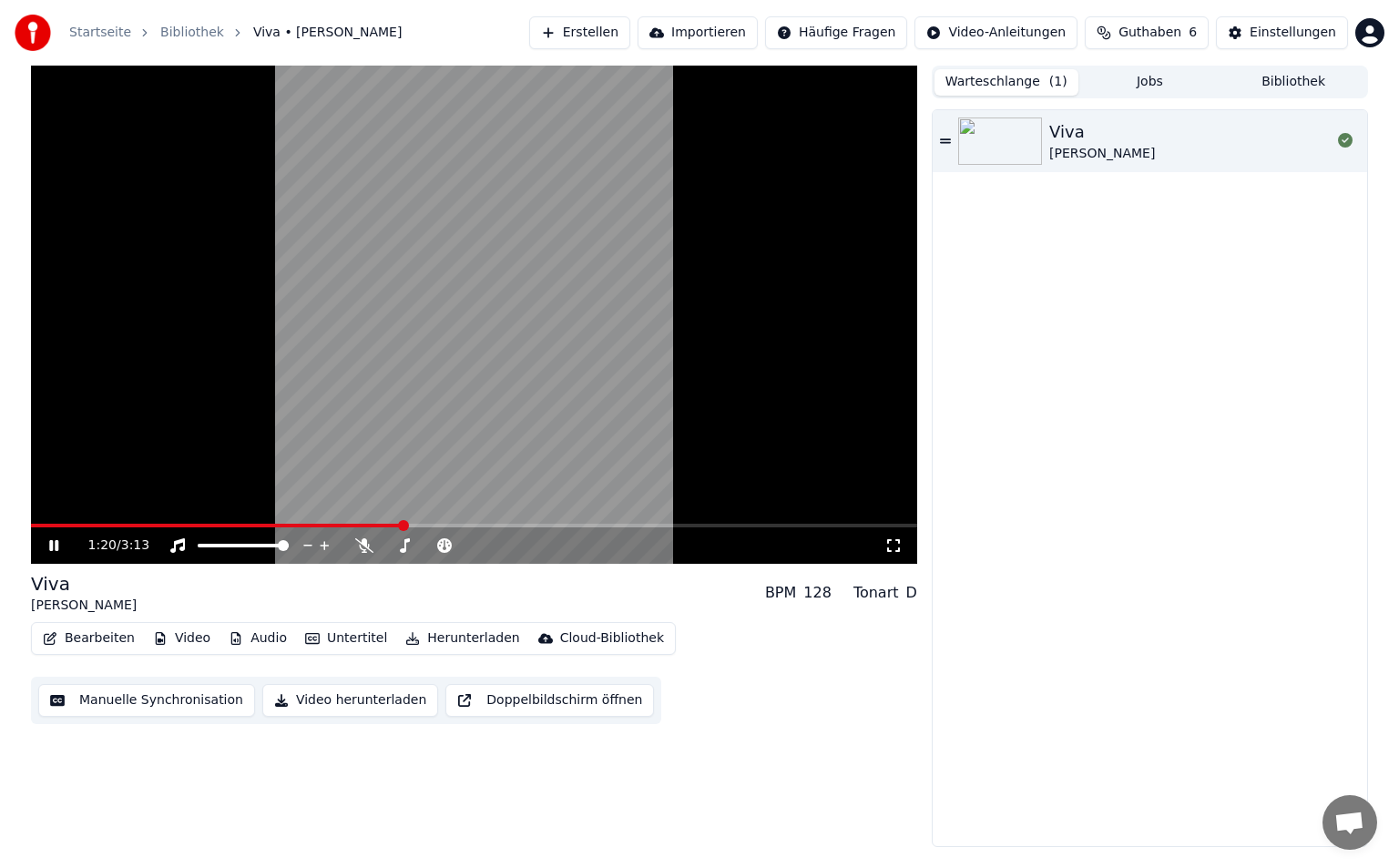
drag, startPoint x: 1397, startPoint y: 367, endPoint x: 1337, endPoint y: 69, distance: 304.0
click at [1337, 69] on div "1:20 / 3:13 Viva Kathi • Tristan BPM 128 Tonart D Bearbeiten Video Audio Untert…" at bounding box center [700, 456] width 1399 height 781
click at [1369, 42] on html "Startseite Bibliothek Viva • Kathi • Tristan Erstellen Importieren Häufige Frag…" at bounding box center [700, 434] width 1399 height 868
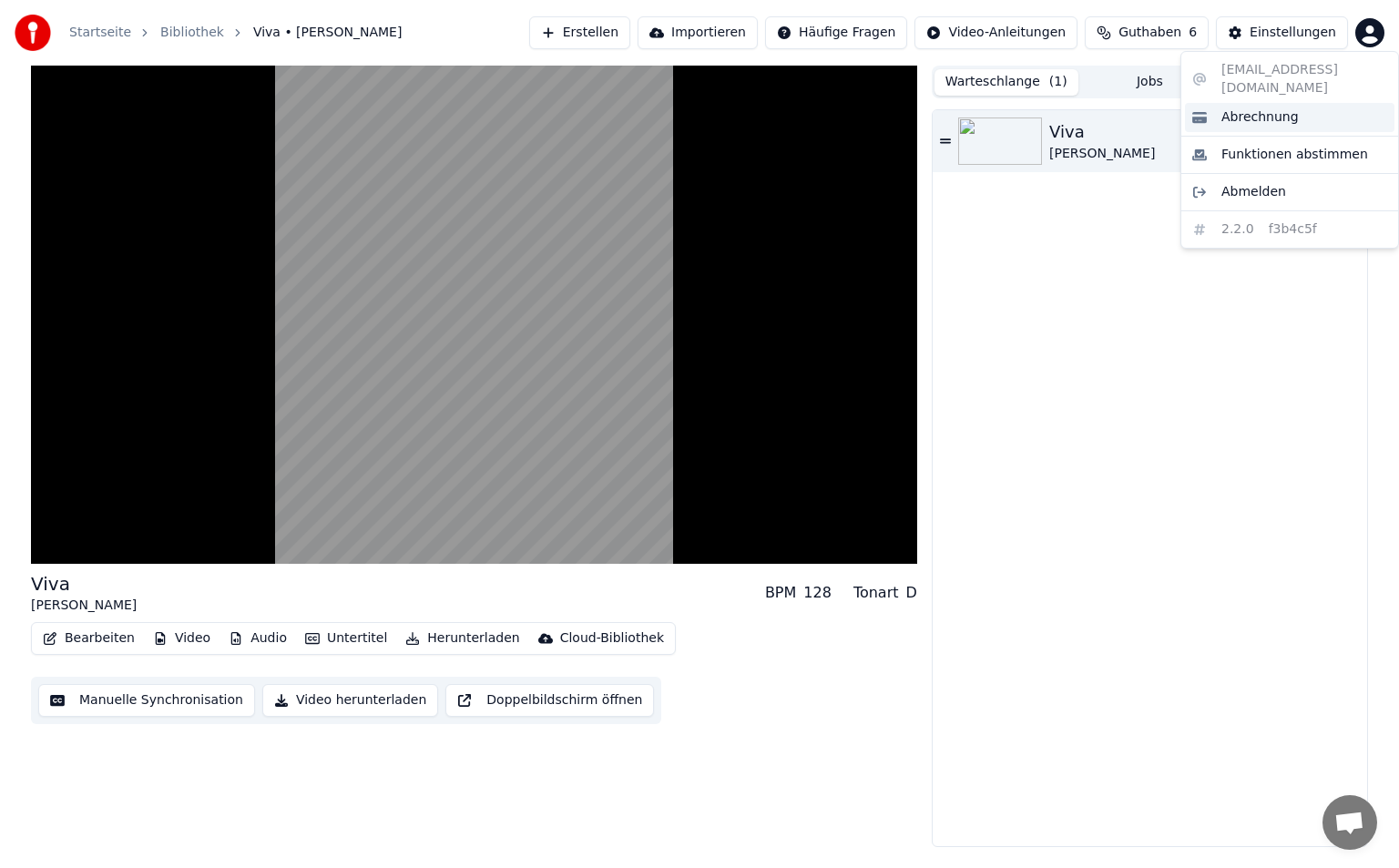
click at [1270, 108] on span "Abrechnung" at bounding box center [1260, 117] width 77 height 19
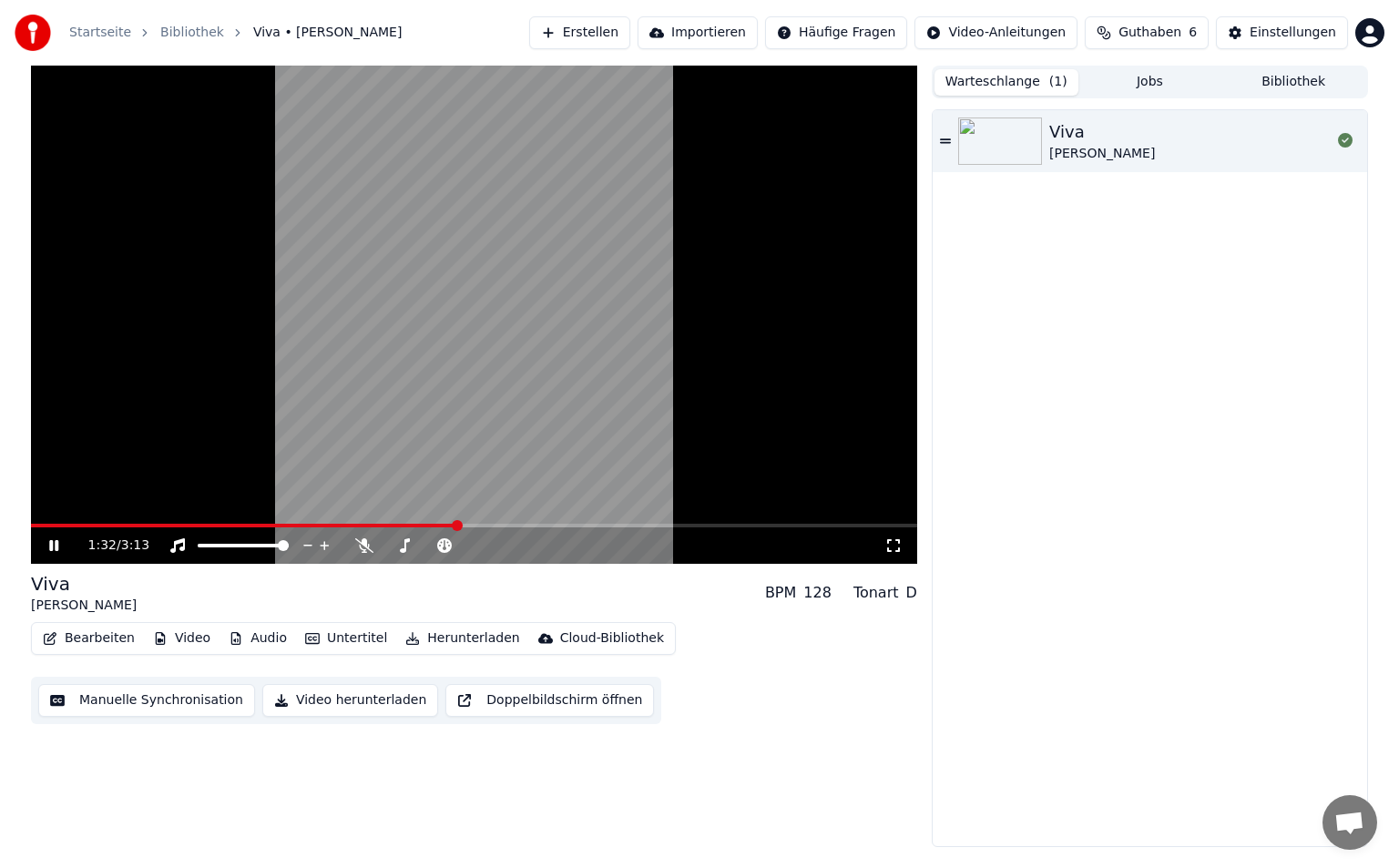
click at [171, 23] on link "Bibliothek" at bounding box center [192, 33] width 63 height 19
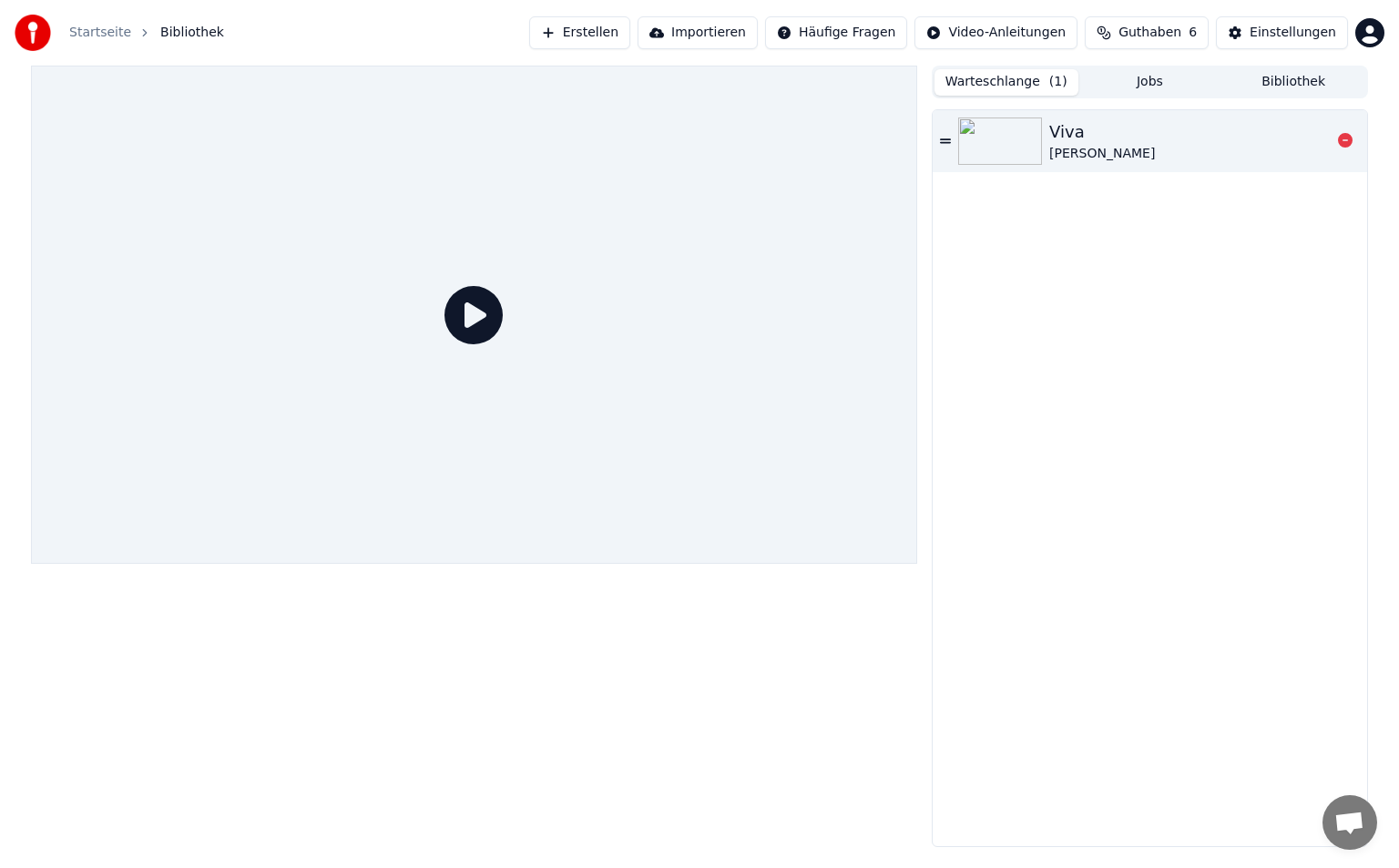
click at [1034, 128] on img at bounding box center [1000, 141] width 84 height 48
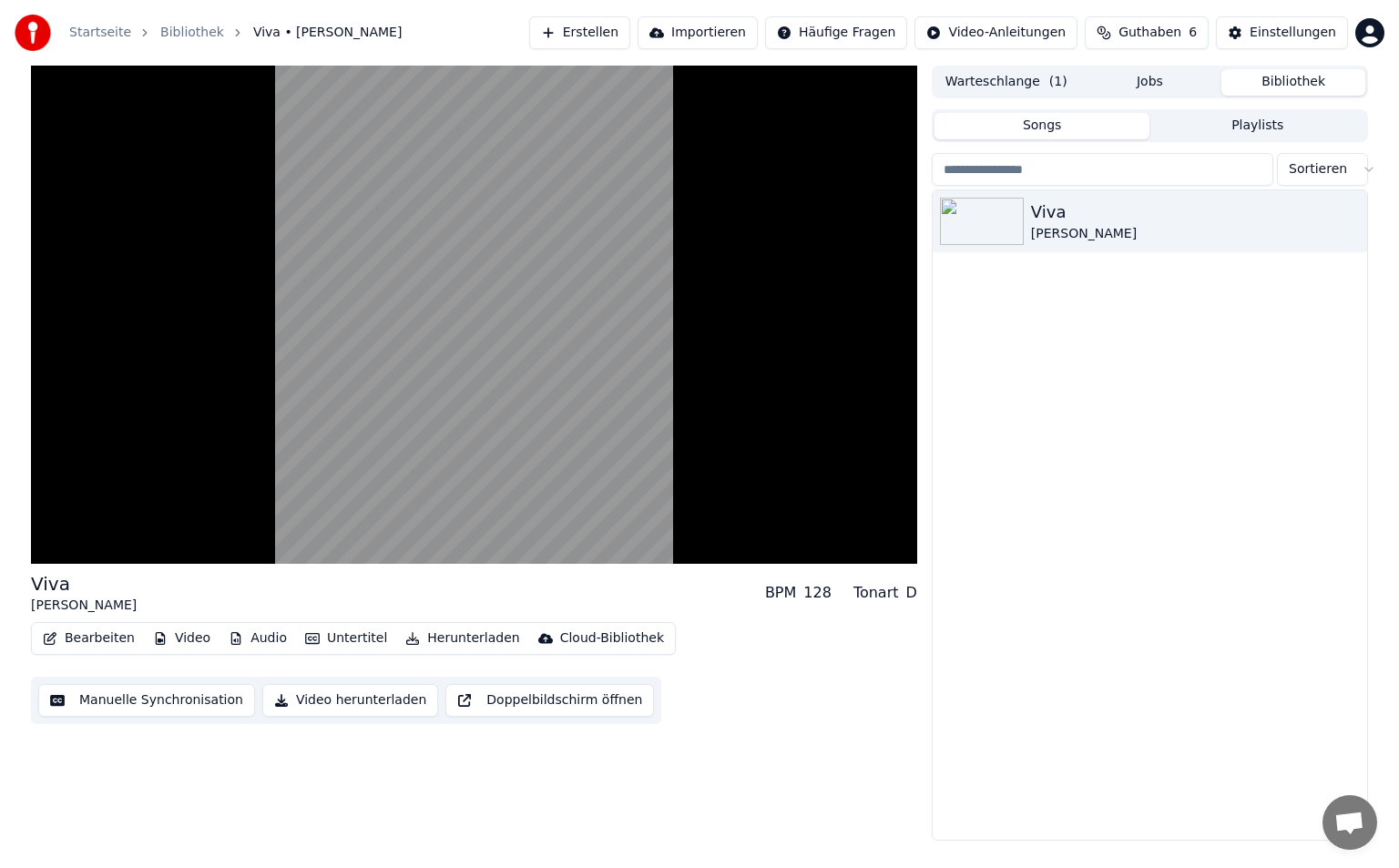
click at [1291, 80] on button "Bibliothek" at bounding box center [1294, 82] width 144 height 26
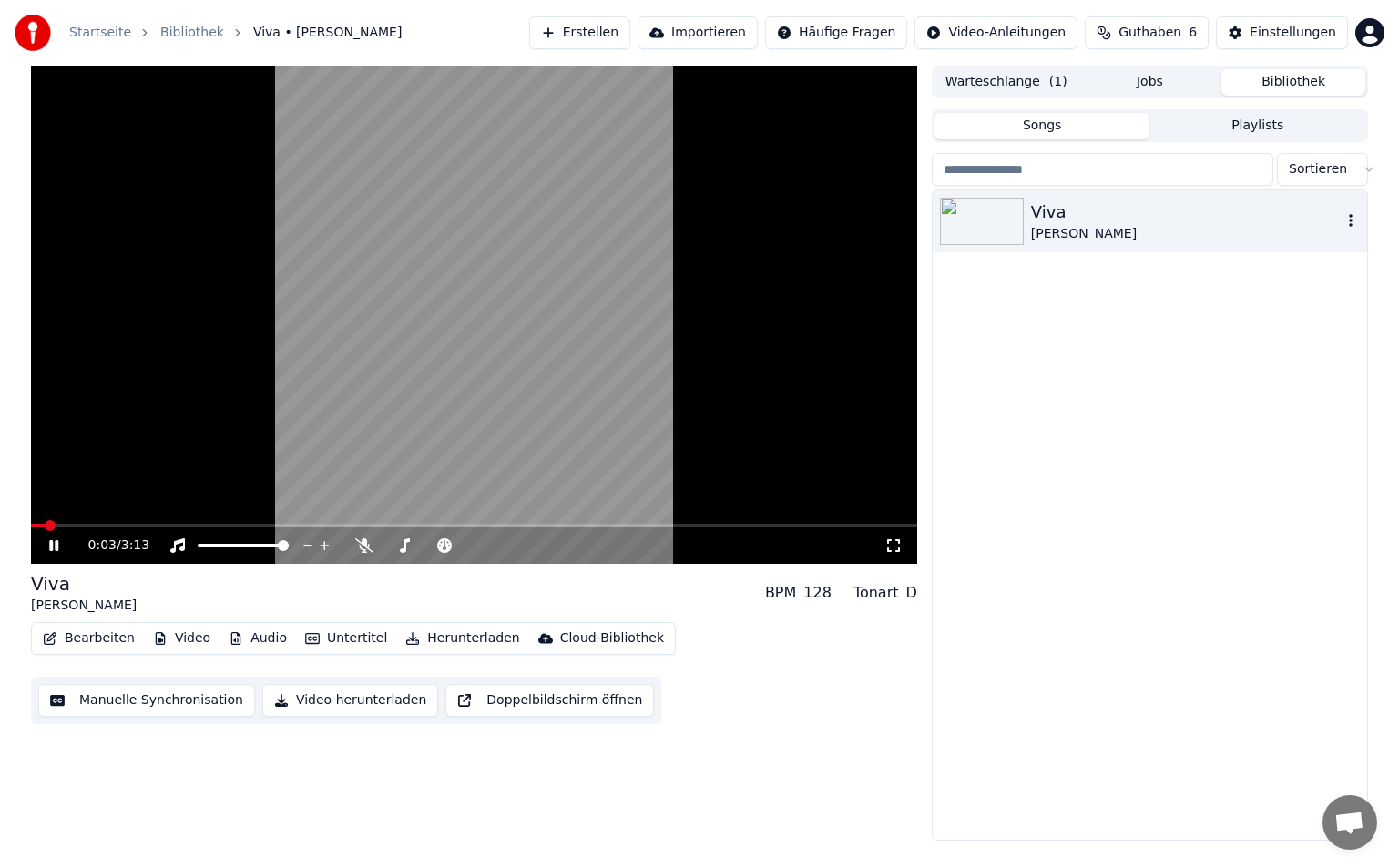
click at [1026, 216] on div at bounding box center [986, 221] width 91 height 48
click at [893, 544] on icon at bounding box center [893, 545] width 19 height 15
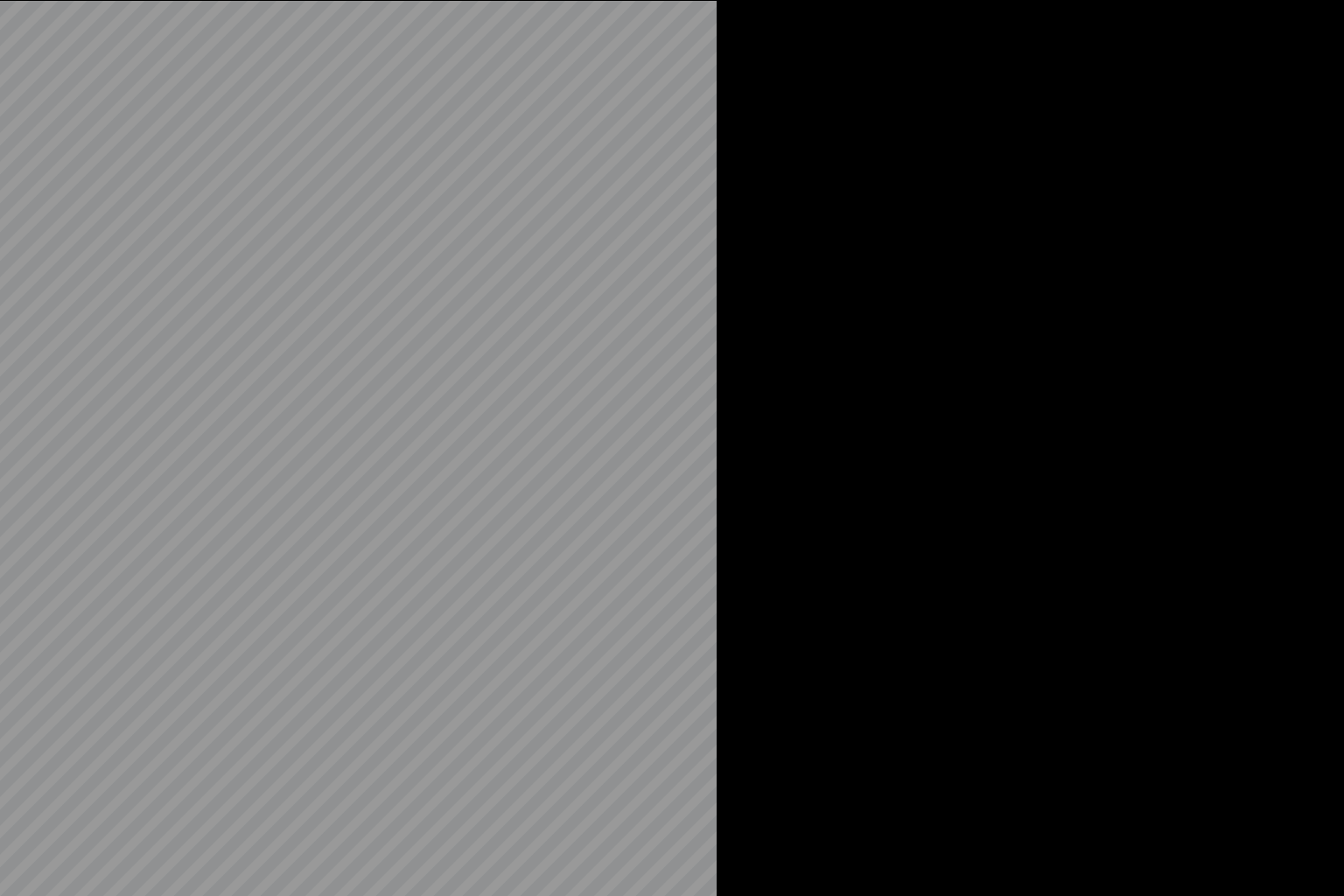
click at [857, 543] on div at bounding box center [672, 448] width 1344 height 896
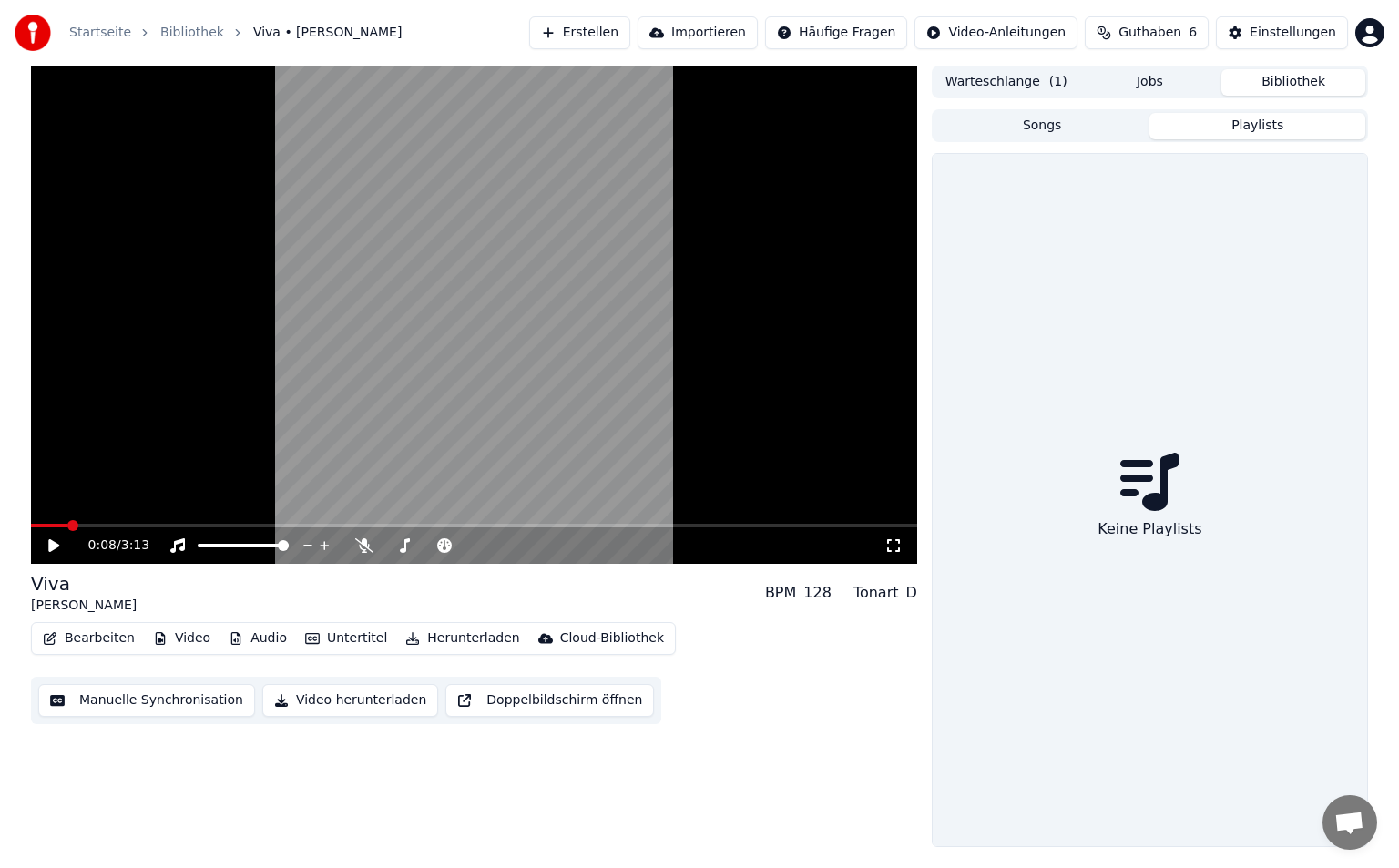
click at [1244, 126] on button "Playlists" at bounding box center [1256, 126] width 215 height 26
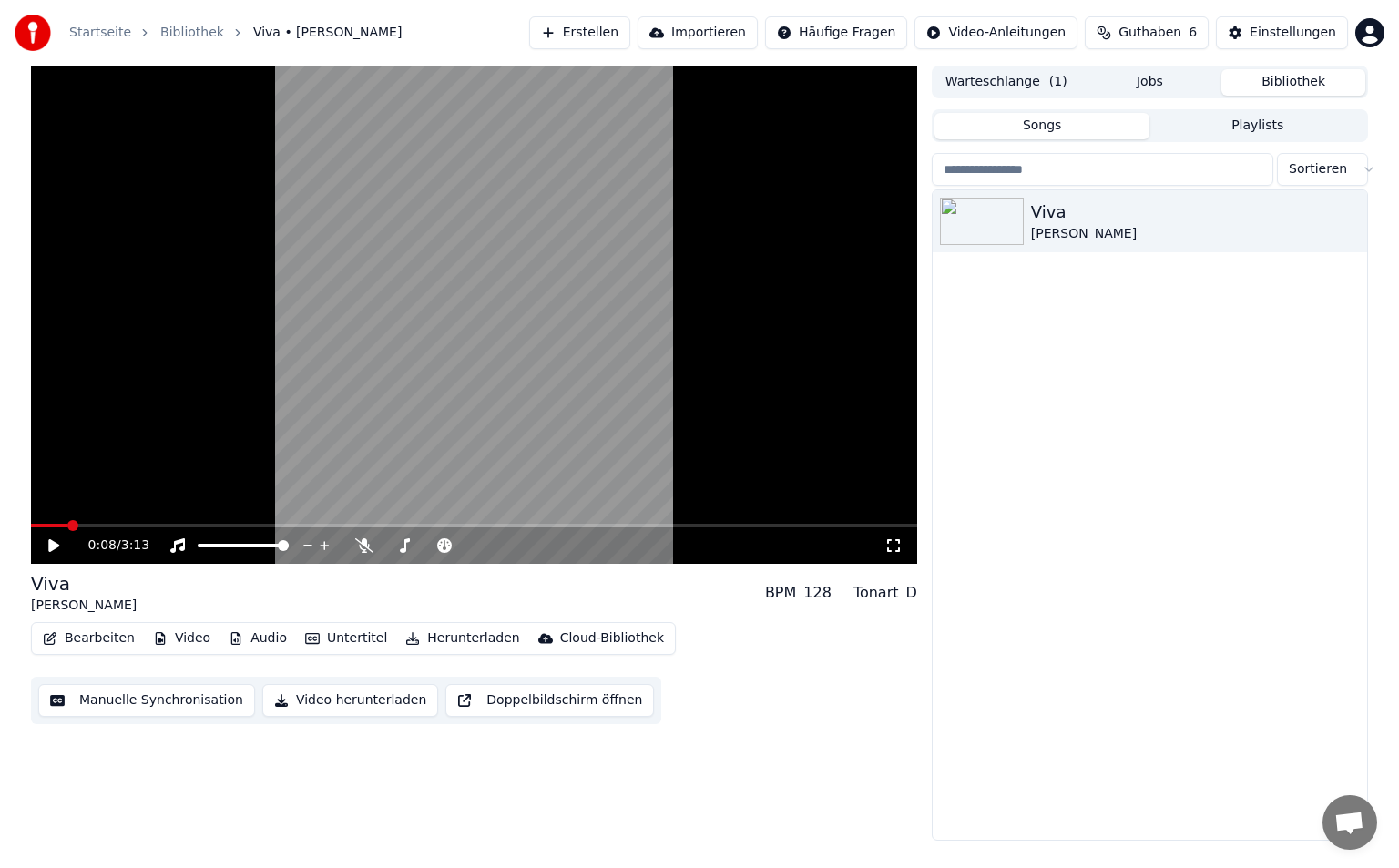
click at [1098, 127] on button "Songs" at bounding box center [1042, 126] width 215 height 26
click at [85, 695] on button "Manuelle Synchronisation" at bounding box center [146, 699] width 216 height 33
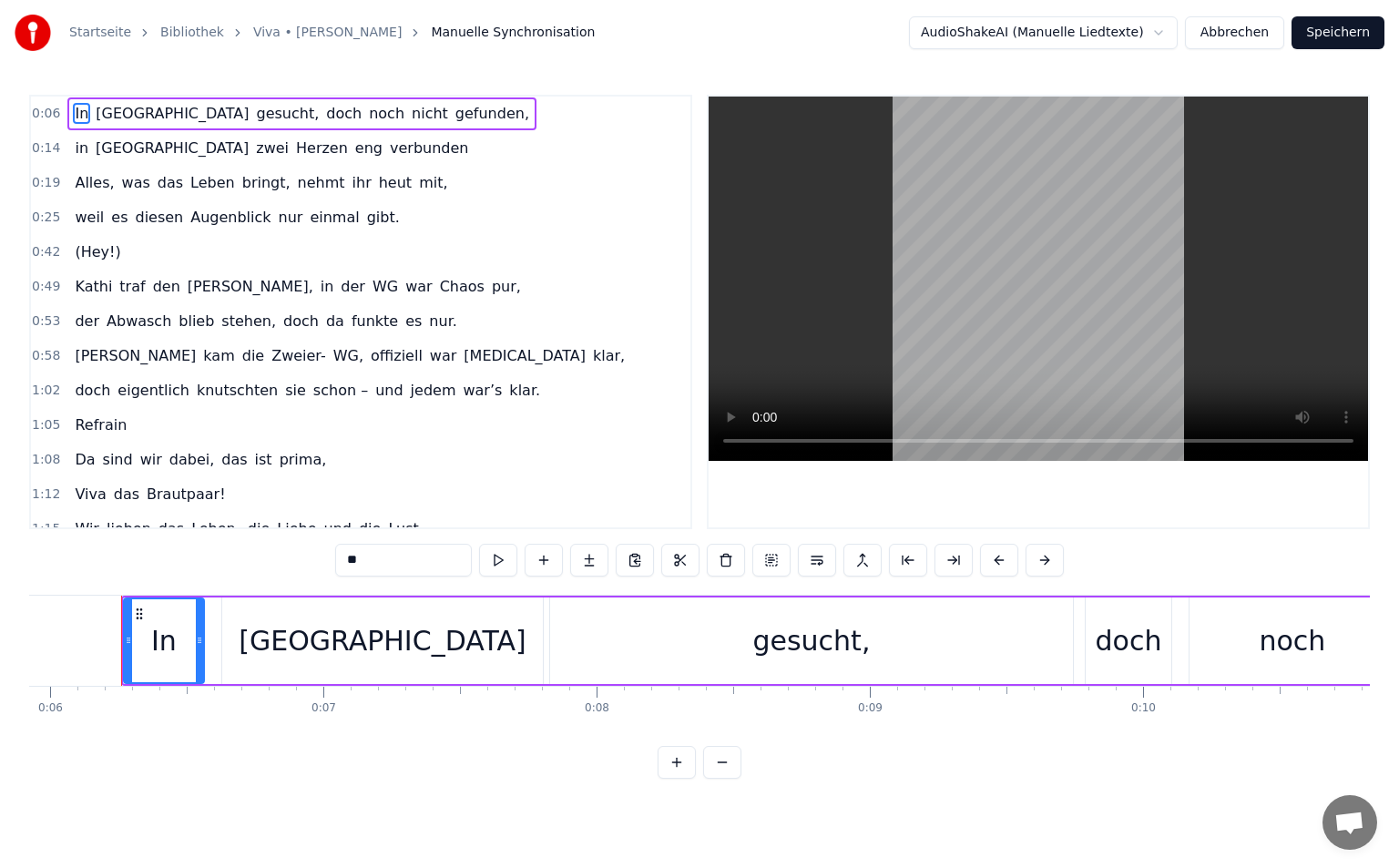
scroll to position [38, 0]
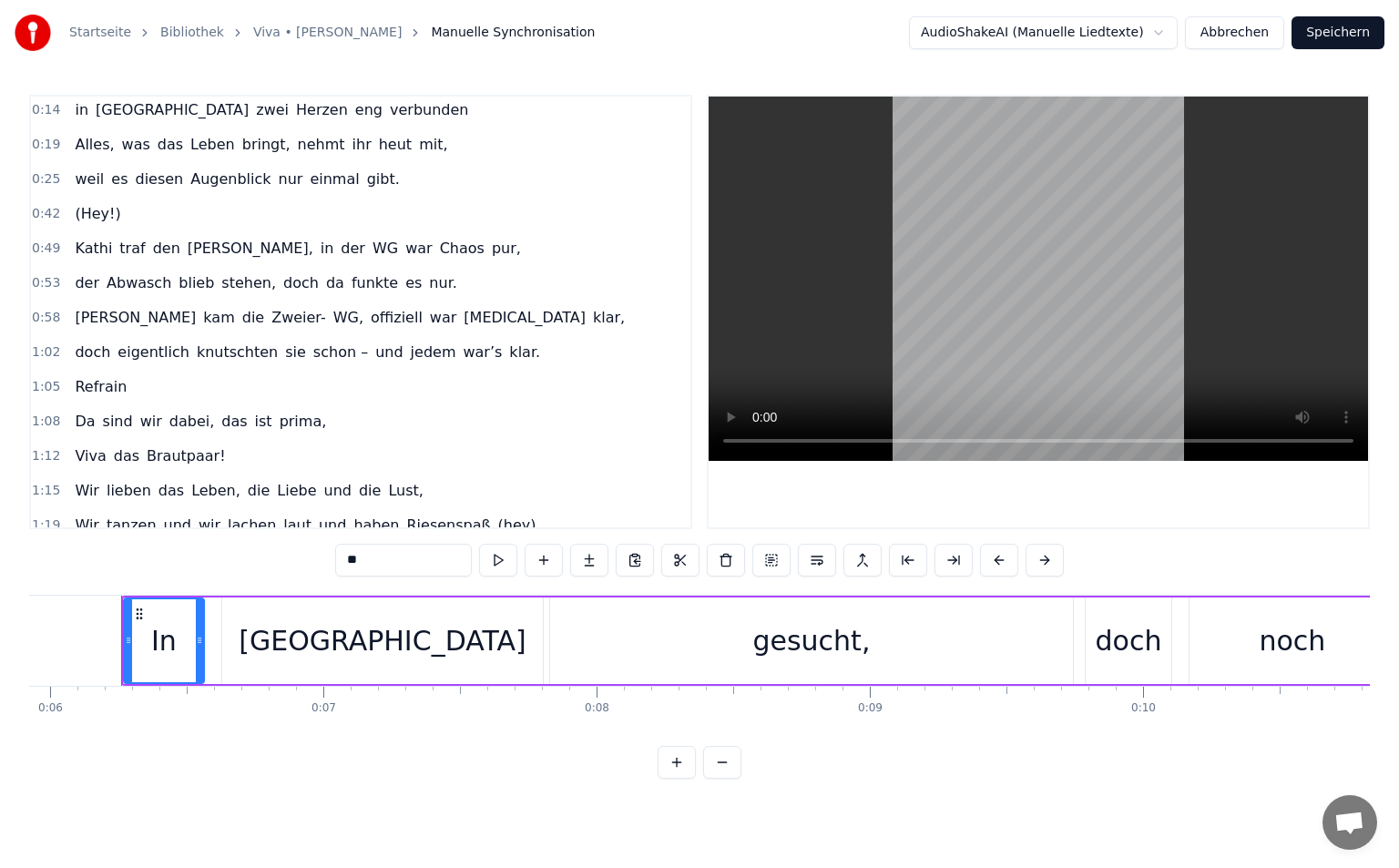
click at [1033, 30] on html "Startseite Bibliothek Viva • Kathi • Tristan Manuelle Synchronisation AudioShak…" at bounding box center [700, 404] width 1399 height 807
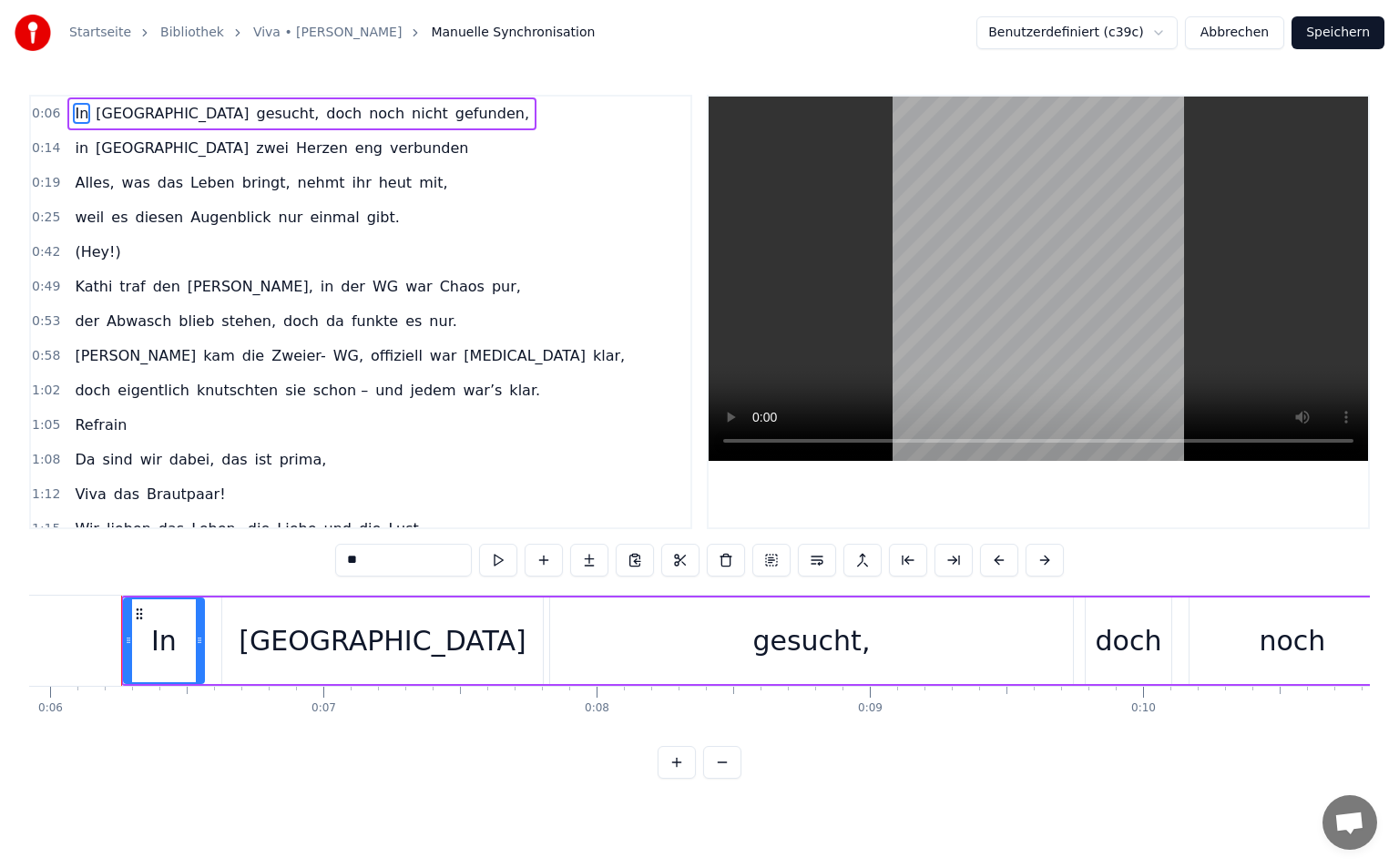
click at [1151, 35] on html "Startseite Bibliothek Viva • Kathi • Tristan Manuelle Synchronisation Benutzerd…" at bounding box center [700, 404] width 1399 height 807
click at [1337, 24] on button "Speichern" at bounding box center [1338, 33] width 93 height 33
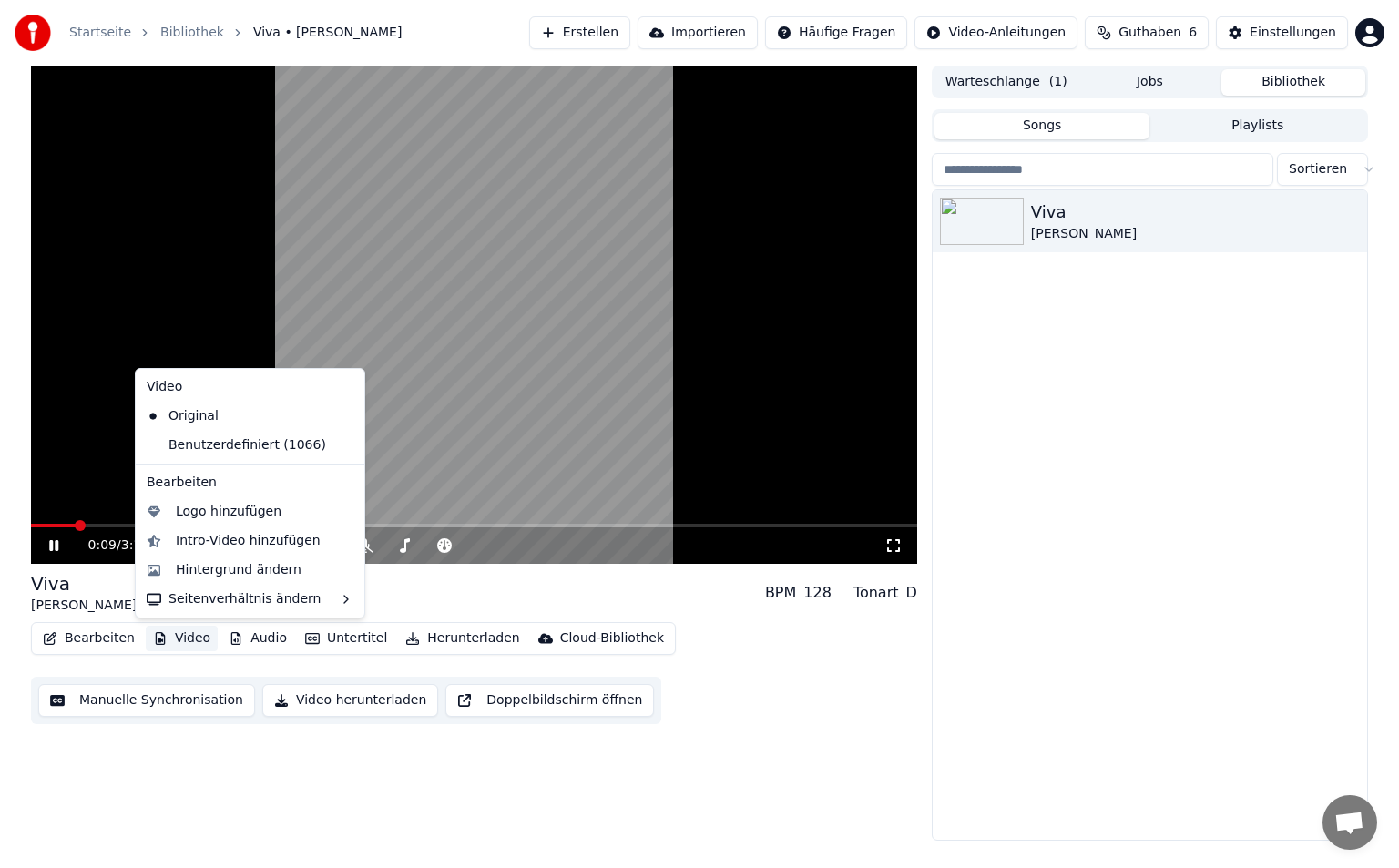
click at [178, 632] on button "Video" at bounding box center [181, 638] width 72 height 25
click at [210, 441] on div "Benutzerdefiniert (1066)" at bounding box center [236, 445] width 194 height 29
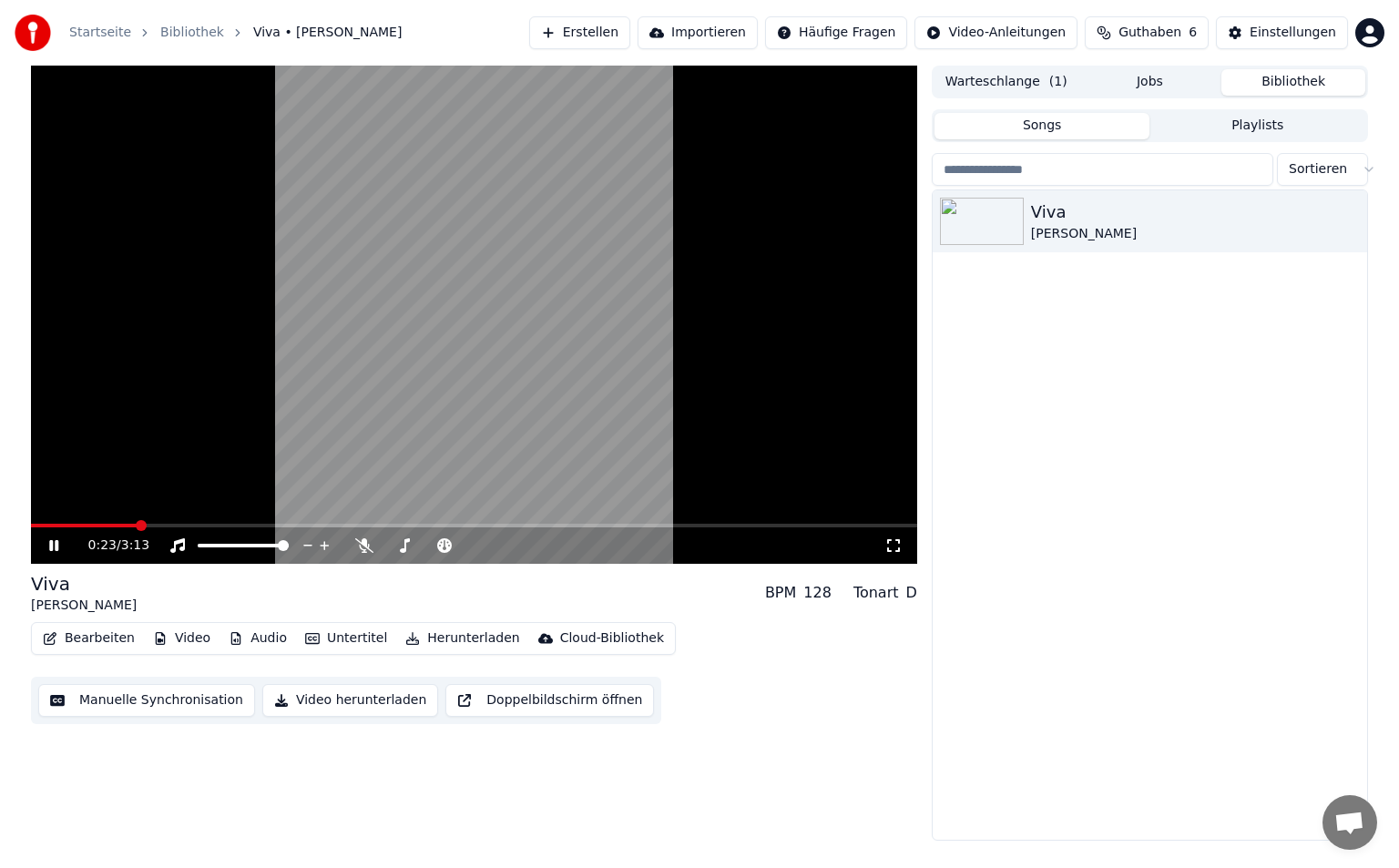
click at [896, 550] on icon at bounding box center [893, 545] width 19 height 15
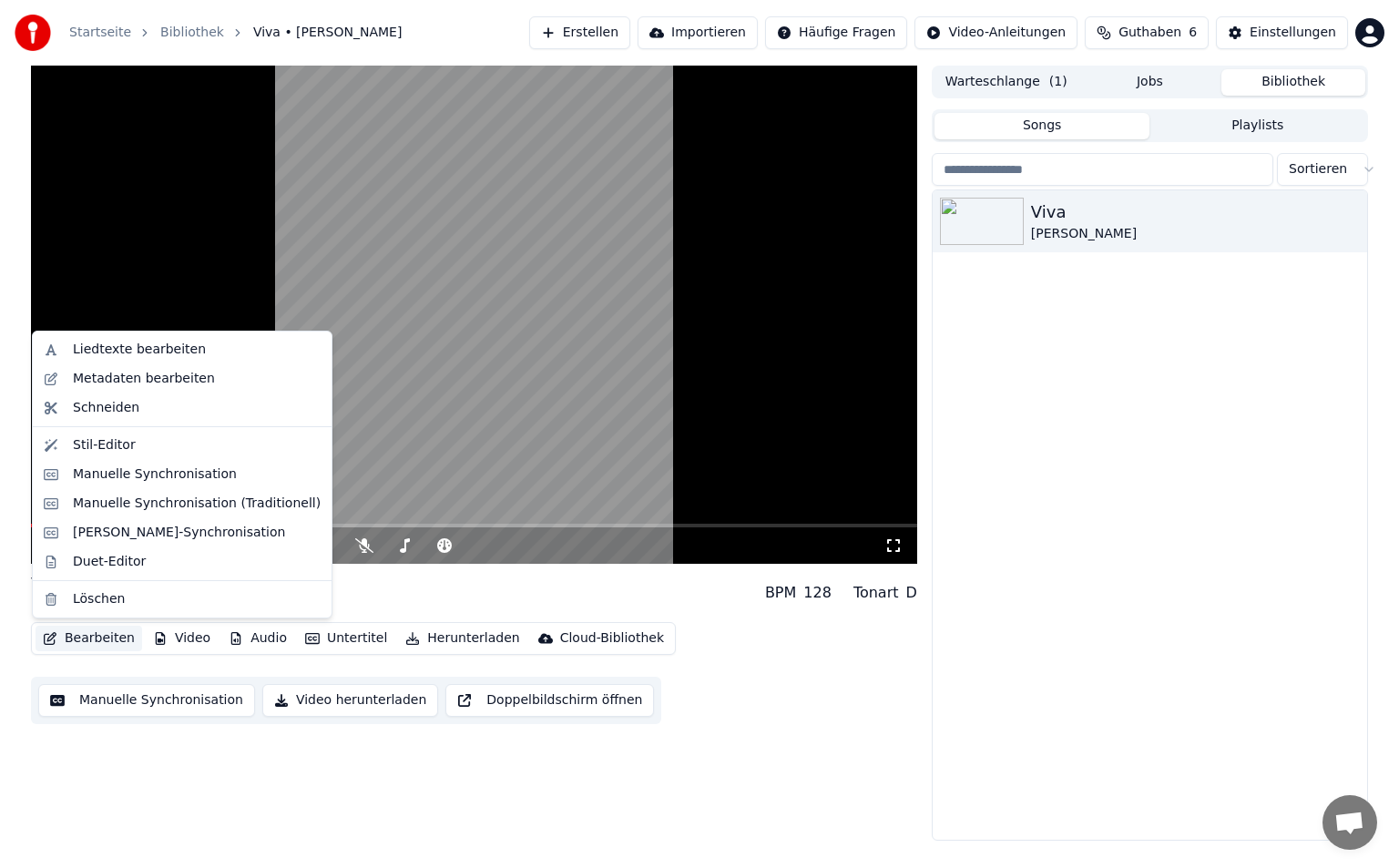
click at [89, 637] on button "Bearbeiten" at bounding box center [89, 638] width 106 height 25
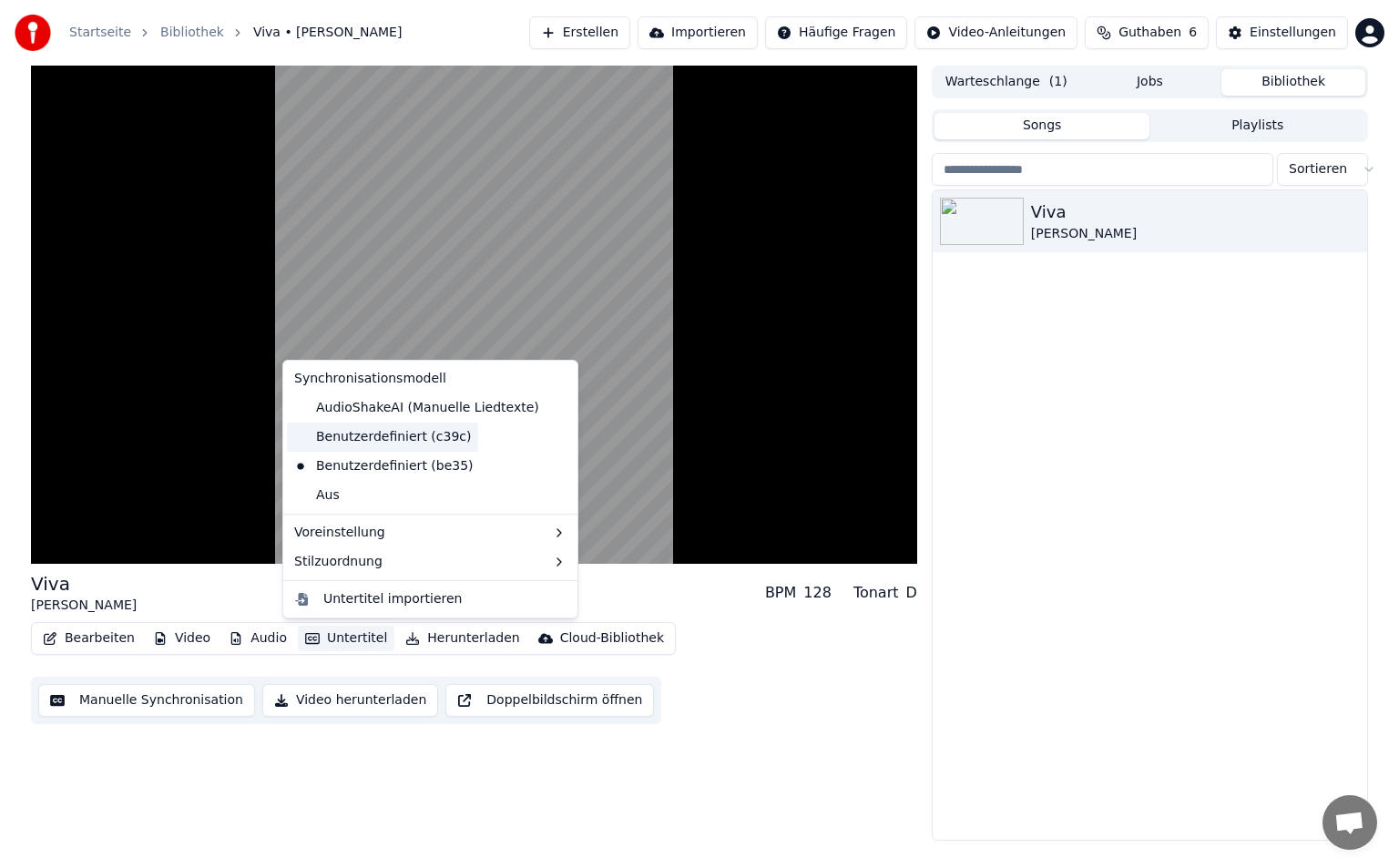
click at [451, 434] on div "Benutzerdefiniert (c39c)" at bounding box center [382, 436] width 191 height 29
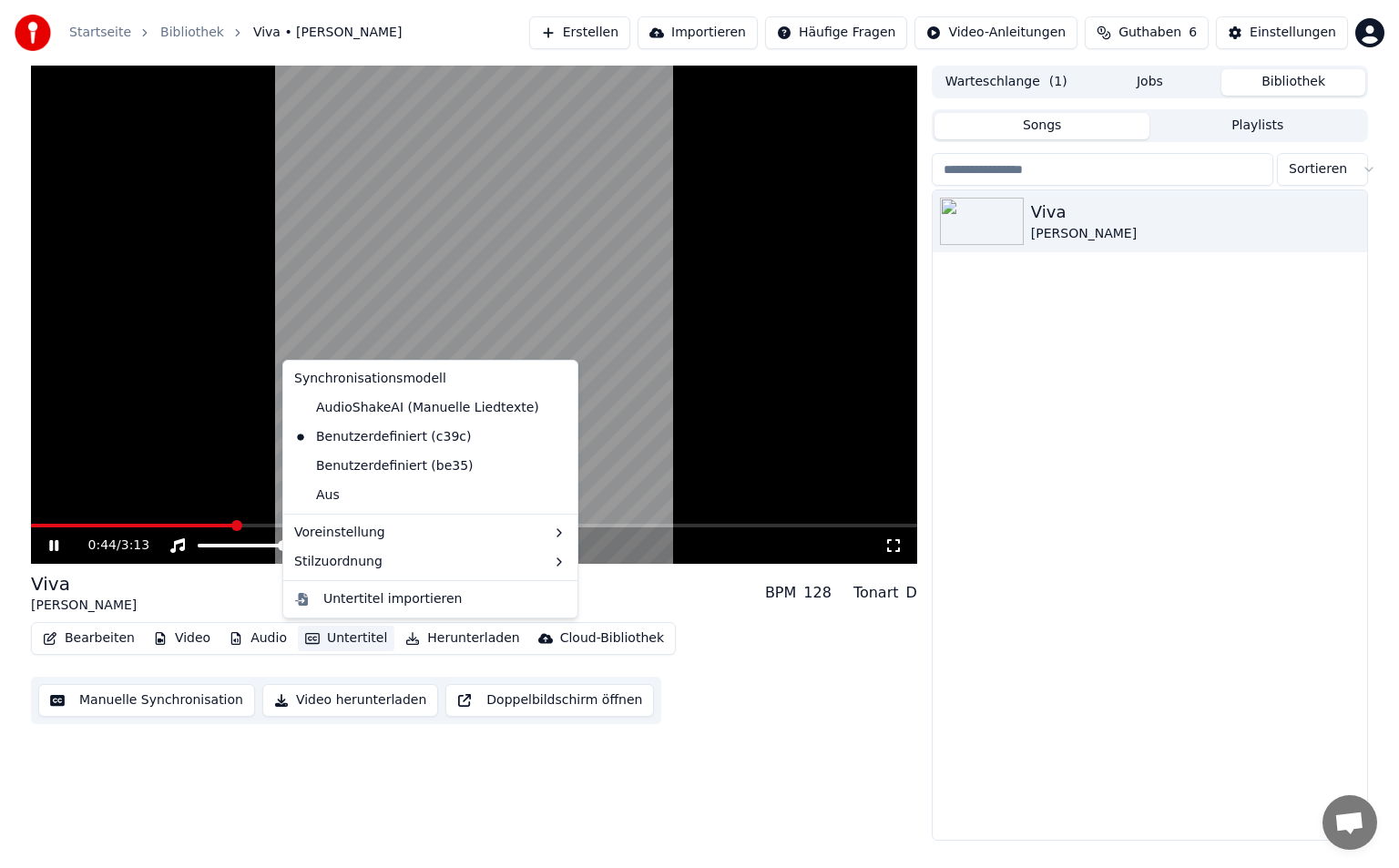
click at [357, 638] on button "Untertitel" at bounding box center [346, 638] width 97 height 25
click at [554, 436] on icon at bounding box center [561, 437] width 13 height 15
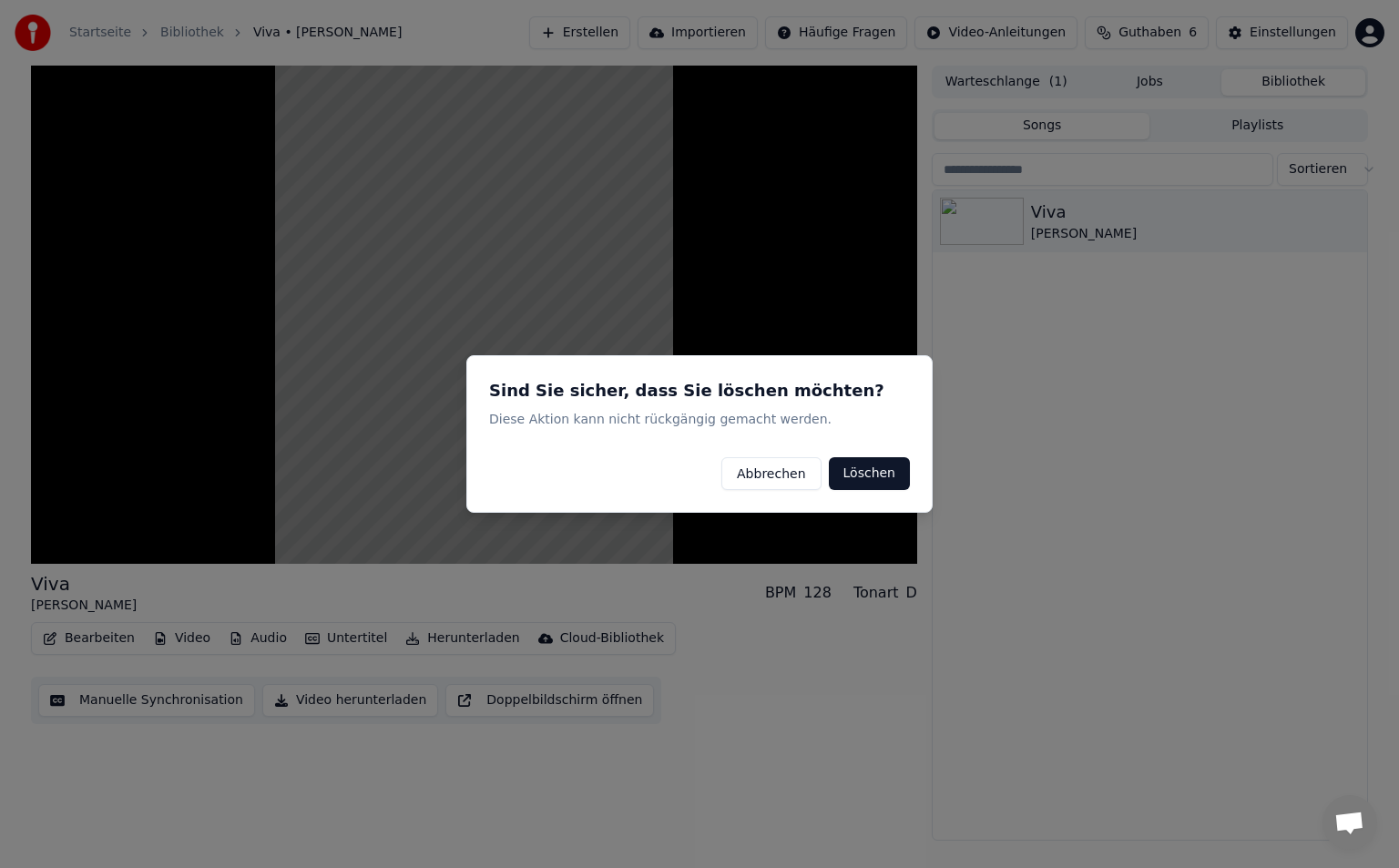
click at [855, 467] on button "Löschen" at bounding box center [869, 473] width 81 height 33
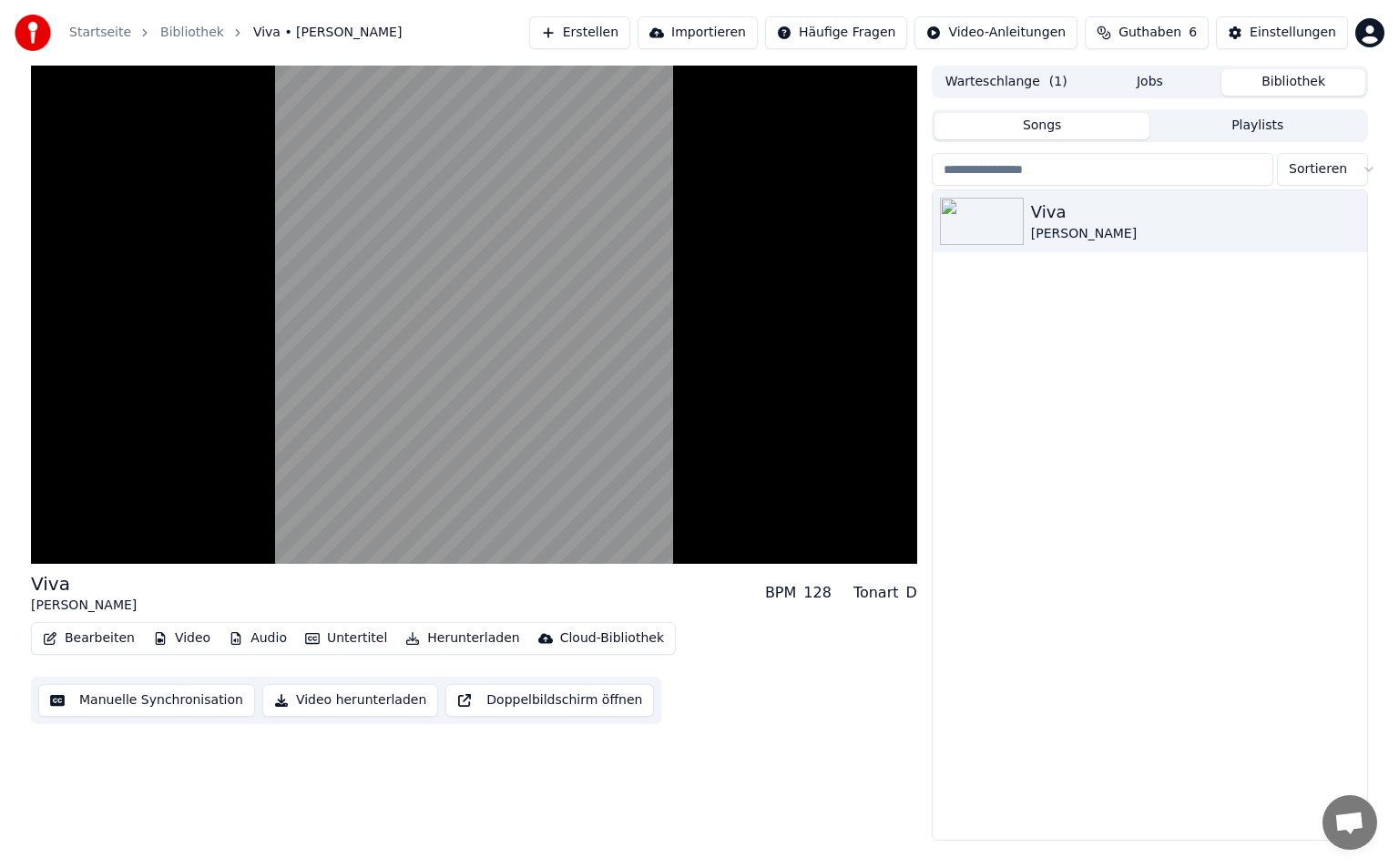
click at [339, 638] on button "Untertitel" at bounding box center [346, 638] width 97 height 25
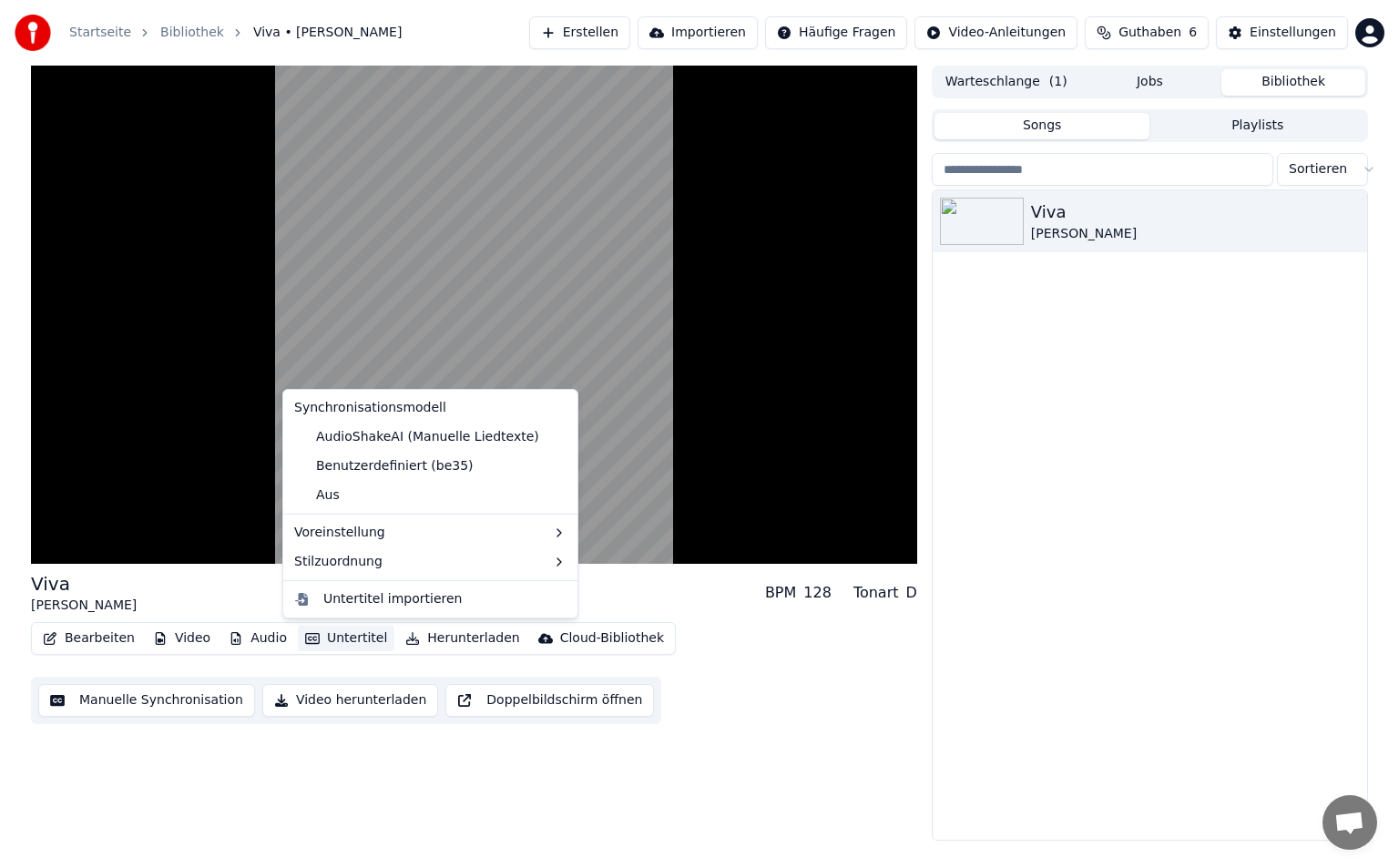
click at [554, 467] on icon at bounding box center [561, 466] width 13 height 15
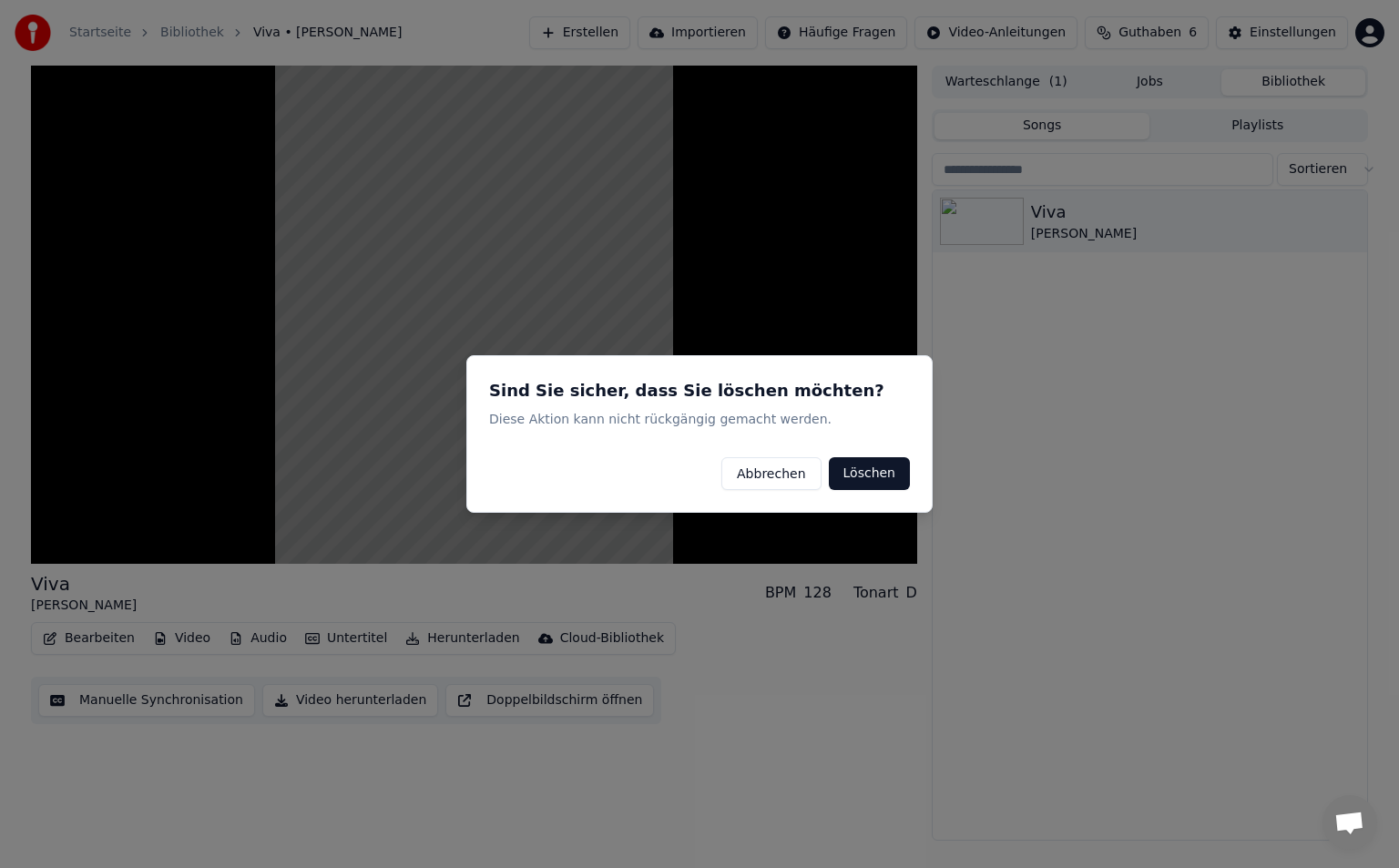
click at [865, 477] on button "Löschen" at bounding box center [869, 473] width 81 height 33
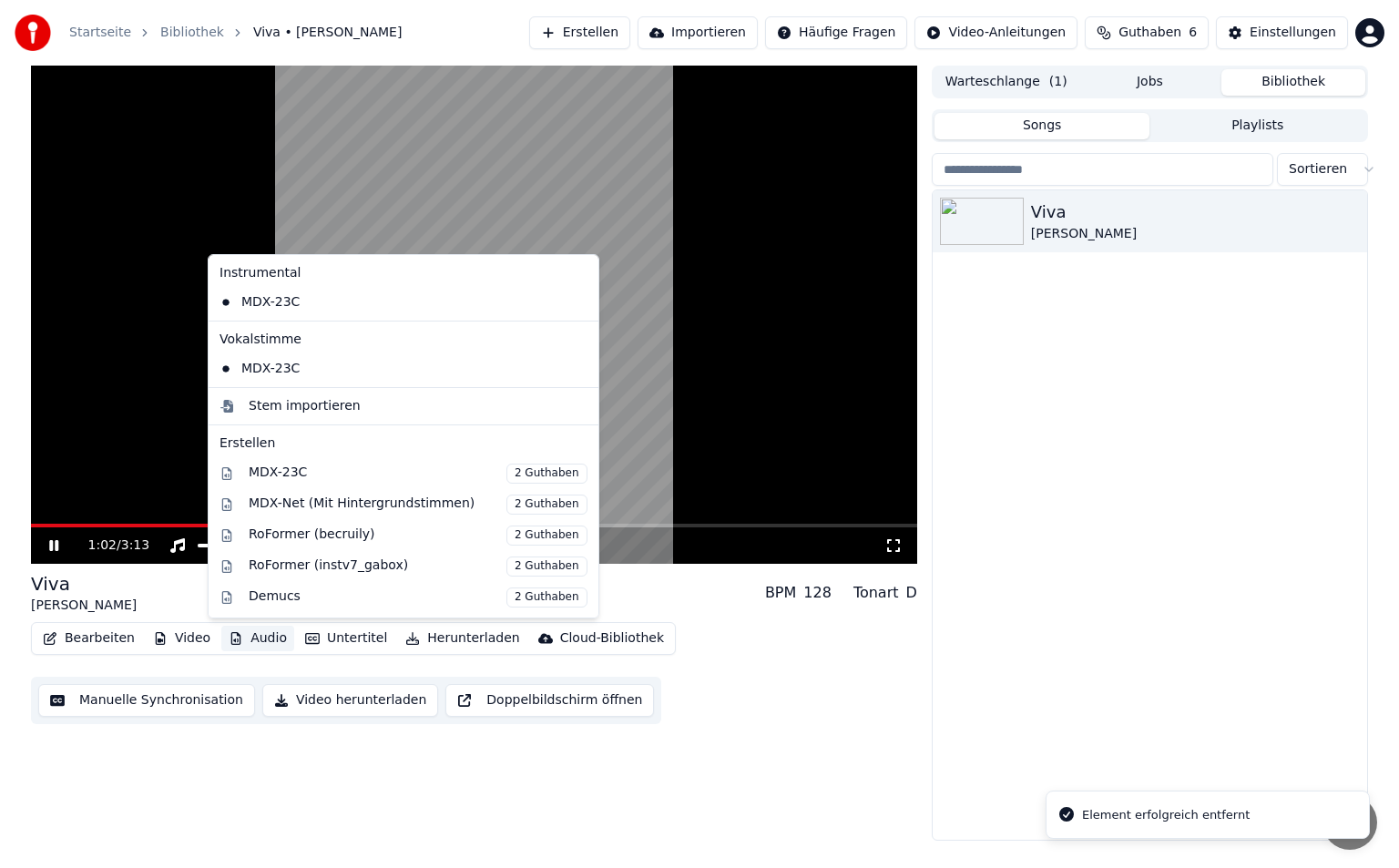
click at [266, 638] on button "Audio" at bounding box center [257, 638] width 73 height 25
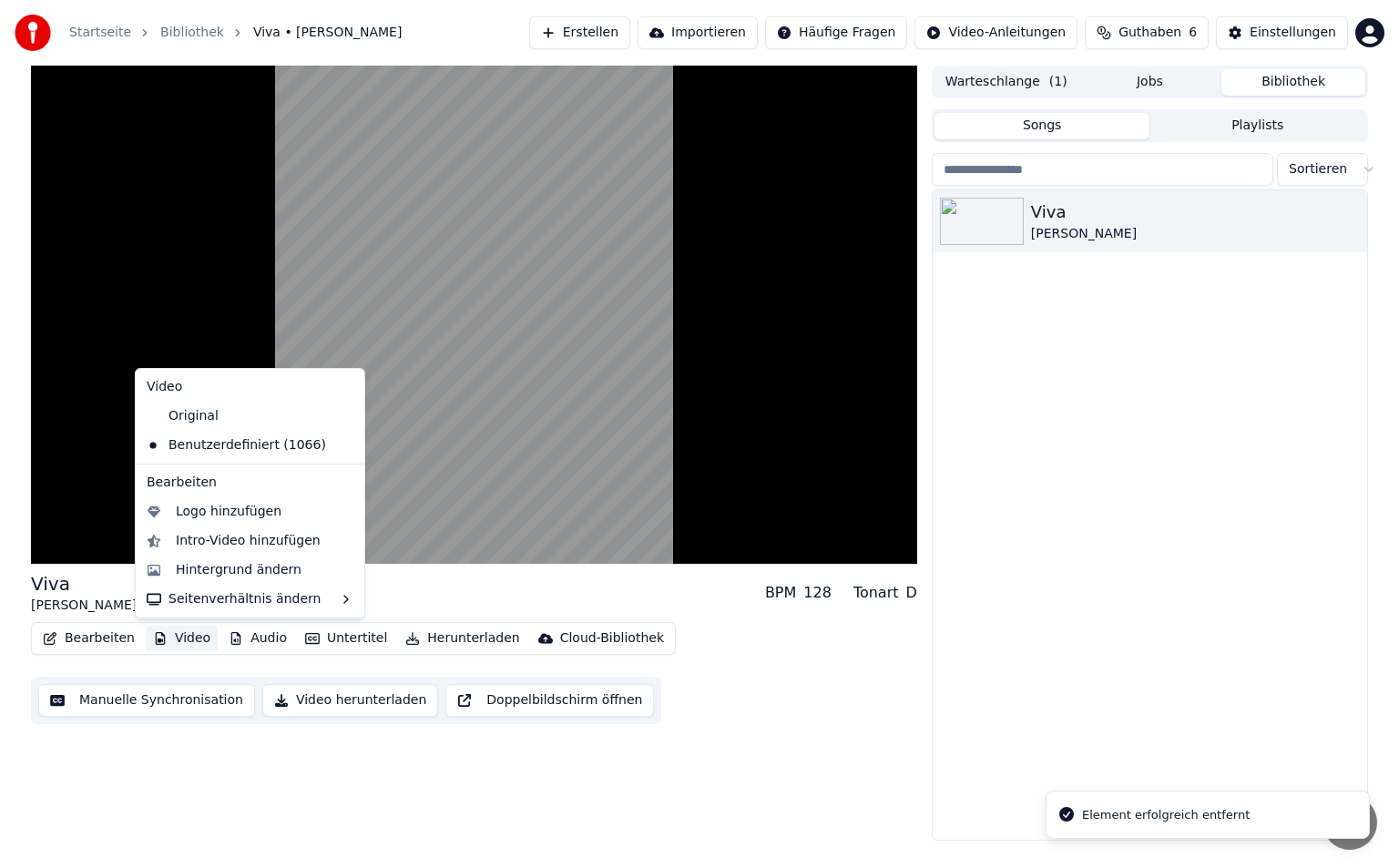
click at [196, 637] on button "Video" at bounding box center [181, 638] width 72 height 25
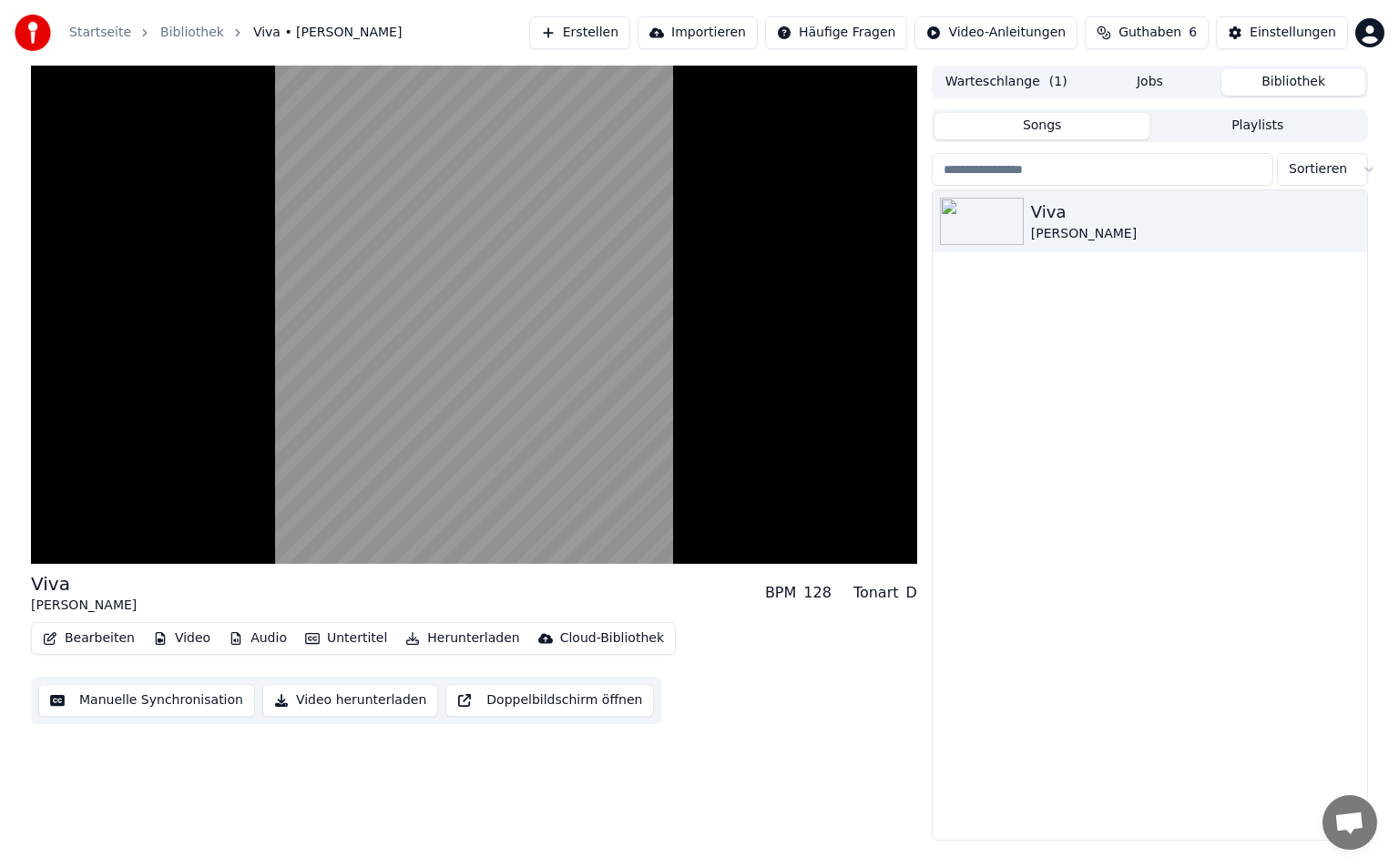
click at [196, 637] on button "Video" at bounding box center [181, 638] width 72 height 25
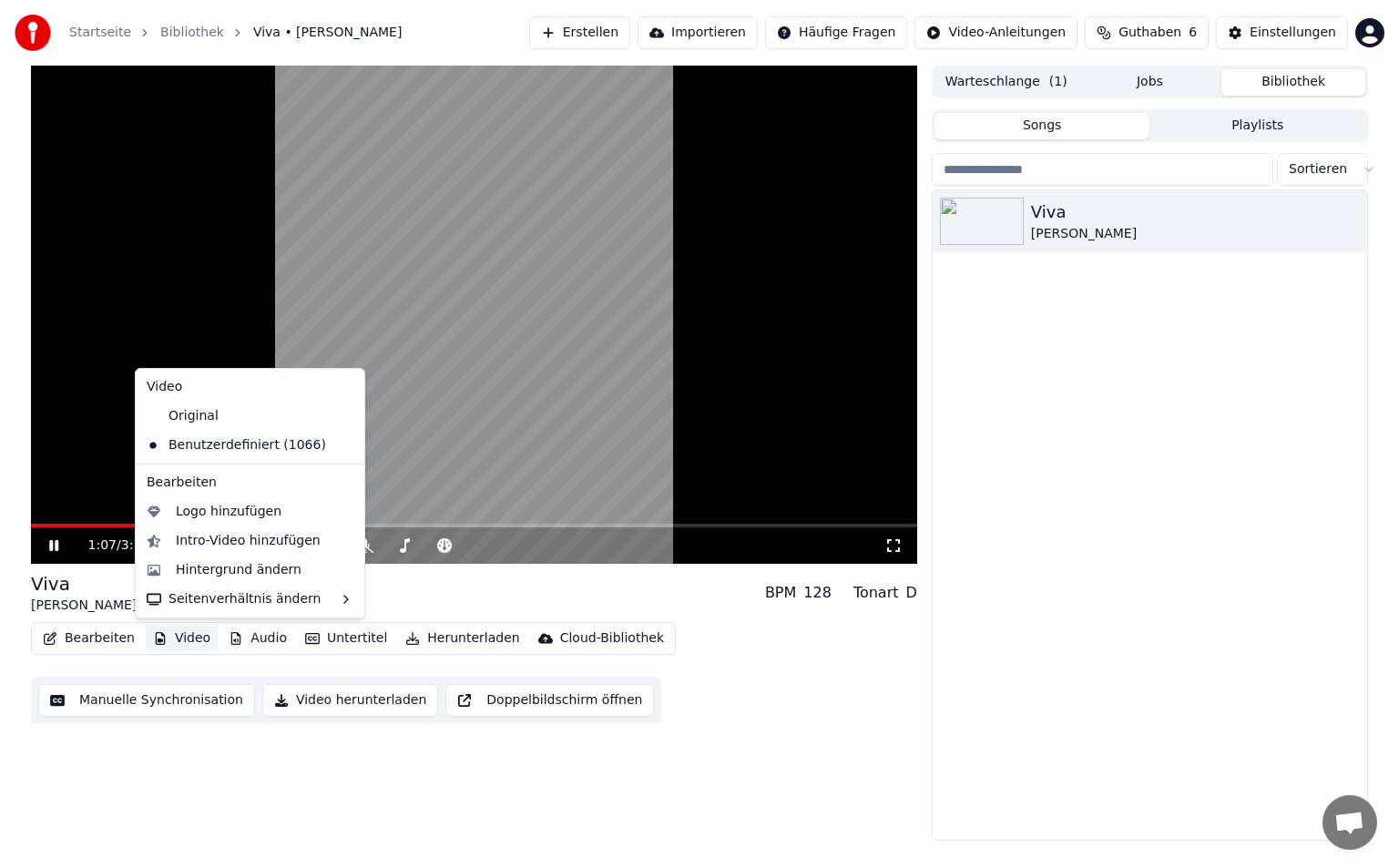
click at [340, 443] on icon at bounding box center [350, 446] width 20 height 15
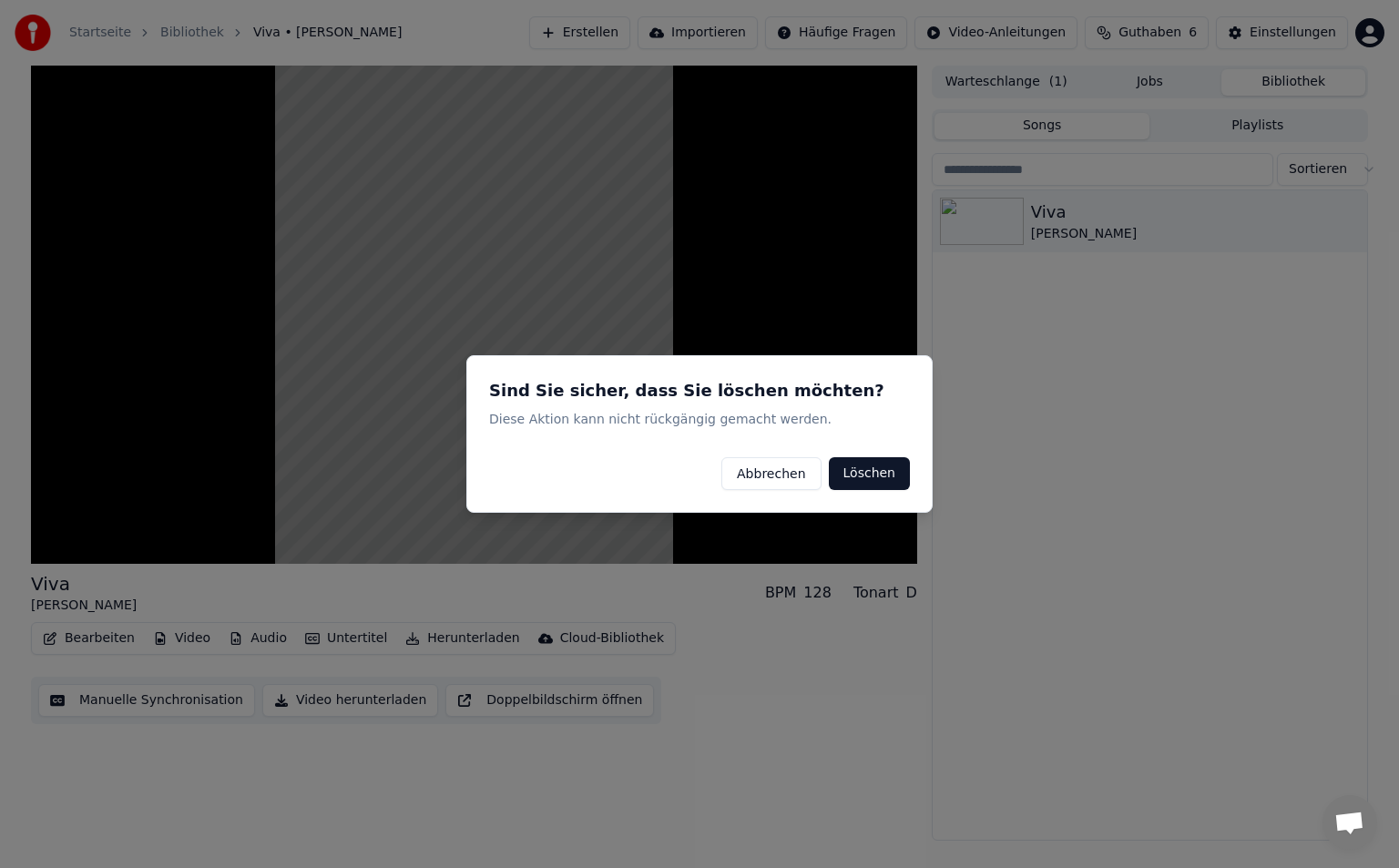
click at [864, 465] on button "Löschen" at bounding box center [869, 473] width 81 height 33
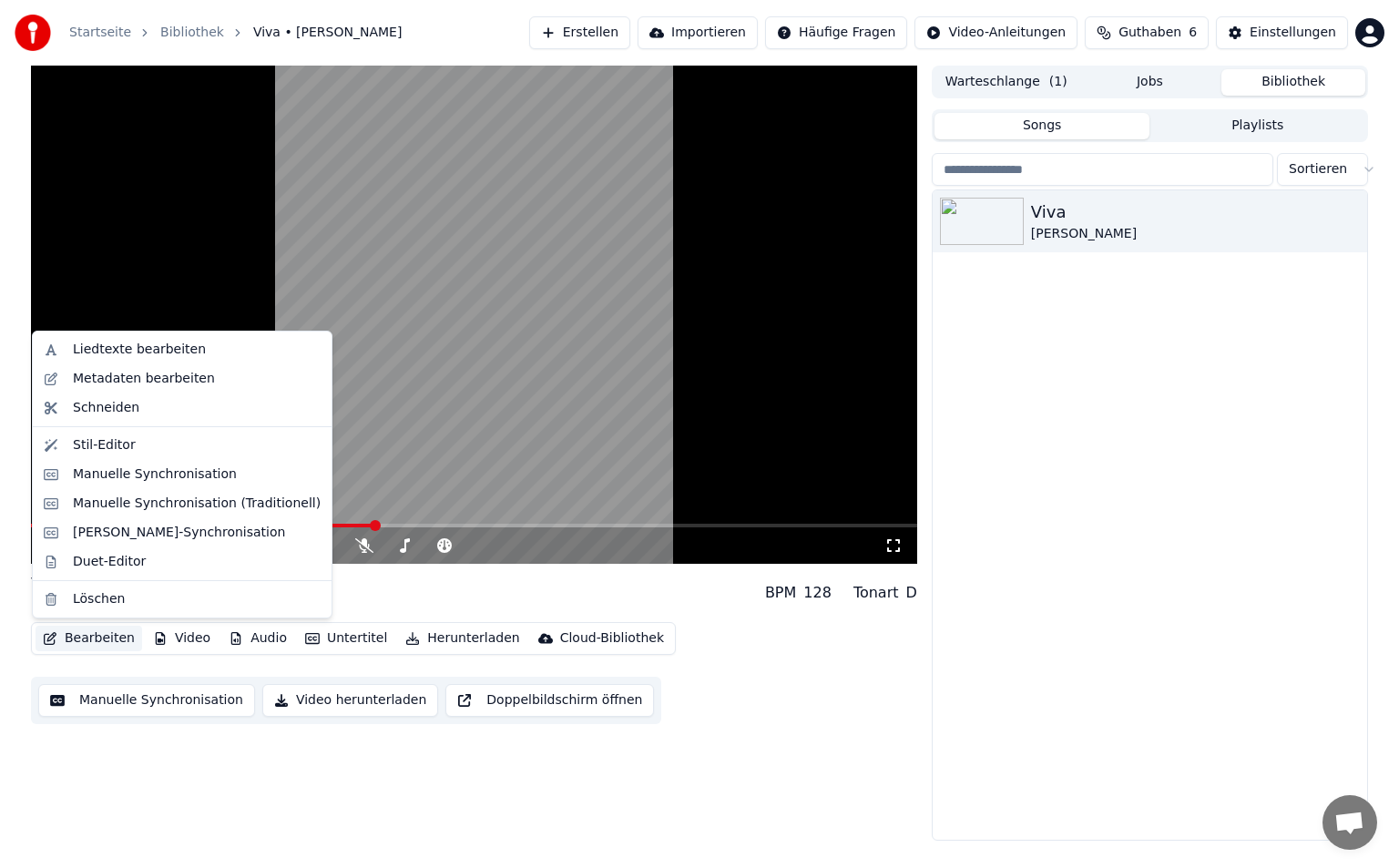
click at [85, 638] on button "Bearbeiten" at bounding box center [89, 638] width 106 height 25
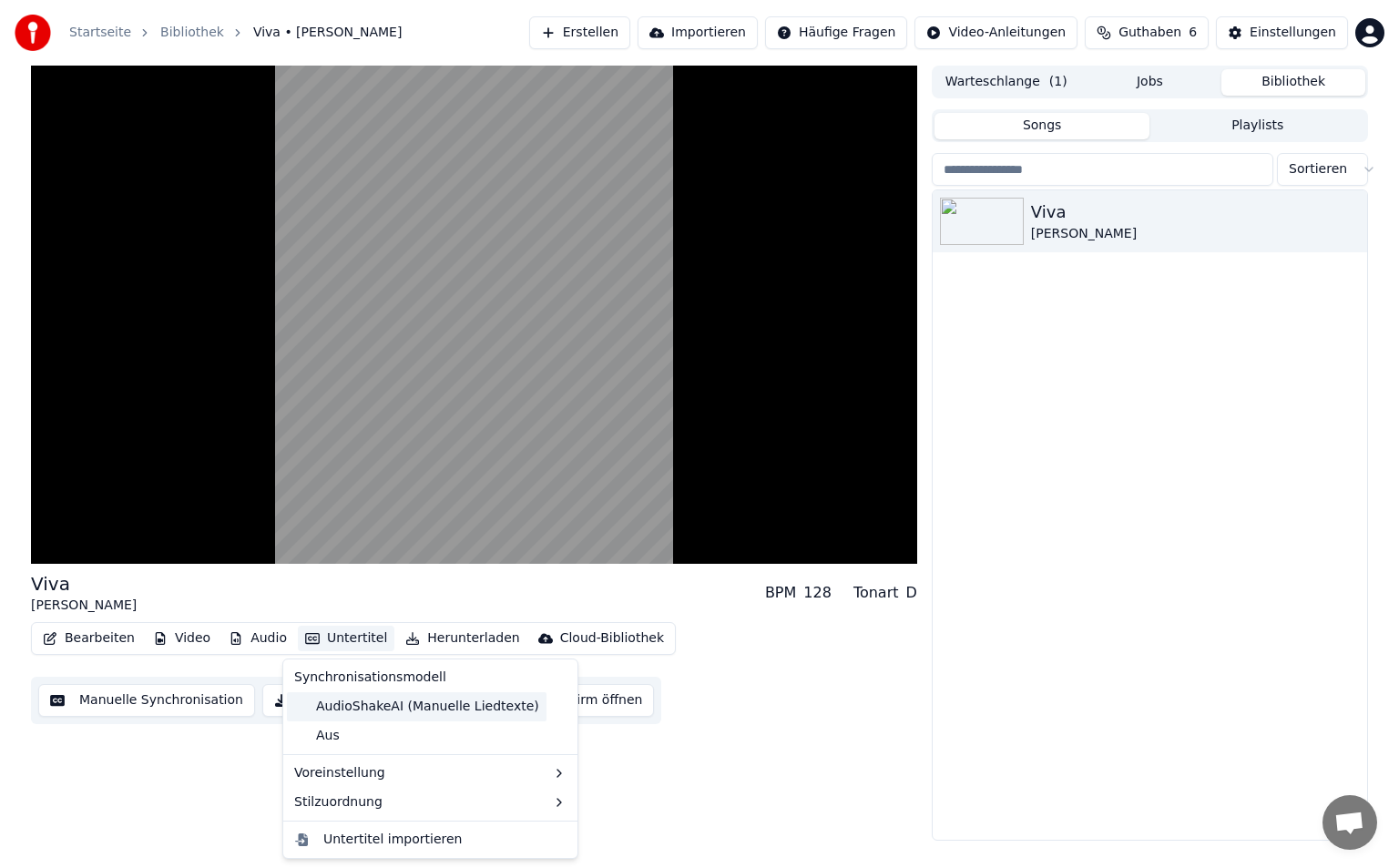
click at [337, 704] on div "AudioShakeAI (Manuelle Liedtexte)" at bounding box center [417, 706] width 259 height 29
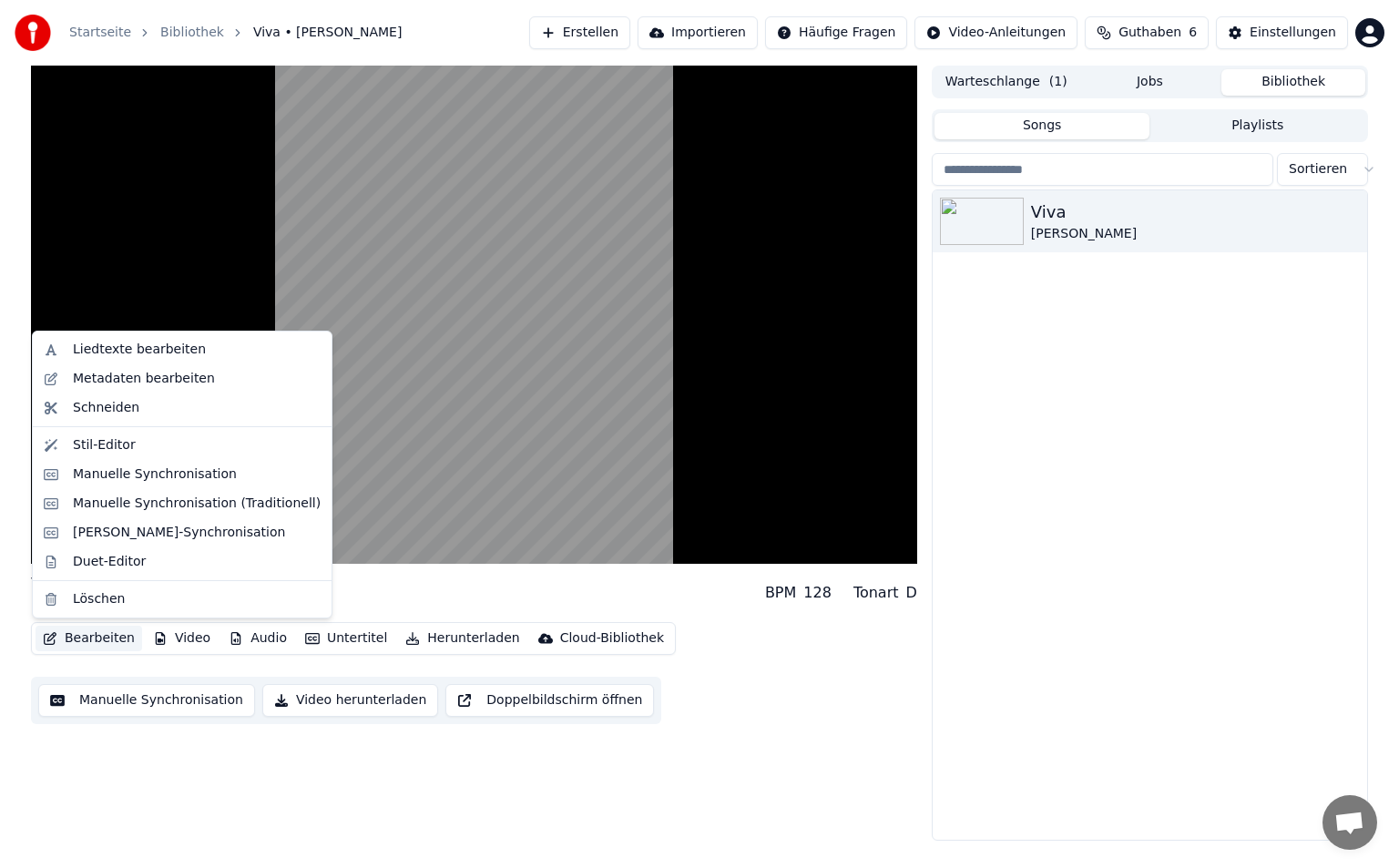
click at [104, 637] on button "Bearbeiten" at bounding box center [89, 638] width 106 height 25
click at [127, 455] on div "Stil-Editor" at bounding box center [182, 445] width 292 height 29
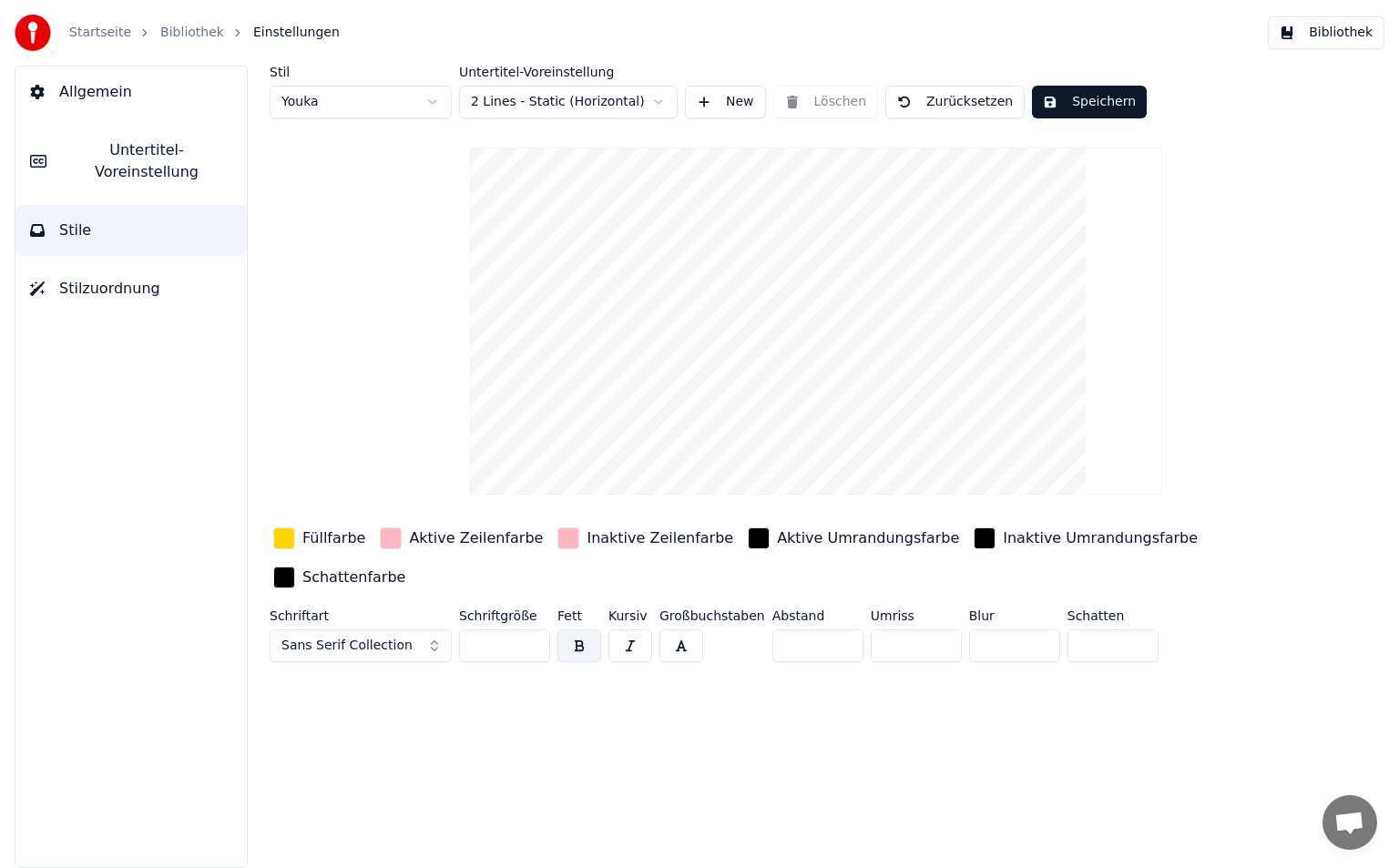
click at [921, 101] on button "Zurücksetzen" at bounding box center [954, 102] width 139 height 33
type input "**"
type input "*"
click at [921, 101] on button "Zurücksetzen" at bounding box center [954, 102] width 139 height 33
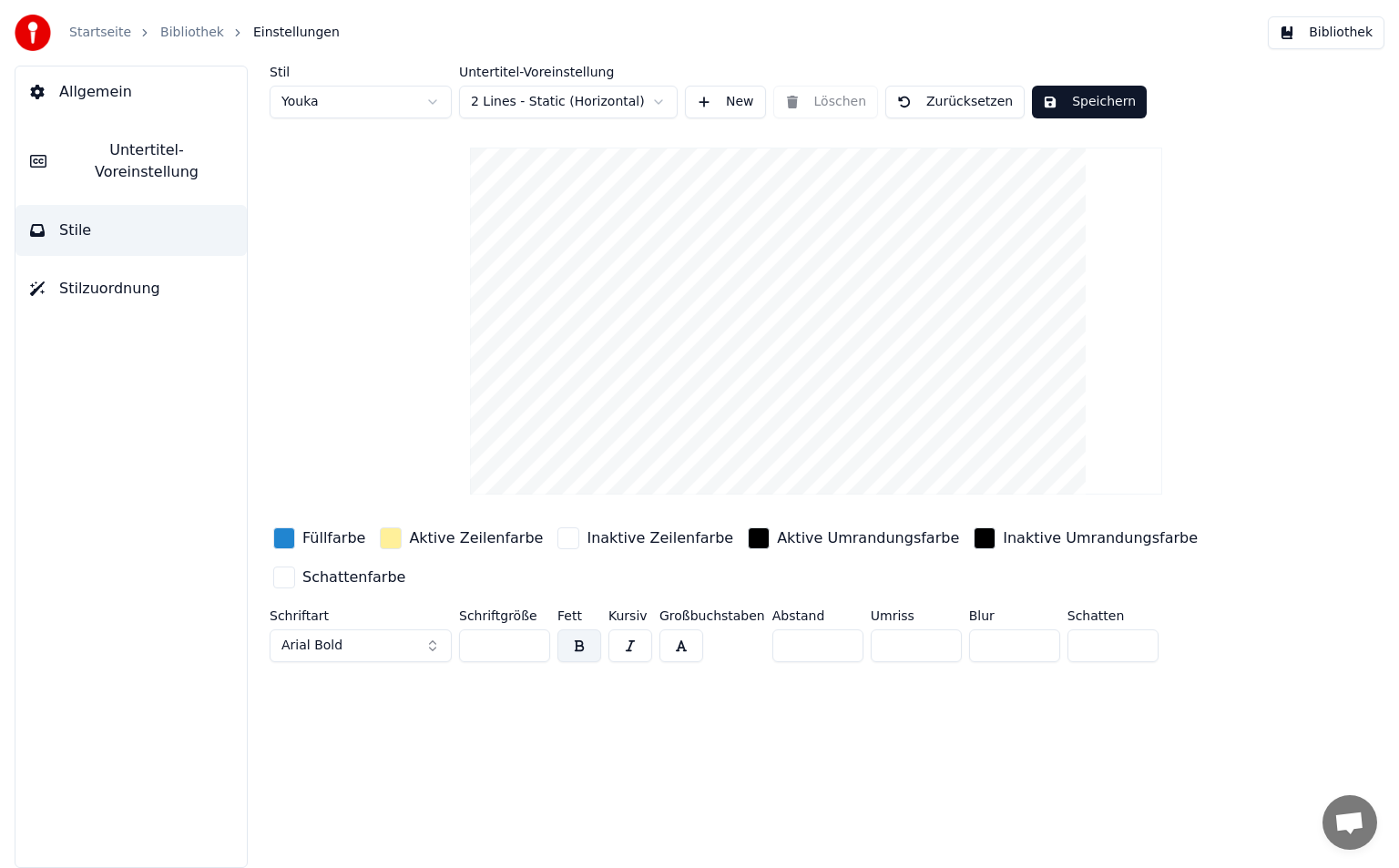
click at [436, 109] on html "Startseite Bibliothek Einstellungen Bibliothek Allgemein Untertitel-Voreinstell…" at bounding box center [700, 434] width 1399 height 868
type input "***"
type input "*"
click at [895, 102] on button "Zurücksetzen" at bounding box center [954, 102] width 139 height 33
type input "**"
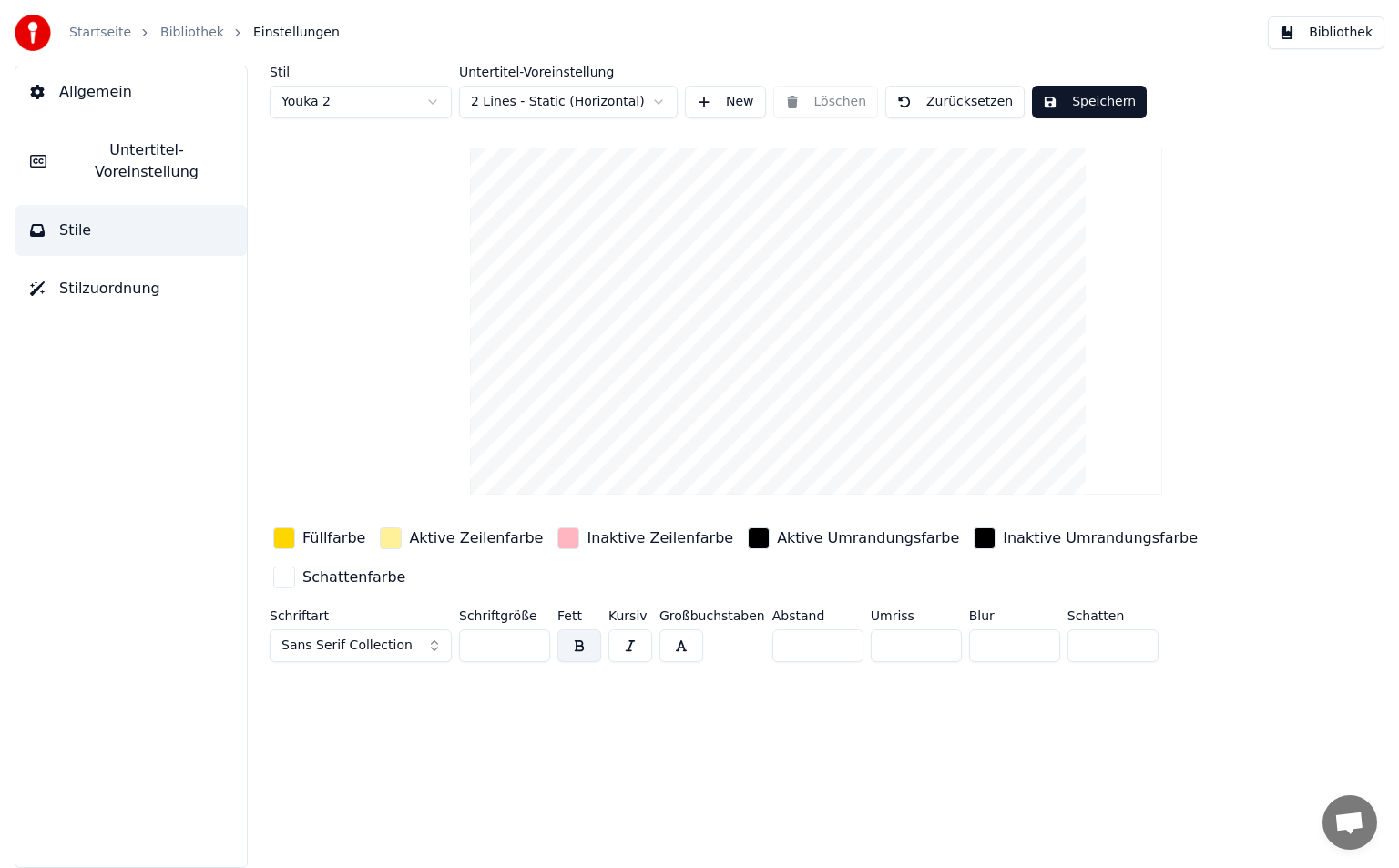
type input "*"
click at [415, 107] on html "Startseite Bibliothek Einstellungen Bibliothek Allgemein Untertitel-Voreinstell…" at bounding box center [700, 434] width 1399 height 868
click at [919, 105] on button "Zurücksetzen" at bounding box center [954, 102] width 139 height 33
click at [416, 106] on html "Startseite Bibliothek Einstellungen Bibliothek Allgemein Untertitel-Voreinstell…" at bounding box center [700, 434] width 1399 height 868
click at [1048, 96] on button "Speichern" at bounding box center [1089, 102] width 115 height 33
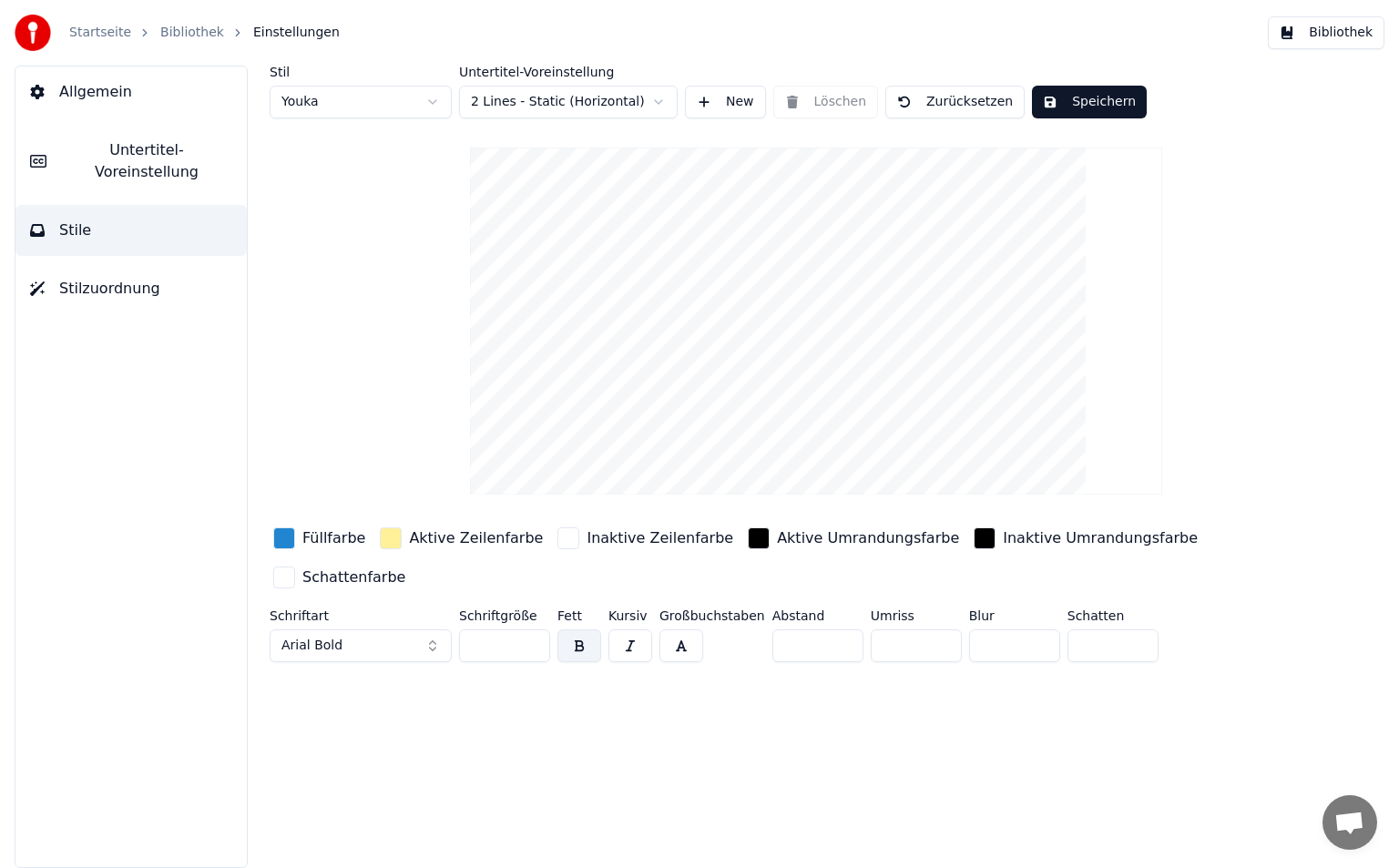
click at [139, 168] on button "Untertitel-Voreinstellung" at bounding box center [132, 161] width 231 height 73
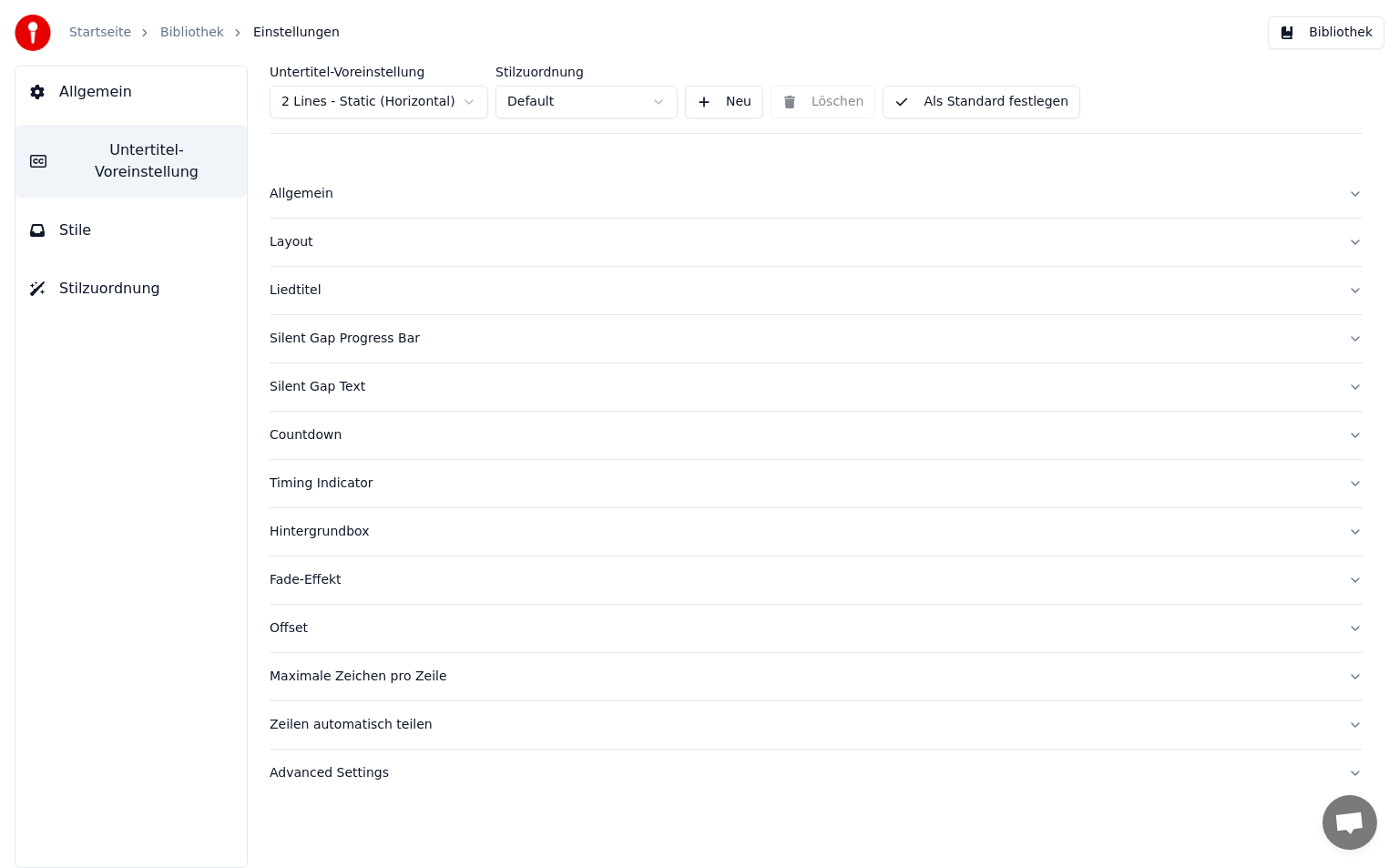
click at [51, 273] on button "Stilzuordnung" at bounding box center [132, 288] width 231 height 51
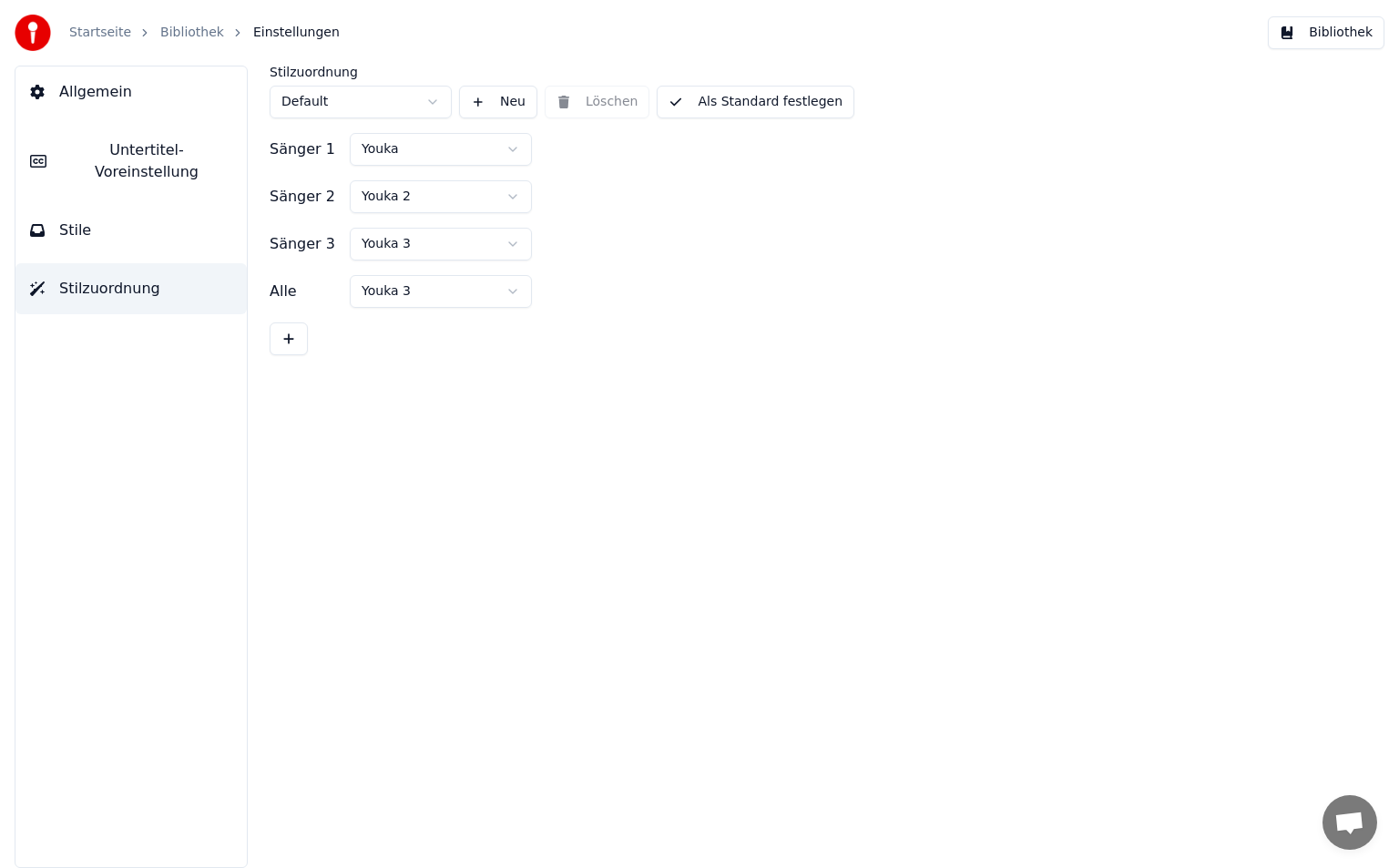
click at [124, 102] on button "Allgemein" at bounding box center [132, 91] width 231 height 51
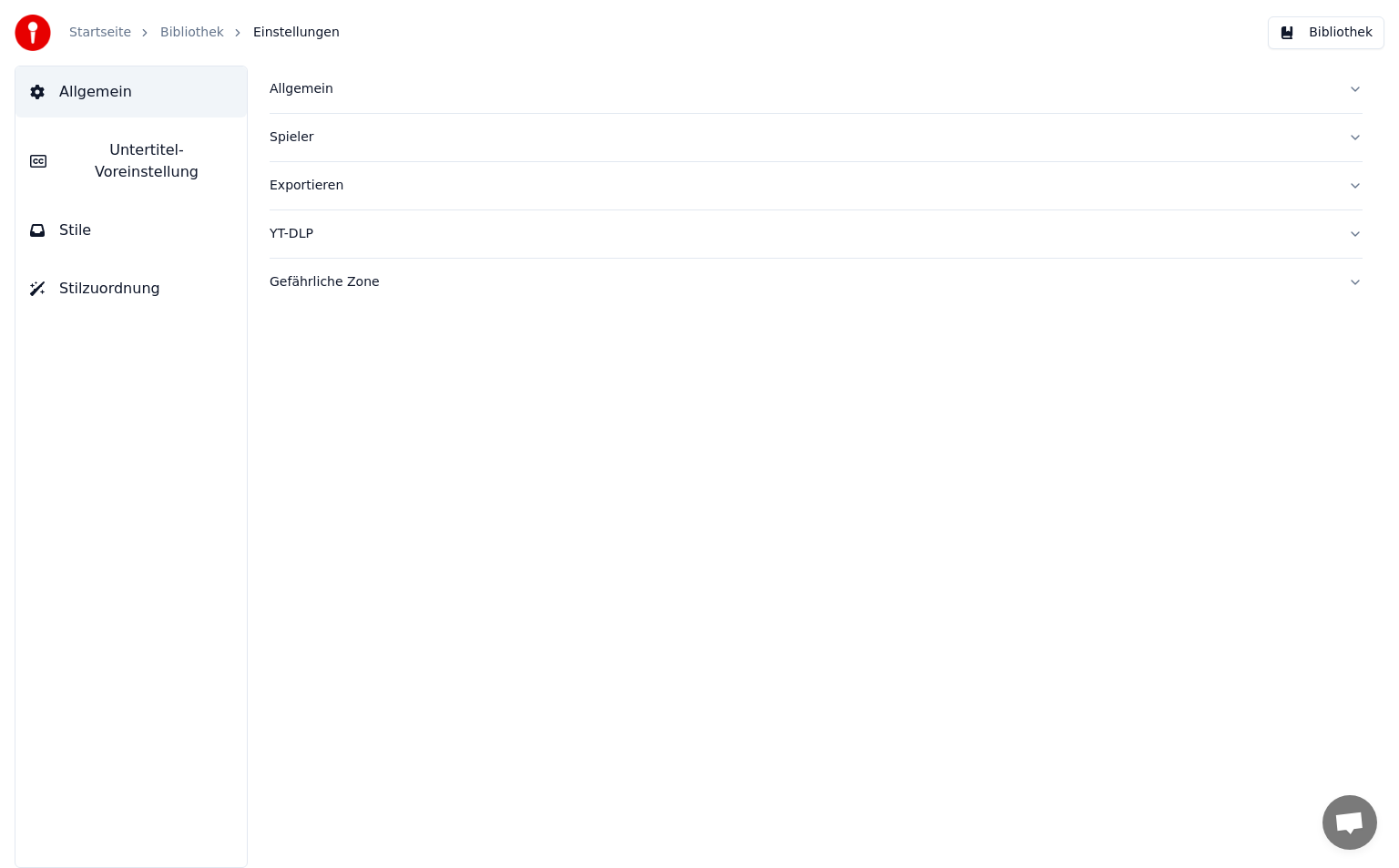
click at [121, 136] on button "Untertitel-Voreinstellung" at bounding box center [132, 161] width 231 height 73
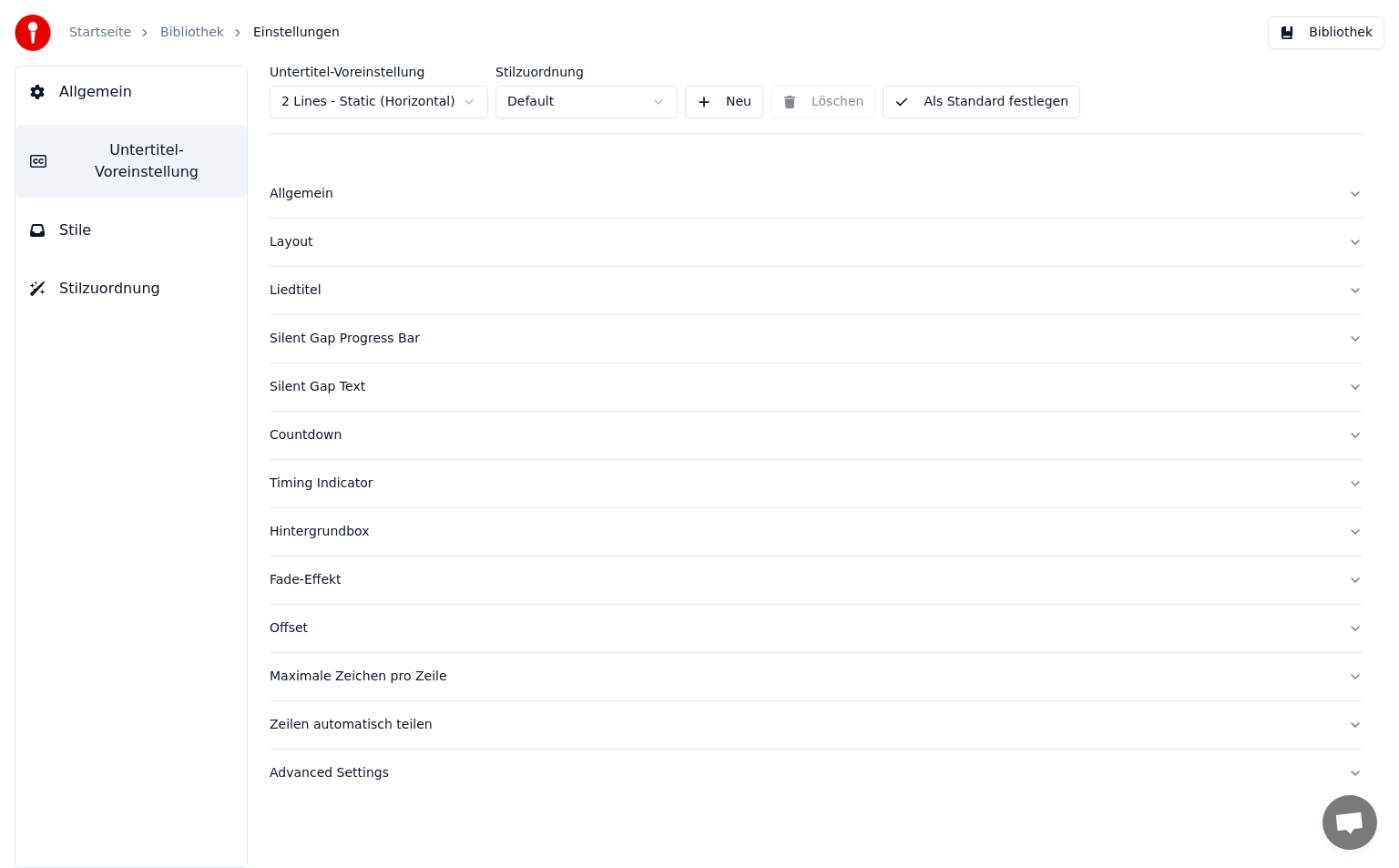
click at [1343, 38] on button "Bibliothek" at bounding box center [1325, 33] width 117 height 33
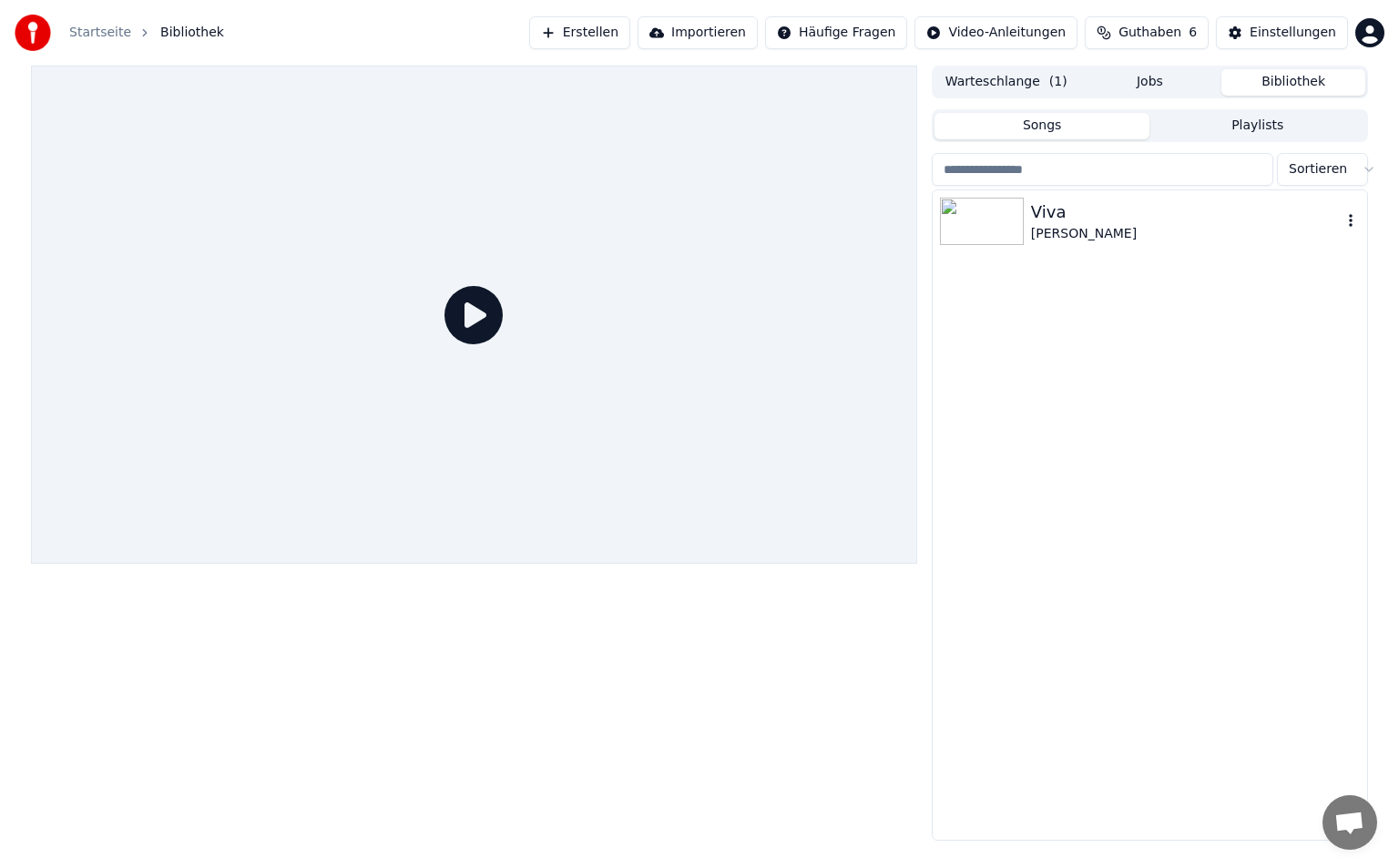
click at [989, 250] on div "Viva [PERSON_NAME] • [PERSON_NAME]" at bounding box center [1150, 221] width 435 height 62
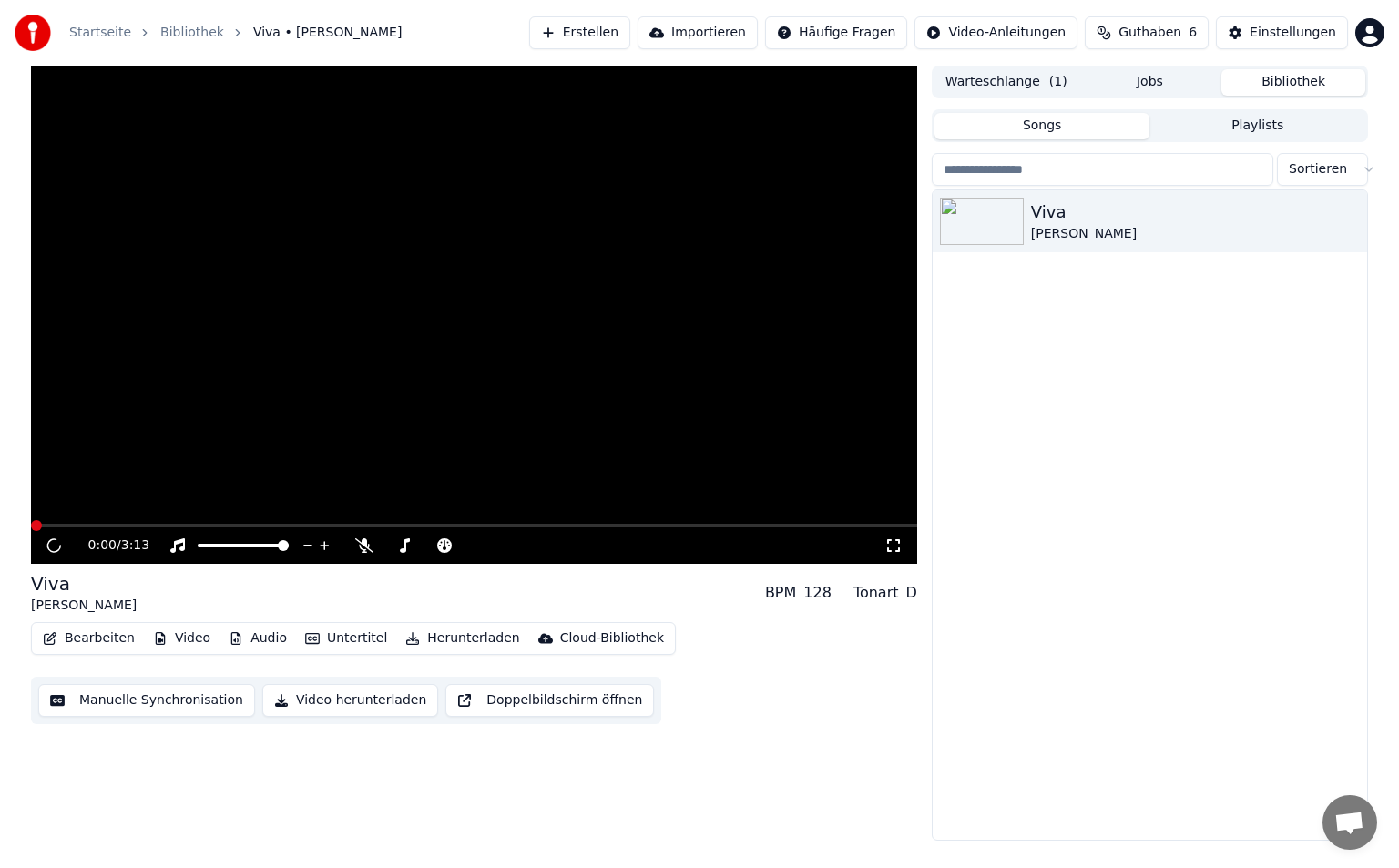
click at [900, 548] on icon at bounding box center [893, 545] width 19 height 15
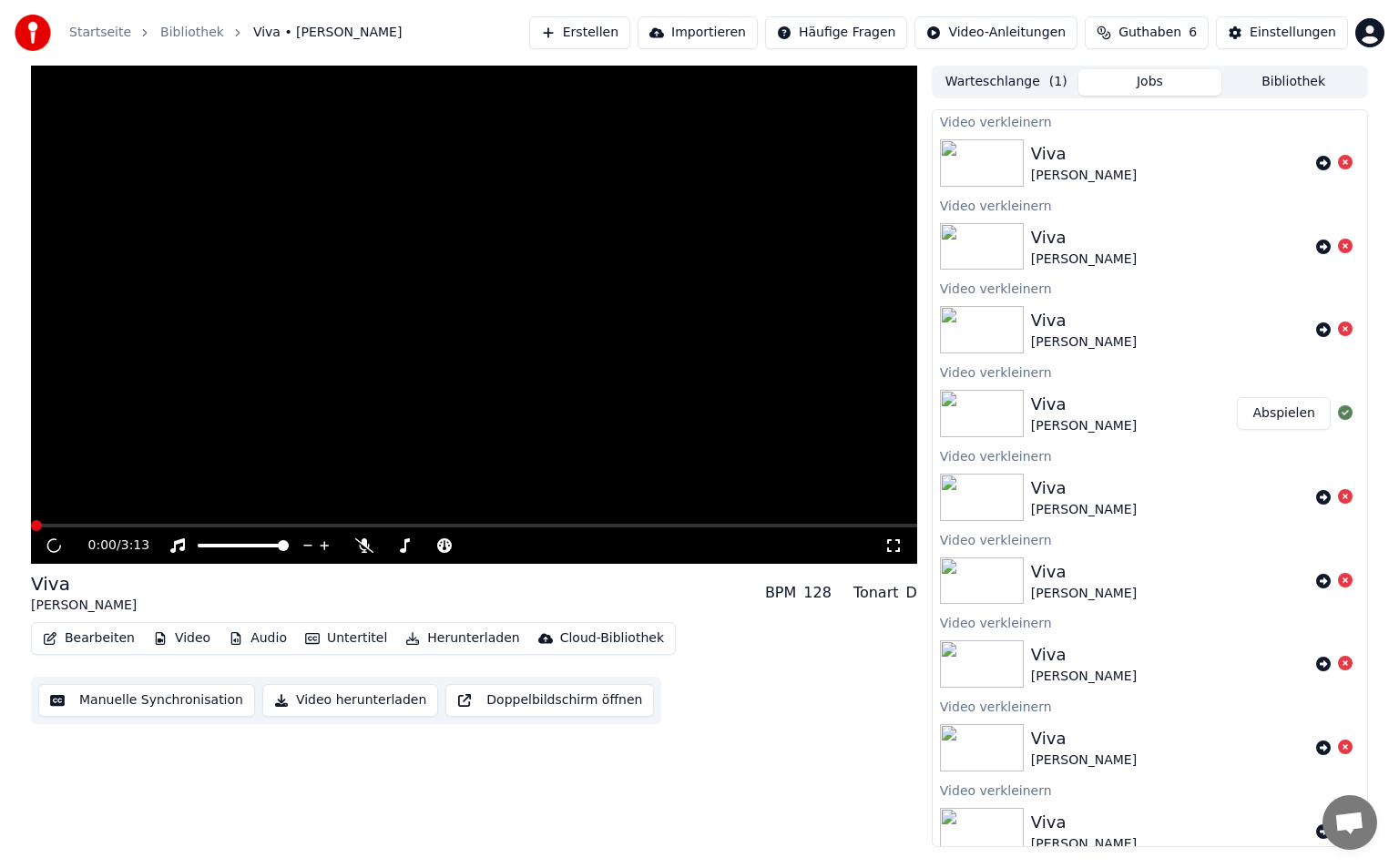
click at [1139, 83] on button "Jobs" at bounding box center [1150, 82] width 144 height 26
click at [1252, 409] on button "Abspielen" at bounding box center [1283, 413] width 94 height 33
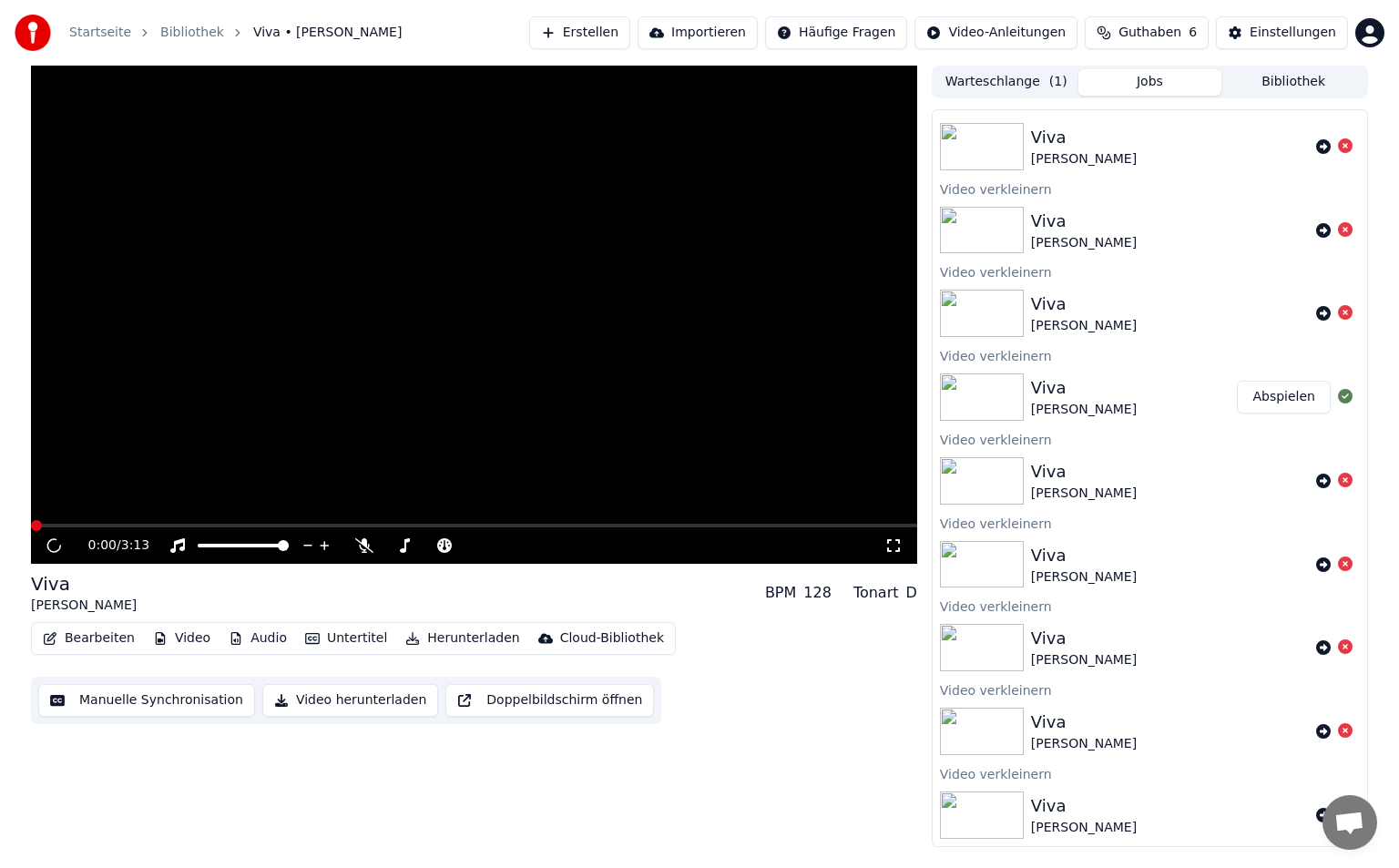
click at [259, 642] on button "Audio" at bounding box center [257, 638] width 73 height 25
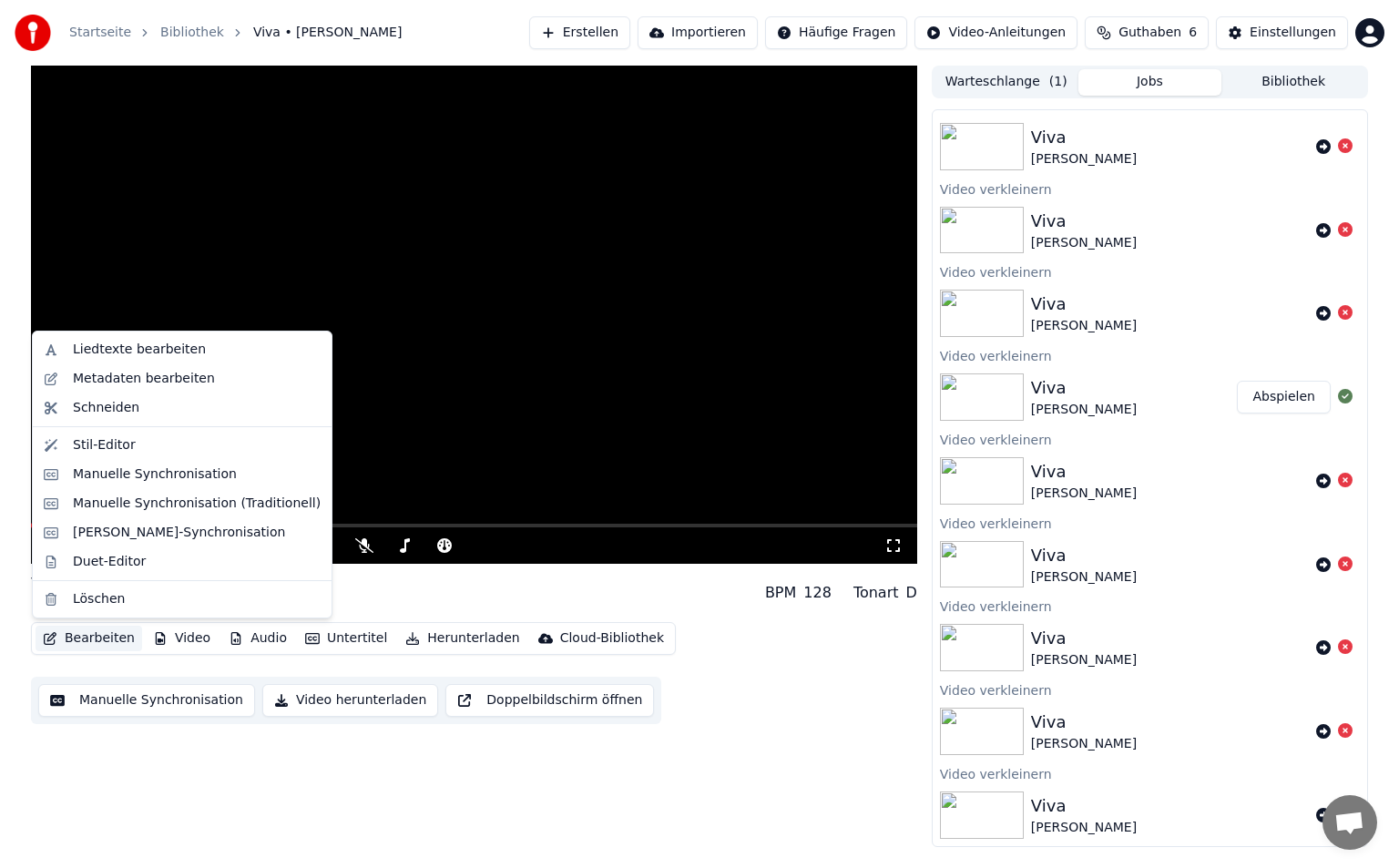
click at [69, 630] on button "Bearbeiten" at bounding box center [89, 638] width 106 height 25
click at [171, 353] on div "Liedtexte bearbeiten" at bounding box center [139, 350] width 133 height 19
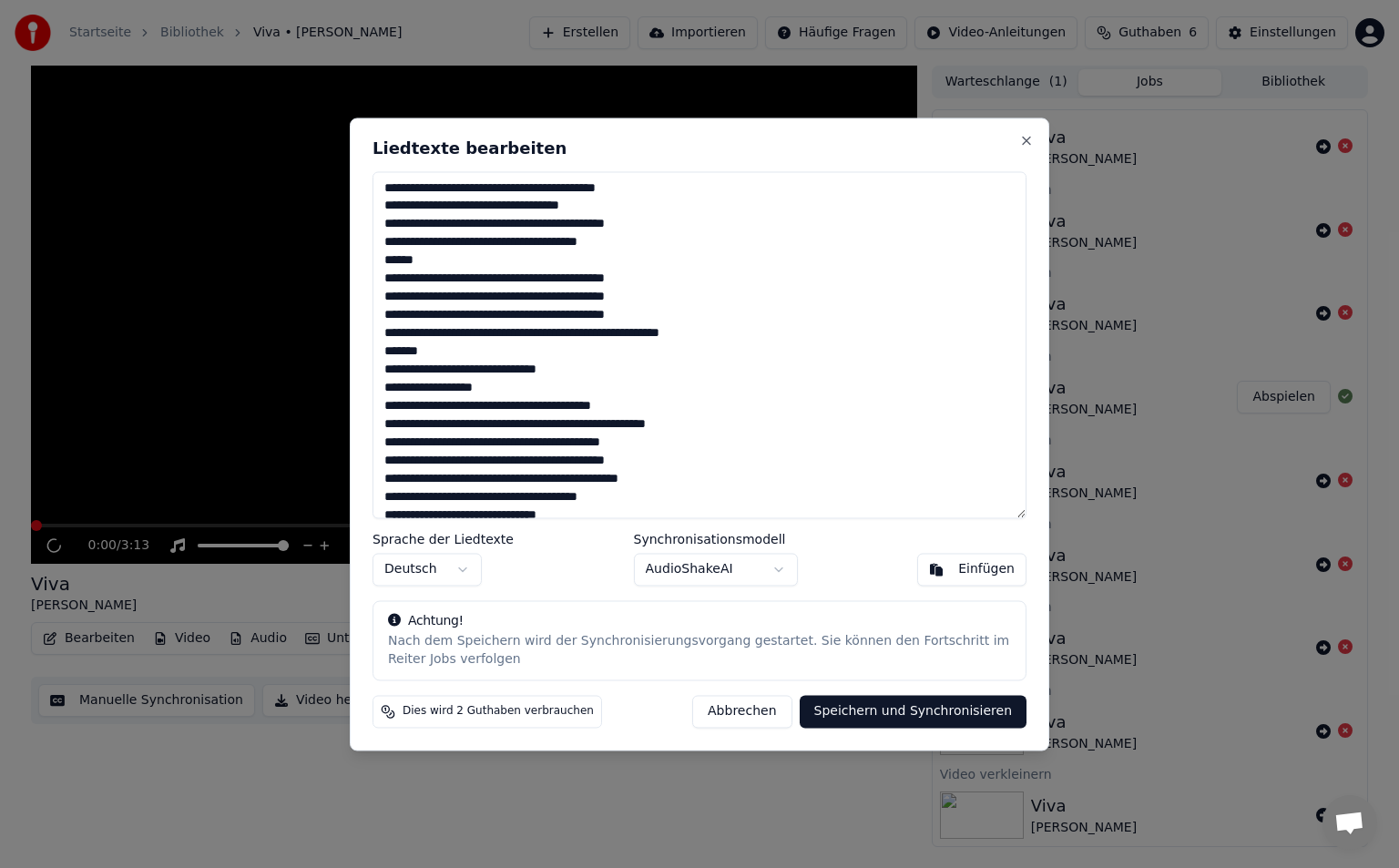
click at [769, 699] on button "Abbrechen" at bounding box center [741, 710] width 99 height 33
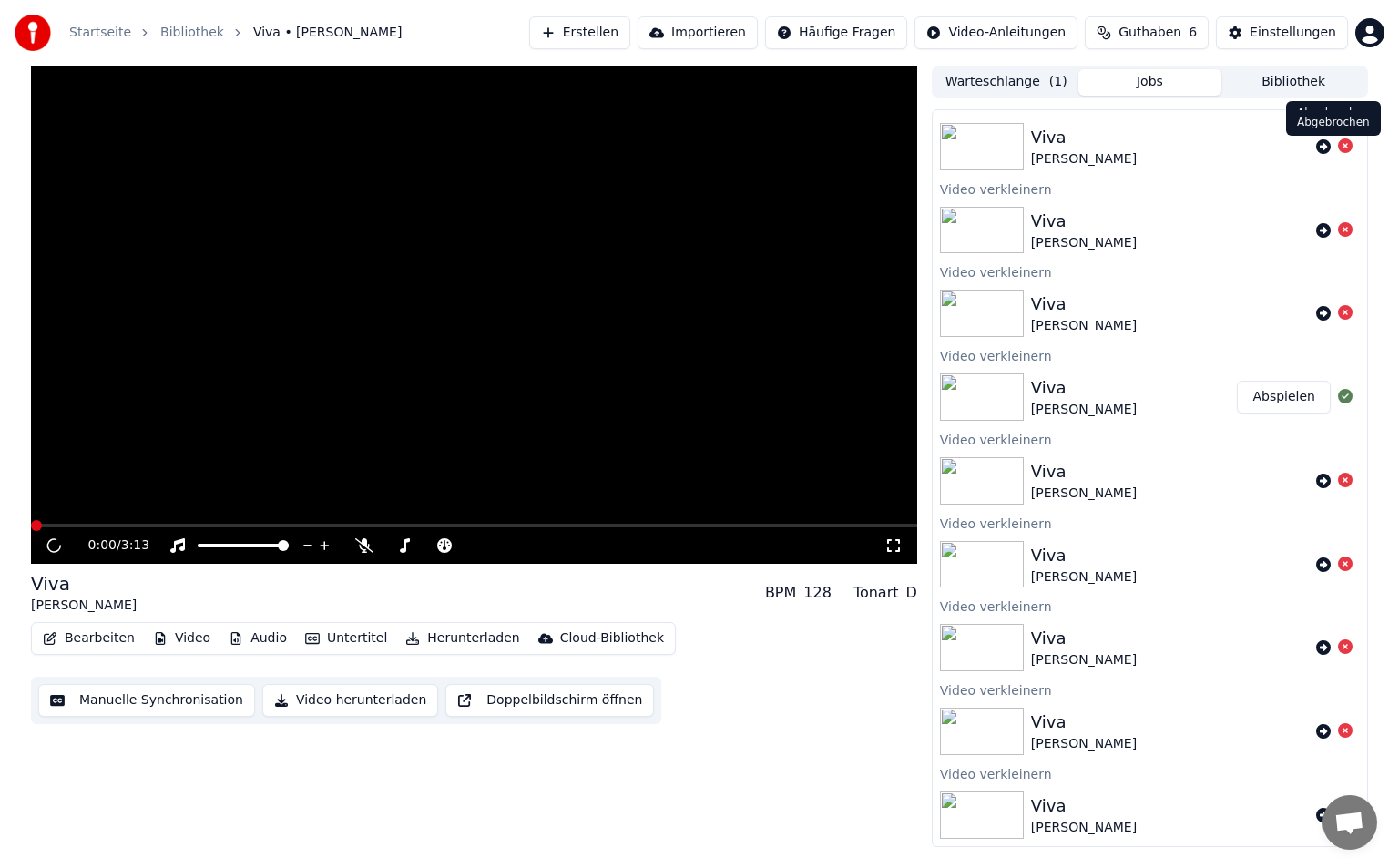
click at [1338, 152] on icon at bounding box center [1346, 145] width 15 height 15
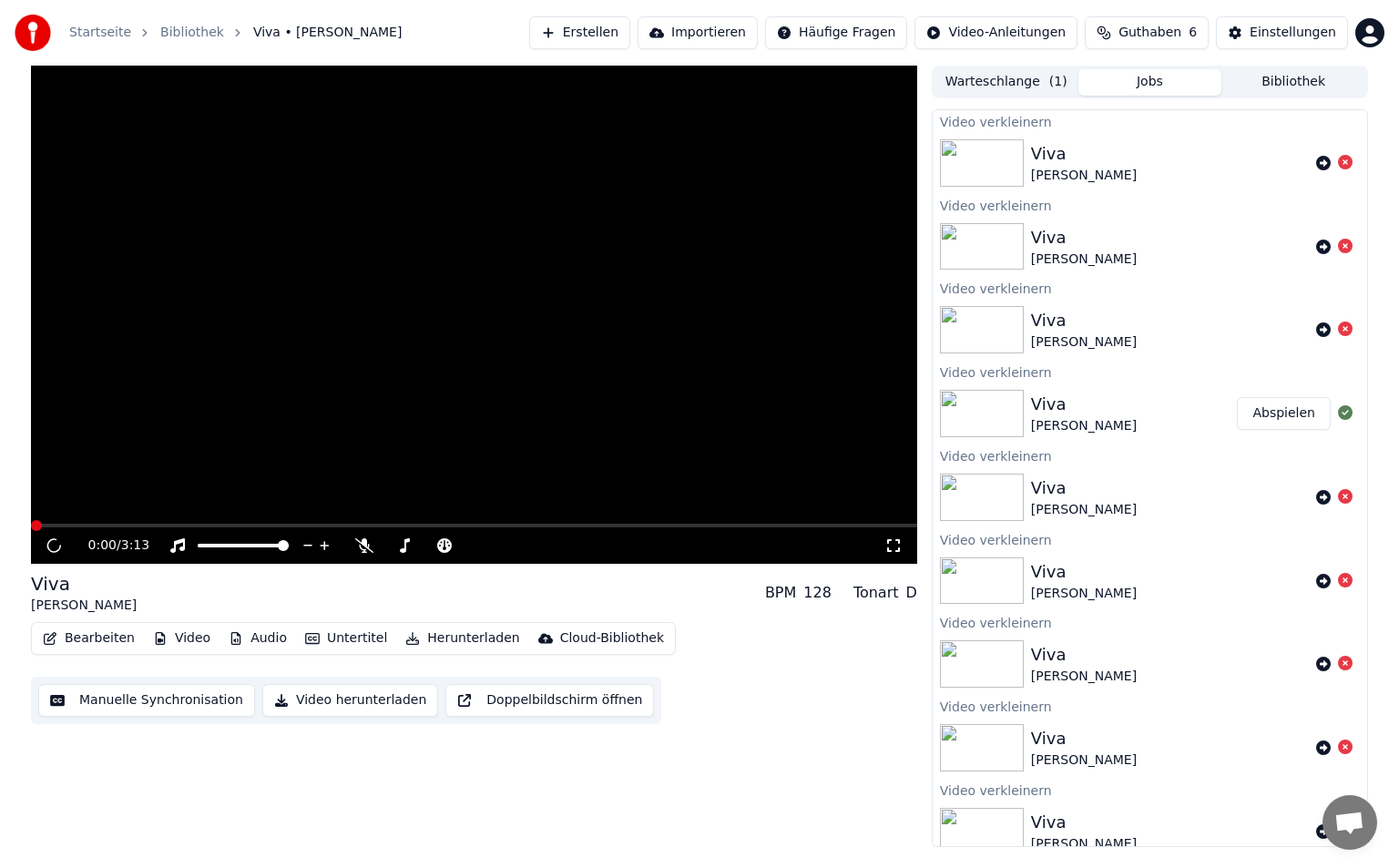
click at [996, 84] on button "Warteschlange ( 1 )" at bounding box center [1006, 82] width 144 height 26
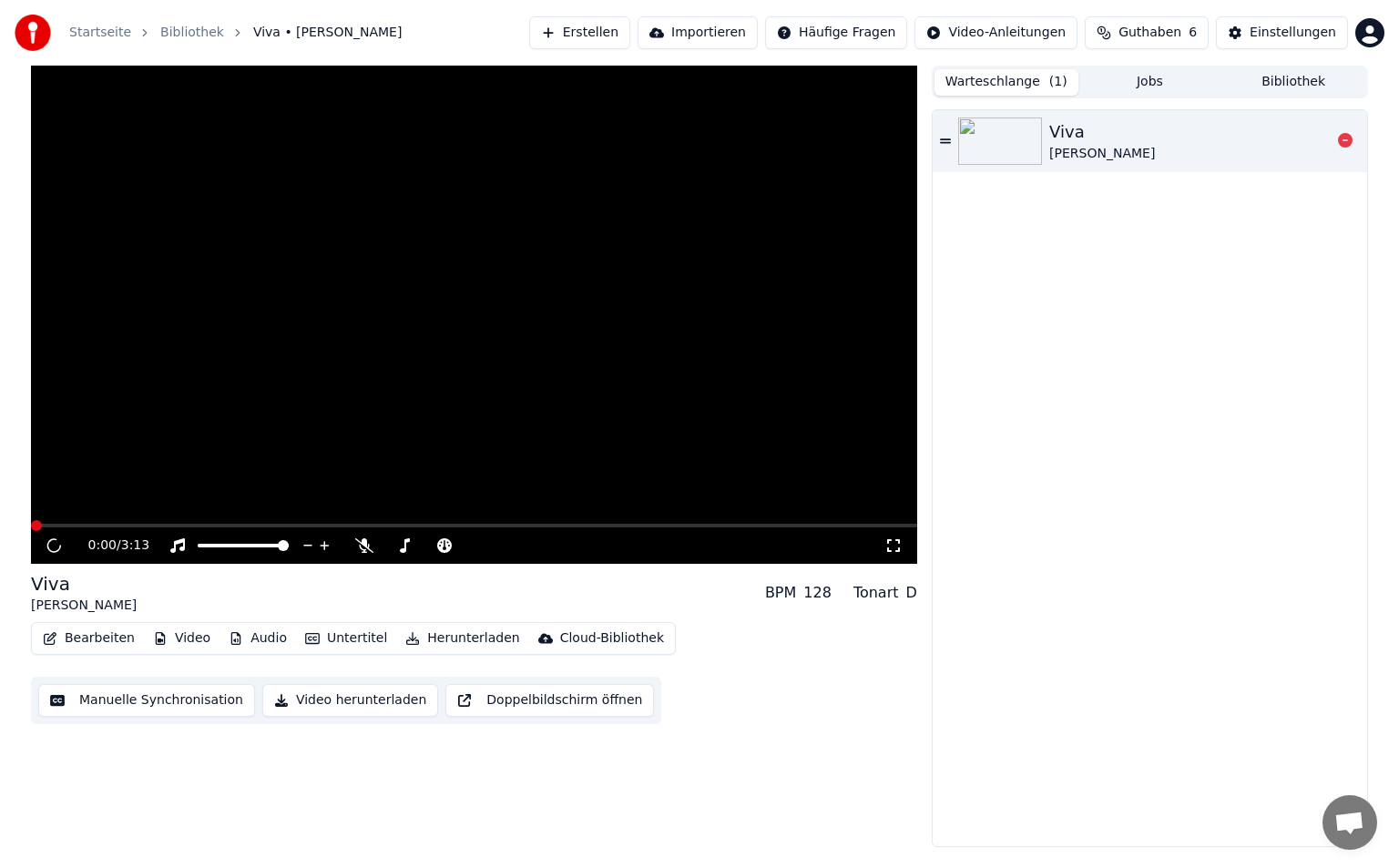
click at [1182, 141] on div "Viva [PERSON_NAME] • [PERSON_NAME]" at bounding box center [1190, 141] width 282 height 44
click at [1344, 142] on icon at bounding box center [1346, 141] width 15 height 15
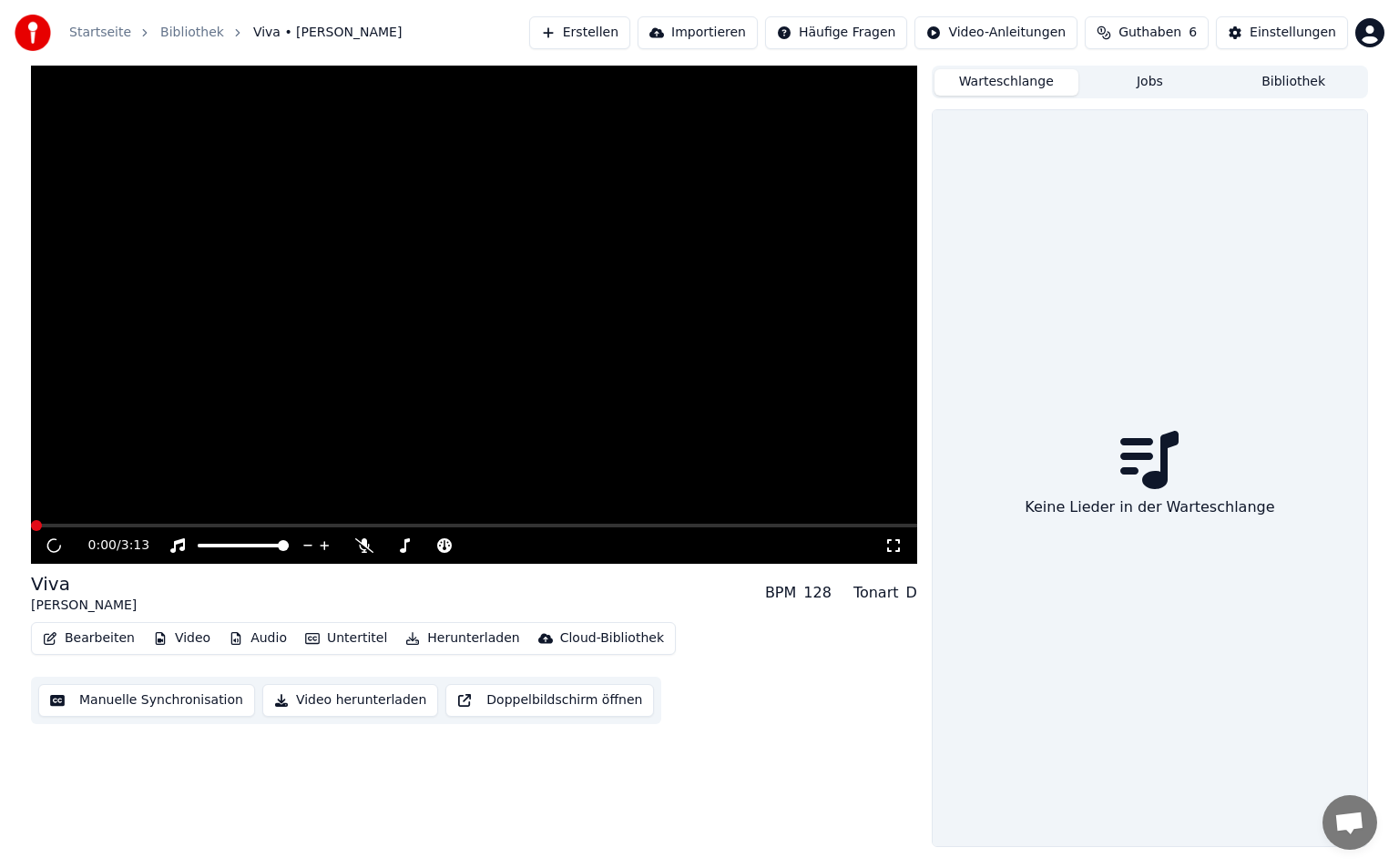
click at [1160, 77] on button "Jobs" at bounding box center [1150, 82] width 144 height 26
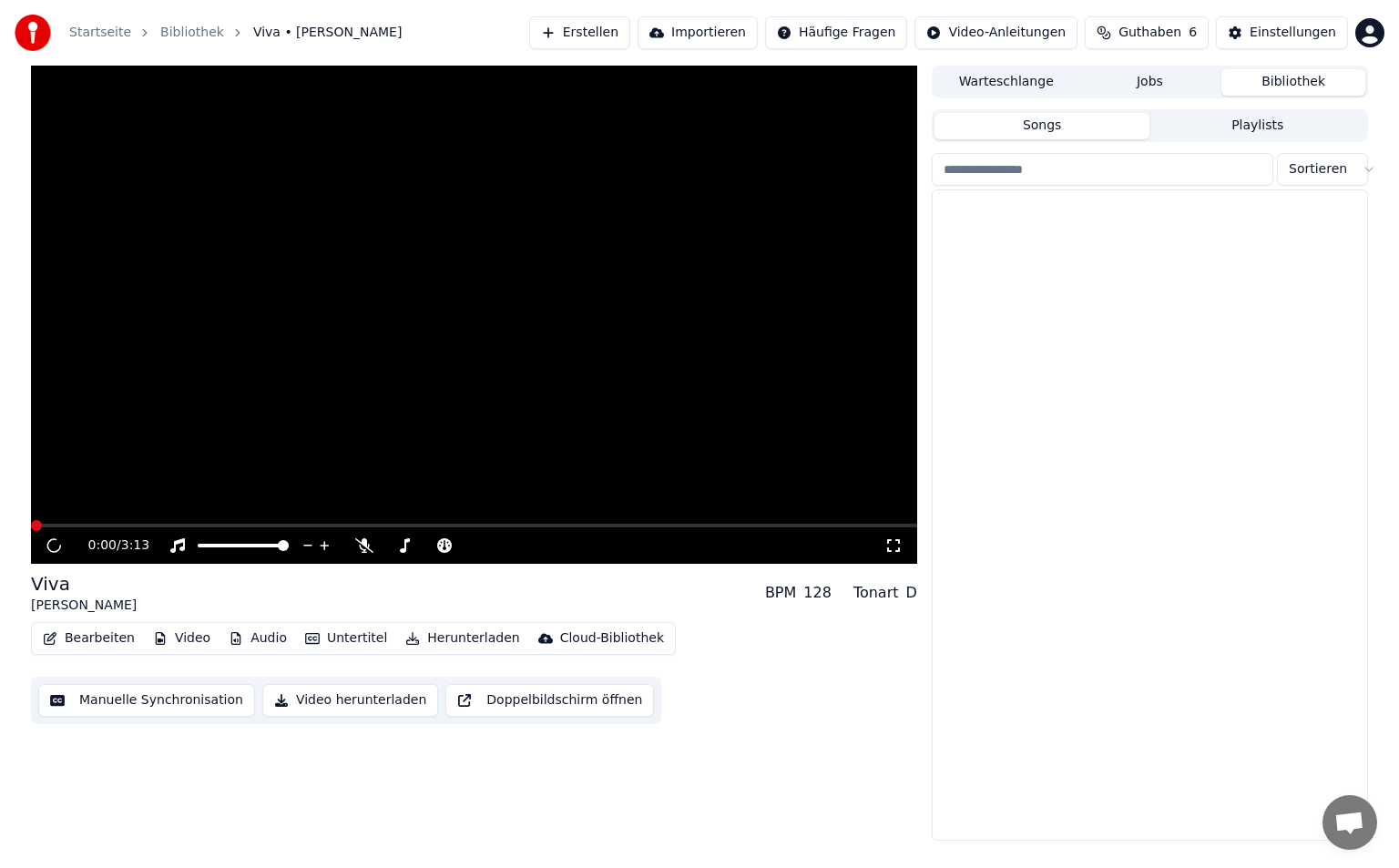
click at [1269, 88] on button "Bibliothek" at bounding box center [1294, 82] width 144 height 26
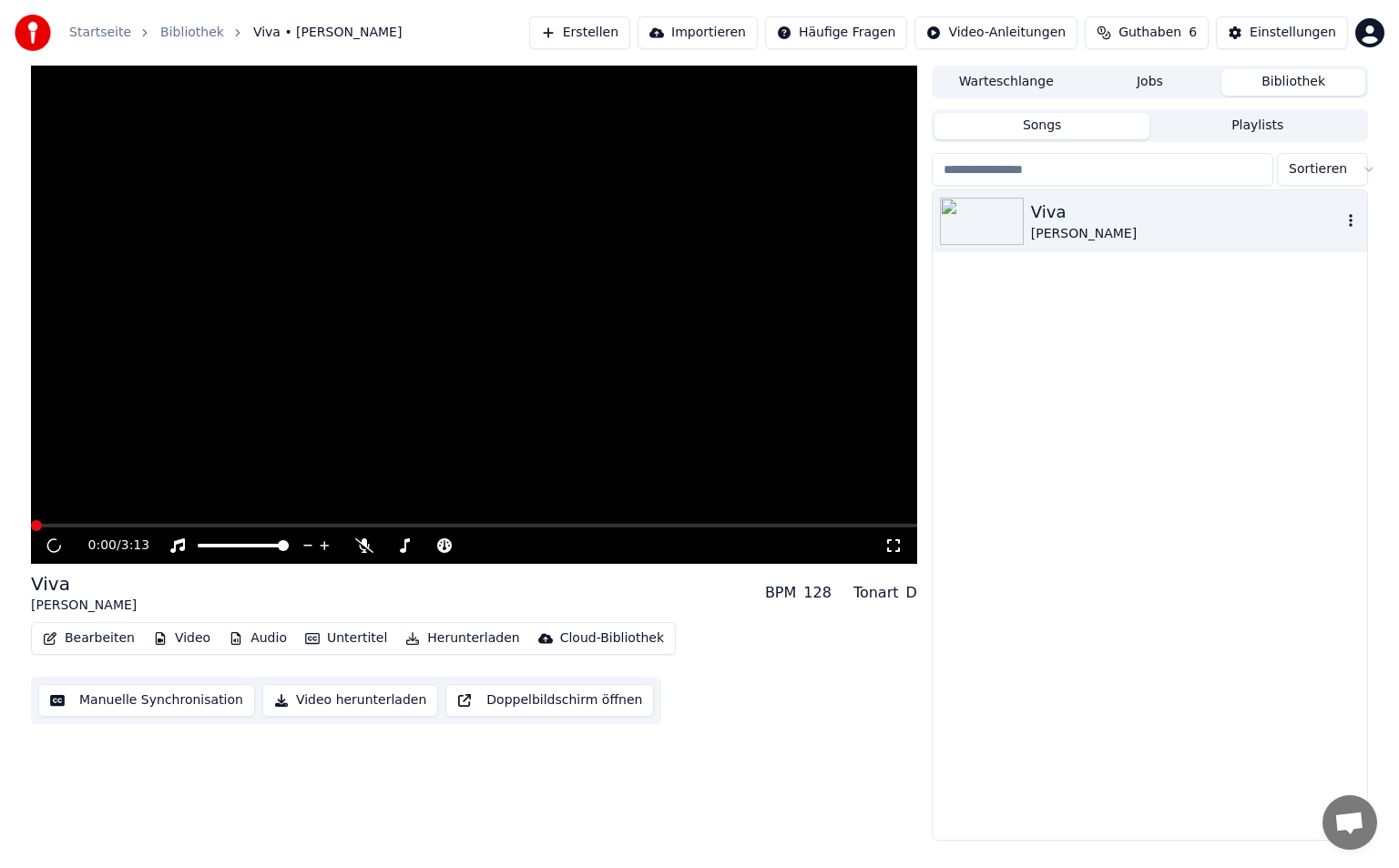
click at [1013, 246] on div "Viva [PERSON_NAME] • [PERSON_NAME]" at bounding box center [1150, 221] width 435 height 62
click at [1007, 228] on img at bounding box center [982, 221] width 84 height 48
click at [1352, 220] on icon "button" at bounding box center [1351, 221] width 19 height 15
click at [170, 641] on button "Video" at bounding box center [181, 638] width 72 height 25
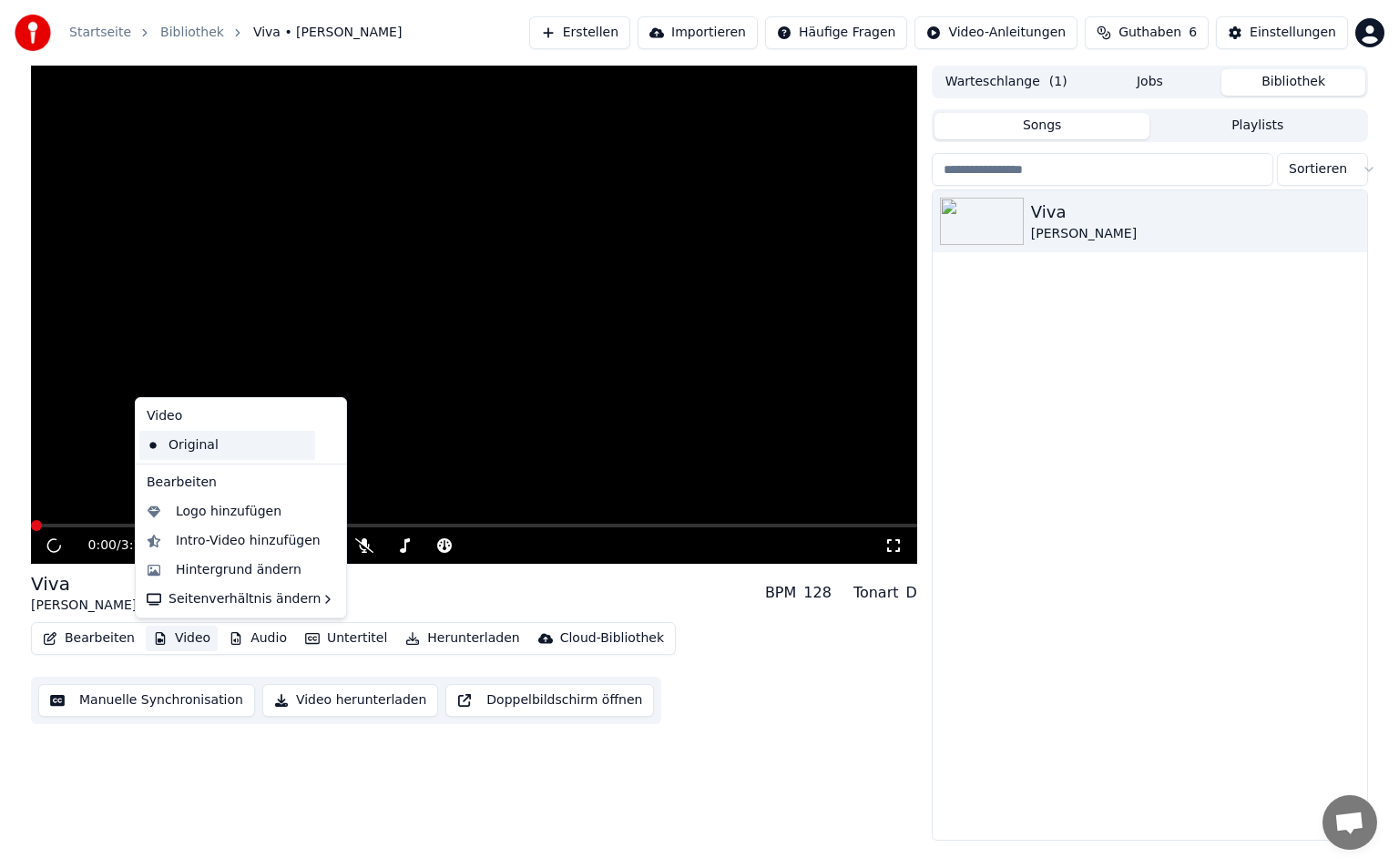
click at [208, 438] on div "Original" at bounding box center [227, 445] width 175 height 29
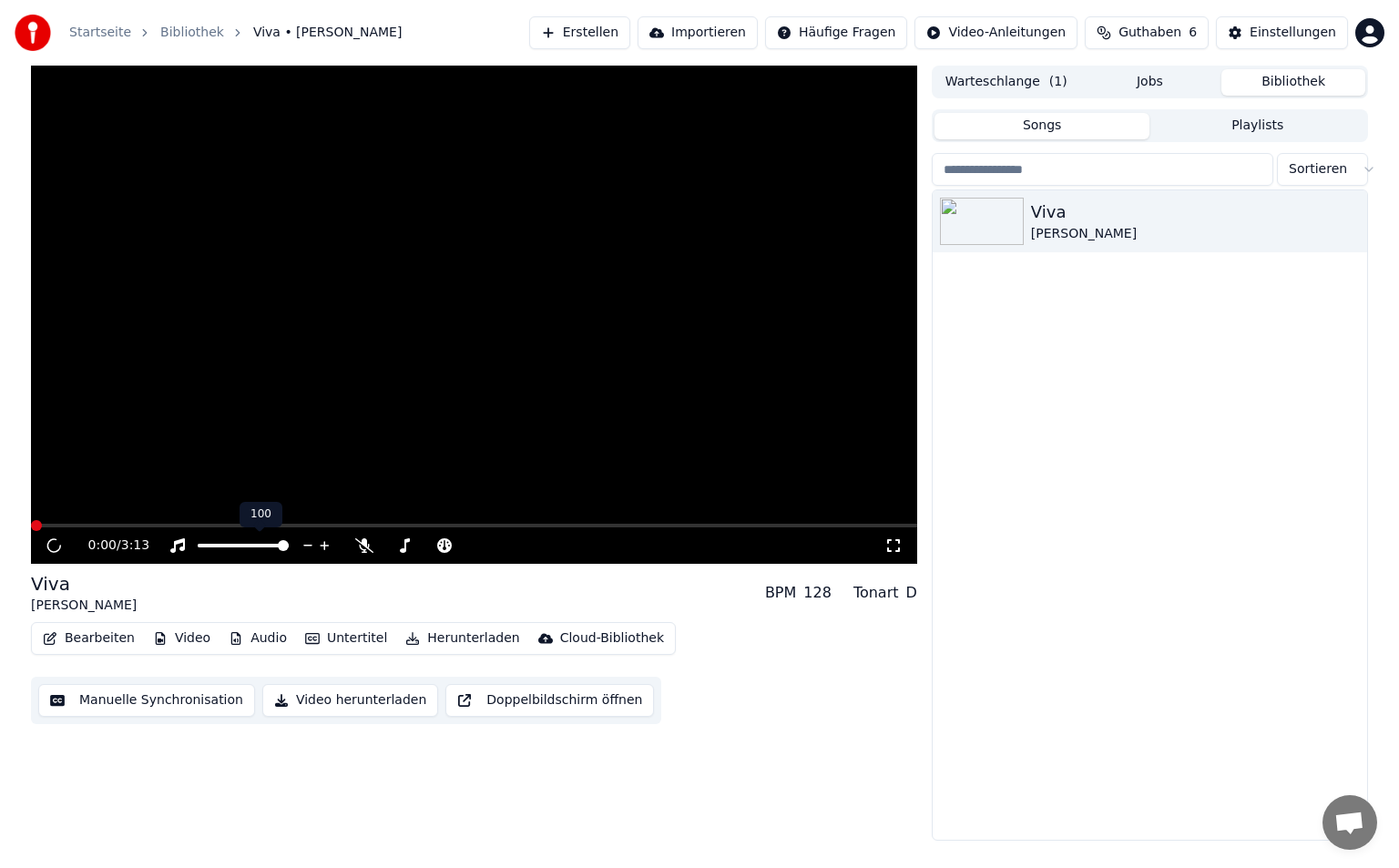
click at [327, 551] on icon at bounding box center [325, 545] width 18 height 19
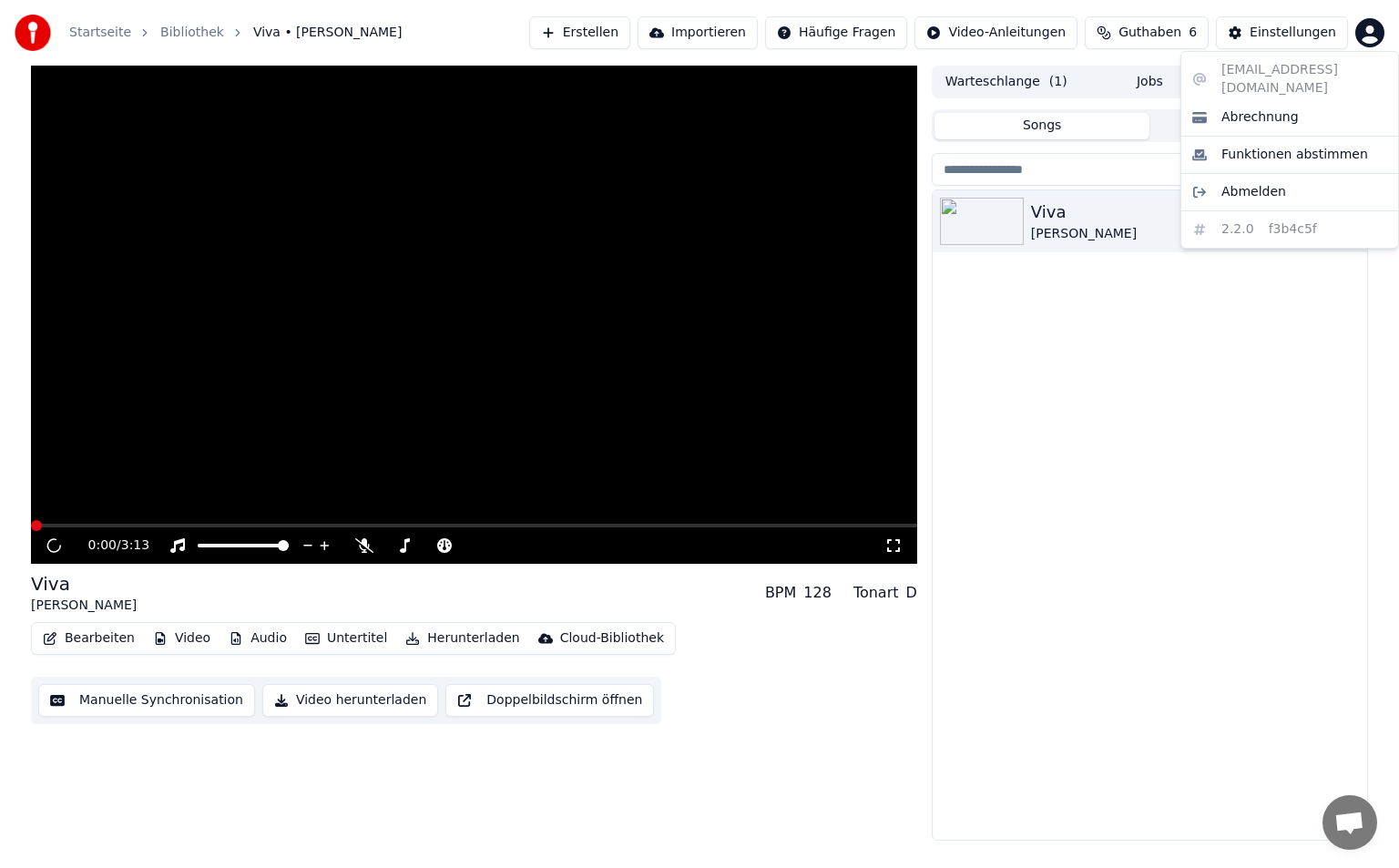
click at [1366, 39] on html "Startseite Bibliothek Viva • Kathi • Tristan Erstellen Importieren Häufige Frag…" at bounding box center [700, 434] width 1399 height 868
click at [1292, 177] on div "Abmelden" at bounding box center [1290, 191] width 210 height 29
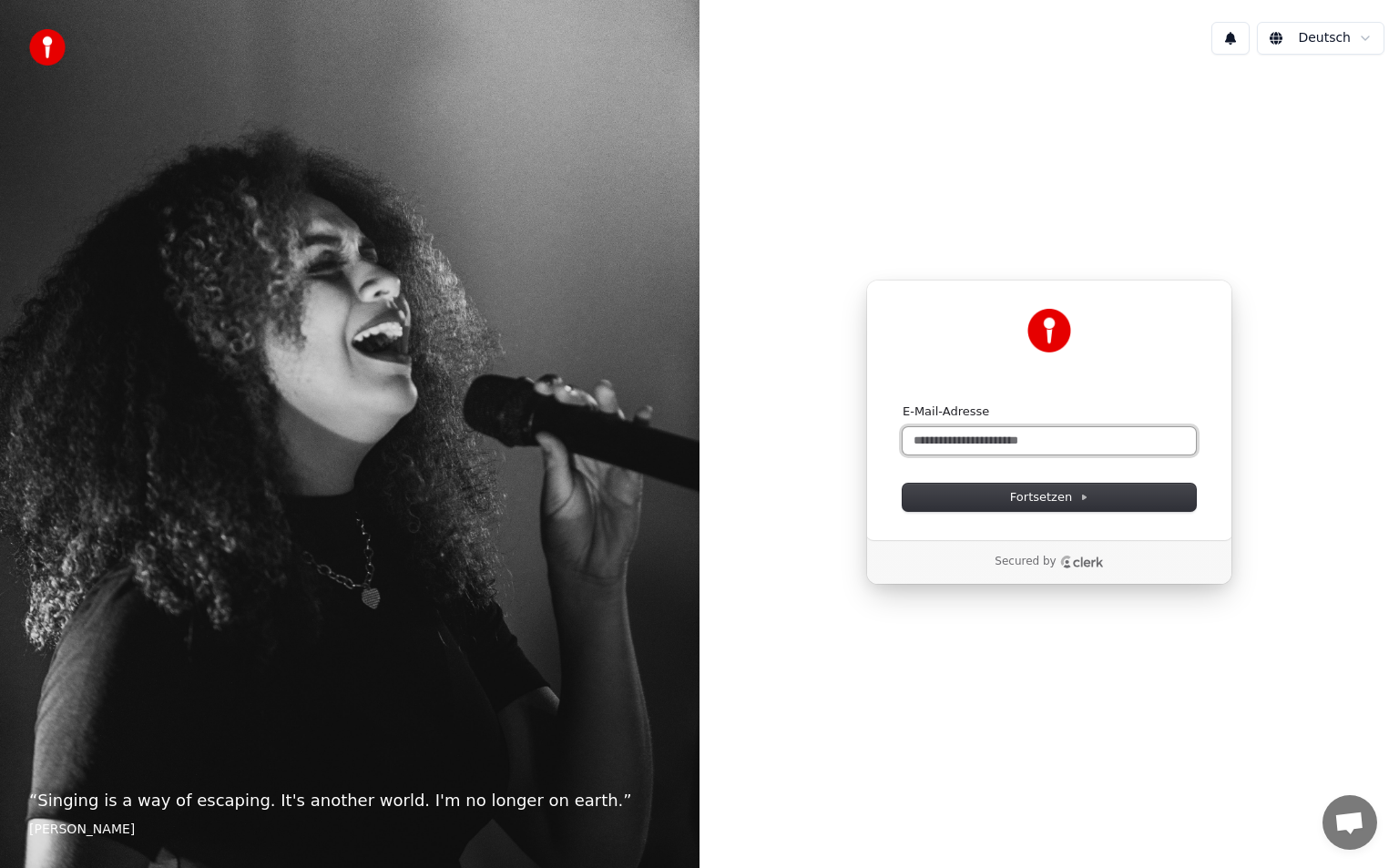
click at [1049, 438] on input "E-Mail-Adresse" at bounding box center [1049, 440] width 293 height 27
click at [903, 404] on button "submit" at bounding box center [903, 404] width 0 height 0
type input "**********"
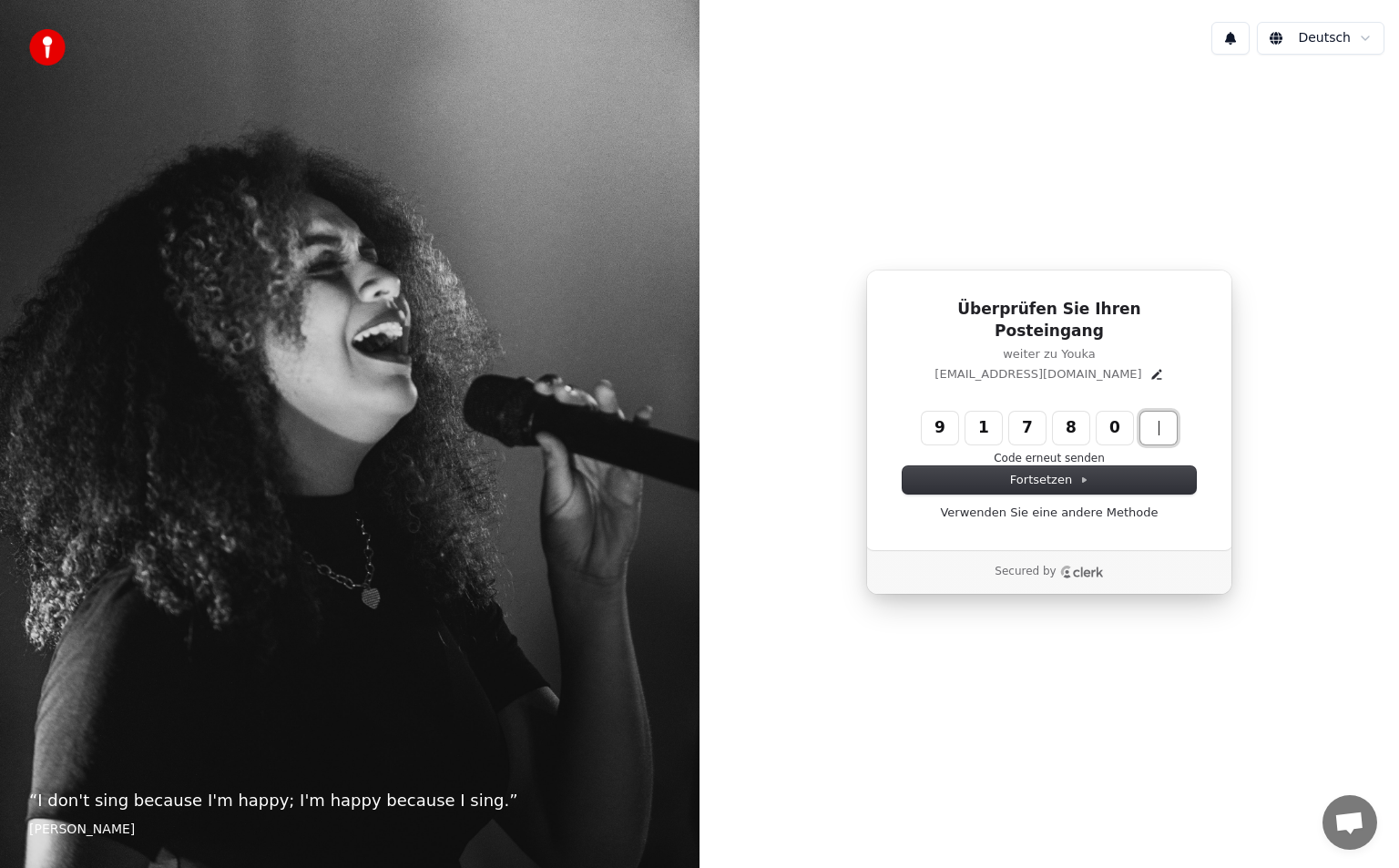
type input "******"
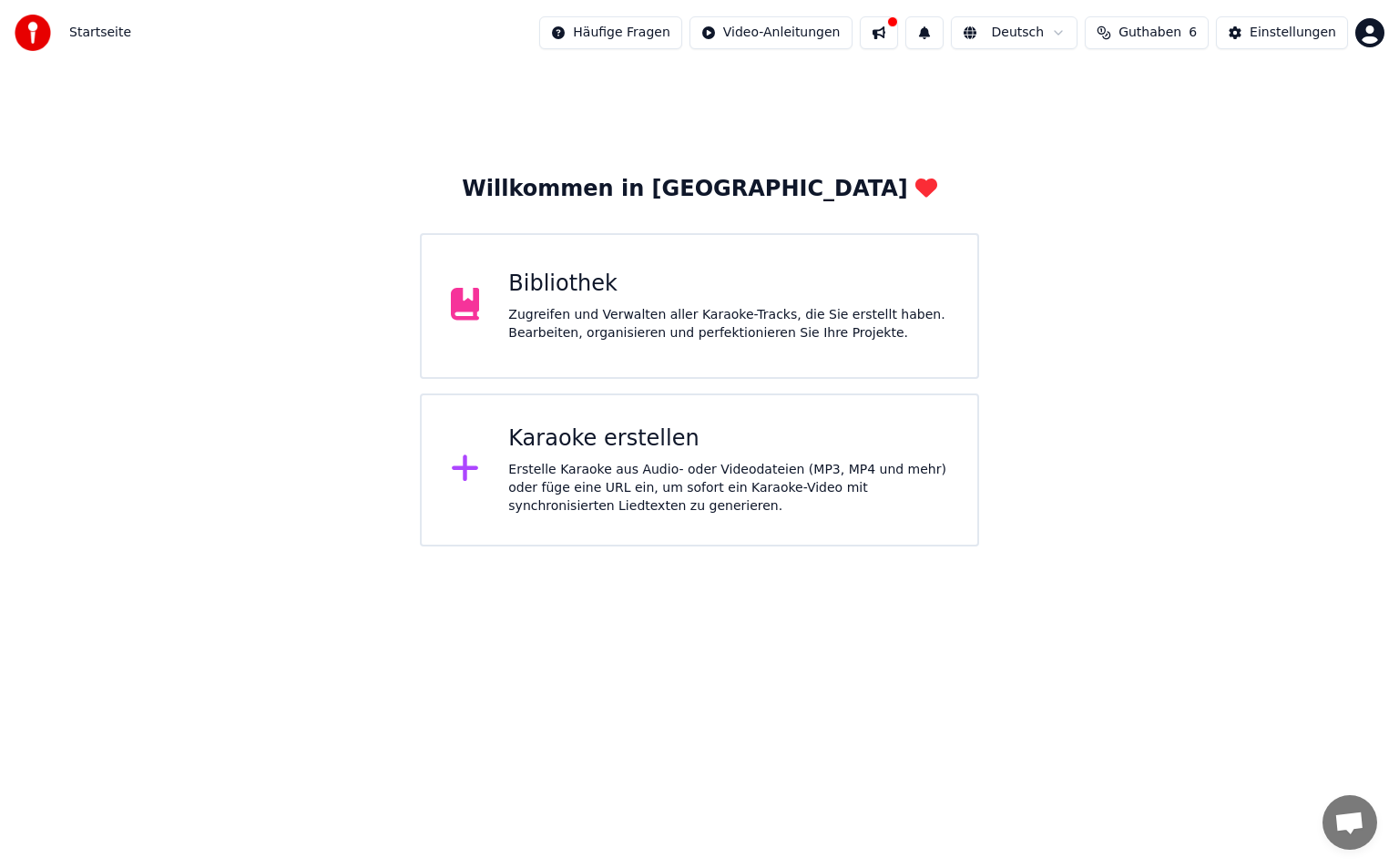
click at [940, 321] on div "Zugreifen und Verwalten aller Karaoke-Tracks, die Sie erstellt haben. Bearbeite…" at bounding box center [728, 324] width 440 height 36
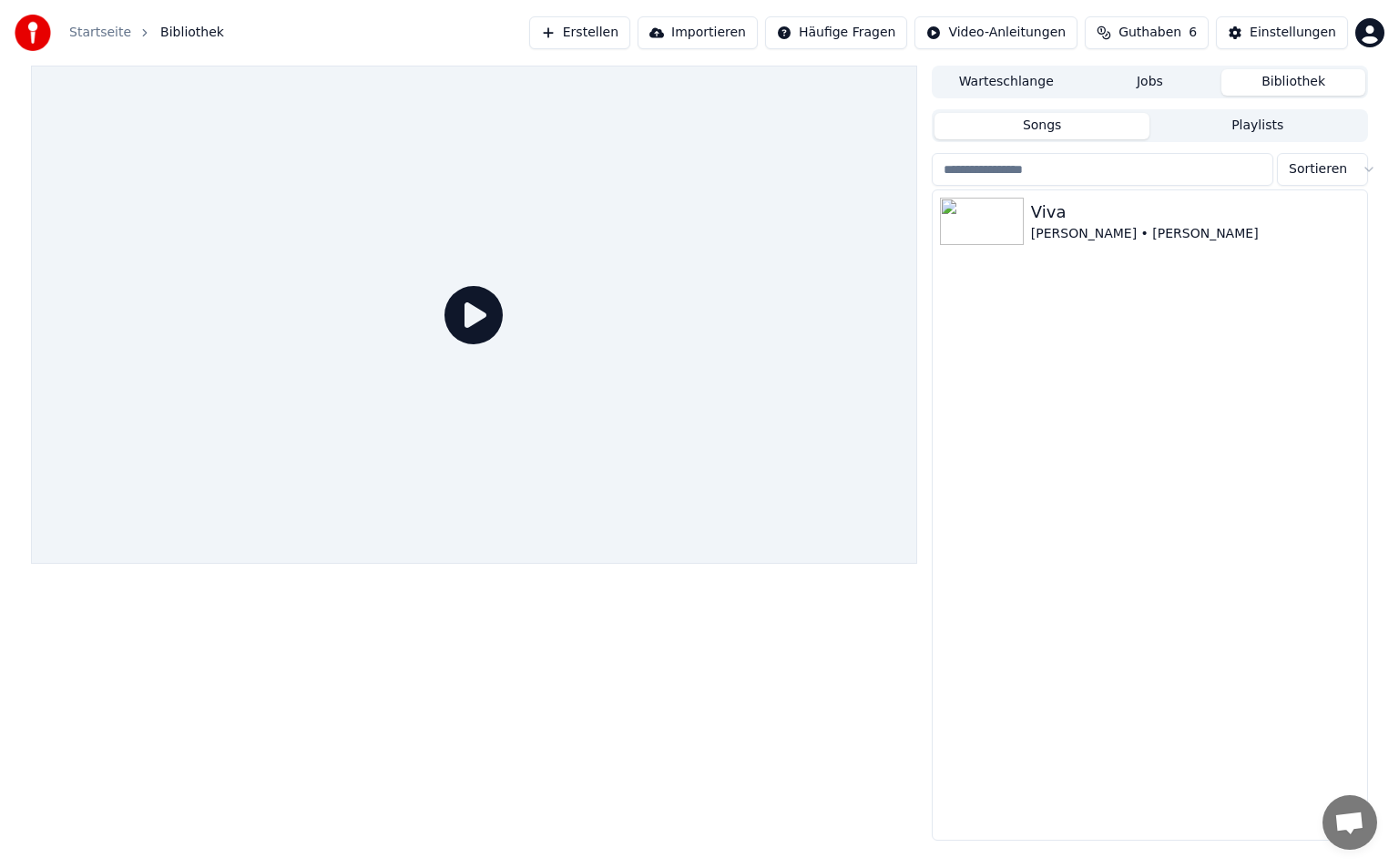
click at [467, 337] on icon at bounding box center [474, 315] width 59 height 59
click at [1013, 214] on img at bounding box center [982, 221] width 84 height 48
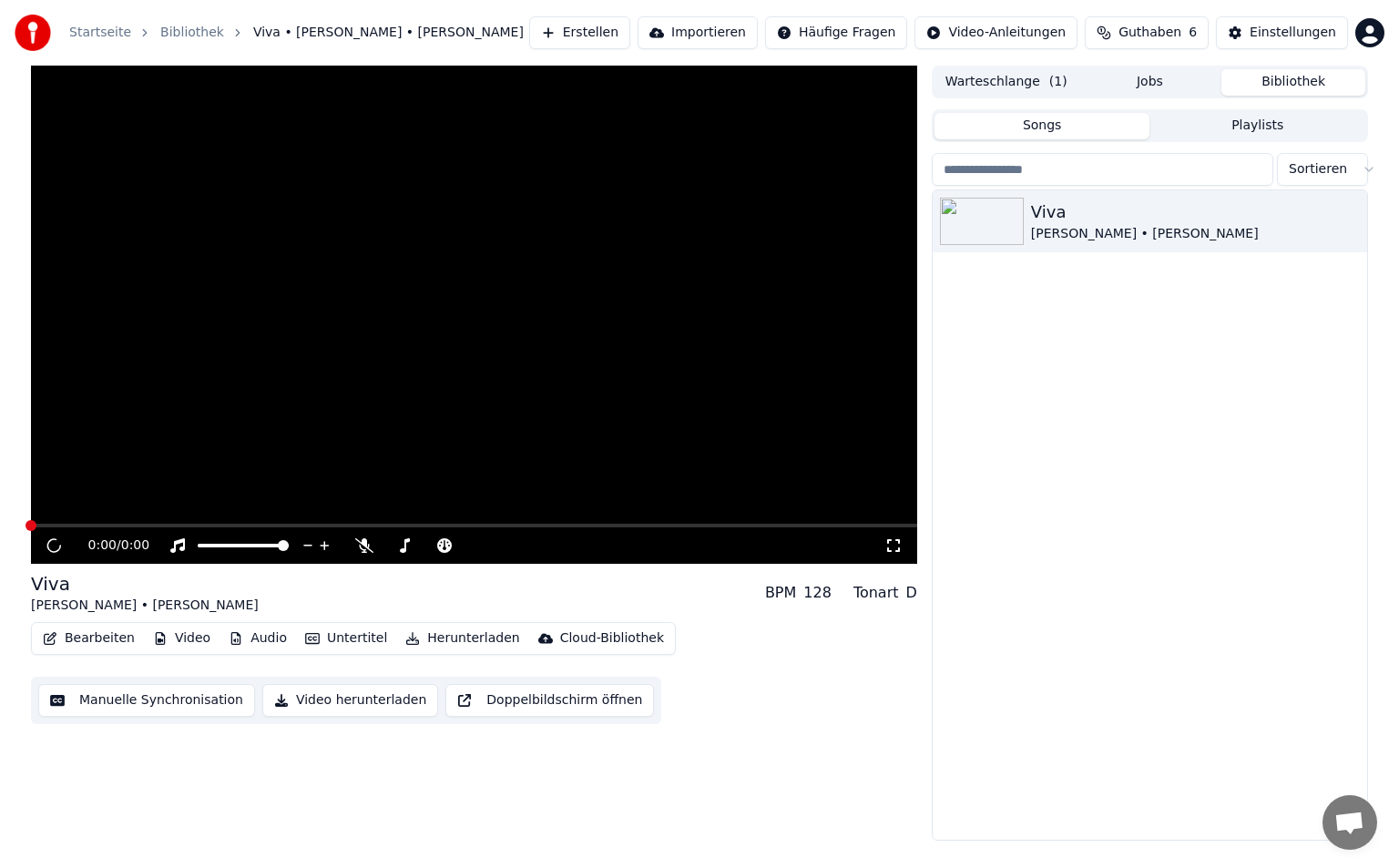
click at [1387, 87] on div "0:00 / 0:00 Viva [PERSON_NAME] • [PERSON_NAME] BPM 128 Tonart D Bearbeiten Vide…" at bounding box center [700, 452] width 1399 height 775
click at [5, 483] on div "0:00 / 0:00 Viva [PERSON_NAME] • [PERSON_NAME] BPM 128 Tonart D Bearbeiten Vide…" at bounding box center [700, 452] width 1399 height 775
click at [4, 166] on div "0:00 / 0:00 Viva [PERSON_NAME] • [PERSON_NAME] BPM 128 Tonart D Bearbeiten Vide…" at bounding box center [700, 452] width 1399 height 775
drag, startPoint x: 479, startPoint y: 423, endPoint x: 616, endPoint y: 448, distance: 139.3
click at [479, 421] on video at bounding box center [474, 314] width 886 height 498
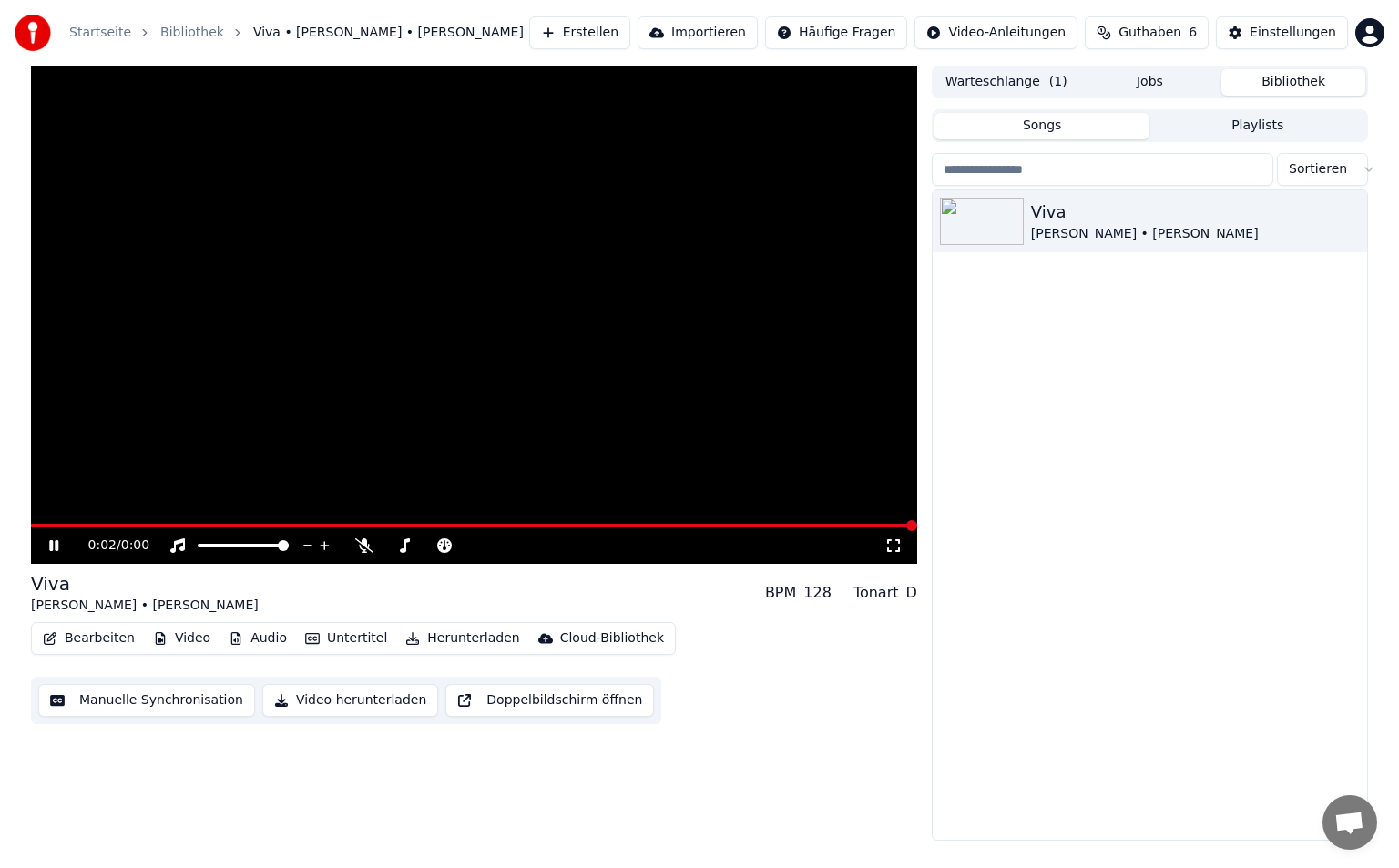
click at [239, 526] on span at bounding box center [474, 526] width 886 height 4
click at [202, 526] on span at bounding box center [474, 526] width 886 height 4
click at [907, 530] on span at bounding box center [912, 526] width 11 height 11
click at [99, 527] on span at bounding box center [474, 526] width 886 height 4
click at [896, 544] on icon at bounding box center [893, 545] width 19 height 15
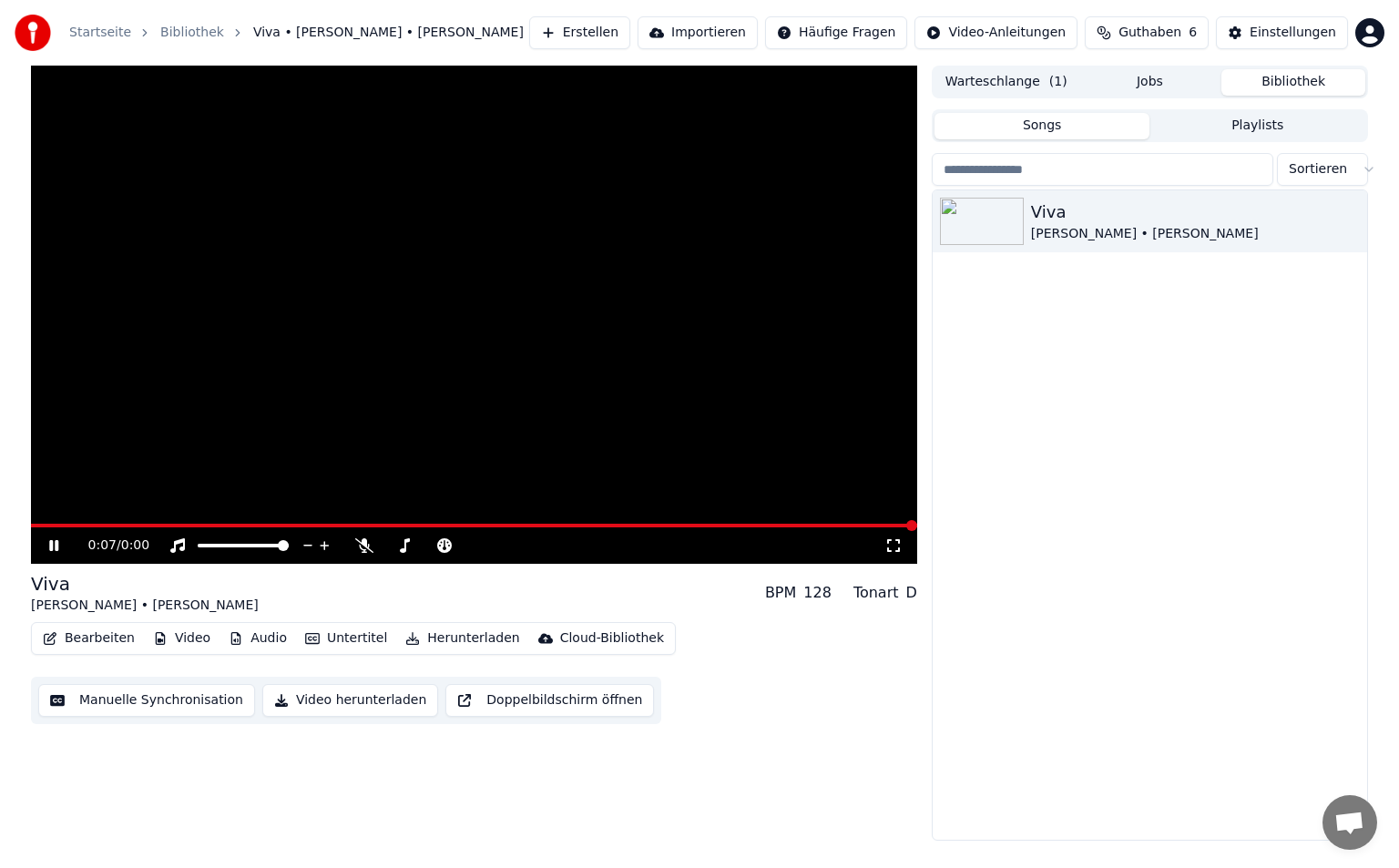
click at [341, 489] on video at bounding box center [474, 314] width 886 height 498
click at [1019, 228] on img at bounding box center [982, 221] width 84 height 48
click at [59, 546] on icon at bounding box center [54, 545] width 11 height 13
click at [48, 527] on span at bounding box center [474, 526] width 886 height 4
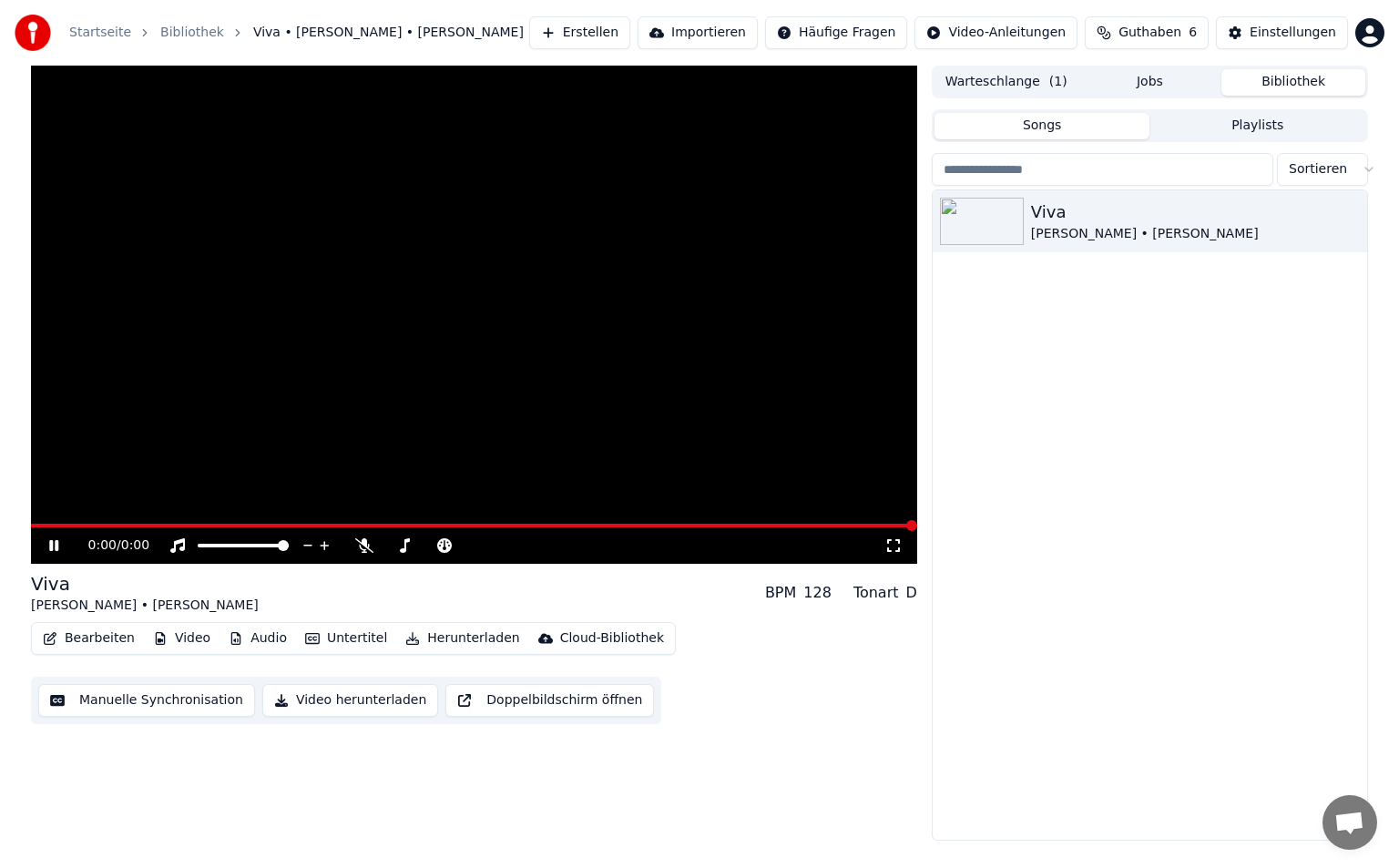
click at [31, 527] on span at bounding box center [474, 526] width 886 height 4
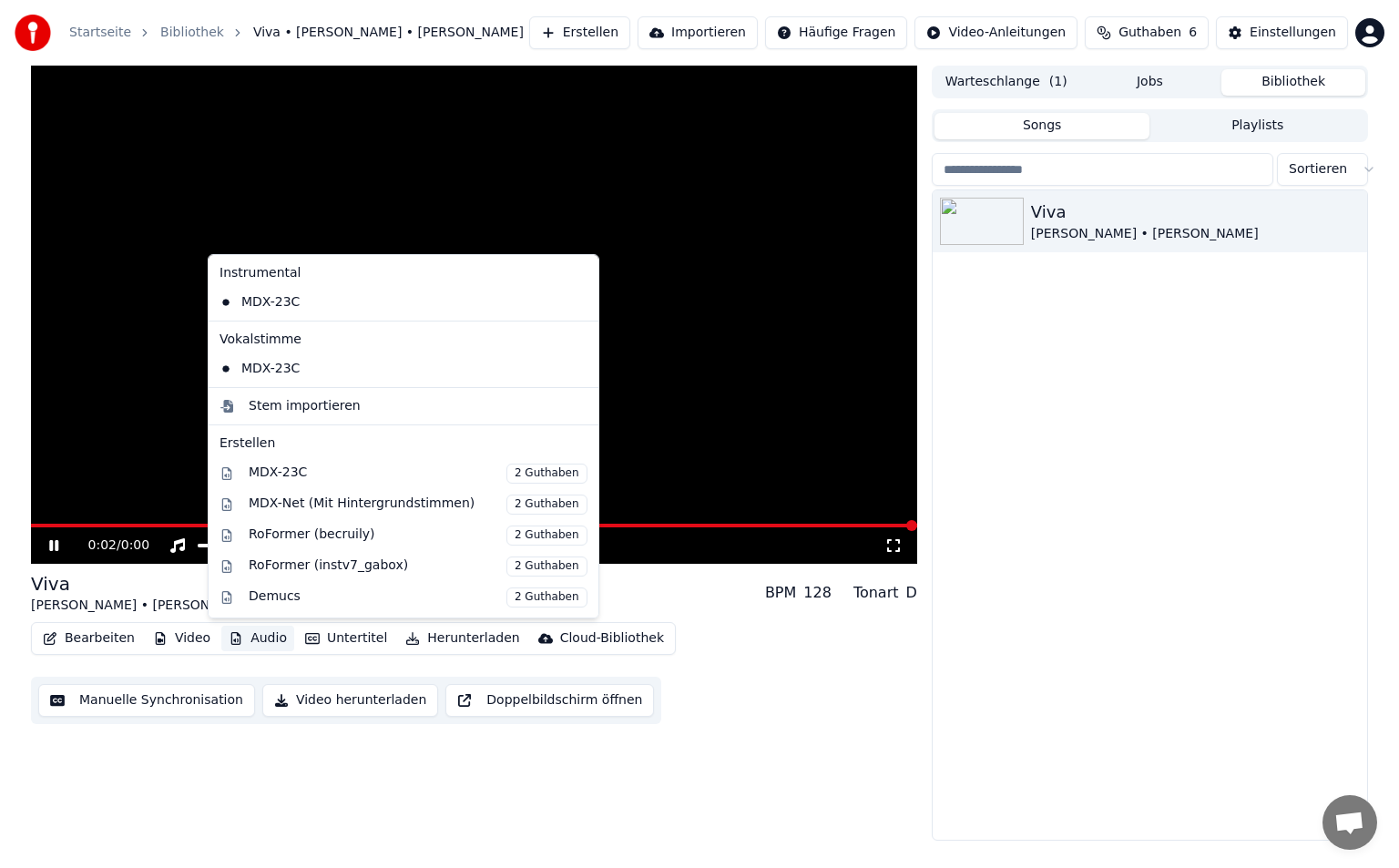
click at [250, 646] on button "Audio" at bounding box center [257, 638] width 73 height 25
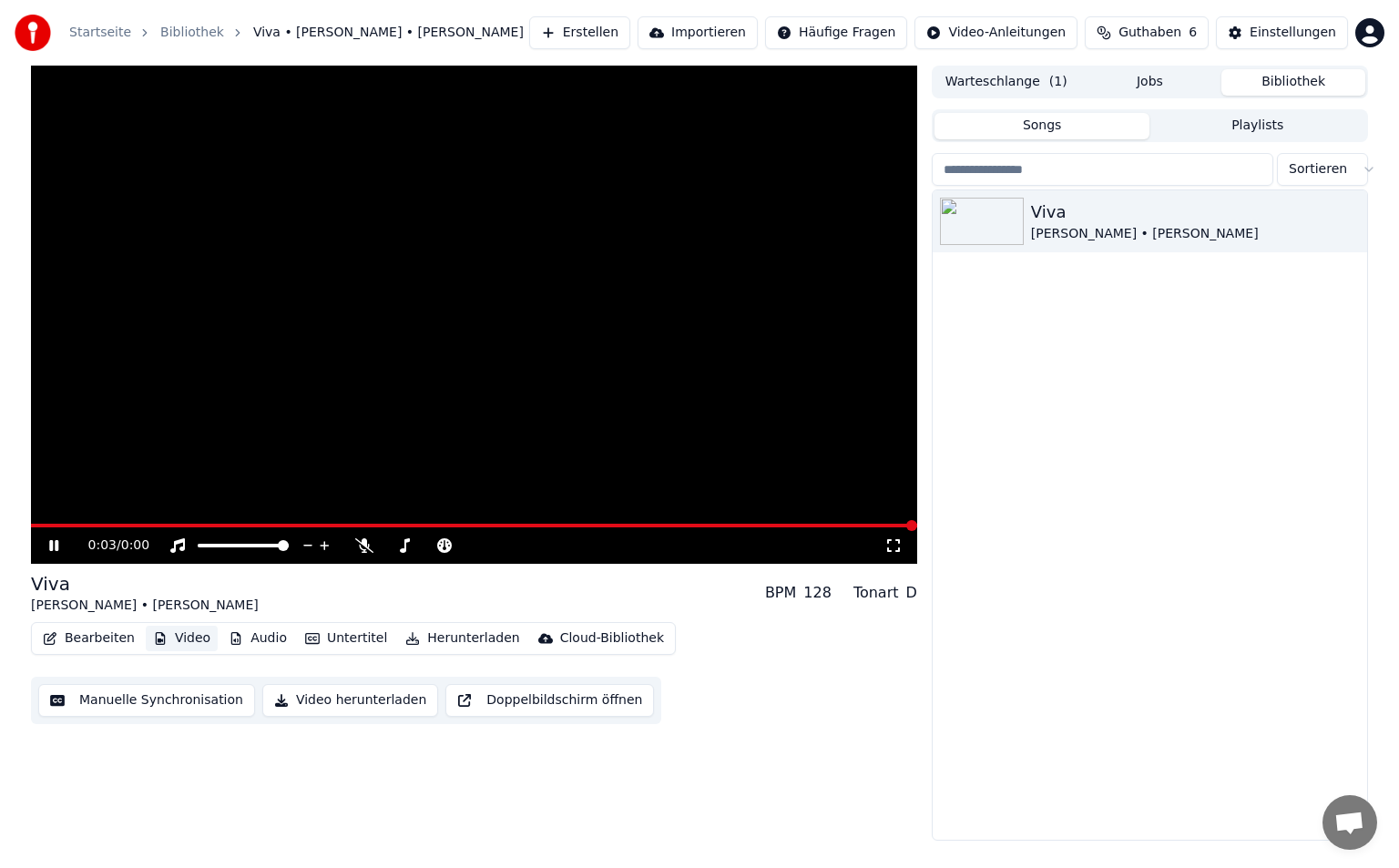
click at [199, 639] on button "Video" at bounding box center [181, 638] width 72 height 25
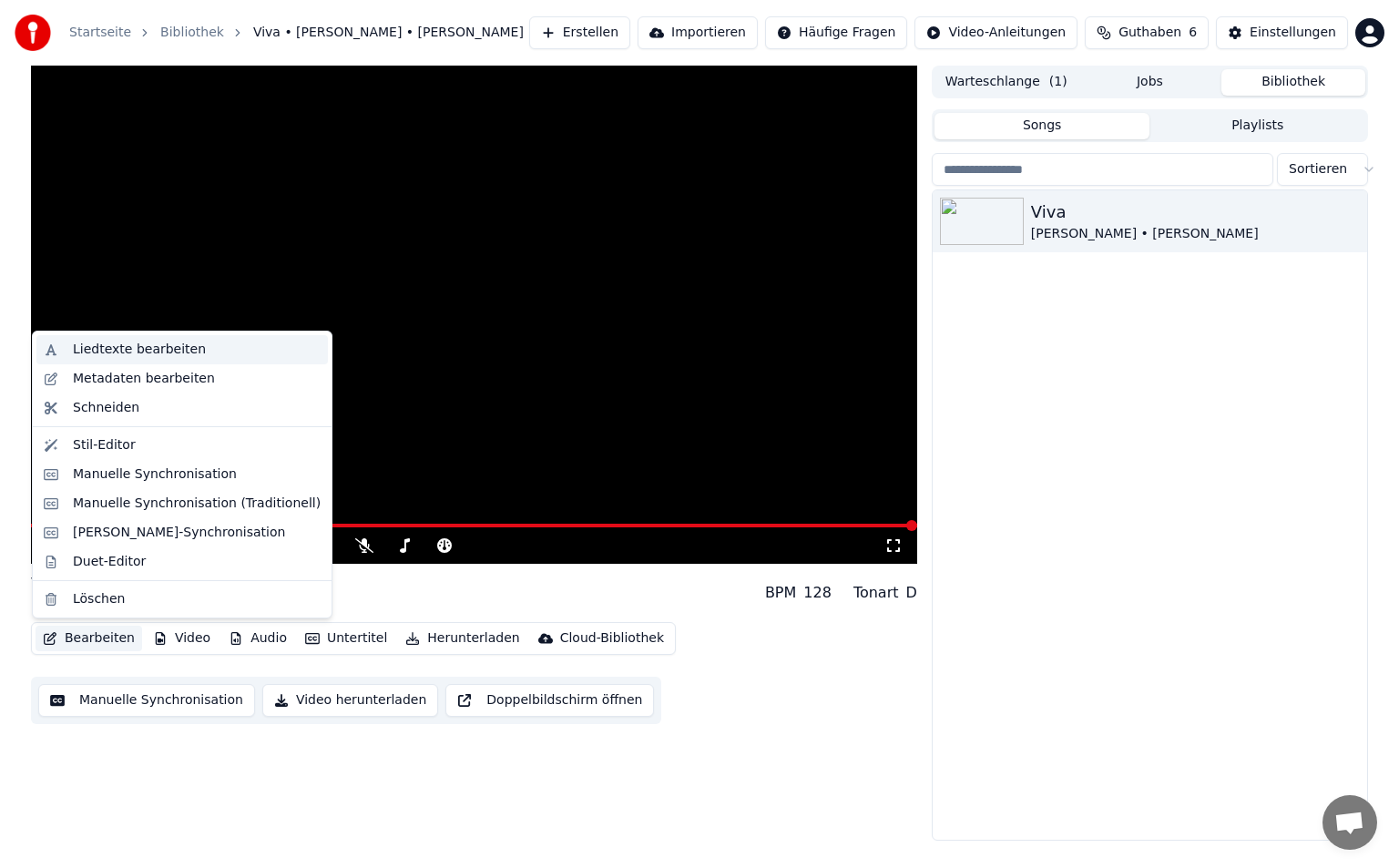
click at [152, 351] on div "Liedtexte bearbeiten" at bounding box center [139, 350] width 133 height 19
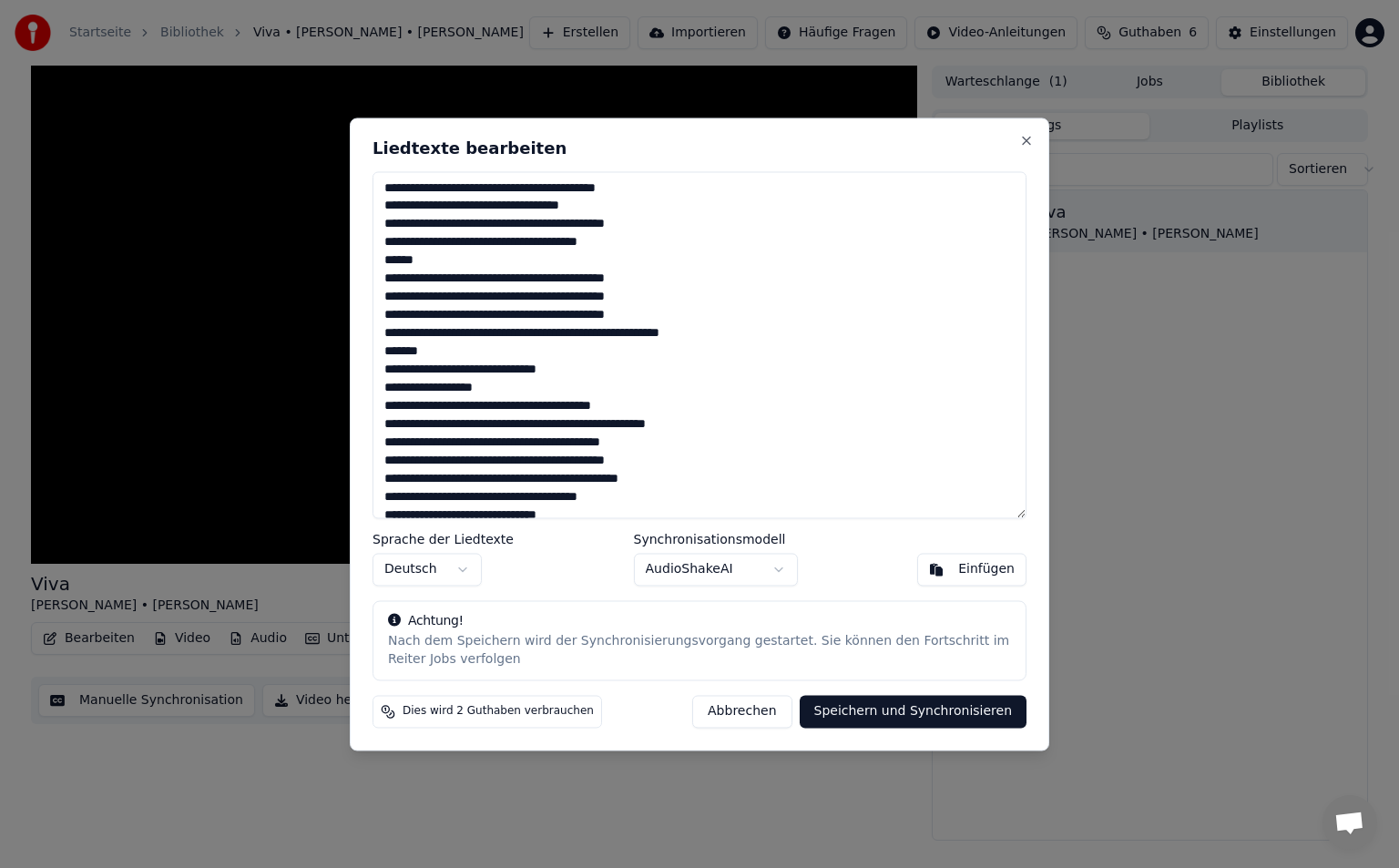
click at [780, 708] on button "Abbrechen" at bounding box center [741, 710] width 99 height 33
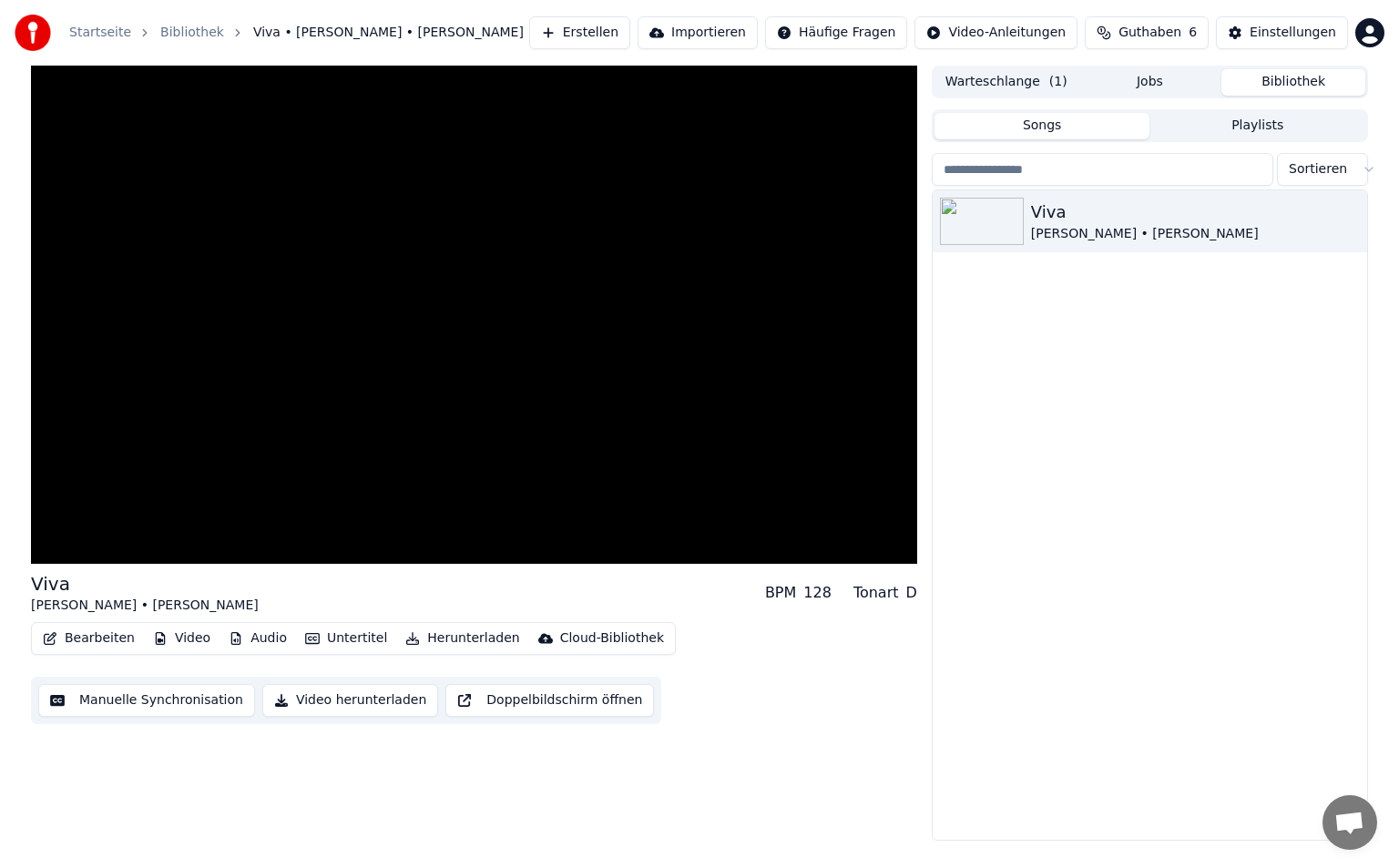
click at [330, 639] on button "Untertitel" at bounding box center [346, 638] width 97 height 25
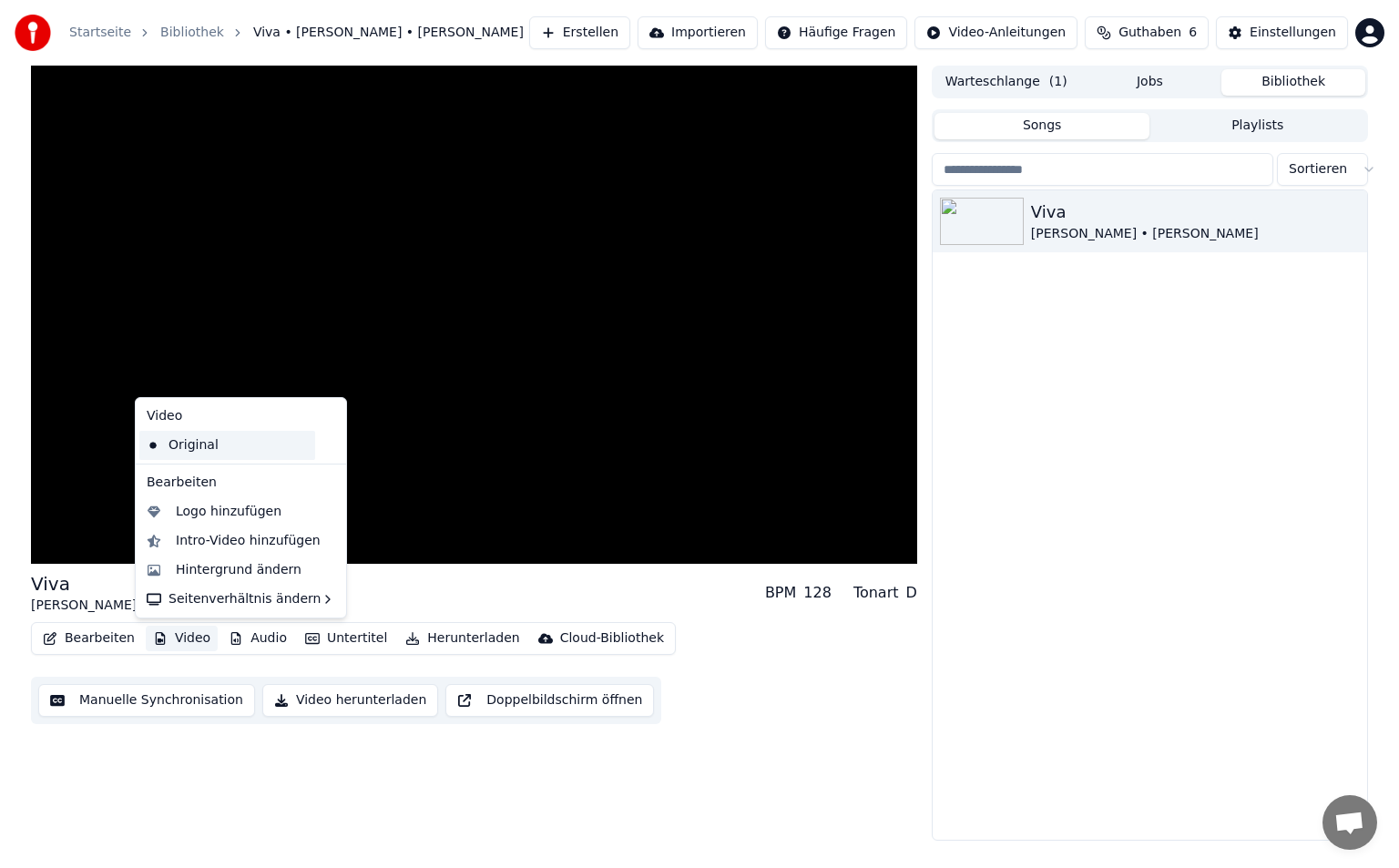
click at [202, 445] on div "Original" at bounding box center [227, 445] width 175 height 29
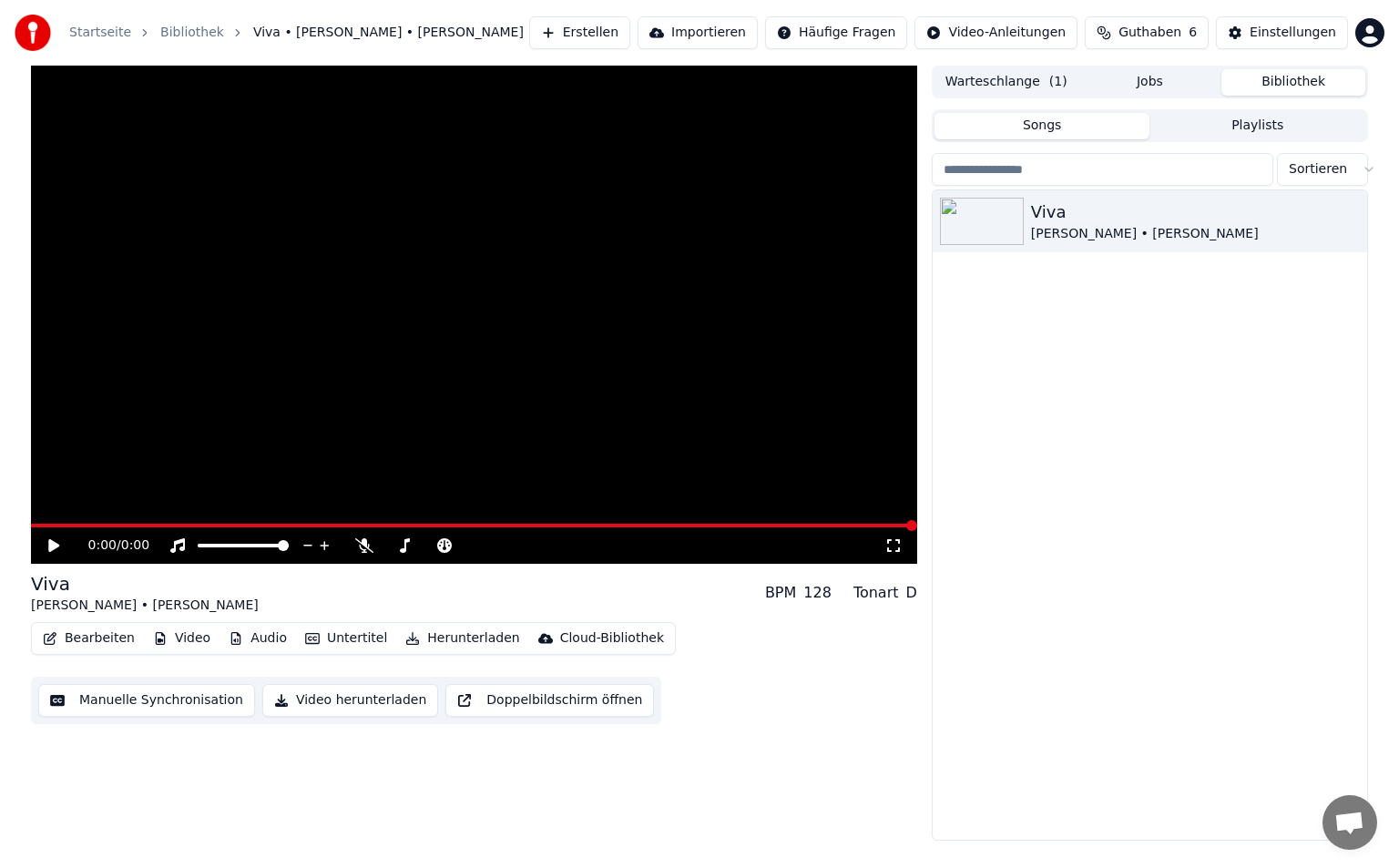
click at [183, 521] on video at bounding box center [474, 314] width 886 height 498
click at [58, 545] on icon at bounding box center [54, 545] width 9 height 11
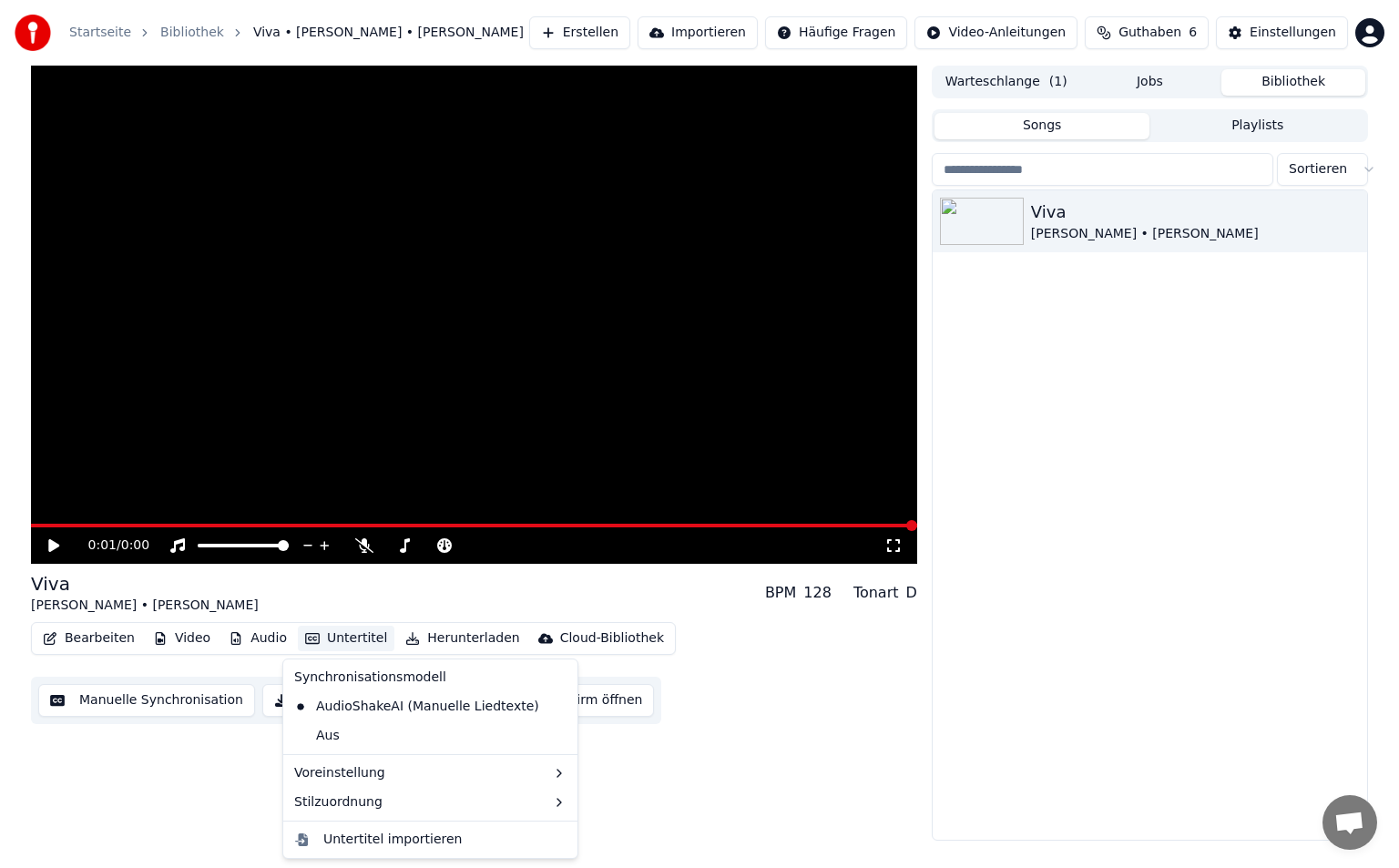
click at [356, 642] on button "Untertitel" at bounding box center [346, 638] width 97 height 25
click at [331, 643] on button "Untertitel" at bounding box center [346, 638] width 97 height 25
click at [341, 706] on div "AudioShakeAI (Manuelle Liedtexte)" at bounding box center [417, 706] width 259 height 29
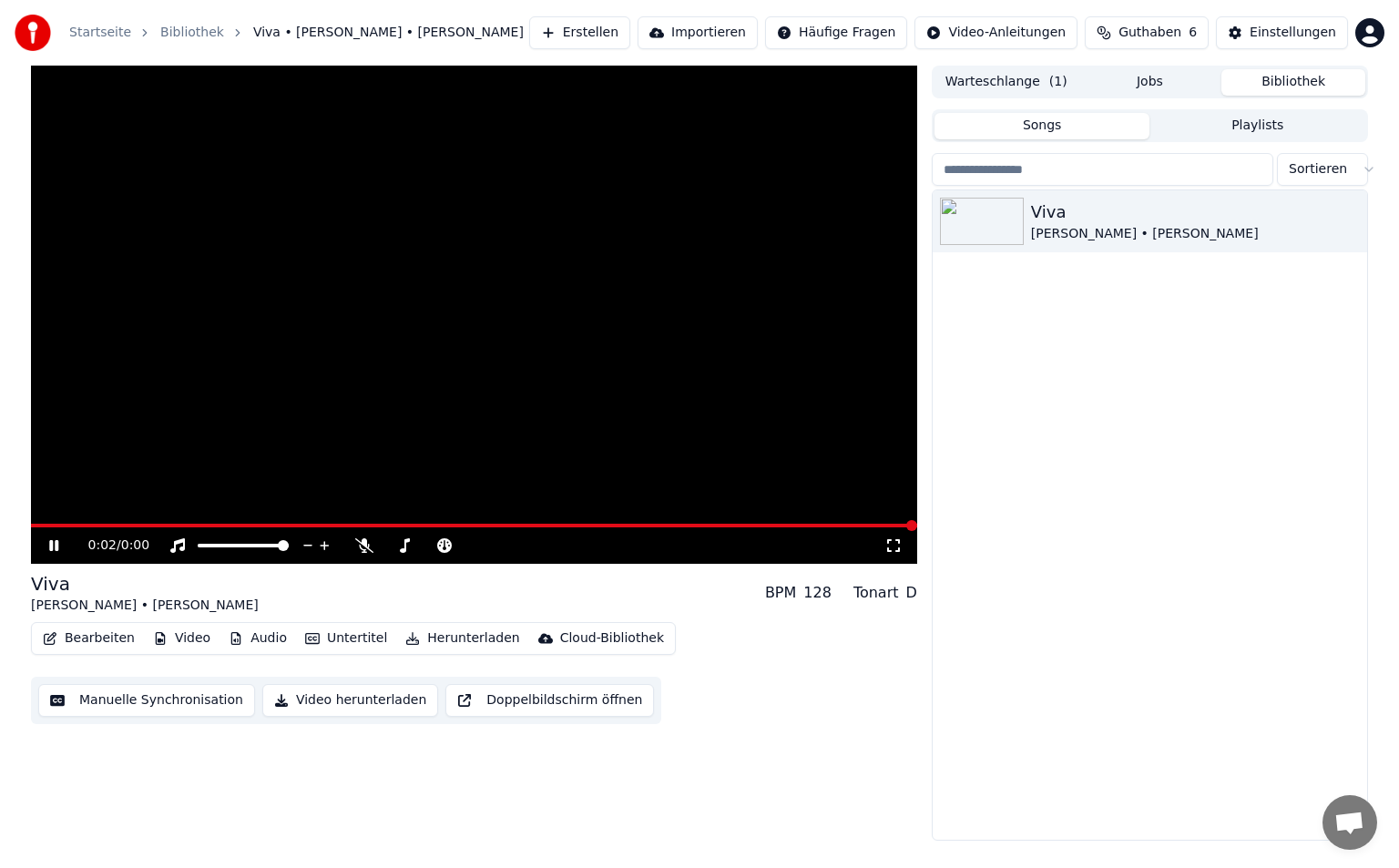
click at [4, 459] on div "0:02 / 0:00 Viva [PERSON_NAME] • [PERSON_NAME] BPM 128 Tonart D Bearbeiten Vide…" at bounding box center [700, 452] width 1399 height 775
click at [50, 524] on span at bounding box center [474, 526] width 886 height 4
click at [562, 254] on video at bounding box center [474, 314] width 886 height 498
